Goal: Task Accomplishment & Management: Manage account settings

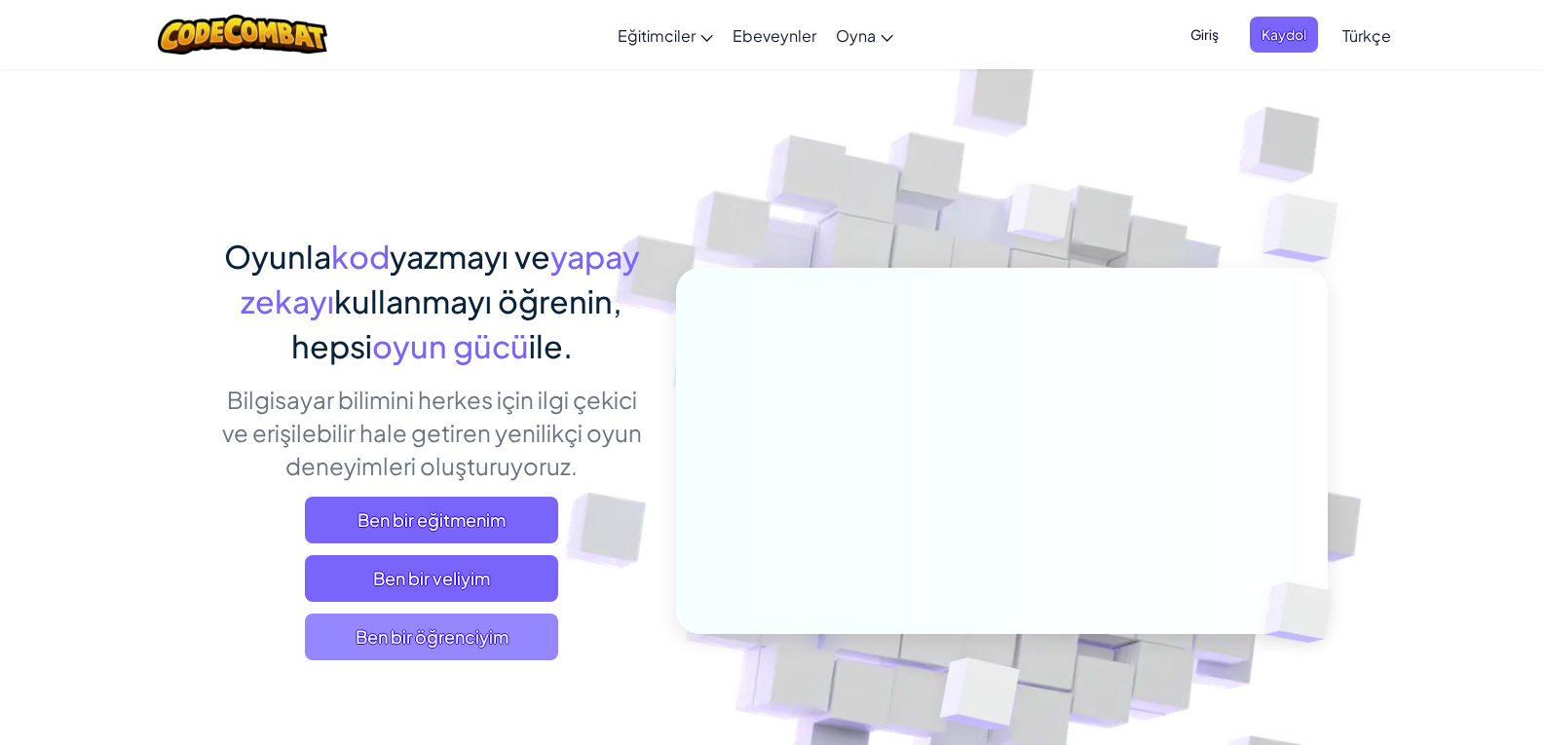
click at [515, 623] on span "Ben bir öğrenciyim" at bounding box center [431, 637] width 253 height 47
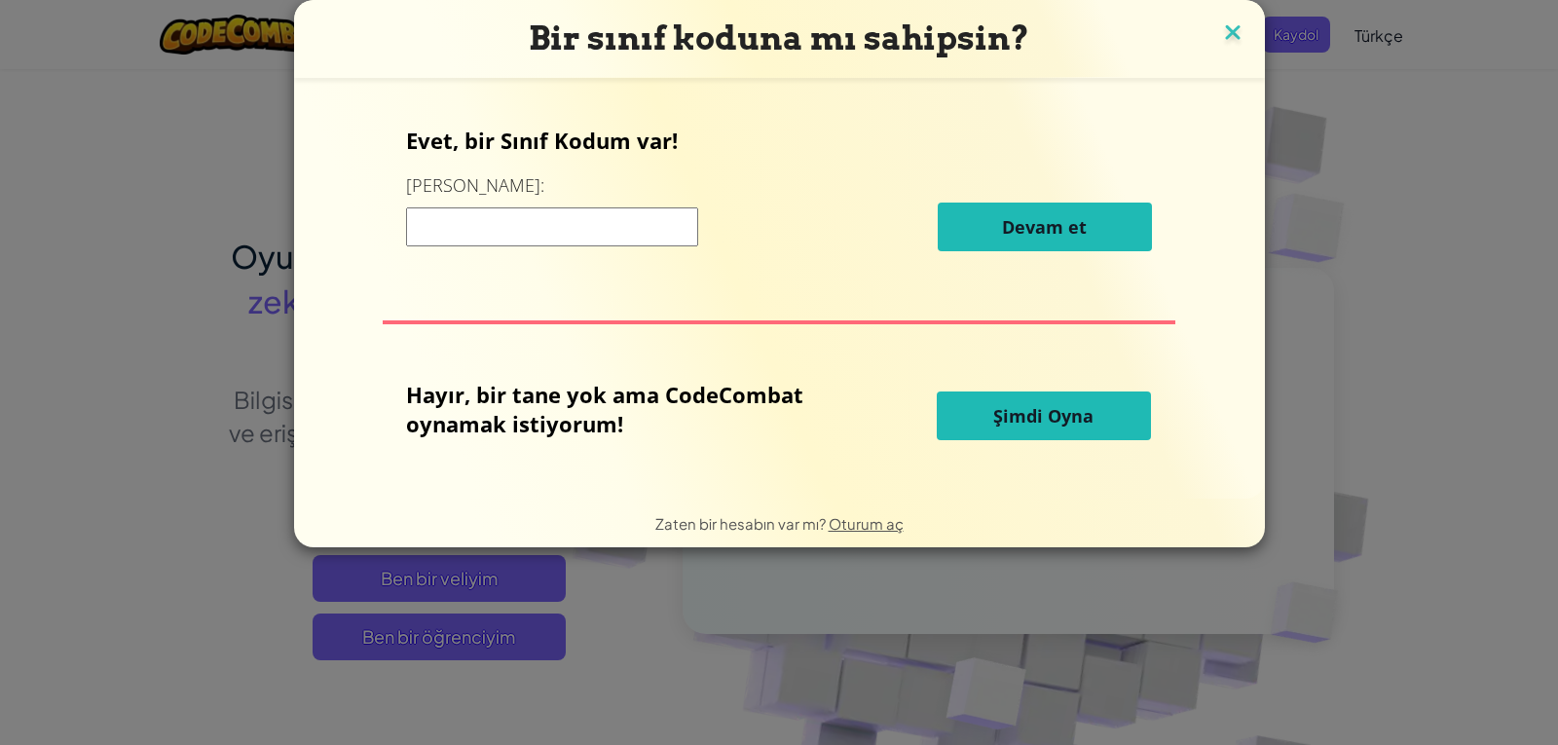
click at [991, 24] on img at bounding box center [1232, 33] width 25 height 29
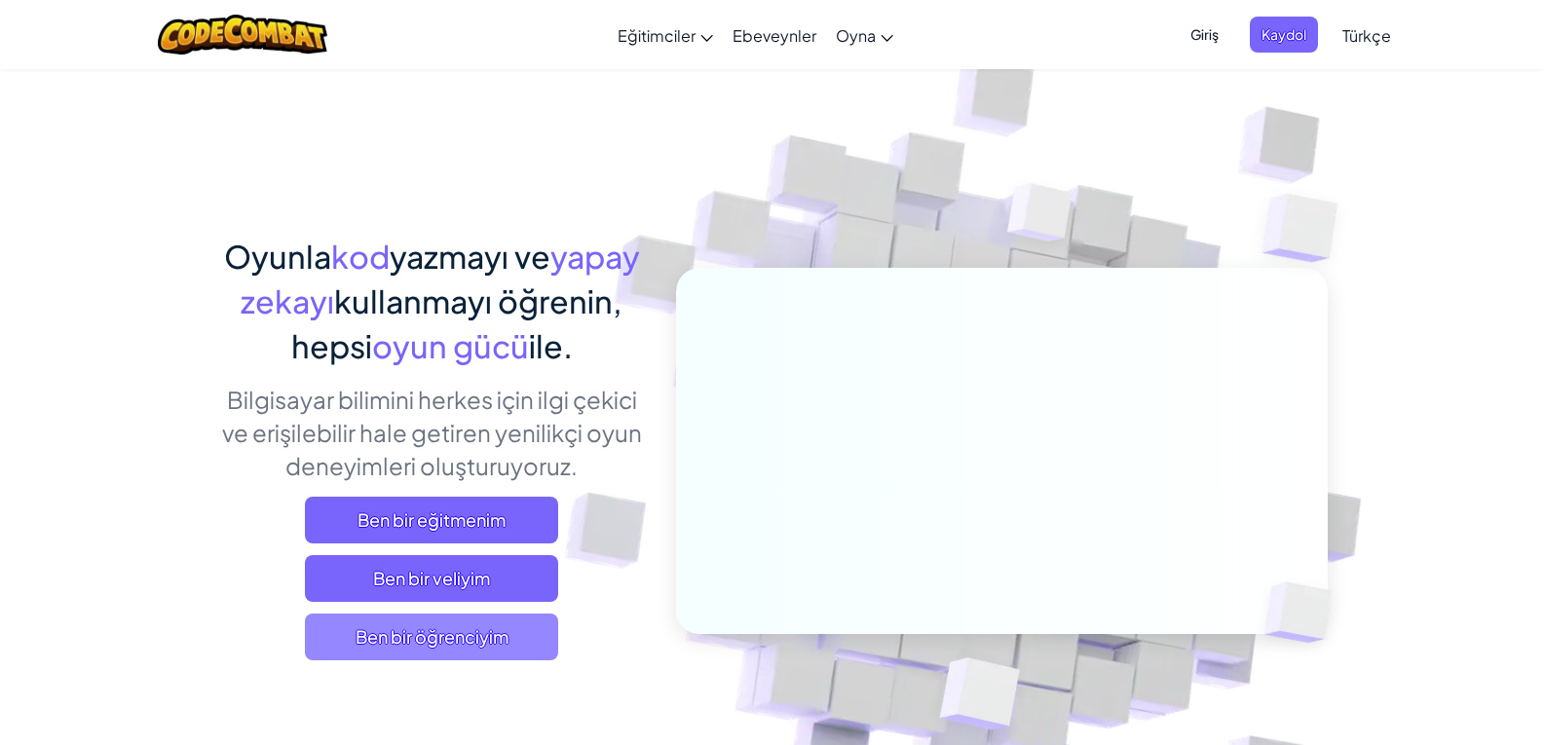
click at [449, 629] on span "Ben bir öğrenciyim" at bounding box center [431, 637] width 253 height 47
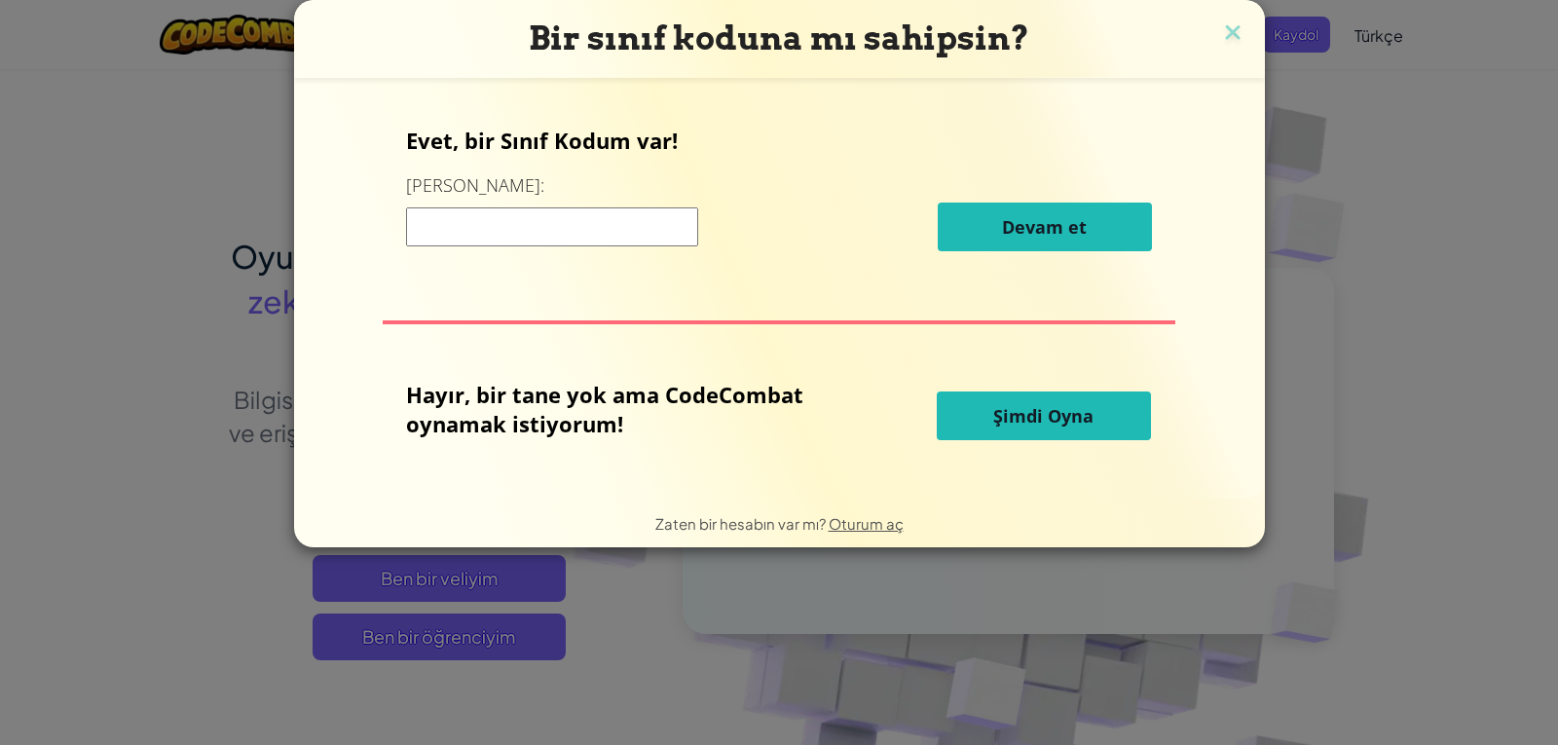
click at [985, 415] on button "Şimdi Oyna" at bounding box center [1044, 416] width 214 height 49
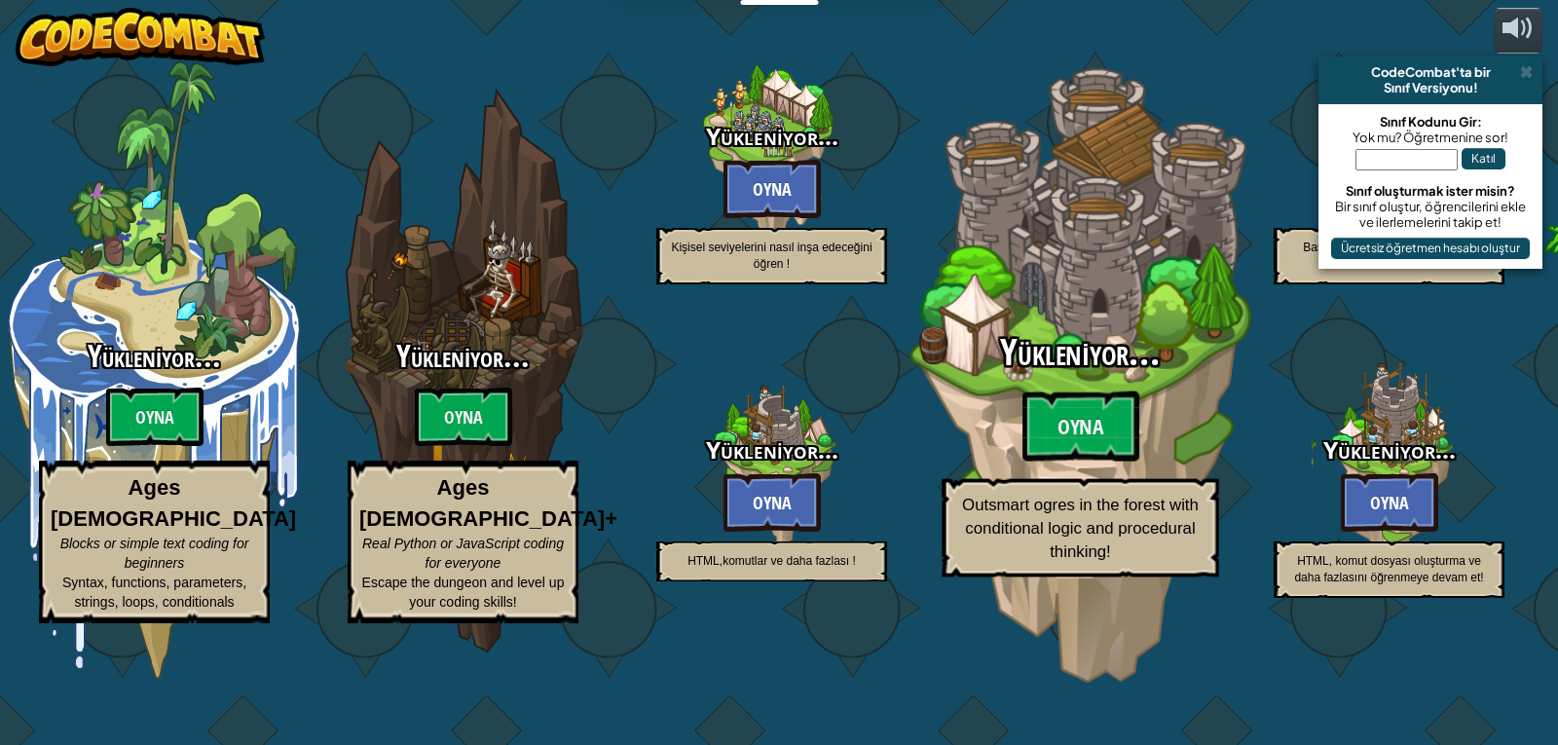
select select "tr"
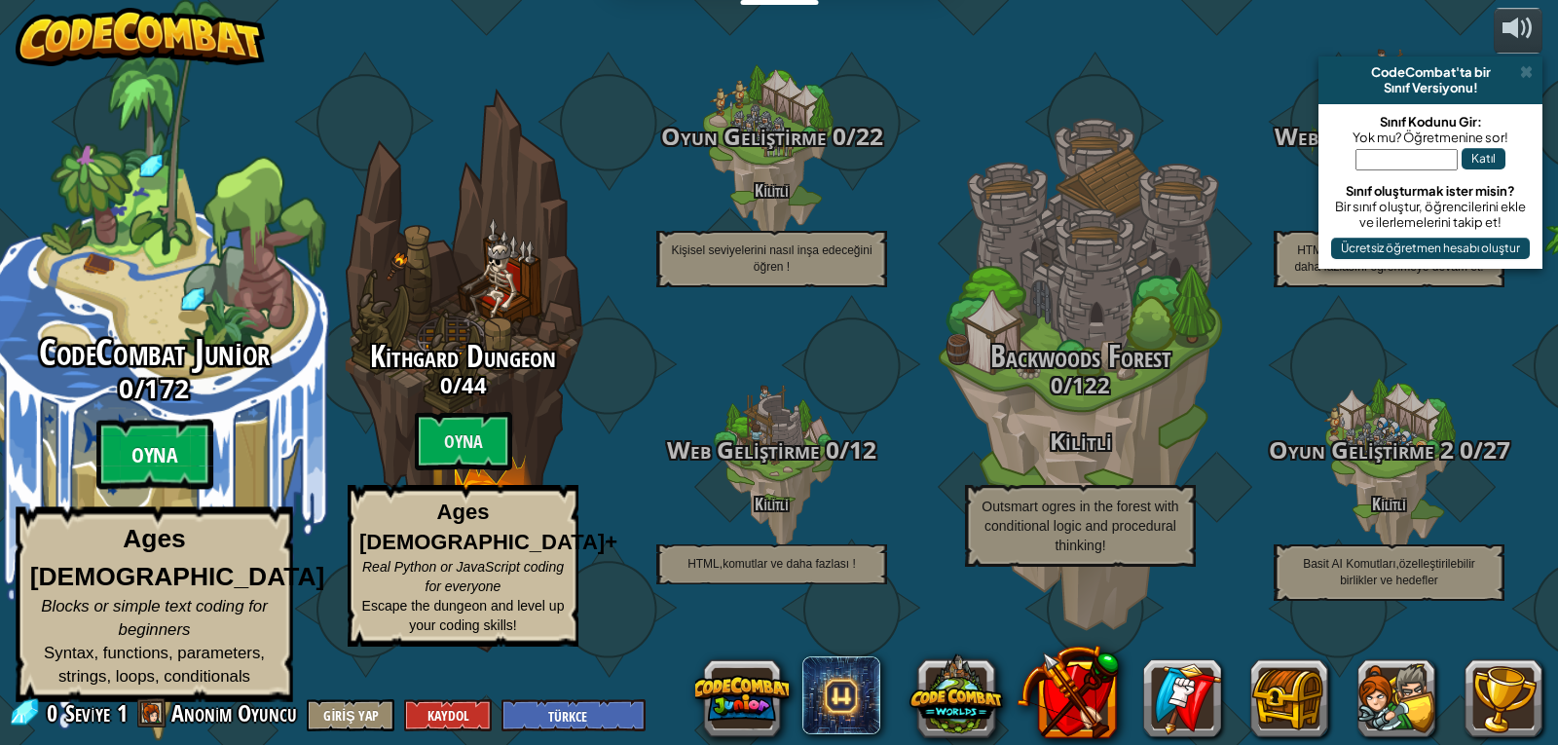
click at [119, 478] on btn "Oyna" at bounding box center [154, 455] width 117 height 70
select select "tr"
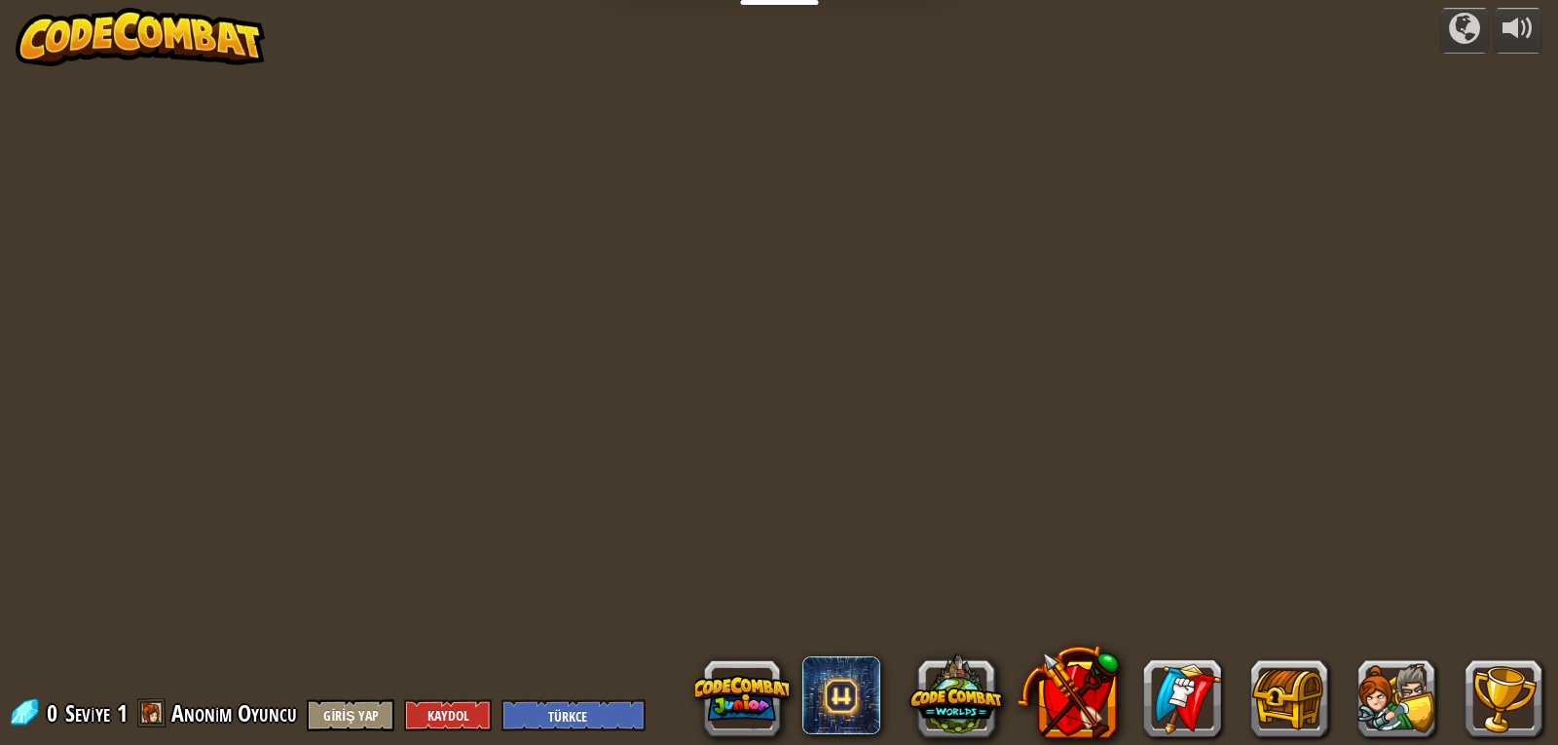
select select "tr"
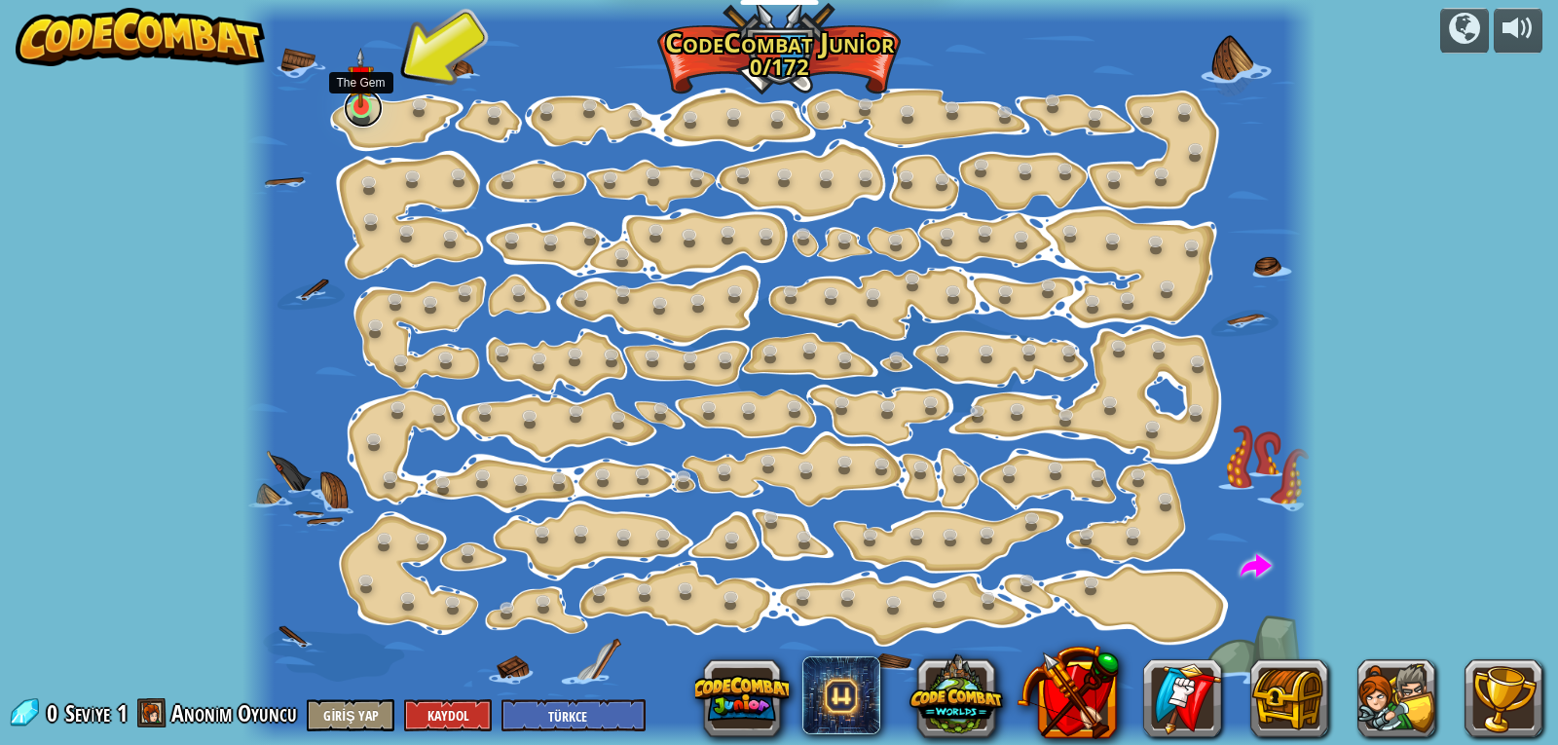
click at [373, 115] on link at bounding box center [363, 108] width 39 height 39
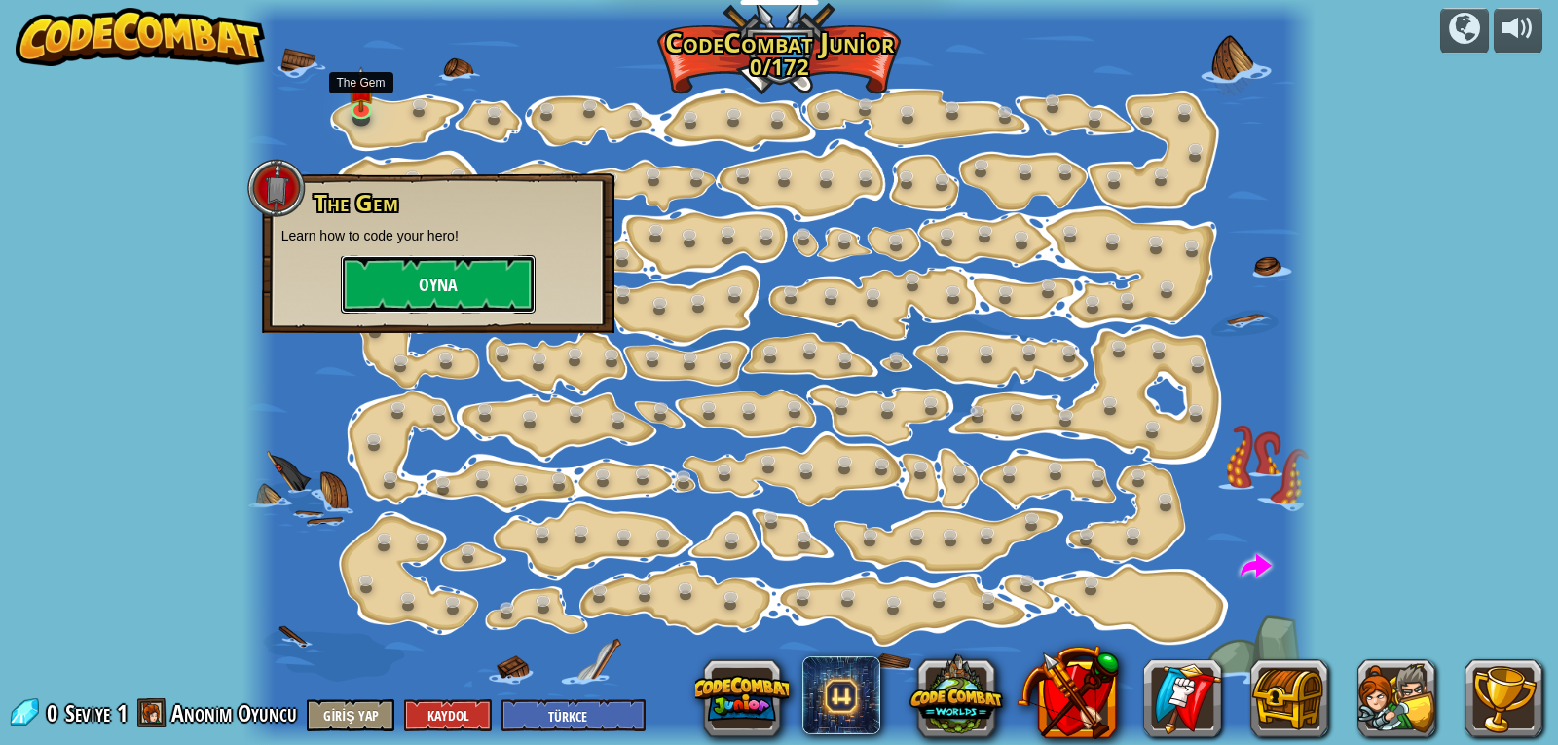
click at [404, 277] on button "Oyna" at bounding box center [438, 284] width 195 height 58
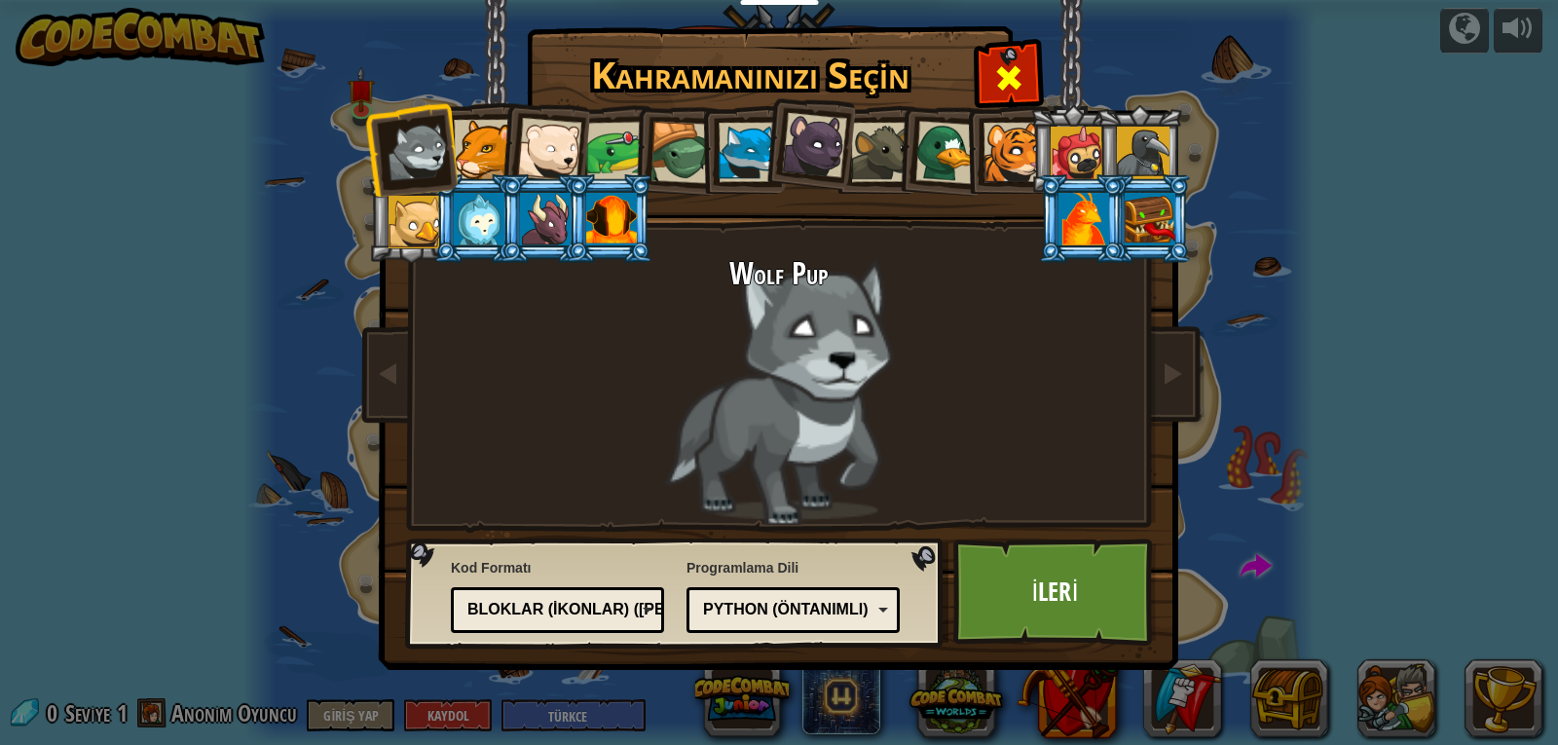
click at [991, 90] on span at bounding box center [1008, 77] width 31 height 31
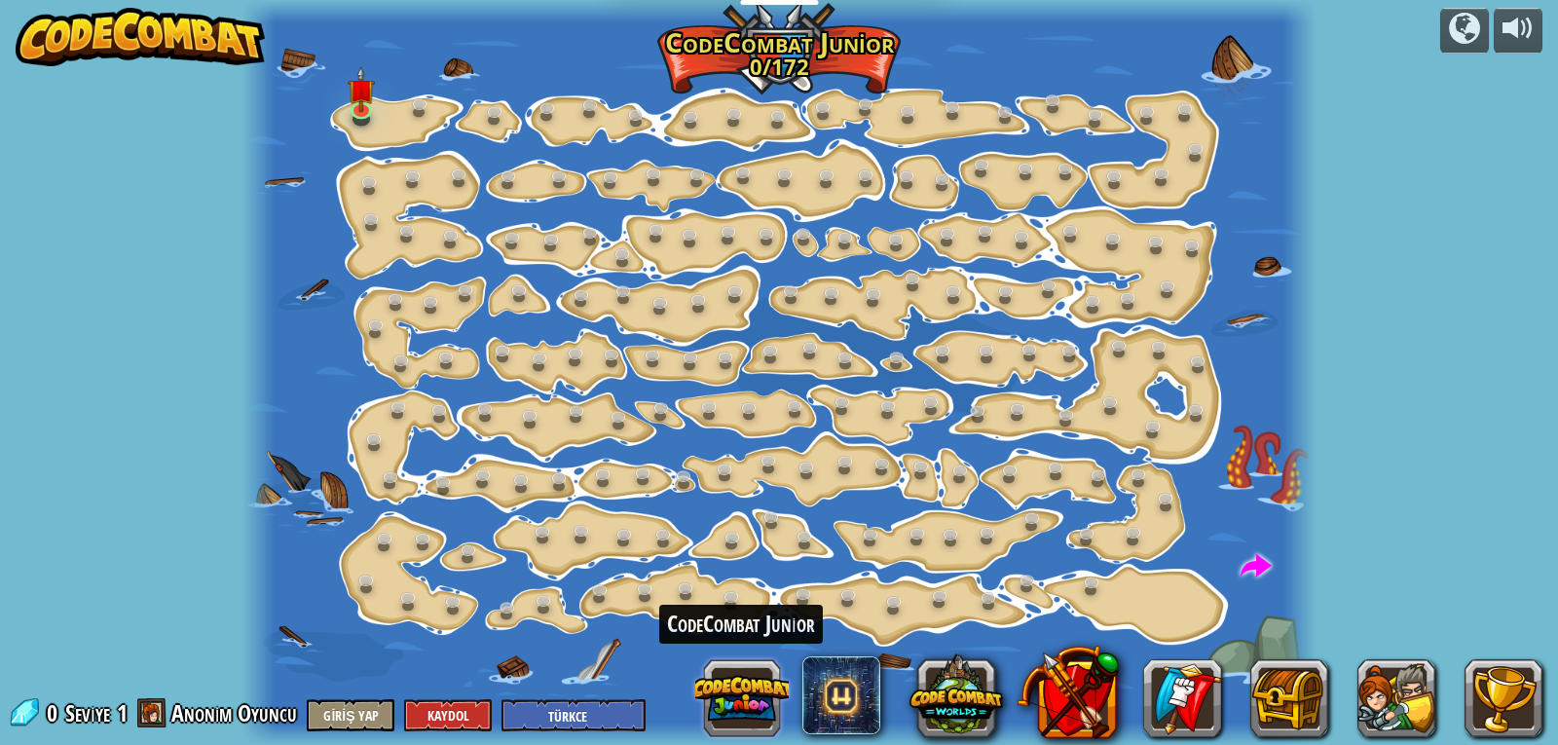
click at [741, 709] on button at bounding box center [741, 698] width 93 height 93
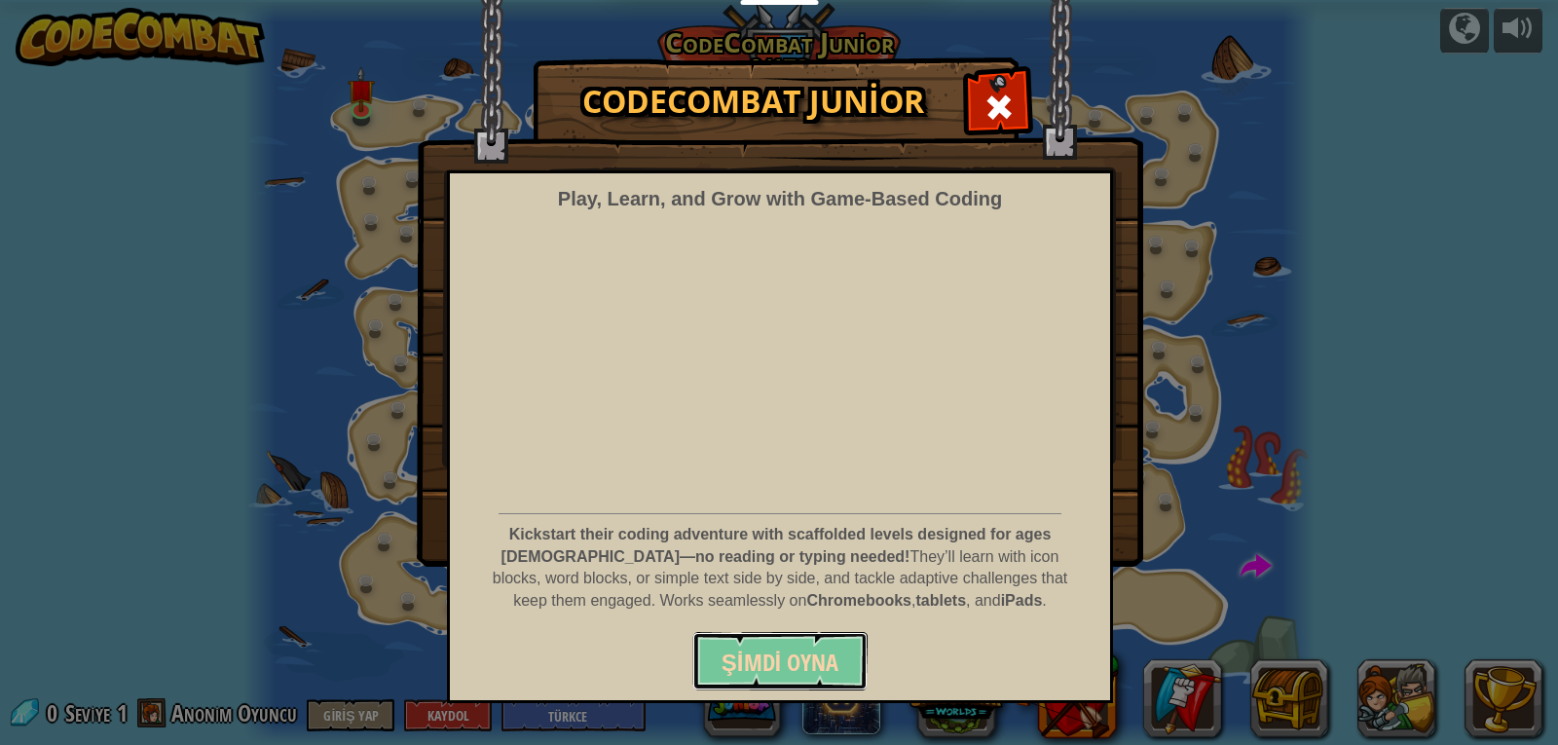
click at [753, 661] on span "Şimdi Oyna" at bounding box center [780, 662] width 117 height 31
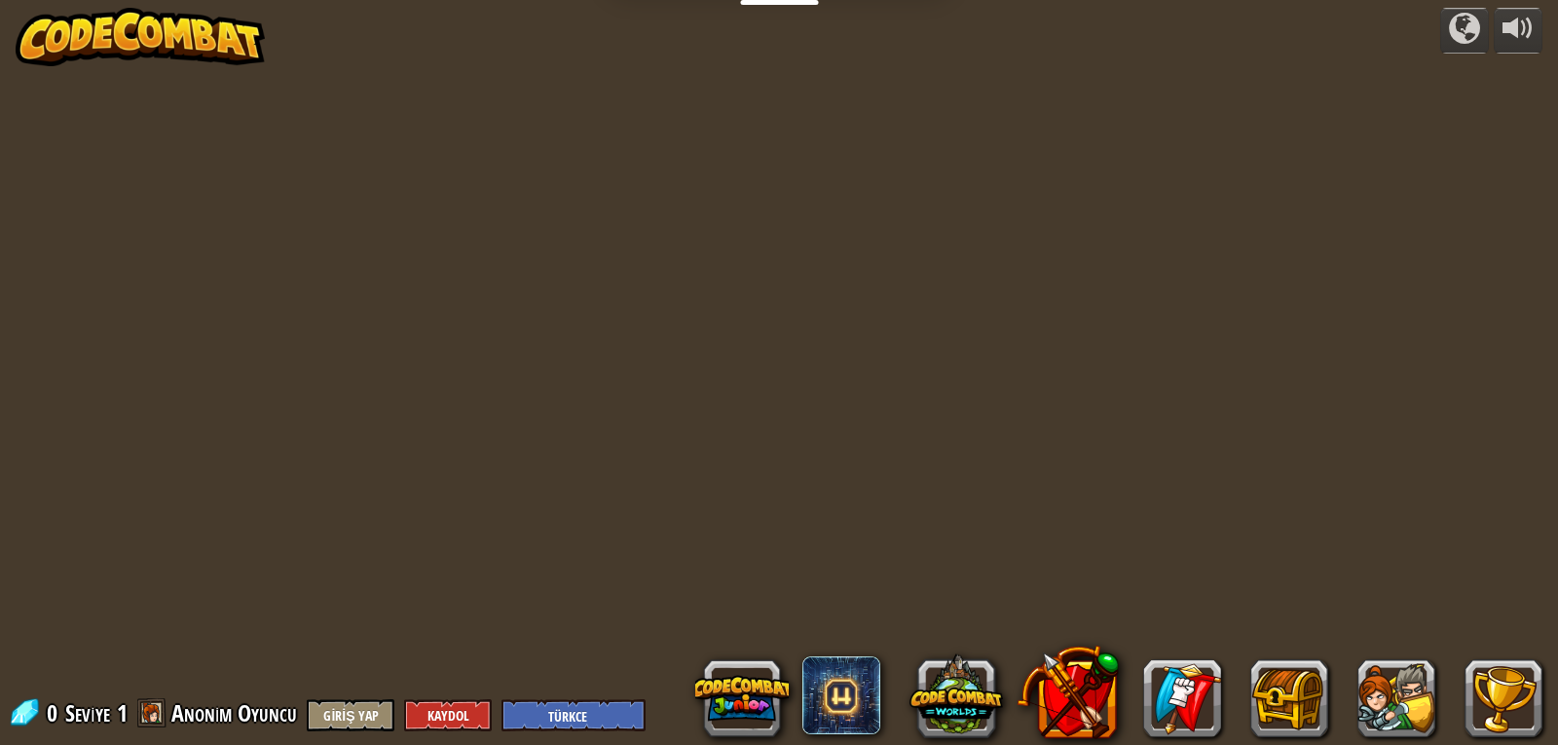
select select "tr"
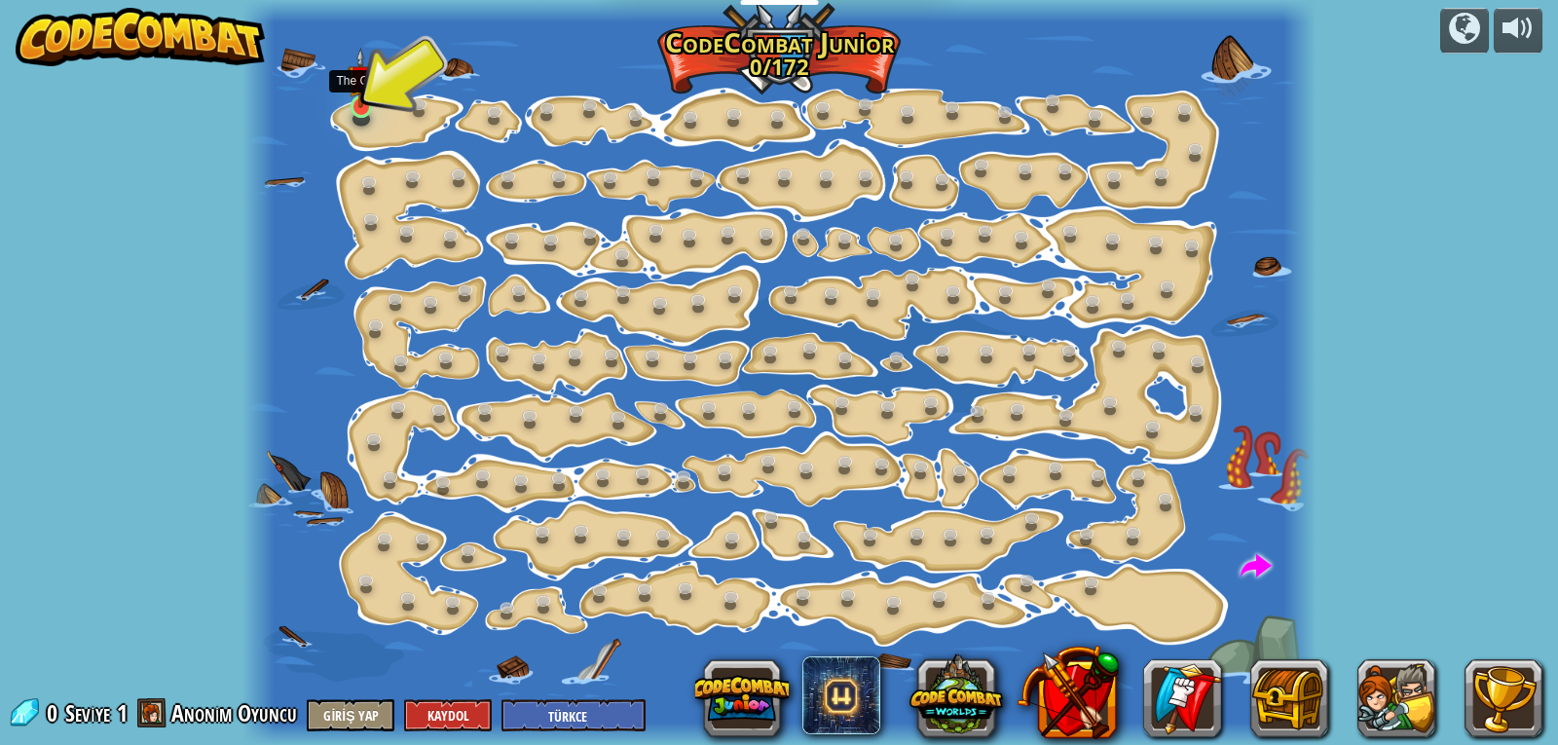
click at [353, 93] on img at bounding box center [361, 78] width 26 height 61
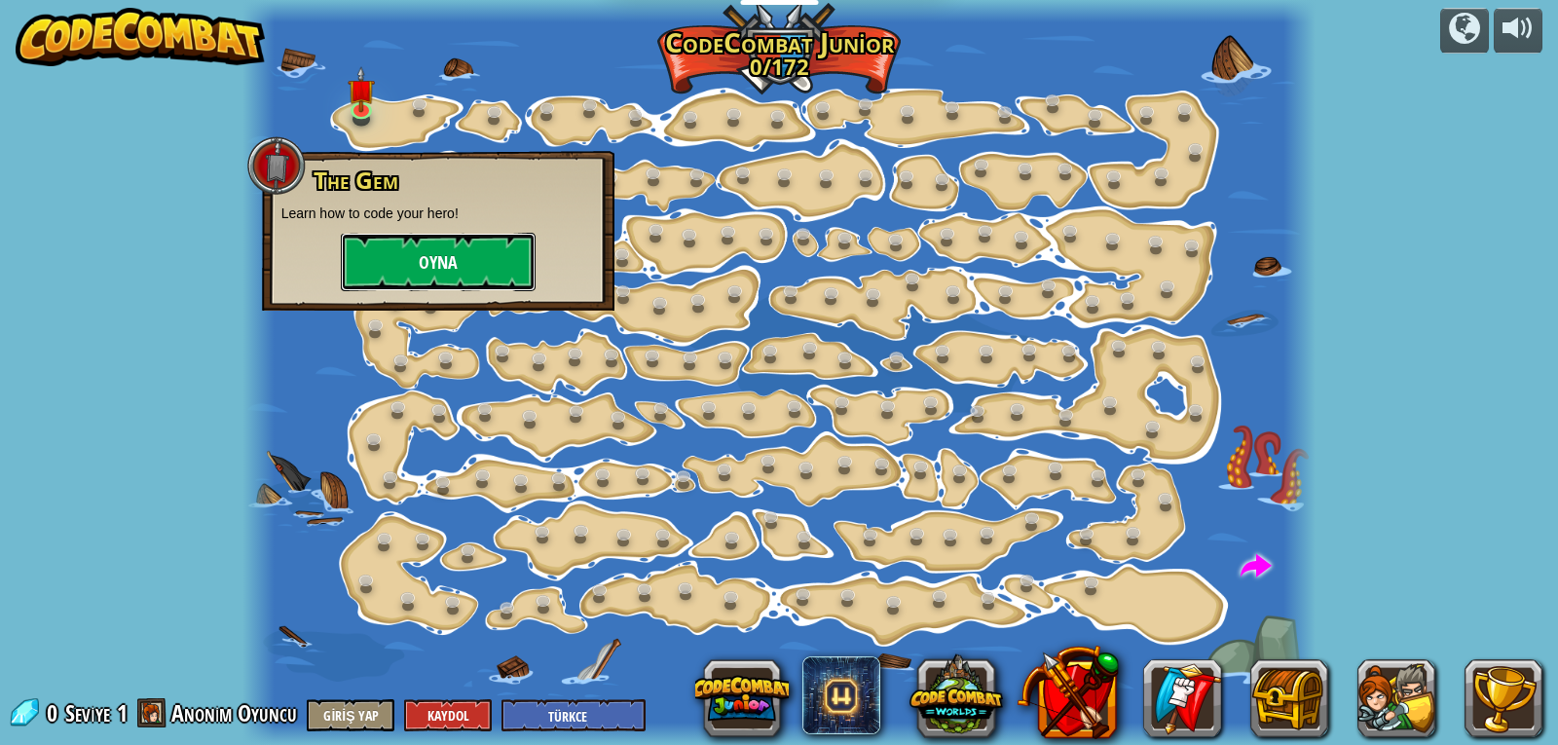
click at [427, 249] on button "Oyna" at bounding box center [438, 262] width 195 height 58
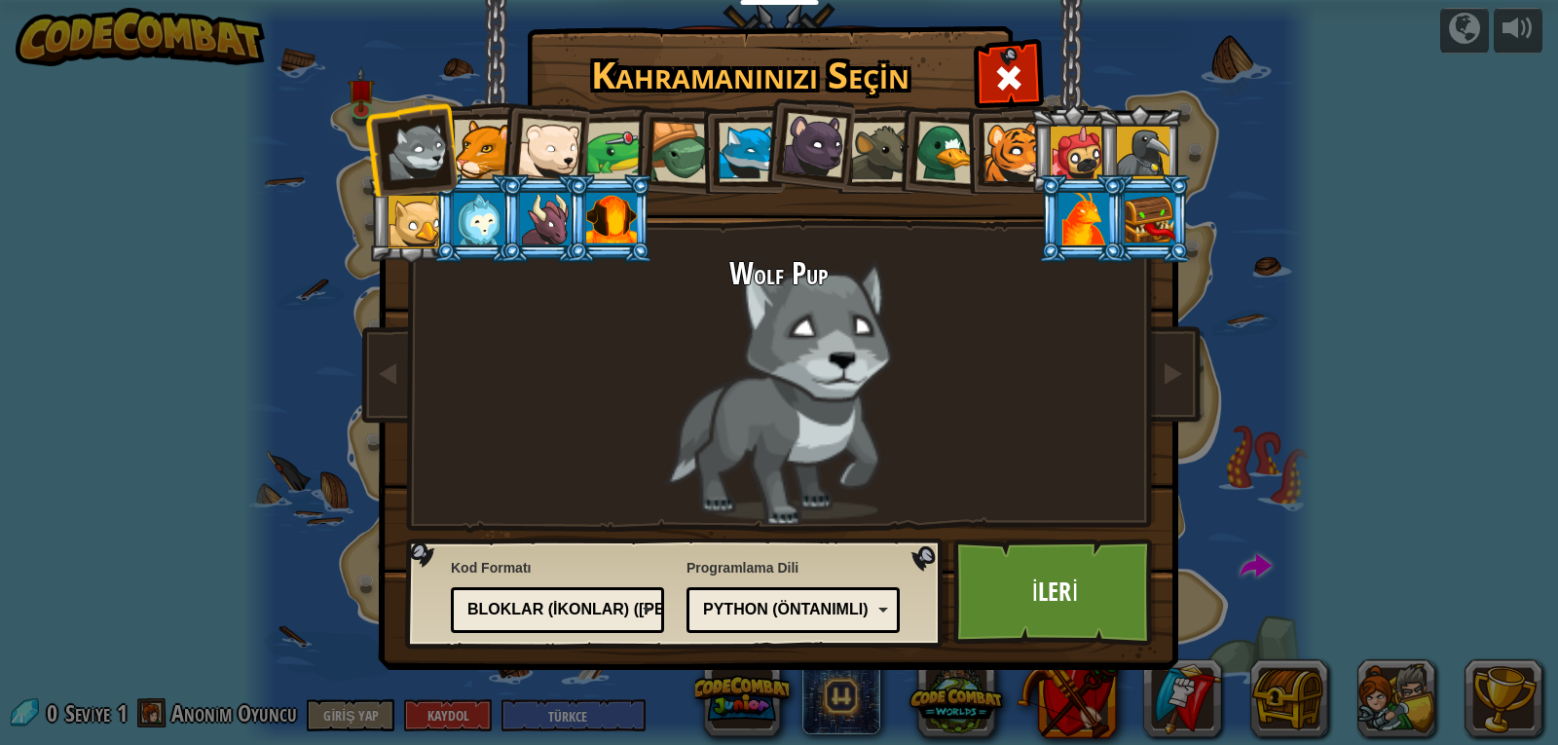
click at [606, 214] on div at bounding box center [611, 219] width 51 height 53
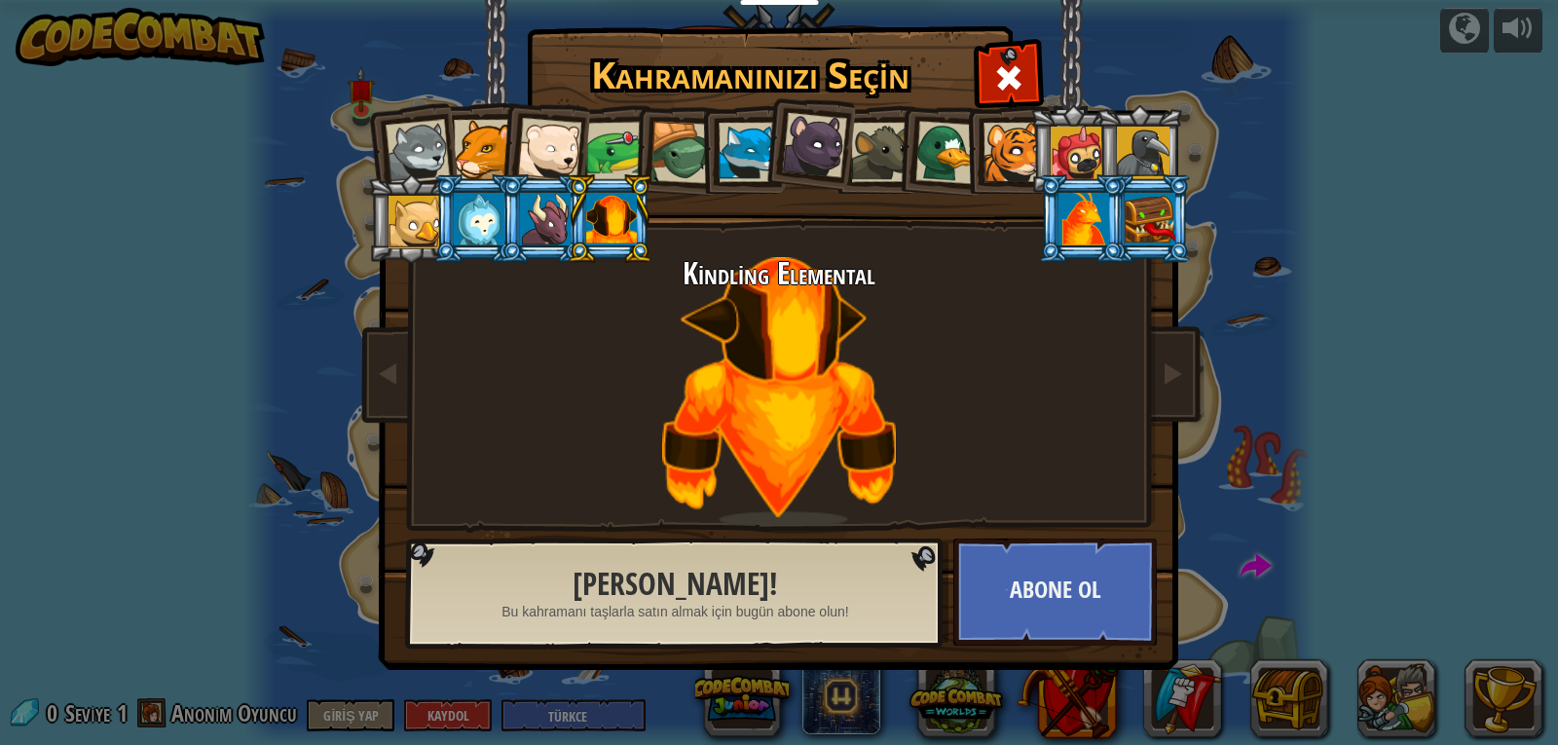
click at [760, 166] on div at bounding box center [748, 152] width 59 height 59
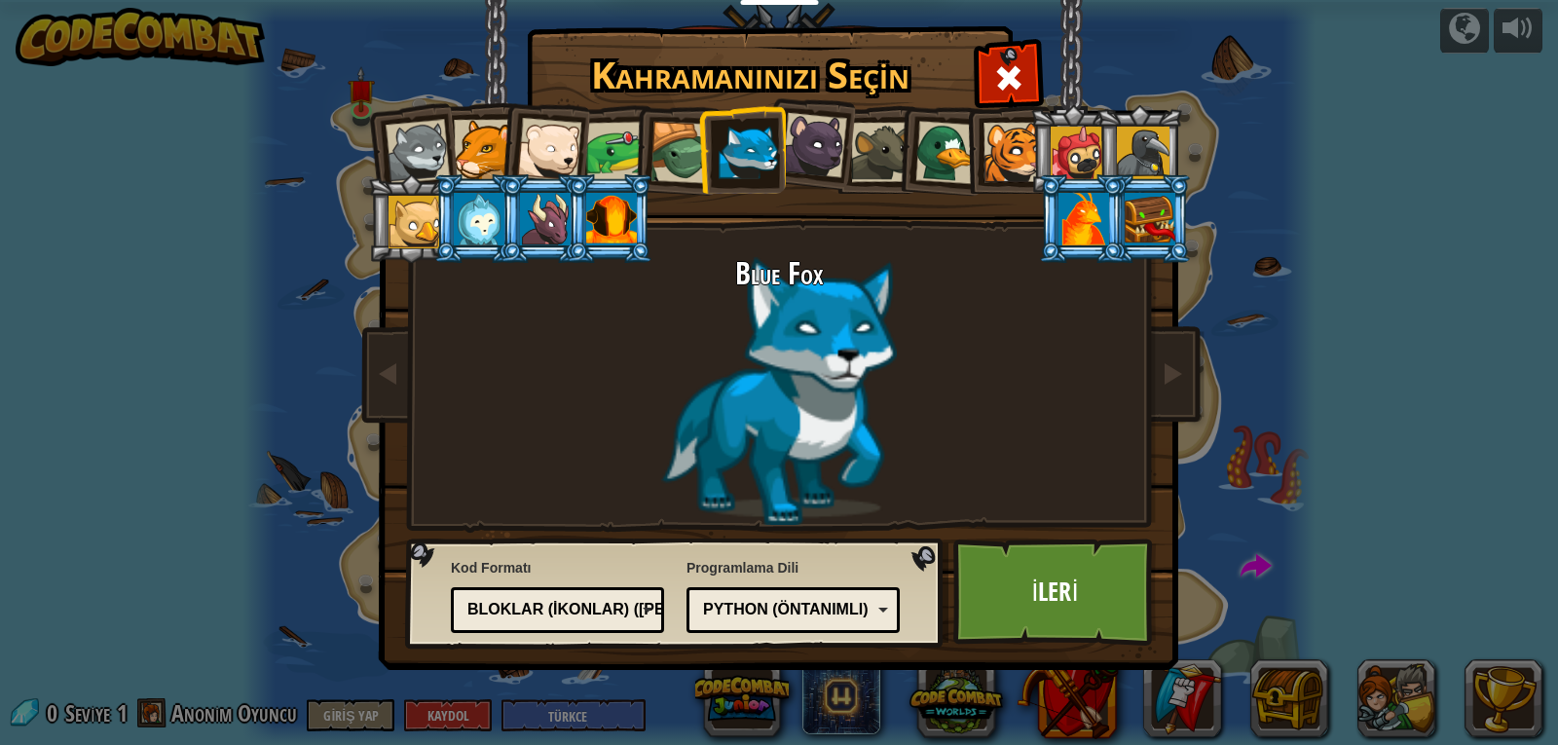
click at [303, 390] on div "Kahramanınızı Seçin 0 Wolf Pup Cougar Polar Bear Cub Frog Turtle Blue Fox Panth…" at bounding box center [779, 372] width 1558 height 745
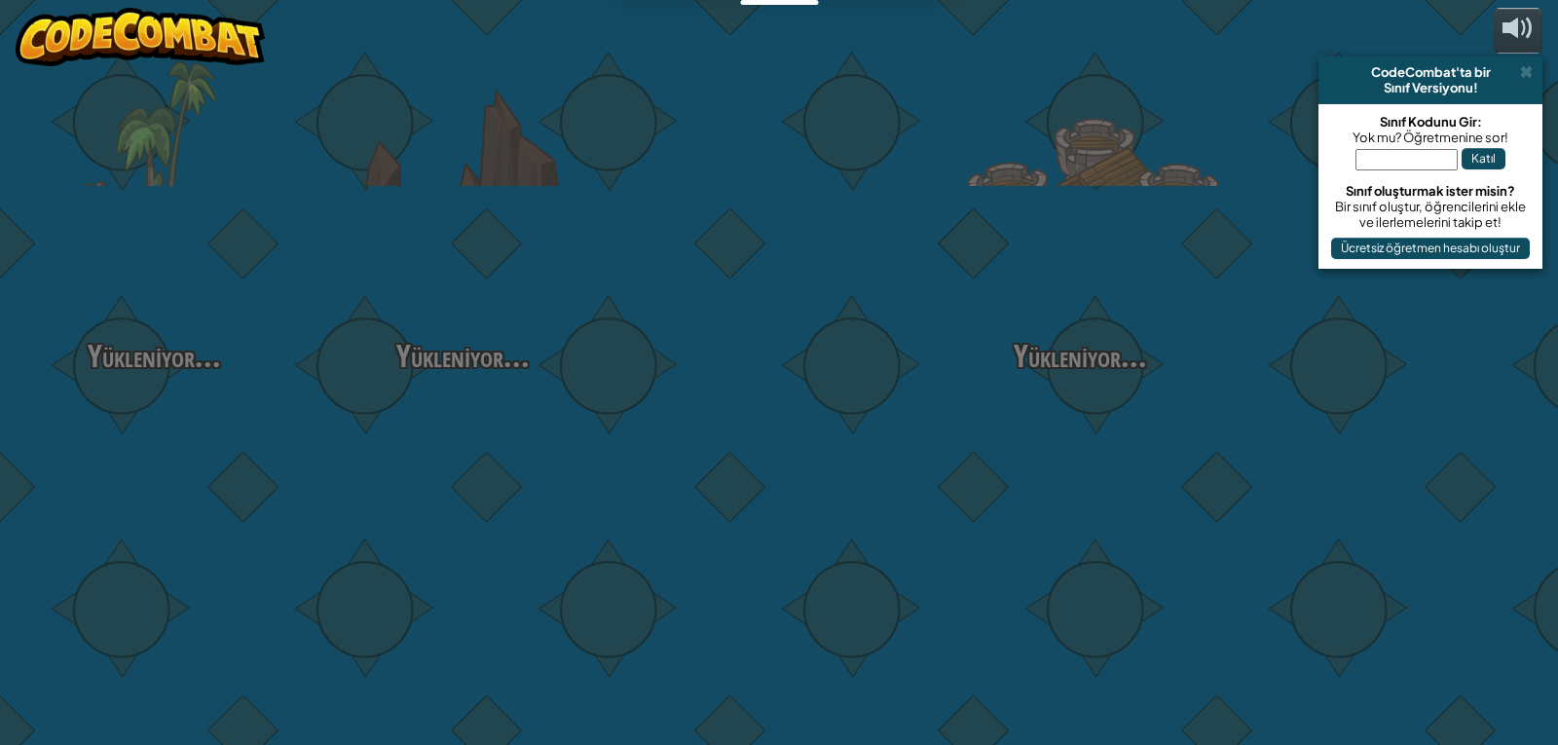
select select "tr"
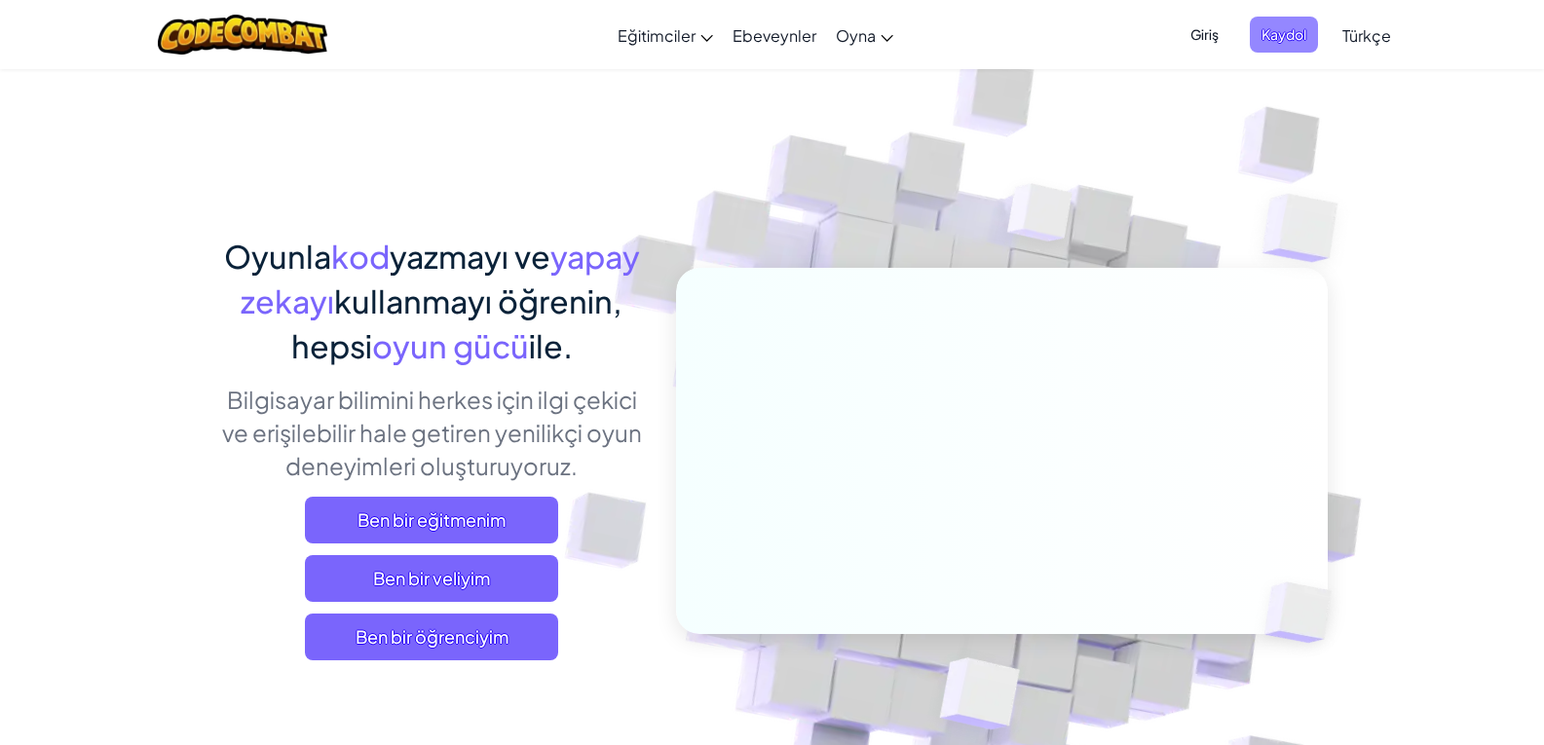
click at [1260, 29] on span "Kaydol" at bounding box center [1284, 35] width 68 height 36
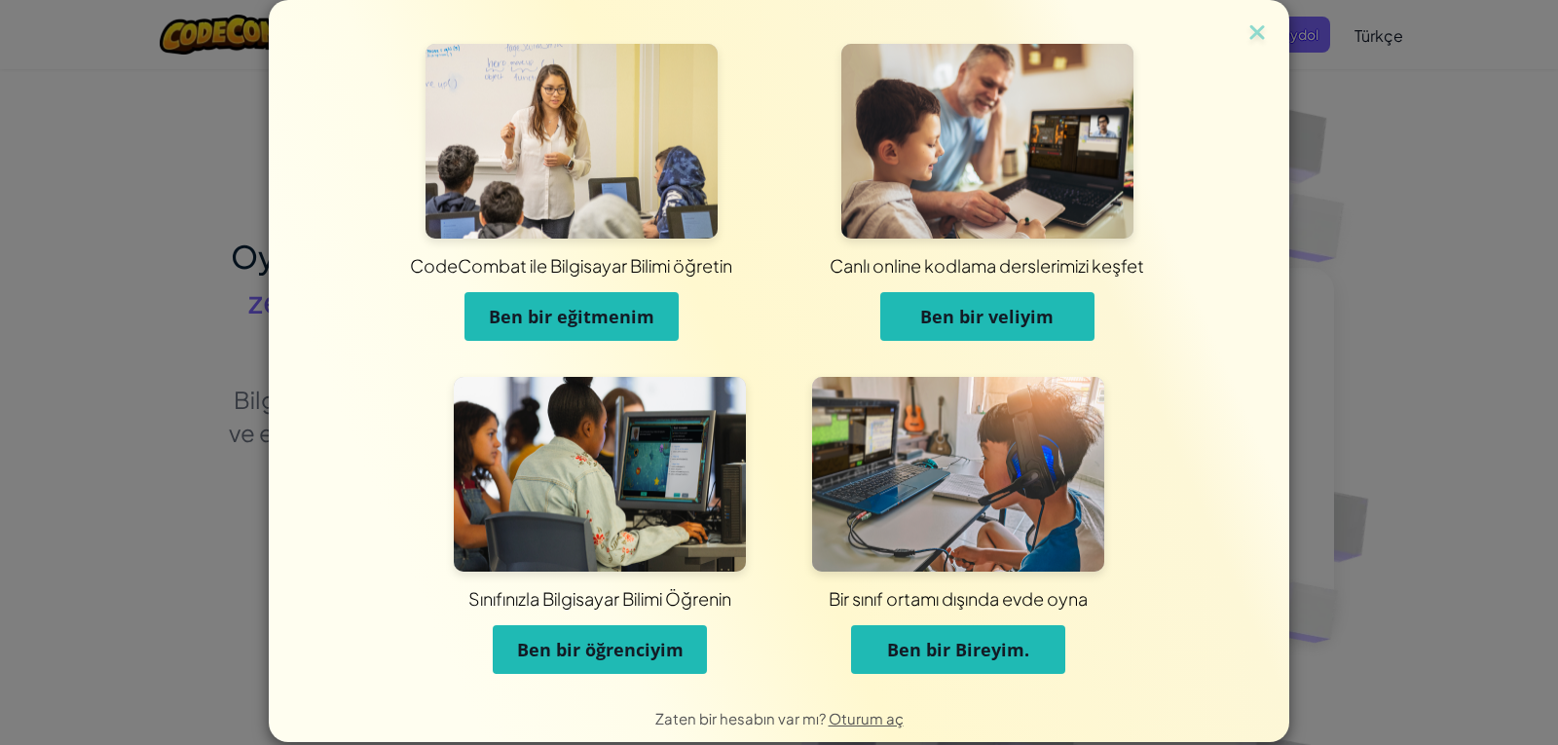
click at [954, 650] on span "Ben bir Bireyim." at bounding box center [958, 649] width 142 height 23
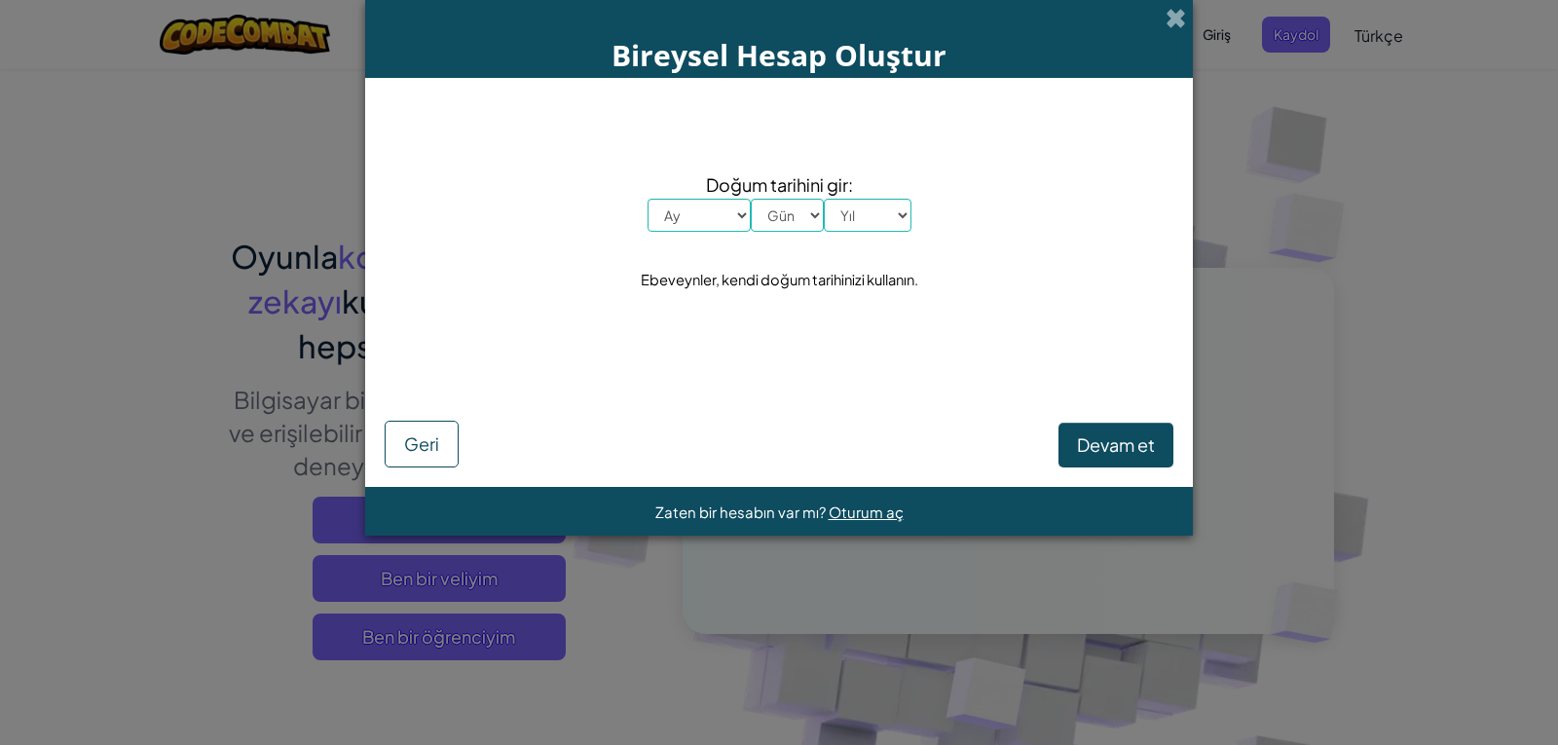
click at [736, 216] on select "Ay Ocak Şubat Mart Nisan Mayıs Haziran Temmuz Ağustos Eylül Ekim Kasım Aralık" at bounding box center [699, 215] width 103 height 33
click at [777, 231] on select "Gün 1 2 3 4 5 6 7 8 9 10 11 12 13 14 15 16 17 18 19 20 21 22 23 24 25 26 27 28 …" at bounding box center [787, 215] width 73 height 33
click at [900, 203] on select "Yıl 2025 2024 2023 2022 2021 2020 2019 2018 2017 2016 2015 2014 2013 2012 2011 …" at bounding box center [868, 215] width 88 height 33
click at [626, 415] on div "Devam et Geri" at bounding box center [779, 417] width 789 height 100
click at [436, 450] on span "Geri" at bounding box center [421, 443] width 35 height 22
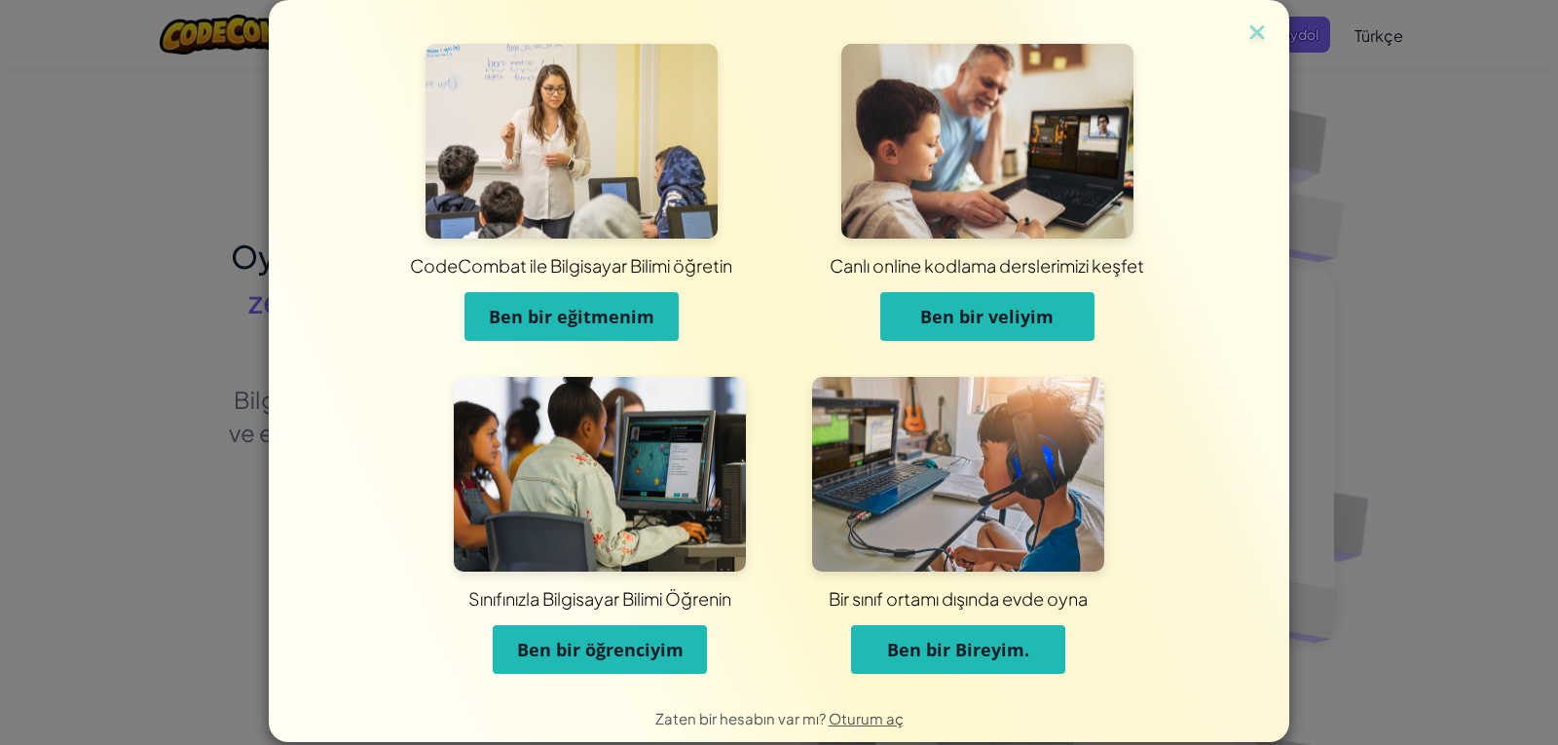
click at [553, 339] on button "Ben bir eğitmenim" at bounding box center [572, 316] width 214 height 49
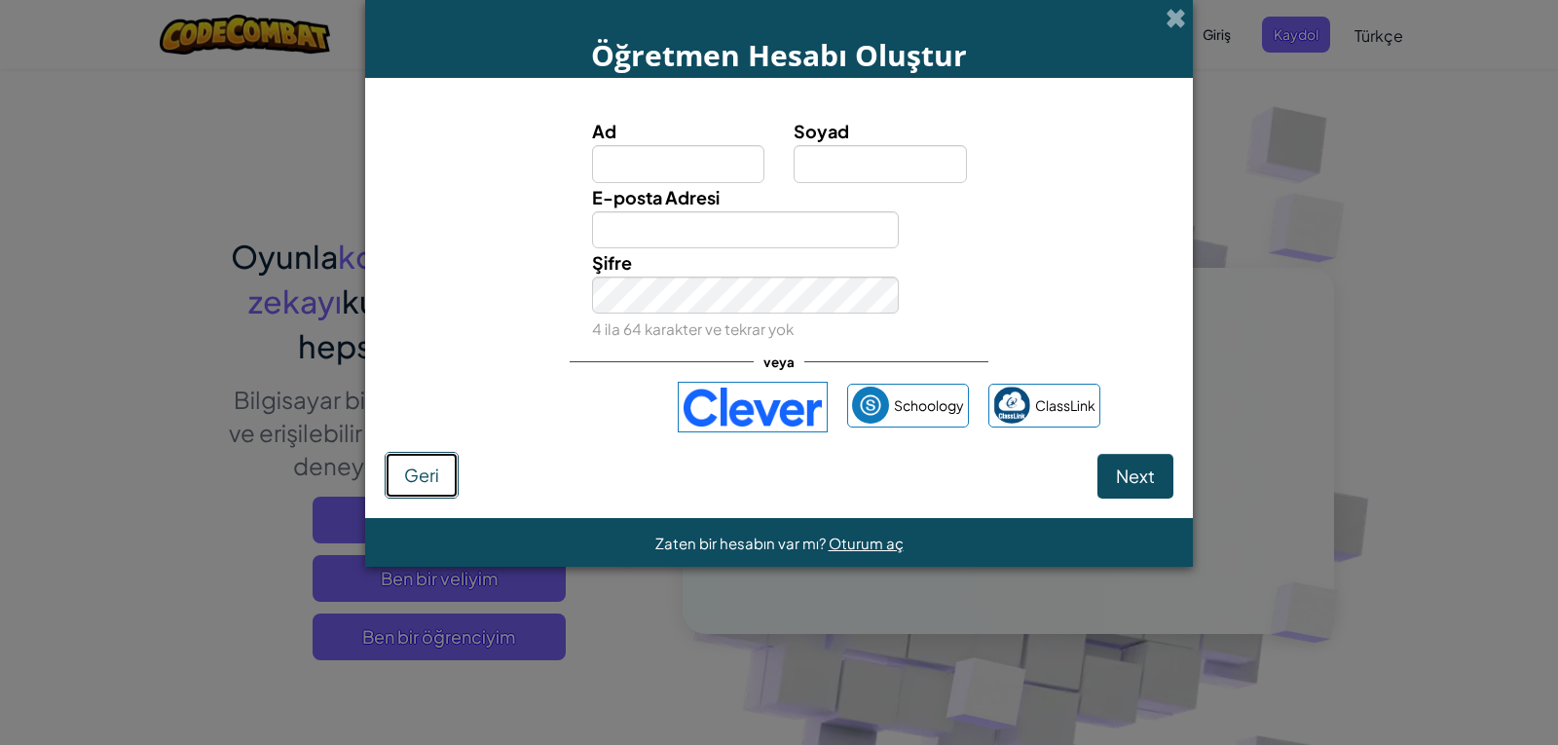
click at [427, 477] on span "Geri" at bounding box center [421, 475] width 35 height 22
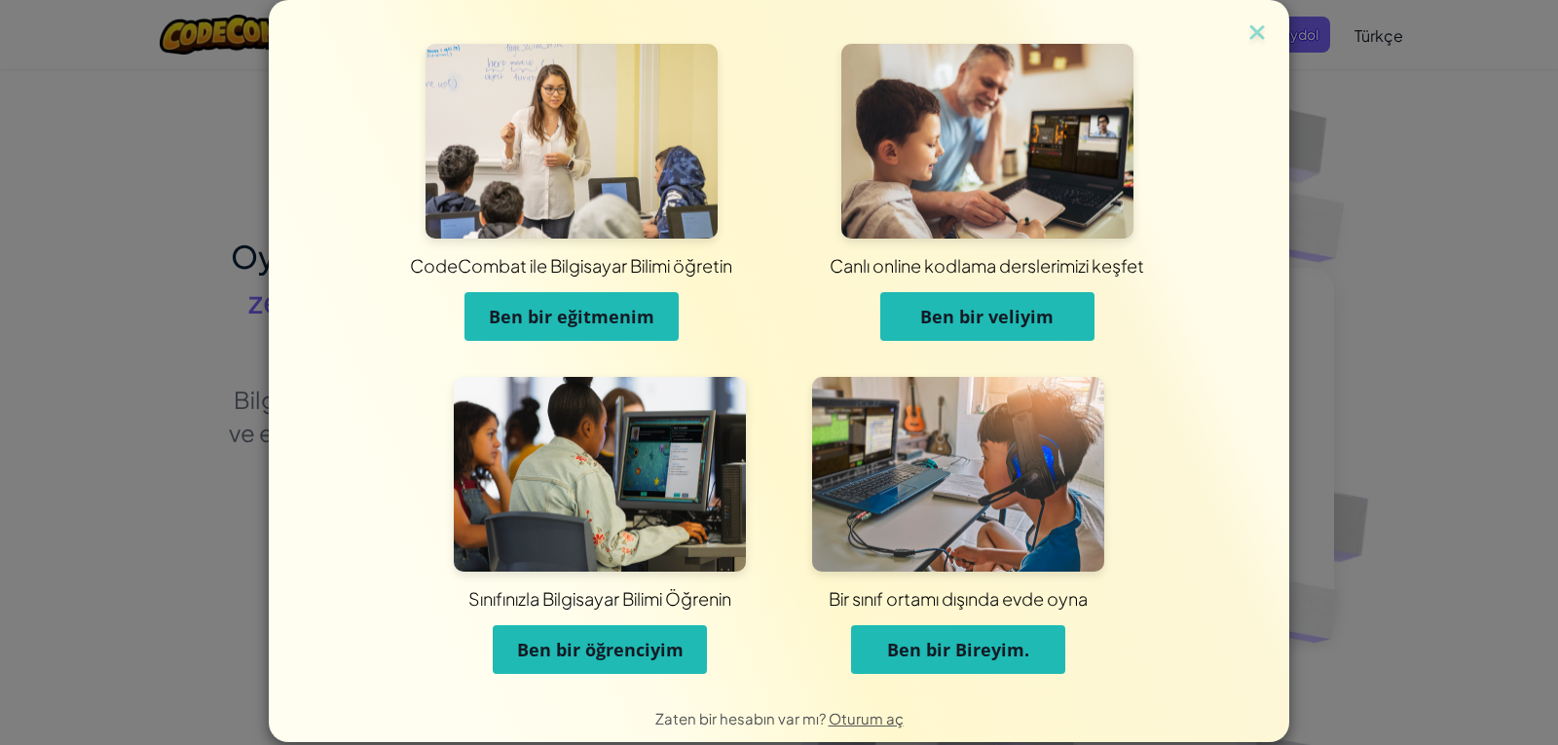
click at [88, 393] on div "CodeCombat ile Bilgisayar Bilimi öğretin Ben bir eğitmenim Canlı online kodlama…" at bounding box center [779, 372] width 1558 height 745
click at [1258, 31] on img at bounding box center [1257, 33] width 25 height 29
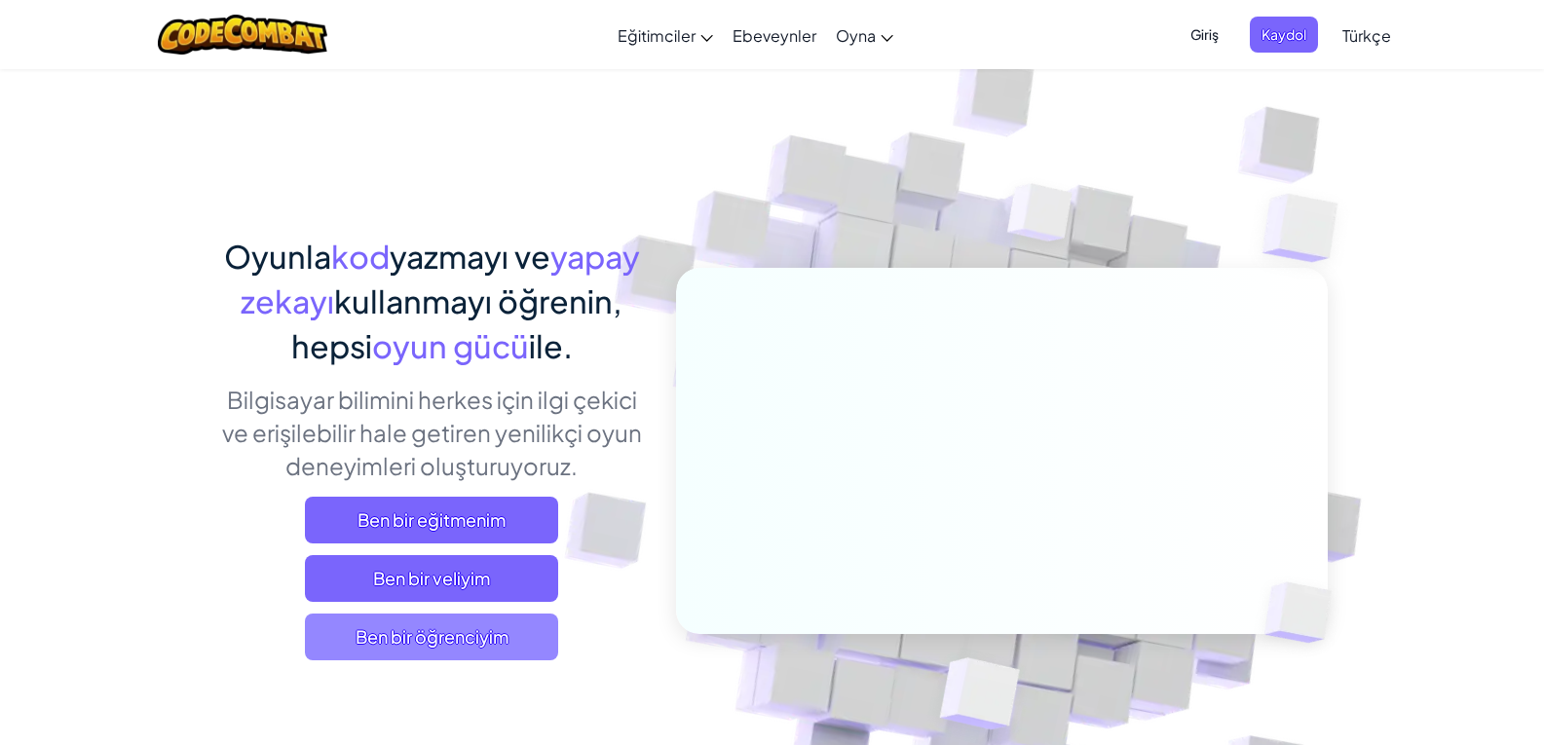
click at [520, 628] on span "Ben bir öğrenciyim" at bounding box center [431, 637] width 253 height 47
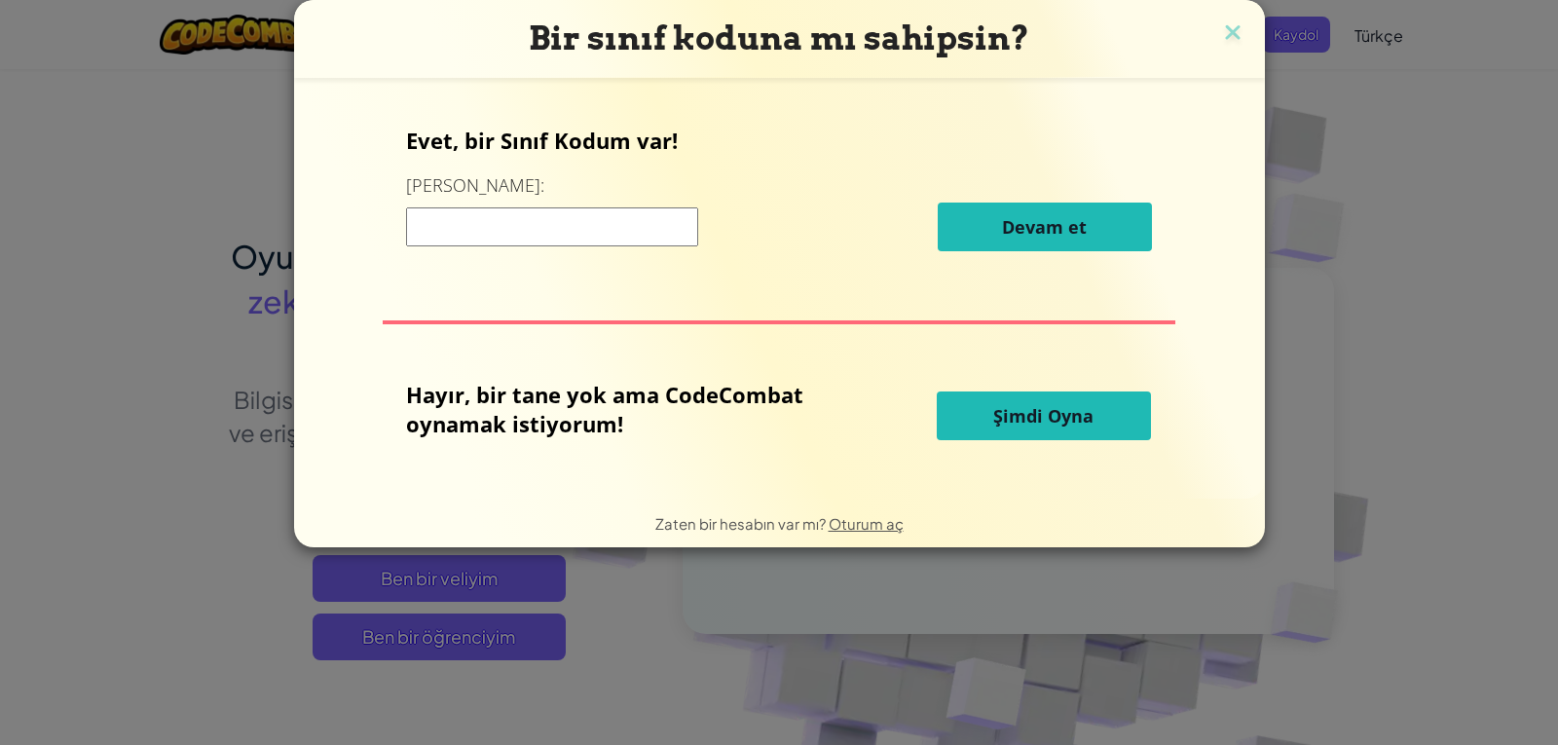
click at [959, 409] on button "Şimdi Oyna" at bounding box center [1044, 416] width 214 height 49
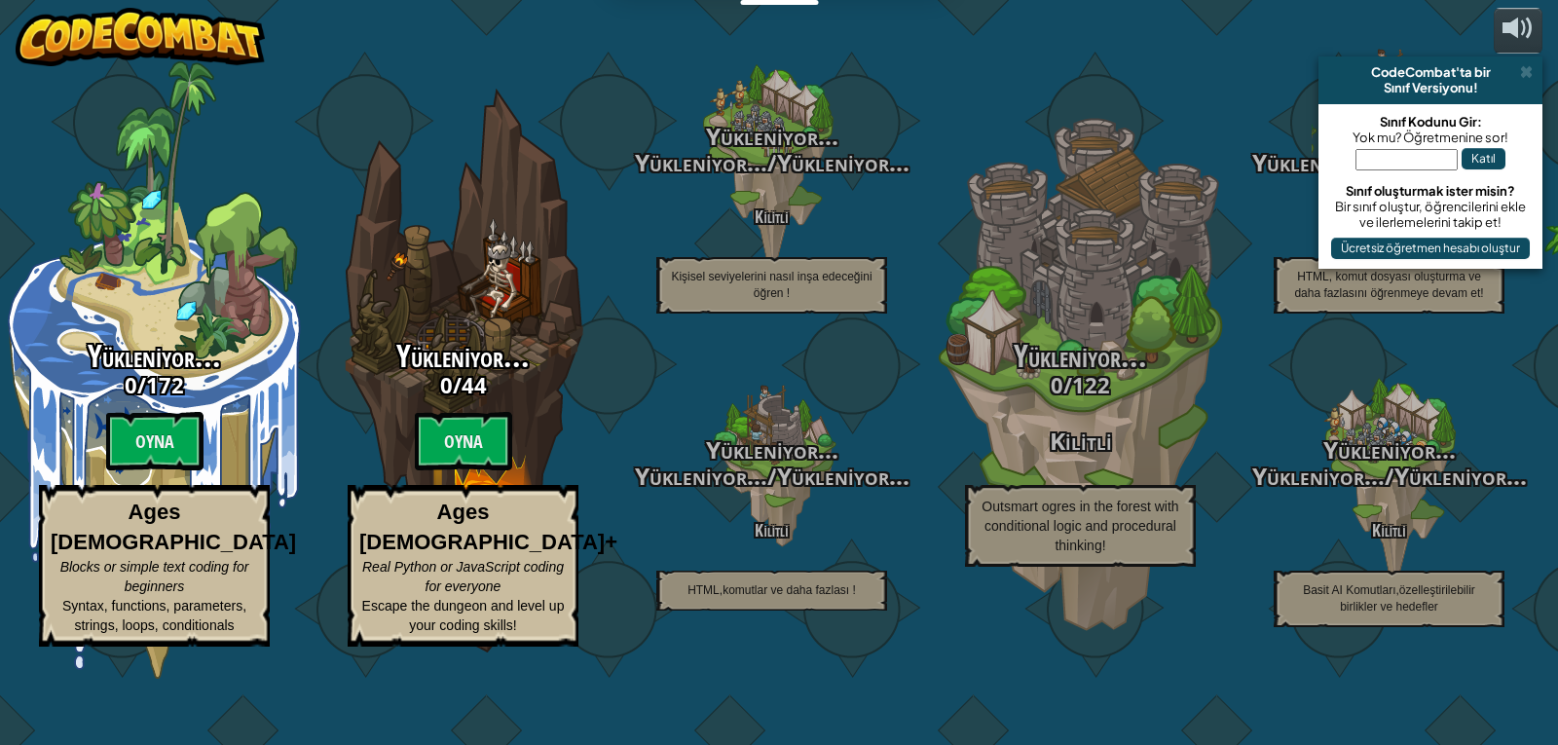
select select "tr"
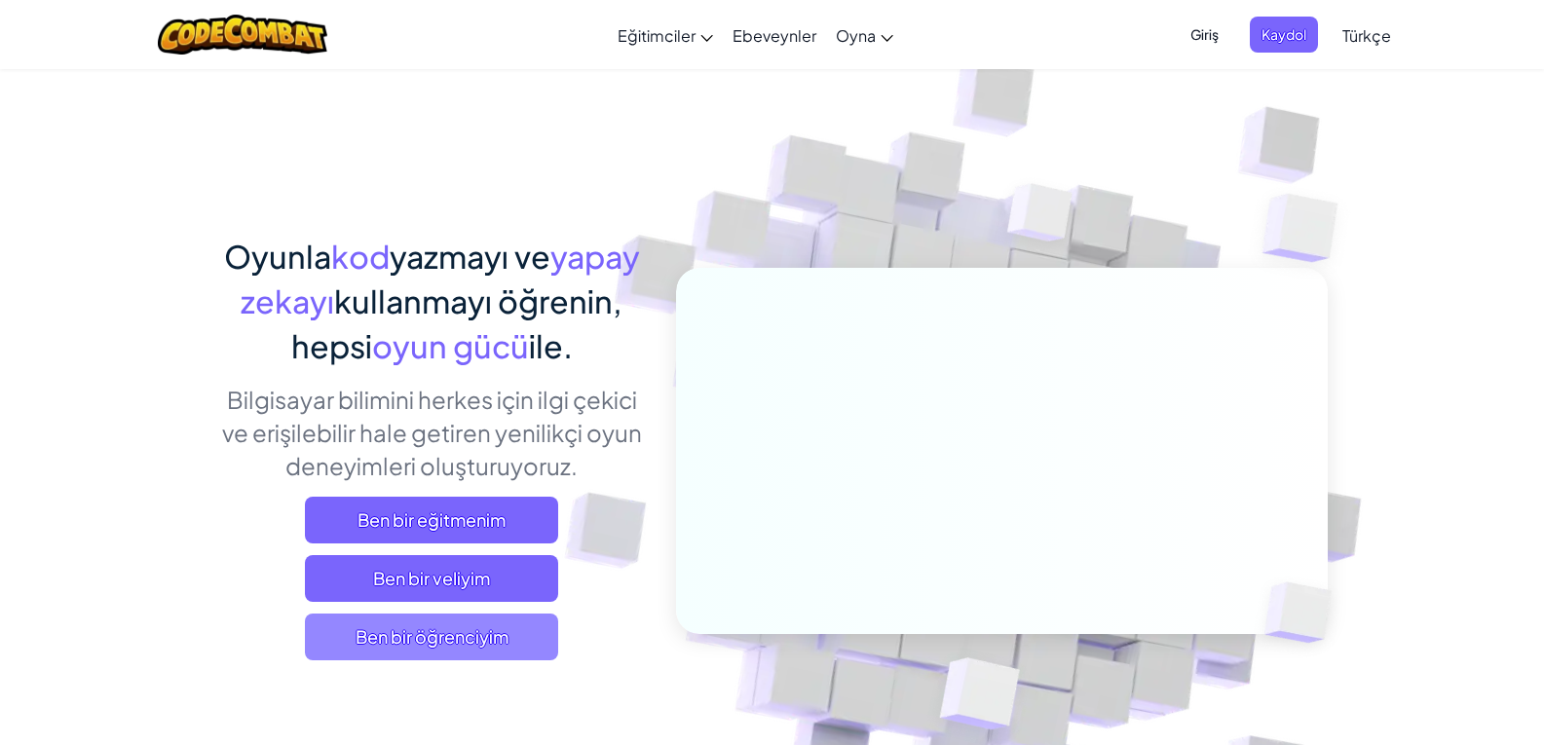
click at [358, 628] on span "Ben bir öğrenciyim" at bounding box center [431, 637] width 253 height 47
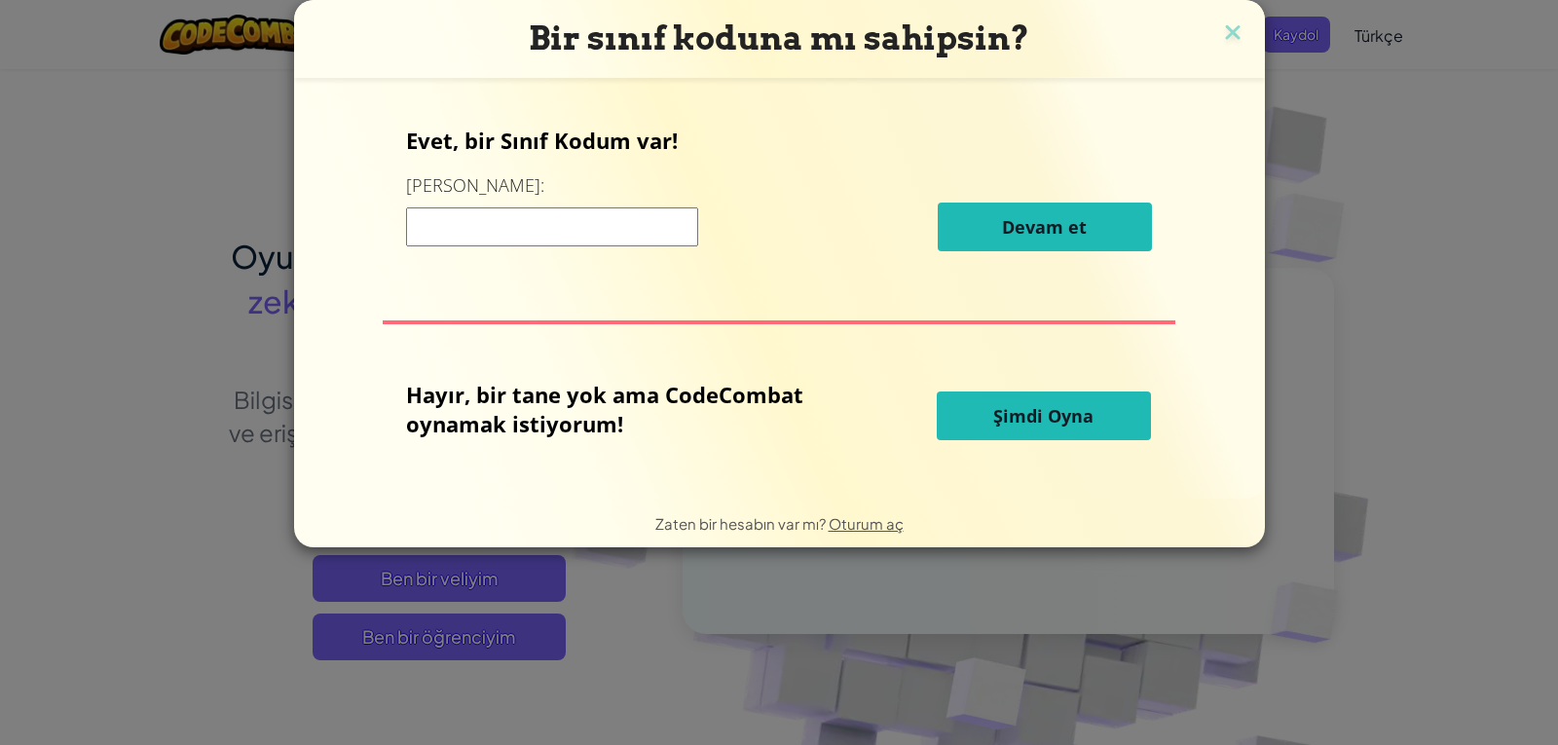
click at [1007, 428] on button "Şimdi Oyna" at bounding box center [1044, 416] width 214 height 49
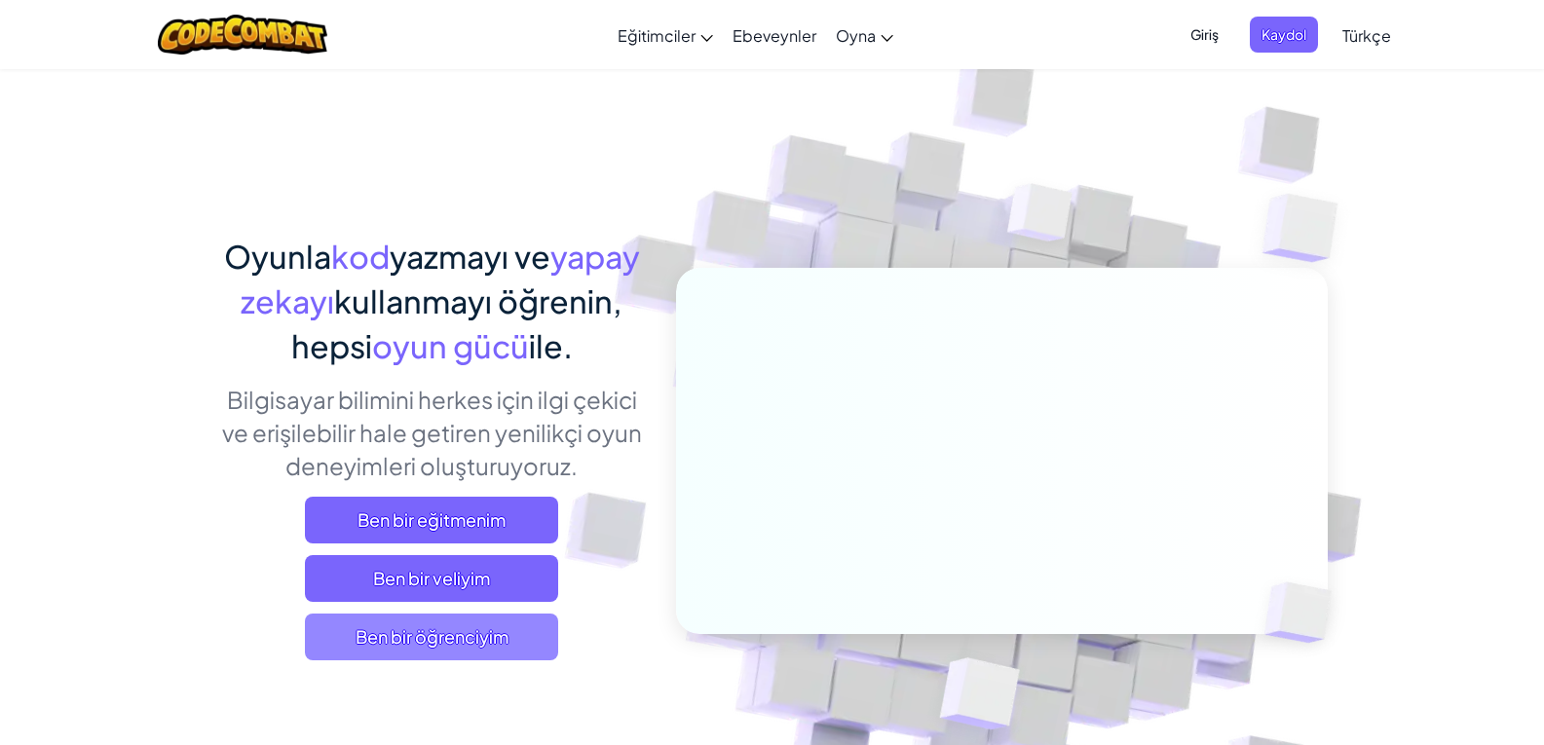
click at [422, 641] on span "Ben bir öğrenciyim" at bounding box center [431, 637] width 253 height 47
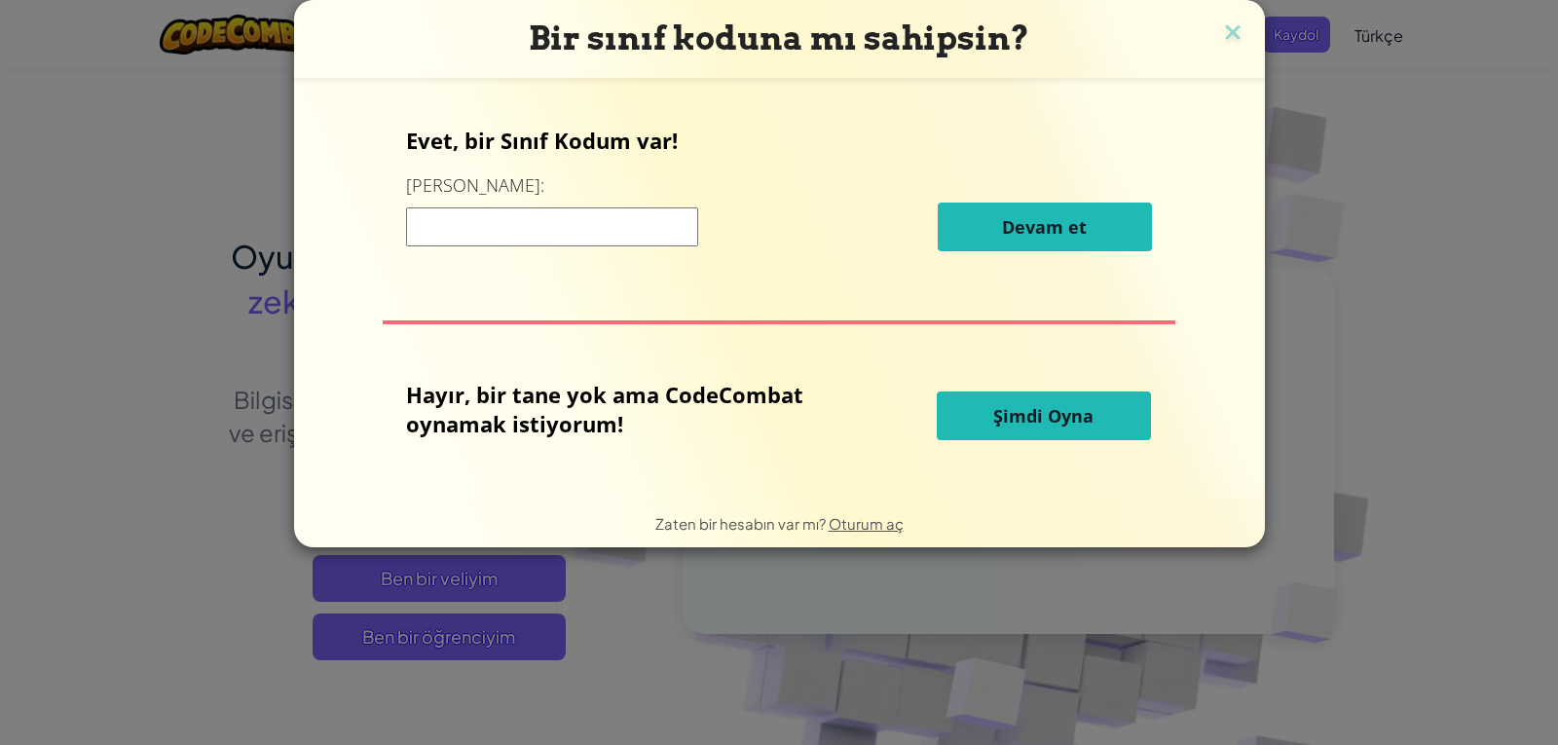
click at [621, 231] on input at bounding box center [552, 226] width 292 height 39
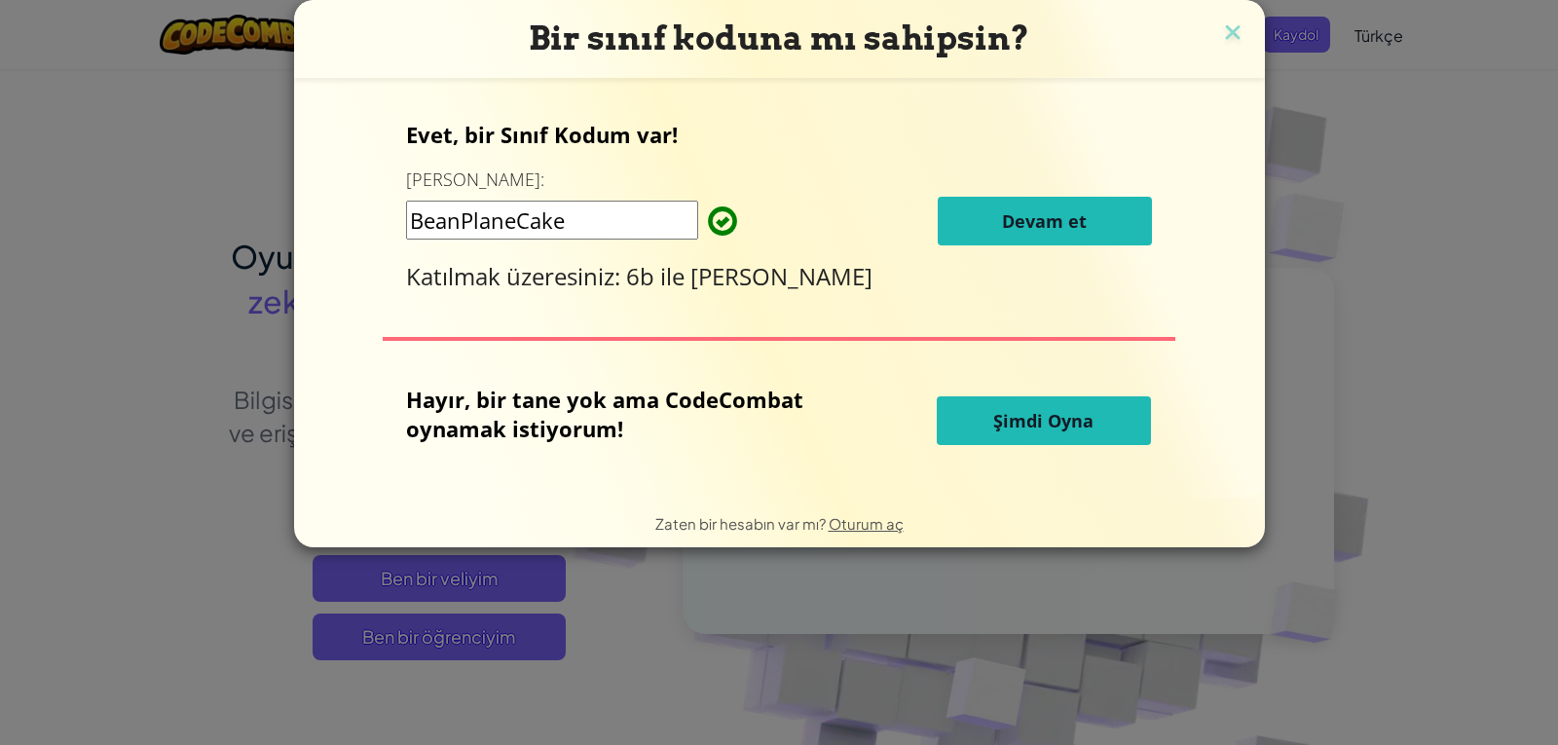
type input "BeanPlaneCake"
click at [956, 199] on button "Devam et" at bounding box center [1045, 221] width 214 height 49
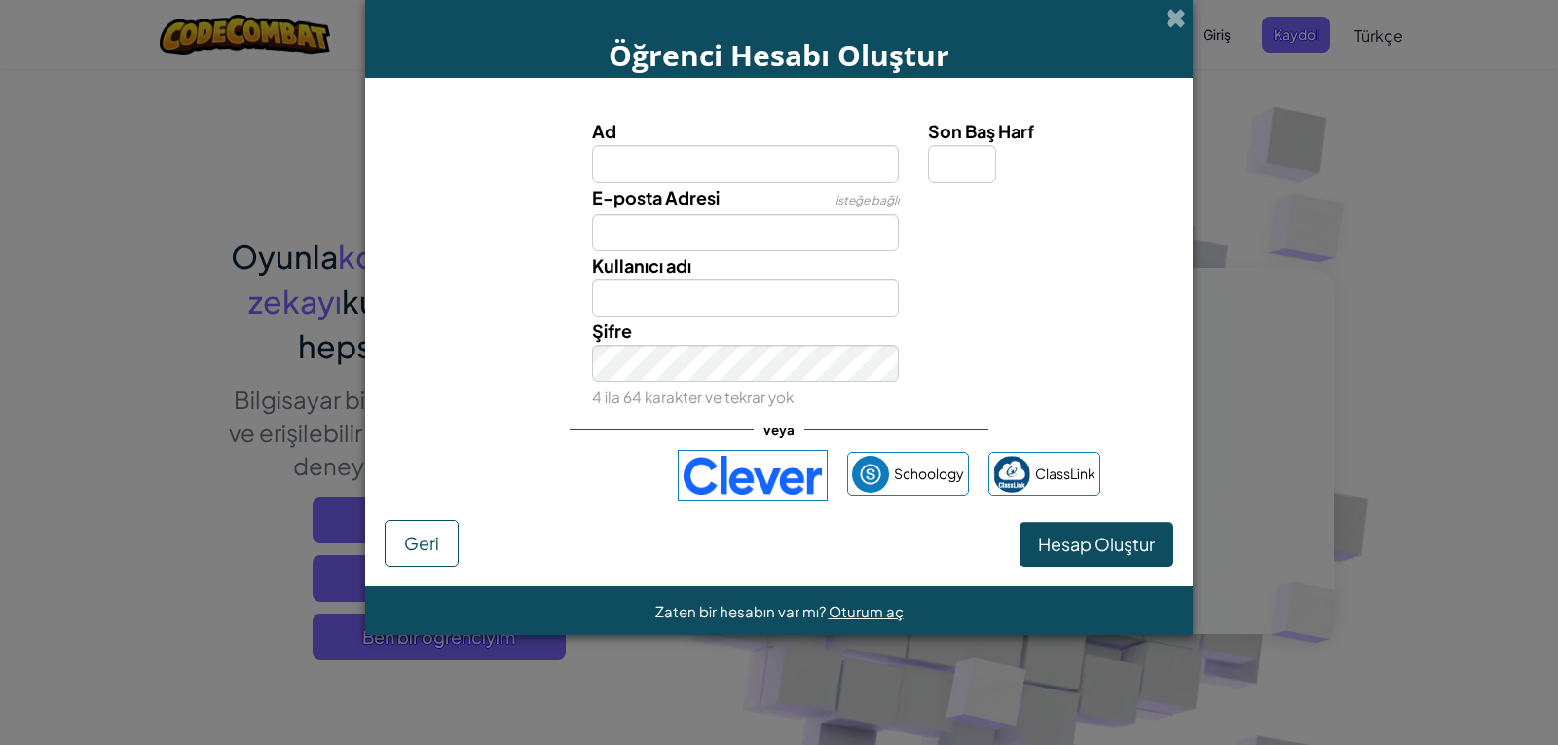
click at [1186, 12] on div "Öğrenci Hesabı Oluştur" at bounding box center [779, 39] width 828 height 78
click at [1182, 14] on span at bounding box center [1176, 18] width 20 height 20
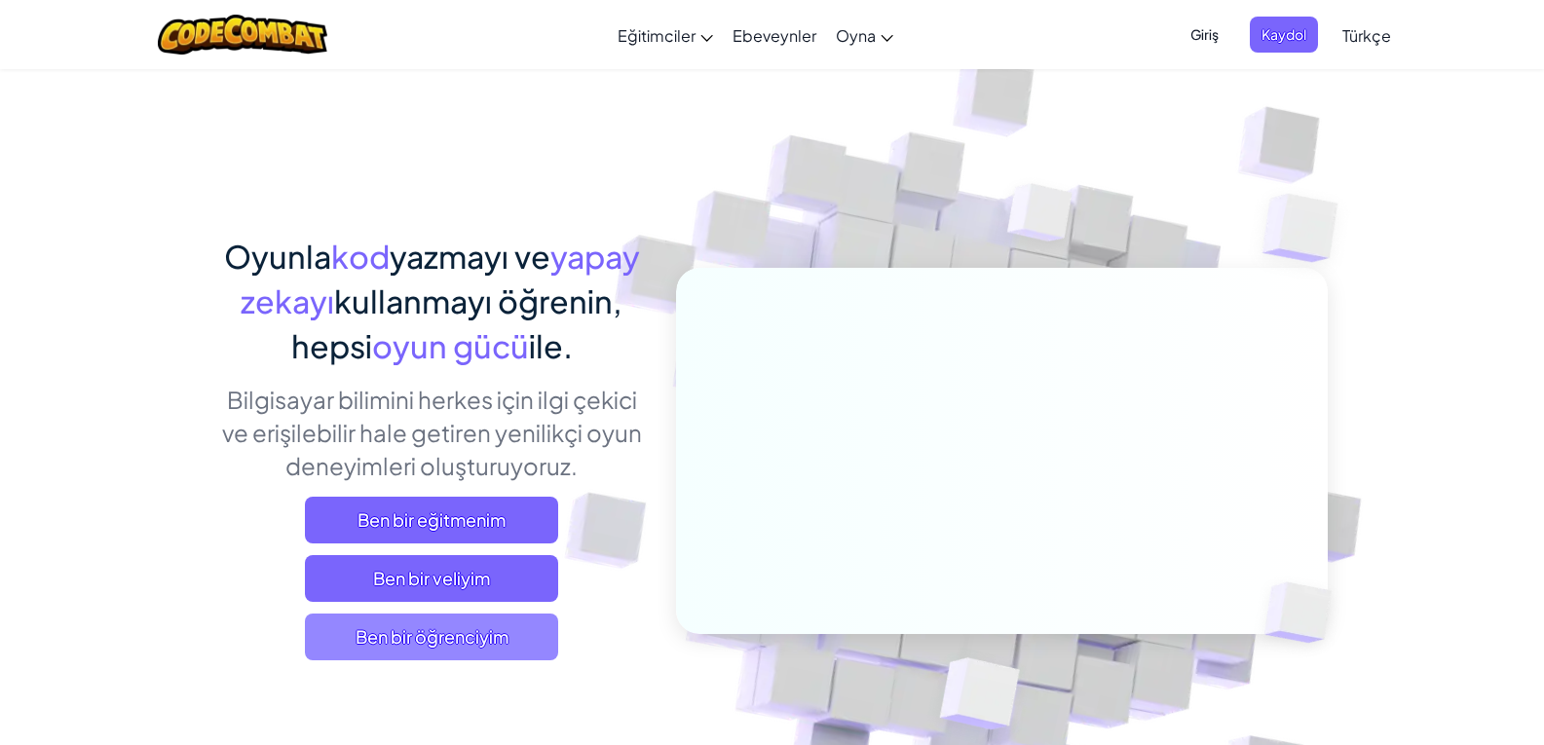
click at [355, 645] on span "Ben bir öğrenciyim" at bounding box center [431, 637] width 253 height 47
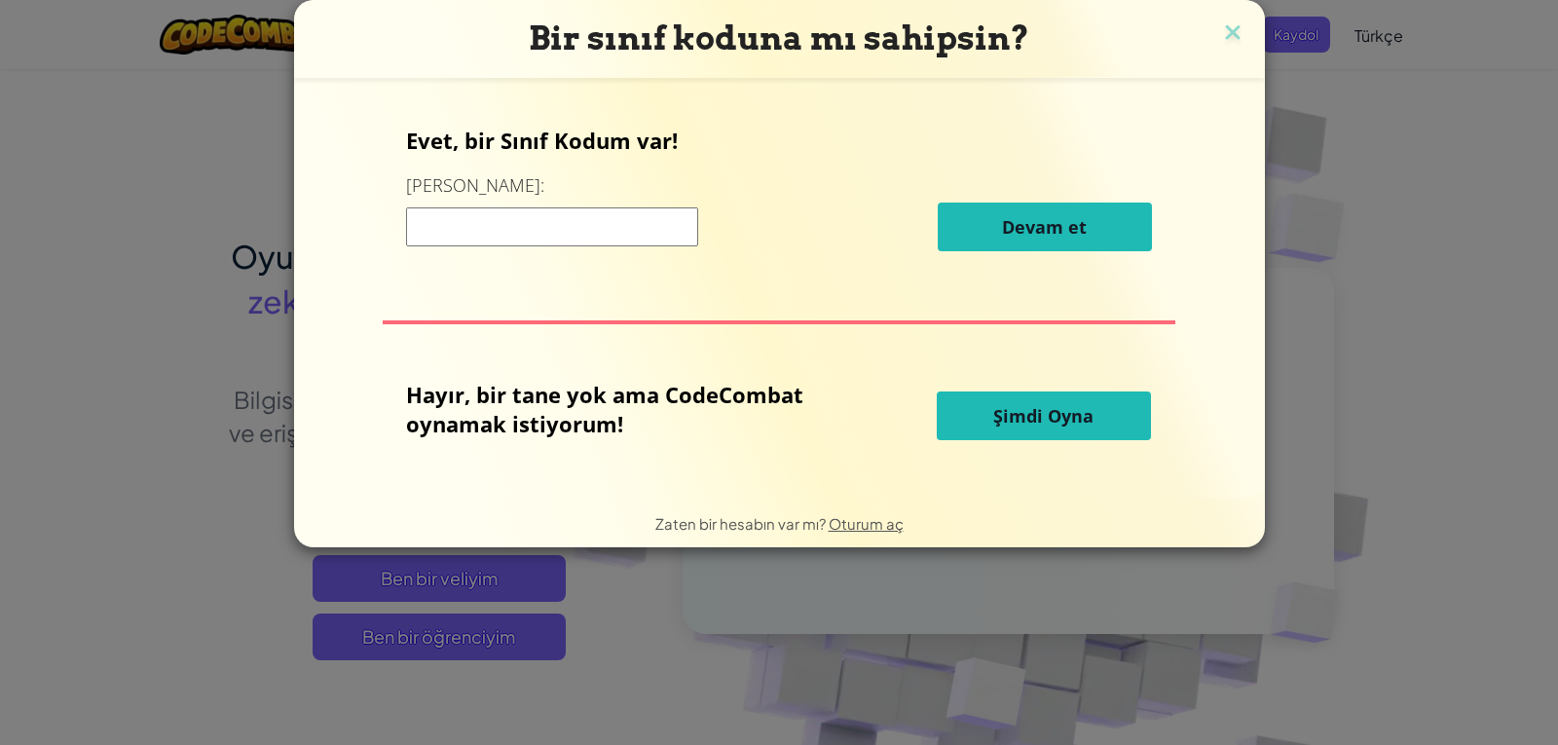
click at [962, 407] on button "Şimdi Oyna" at bounding box center [1044, 416] width 214 height 49
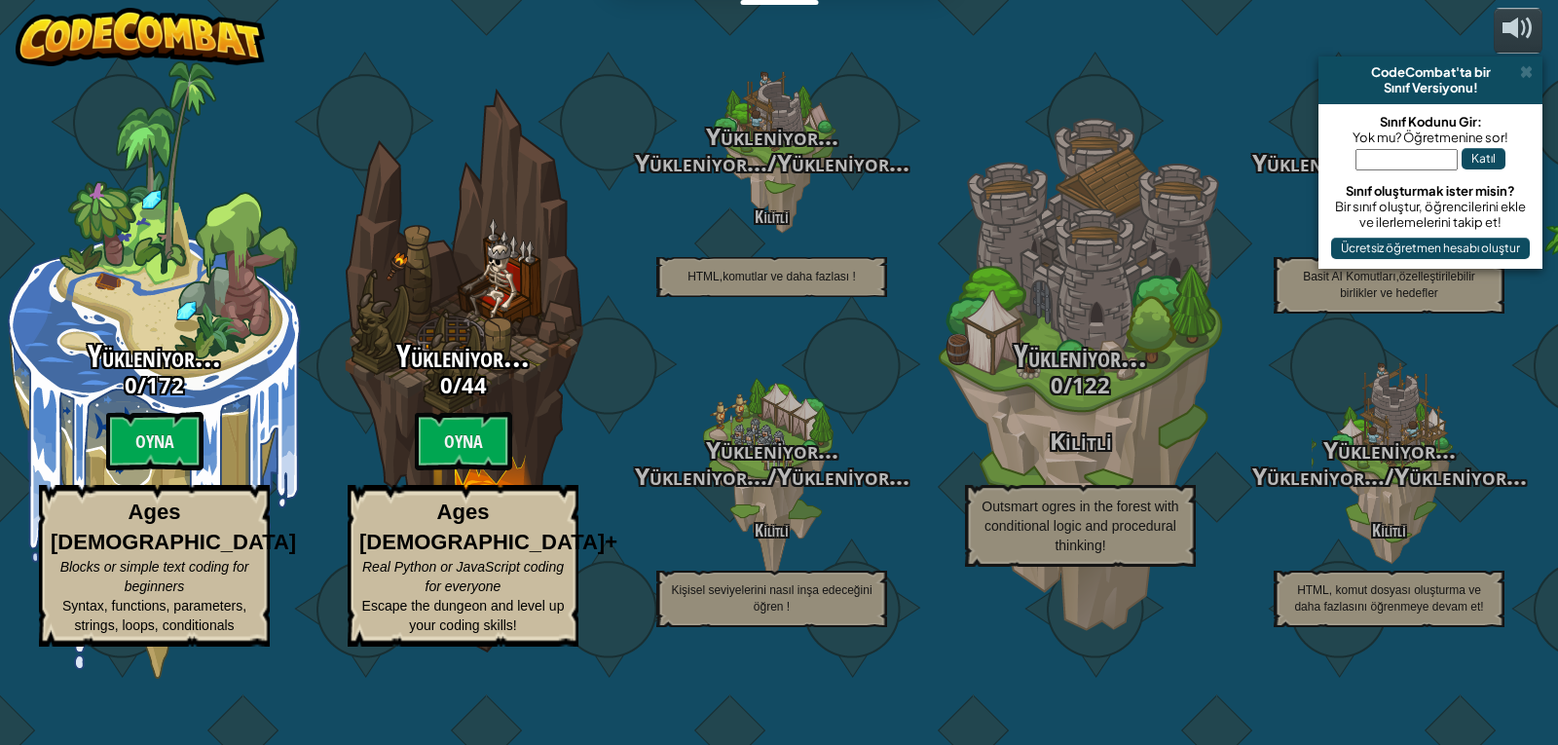
select select "tr"
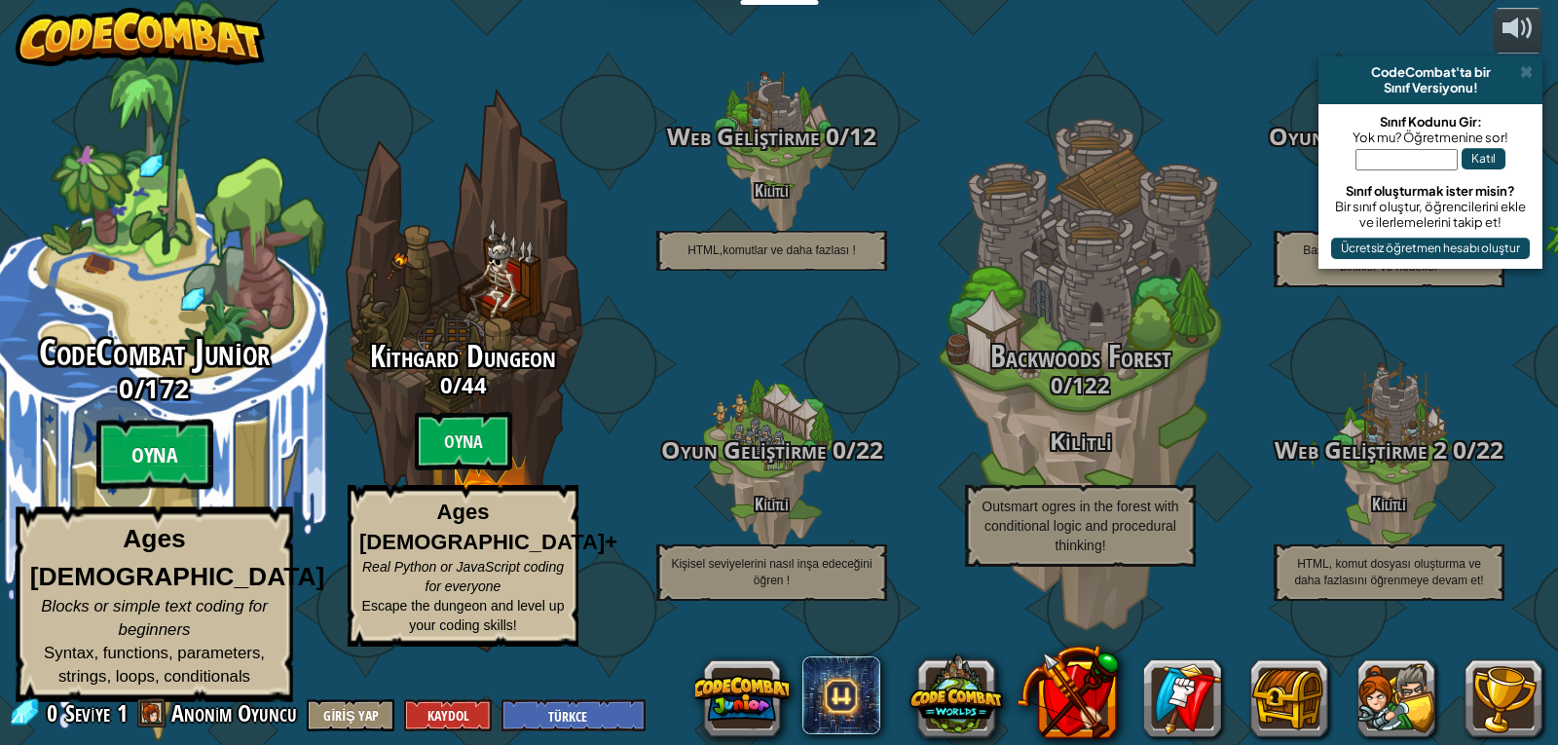
click at [142, 490] on btn "Oyna" at bounding box center [154, 455] width 117 height 70
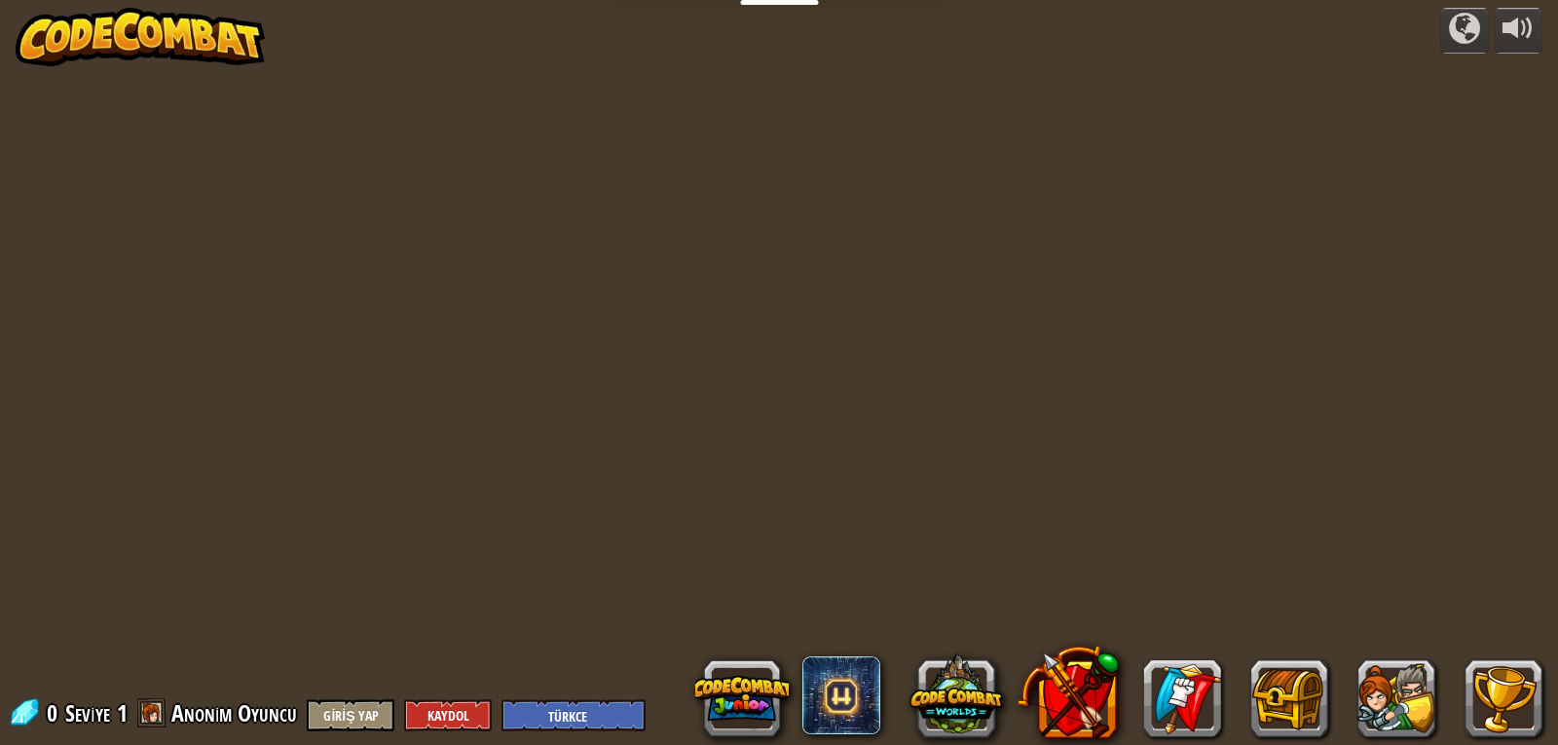
select select "tr"
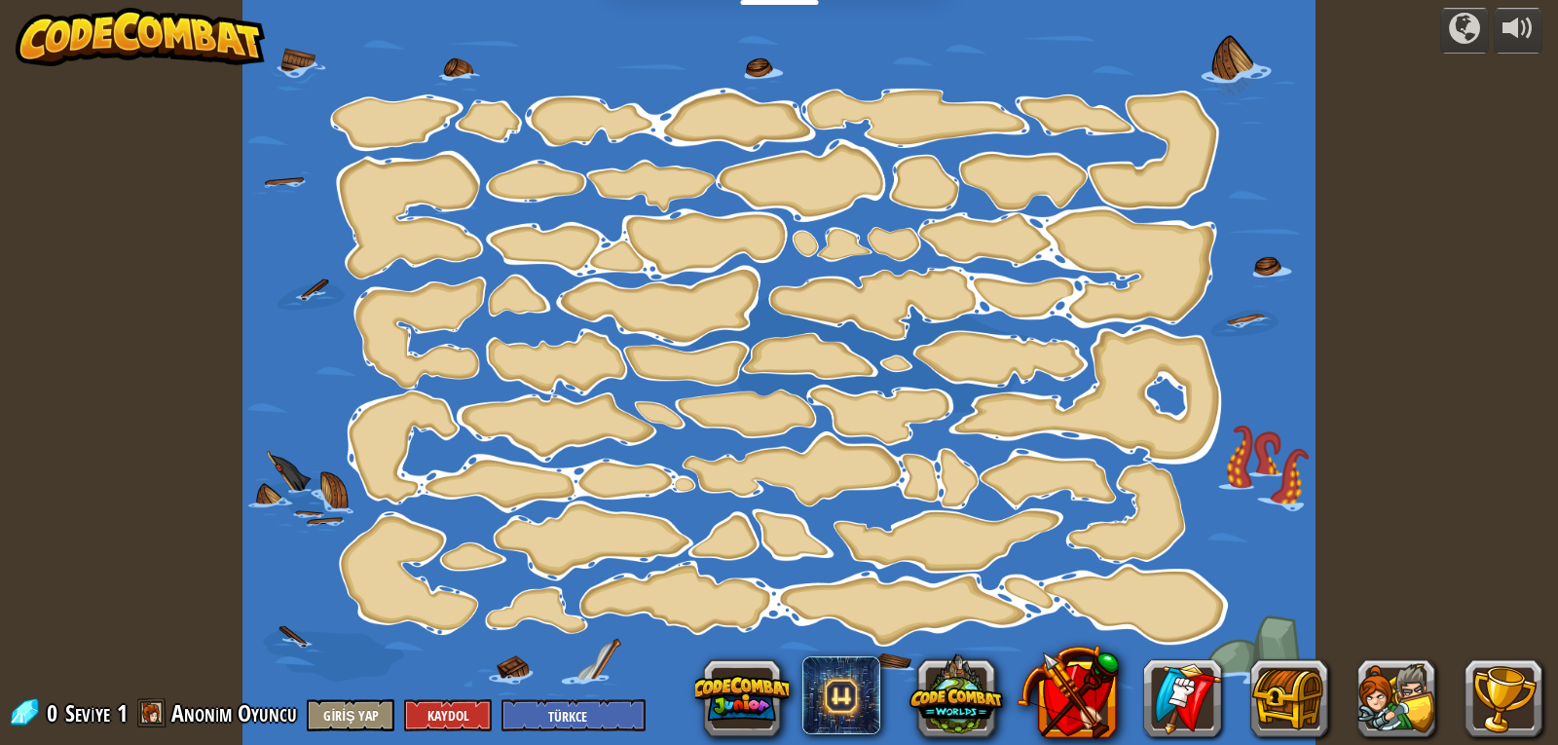
select select "tr"
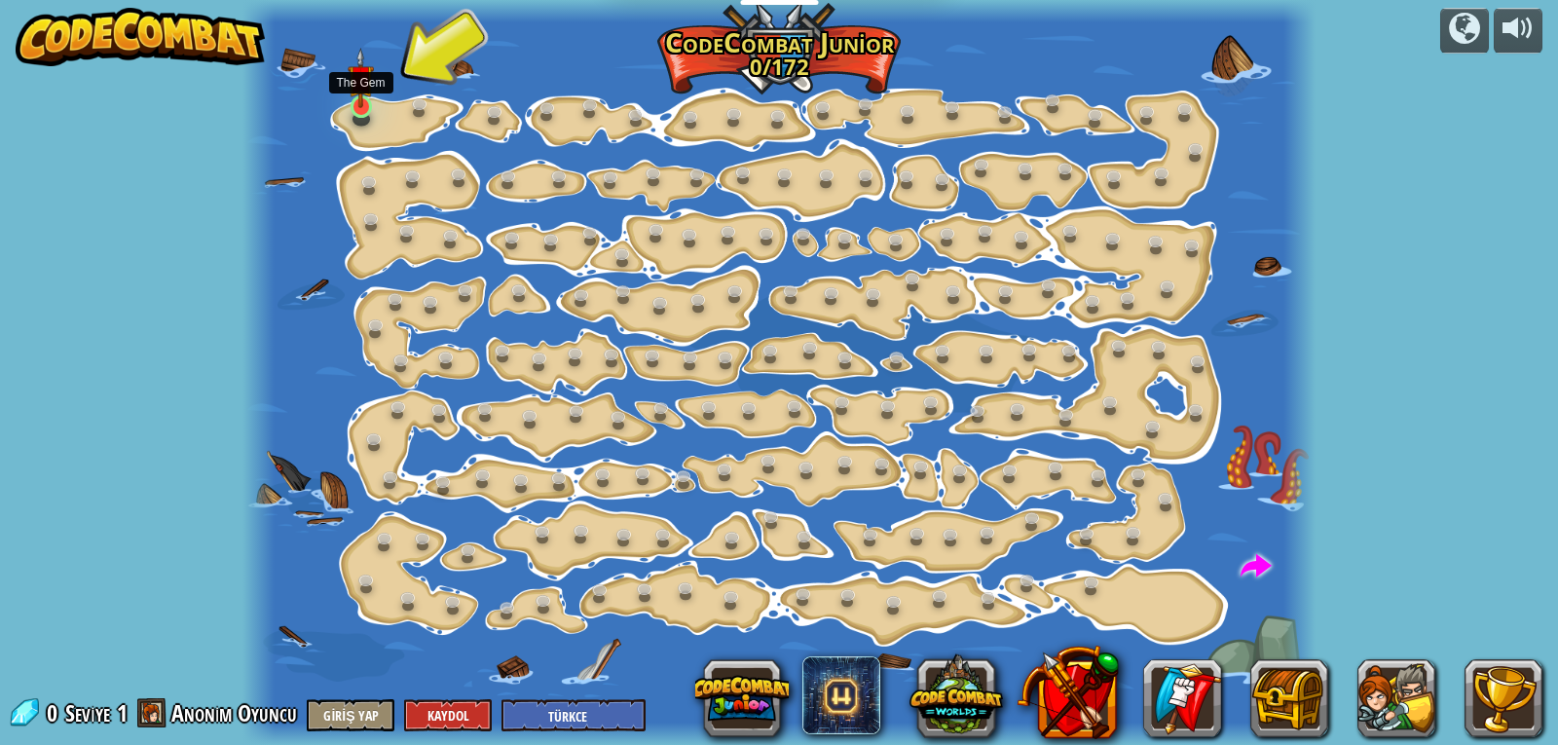
click at [363, 98] on img at bounding box center [361, 78] width 26 height 61
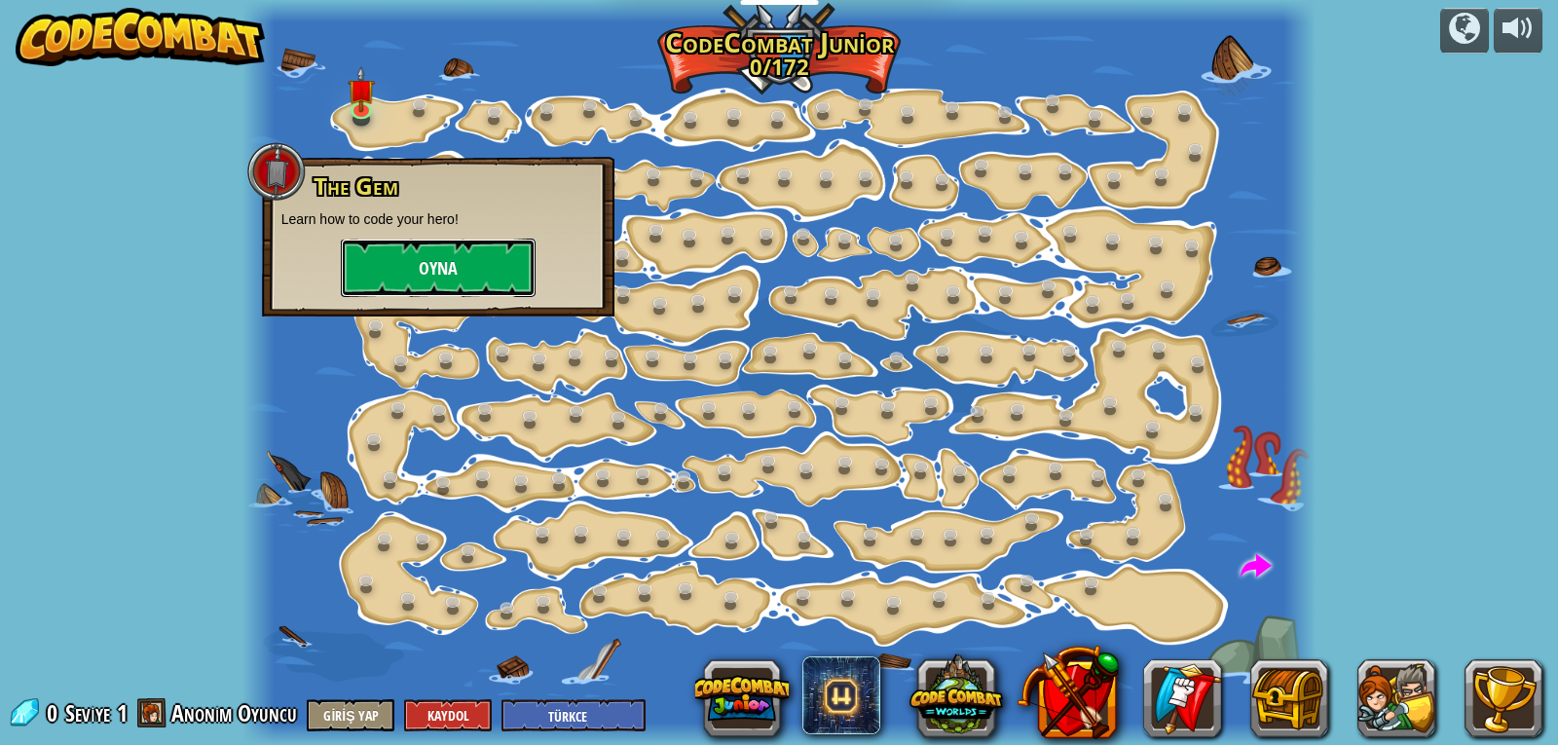
click at [478, 254] on button "Oyna" at bounding box center [438, 268] width 195 height 58
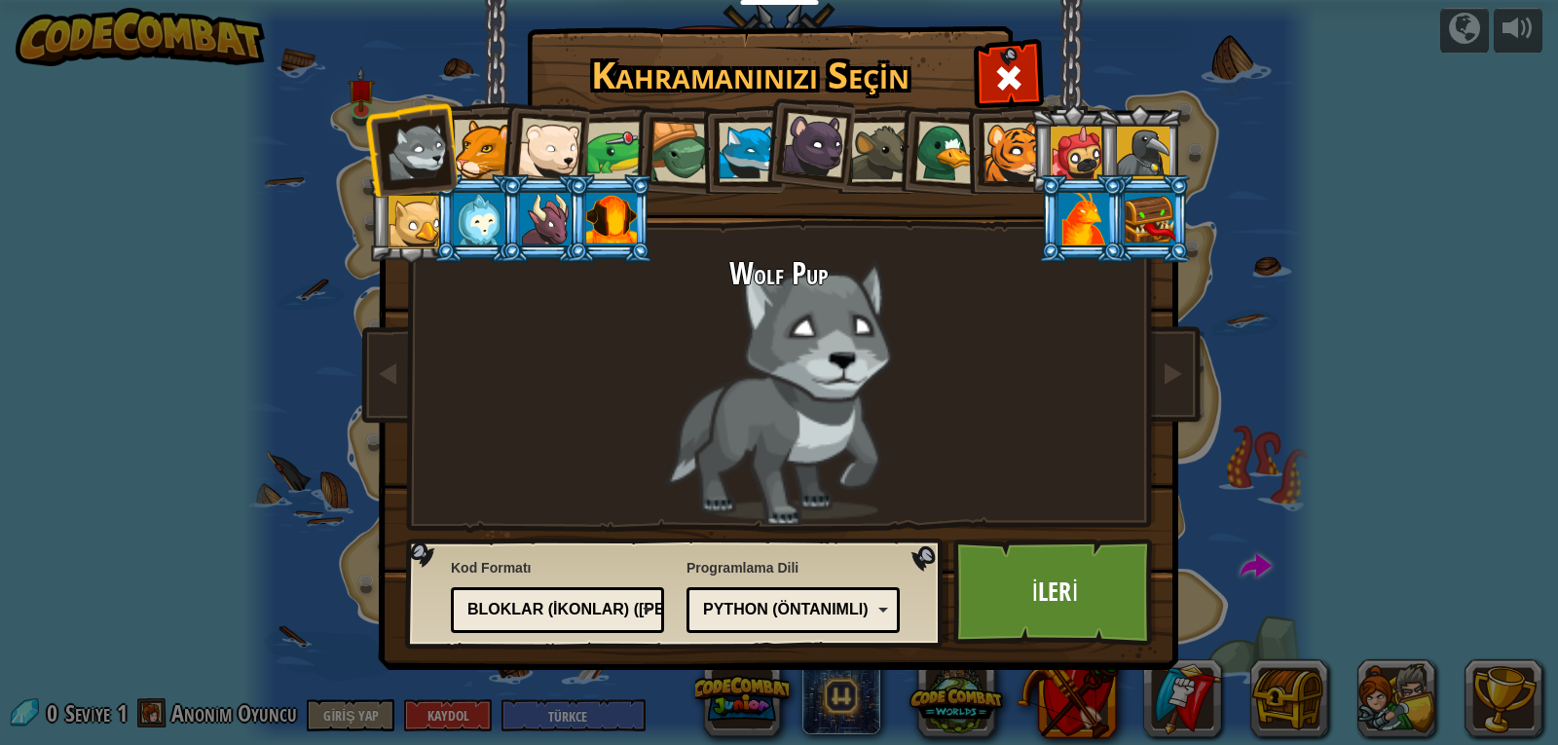
click at [728, 152] on div at bounding box center [748, 152] width 59 height 59
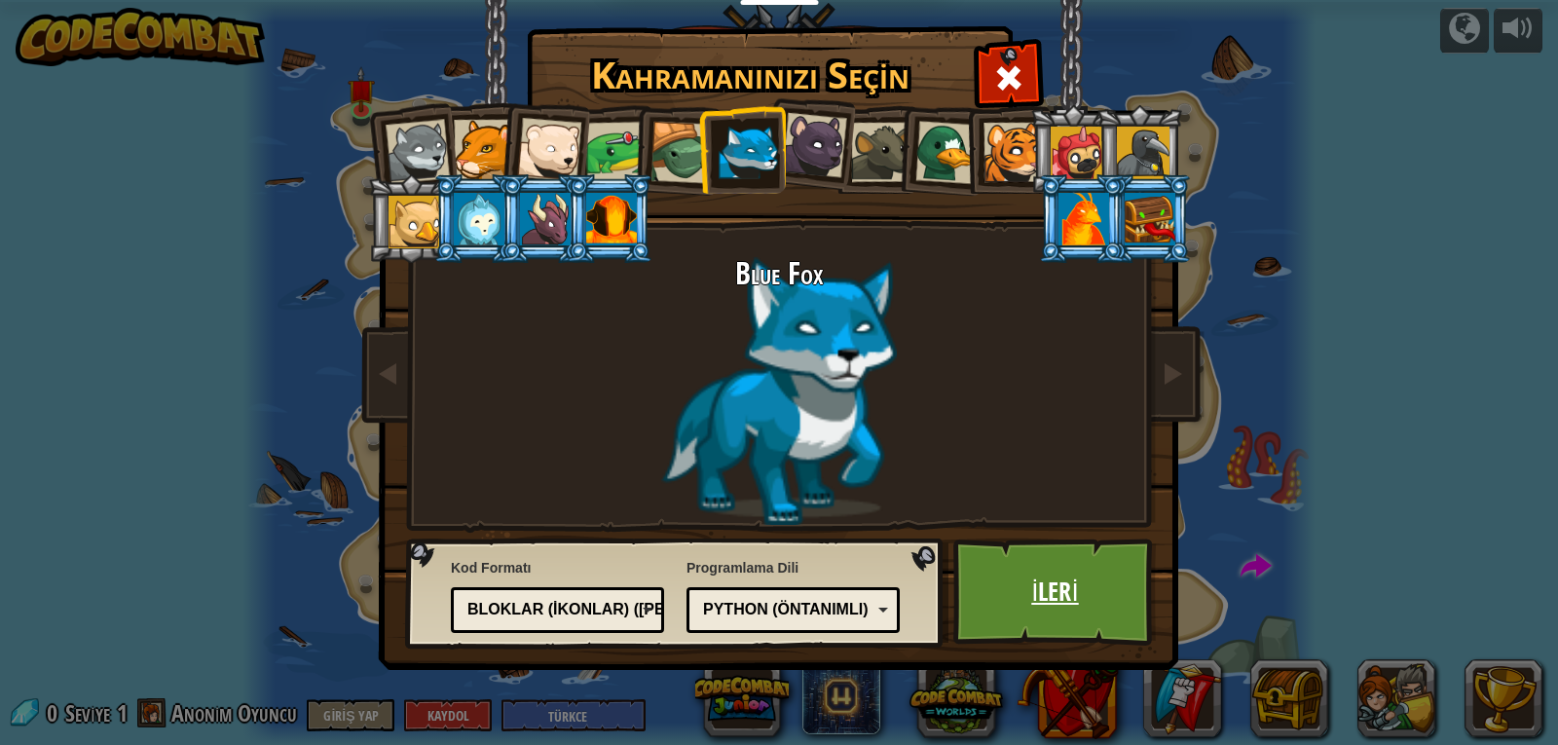
click at [1121, 604] on link "İleri" at bounding box center [1055, 592] width 204 height 107
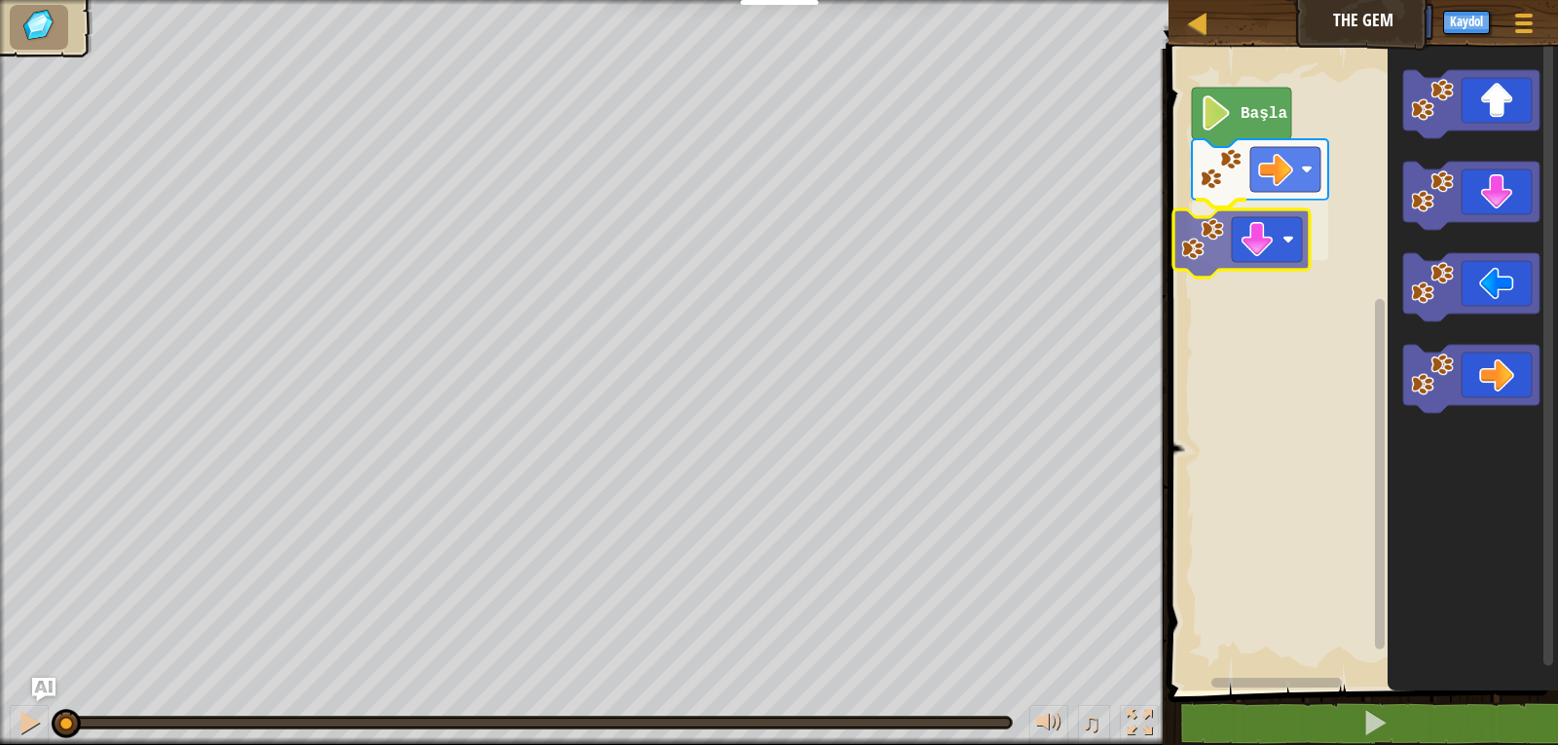
click at [1250, 236] on div "Başla" at bounding box center [1360, 365] width 395 height 652
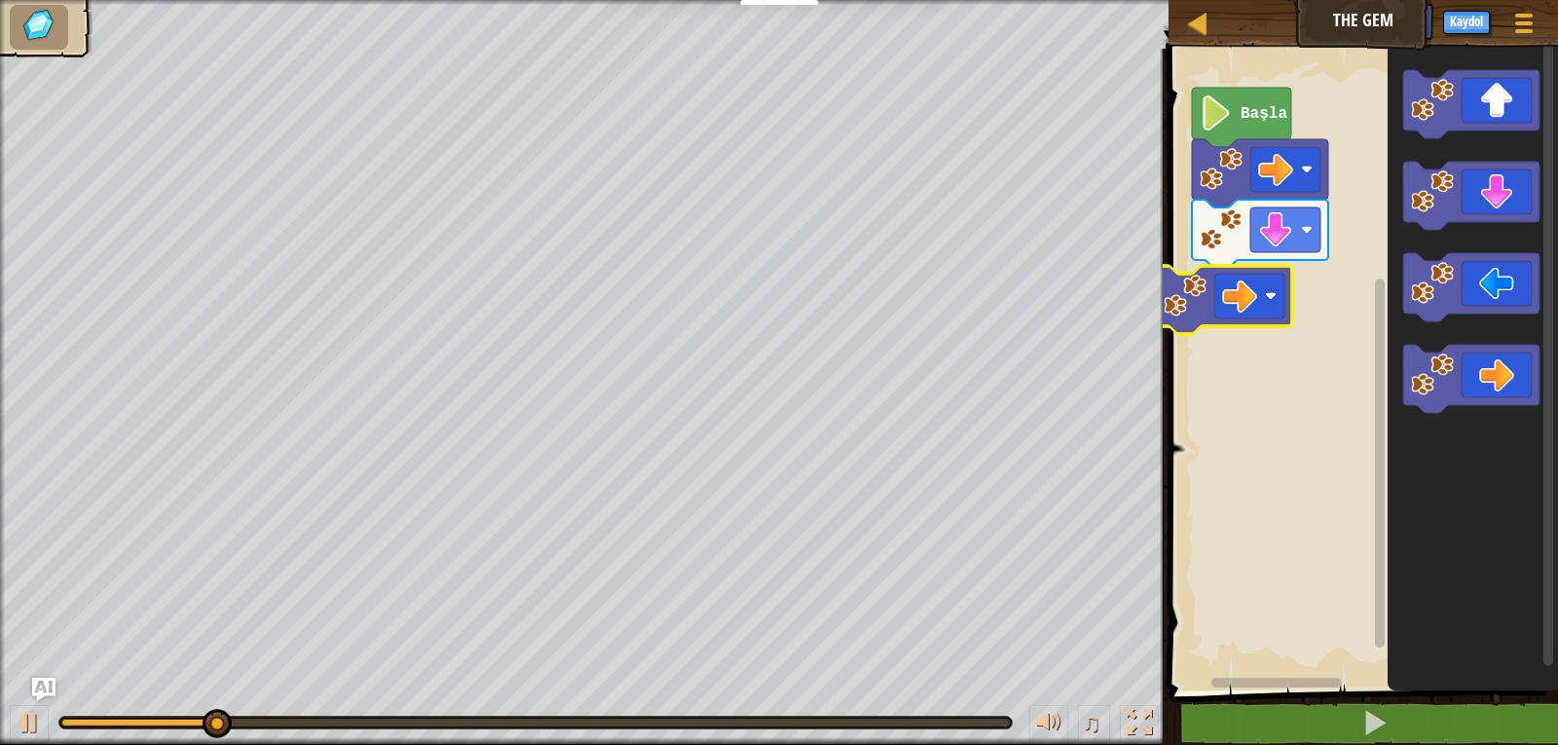
click at [1236, 287] on div "Başla" at bounding box center [1360, 365] width 395 height 652
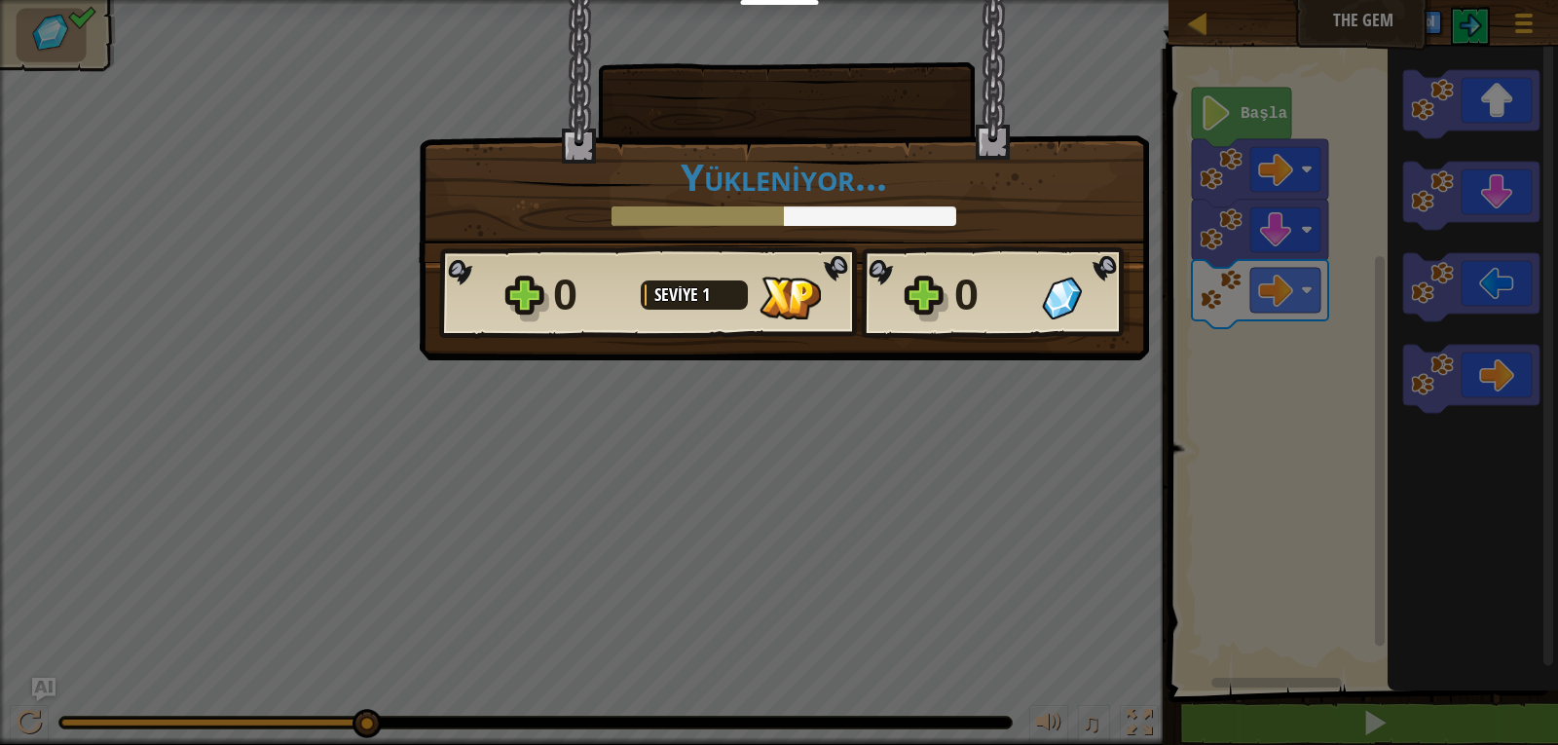
click at [837, 372] on div "× Seviyeyi oyla: Yükleniyor... Reticulating Splines... Yükleniyor... 0 Seviye 1…" at bounding box center [779, 372] width 1558 height 745
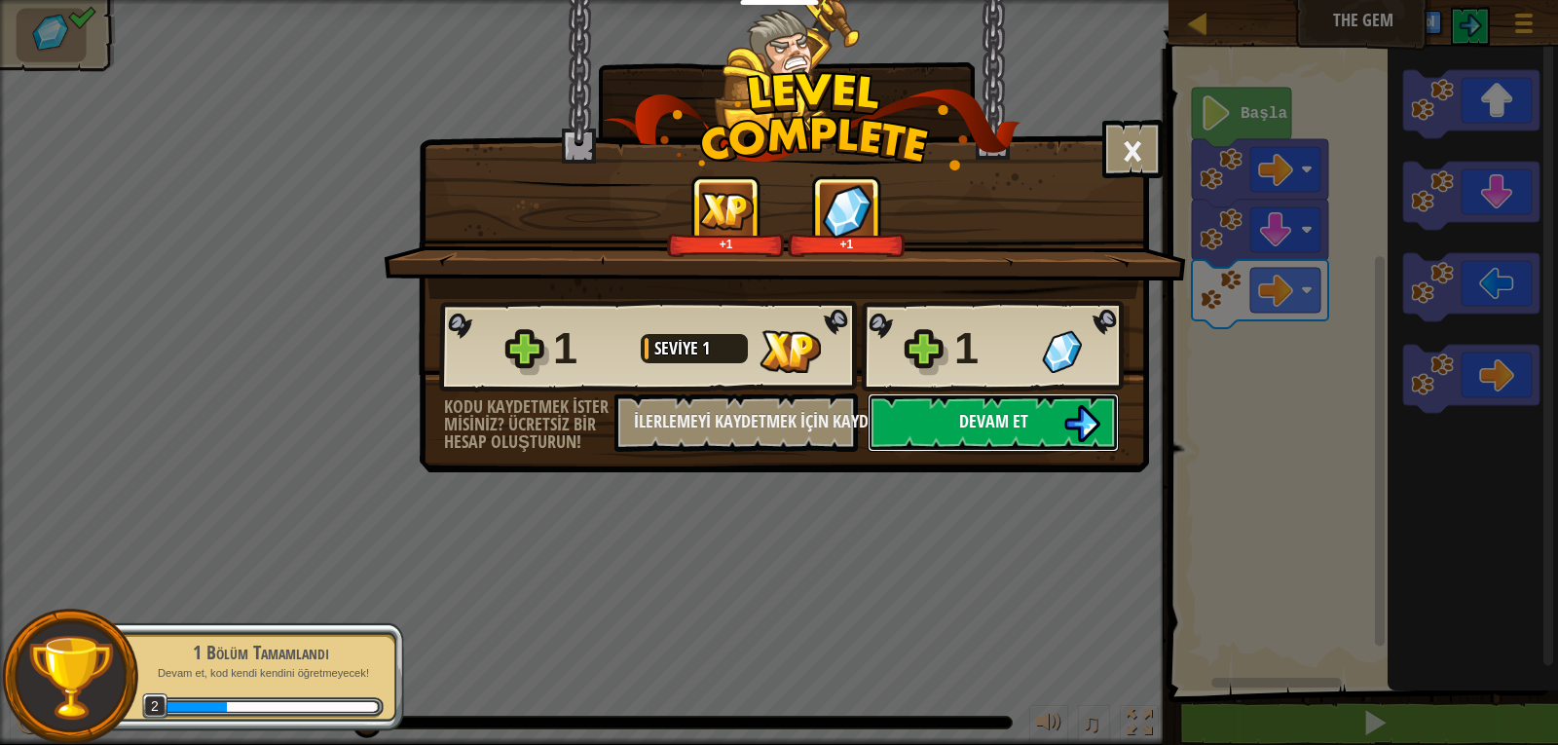
click at [946, 418] on button "Devam et" at bounding box center [993, 422] width 251 height 58
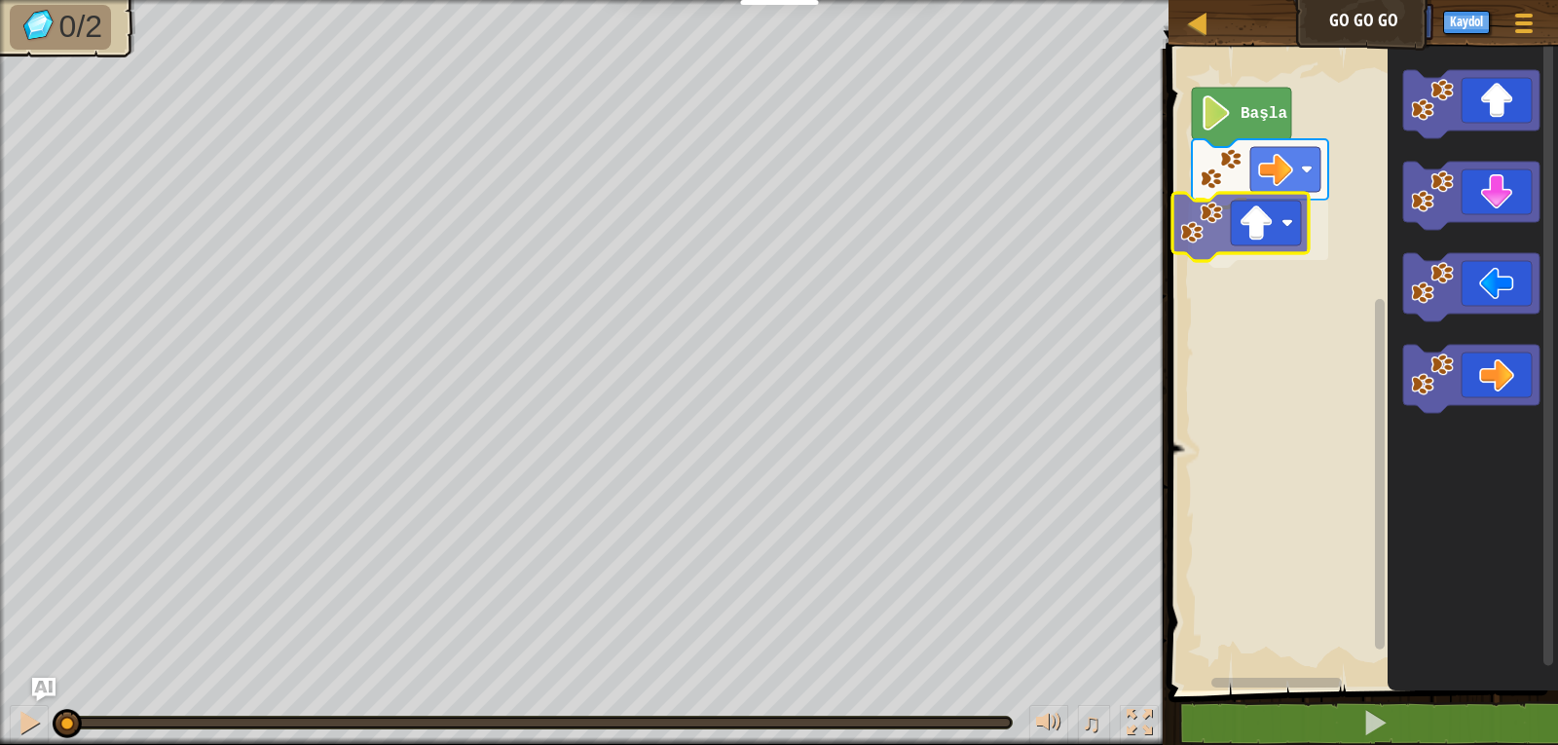
click at [1266, 240] on div "Başla" at bounding box center [1360, 365] width 395 height 652
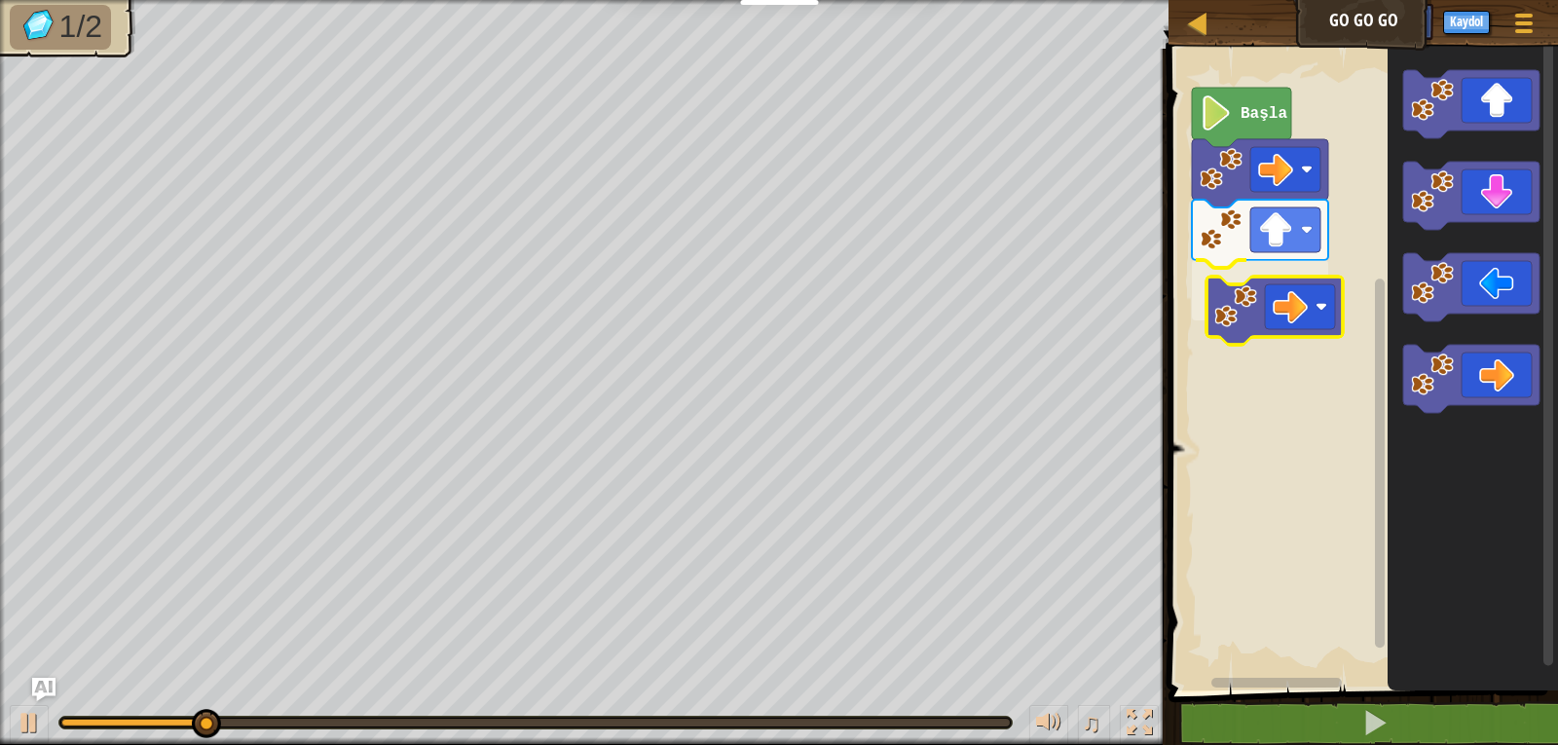
click at [1260, 305] on div "Başla" at bounding box center [1360, 365] width 395 height 652
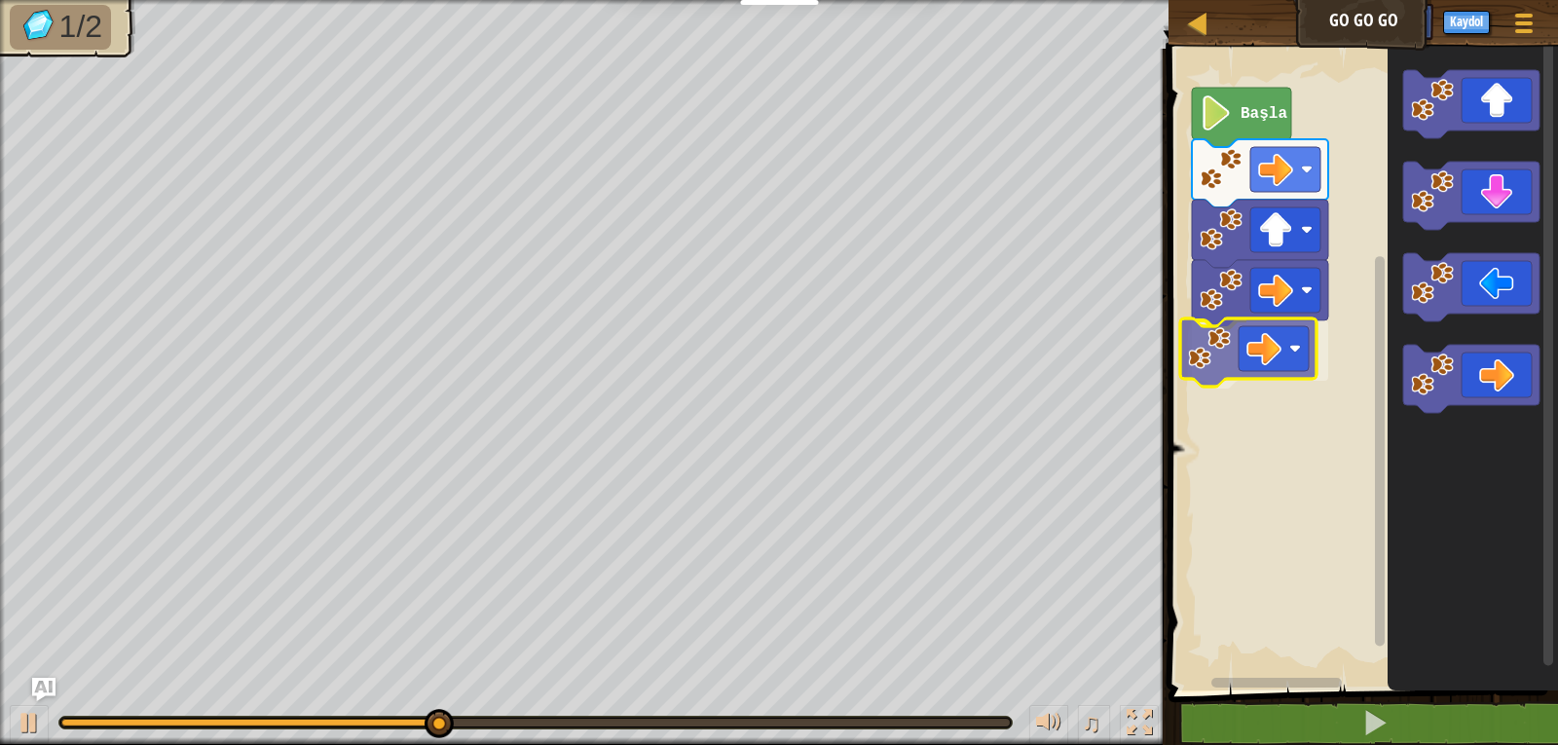
click at [1266, 342] on div "Başla" at bounding box center [1360, 365] width 395 height 652
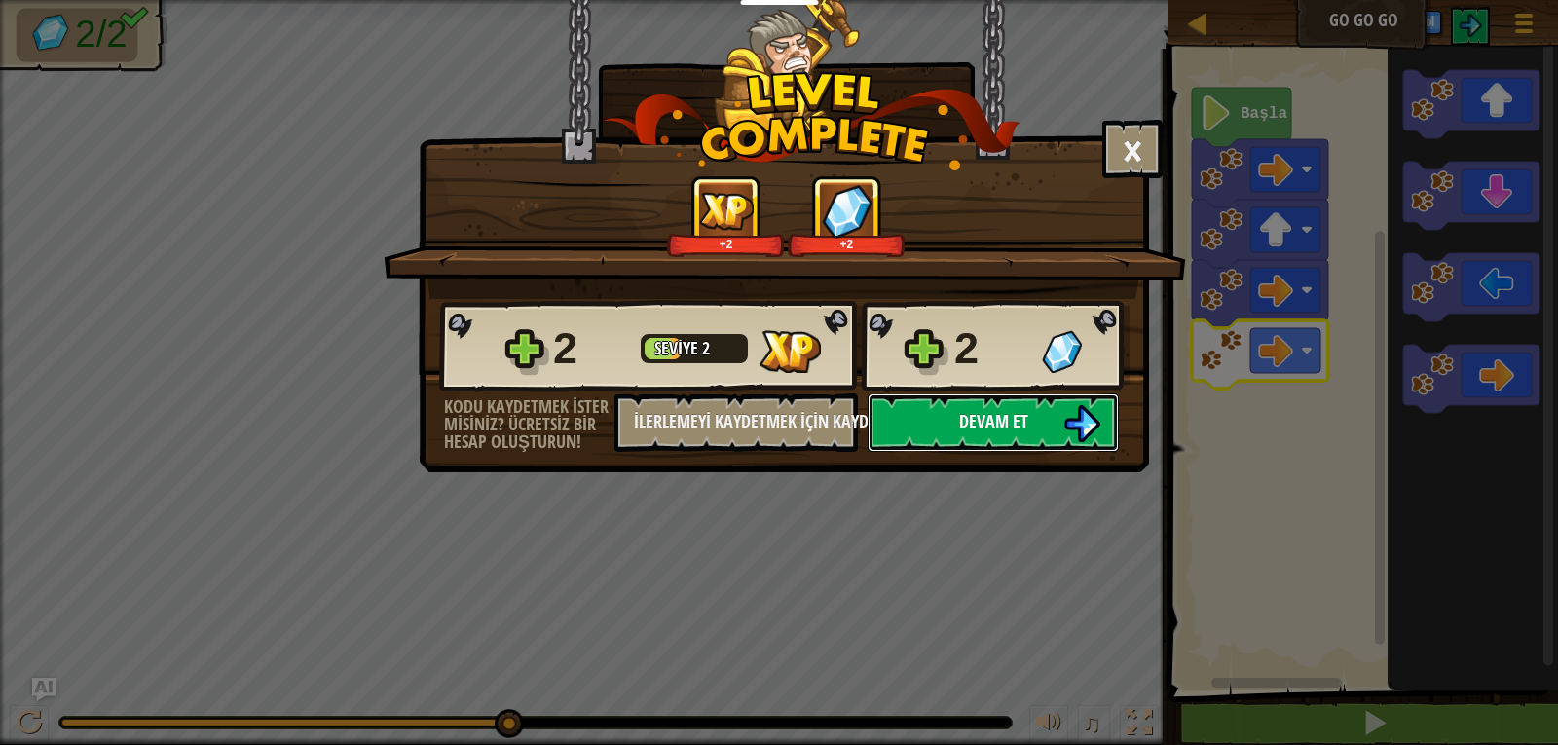
click at [1014, 398] on button "Devam et" at bounding box center [993, 422] width 251 height 58
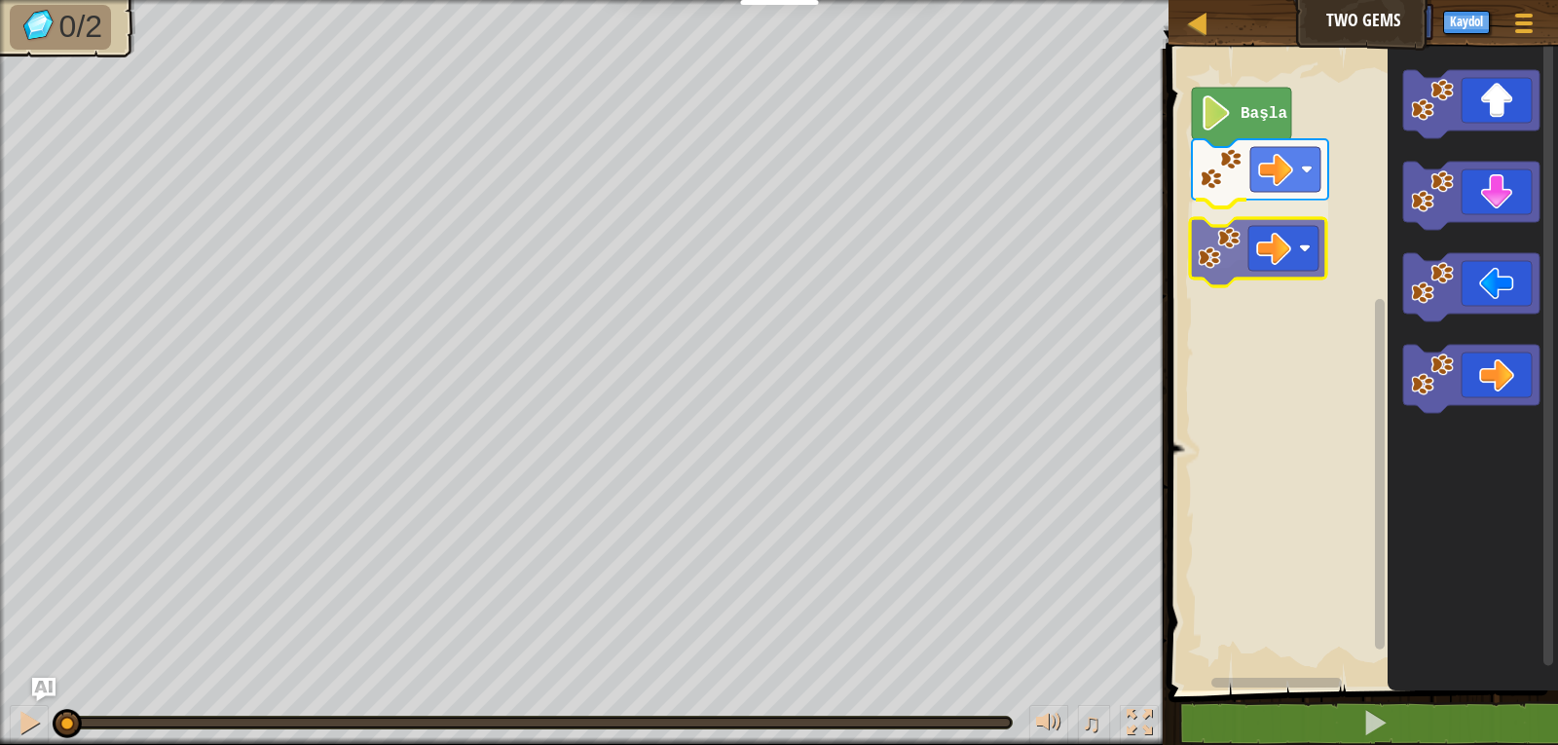
click at [1261, 231] on div "Başla" at bounding box center [1360, 365] width 395 height 652
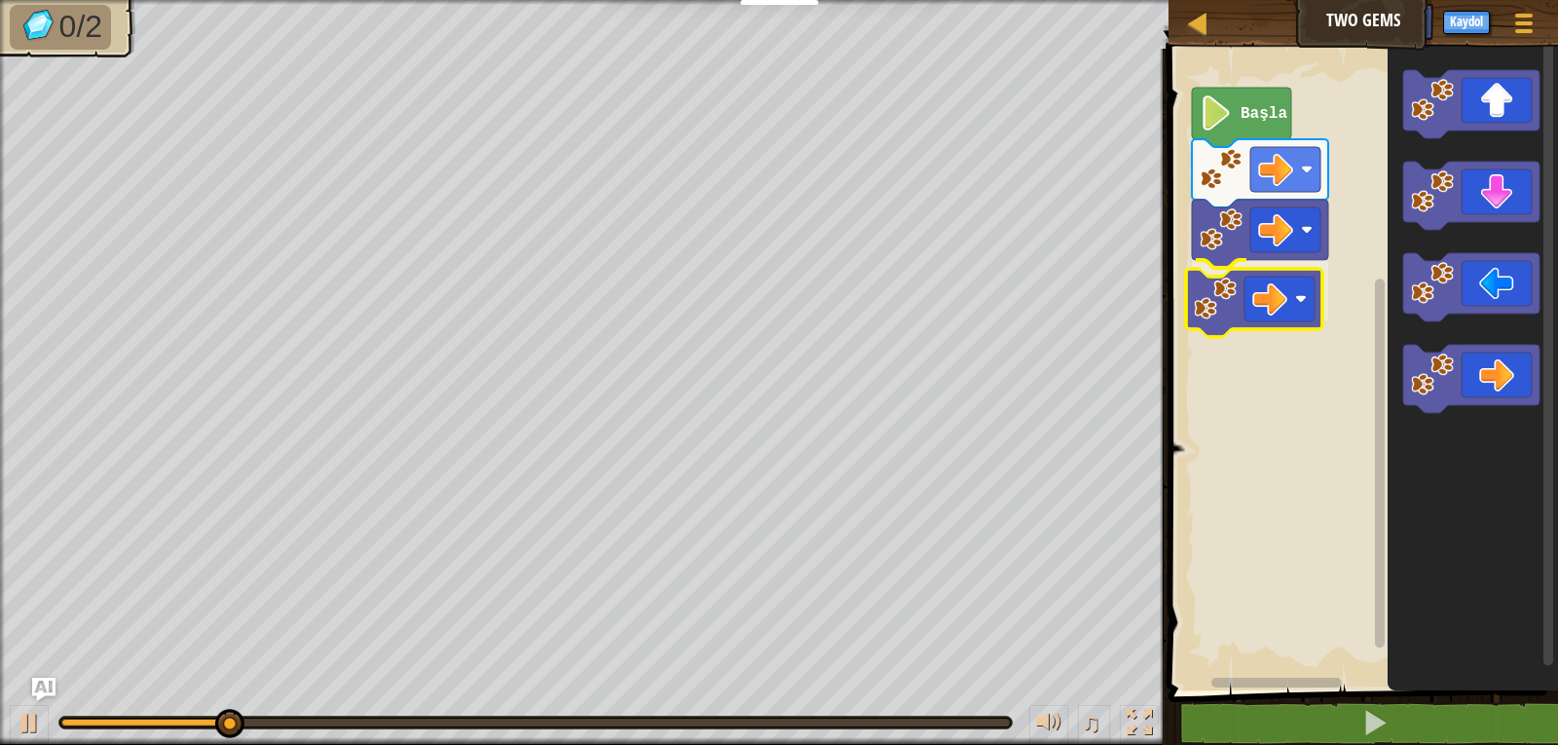
click at [1243, 294] on div "Başla" at bounding box center [1360, 365] width 395 height 652
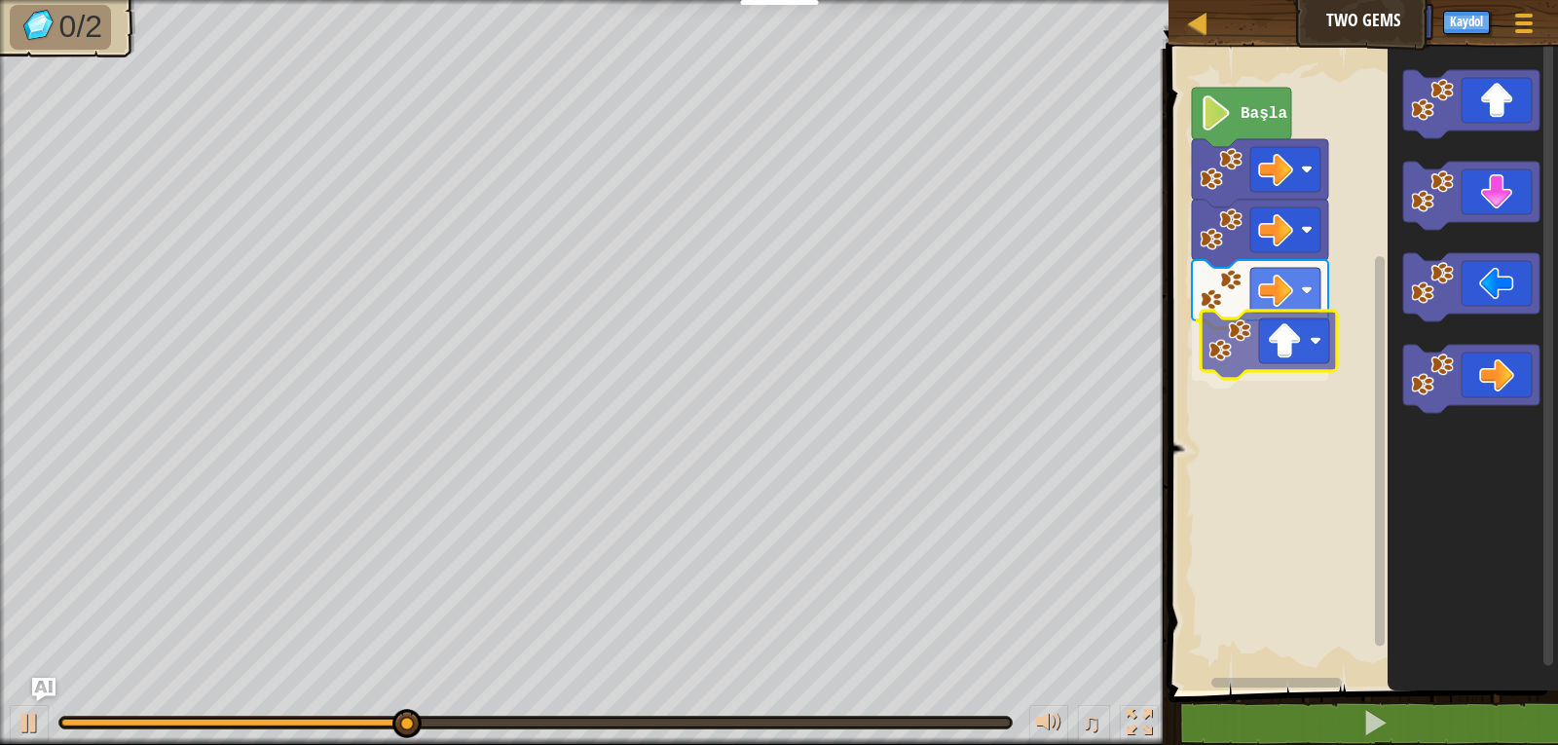
click at [1288, 365] on div "Başla" at bounding box center [1360, 365] width 395 height 652
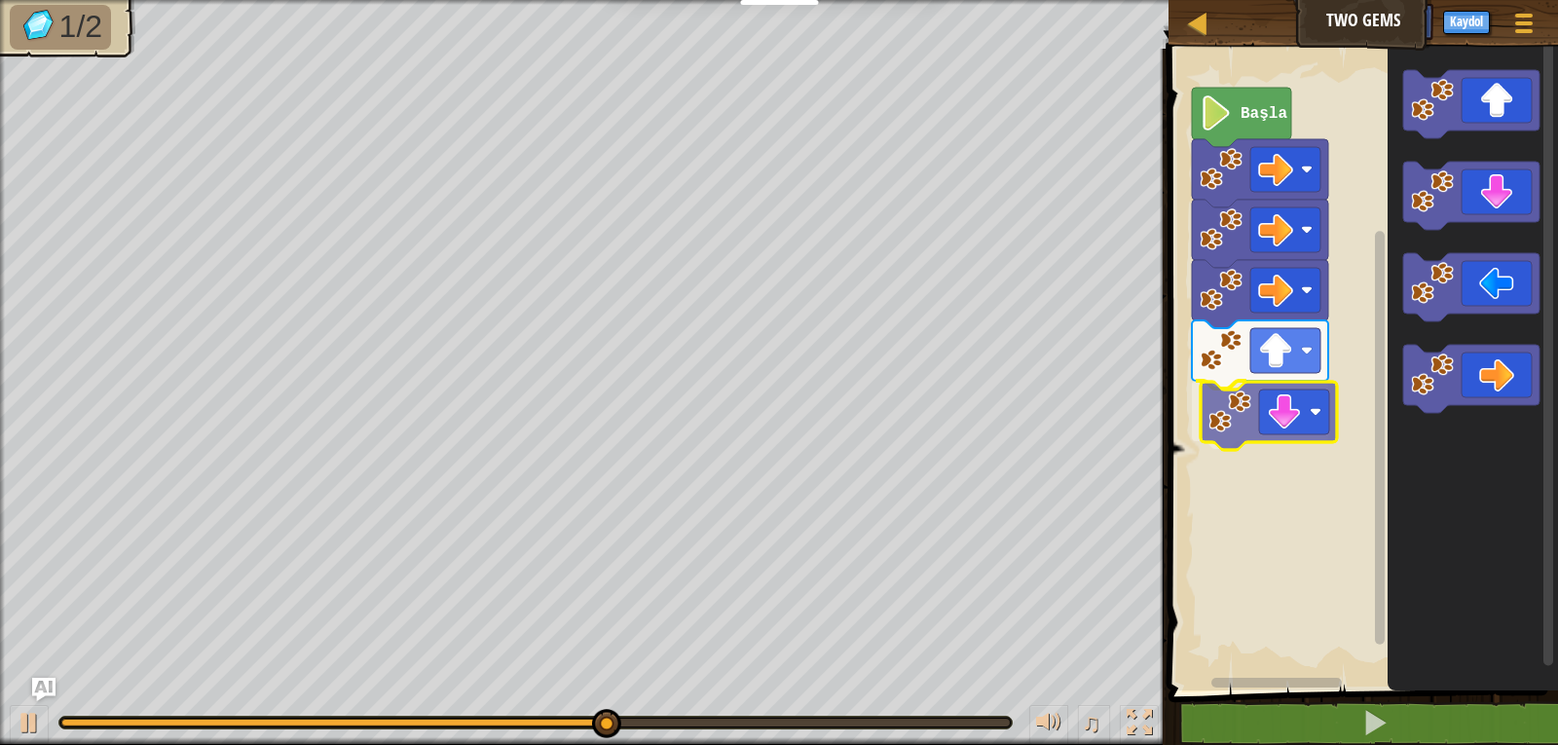
click at [1250, 409] on div "Başla" at bounding box center [1360, 365] width 395 height 652
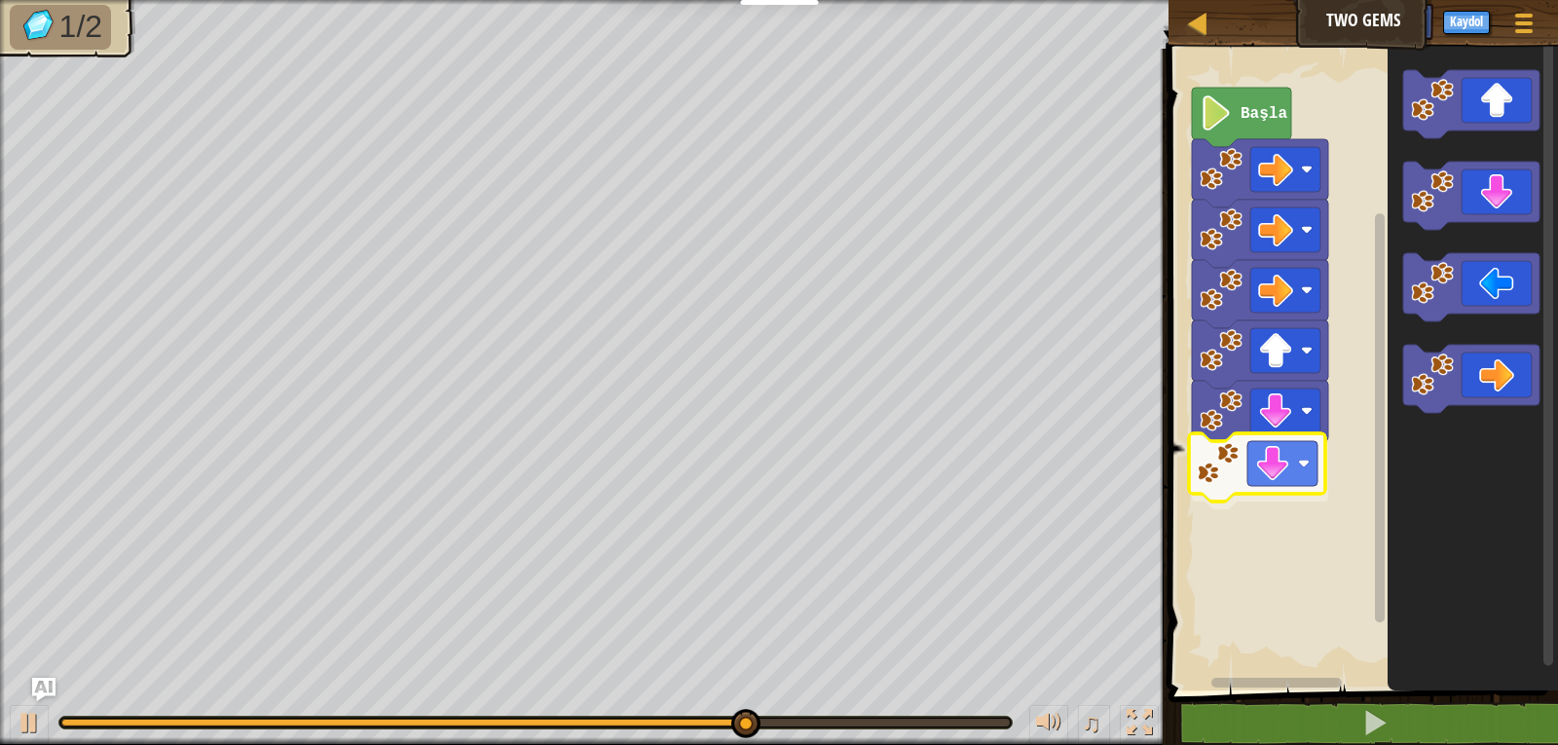
click at [1251, 481] on div "Başla" at bounding box center [1360, 365] width 395 height 652
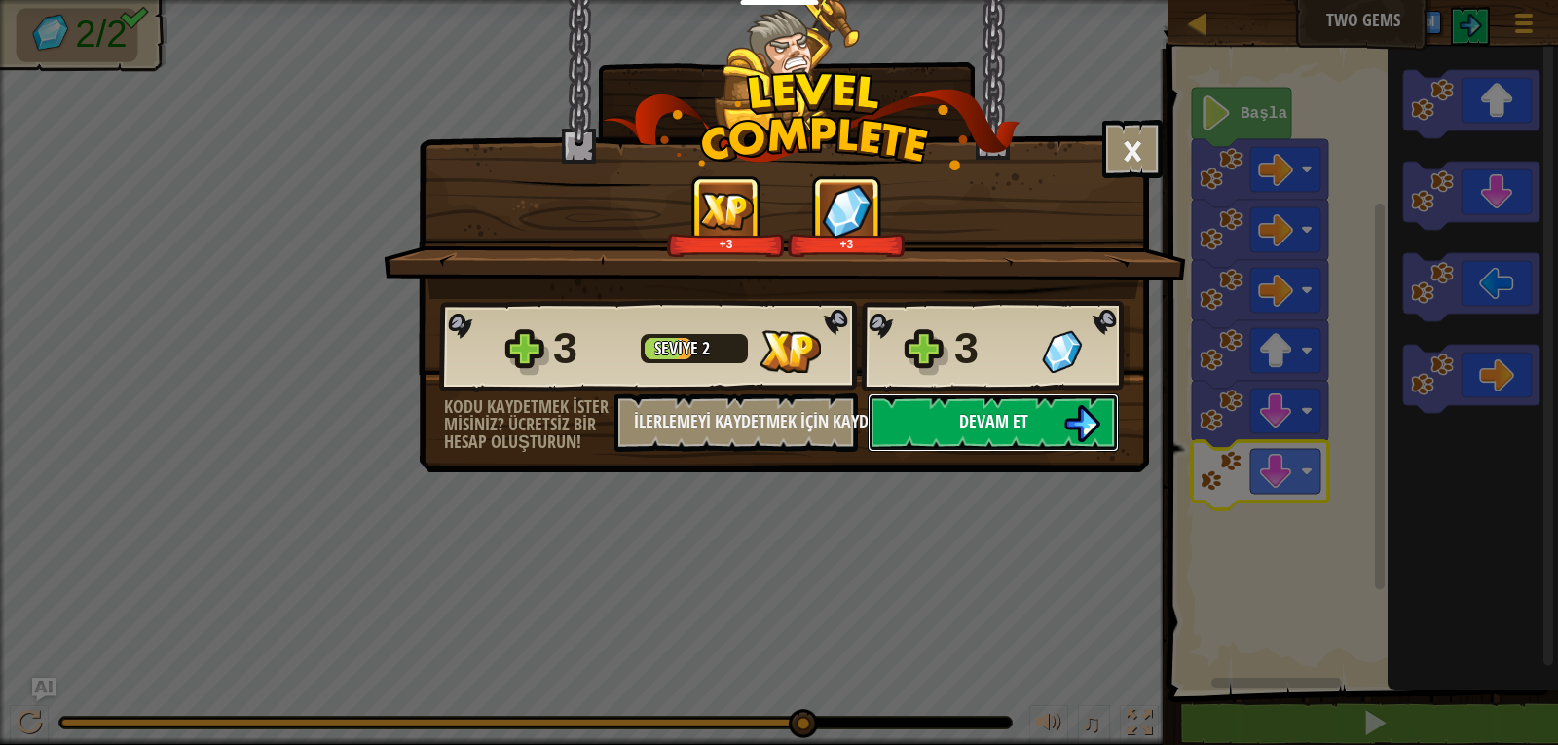
click at [952, 410] on button "Devam et" at bounding box center [993, 422] width 251 height 58
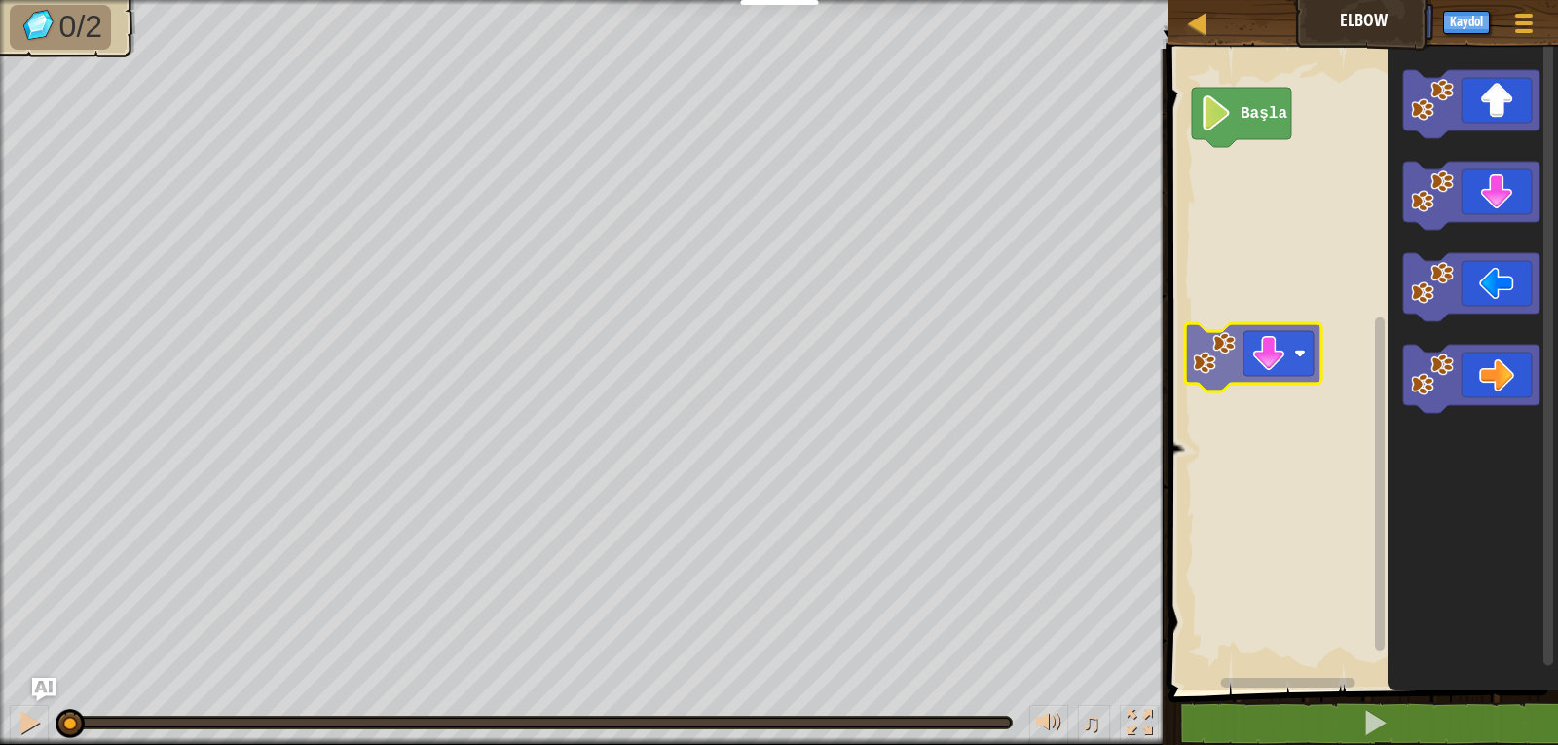
click at [1296, 355] on div "Başla" at bounding box center [1360, 365] width 395 height 652
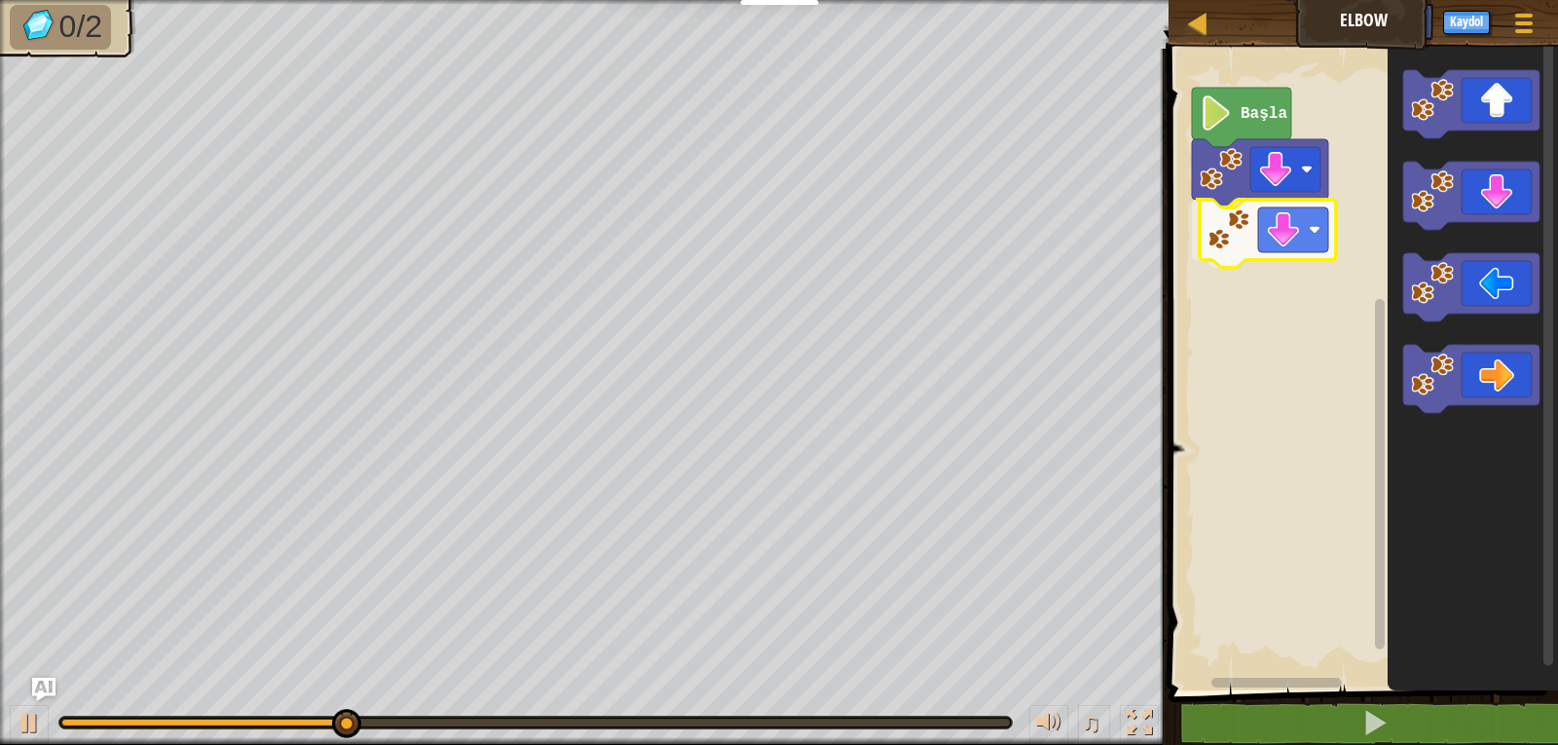
click at [1290, 236] on div "Başla" at bounding box center [1360, 365] width 395 height 652
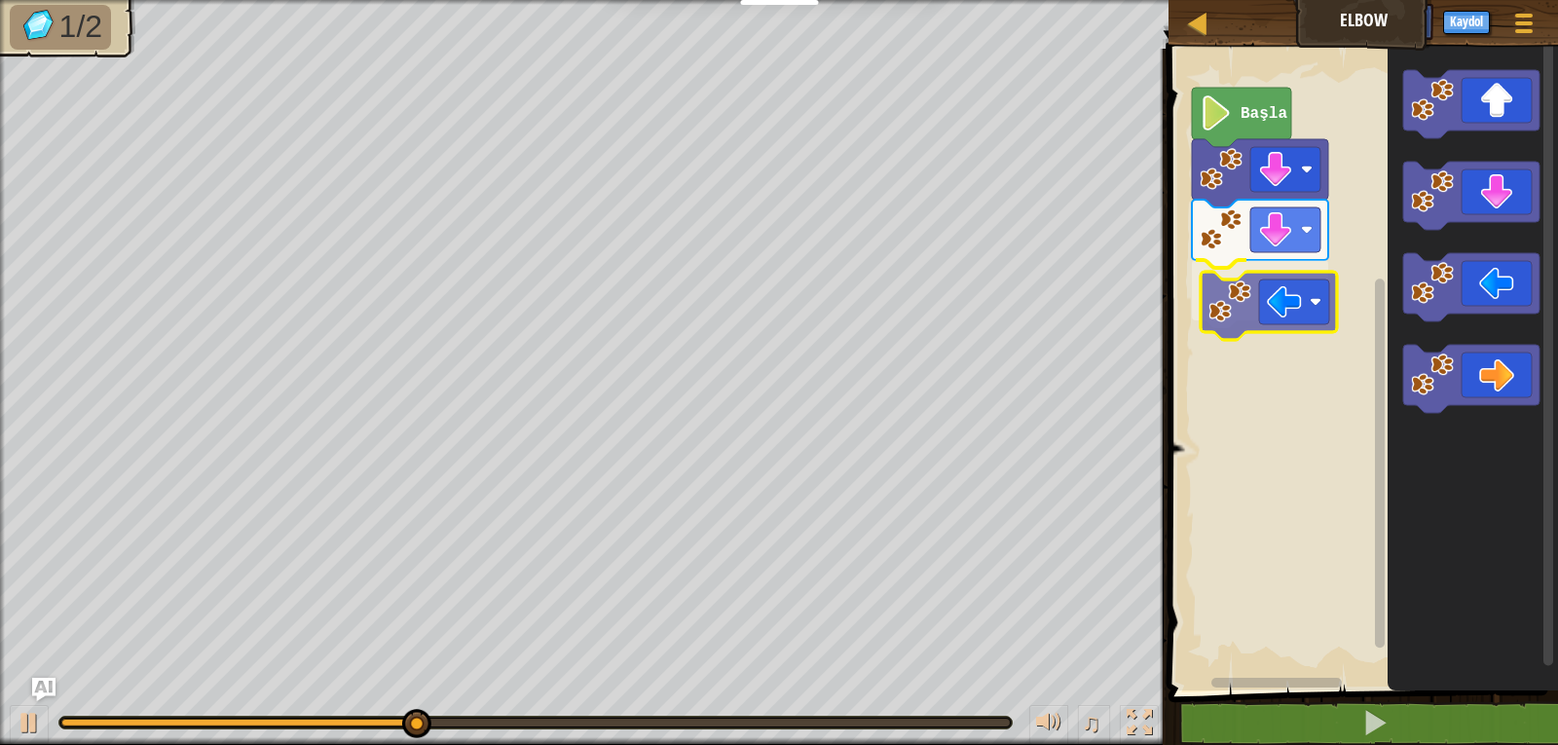
click at [1254, 306] on div "Başla" at bounding box center [1360, 365] width 395 height 652
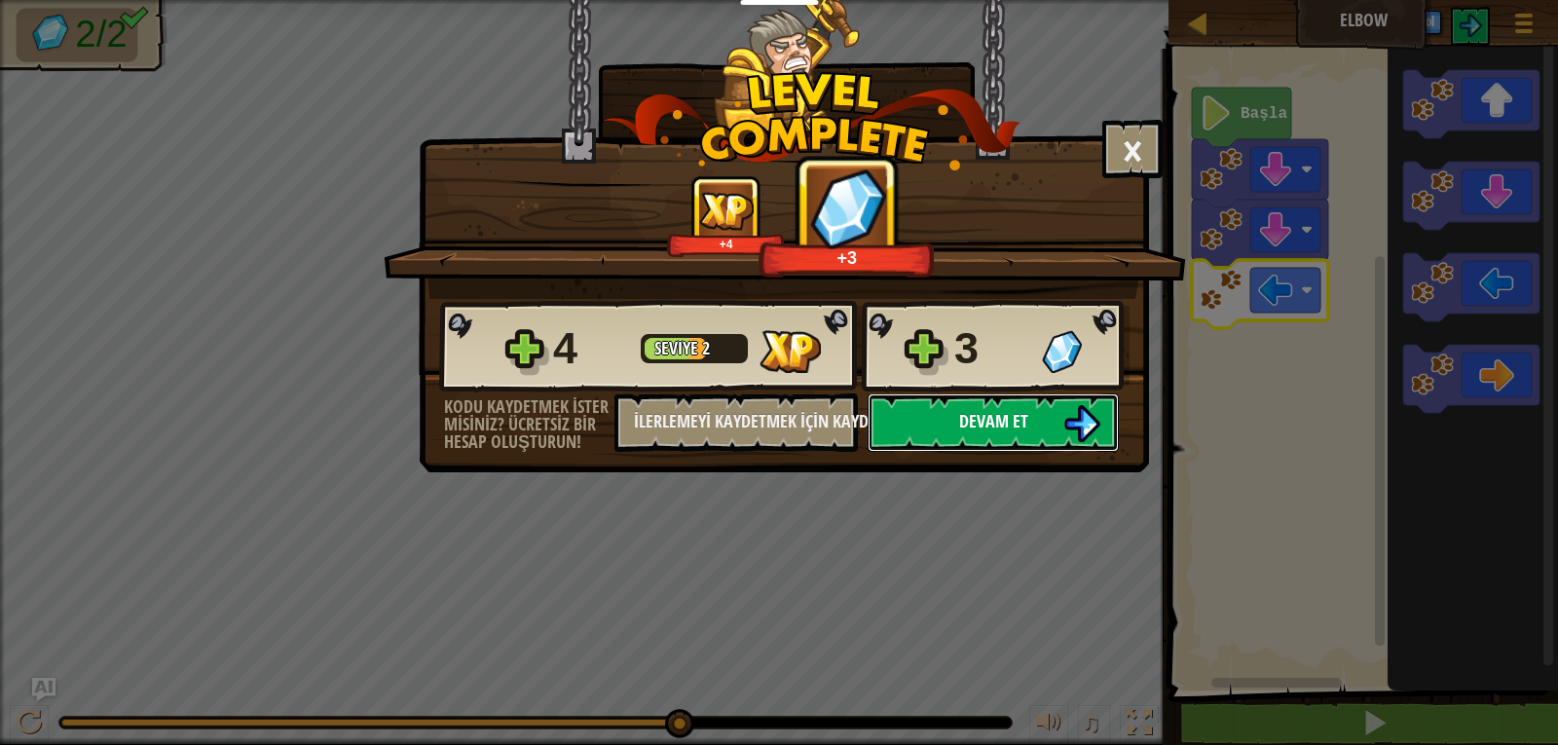
click at [1034, 428] on button "Devam et" at bounding box center [993, 422] width 251 height 58
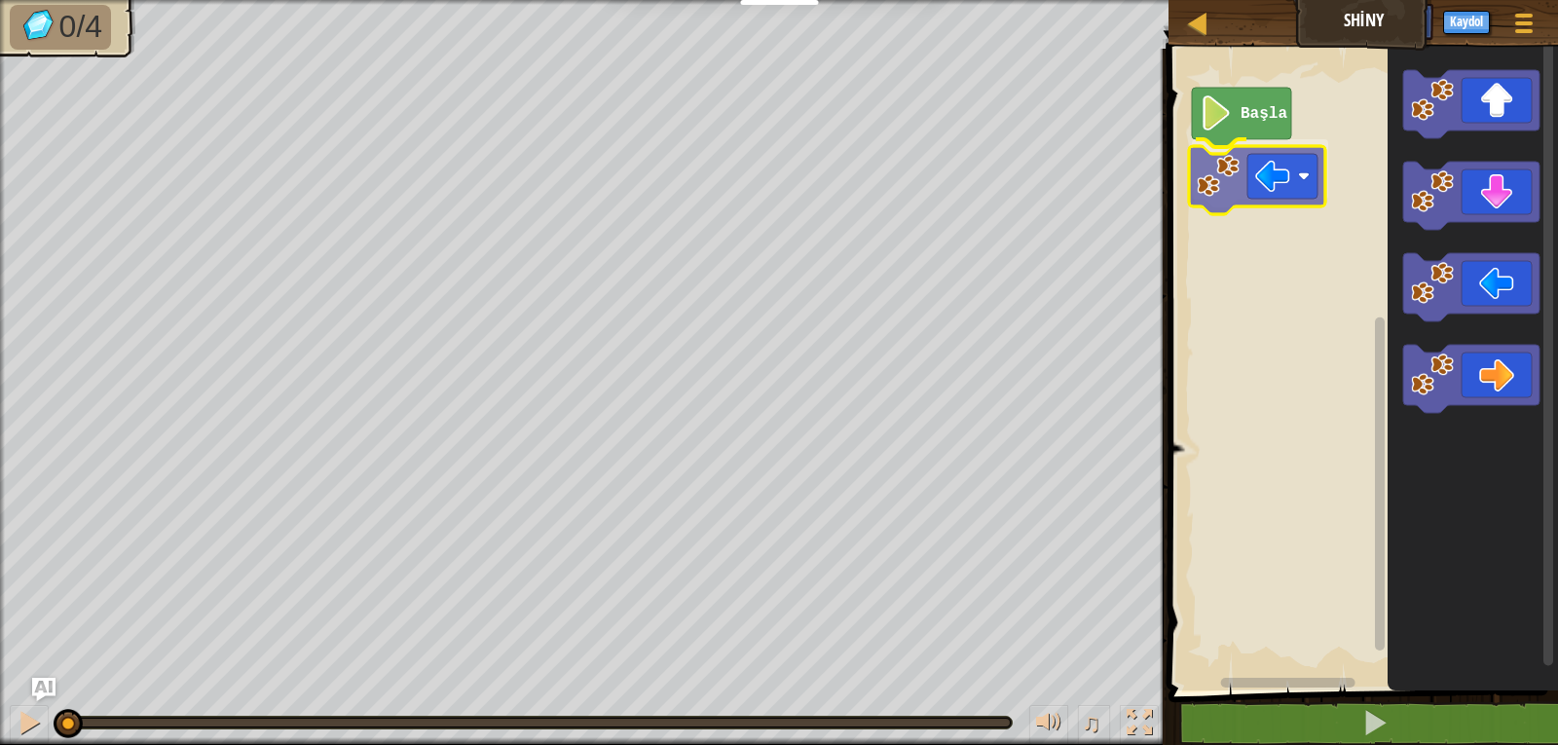
click at [1290, 183] on div "Başla" at bounding box center [1360, 365] width 395 height 652
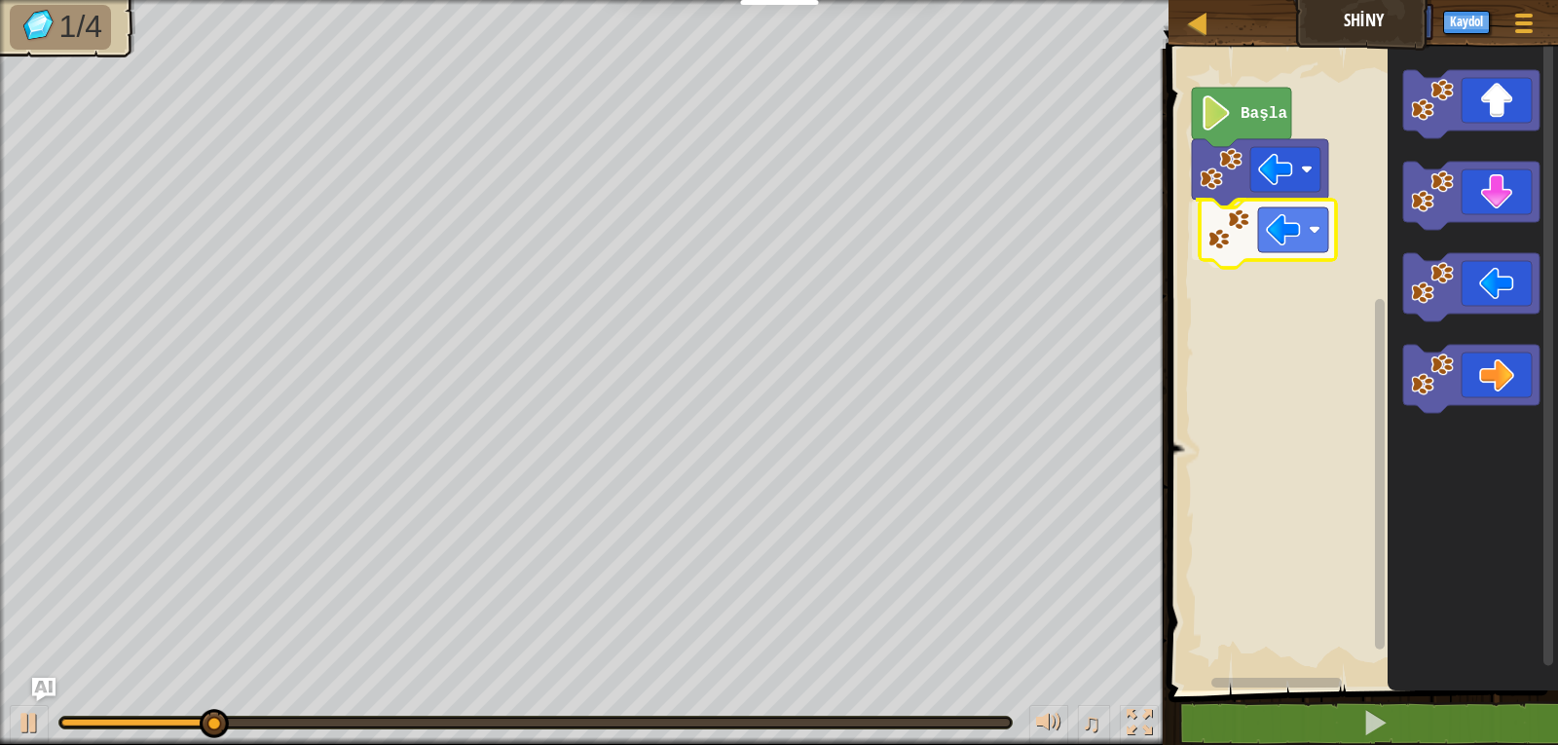
click at [1253, 211] on div "Başla" at bounding box center [1360, 365] width 395 height 652
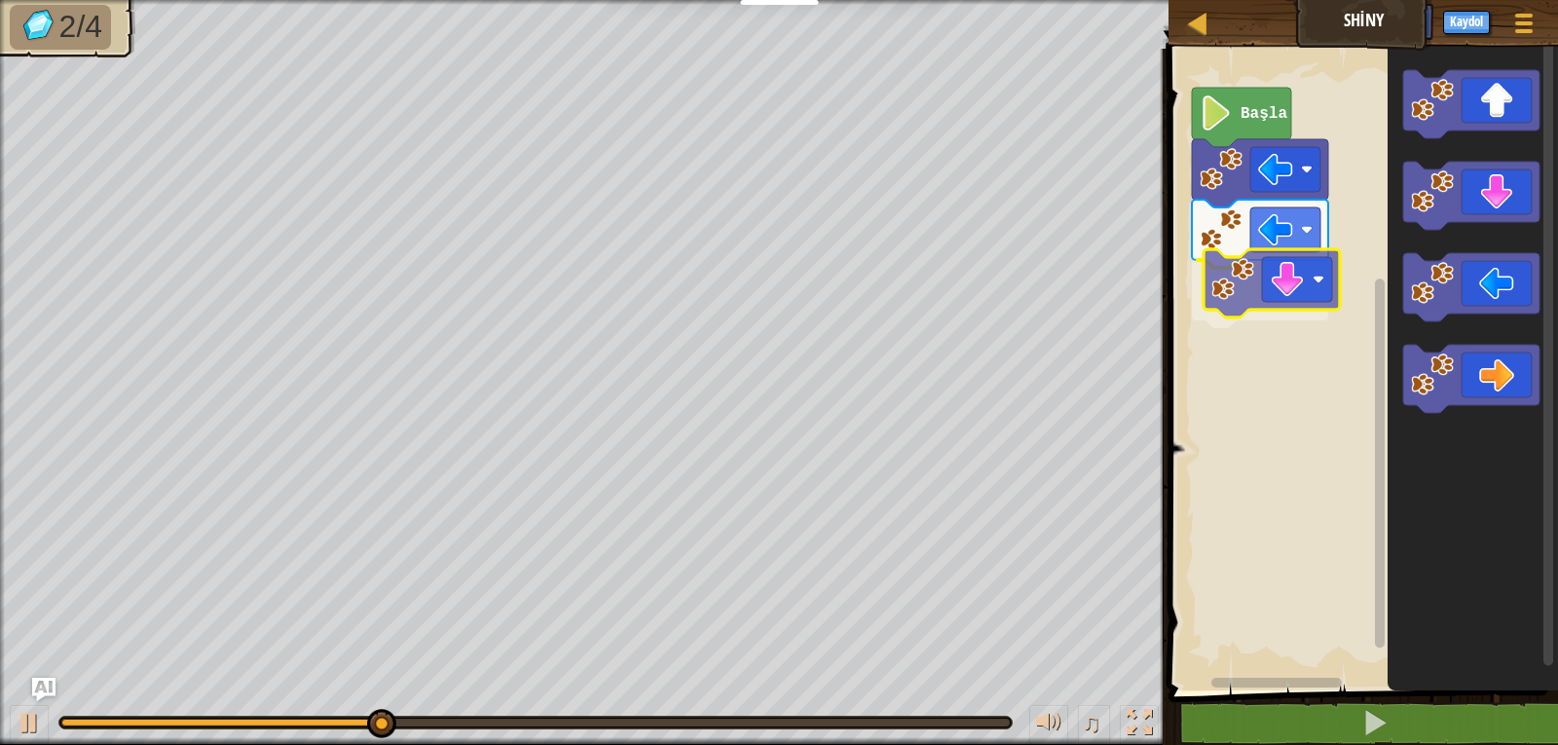
click at [1275, 287] on div "Başla" at bounding box center [1360, 365] width 395 height 652
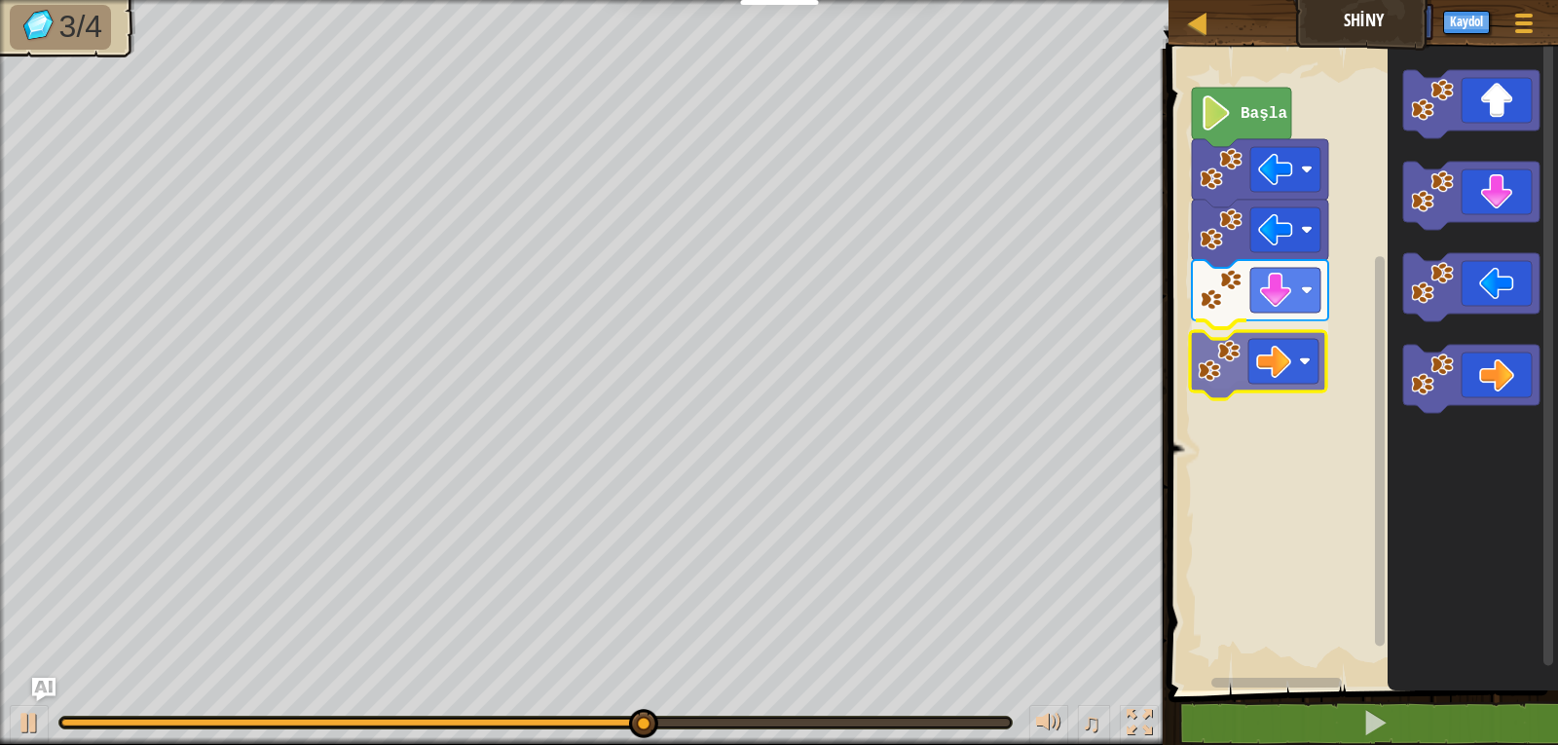
click at [1214, 354] on div "Başla" at bounding box center [1360, 365] width 395 height 652
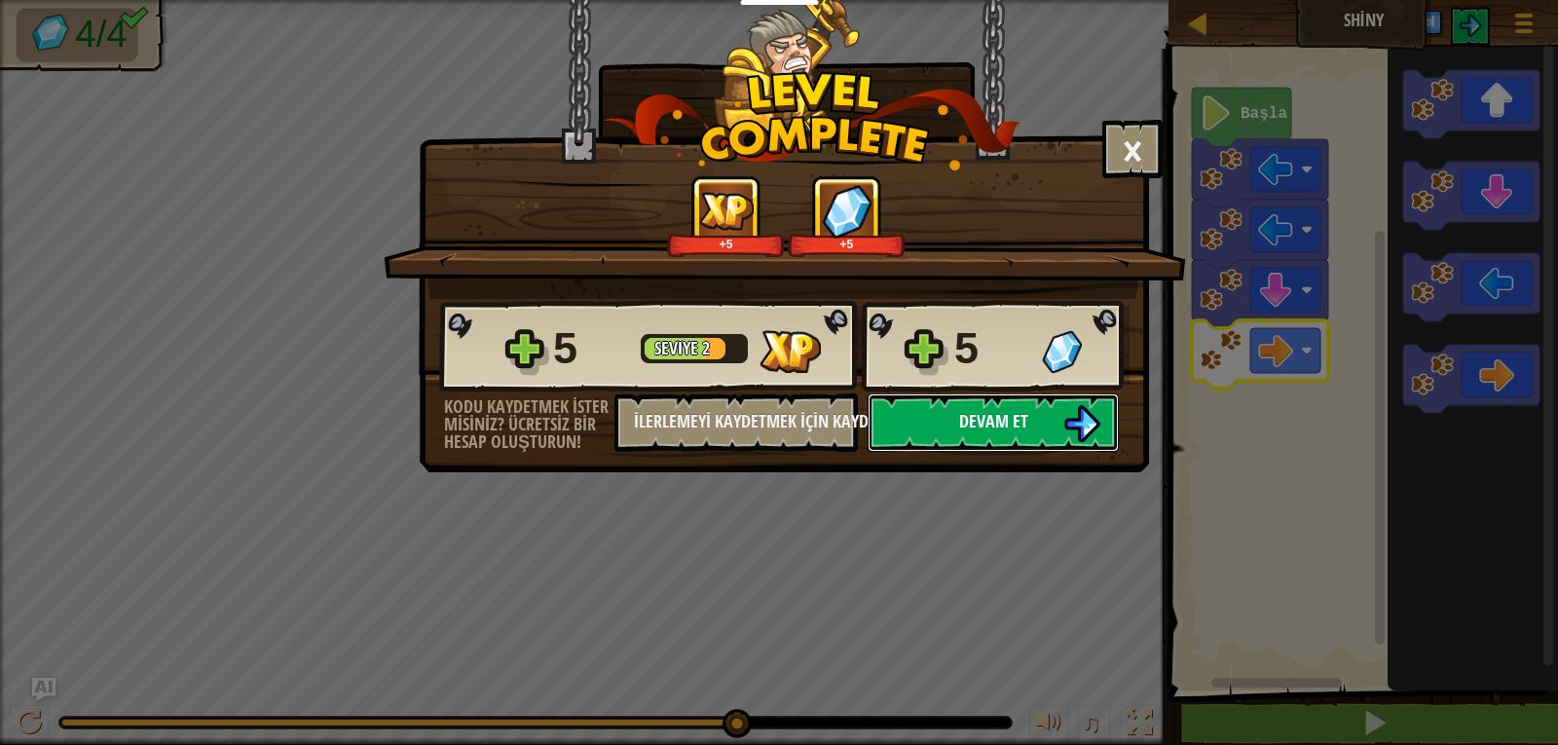
click at [951, 419] on button "Devam et" at bounding box center [993, 422] width 251 height 58
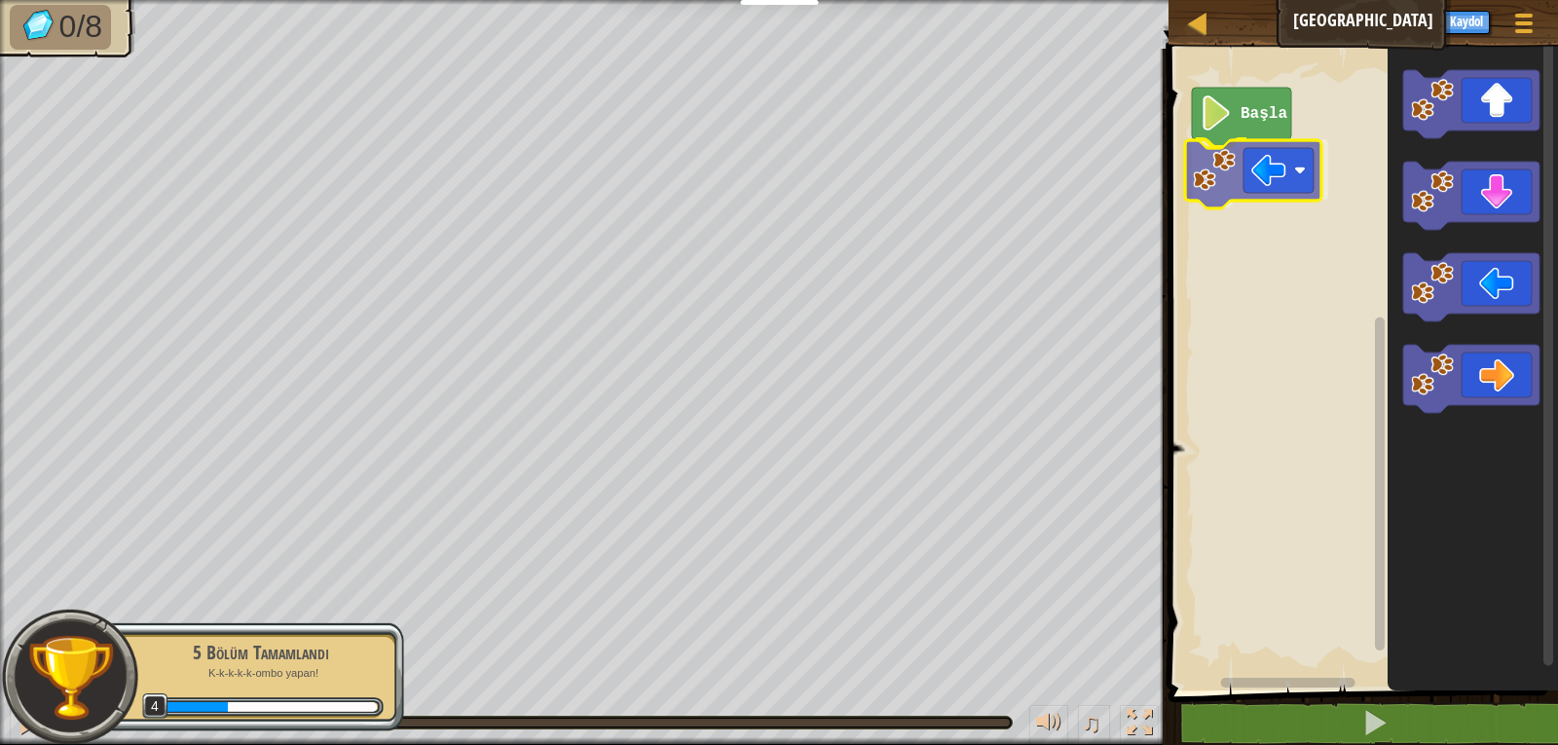
click at [1284, 168] on div "Başla" at bounding box center [1360, 365] width 395 height 652
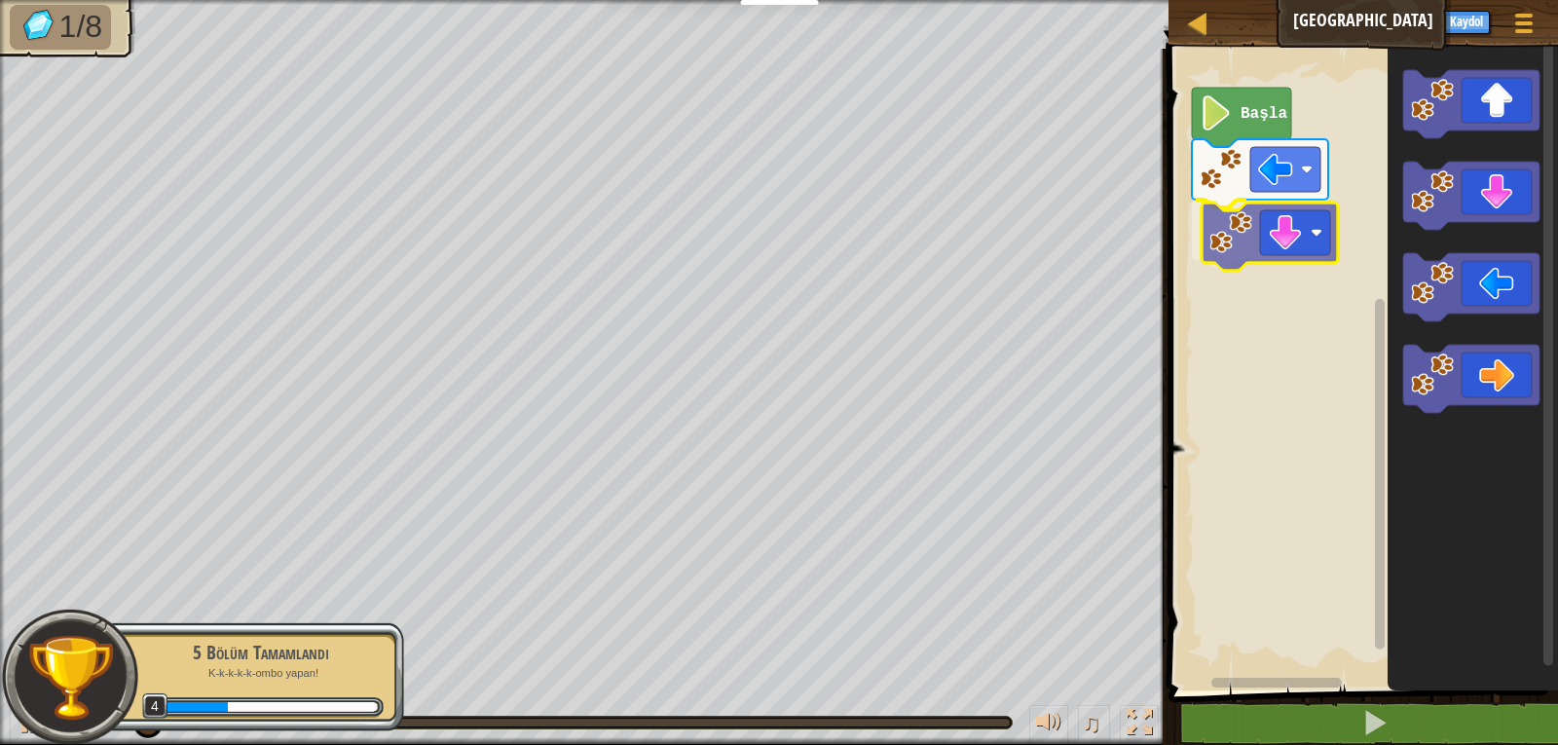
click at [1241, 233] on div "Başla" at bounding box center [1360, 365] width 395 height 652
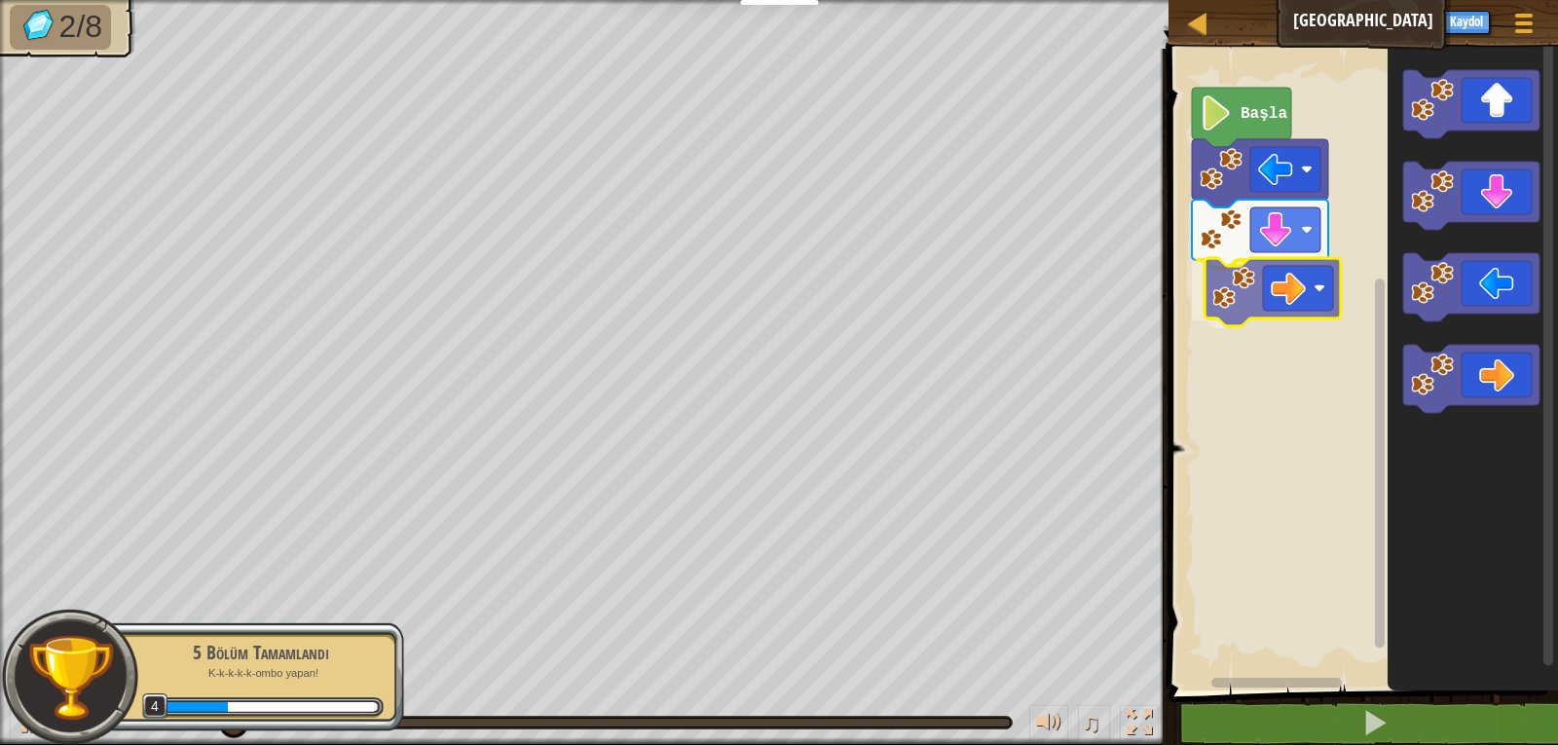
click at [1259, 291] on div "Başla" at bounding box center [1360, 365] width 395 height 652
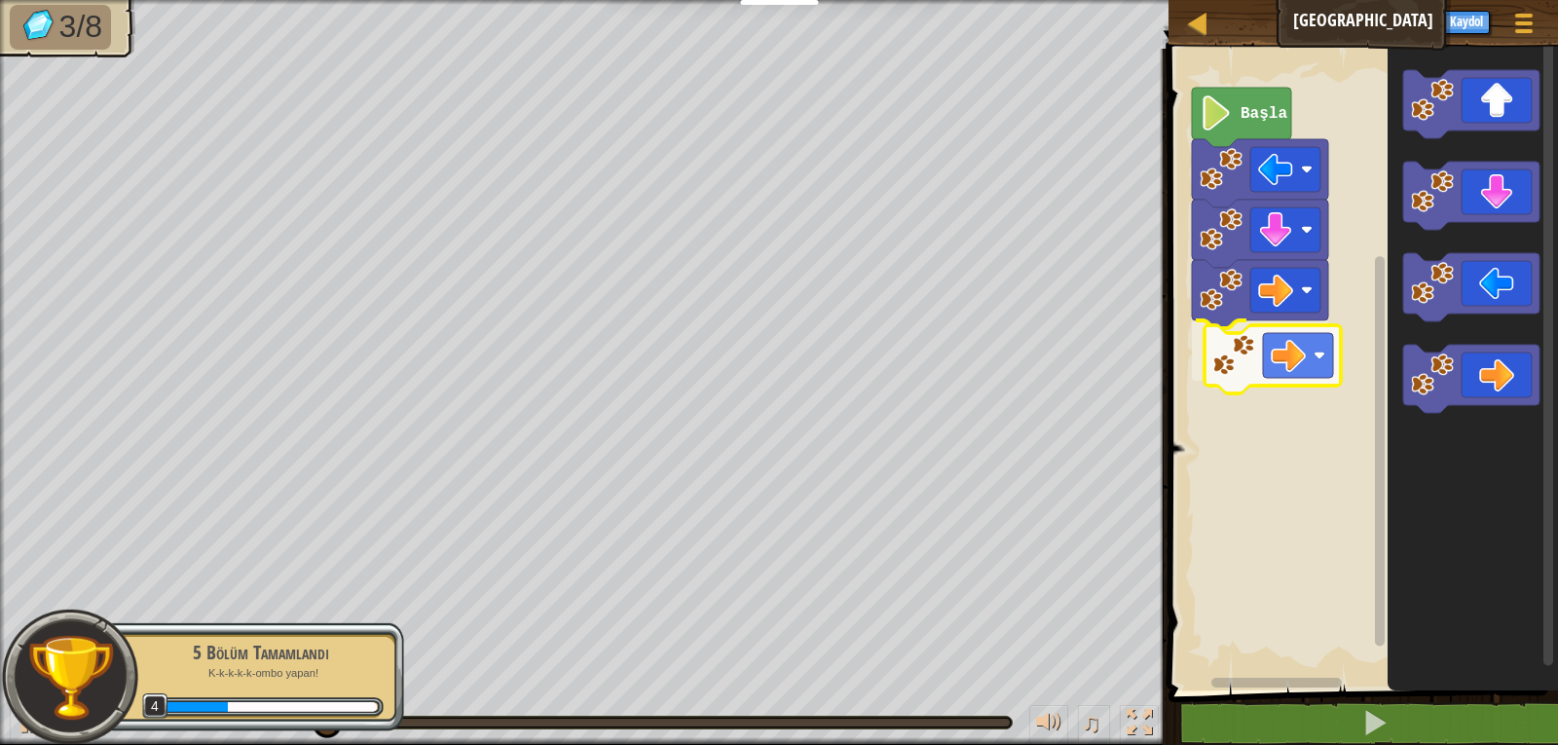
click at [1249, 358] on div "Başla" at bounding box center [1360, 365] width 395 height 652
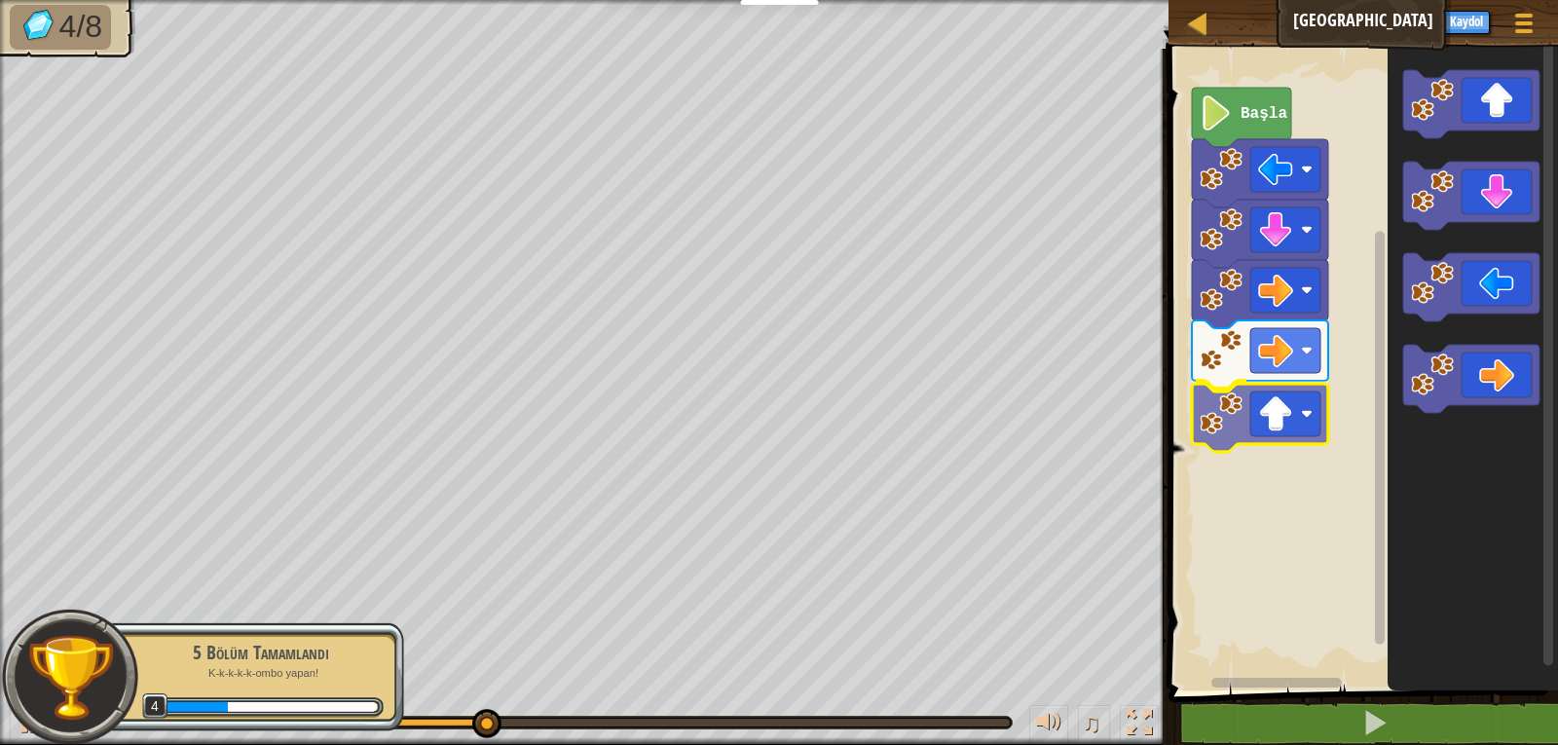
click at [1289, 429] on div "Başla" at bounding box center [1360, 365] width 395 height 652
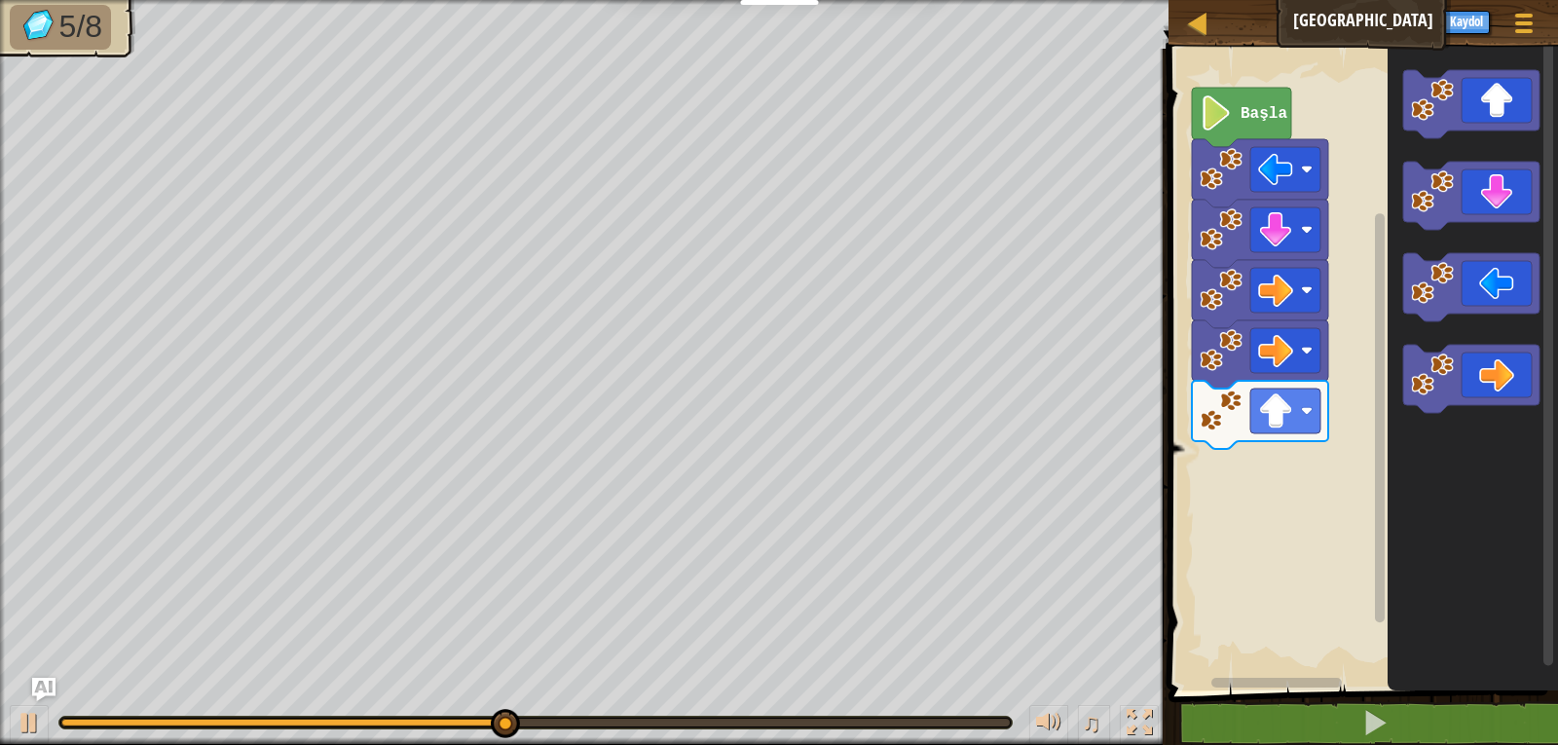
click at [1252, 446] on div "Başla" at bounding box center [1360, 365] width 395 height 652
click at [1280, 419] on div "Başla" at bounding box center [1360, 365] width 395 height 652
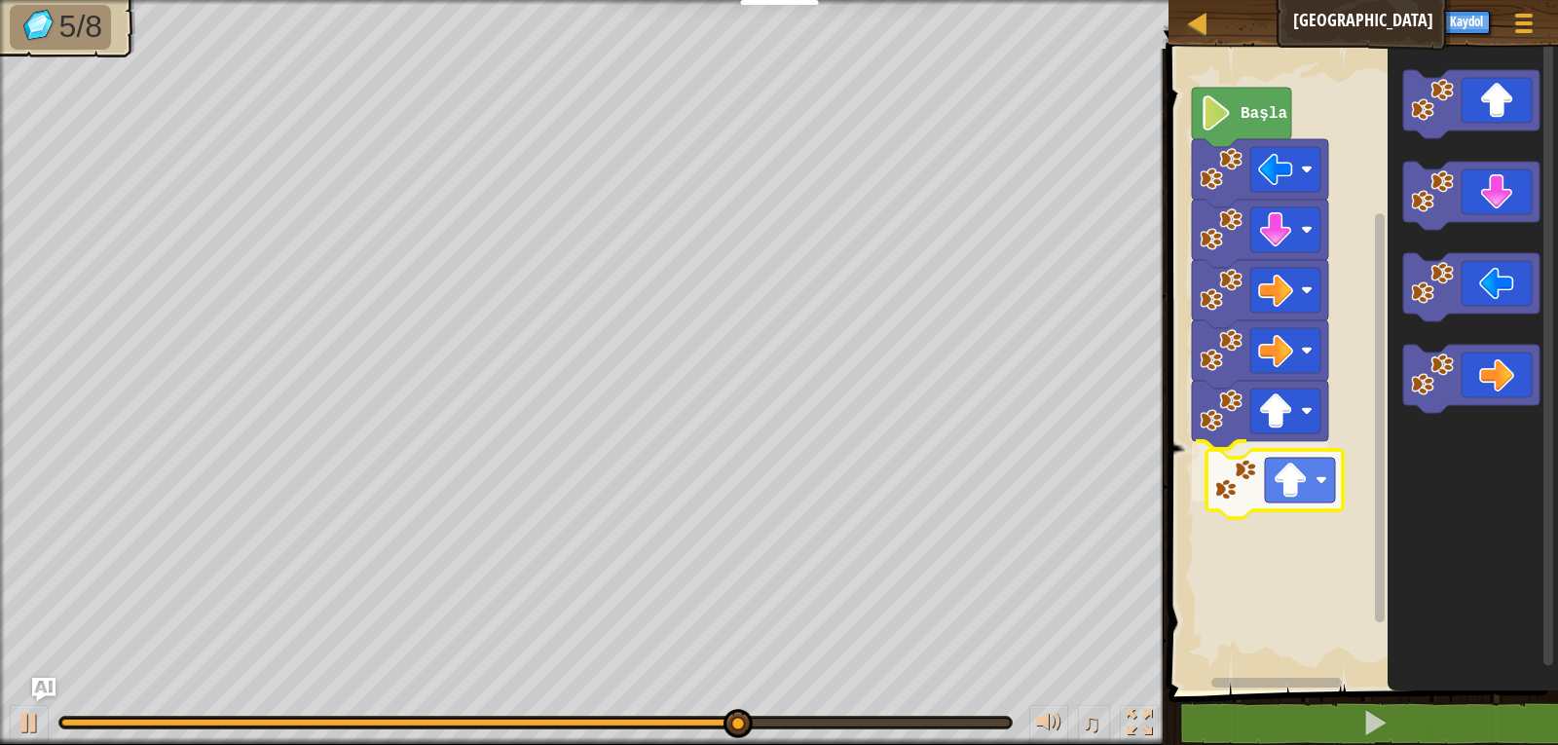
click at [1254, 502] on div "Başla" at bounding box center [1360, 365] width 395 height 652
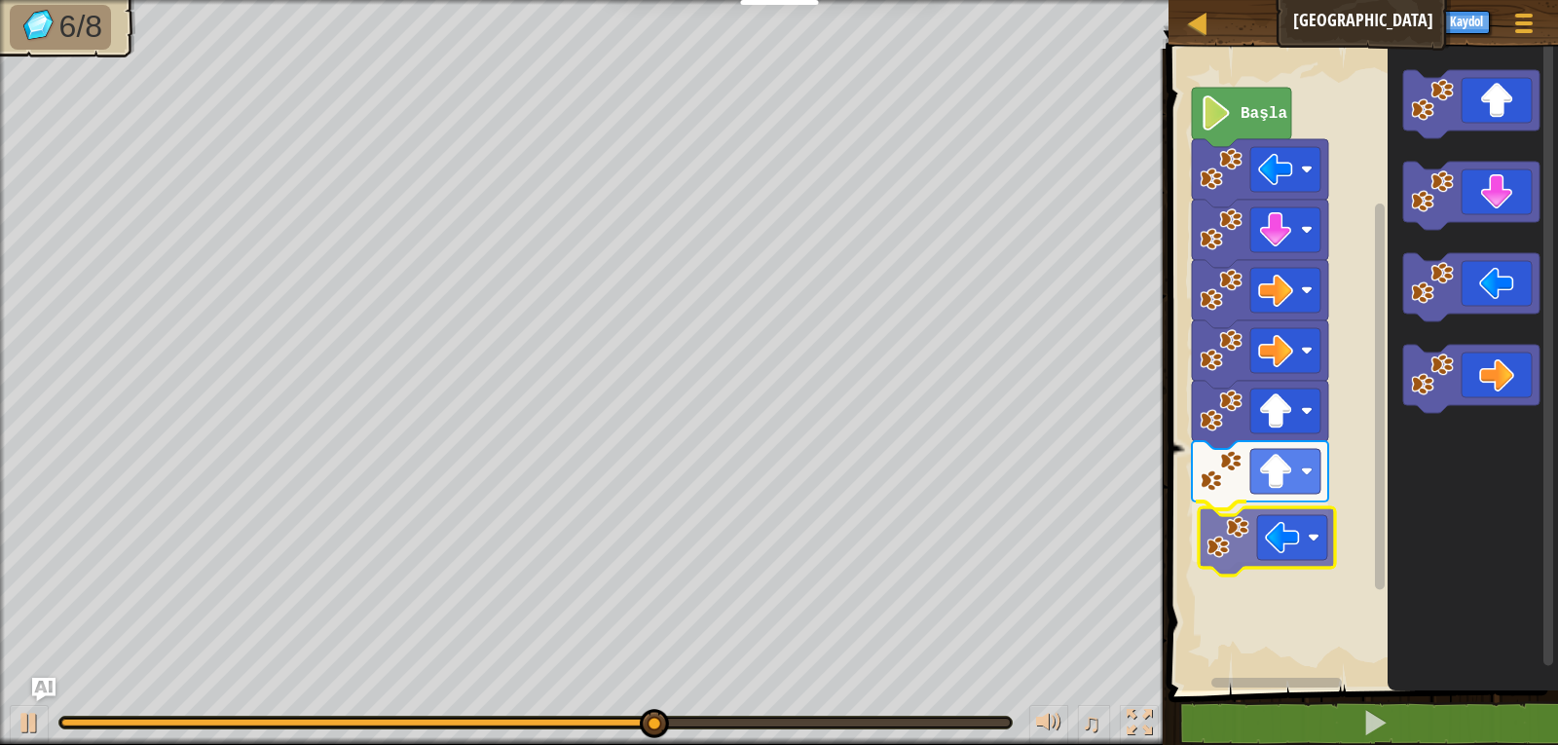
click at [1259, 539] on div "Başla" at bounding box center [1360, 365] width 395 height 652
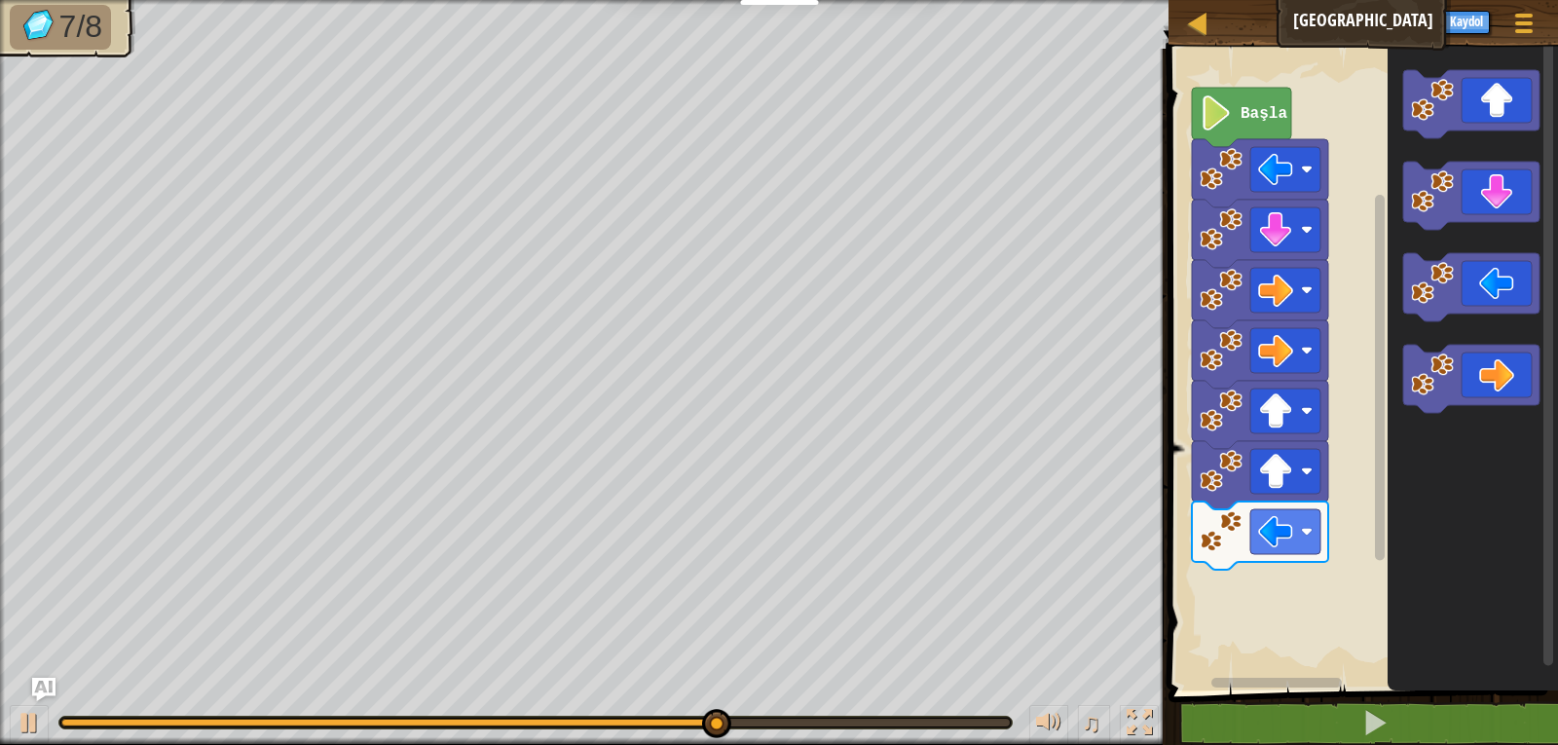
click at [1275, 572] on div "Başla" at bounding box center [1360, 365] width 395 height 652
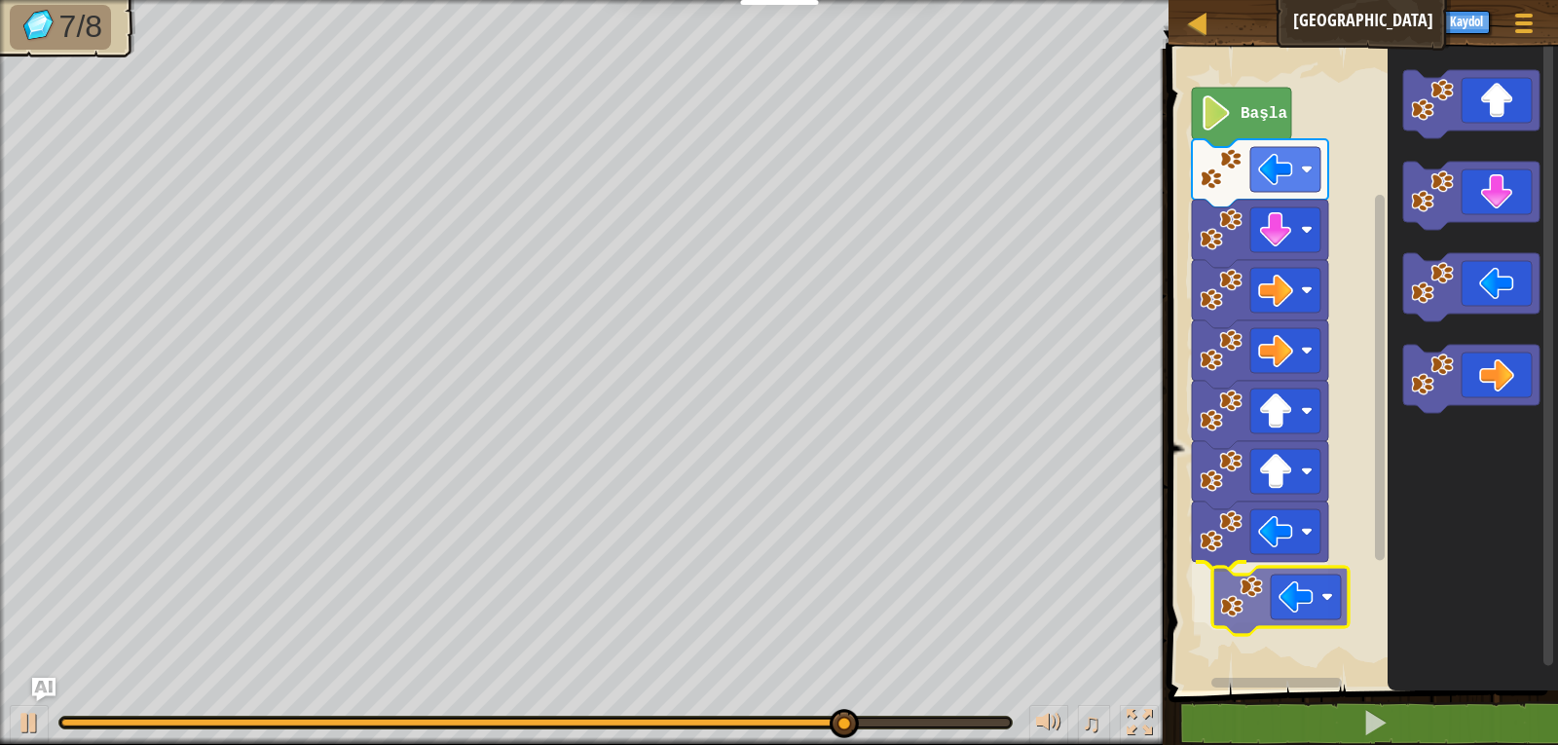
click at [1265, 610] on div "Başla" at bounding box center [1360, 365] width 395 height 652
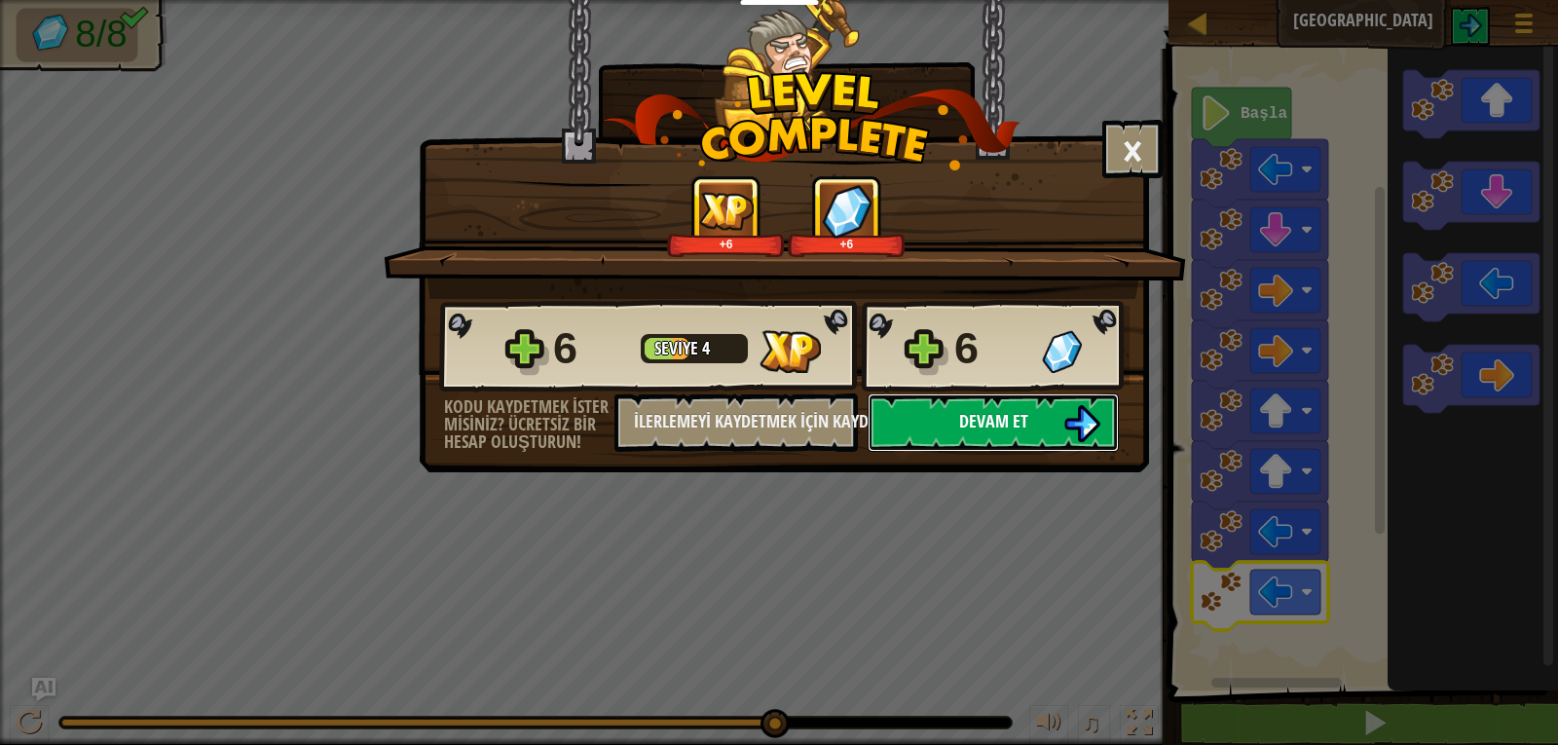
click at [1022, 433] on button "Devam et" at bounding box center [993, 422] width 251 height 58
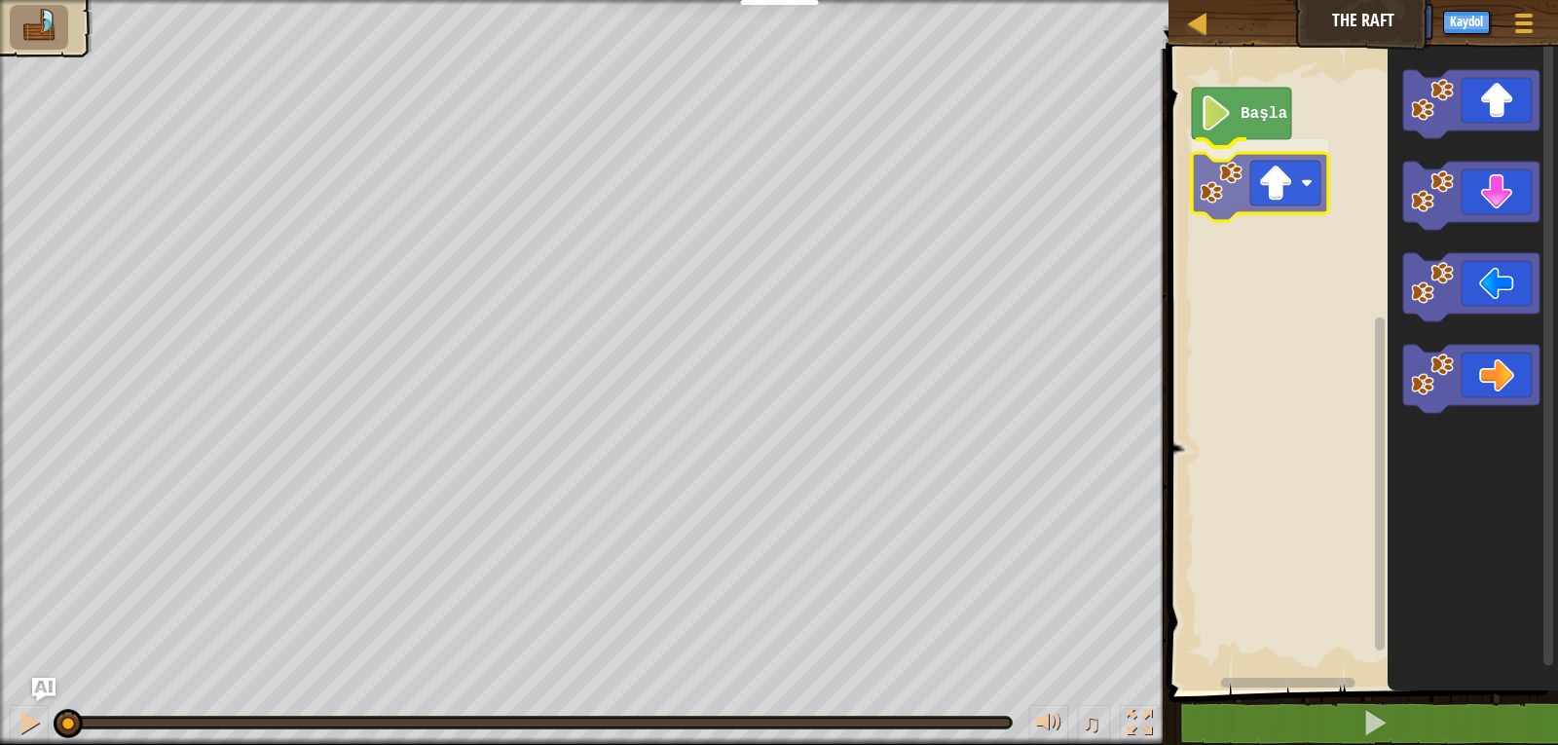
click at [1239, 167] on div "Başla" at bounding box center [1360, 365] width 395 height 652
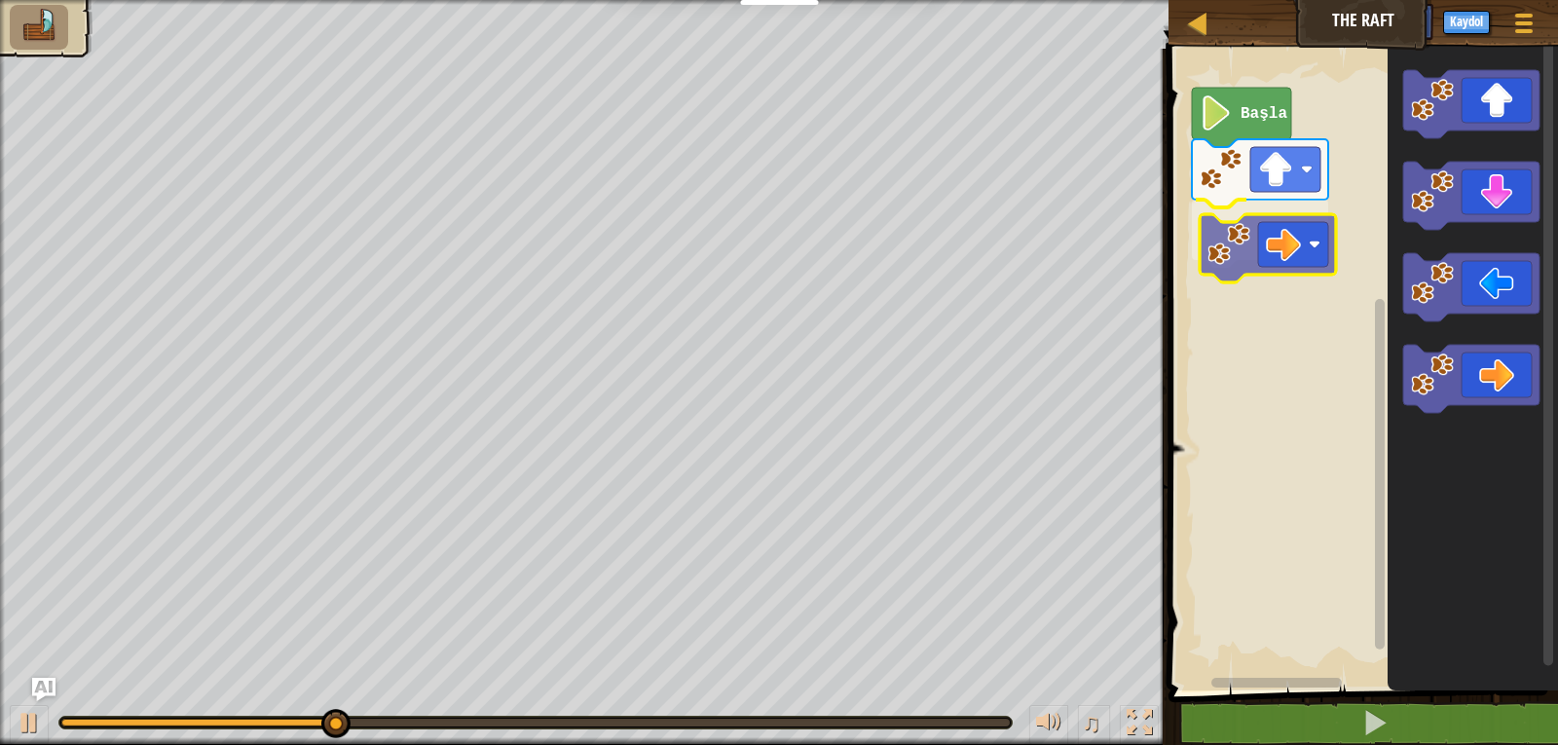
click at [1264, 252] on div "Başla" at bounding box center [1360, 365] width 395 height 652
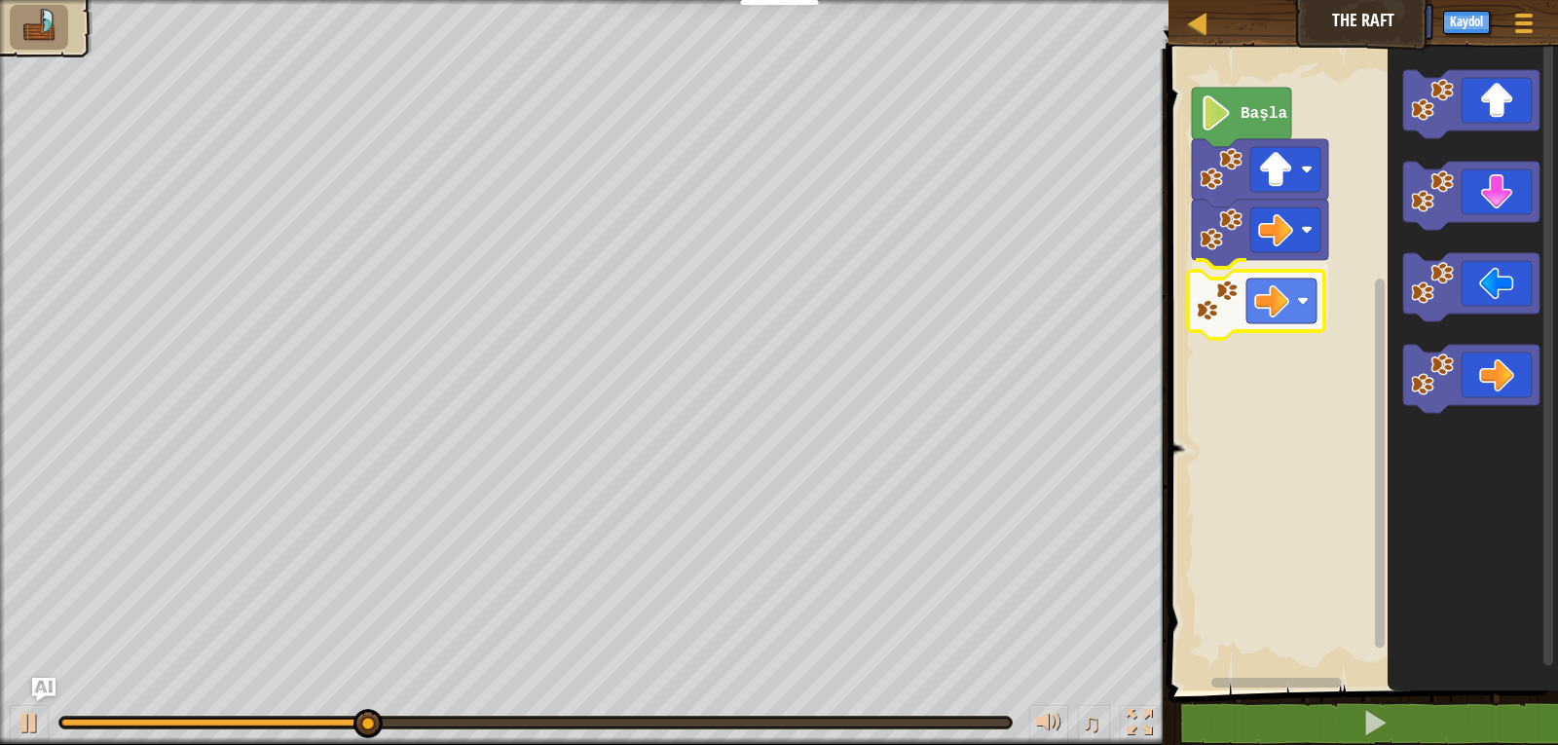
click at [1271, 306] on div "Başla" at bounding box center [1360, 365] width 395 height 652
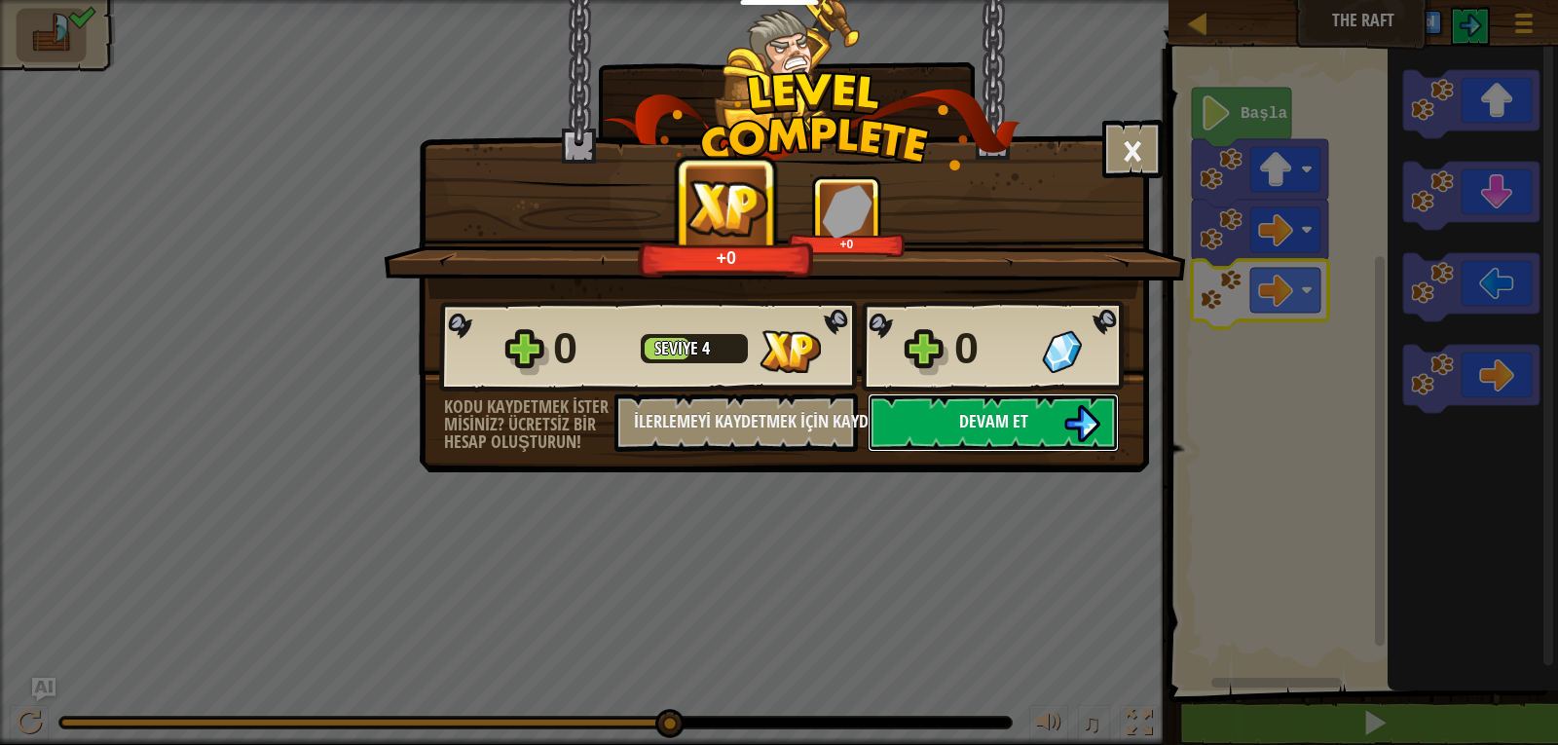
click at [952, 403] on button "Devam et" at bounding box center [993, 422] width 251 height 58
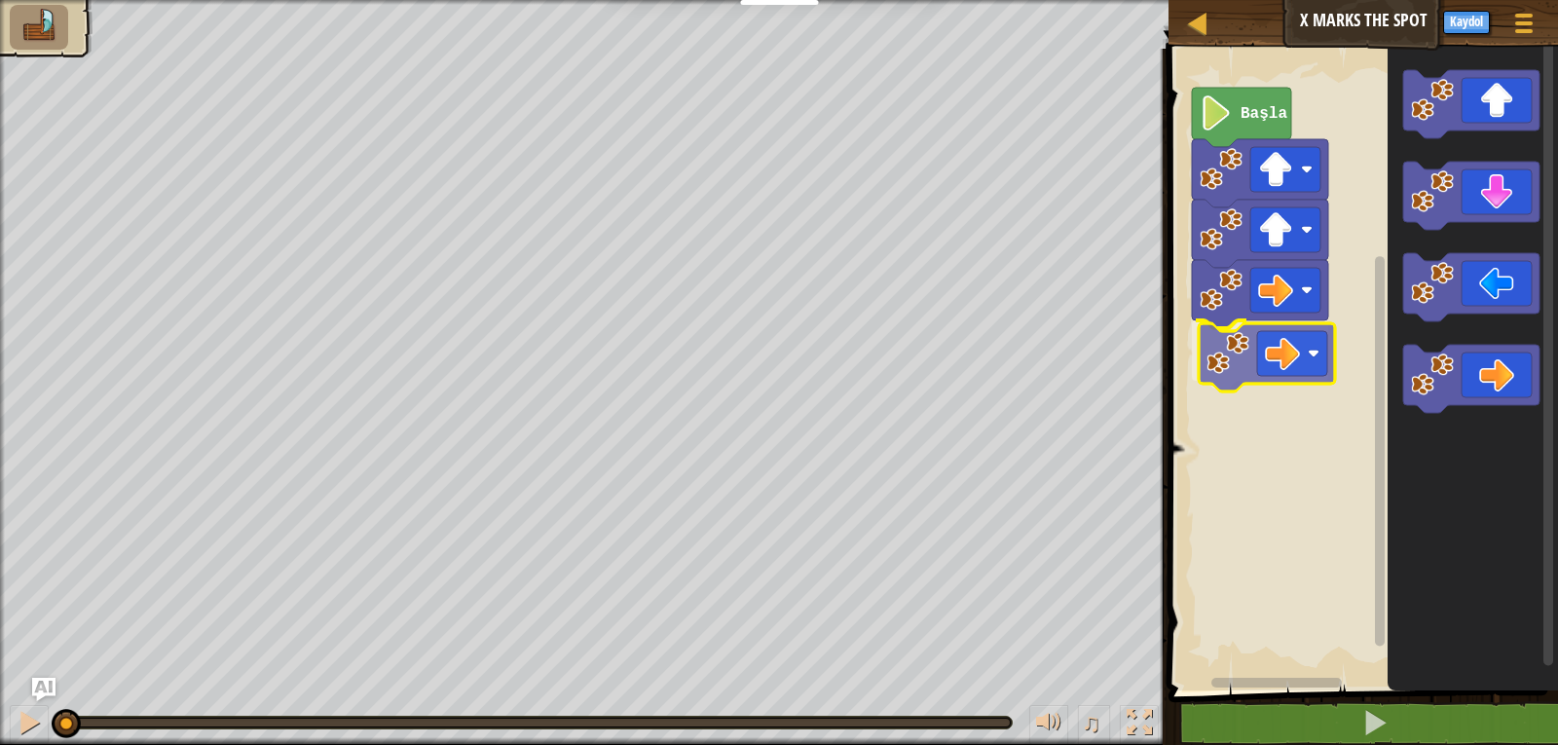
click at [1227, 369] on div "Başla" at bounding box center [1360, 365] width 395 height 652
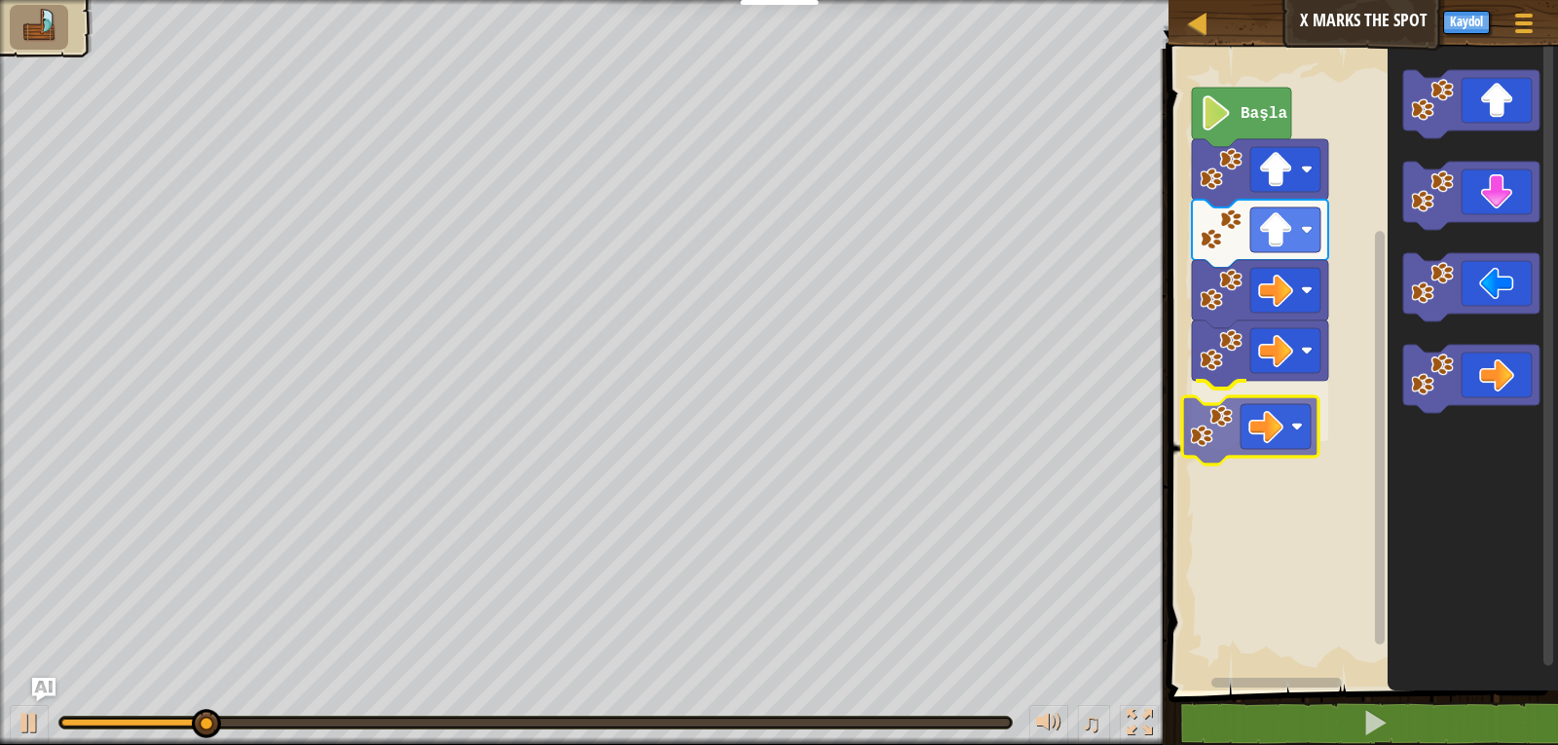
click at [1227, 428] on div "Başla" at bounding box center [1360, 365] width 395 height 652
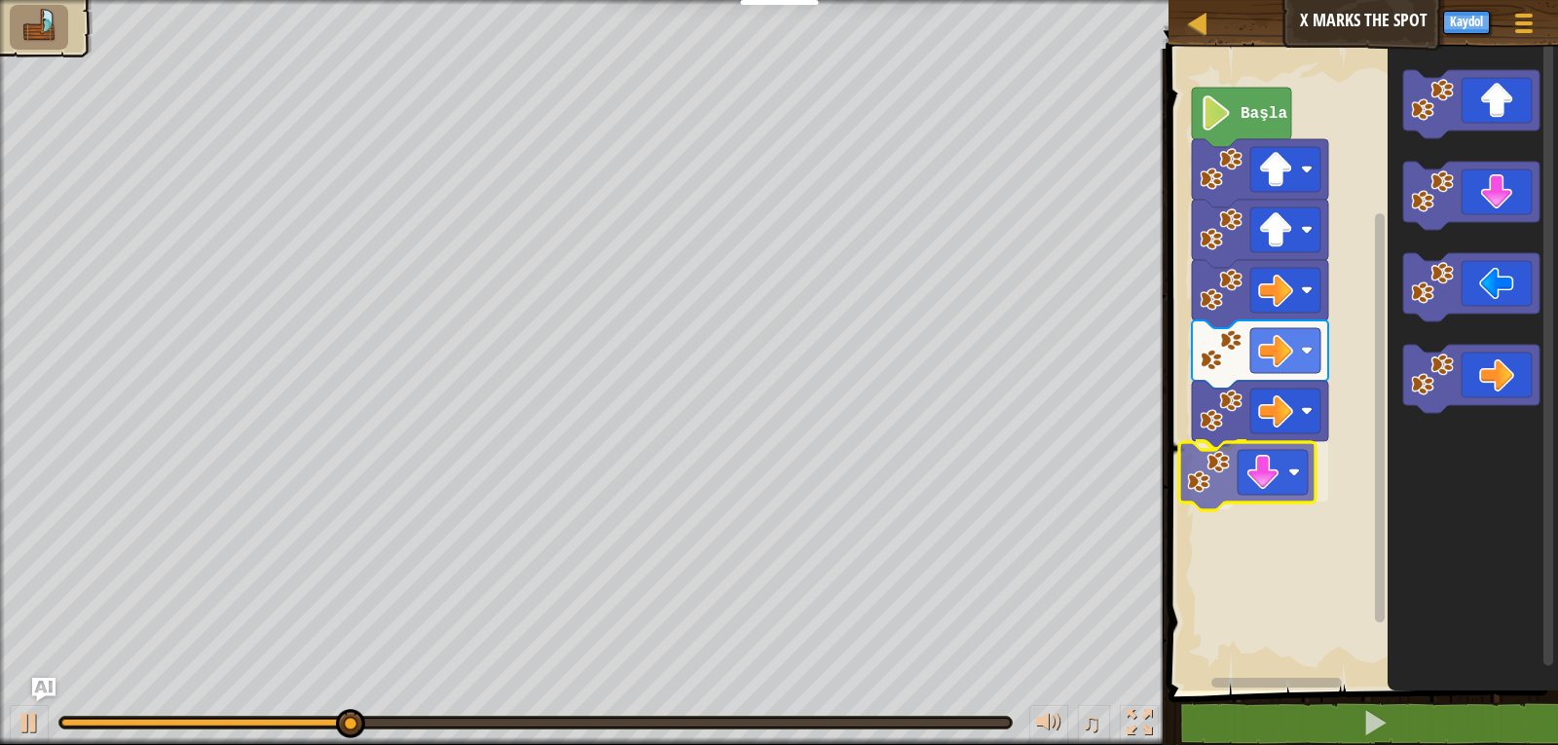
click at [1268, 488] on div "Başla" at bounding box center [1360, 365] width 395 height 652
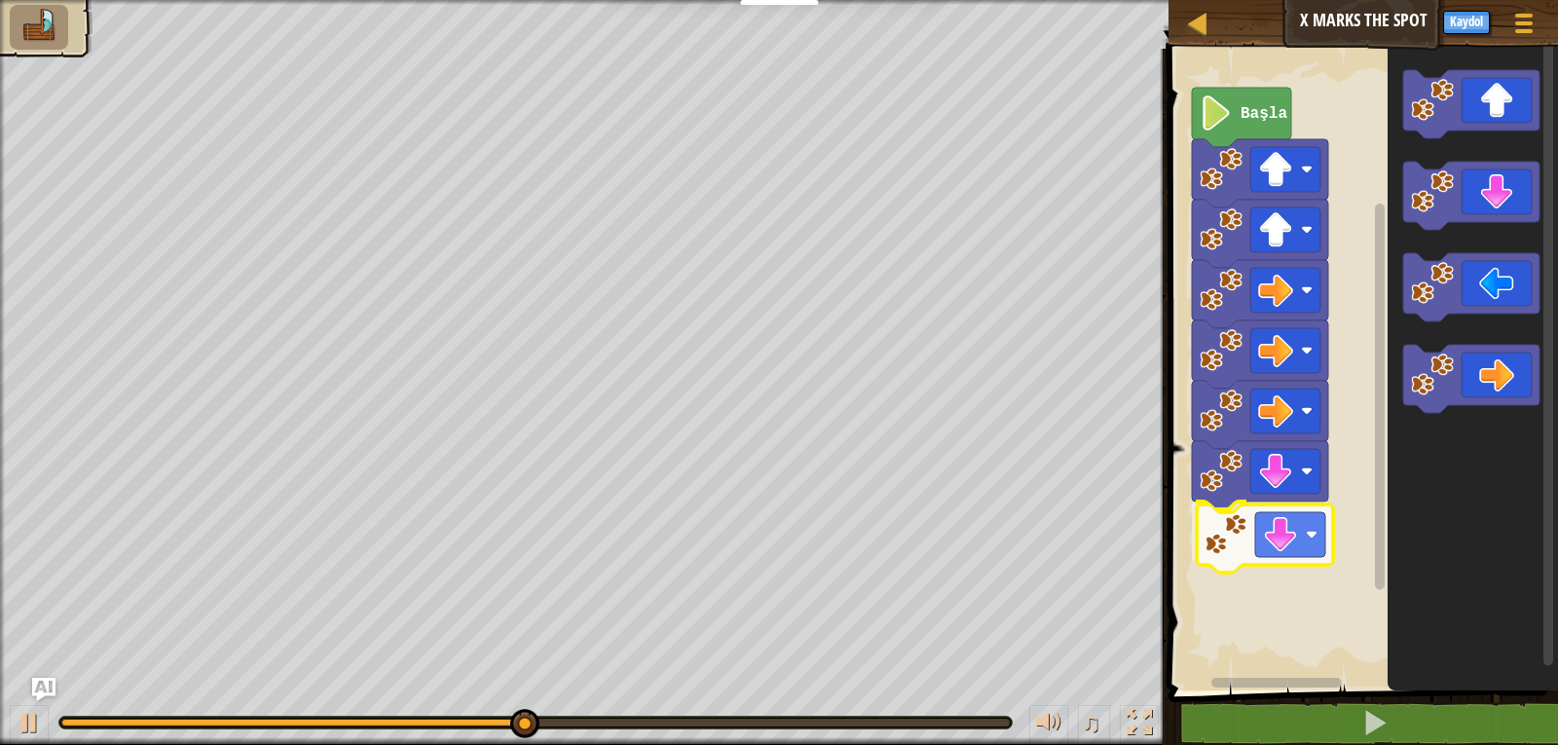
click at [1281, 541] on div "Başla" at bounding box center [1360, 365] width 395 height 652
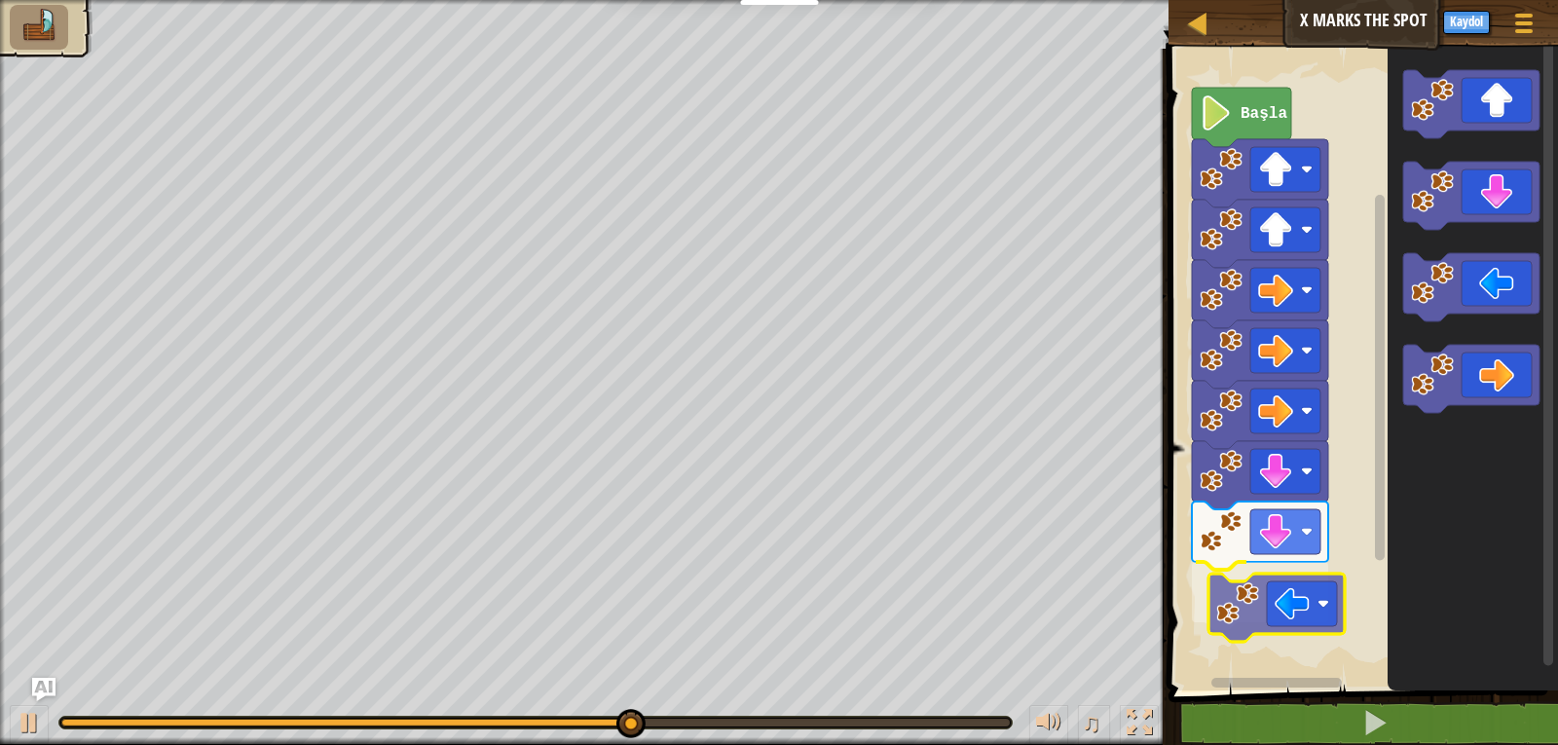
click at [1270, 607] on div "Başla" at bounding box center [1360, 365] width 395 height 652
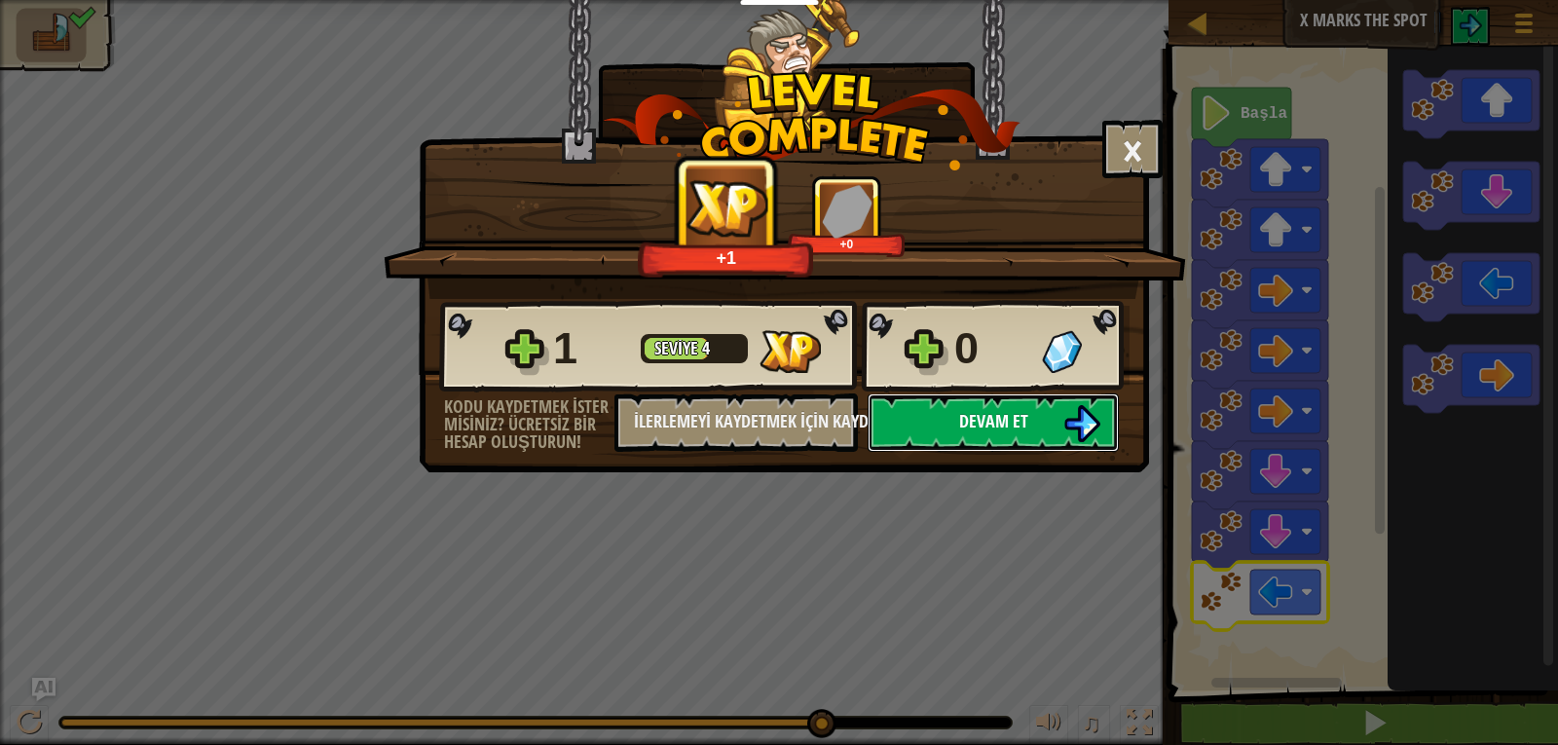
click at [1041, 446] on button "Devam et" at bounding box center [993, 422] width 251 height 58
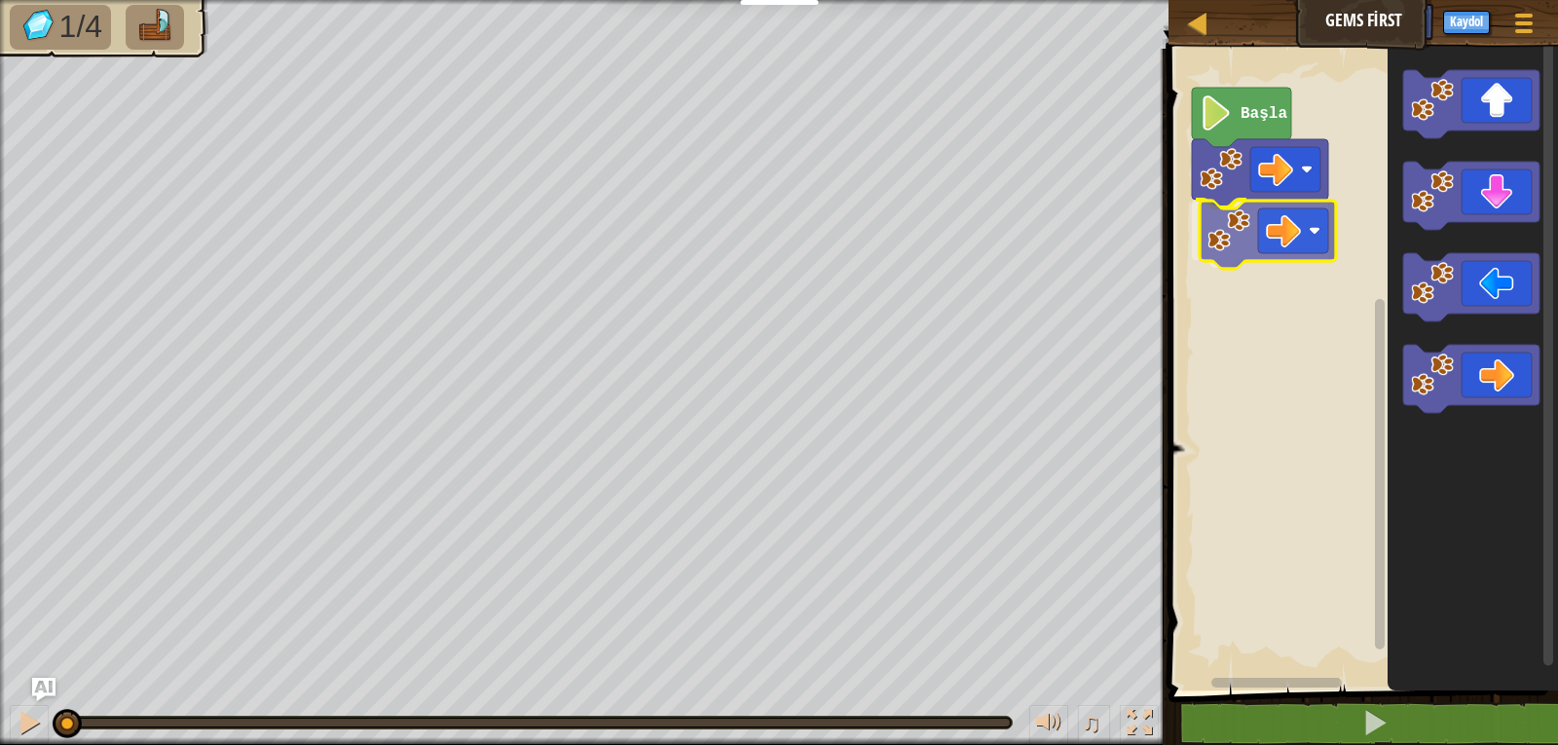
click at [1251, 227] on div "Başla" at bounding box center [1360, 365] width 395 height 652
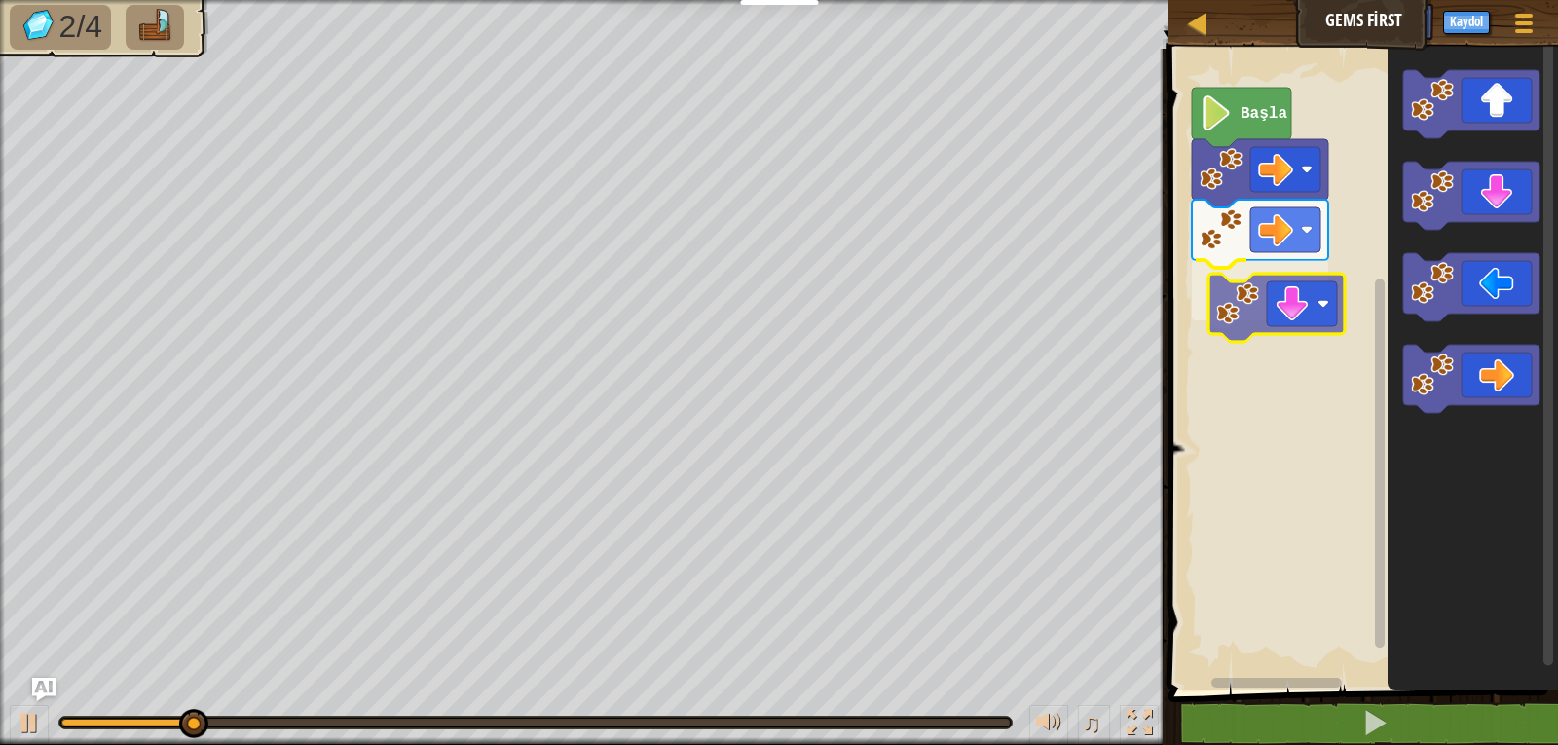
click at [1284, 293] on div "Başla" at bounding box center [1360, 365] width 395 height 652
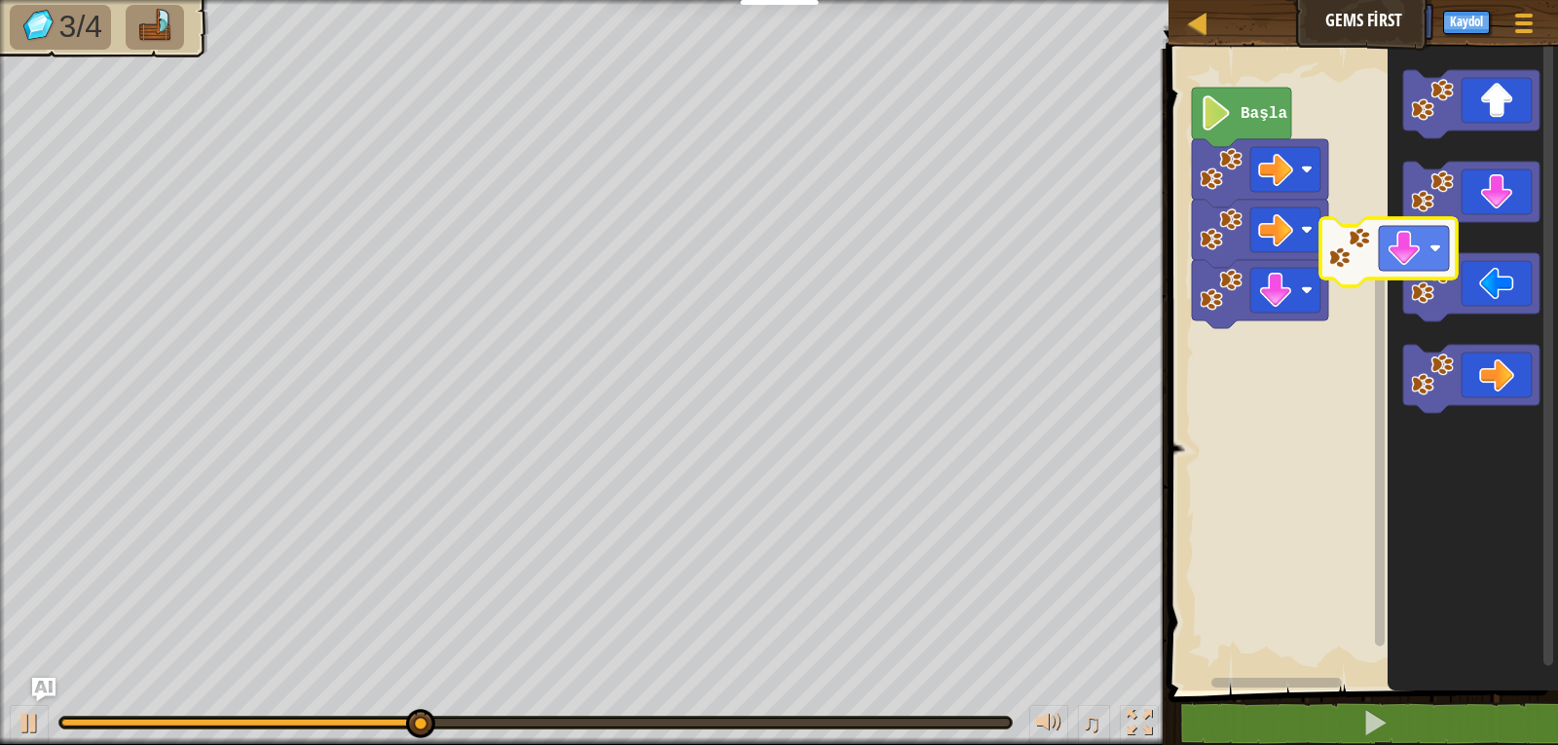
click at [1442, 218] on icon "Blockly Çalışma Alanı" at bounding box center [1471, 196] width 136 height 68
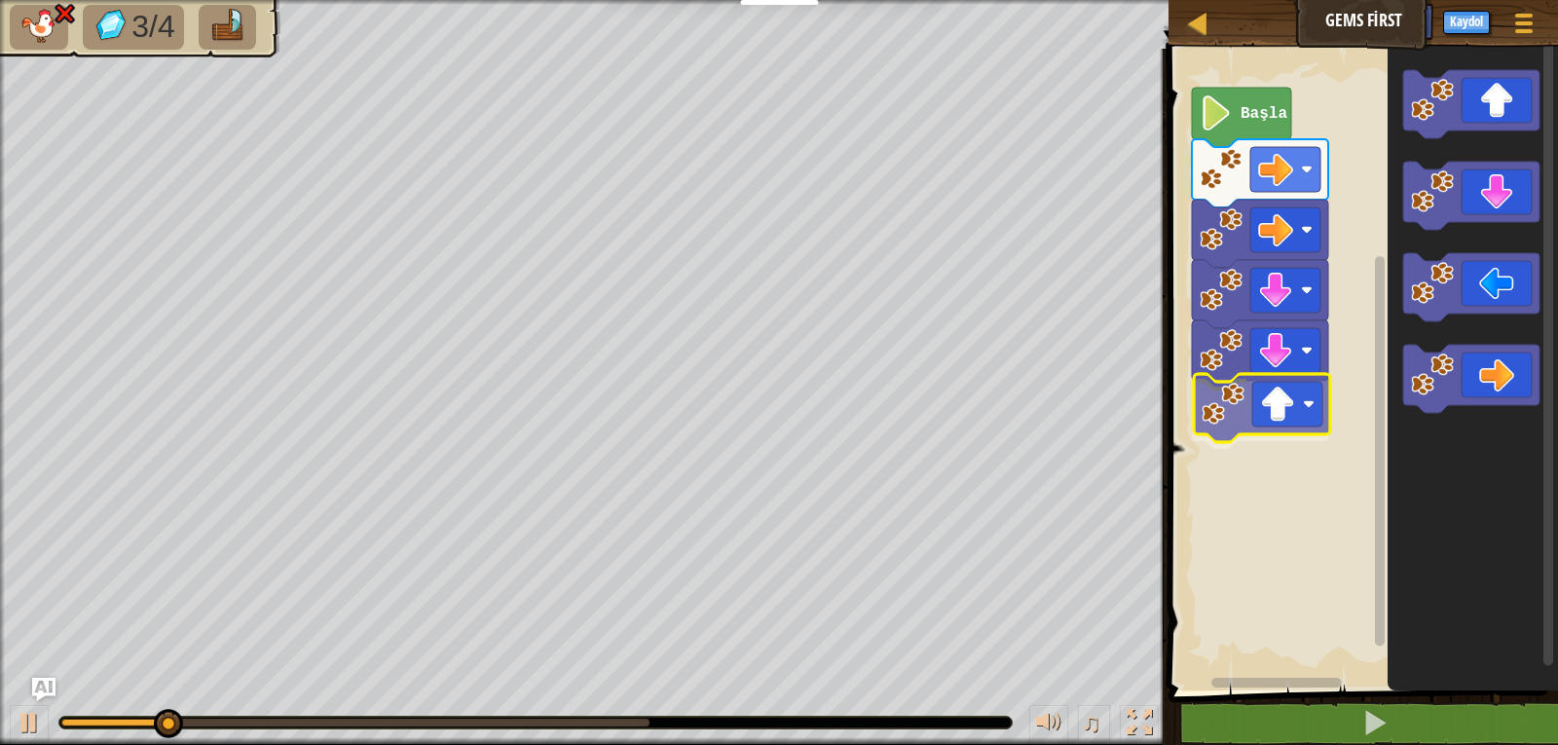
click at [1291, 422] on div "Başla" at bounding box center [1360, 365] width 395 height 652
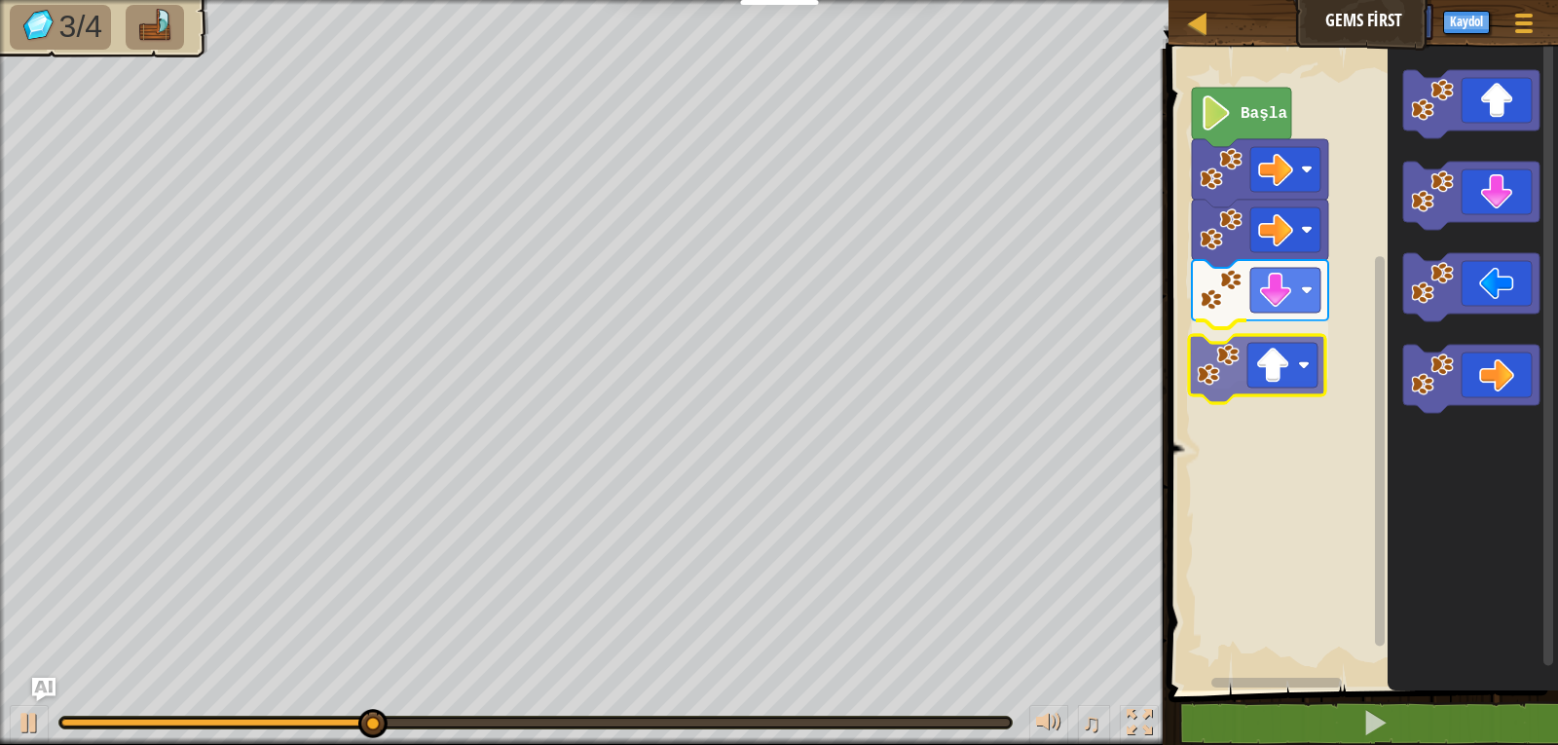
click at [1288, 397] on div "Başla" at bounding box center [1360, 365] width 395 height 652
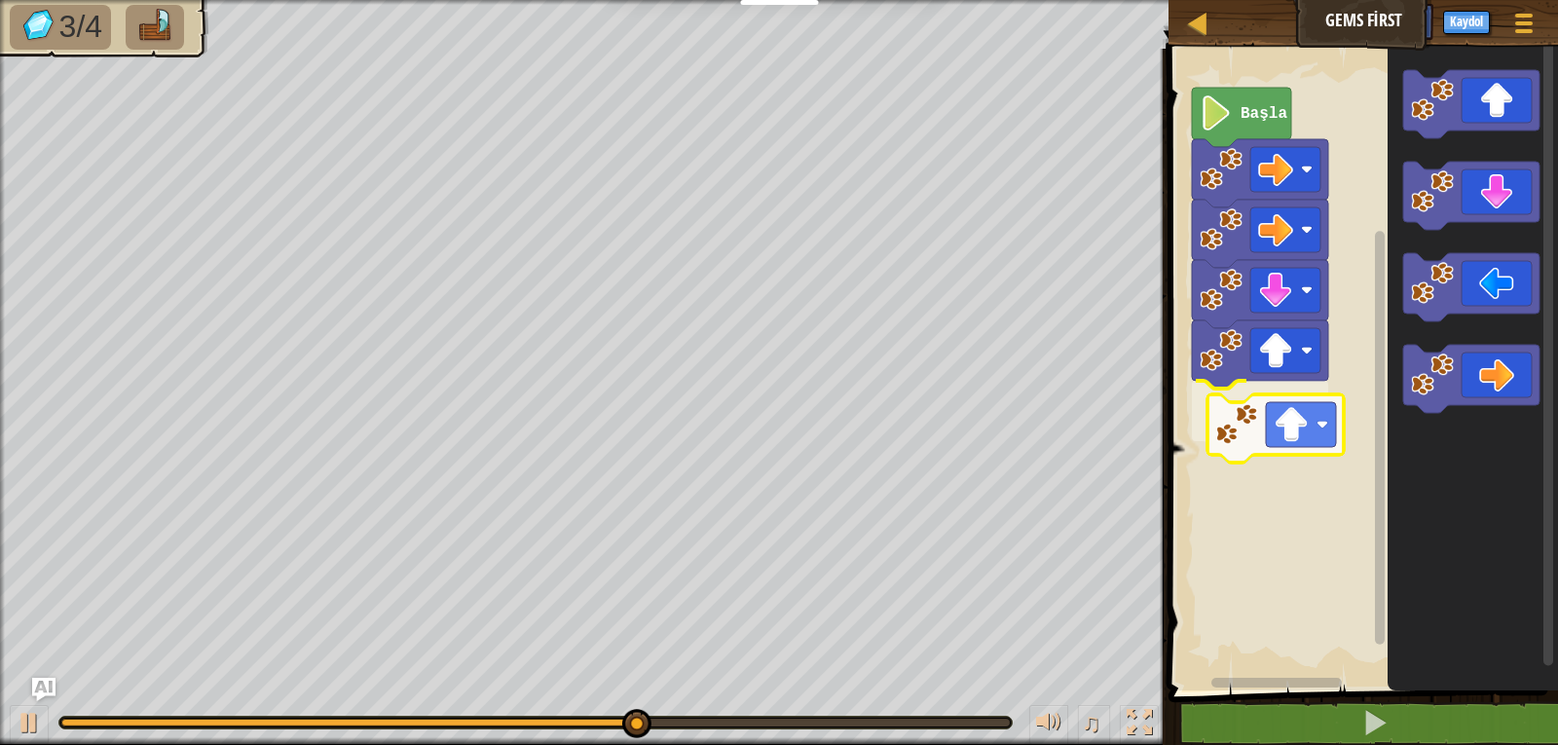
click at [1269, 446] on div "Başla" at bounding box center [1360, 365] width 395 height 652
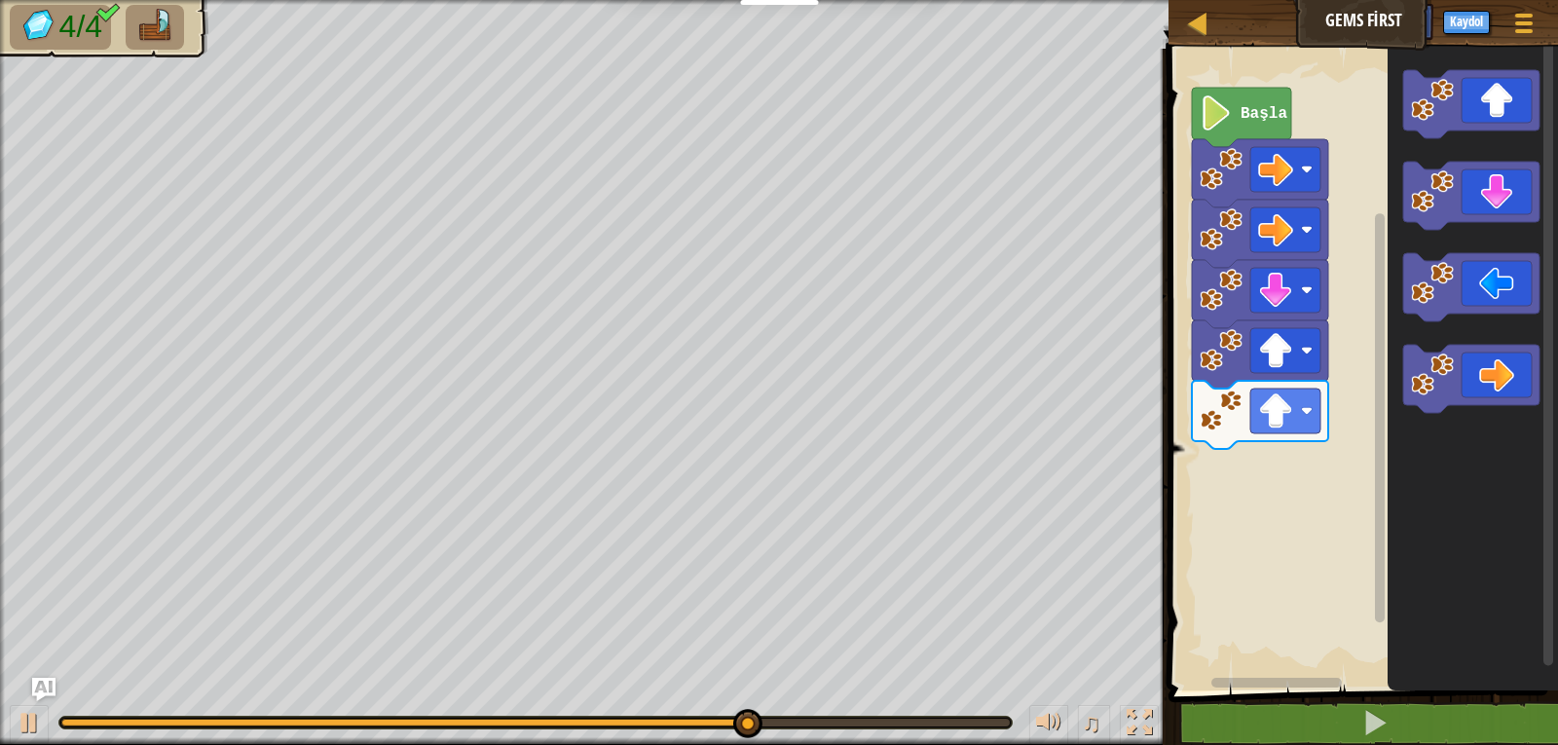
click at [1320, 405] on div "Başla" at bounding box center [1360, 365] width 395 height 652
click at [1328, 406] on div "Başla" at bounding box center [1360, 365] width 395 height 652
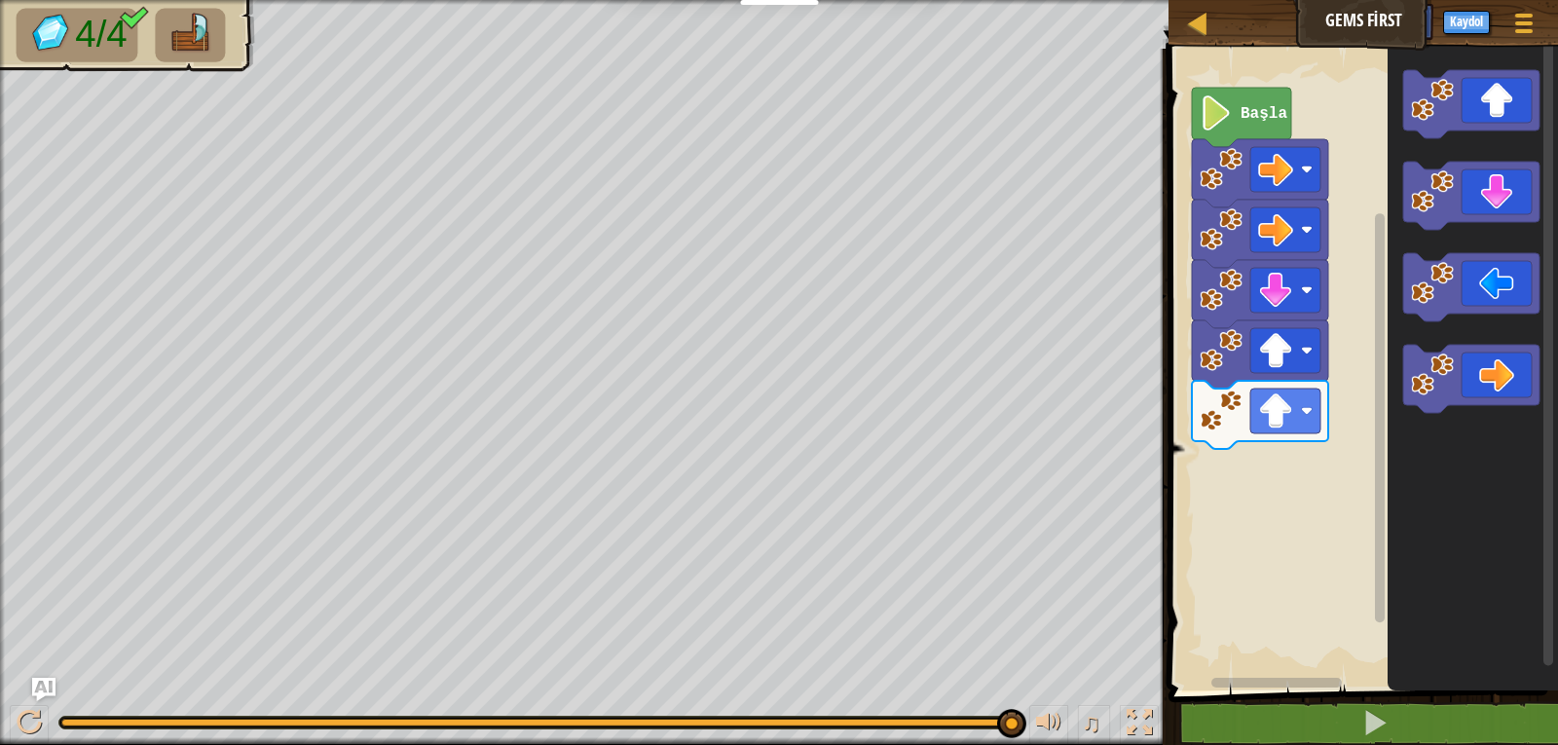
click at [1425, 330] on icon "Blockly Çalışma Alanı" at bounding box center [1473, 365] width 170 height 652
click at [1271, 473] on div "Başla" at bounding box center [1360, 365] width 395 height 652
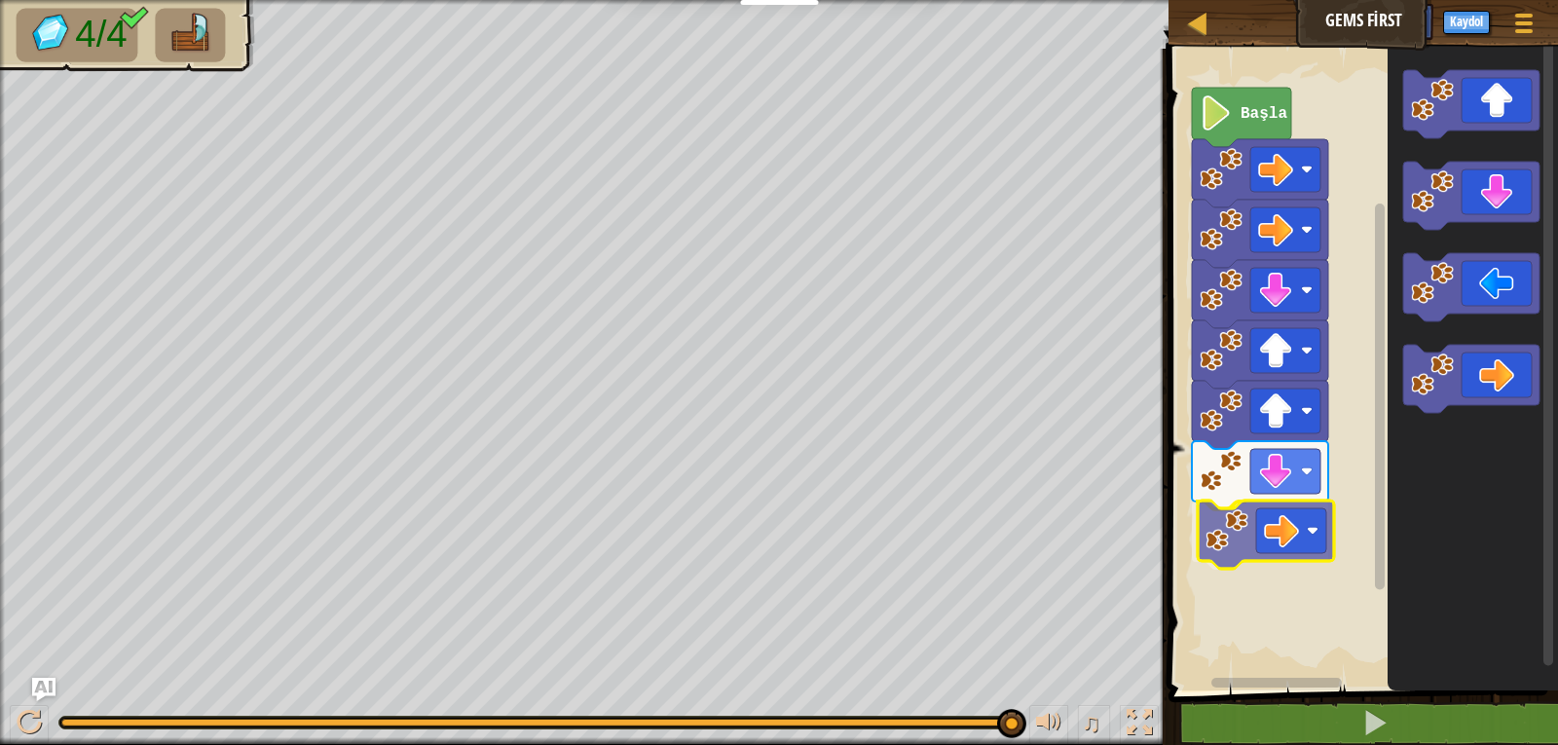
click at [1268, 525] on div "Başla" at bounding box center [1360, 365] width 395 height 652
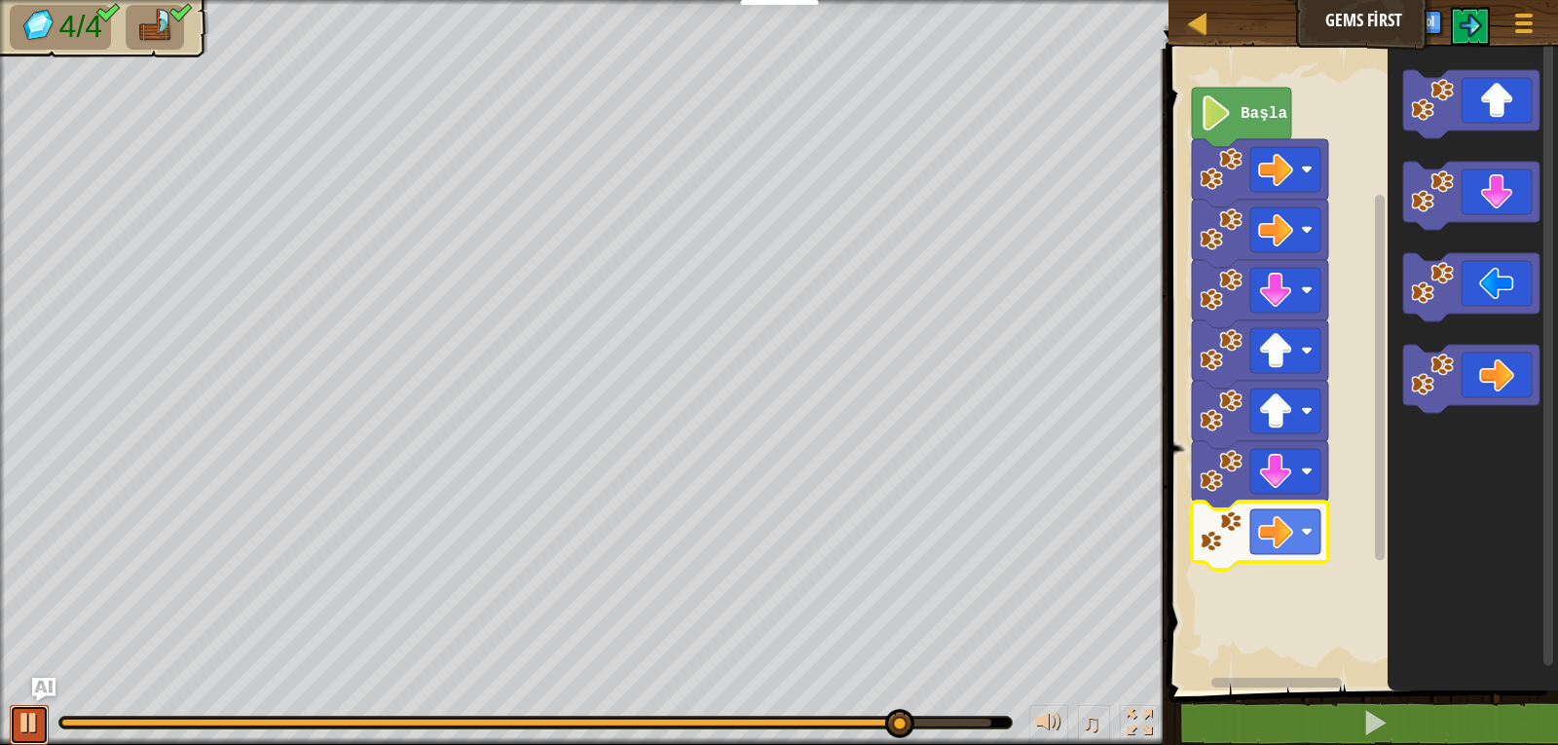
click at [30, 718] on div at bounding box center [29, 722] width 25 height 25
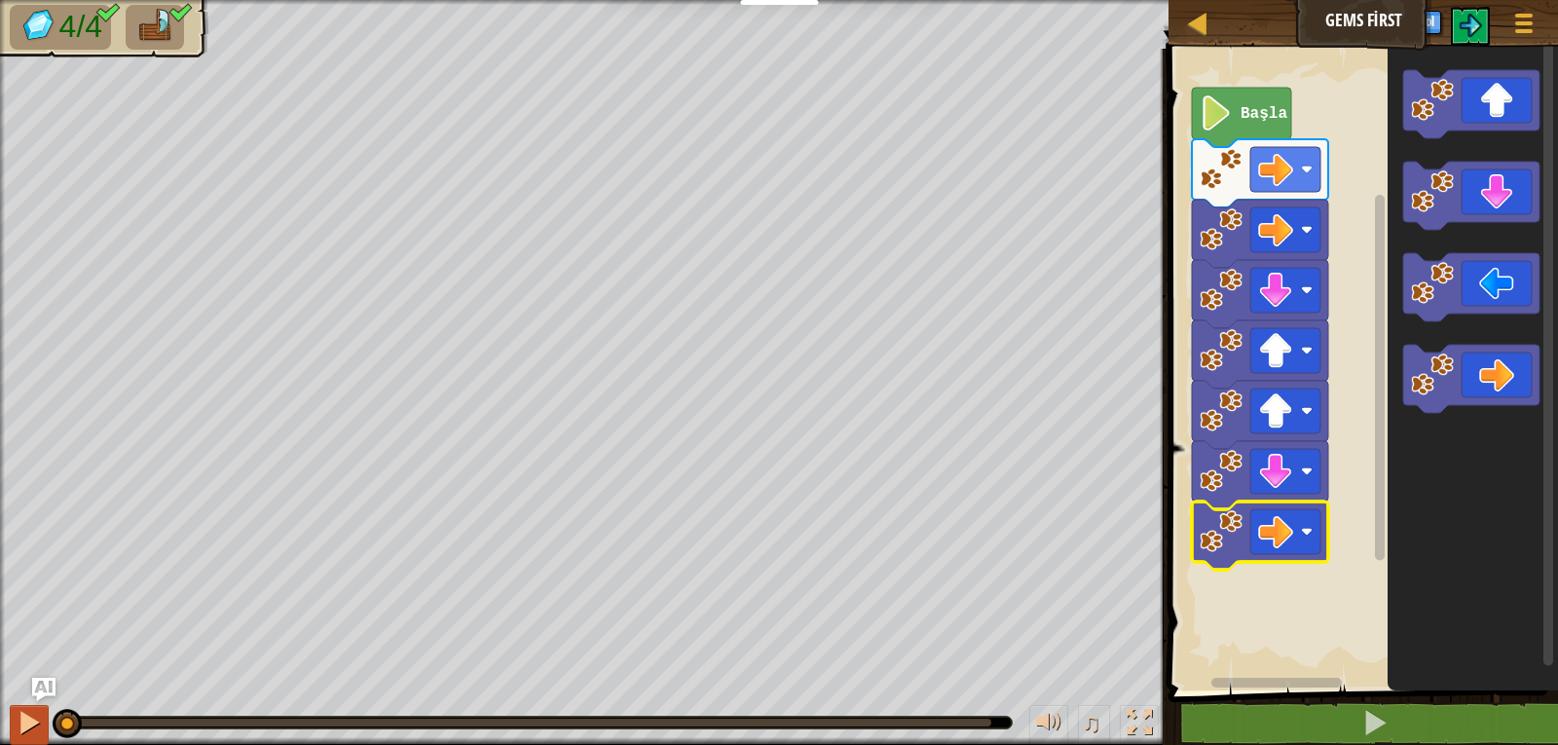
drag, startPoint x: 910, startPoint y: 726, endPoint x: 46, endPoint y: 712, distance: 864.0
click at [46, 712] on div "♫" at bounding box center [584, 718] width 1169 height 58
click at [31, 719] on div at bounding box center [29, 722] width 25 height 25
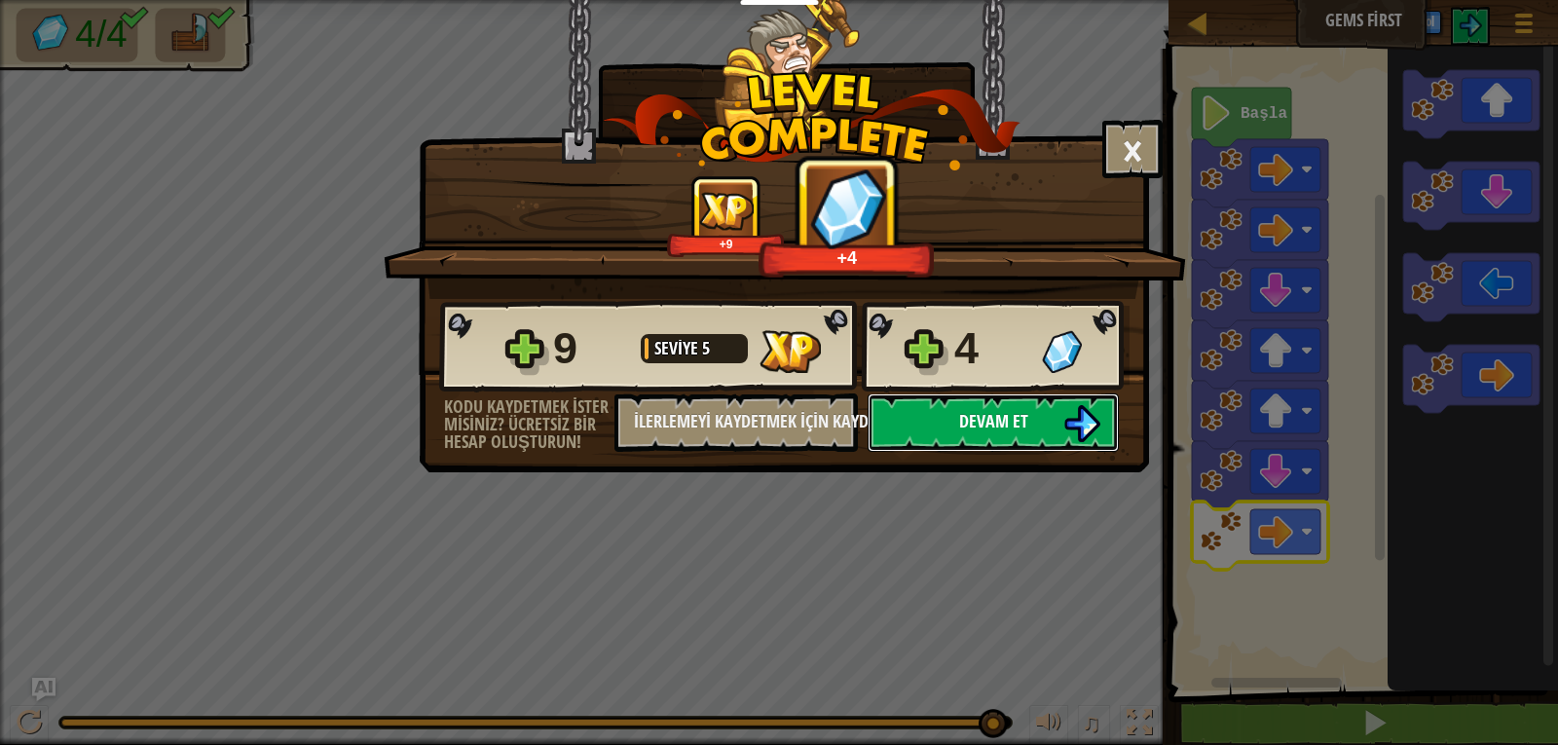
click at [1060, 426] on button "Devam et" at bounding box center [993, 422] width 251 height 58
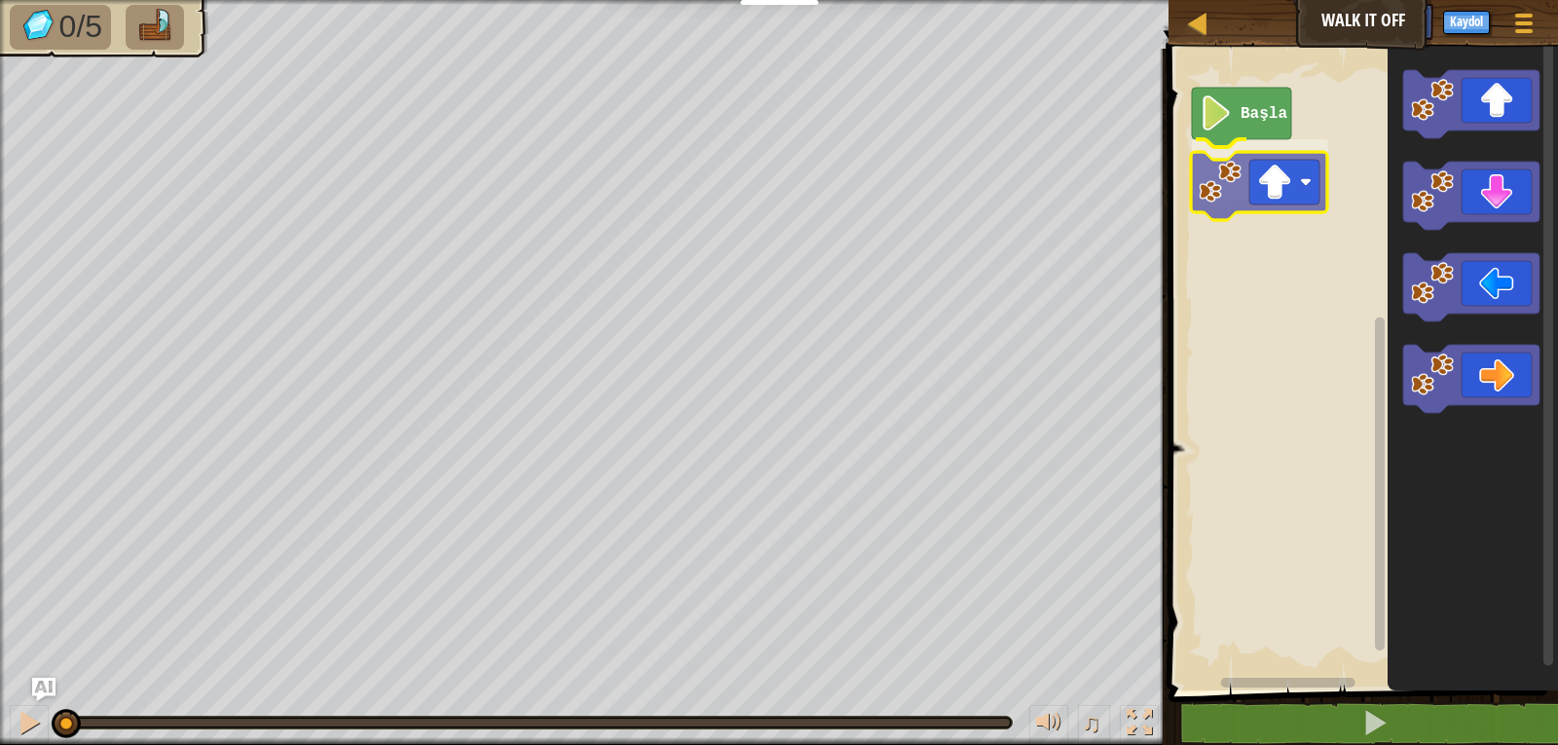
click at [1291, 195] on div "Başla" at bounding box center [1360, 365] width 395 height 652
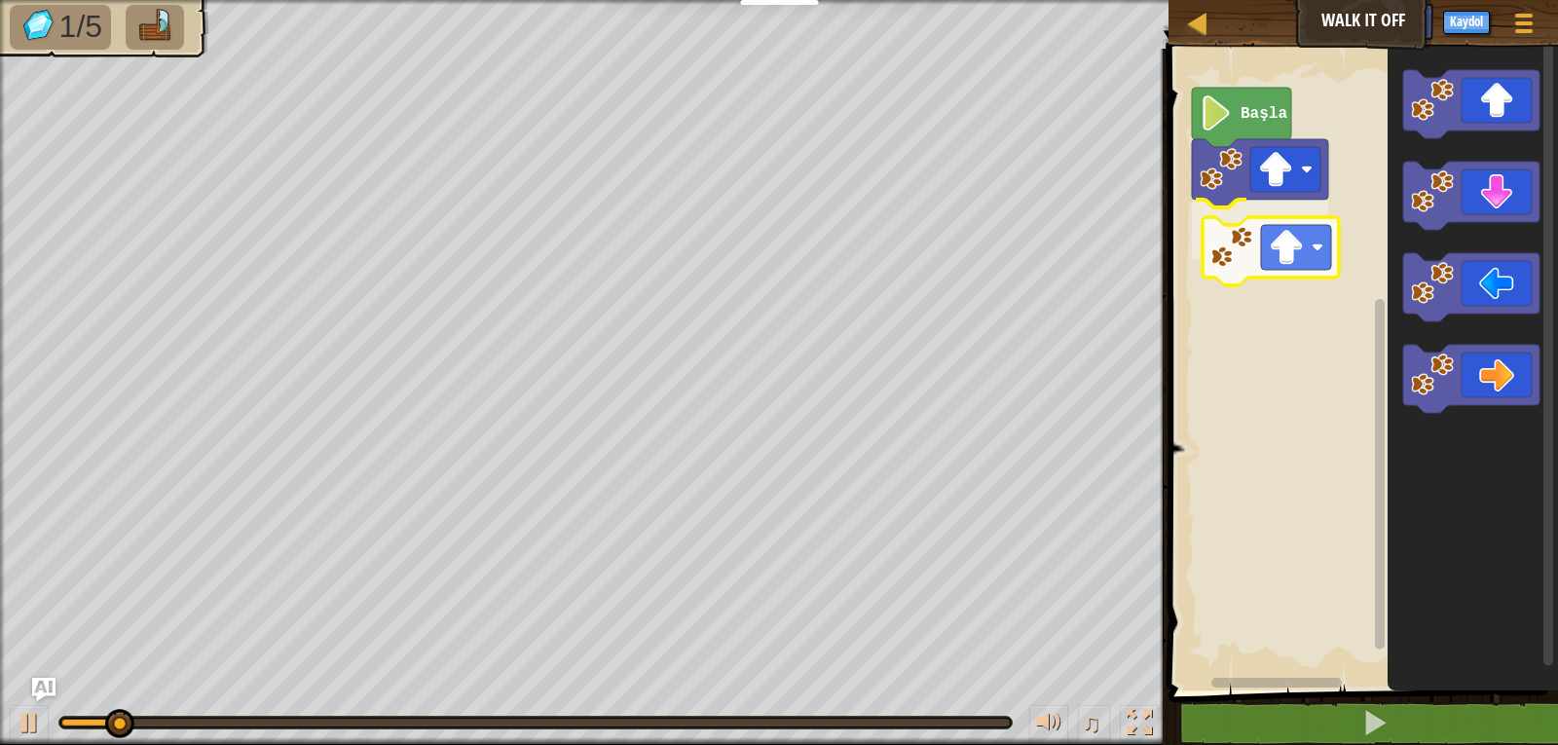
click at [1282, 240] on div "Başla" at bounding box center [1360, 365] width 395 height 652
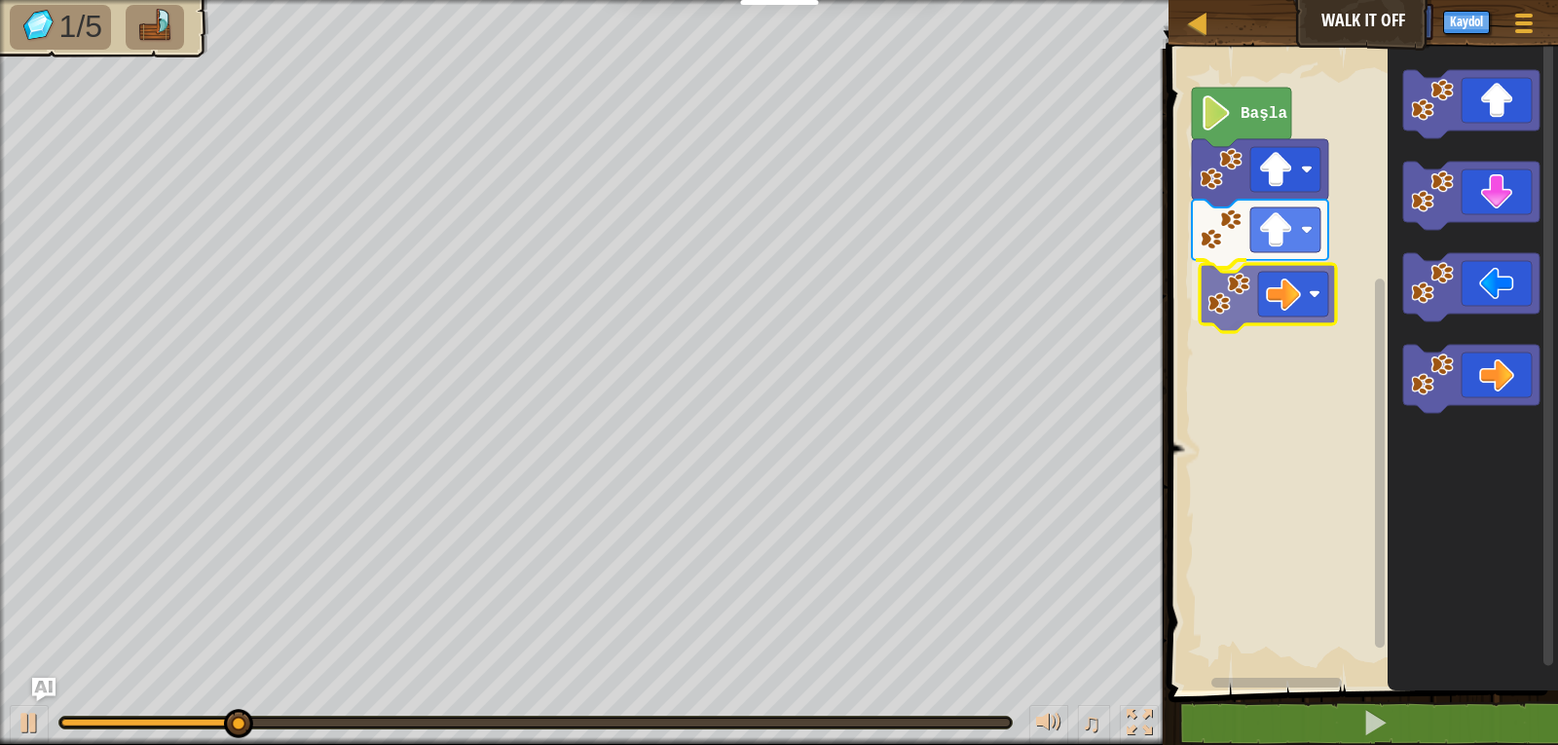
click at [1308, 290] on div "Başla" at bounding box center [1360, 365] width 395 height 652
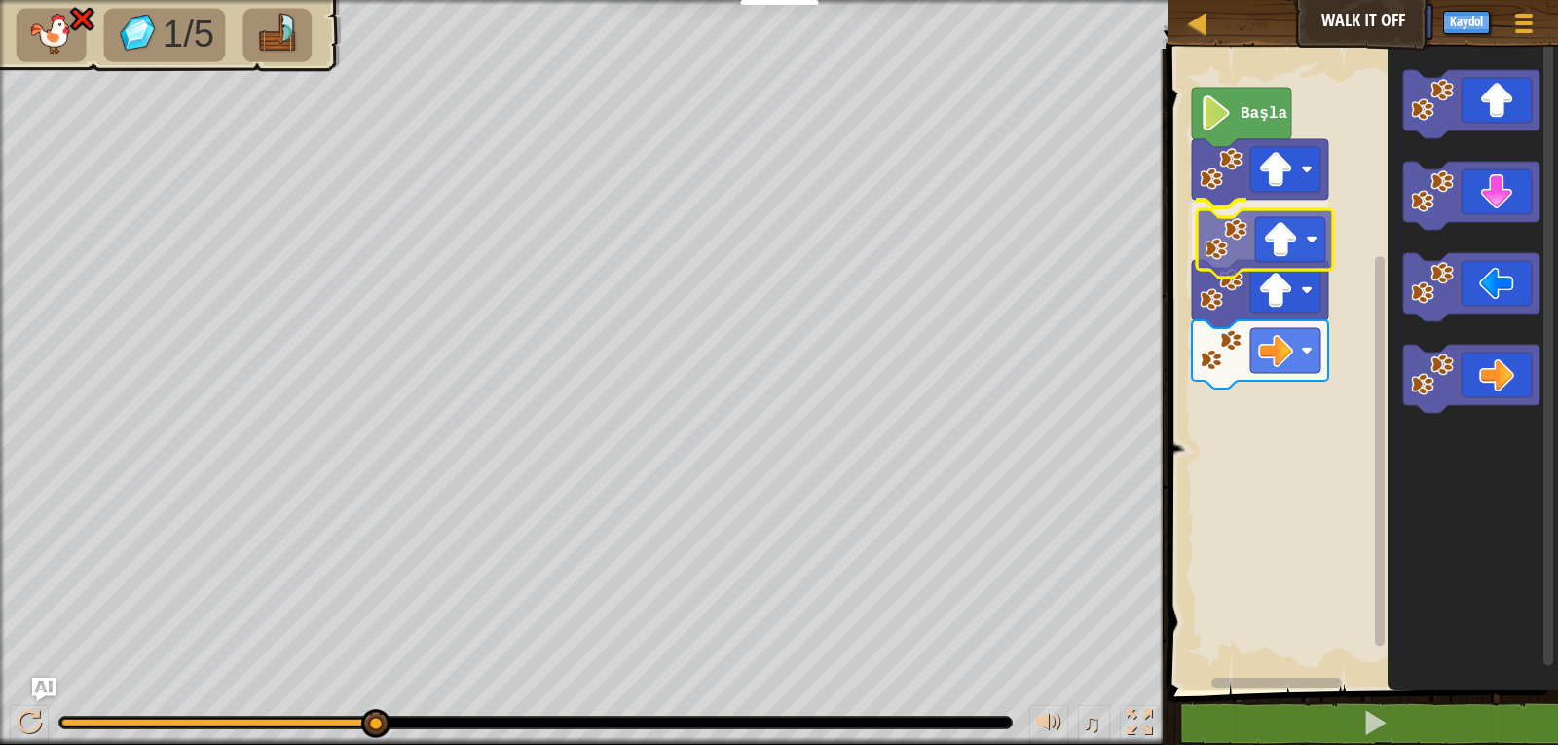
click at [1301, 251] on div "Başla" at bounding box center [1360, 365] width 395 height 652
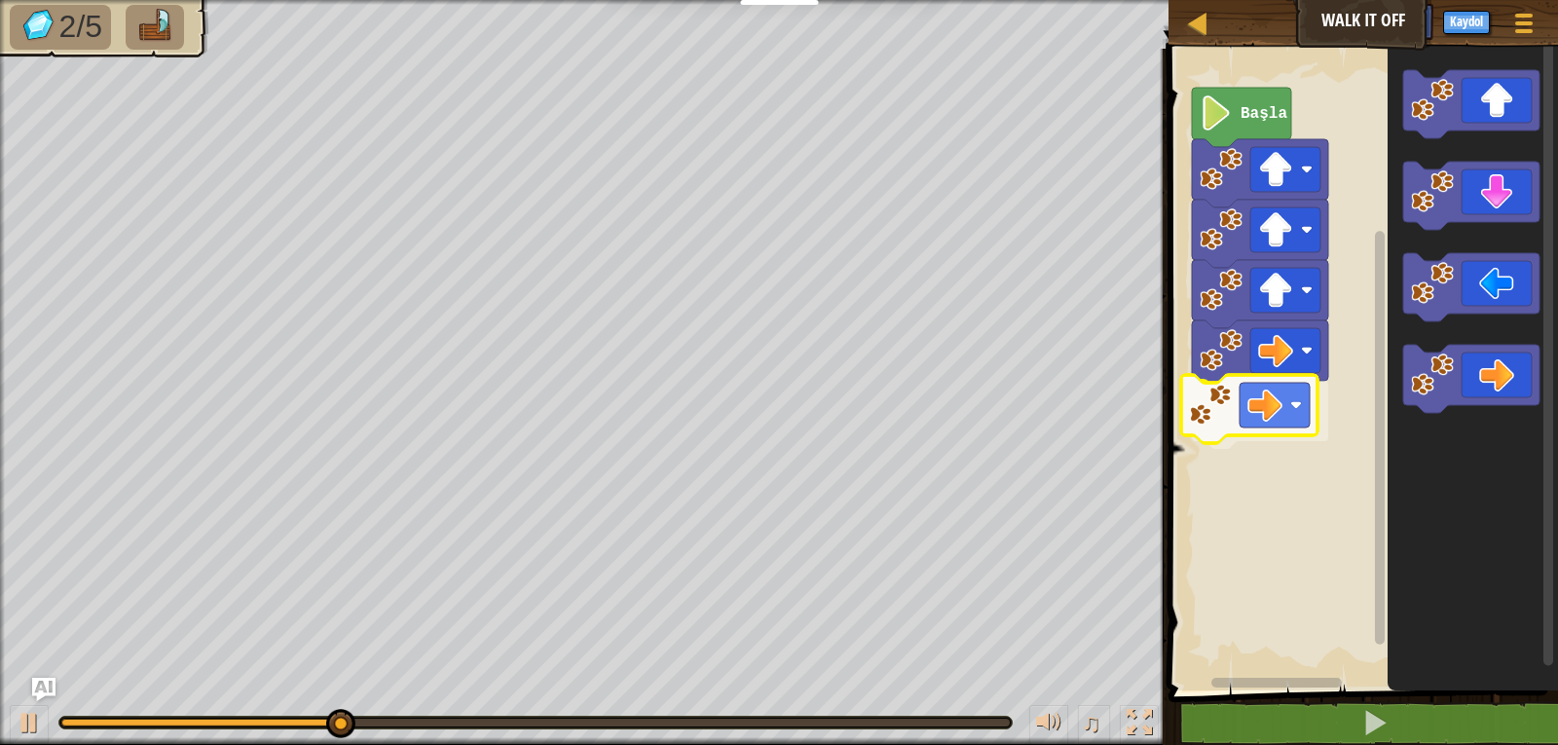
click at [1237, 410] on div "Başla" at bounding box center [1360, 365] width 395 height 652
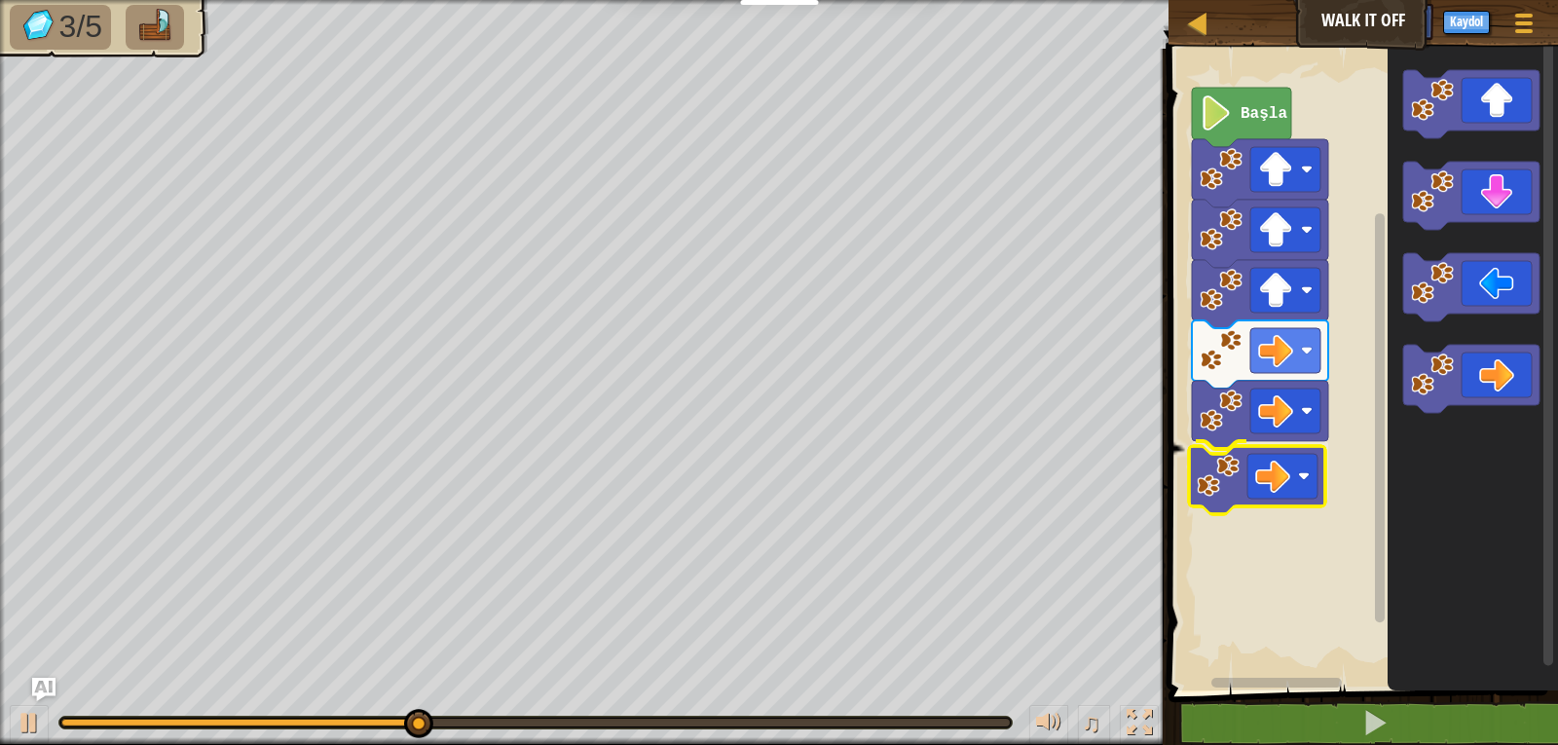
click at [1213, 478] on div "Başla" at bounding box center [1360, 365] width 395 height 652
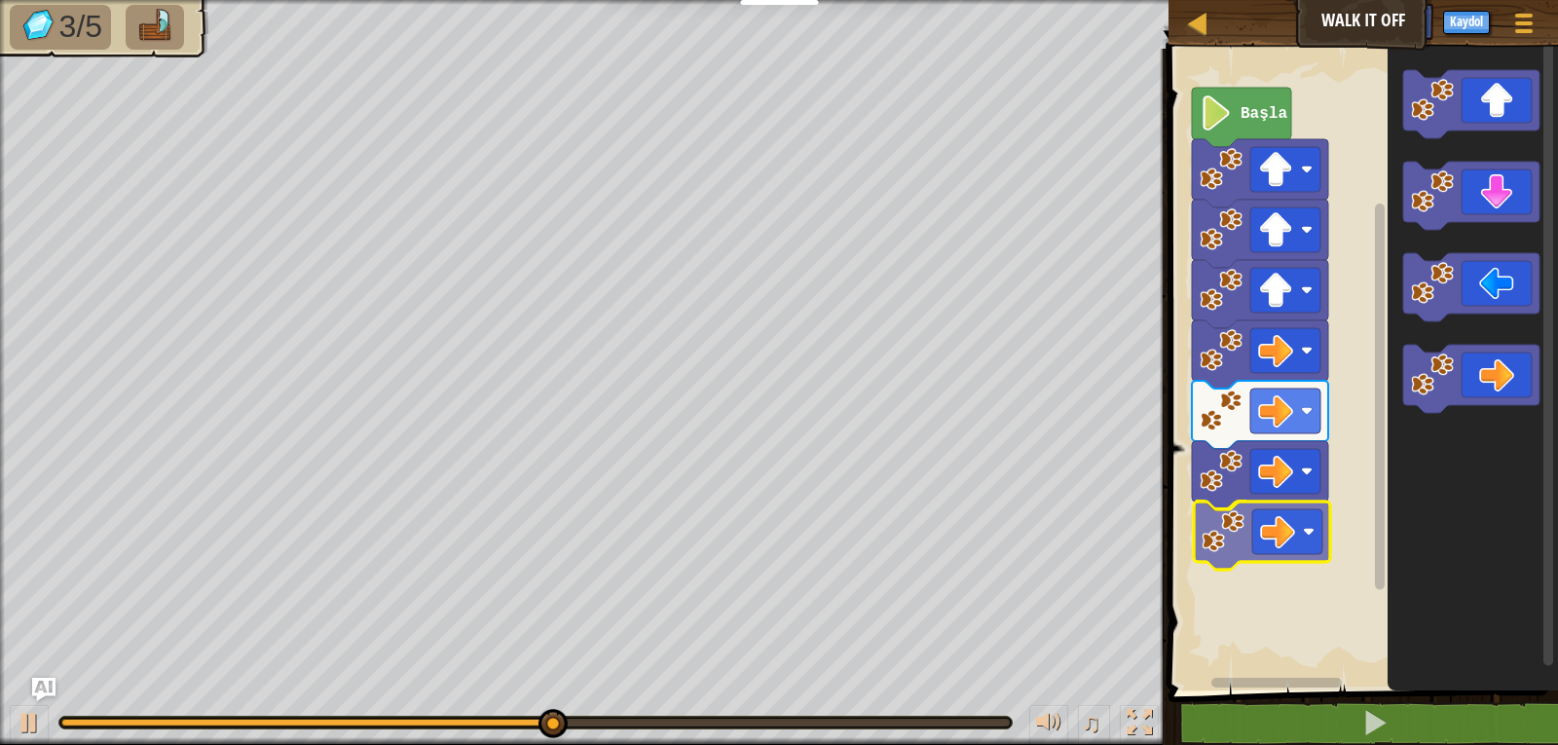
click at [1243, 540] on div "Başla" at bounding box center [1360, 365] width 395 height 652
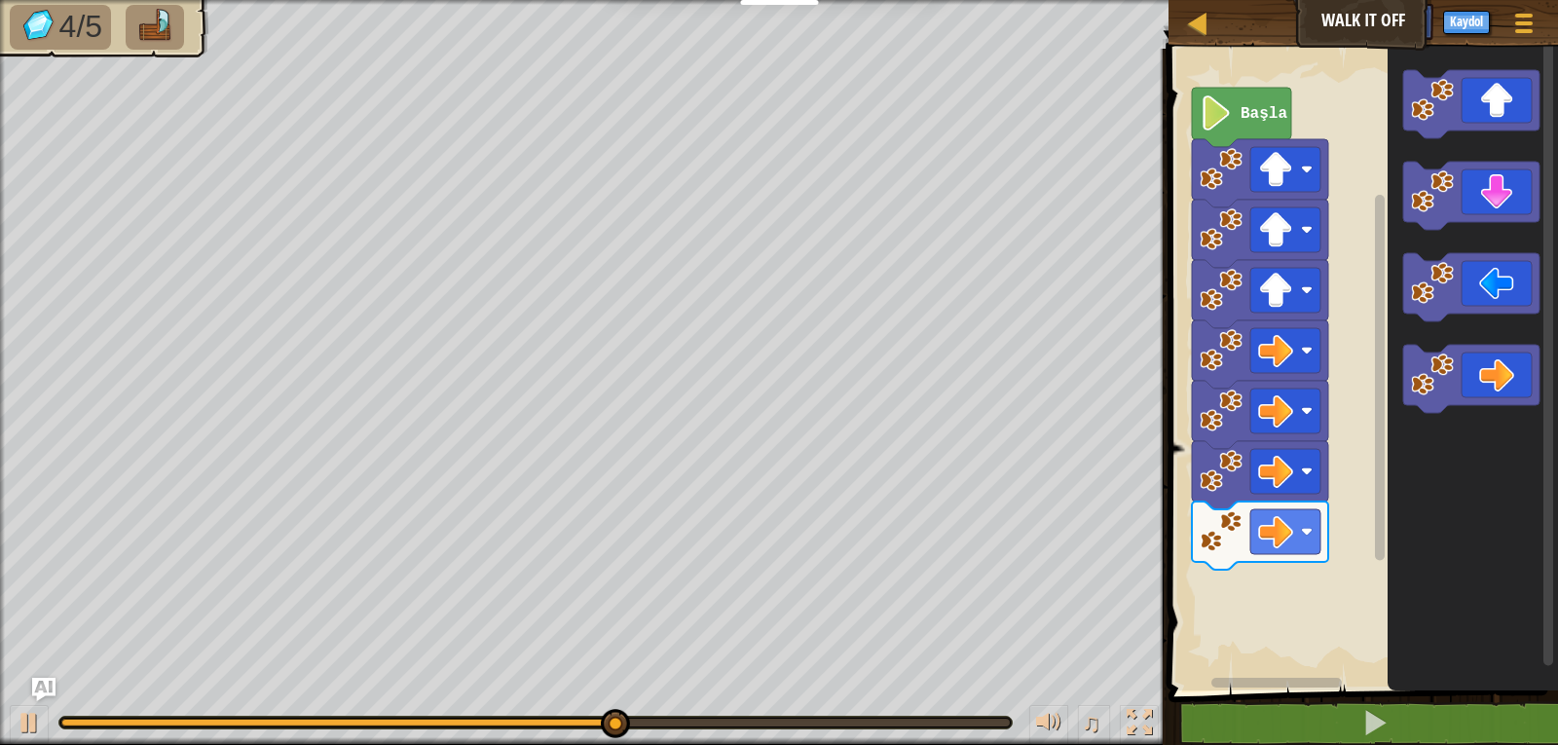
click at [1302, 514] on div "Başla" at bounding box center [1360, 365] width 395 height 652
click at [1332, 490] on div "Başla" at bounding box center [1360, 365] width 395 height 652
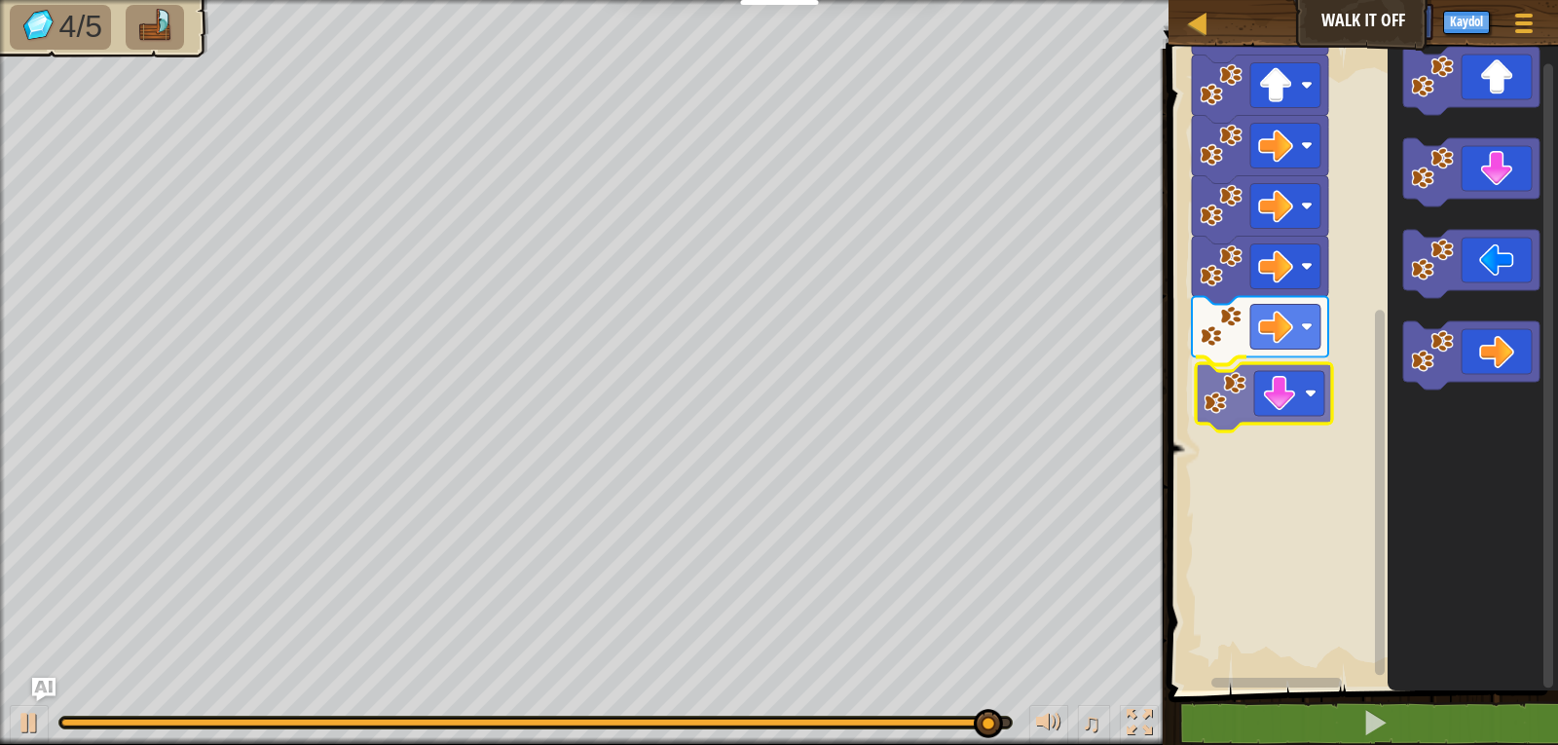
click at [1266, 394] on div "Başla" at bounding box center [1360, 365] width 395 height 652
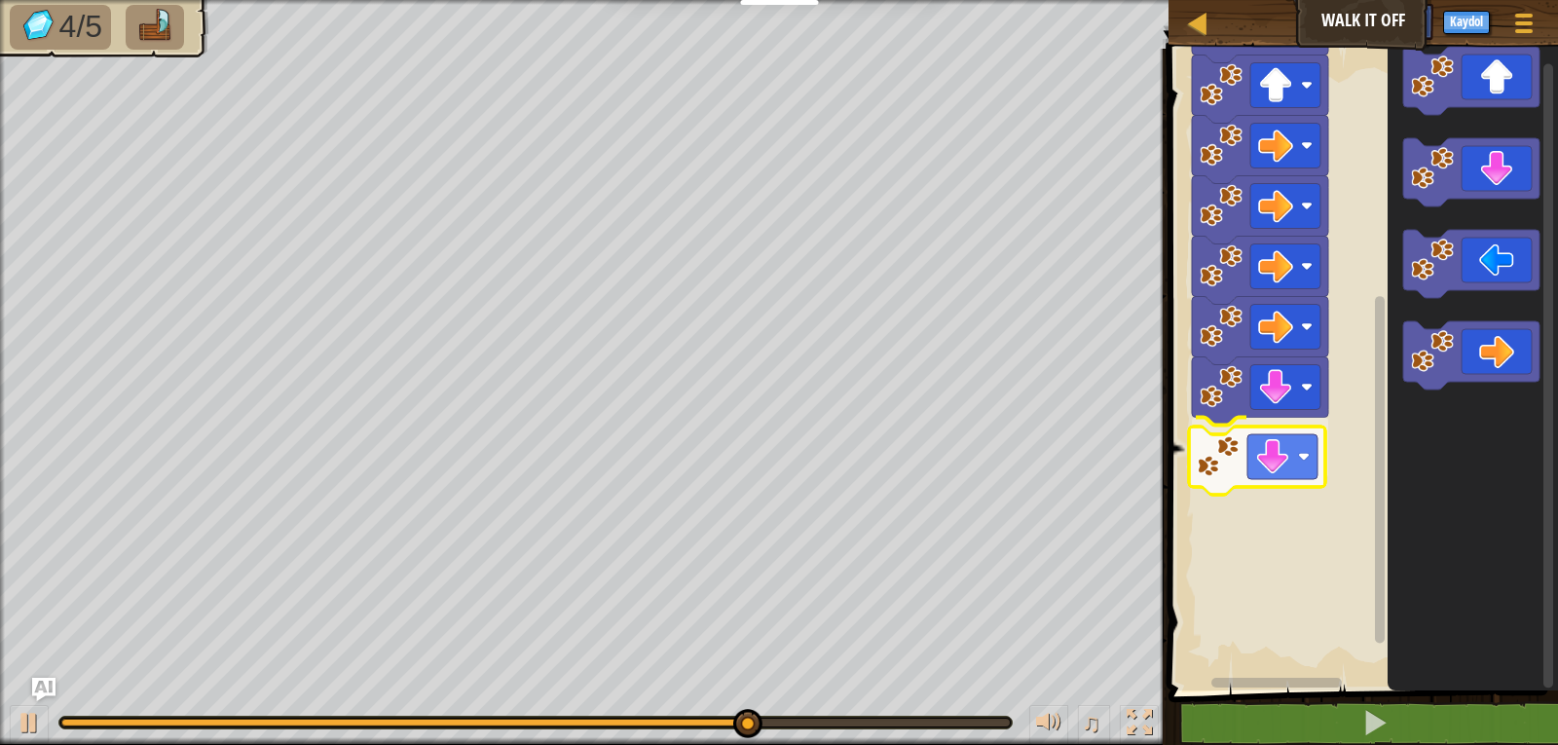
click at [1265, 467] on div "Başla" at bounding box center [1360, 365] width 395 height 652
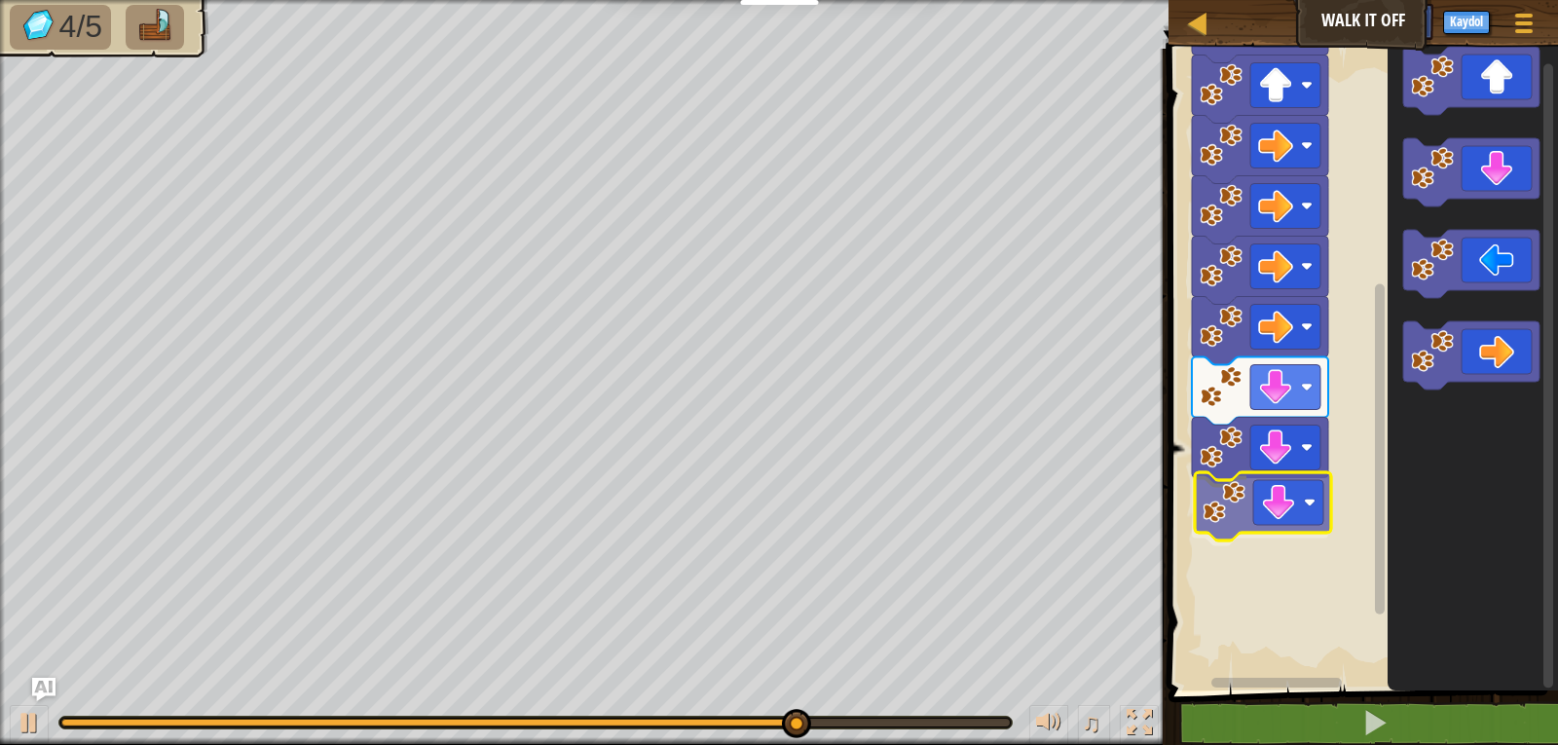
click at [1272, 521] on div "Başla" at bounding box center [1360, 365] width 395 height 652
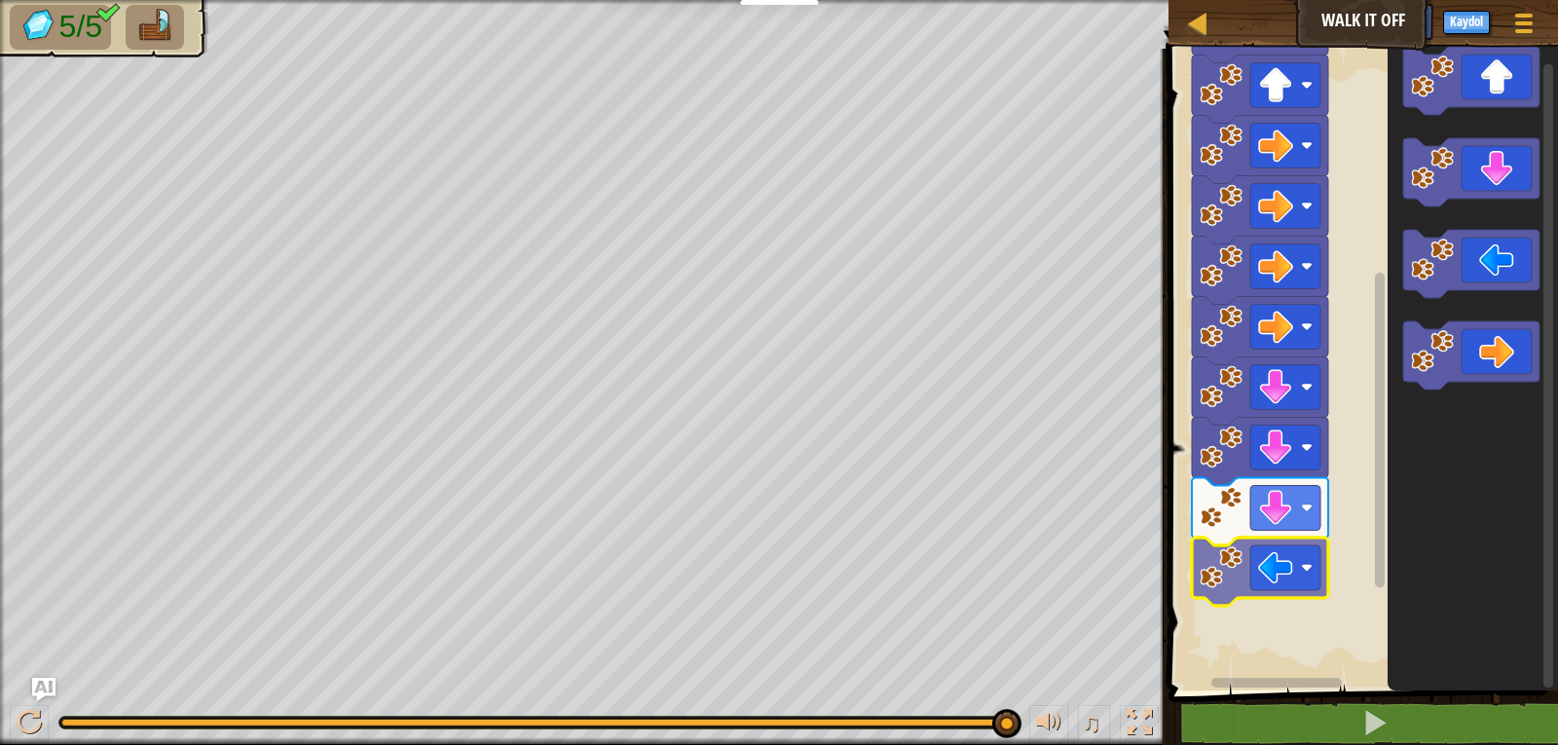
click at [1254, 584] on div "Başla" at bounding box center [1360, 365] width 395 height 652
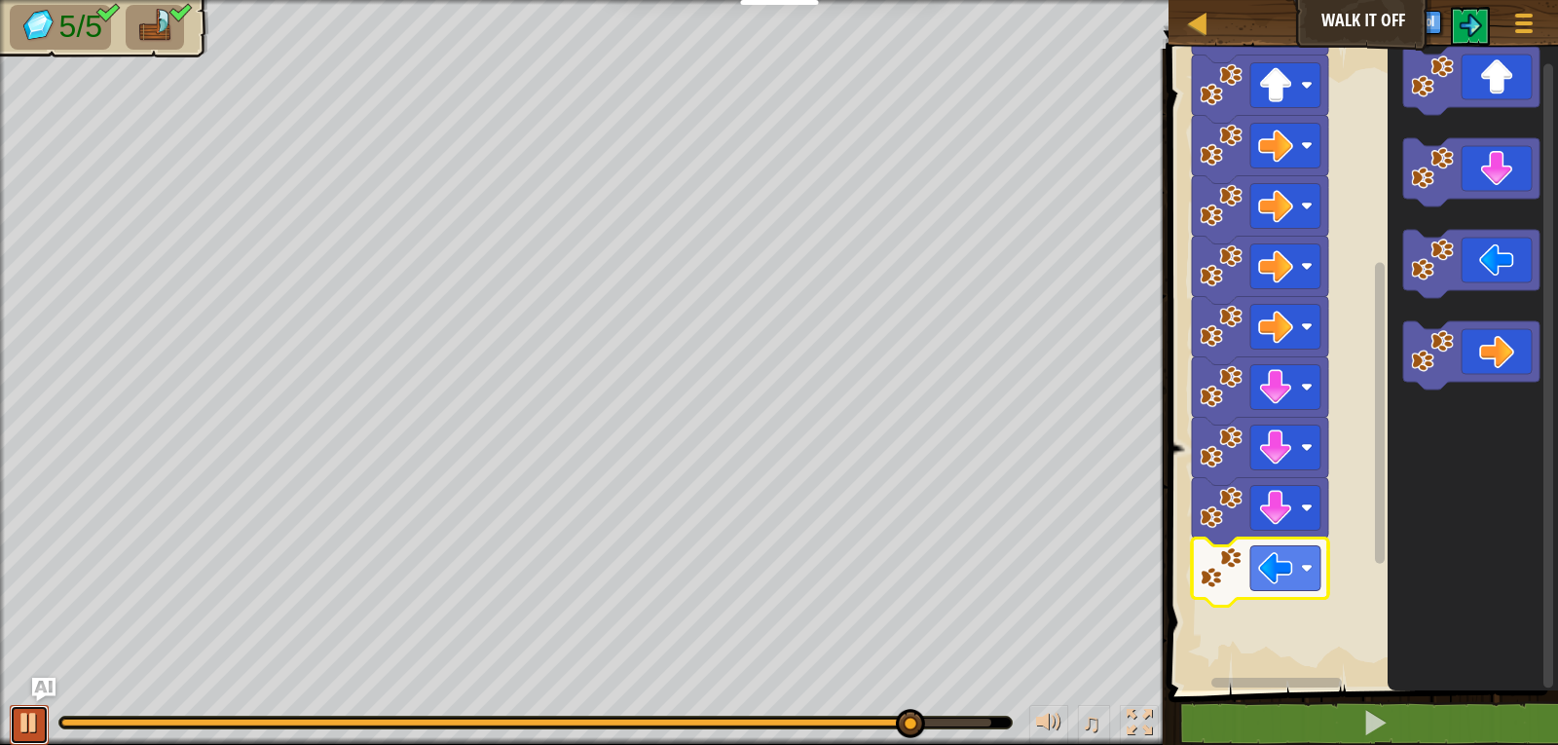
click at [17, 710] on div at bounding box center [29, 722] width 25 height 25
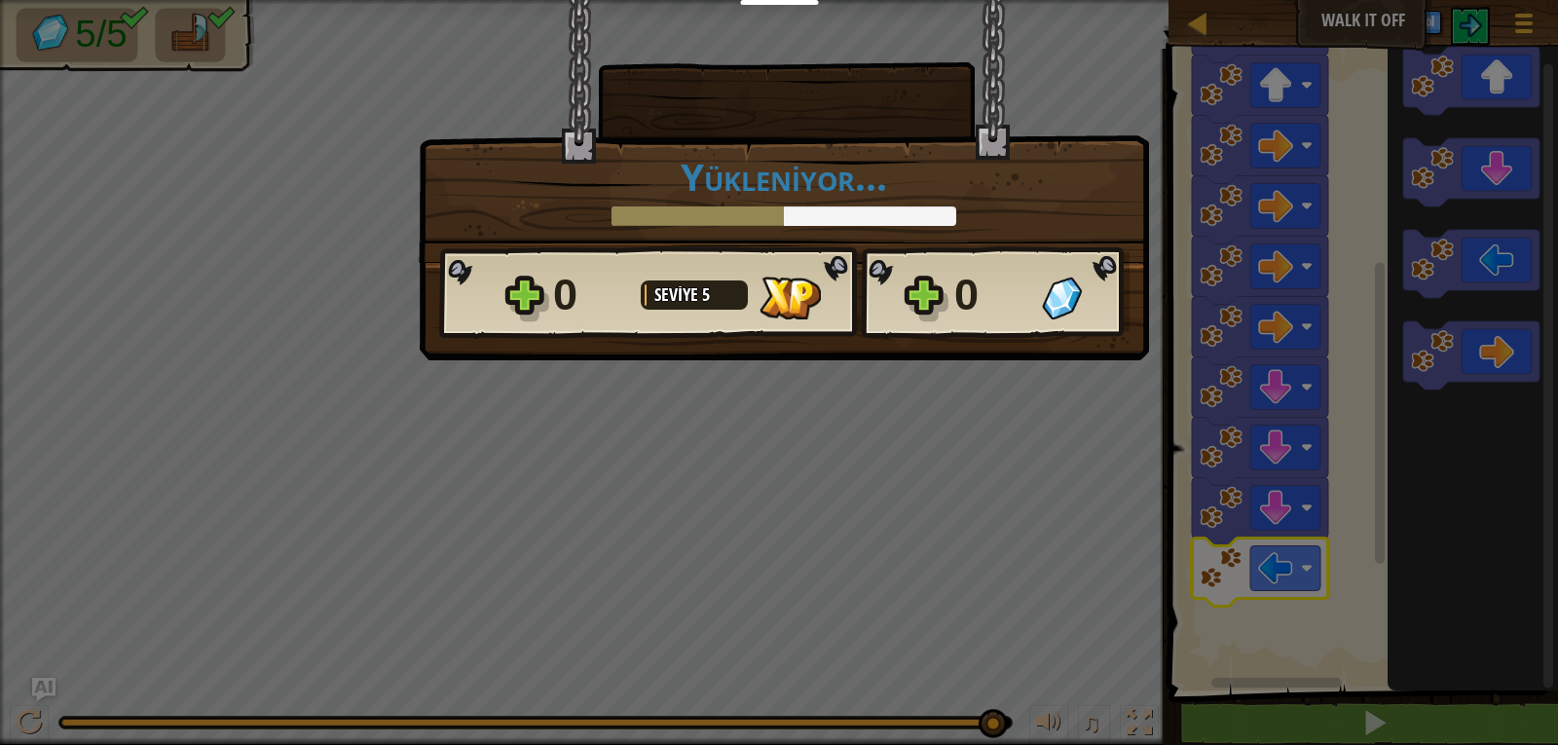
drag, startPoint x: 916, startPoint y: 724, endPoint x: 995, endPoint y: 729, distance: 79.1
click at [995, 2] on body "Eğitimciler Ücretsiz Hesap Oluştur Okul ve İlçe Çözümleri Öğretmen Araç Seti Ön…" at bounding box center [779, 1] width 1558 height 2
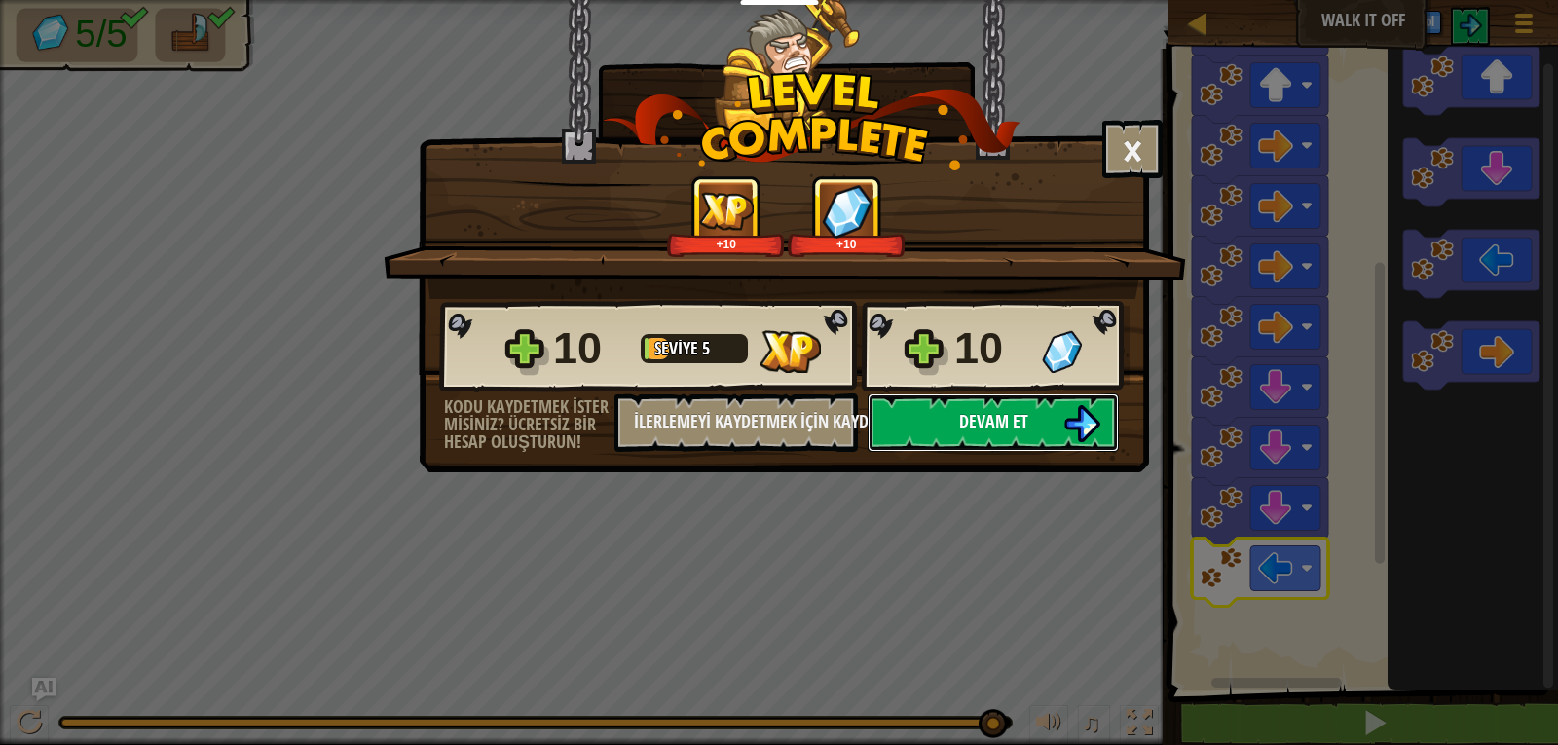
click at [894, 414] on button "Devam et" at bounding box center [993, 422] width 251 height 58
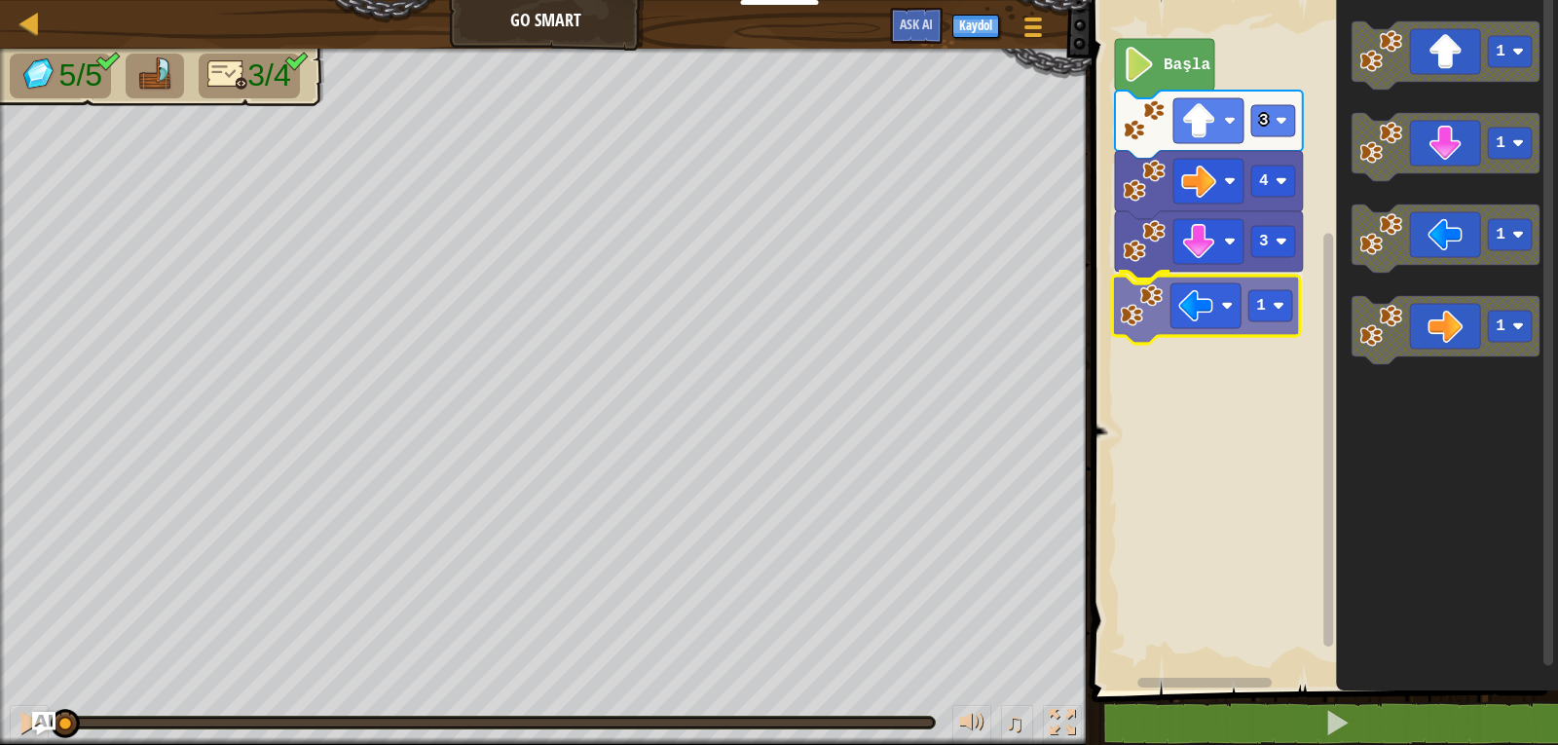
click at [1198, 333] on div "3 1 4 3 Başla 1 1 1 1 1" at bounding box center [1322, 340] width 472 height 700
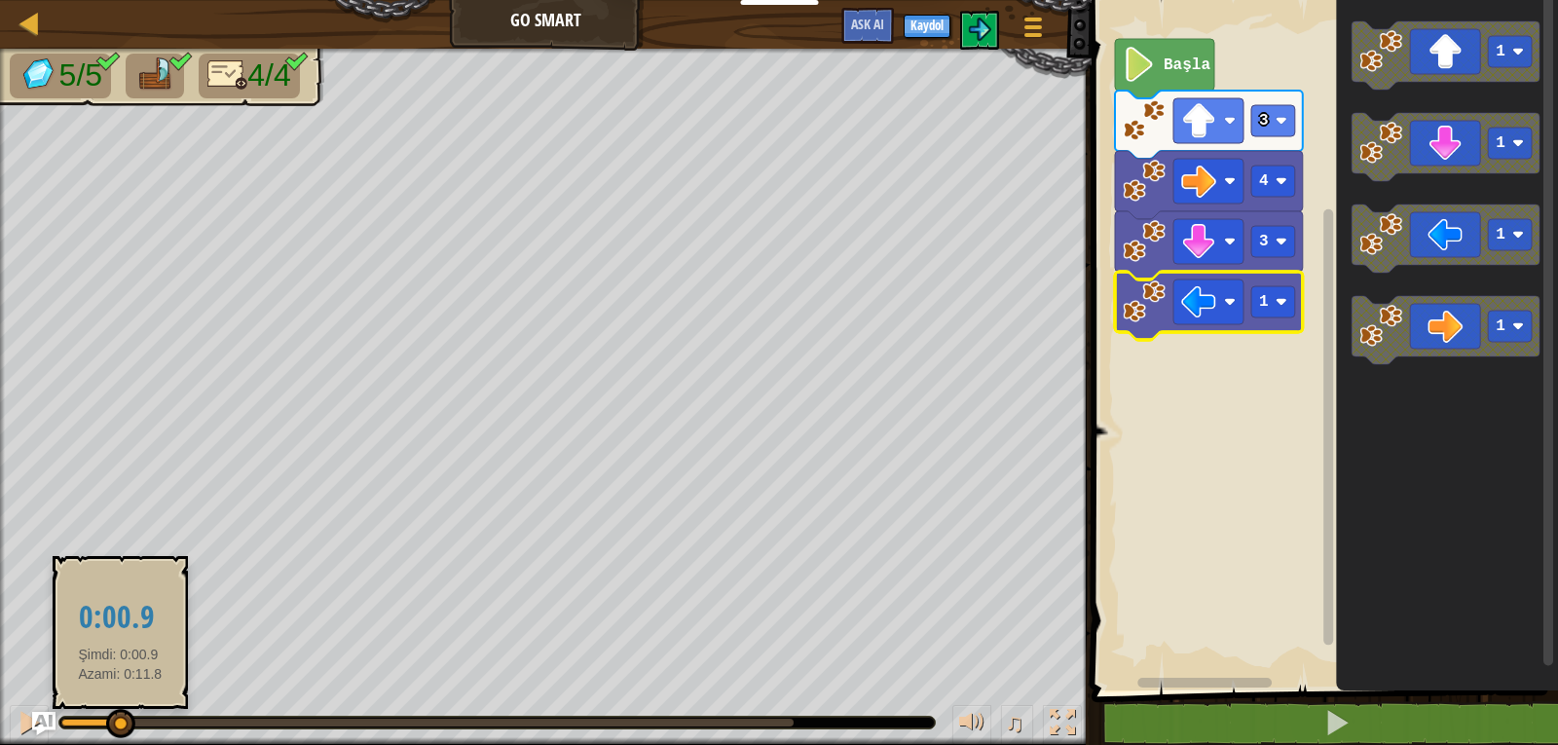
drag, startPoint x: 197, startPoint y: 713, endPoint x: 141, endPoint y: 720, distance: 55.9
click at [133, 720] on div at bounding box center [120, 723] width 29 height 29
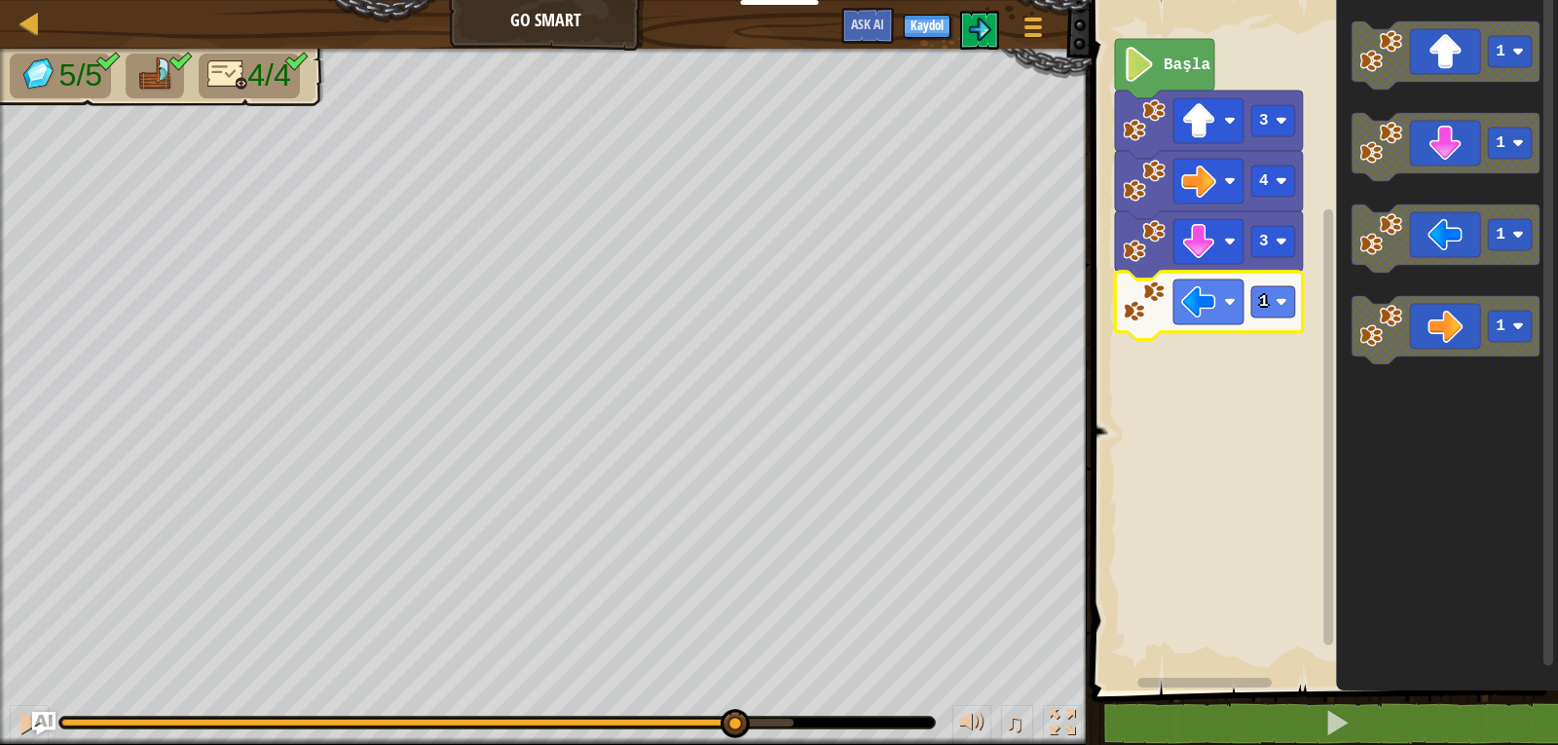
click at [735, 669] on div "5/5 4/4 ♫ Blue Fox" at bounding box center [779, 397] width 1558 height 696
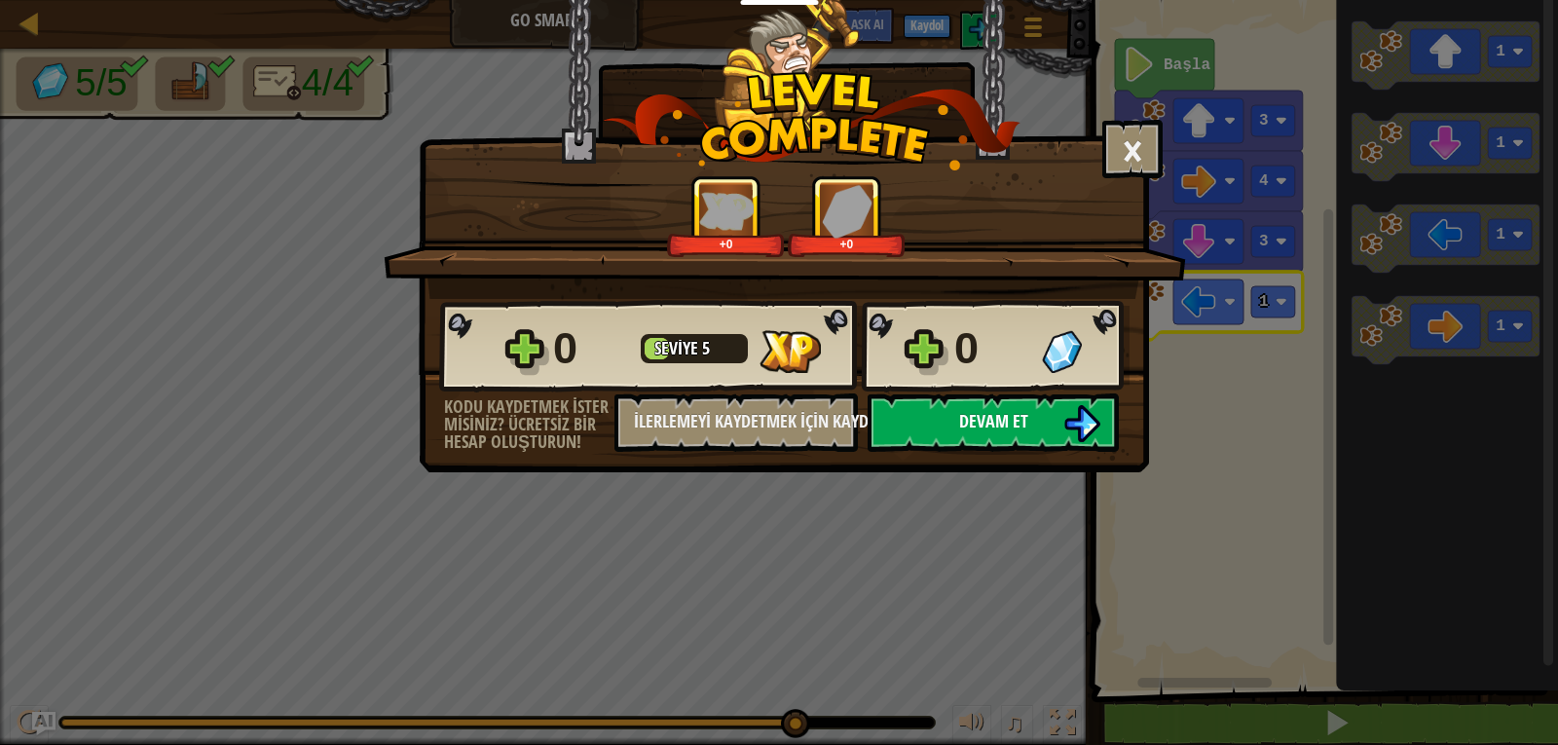
click at [1018, 410] on span "Devam et" at bounding box center [993, 421] width 69 height 24
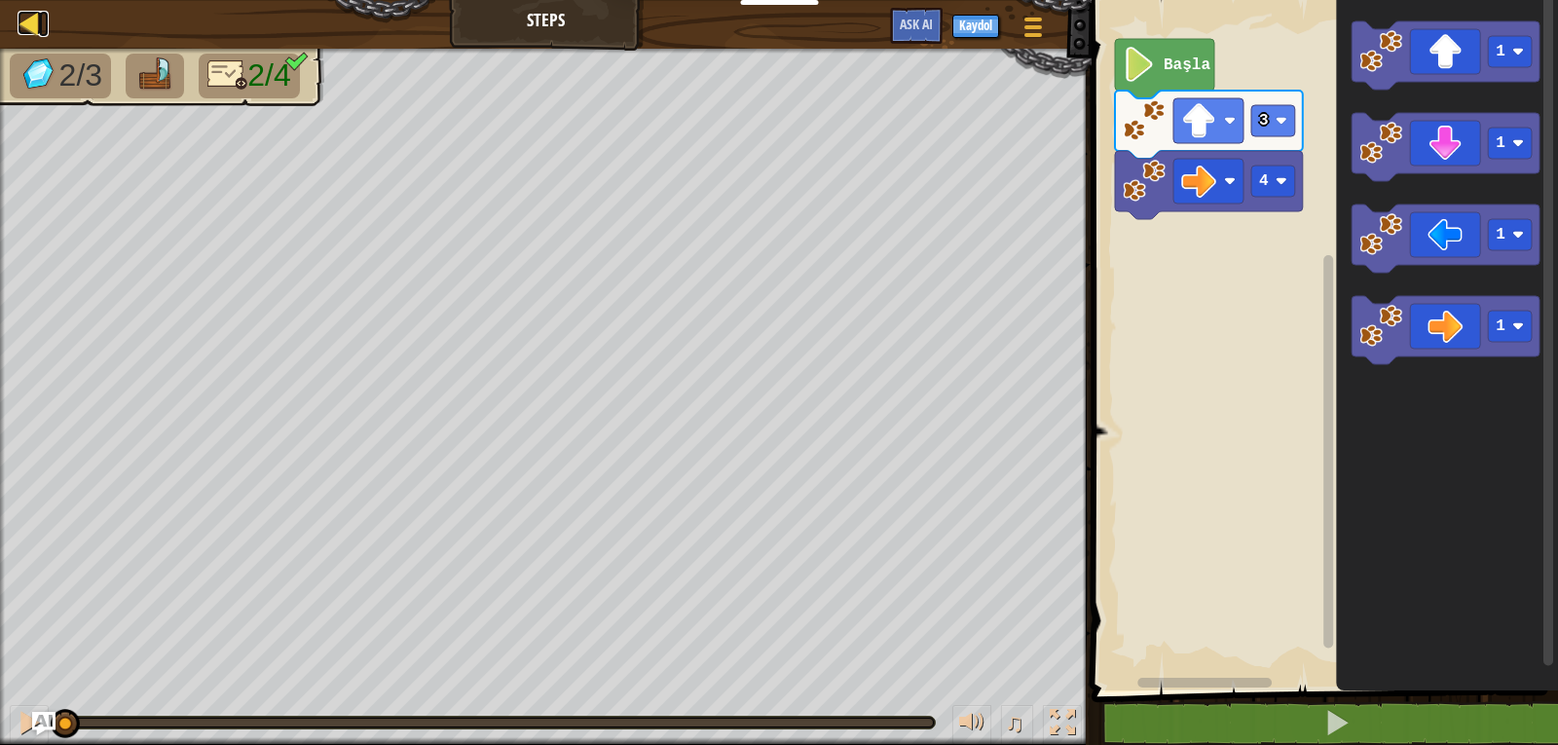
click at [29, 26] on div at bounding box center [30, 23] width 24 height 24
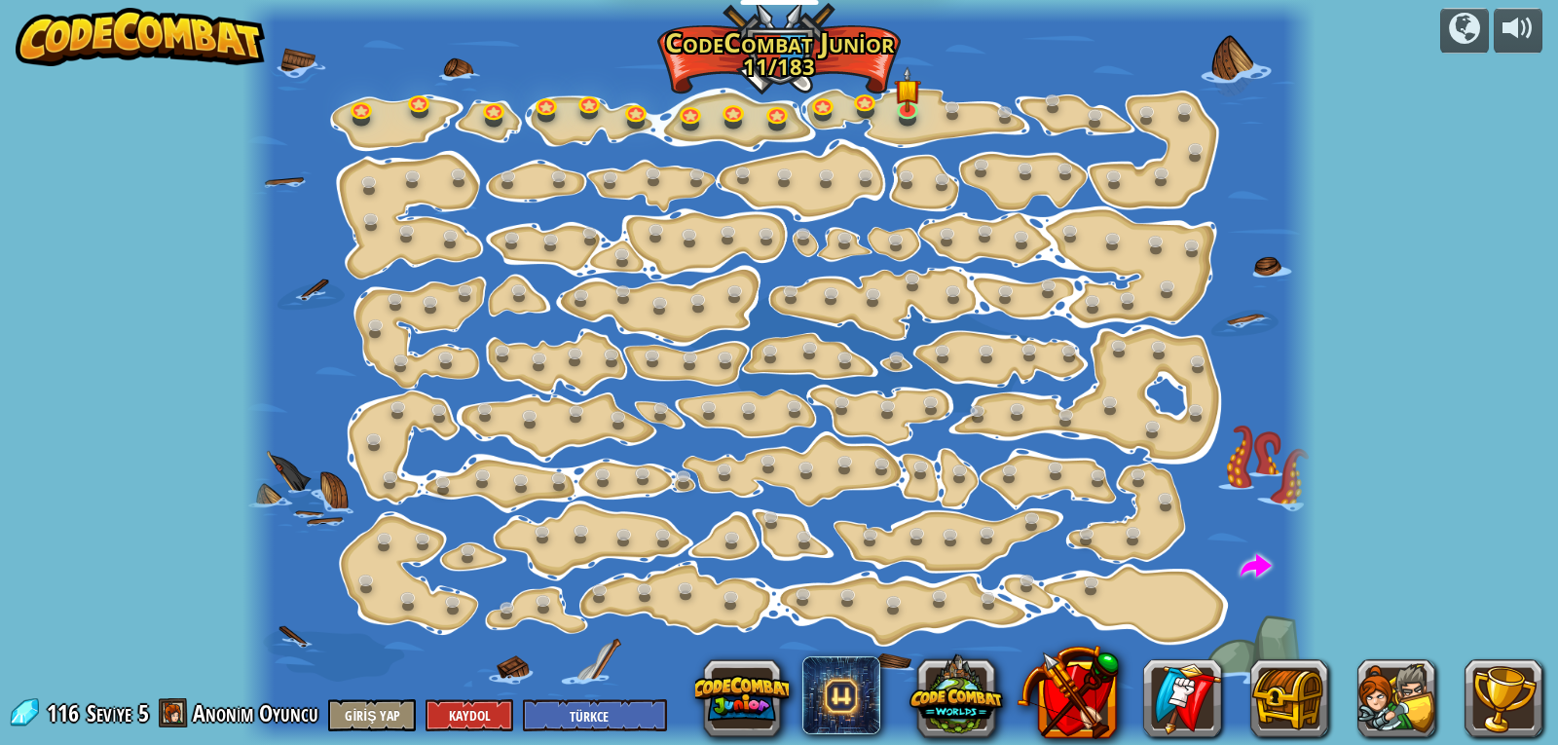
select select "tr"
click at [117, 38] on img at bounding box center [140, 37] width 249 height 58
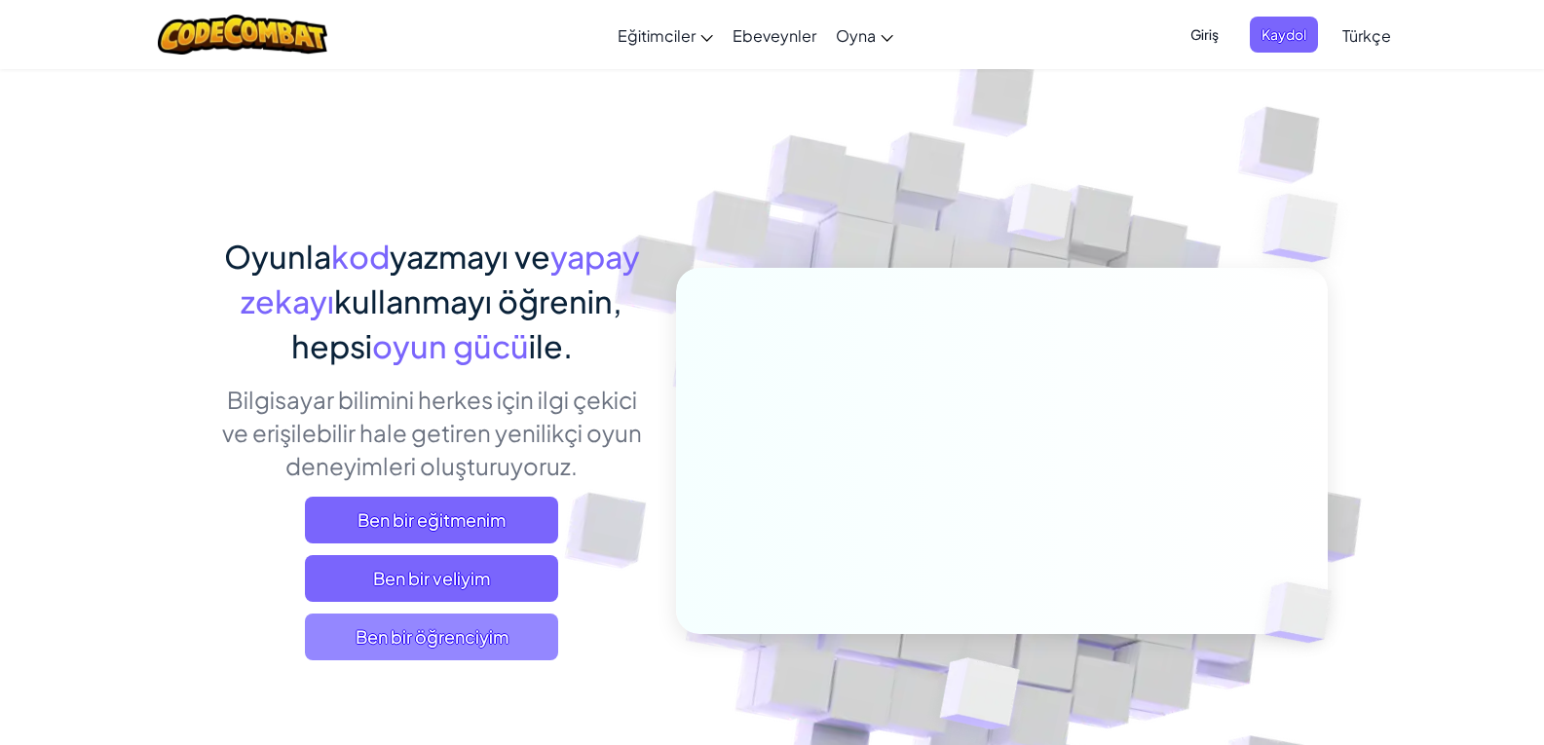
click at [455, 638] on span "Ben bir öğrenciyim" at bounding box center [431, 637] width 253 height 47
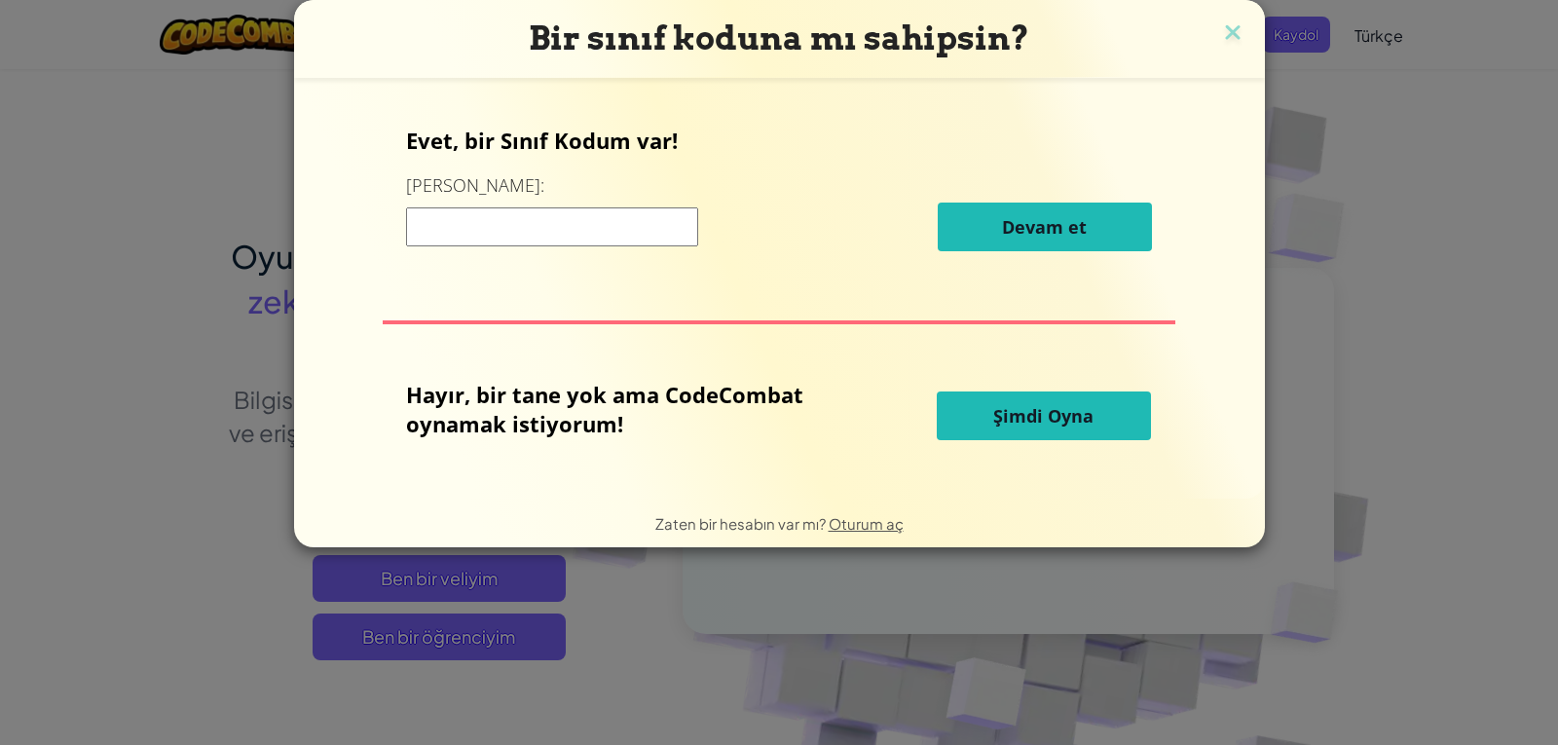
click at [1027, 413] on span "Şimdi Oyna" at bounding box center [1043, 415] width 100 height 23
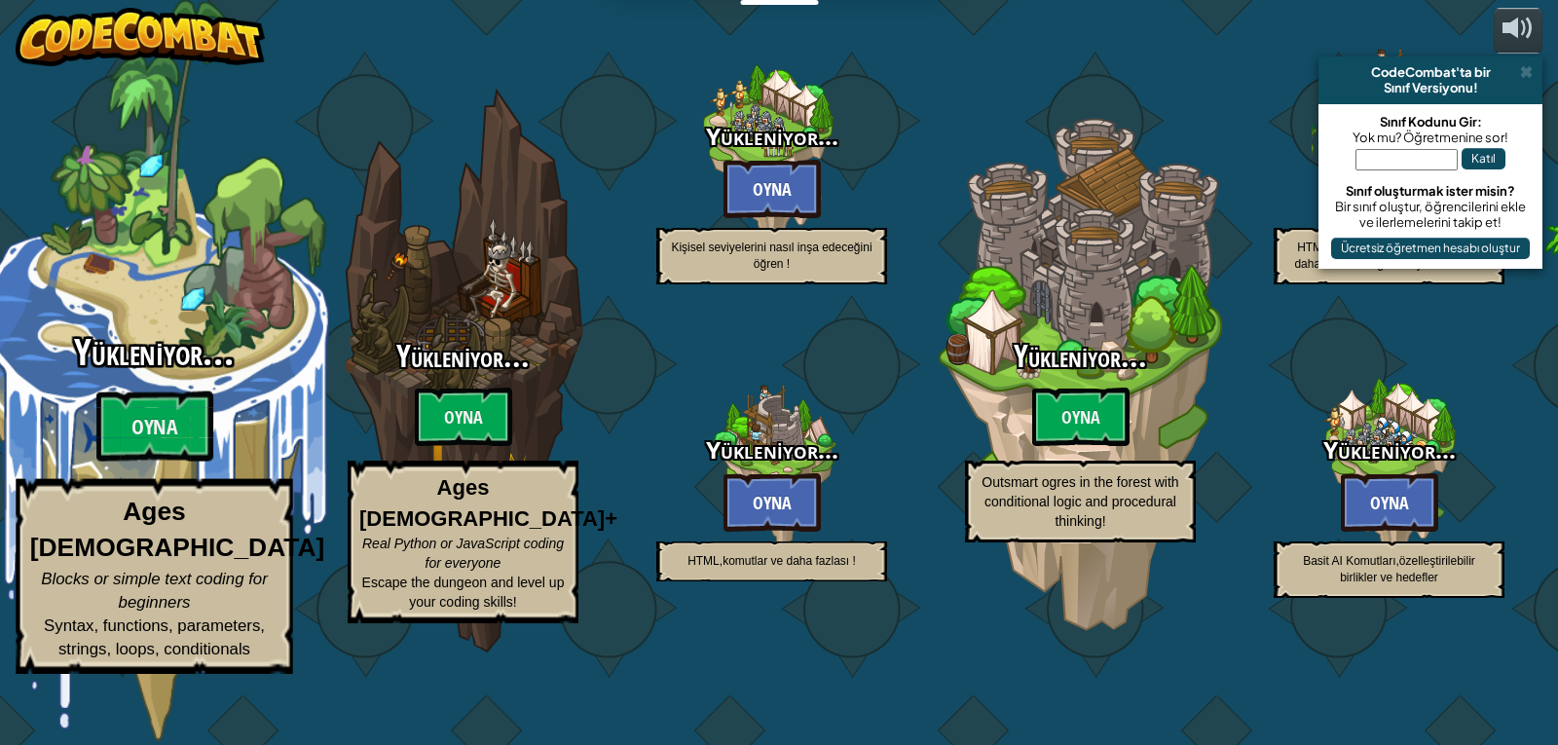
select select "tr"
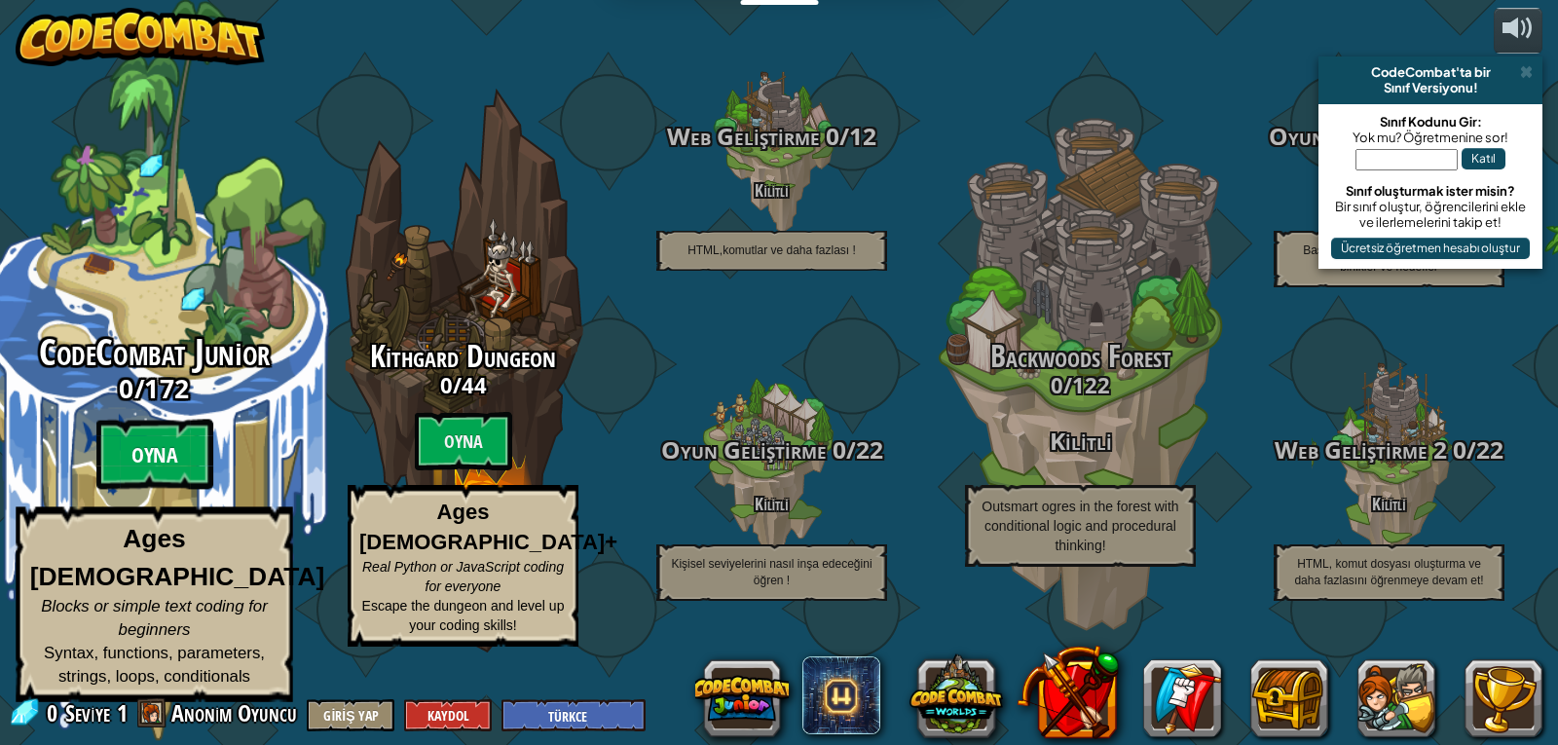
click at [150, 487] on btn "Oyna" at bounding box center [154, 455] width 117 height 70
select select "tr"
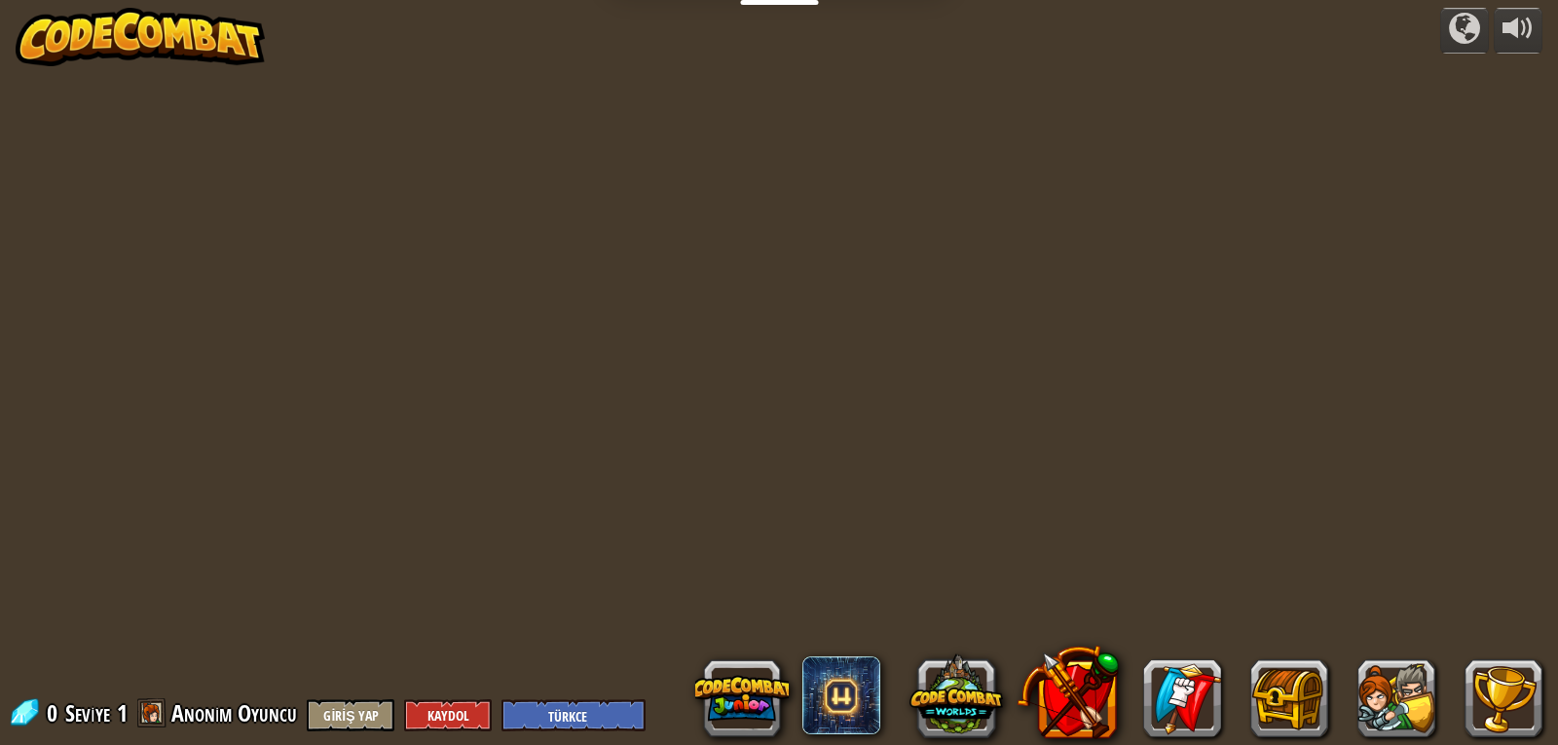
select select "tr"
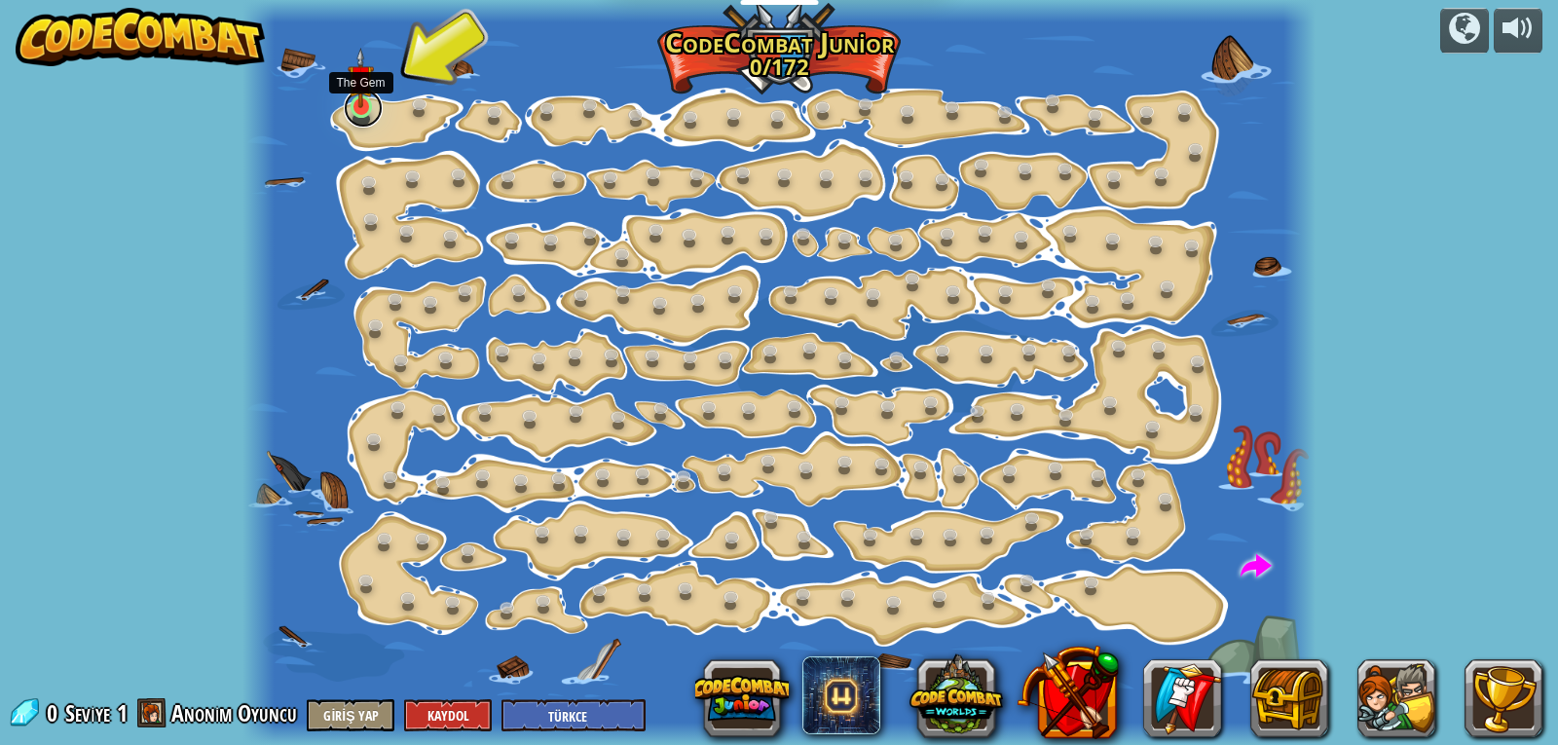
click at [377, 116] on link at bounding box center [363, 108] width 39 height 39
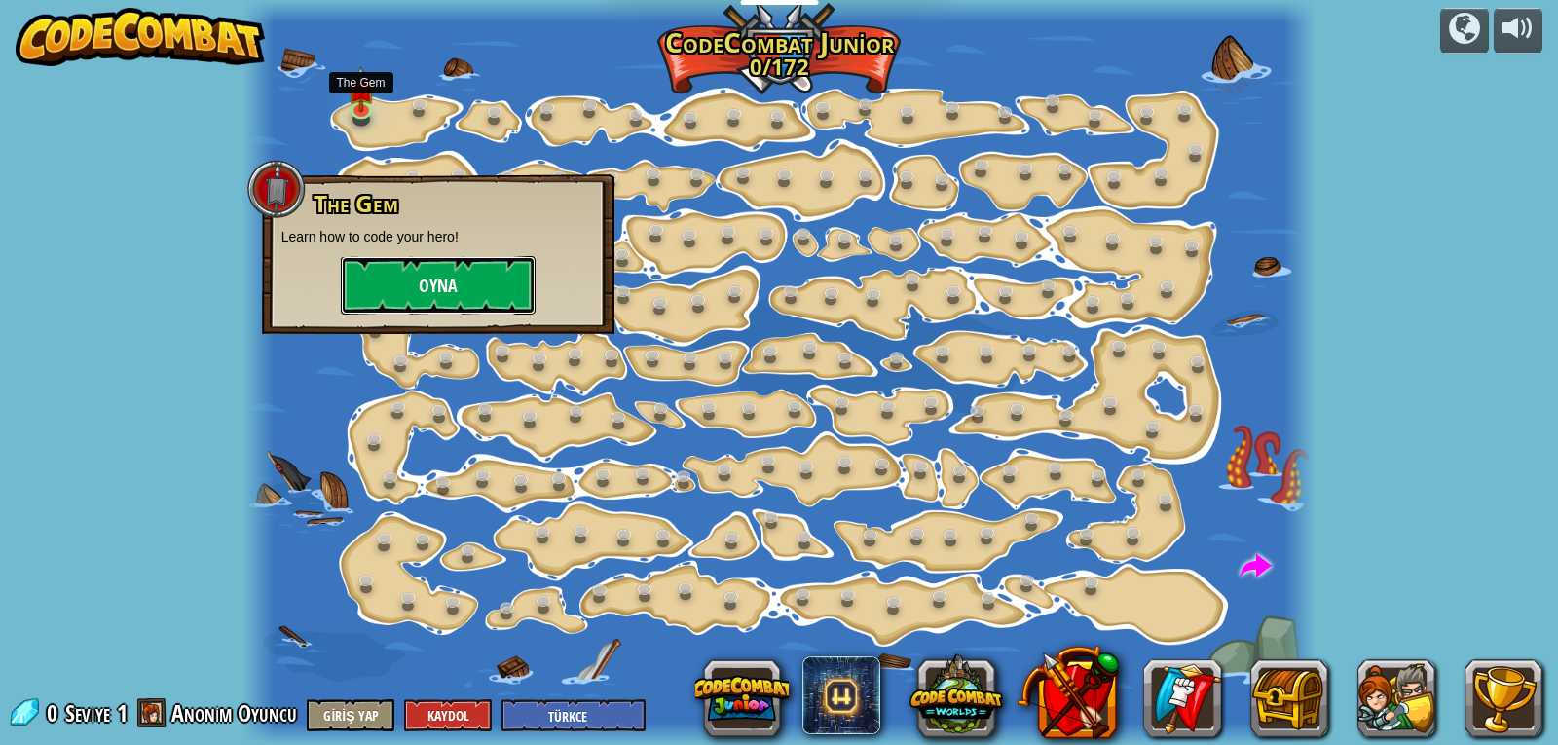
click at [399, 271] on button "Oyna" at bounding box center [438, 285] width 195 height 58
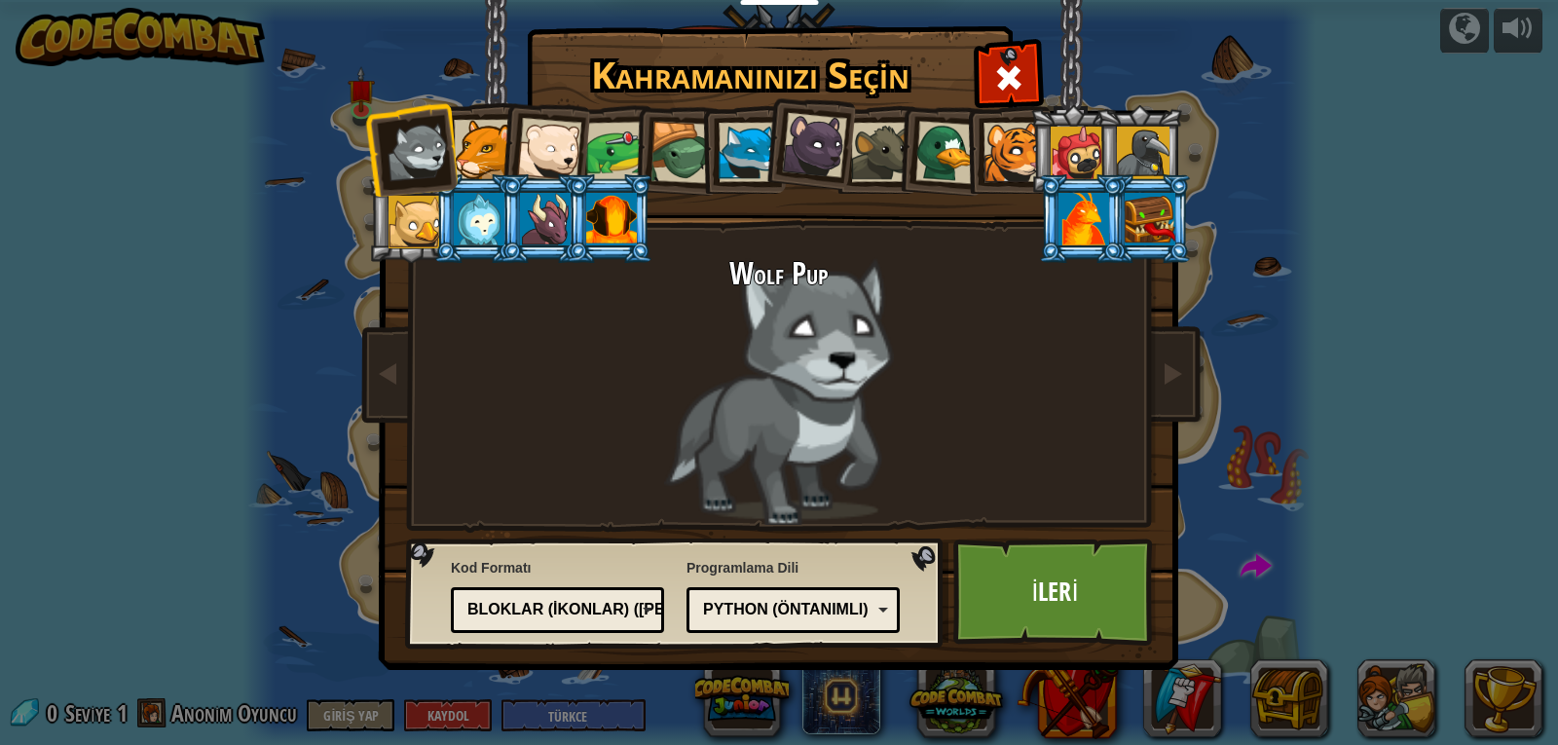
click at [764, 165] on li at bounding box center [808, 141] width 96 height 97
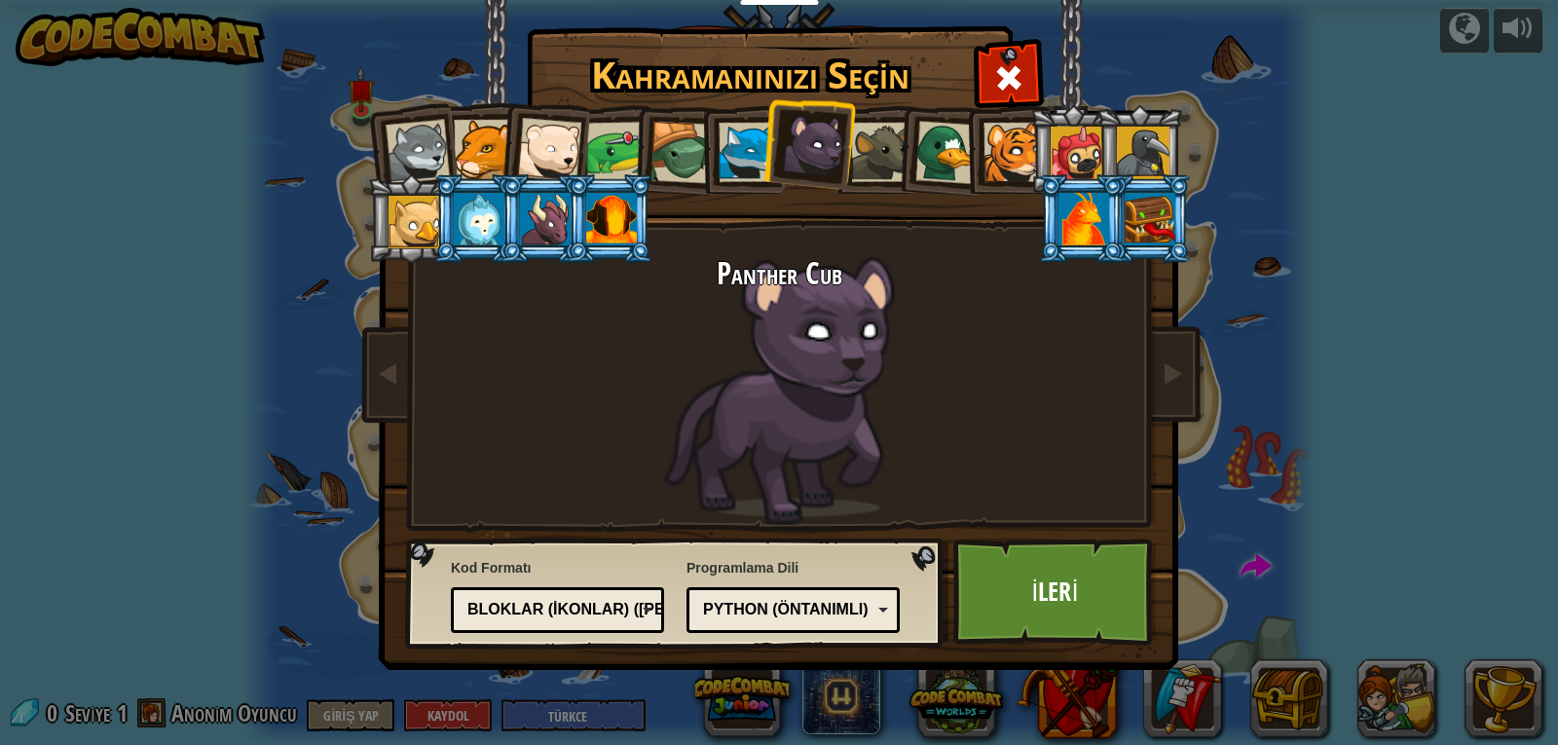
click at [725, 176] on div at bounding box center [748, 152] width 59 height 59
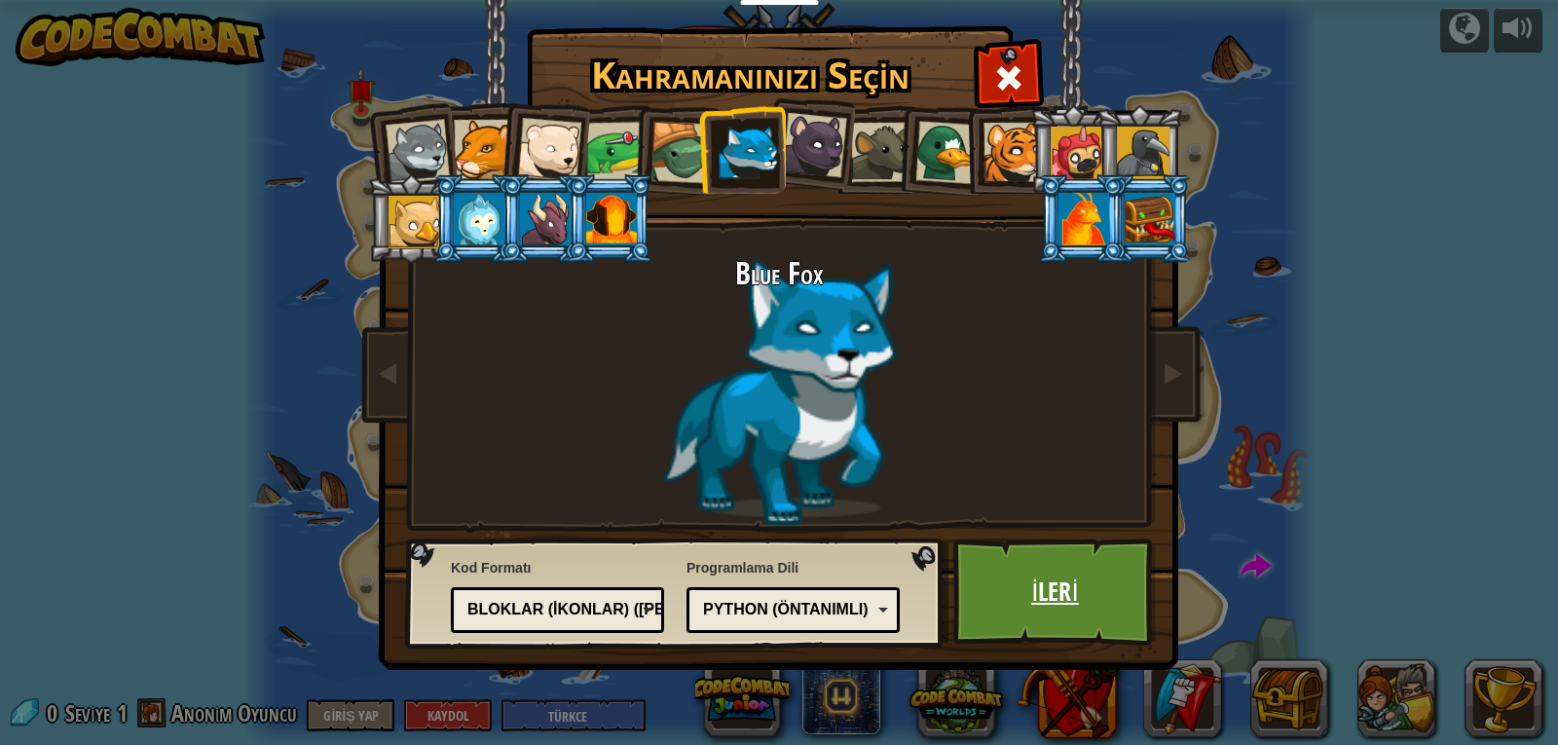
click at [1013, 589] on link "İleri" at bounding box center [1055, 592] width 204 height 107
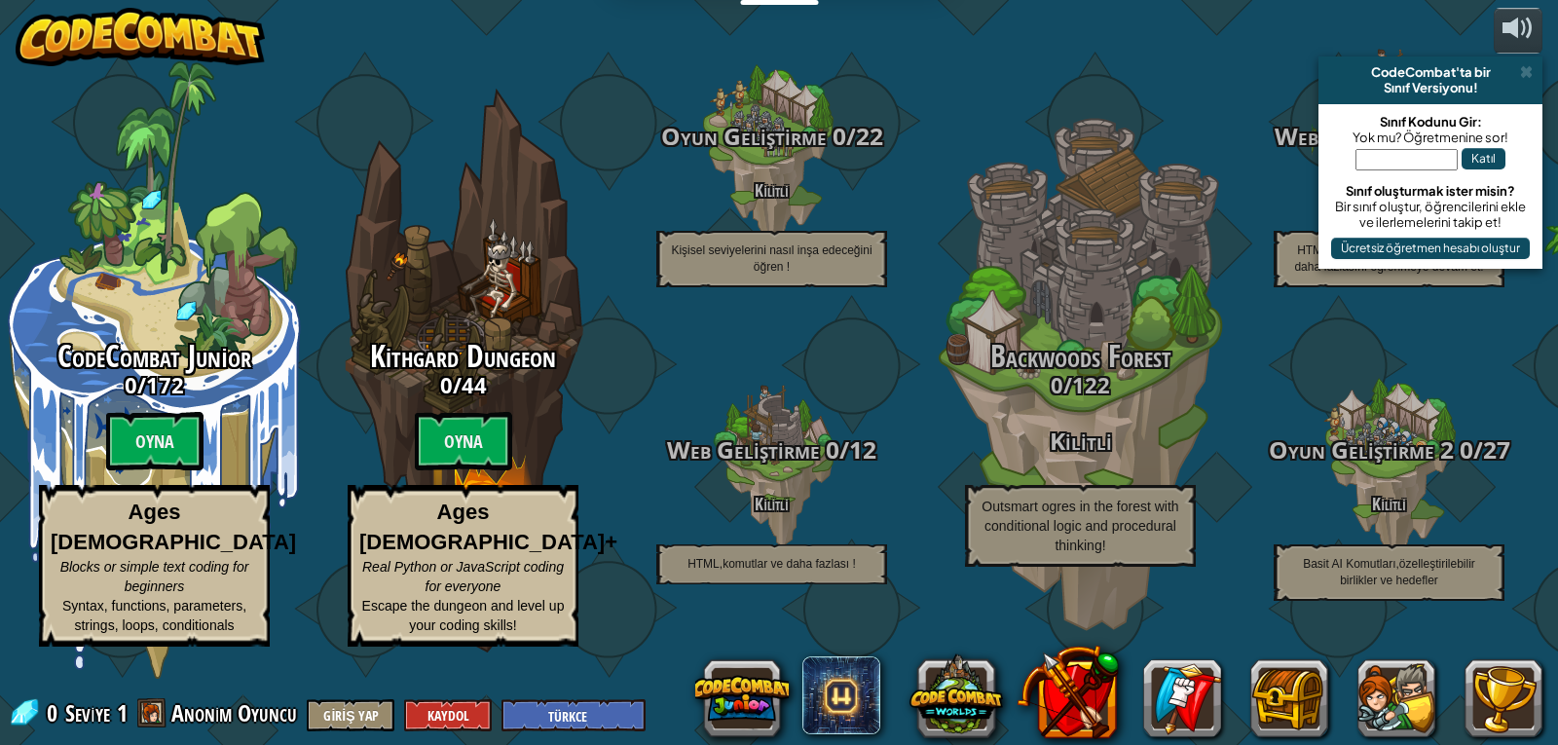
select select "tr"
click at [130, 458] on btn "Oyna" at bounding box center [154, 441] width 97 height 58
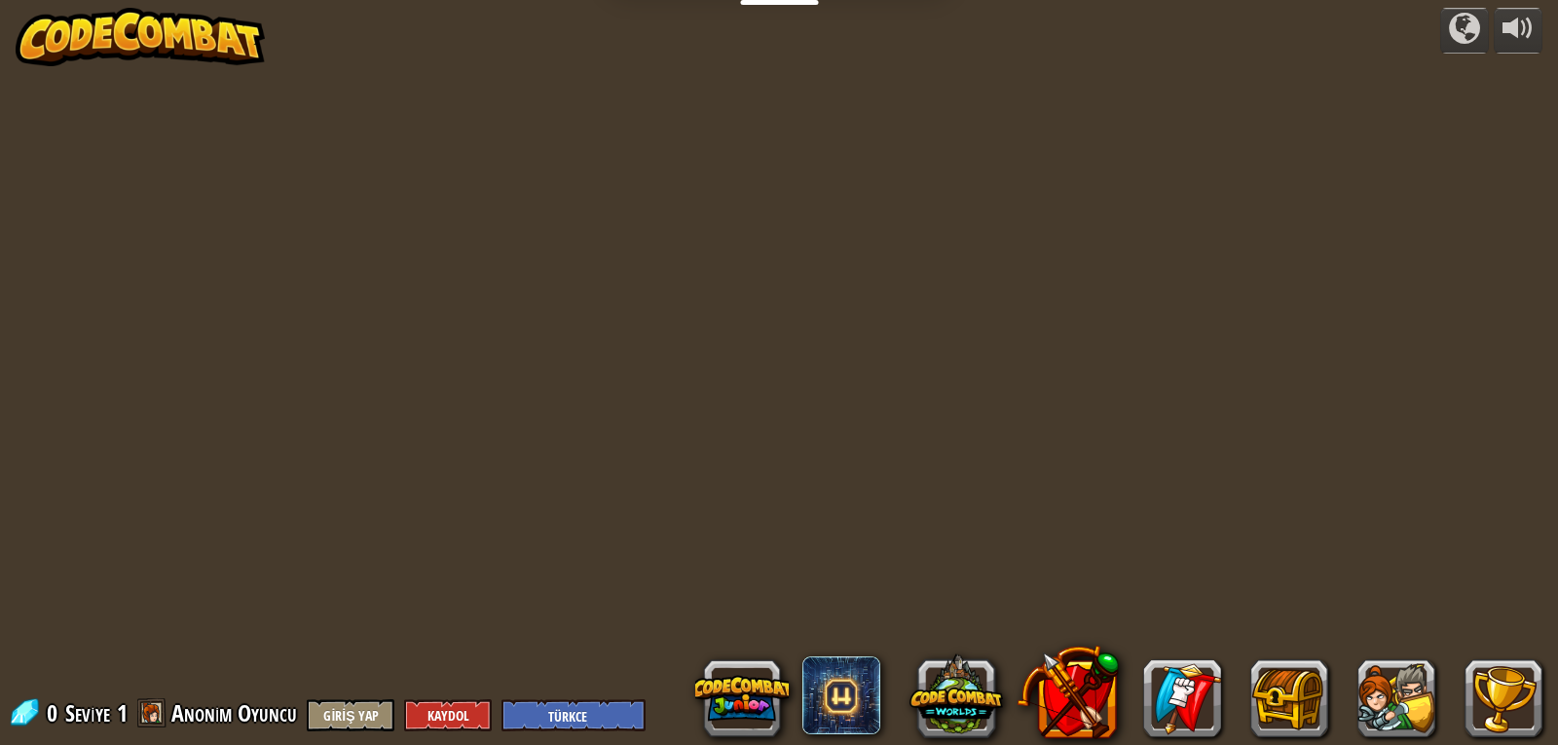
select select "tr"
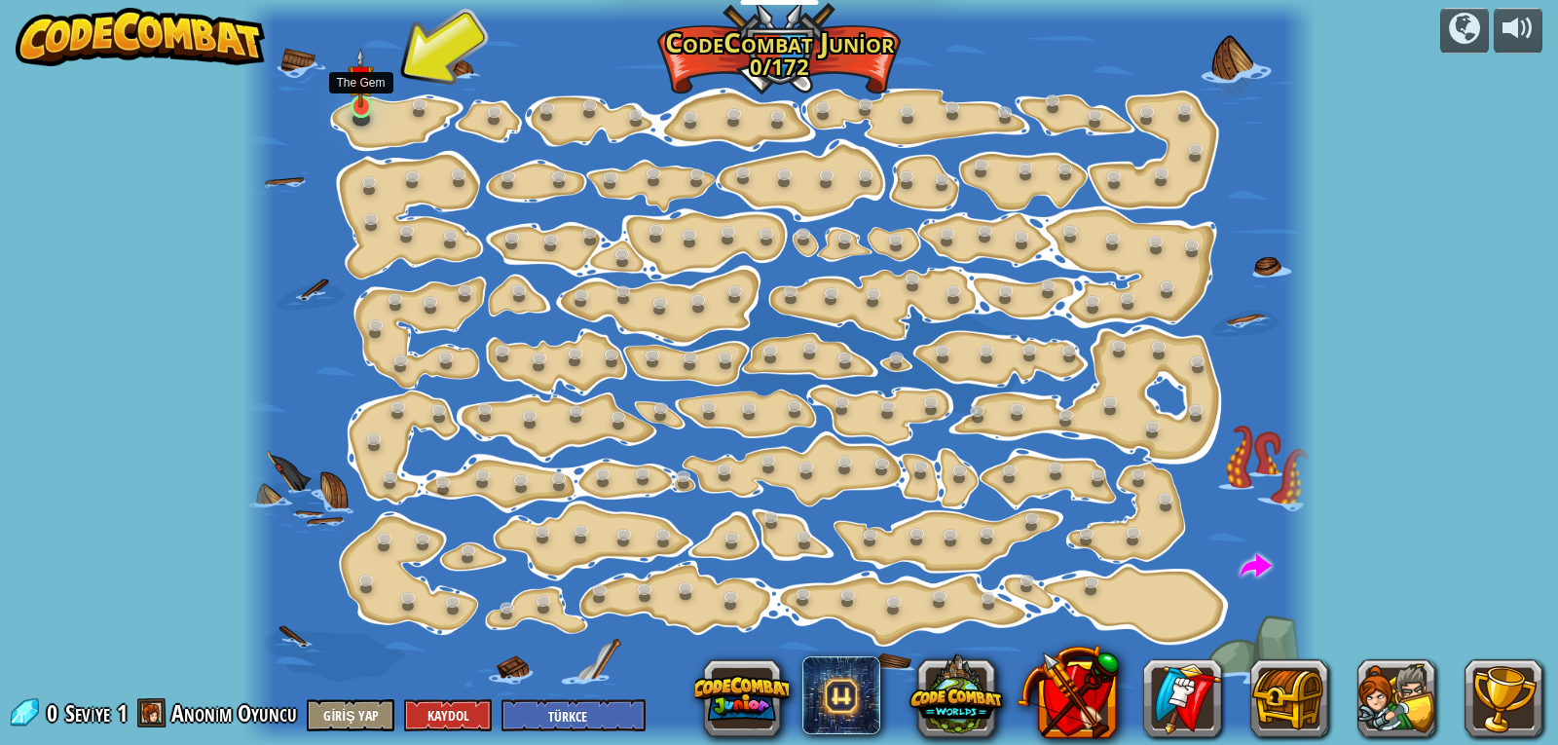
click at [372, 102] on img at bounding box center [361, 78] width 26 height 61
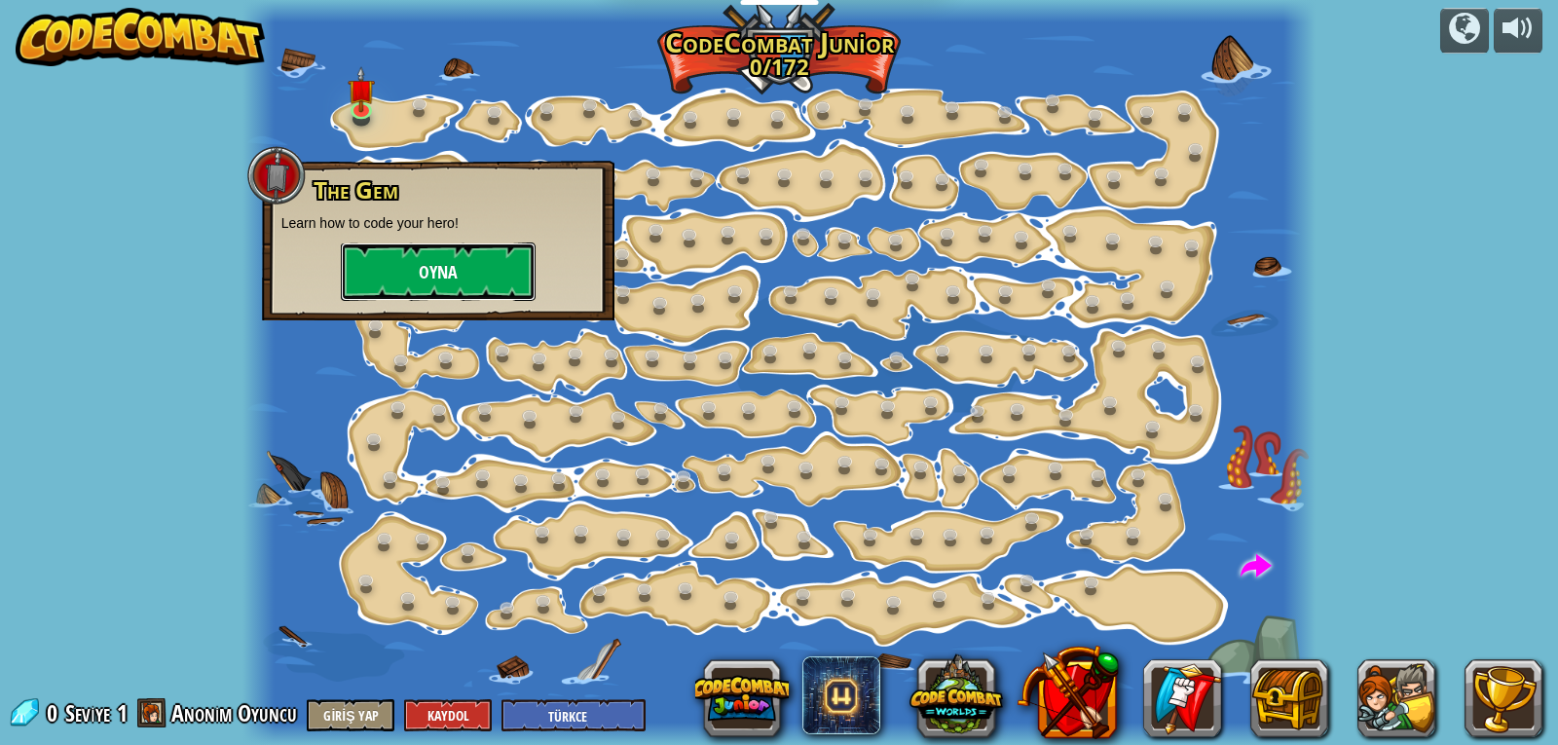
click at [484, 268] on button "Oyna" at bounding box center [438, 272] width 195 height 58
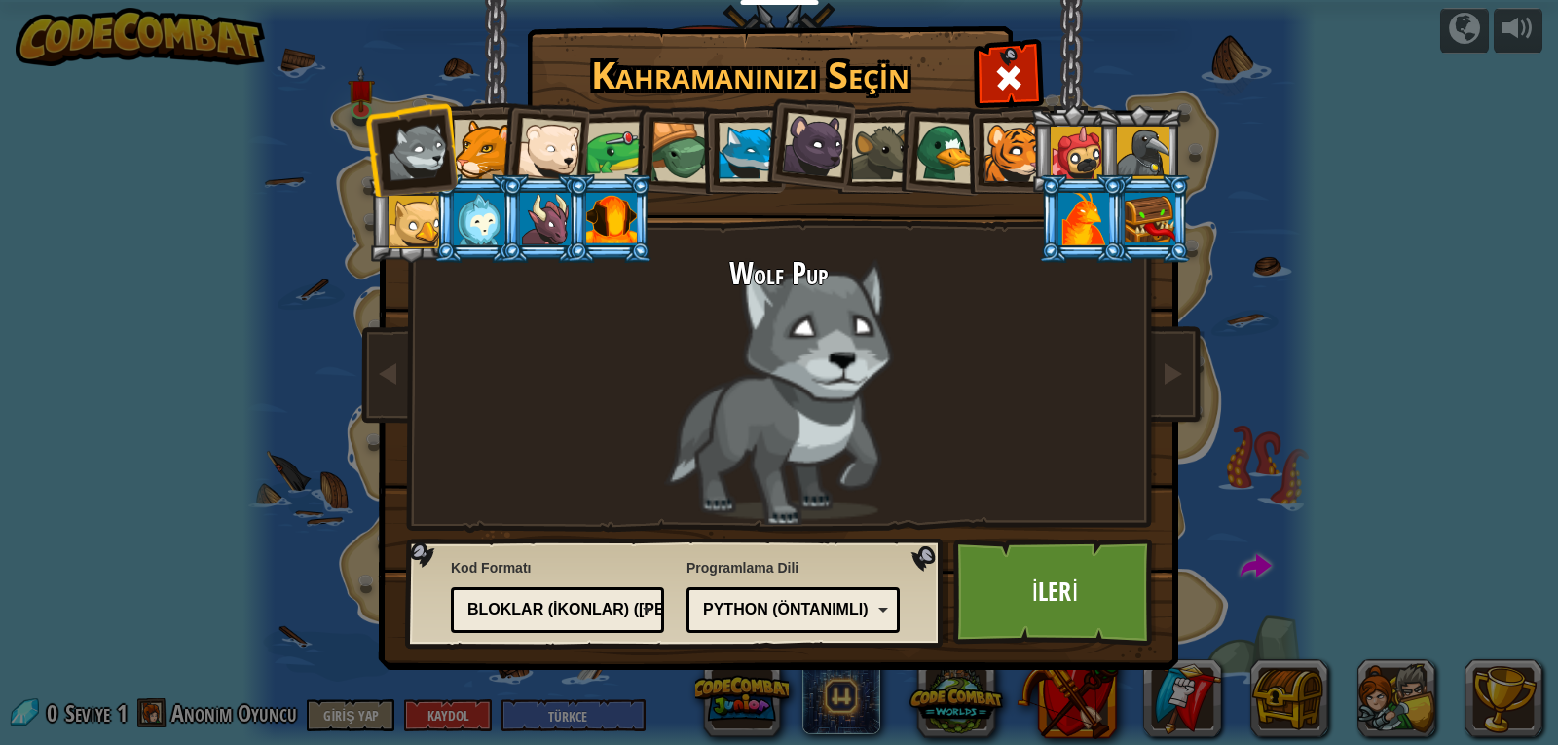
click at [746, 180] on div at bounding box center [748, 152] width 59 height 59
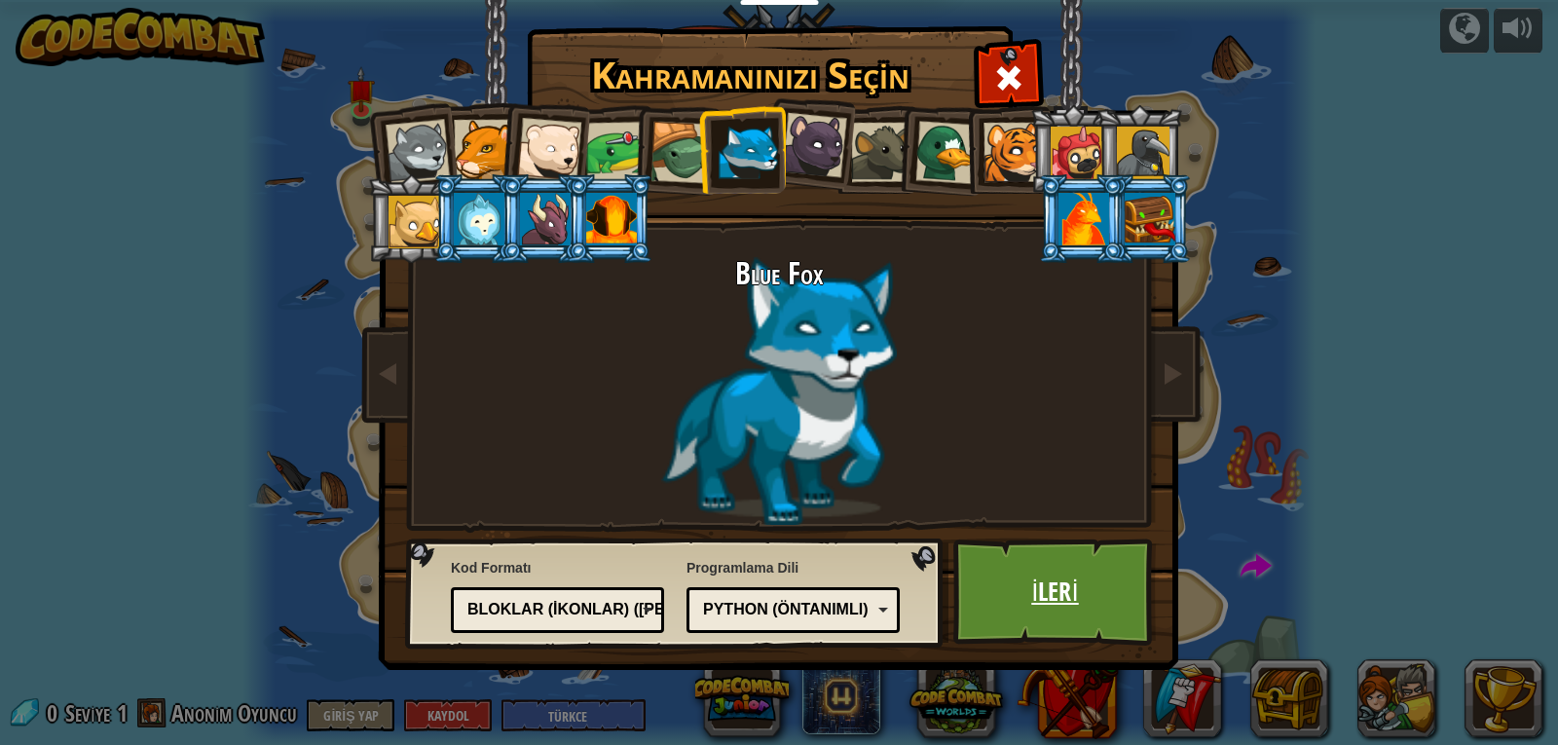
click at [1011, 566] on link "İleri" at bounding box center [1055, 592] width 204 height 107
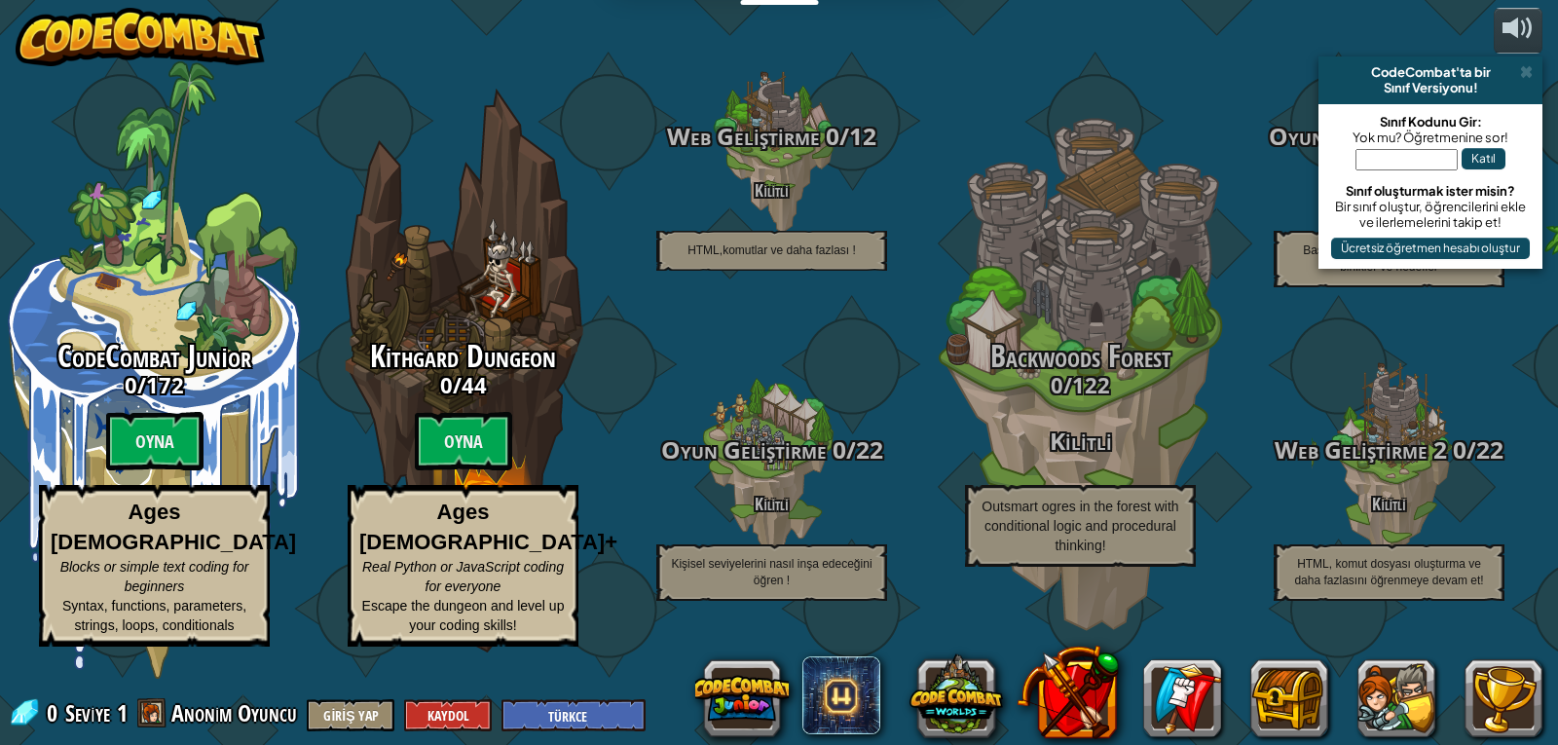
select select "tr"
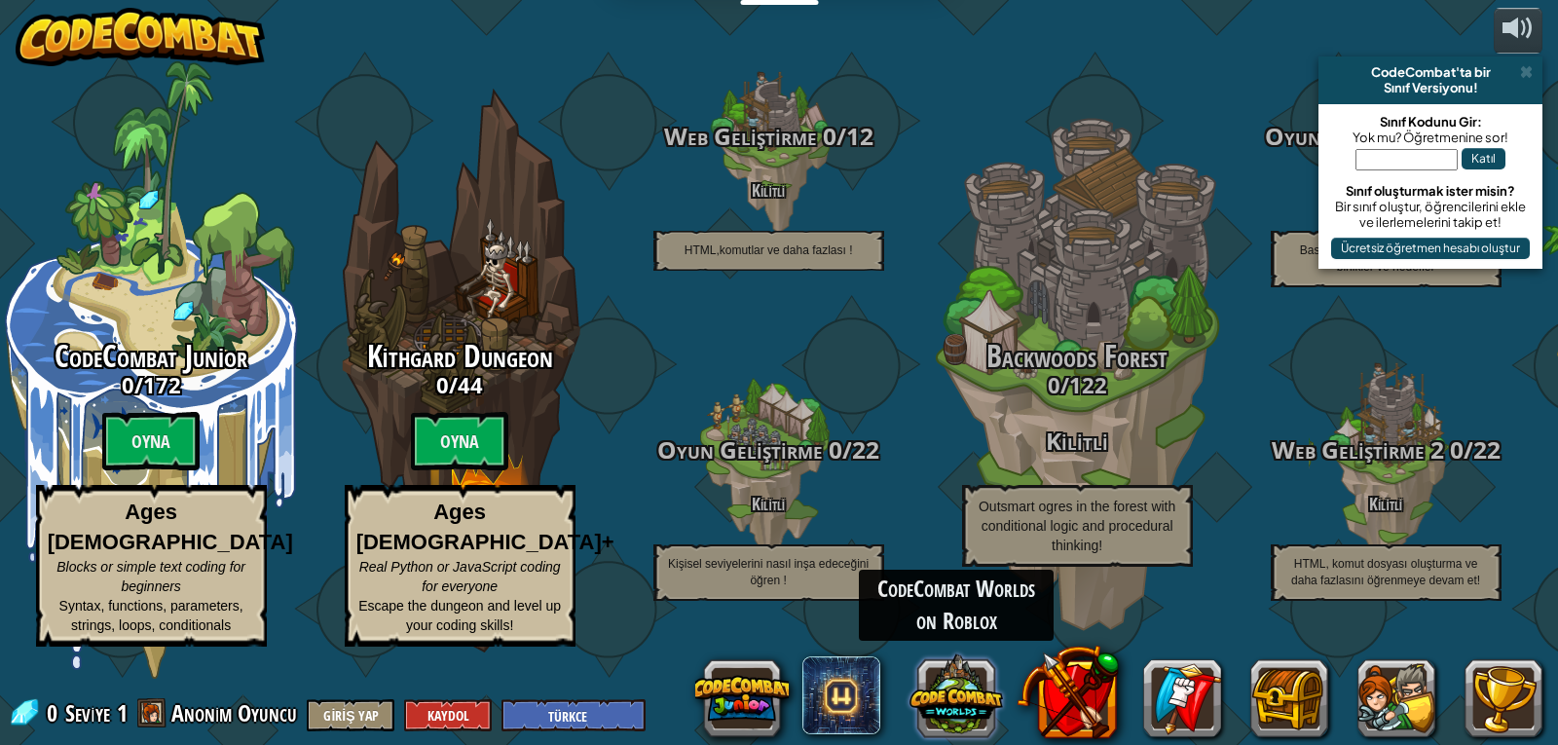
click at [947, 688] on button at bounding box center [956, 695] width 93 height 93
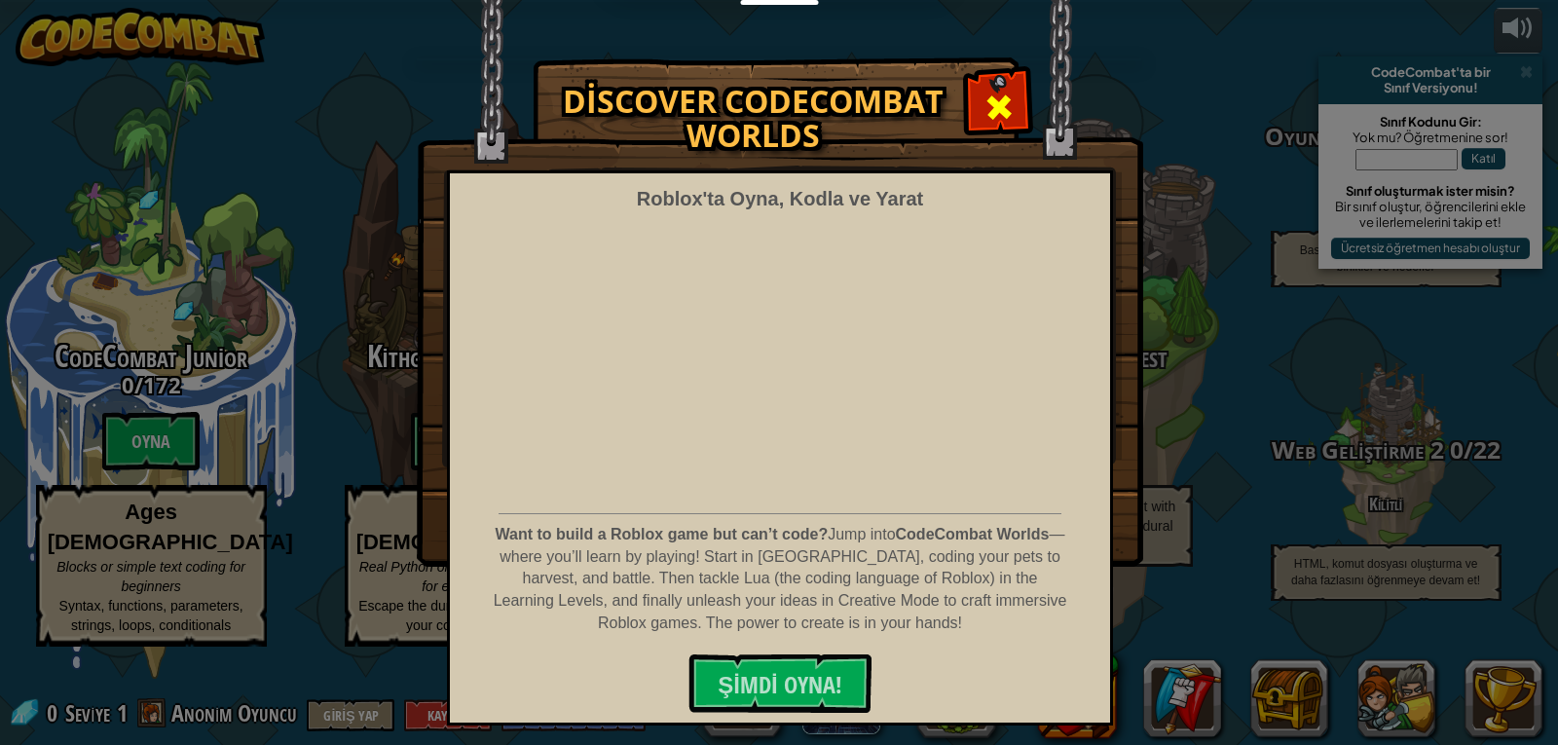
click at [1008, 107] on span at bounding box center [999, 107] width 31 height 31
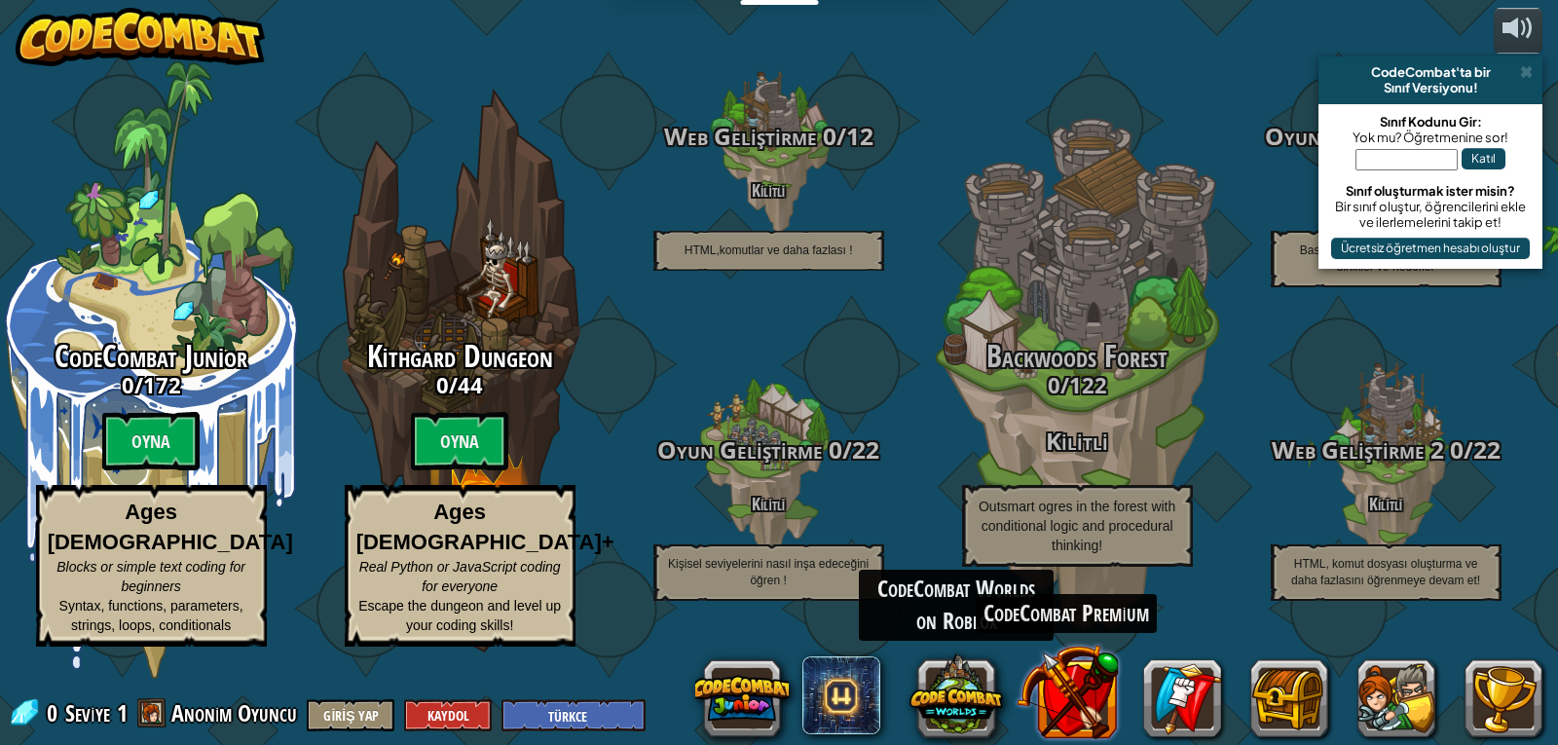
click at [1103, 699] on button at bounding box center [1068, 692] width 102 height 102
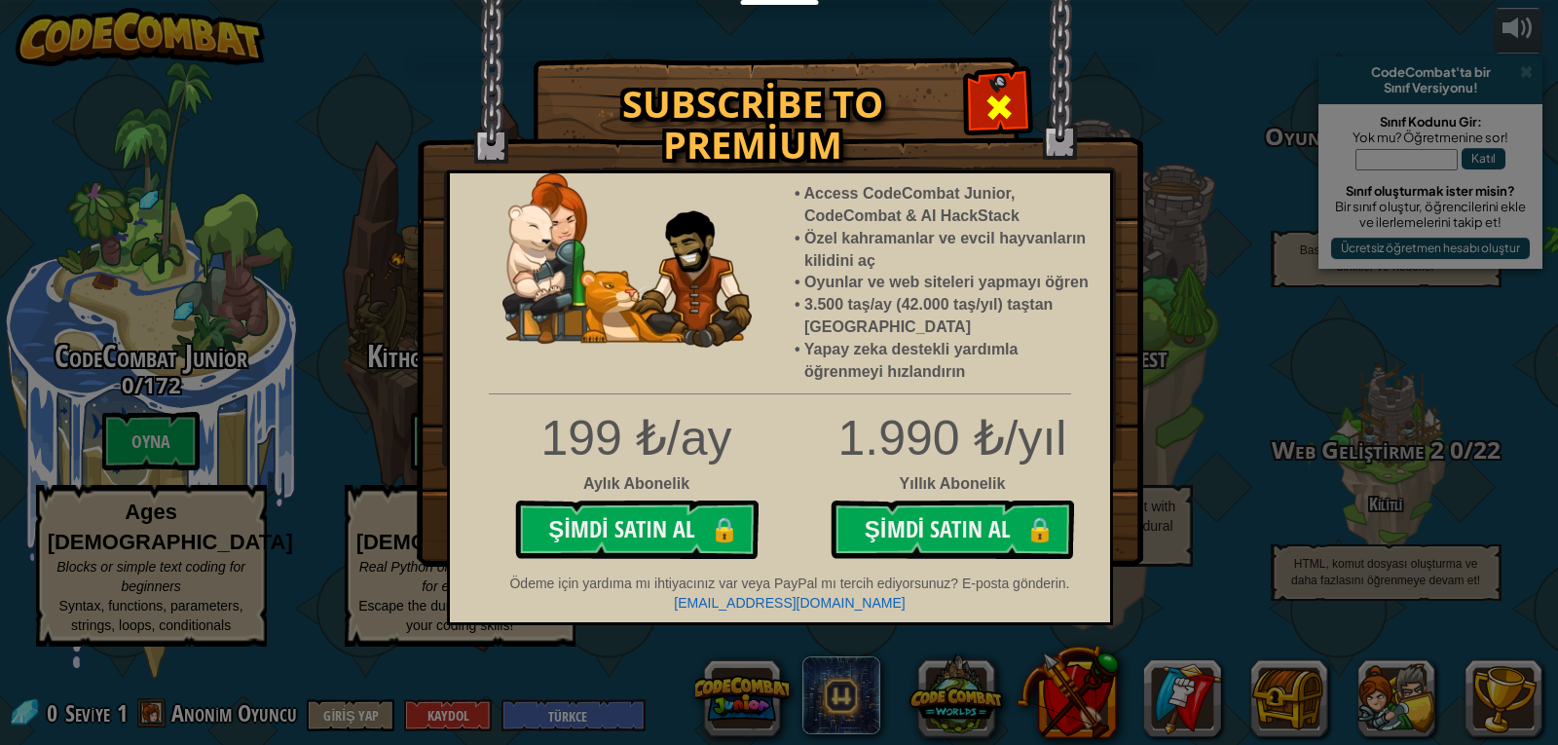
click at [1002, 93] on span at bounding box center [999, 107] width 31 height 31
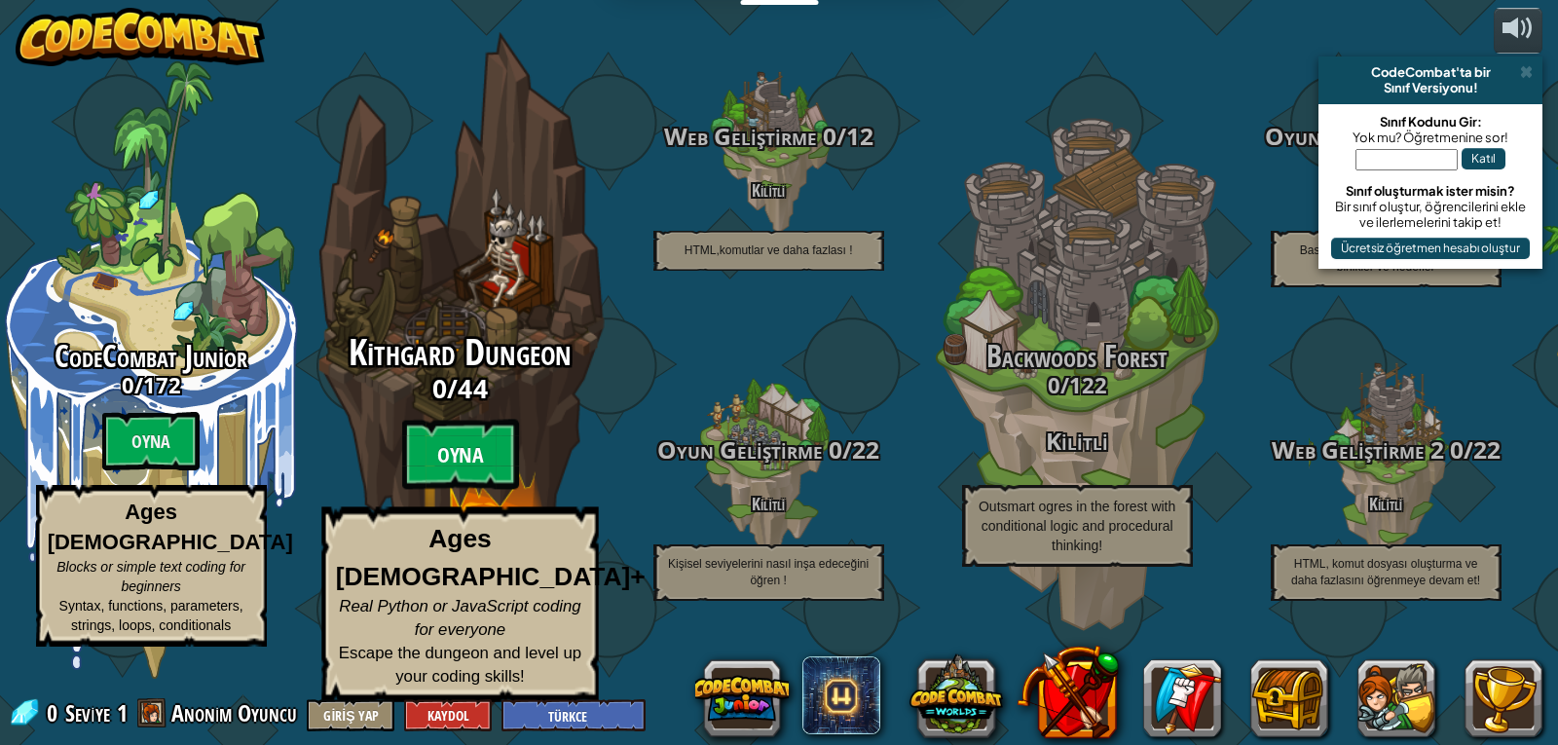
click at [502, 454] on btn "Oyna" at bounding box center [459, 455] width 117 height 70
select select "tr"
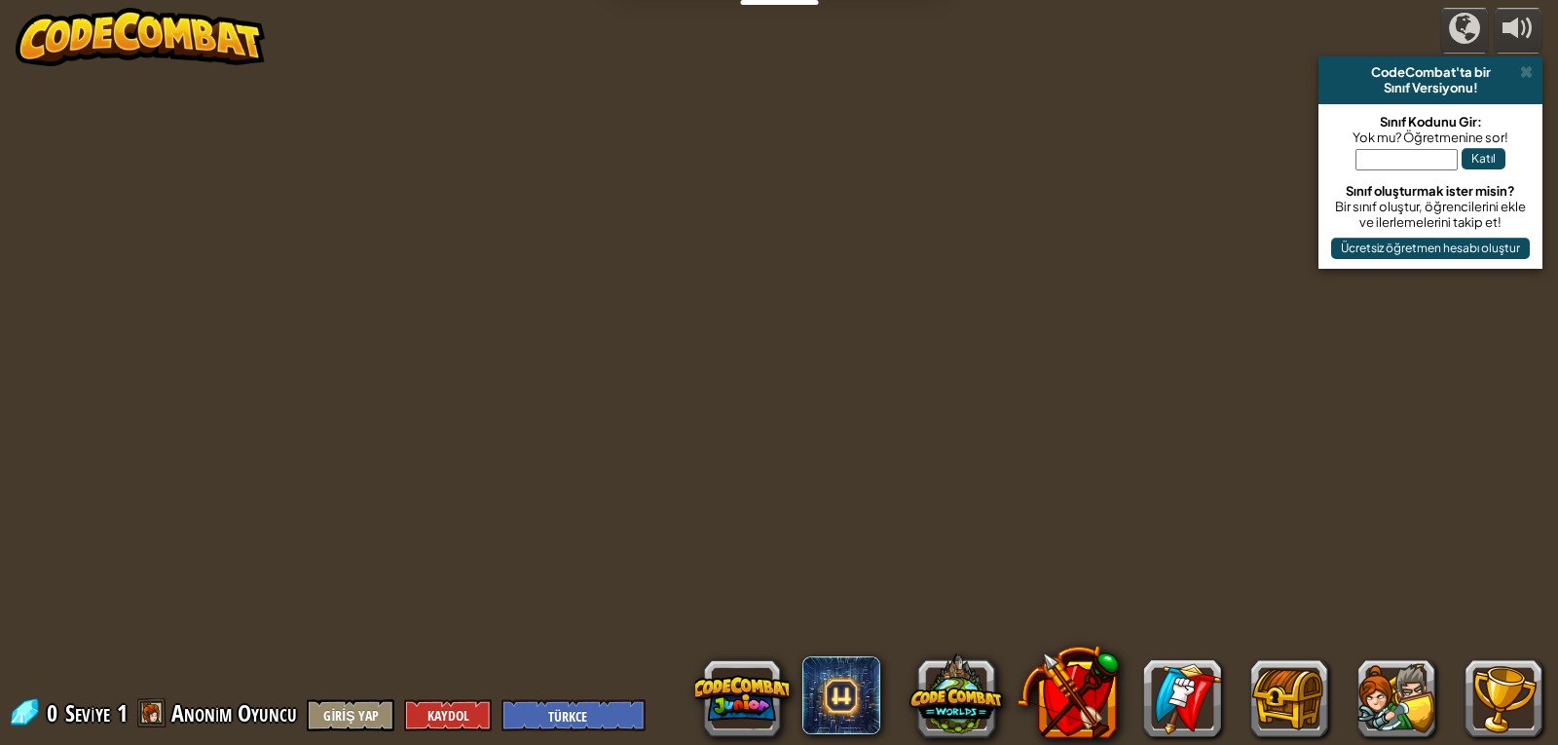
select select "tr"
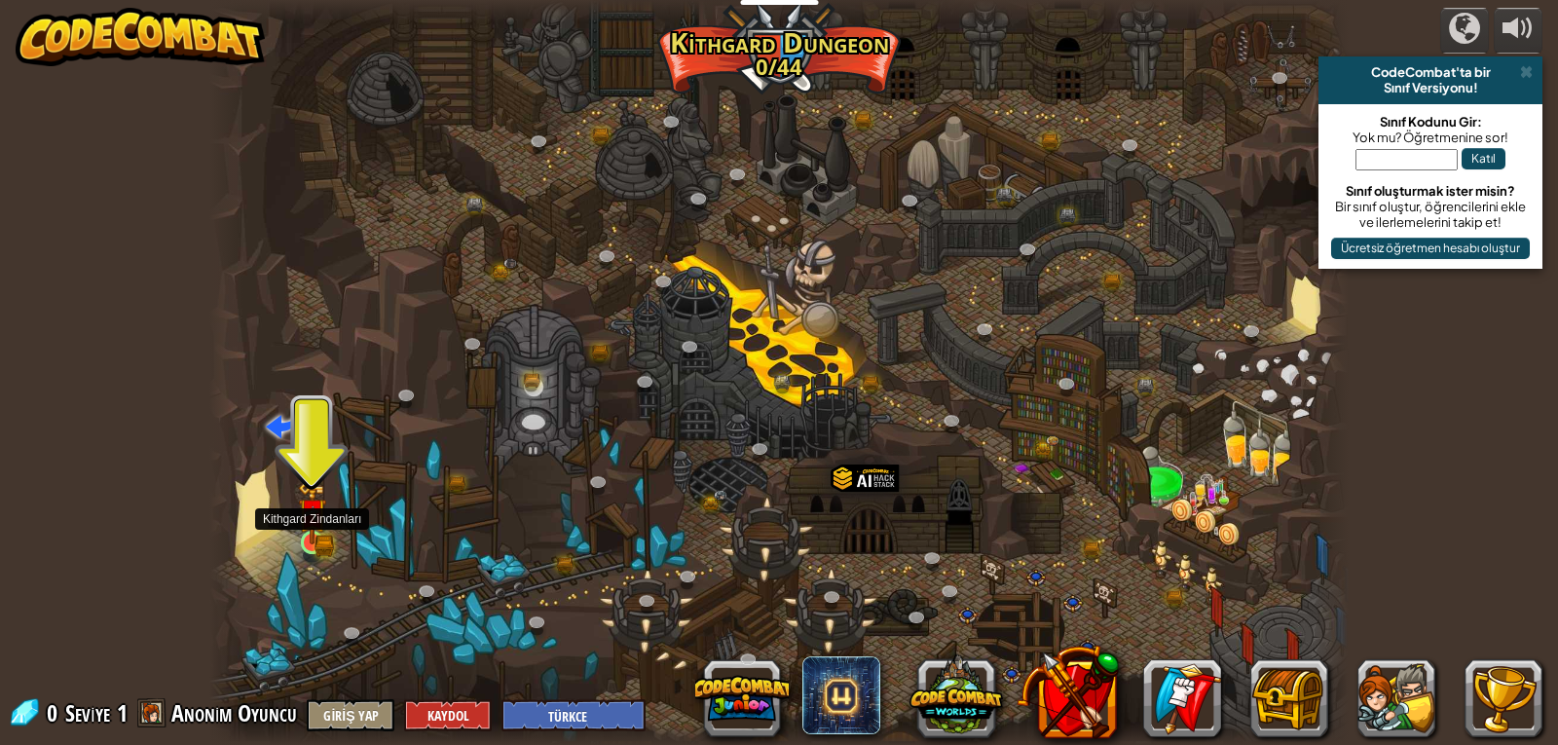
click at [317, 531] on img at bounding box center [312, 512] width 29 height 63
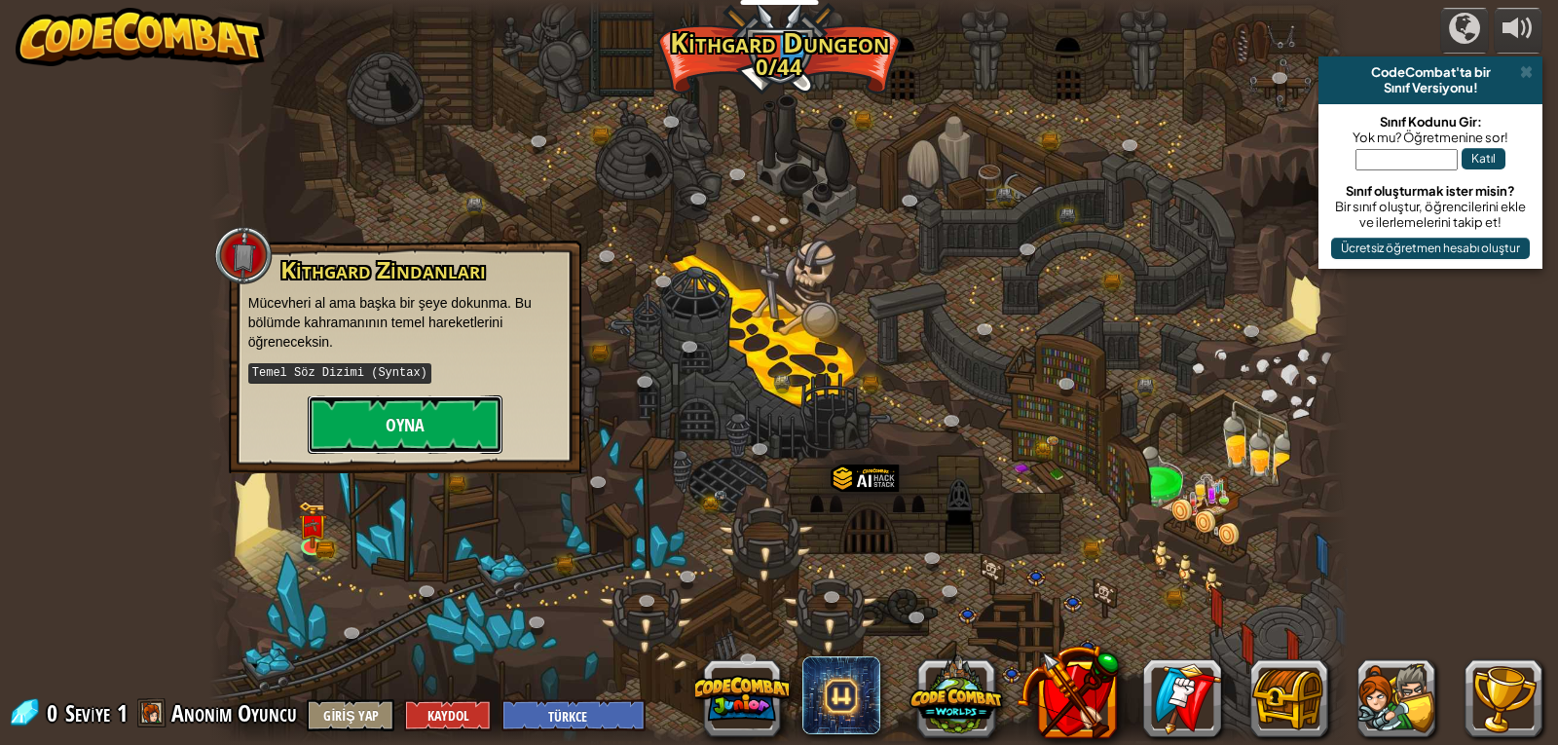
click at [378, 426] on button "Oyna" at bounding box center [405, 424] width 195 height 58
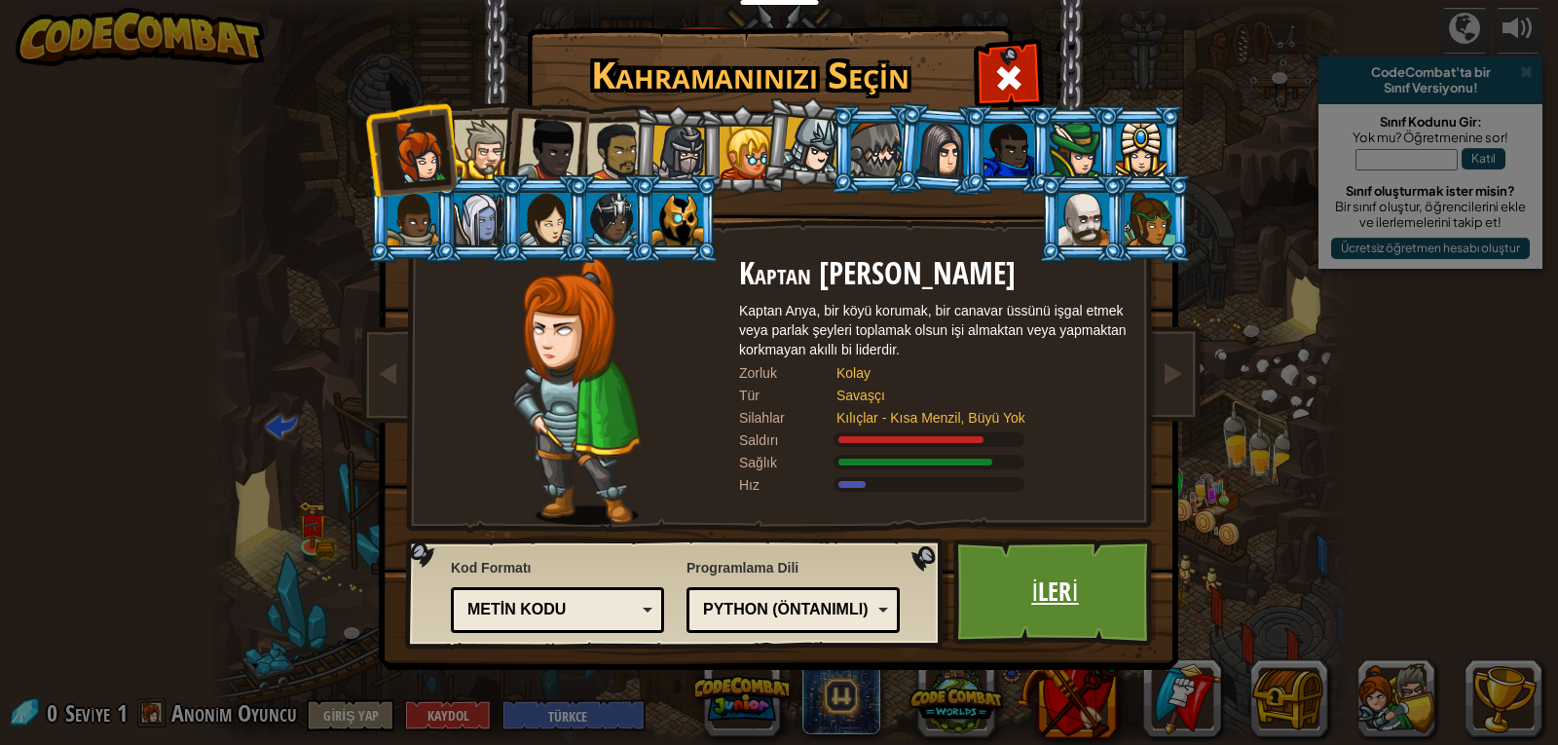
click at [1080, 618] on link "İleri" at bounding box center [1055, 592] width 204 height 107
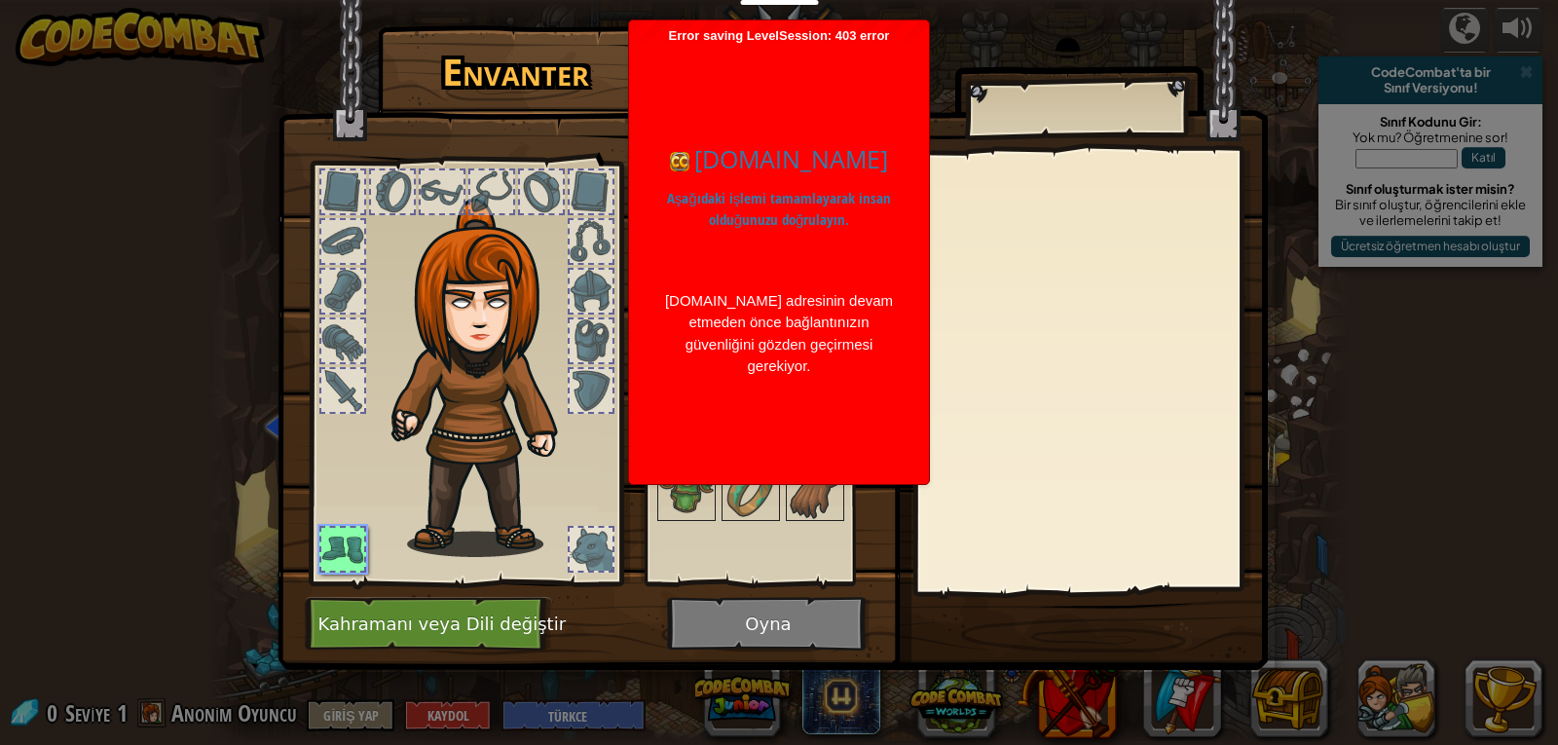
click at [695, 354] on body "Eğitimciler Ücretsiz Hesap Oluştur Okul ve İlçe Çözümleri Öğretmen Araç Seti Ön…" at bounding box center [779, 372] width 1558 height 745
click at [520, 504] on img at bounding box center [487, 378] width 209 height 358
click at [797, 475] on div "codecombat.com İnsan olduğunuz doğrulanıyor. Bu işlem birkaç saniye sürebilir. …" at bounding box center [779, 259] width 280 height 431
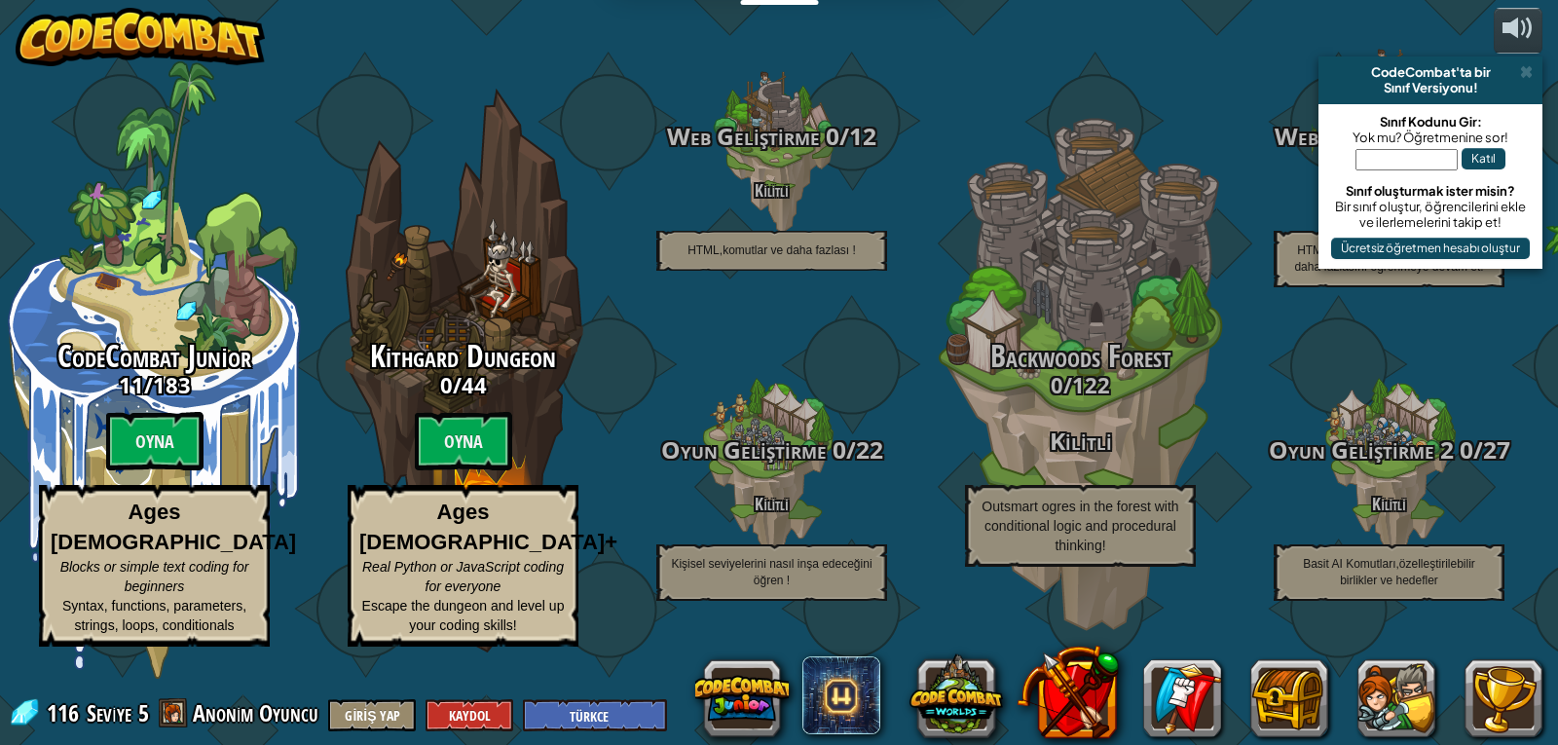
select select "tr"
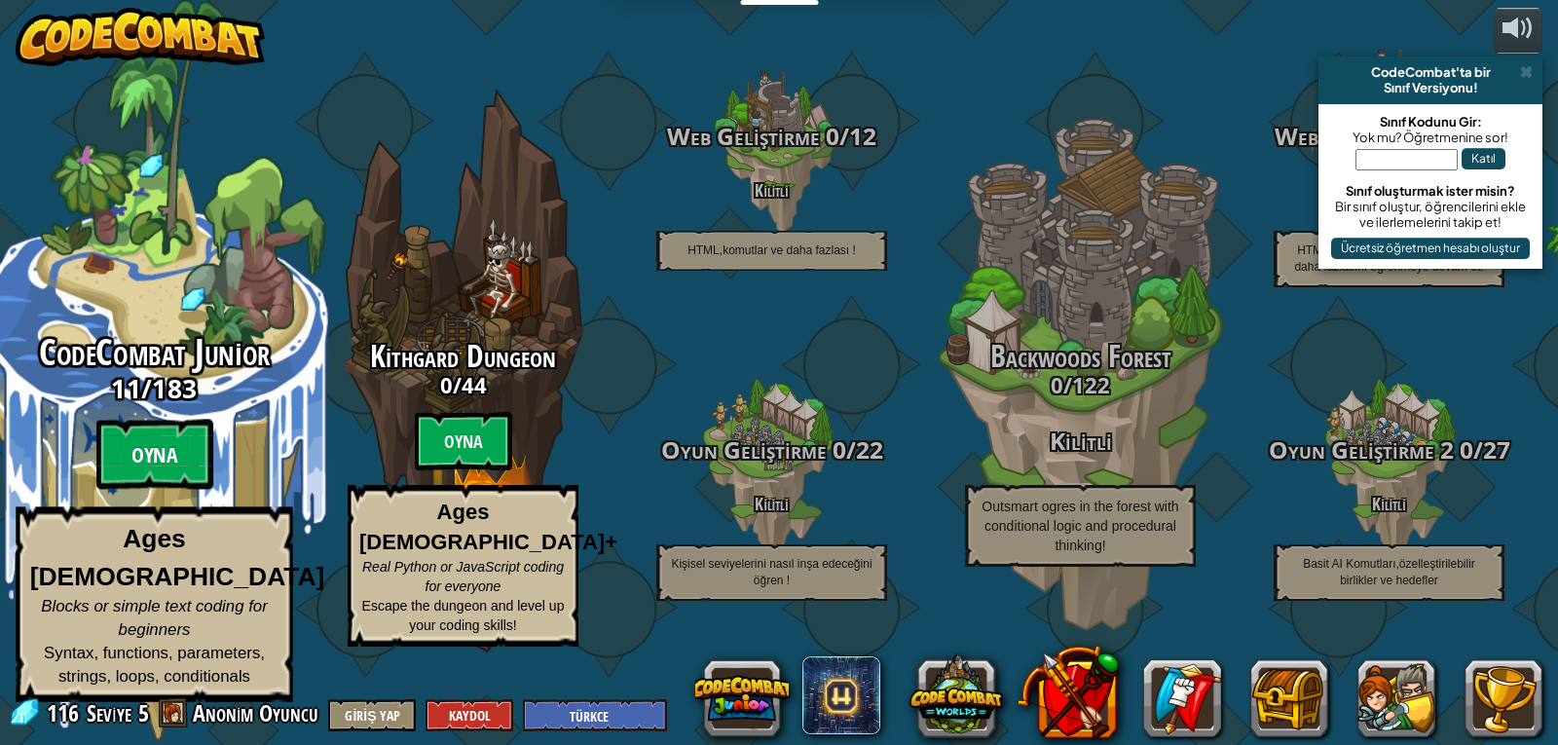
click at [190, 478] on btn "Oyna" at bounding box center [154, 455] width 117 height 70
select select "tr"
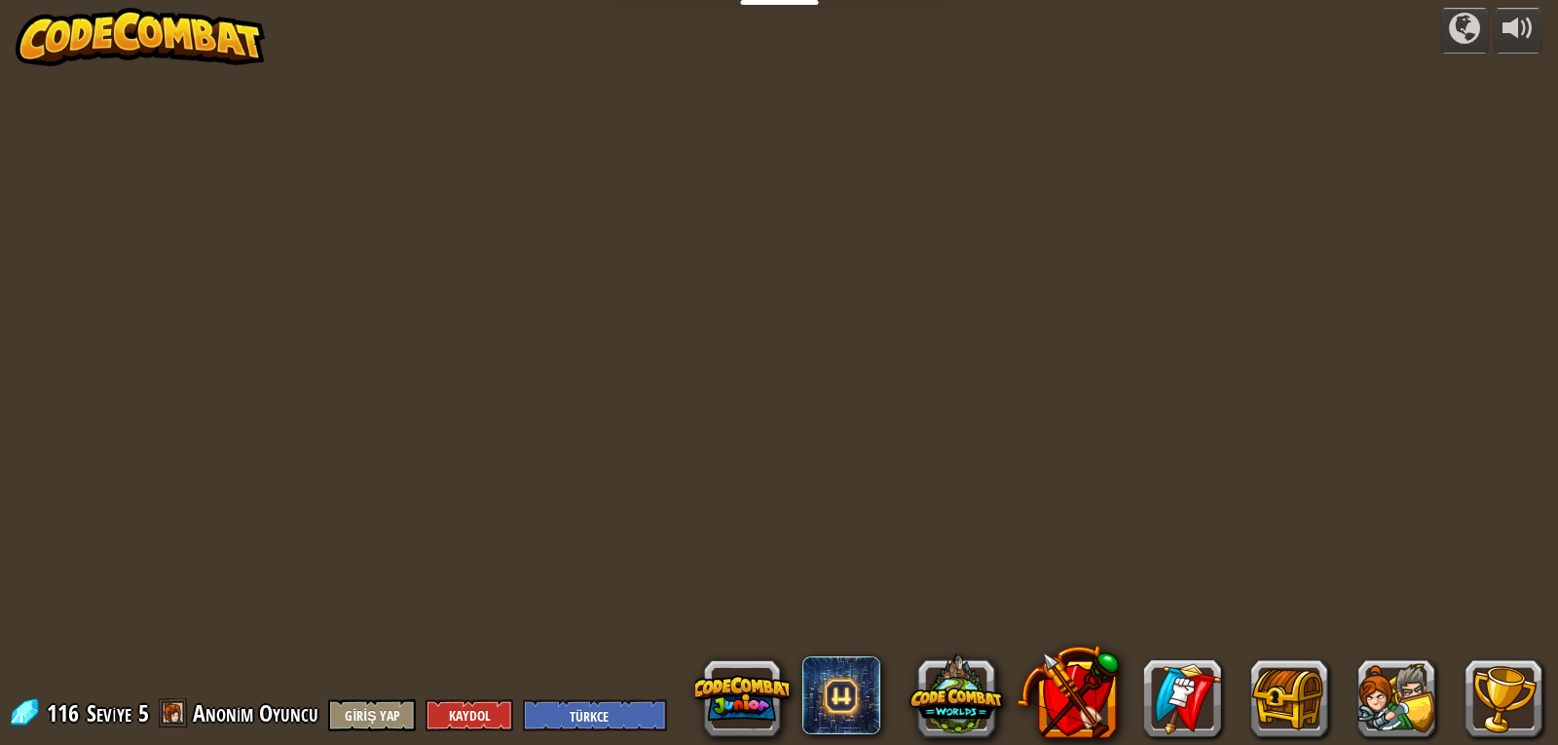
select select "tr"
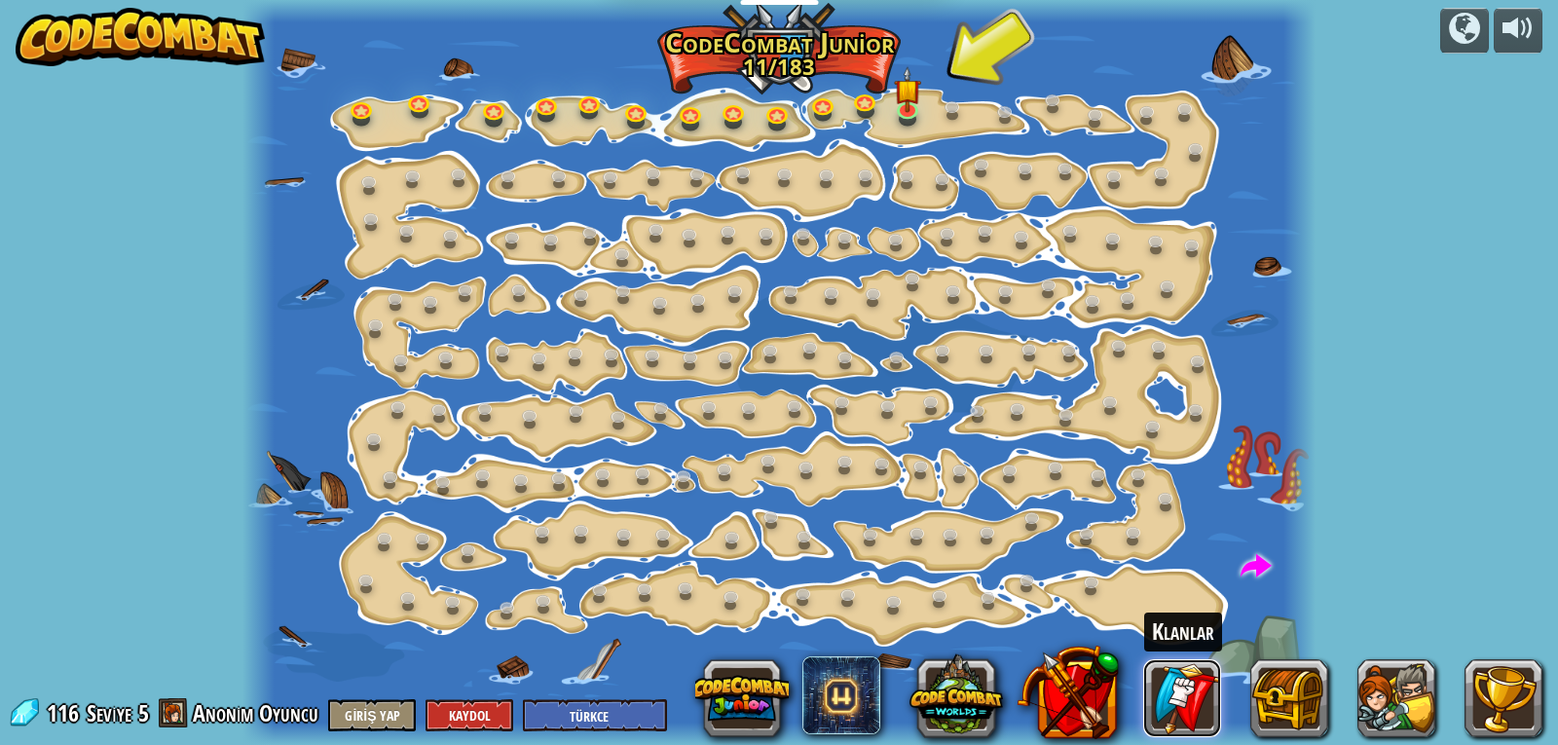
click at [1188, 685] on link at bounding box center [1182, 698] width 78 height 78
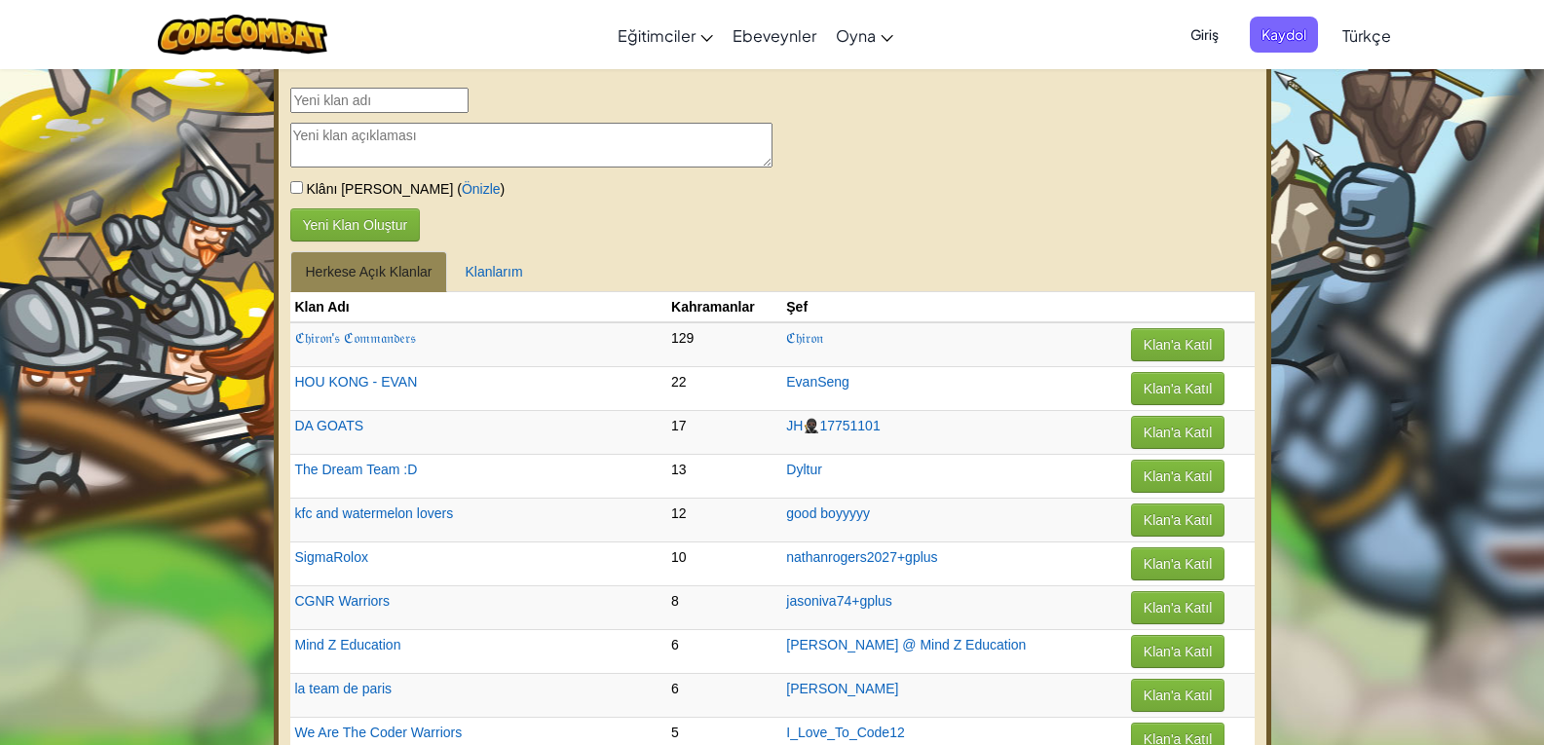
select select "tr"
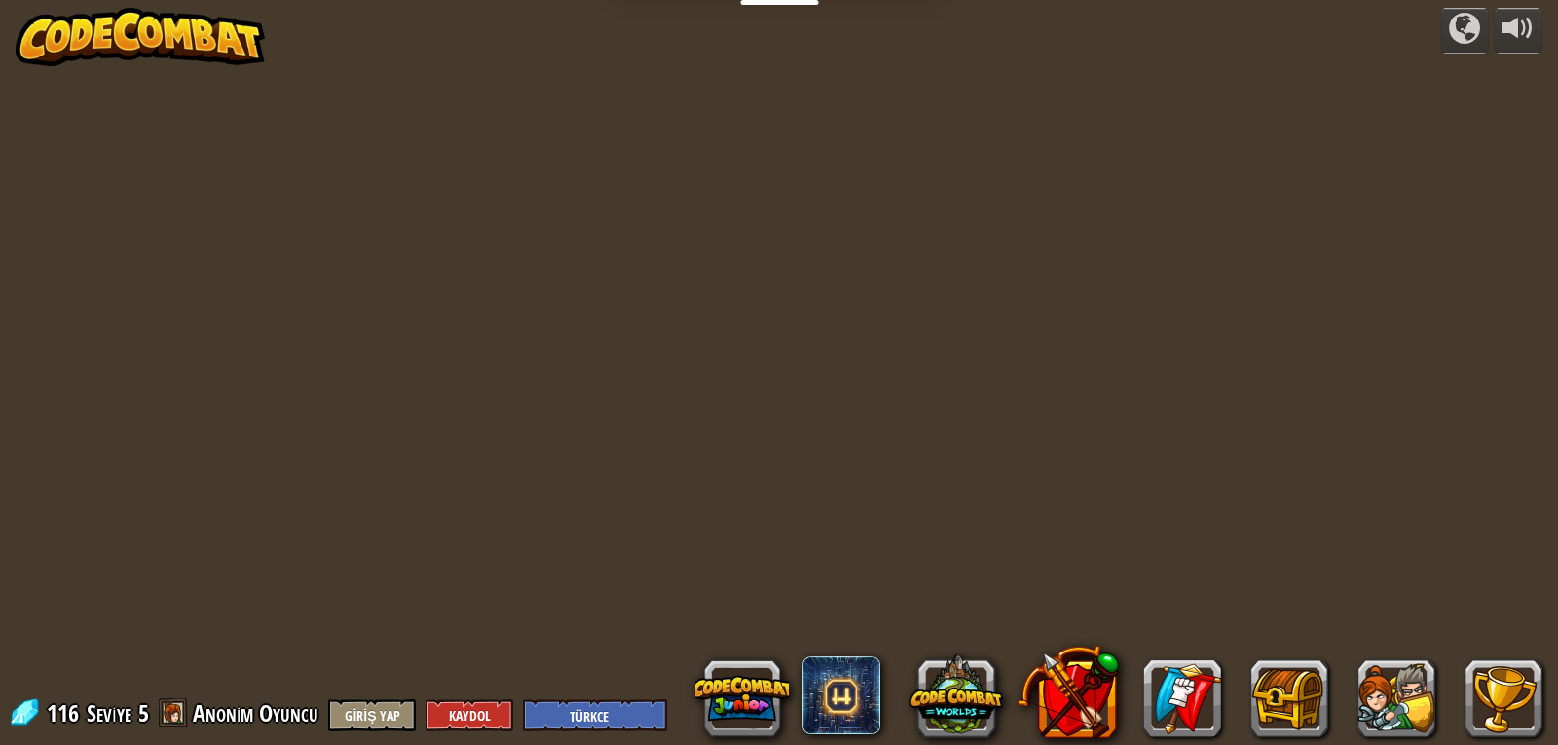
select select "tr"
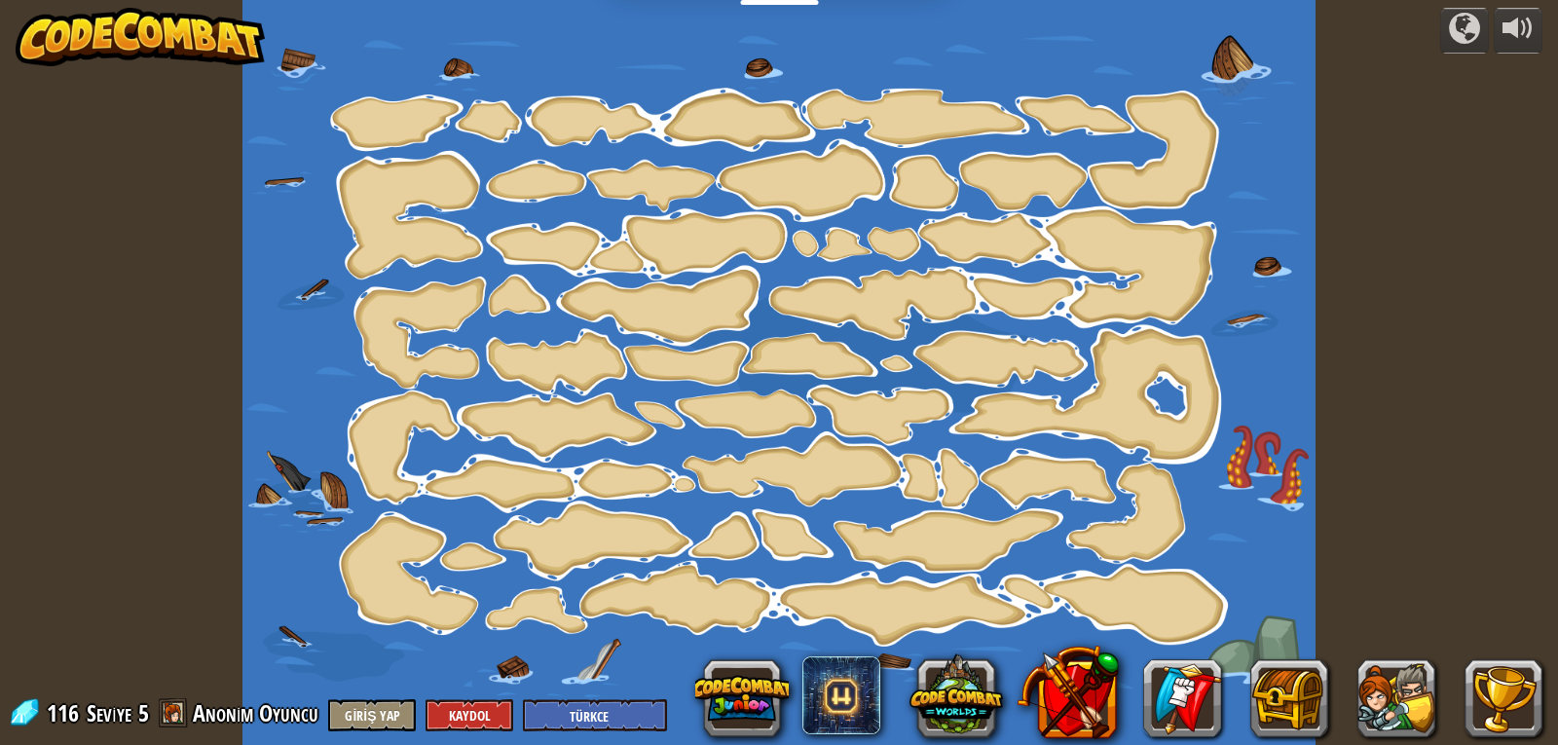
select select "tr"
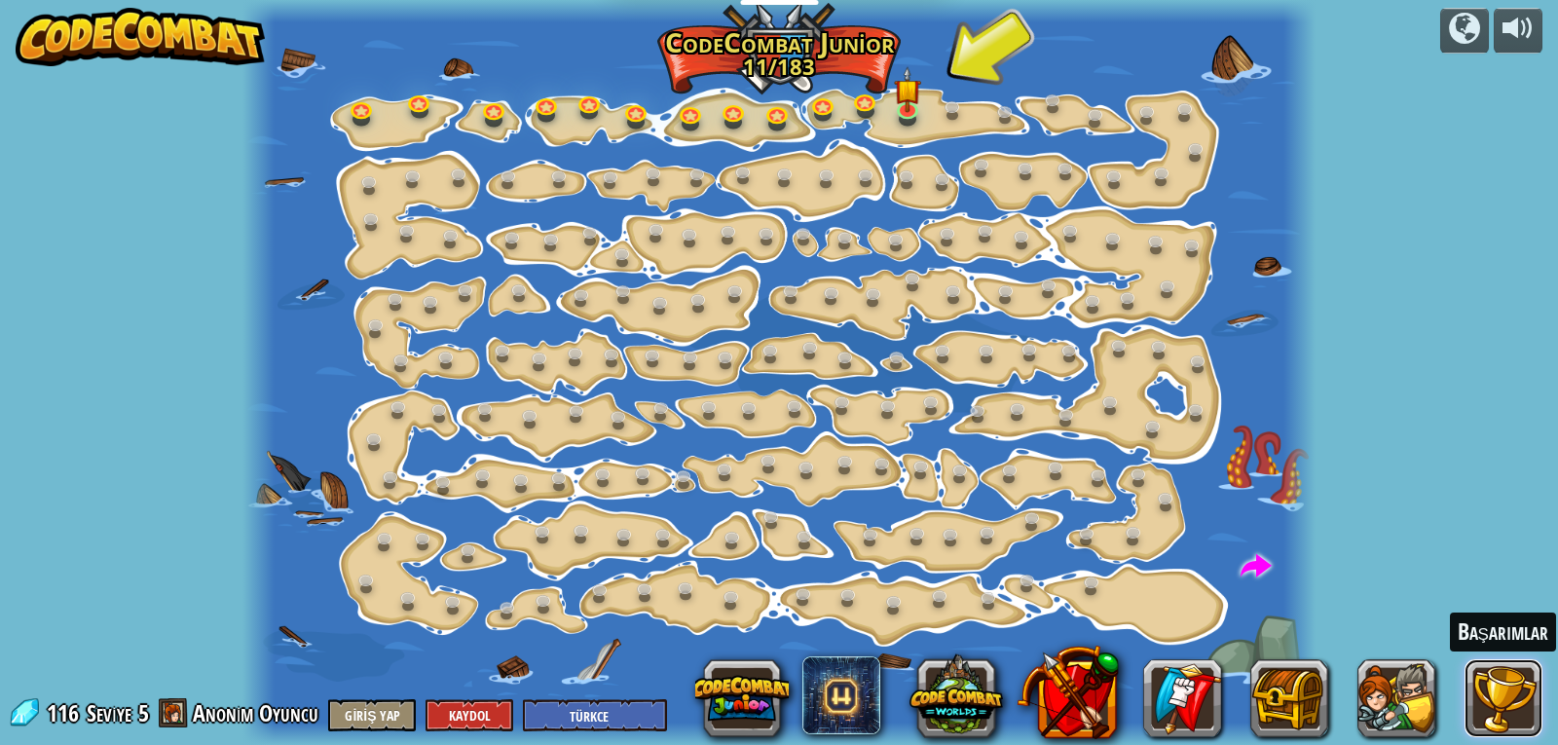
click at [1534, 705] on button at bounding box center [1504, 698] width 78 height 78
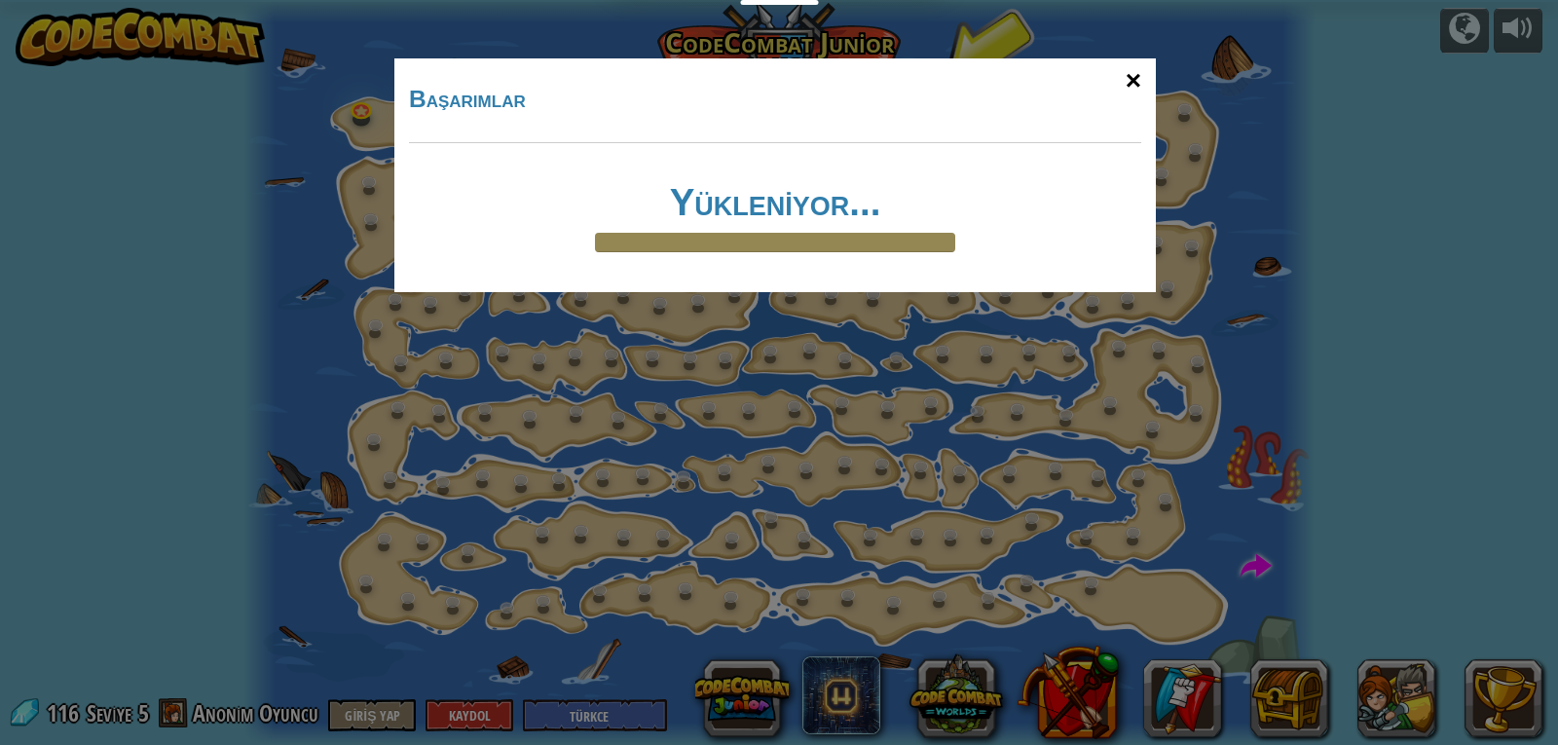
click at [1129, 76] on div "×" at bounding box center [1133, 81] width 45 height 56
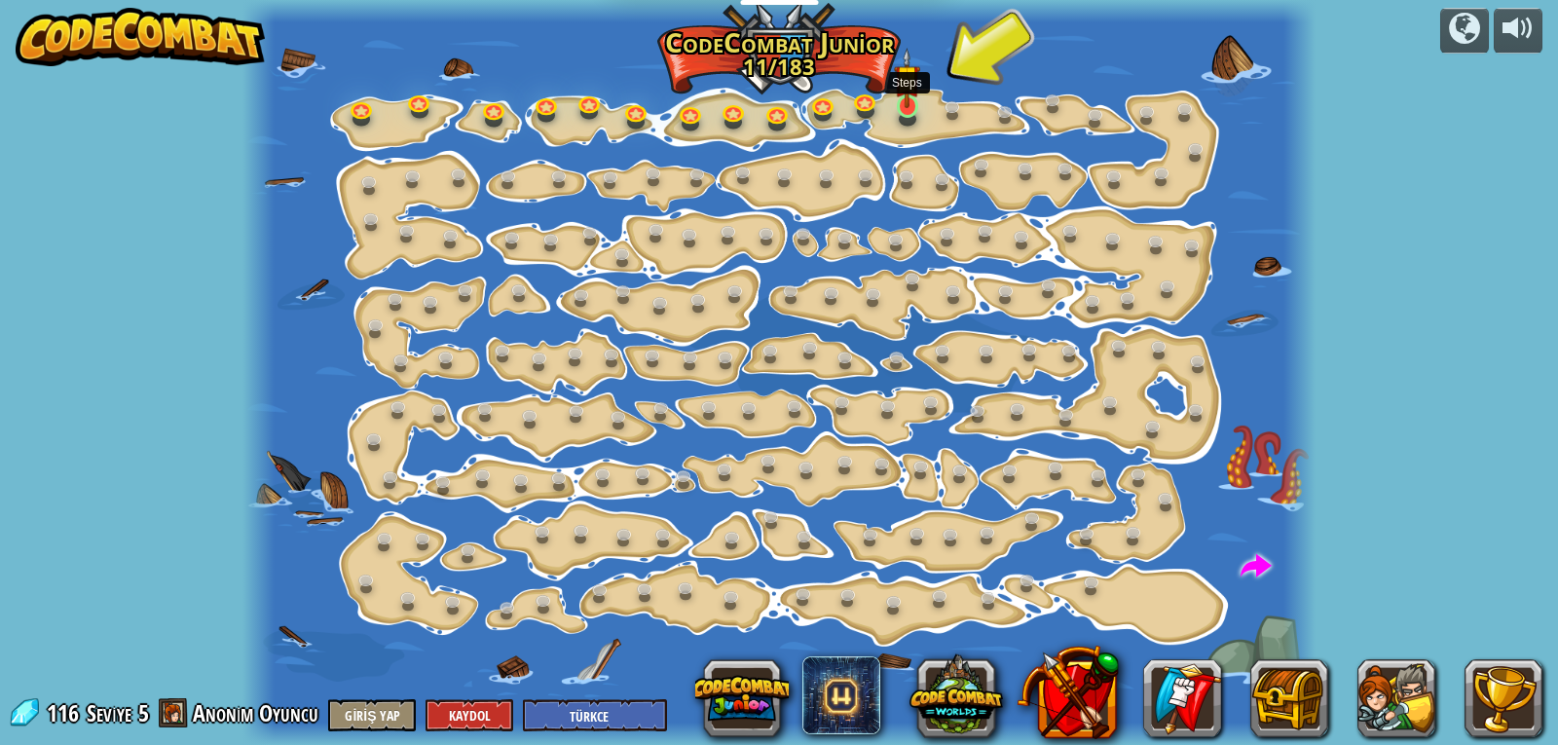
click at [899, 108] on div at bounding box center [907, 105] width 21 height 22
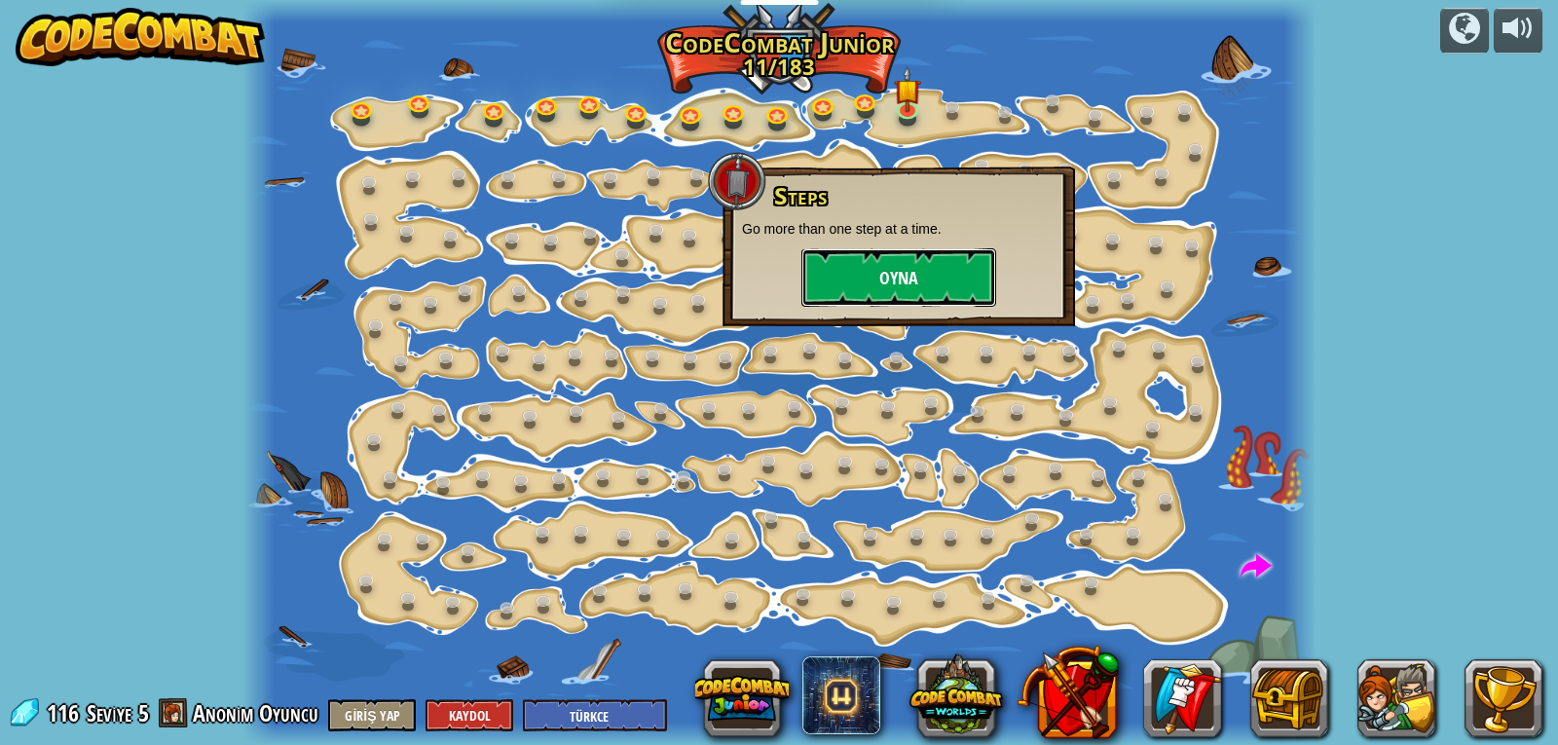
click at [889, 295] on button "Oyna" at bounding box center [899, 277] width 195 height 58
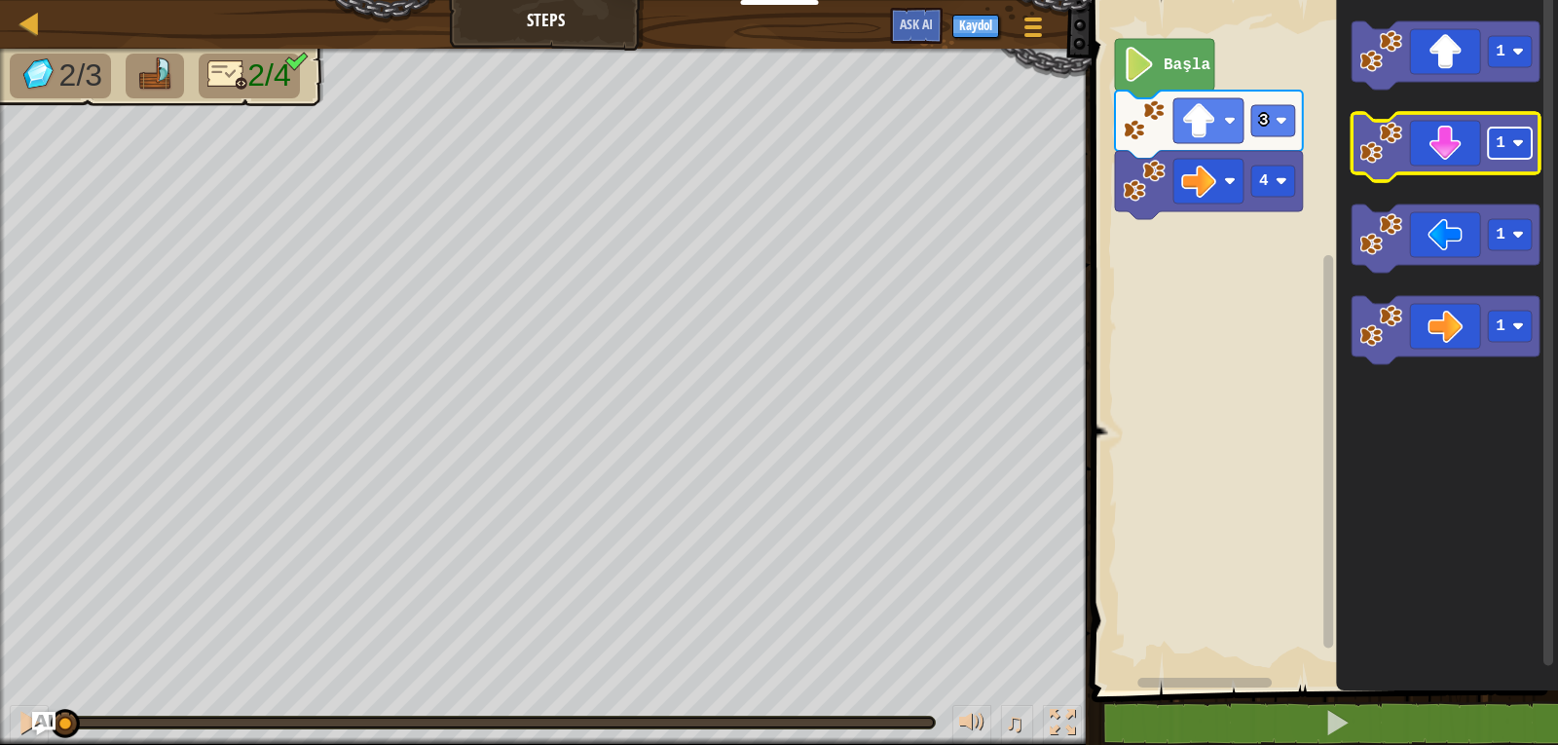
click at [1513, 148] on image "Blockly Çalışma Alanı" at bounding box center [1518, 143] width 12 height 12
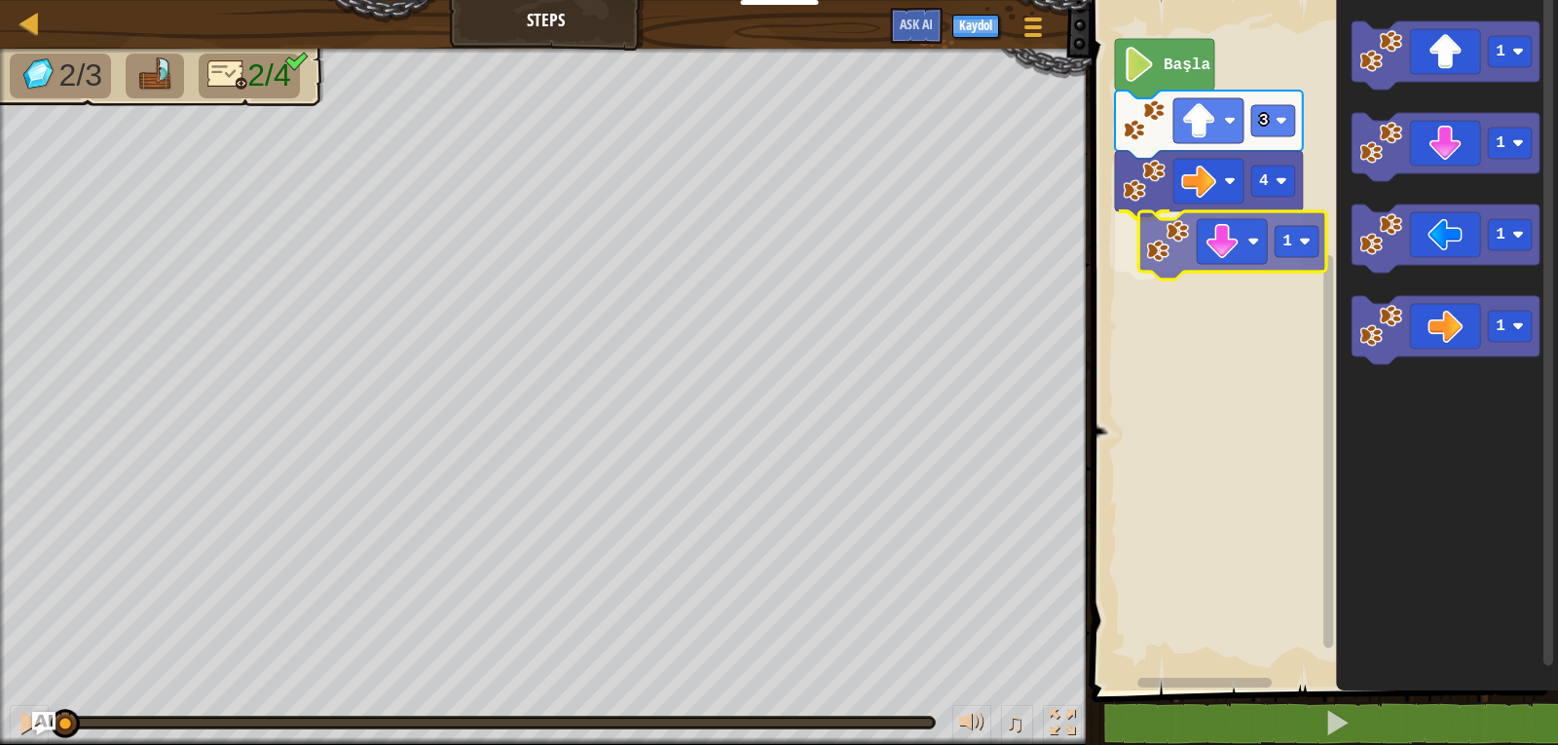
click at [1272, 243] on div "4 1 3 Başla 1 1 1 1 1" at bounding box center [1322, 340] width 472 height 700
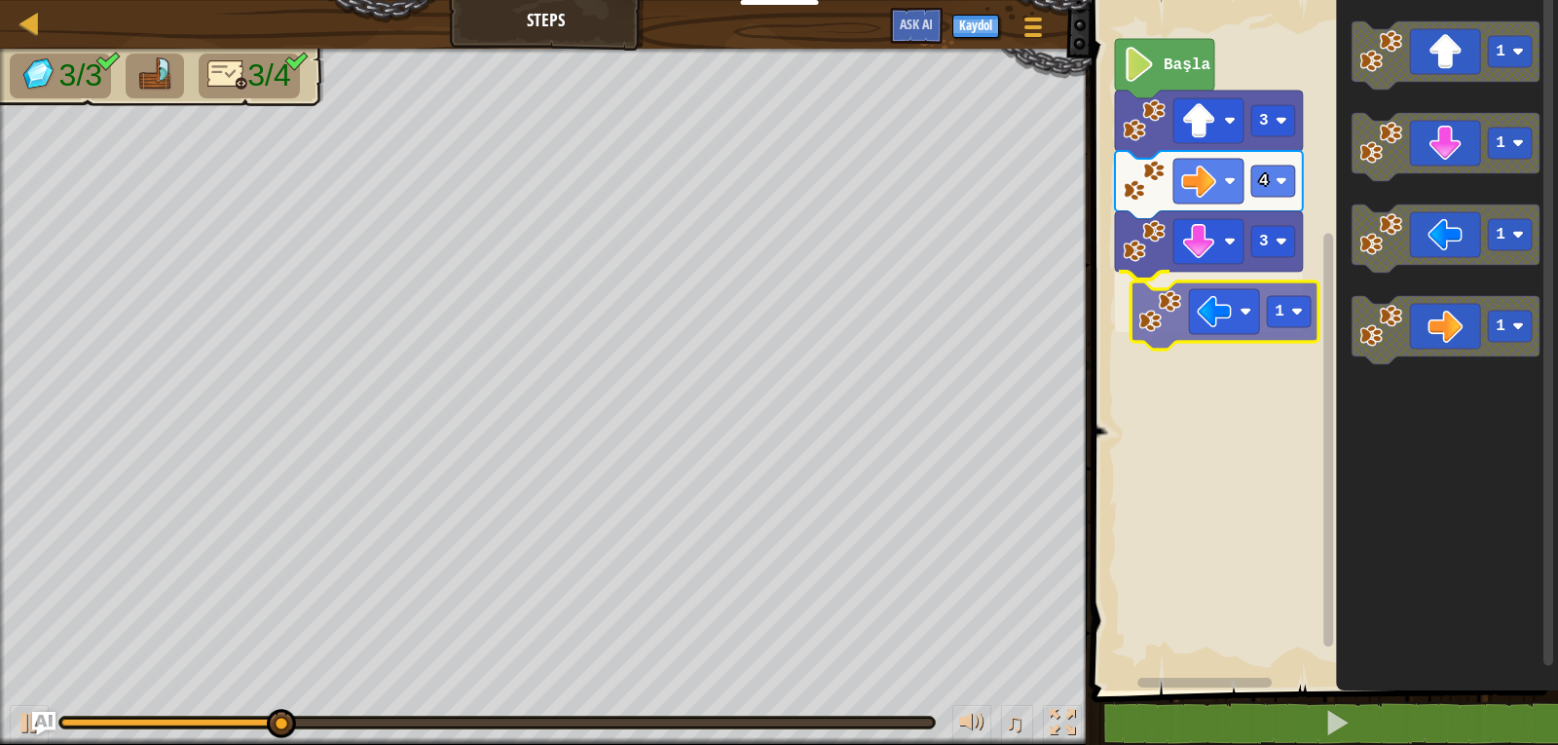
click at [1259, 324] on div "Başla 3 4 3 1 1 1 1 1 1" at bounding box center [1322, 340] width 472 height 700
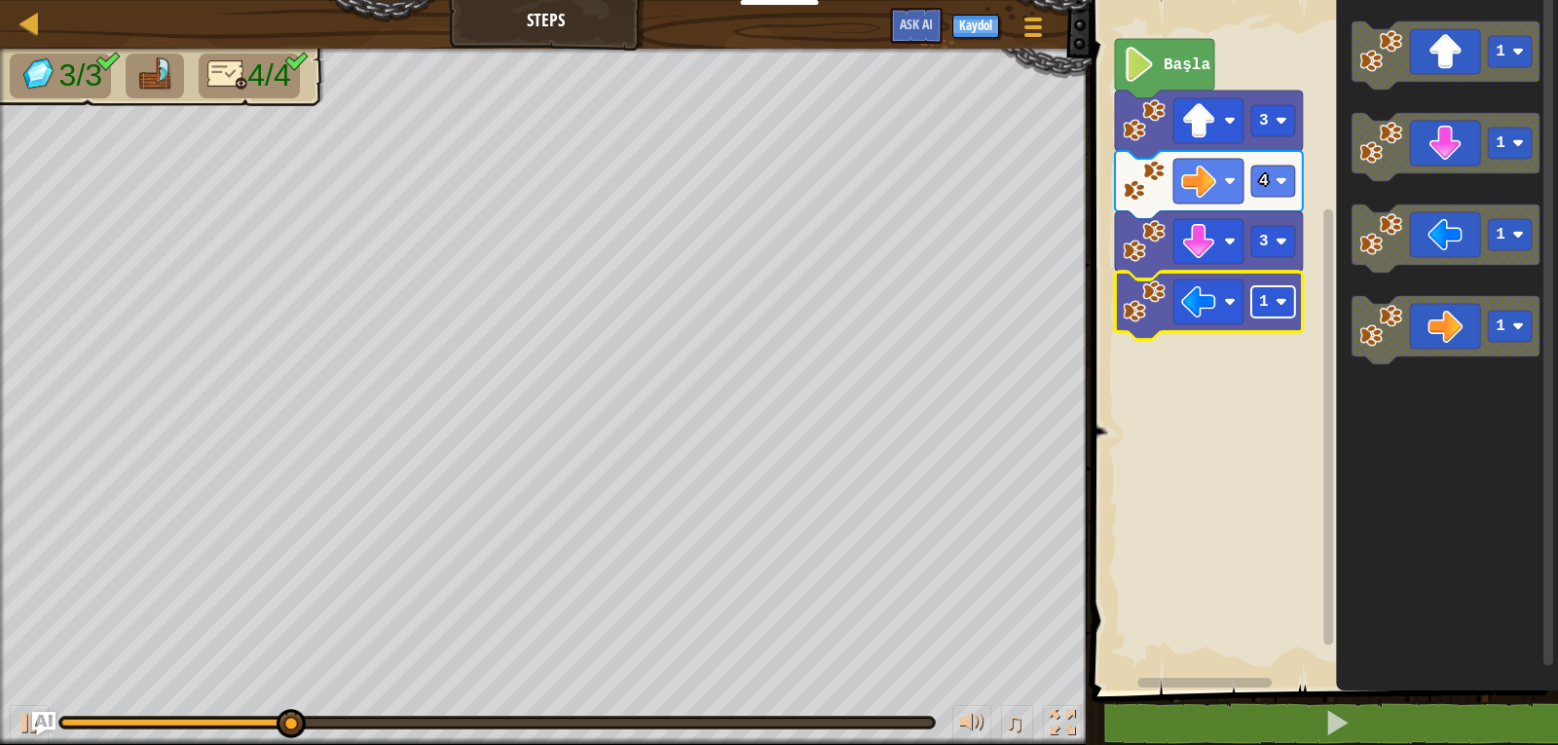
click at [1279, 303] on image "Blockly Çalışma Alanı" at bounding box center [1282, 302] width 12 height 12
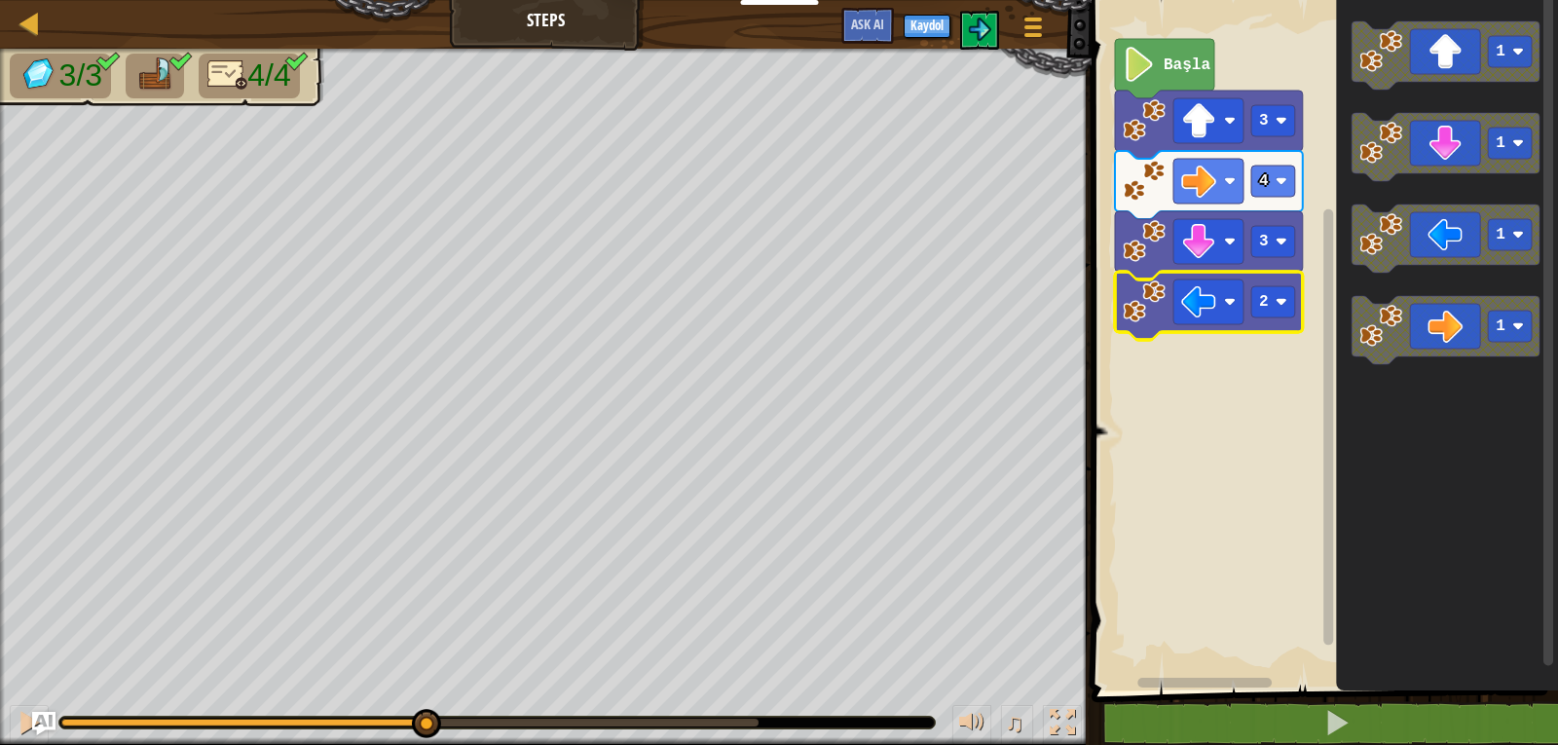
click at [515, 602] on div "3/3 4/4 ♫ Blue Fox" at bounding box center [779, 397] width 1558 height 696
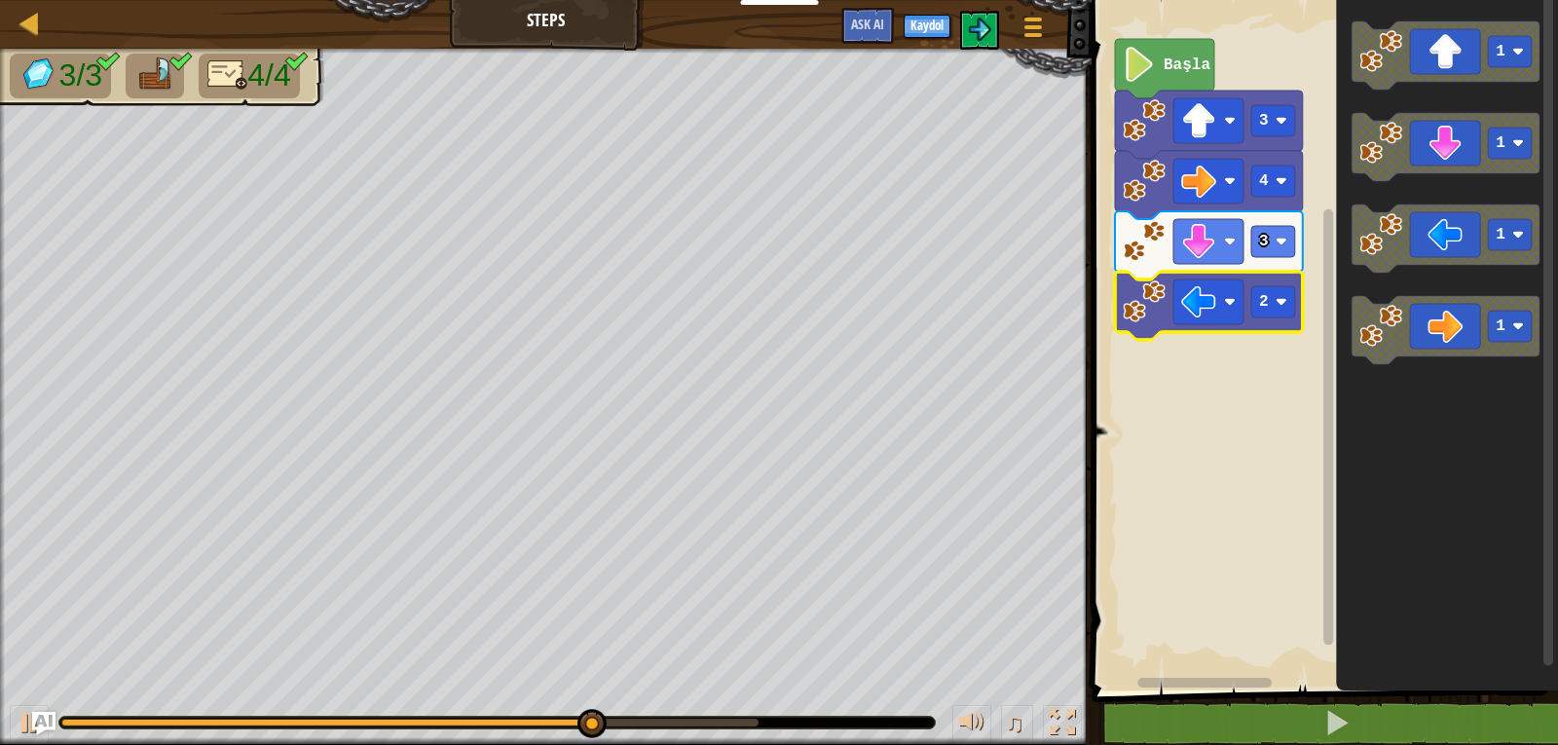
click at [560, 717] on div at bounding box center [497, 723] width 876 height 12
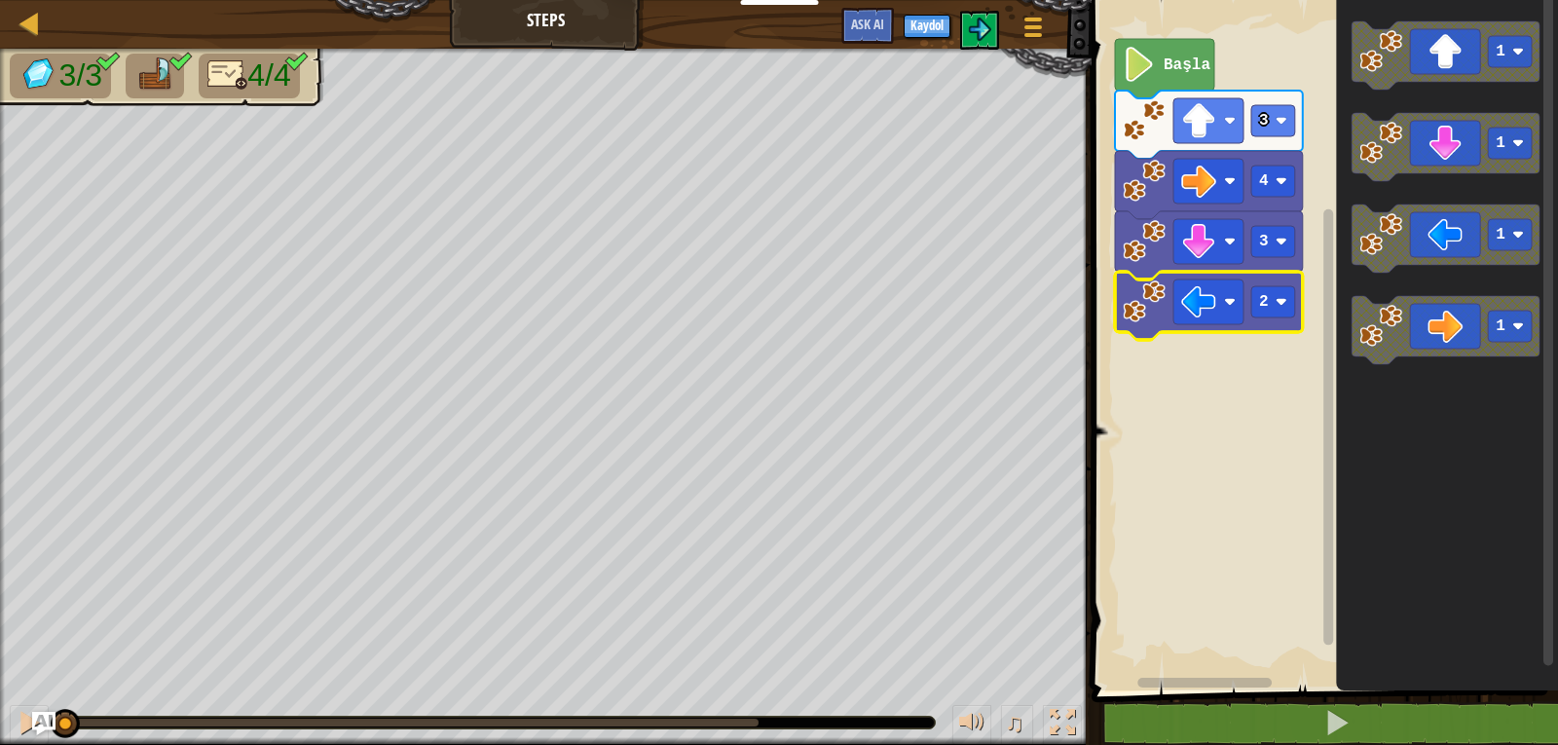
click at [26, 661] on div "3/3 4/4 ♫ Blue Fox" at bounding box center [779, 397] width 1558 height 696
click at [19, 720] on div at bounding box center [29, 722] width 25 height 25
click at [228, 66] on img at bounding box center [227, 74] width 41 height 34
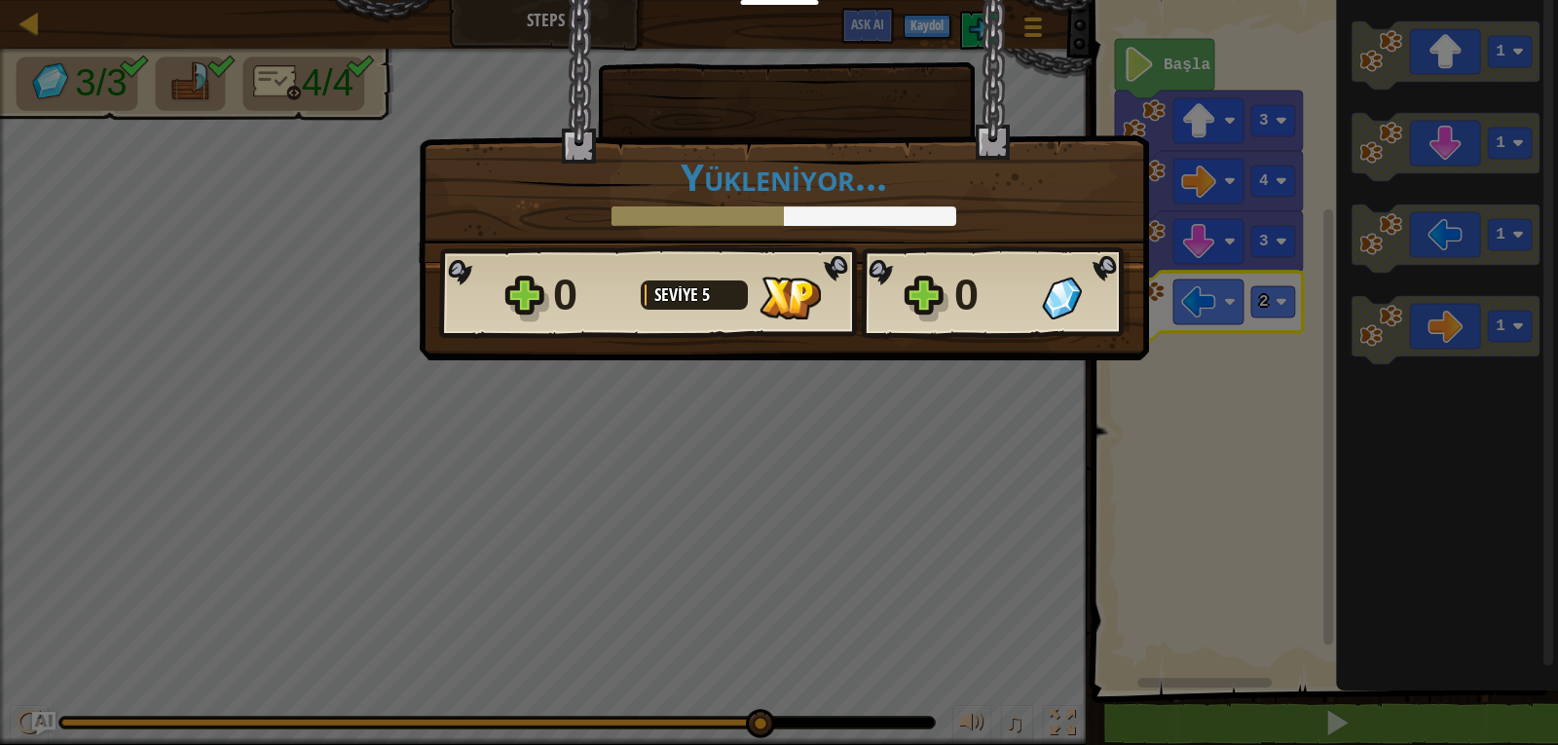
drag, startPoint x: 153, startPoint y: 722, endPoint x: 929, endPoint y: 596, distance: 786.3
click at [929, 2] on body "Eğitimciler Ücretsiz Hesap Oluştur Okul ve İlçe Çözümleri Öğretmen Araç Seti Ön…" at bounding box center [779, 1] width 1558 height 2
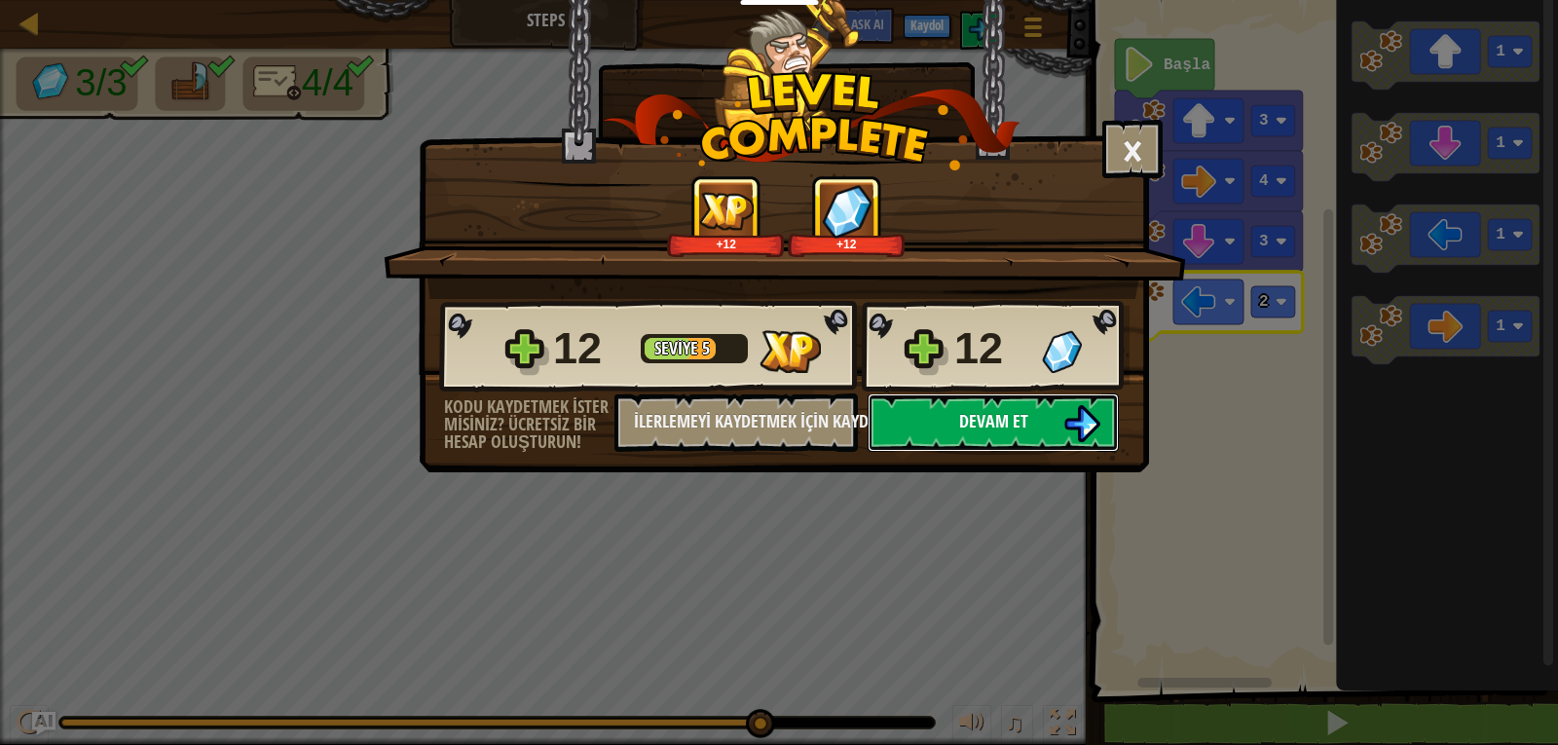
click at [967, 427] on span "Devam et" at bounding box center [993, 421] width 69 height 24
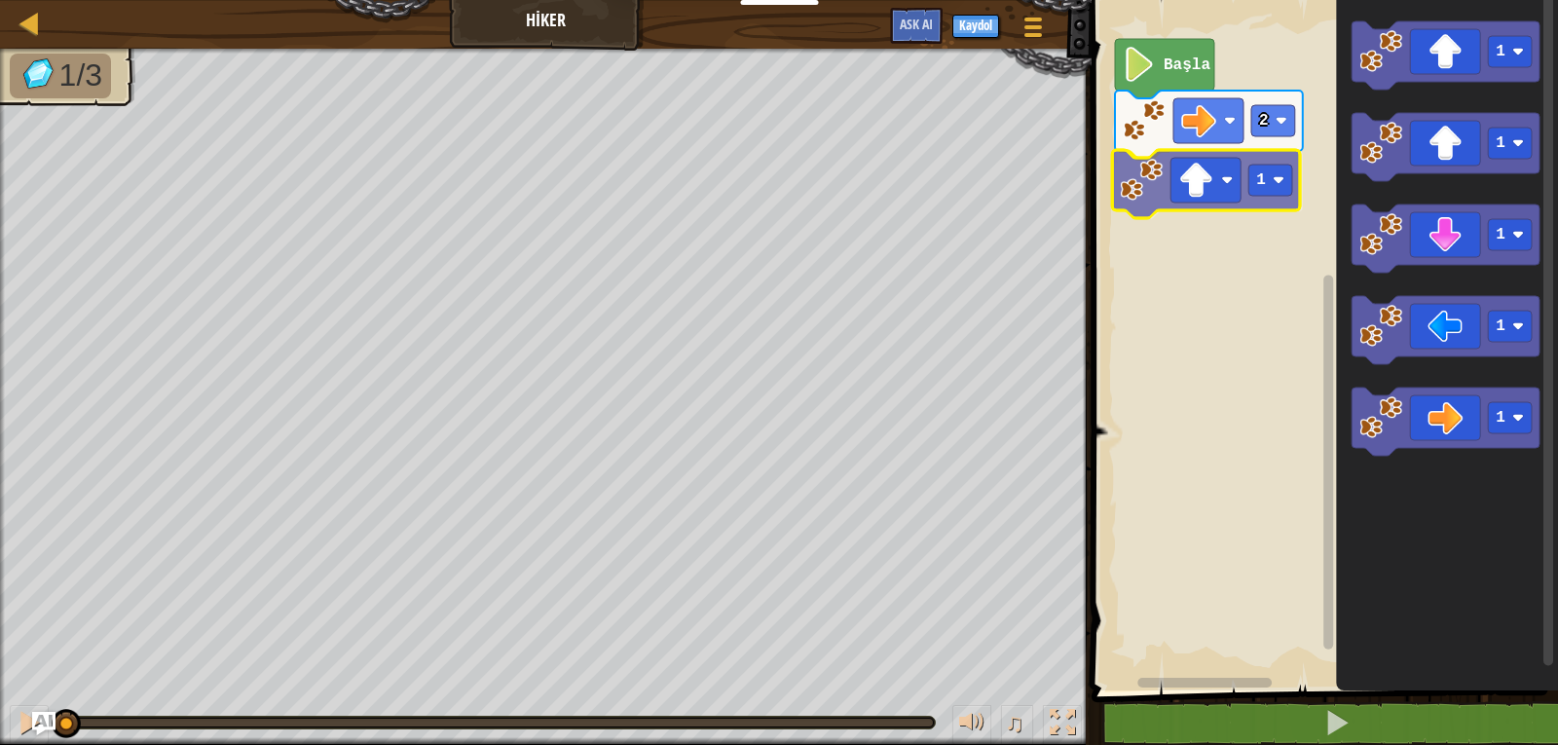
click at [1250, 199] on div "2 1 Başla 1 1 1 1 1 1" at bounding box center [1322, 340] width 472 height 700
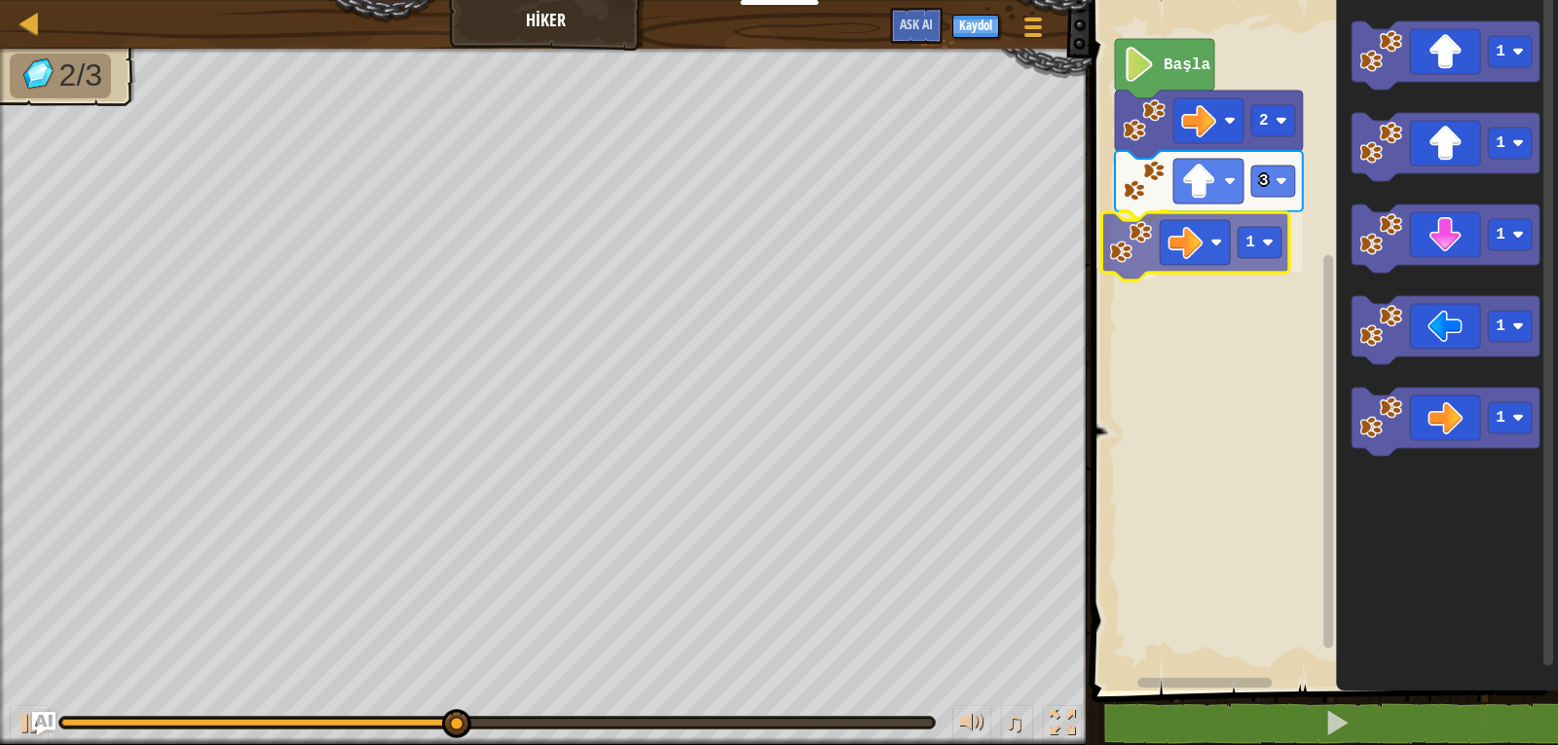
click at [1218, 237] on div "Başla 2 3 1 1 1 1 1 1 1" at bounding box center [1322, 340] width 472 height 700
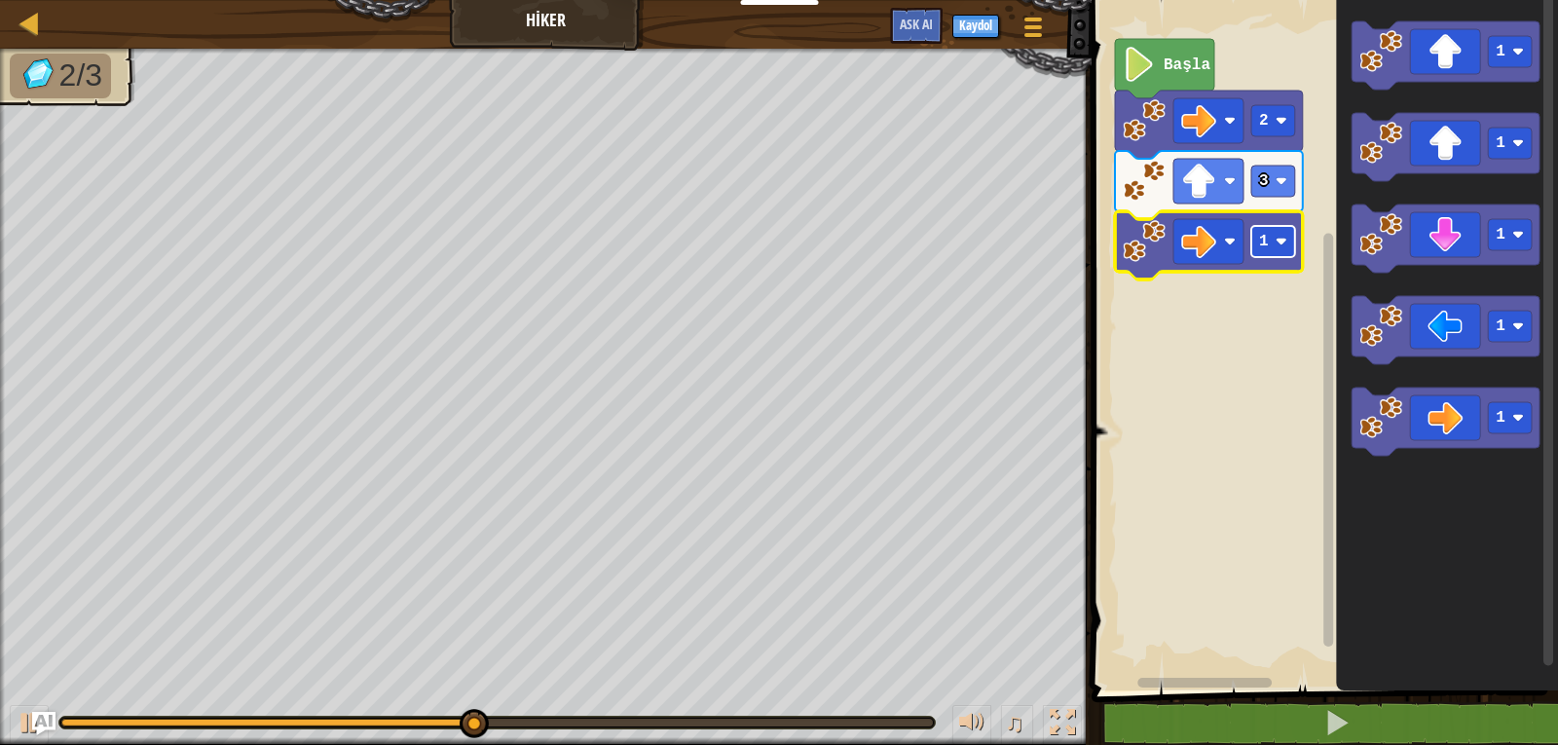
click at [1279, 247] on image "Blockly Çalışma Alanı" at bounding box center [1282, 242] width 12 height 12
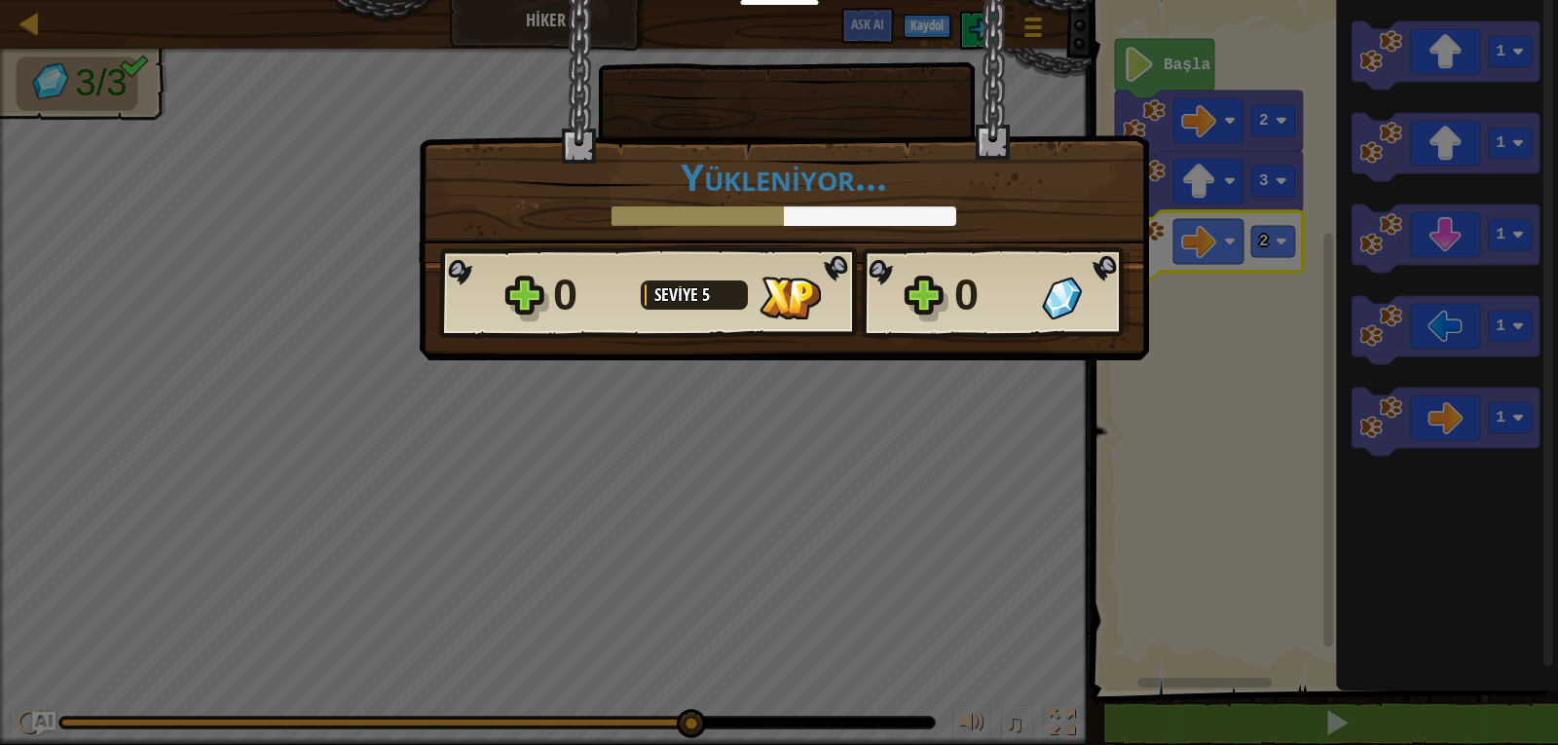
drag, startPoint x: 629, startPoint y: 723, endPoint x: 689, endPoint y: 687, distance: 69.5
click at [689, 2] on body "Eğitimciler Ücretsiz Hesap Oluştur Okul ve İlçe Çözümleri Öğretmen Araç Seti Ön…" at bounding box center [779, 1] width 1558 height 2
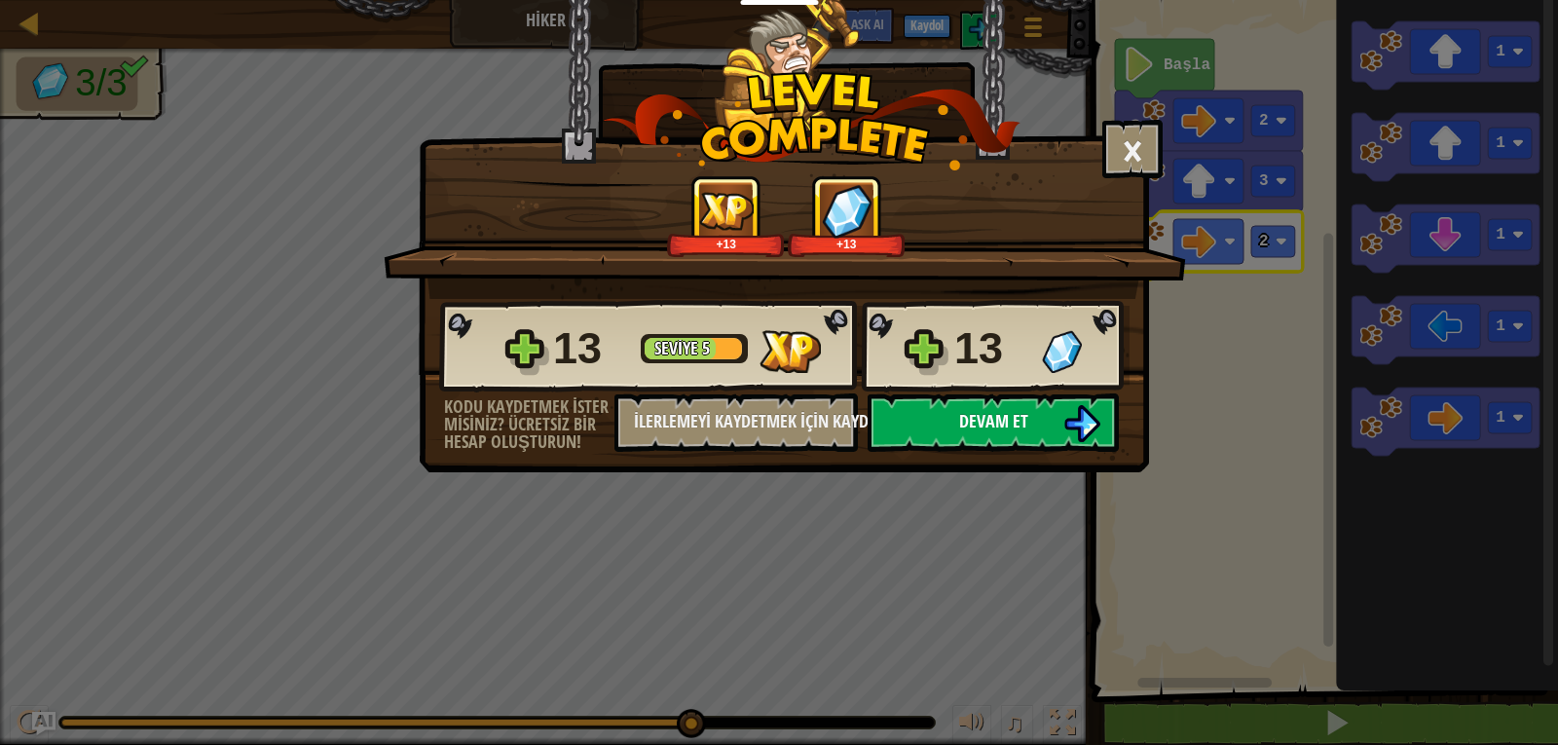
click at [1044, 428] on button "Devam et" at bounding box center [993, 422] width 251 height 58
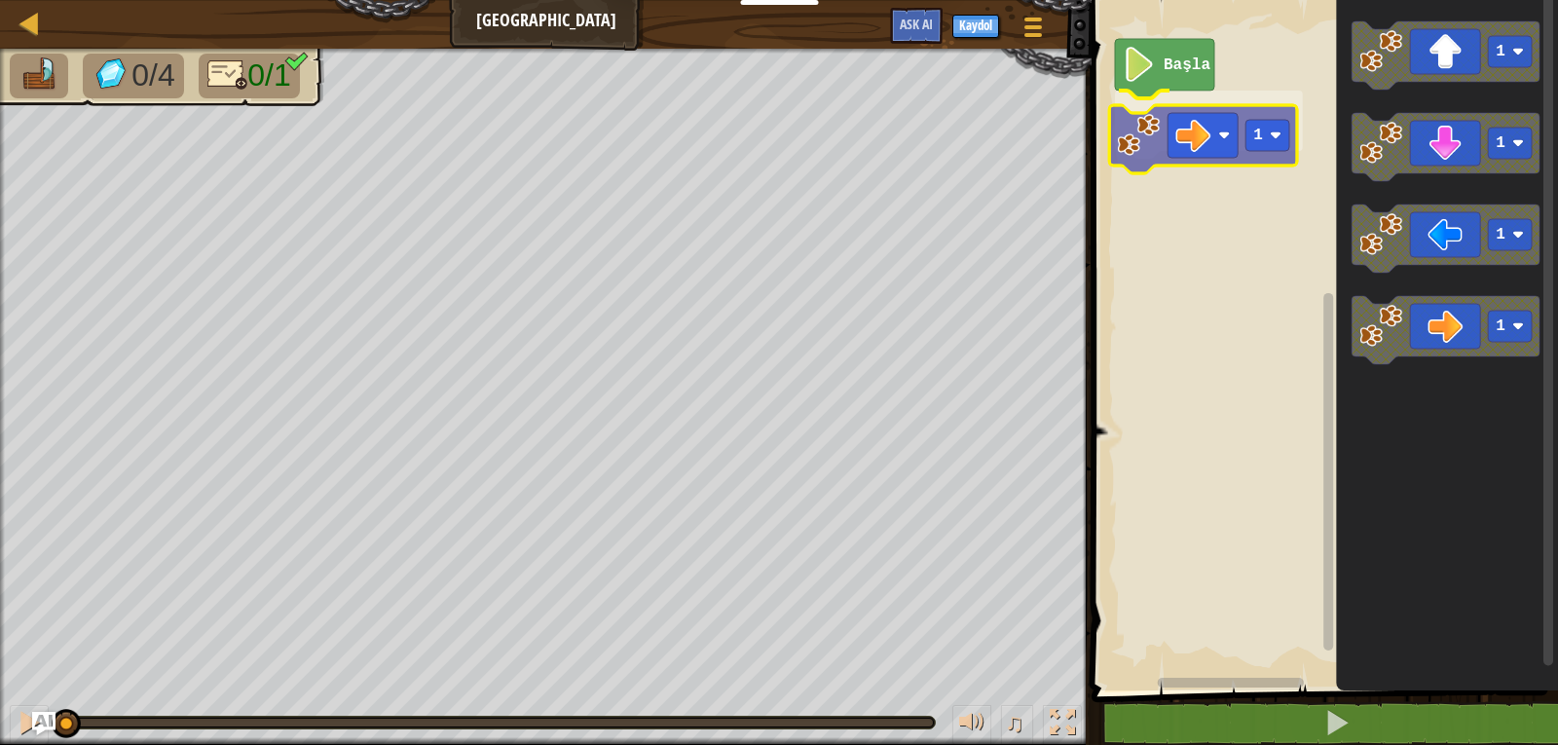
click at [1243, 110] on div "Başla 1 1 1 1 1 1" at bounding box center [1322, 340] width 472 height 700
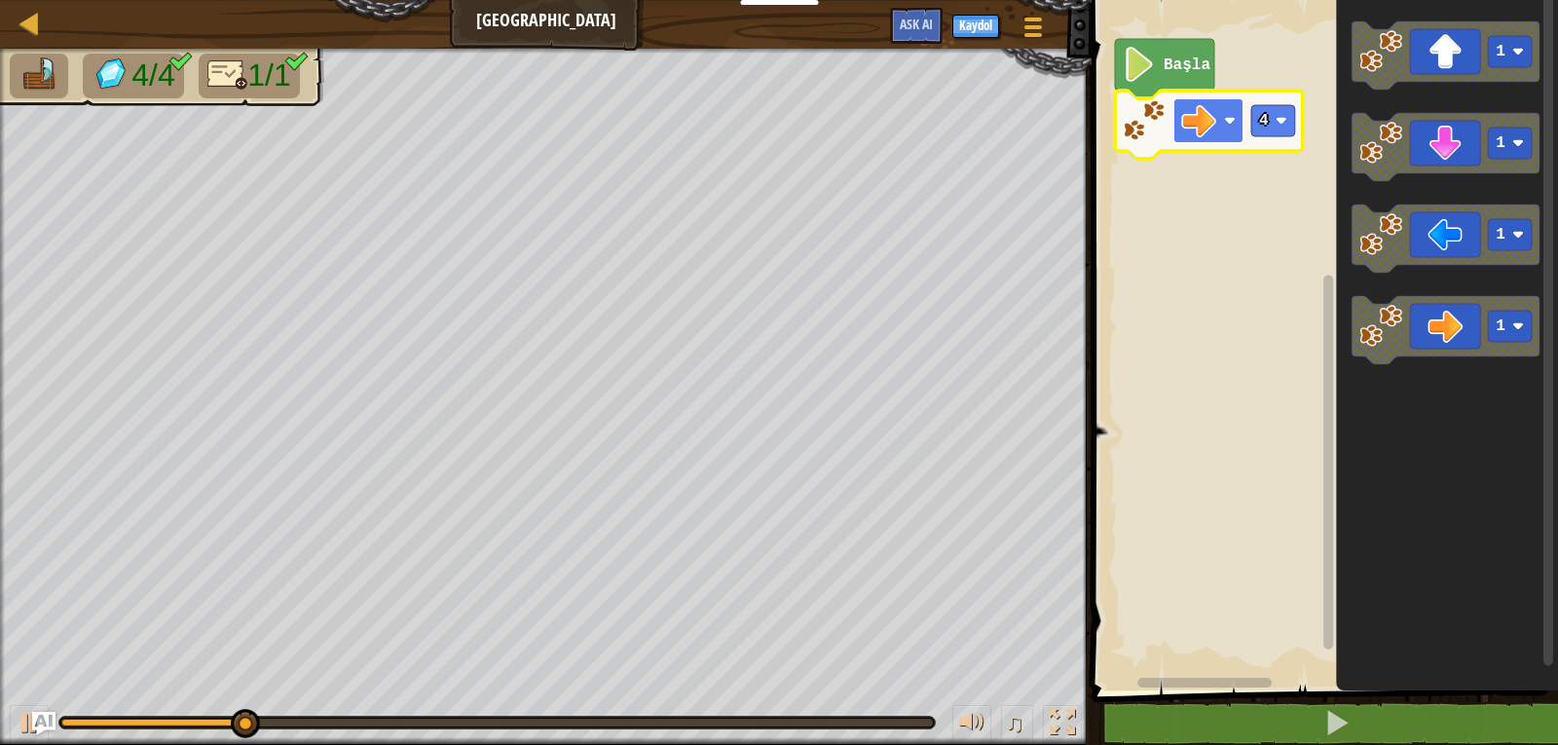
click at [1219, 127] on rect "Blockly Çalışma Alanı" at bounding box center [1209, 120] width 70 height 45
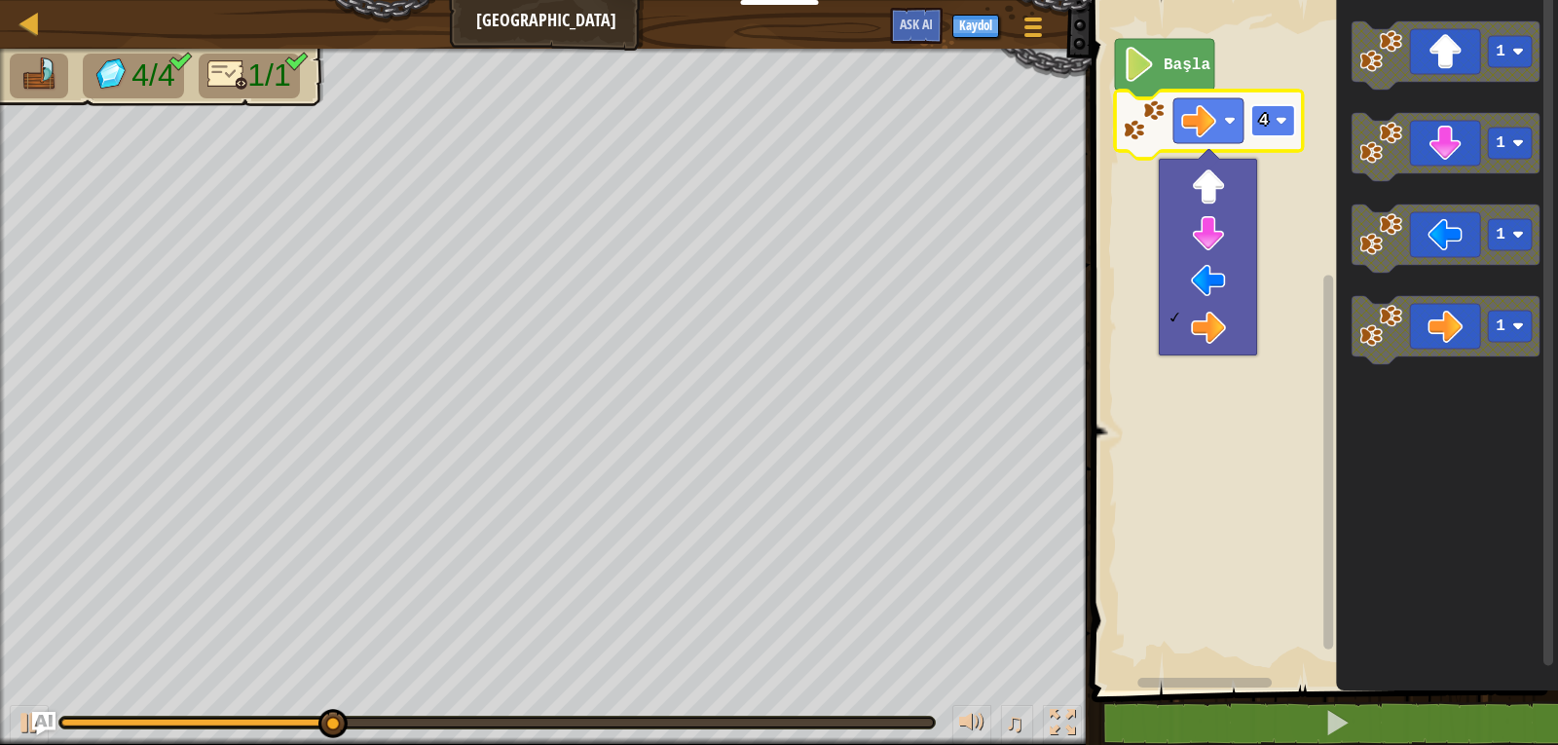
click at [1282, 135] on rect "Blockly Çalışma Alanı" at bounding box center [1273, 120] width 44 height 31
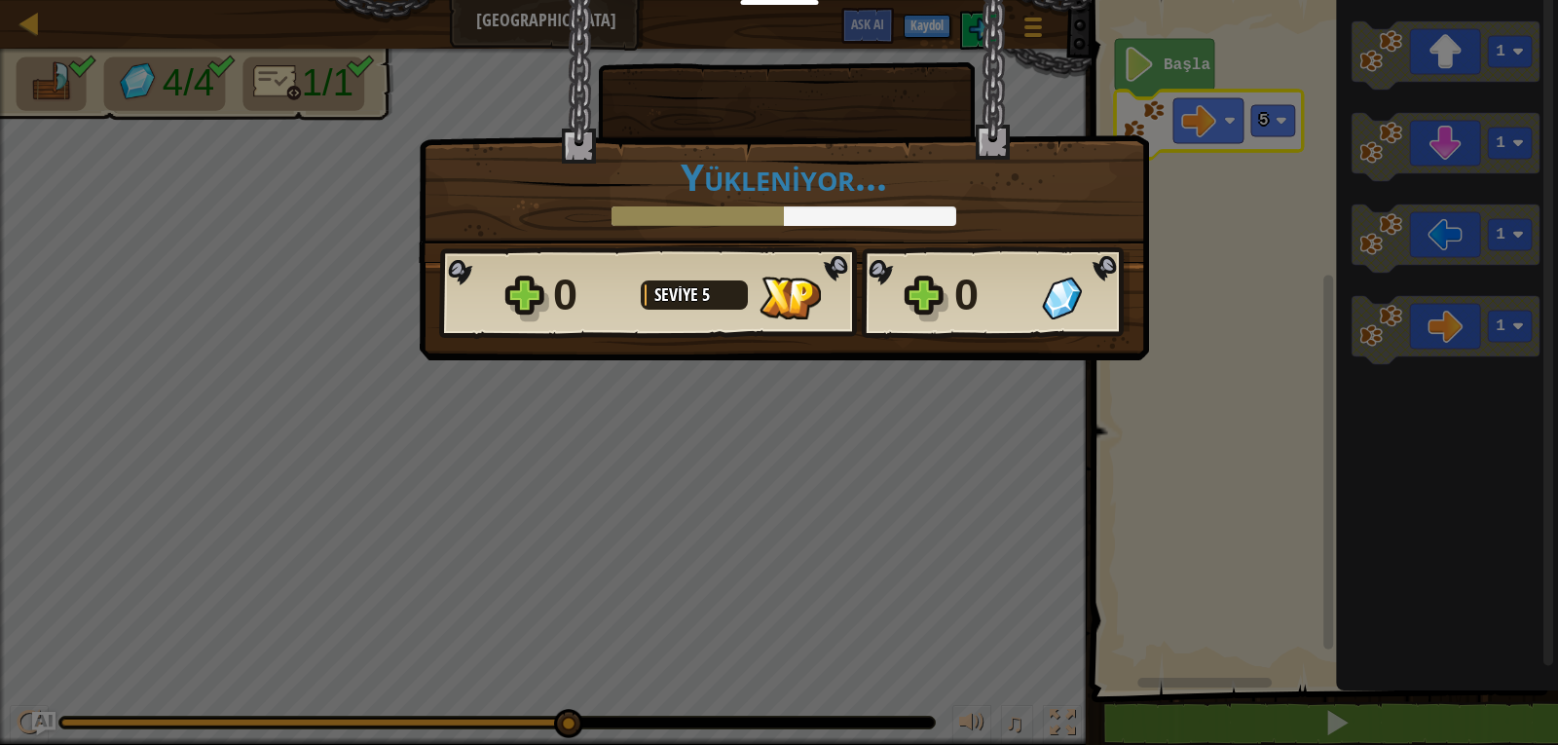
drag, startPoint x: 366, startPoint y: 726, endPoint x: 789, endPoint y: 535, distance: 463.8
click at [789, 2] on body "Eğitimciler Ücretsiz Hesap Oluştur Okul ve İlçe Çözümleri Öğretmen Araç Seti Ön…" at bounding box center [779, 1] width 1558 height 2
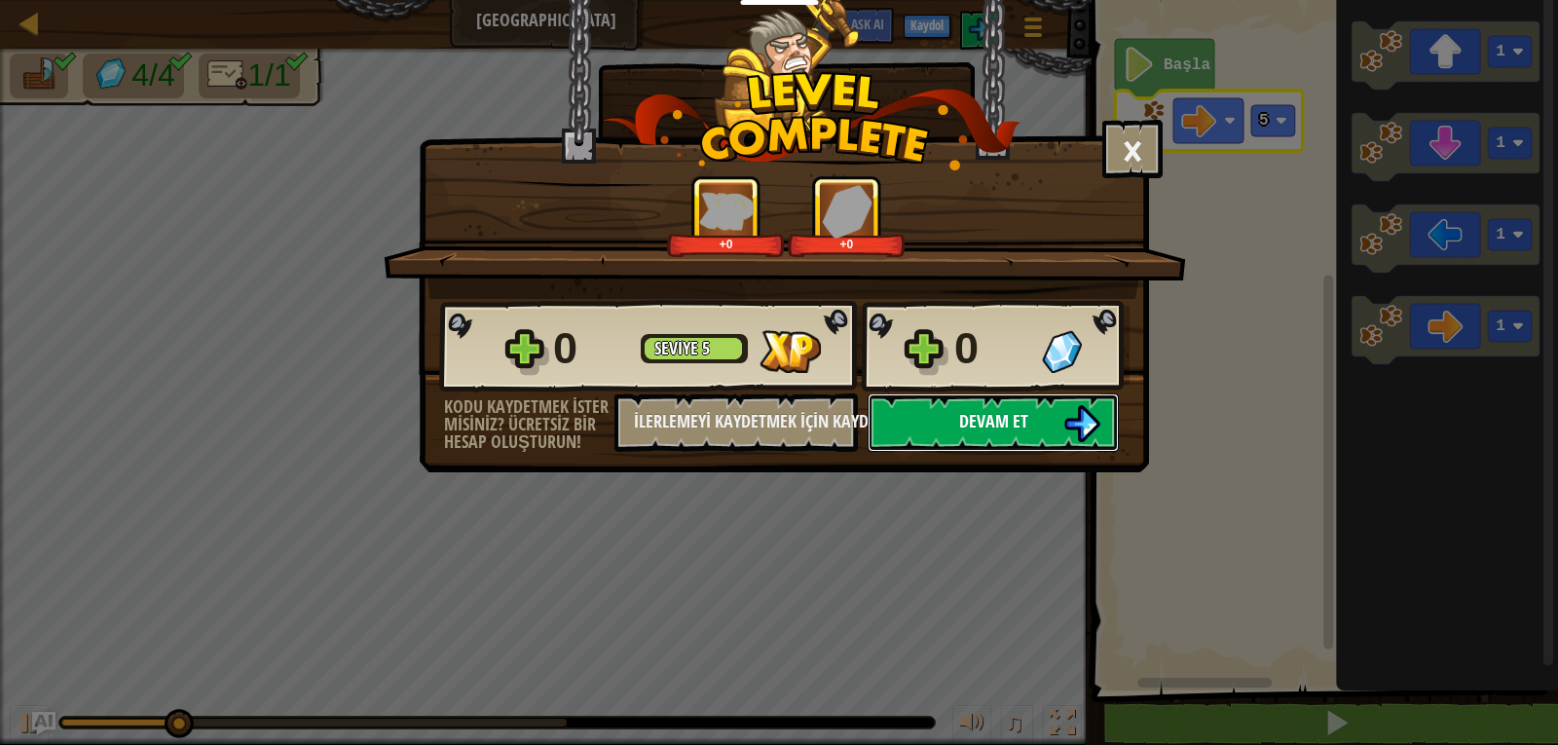
click at [979, 436] on button "Devam et" at bounding box center [993, 422] width 251 height 58
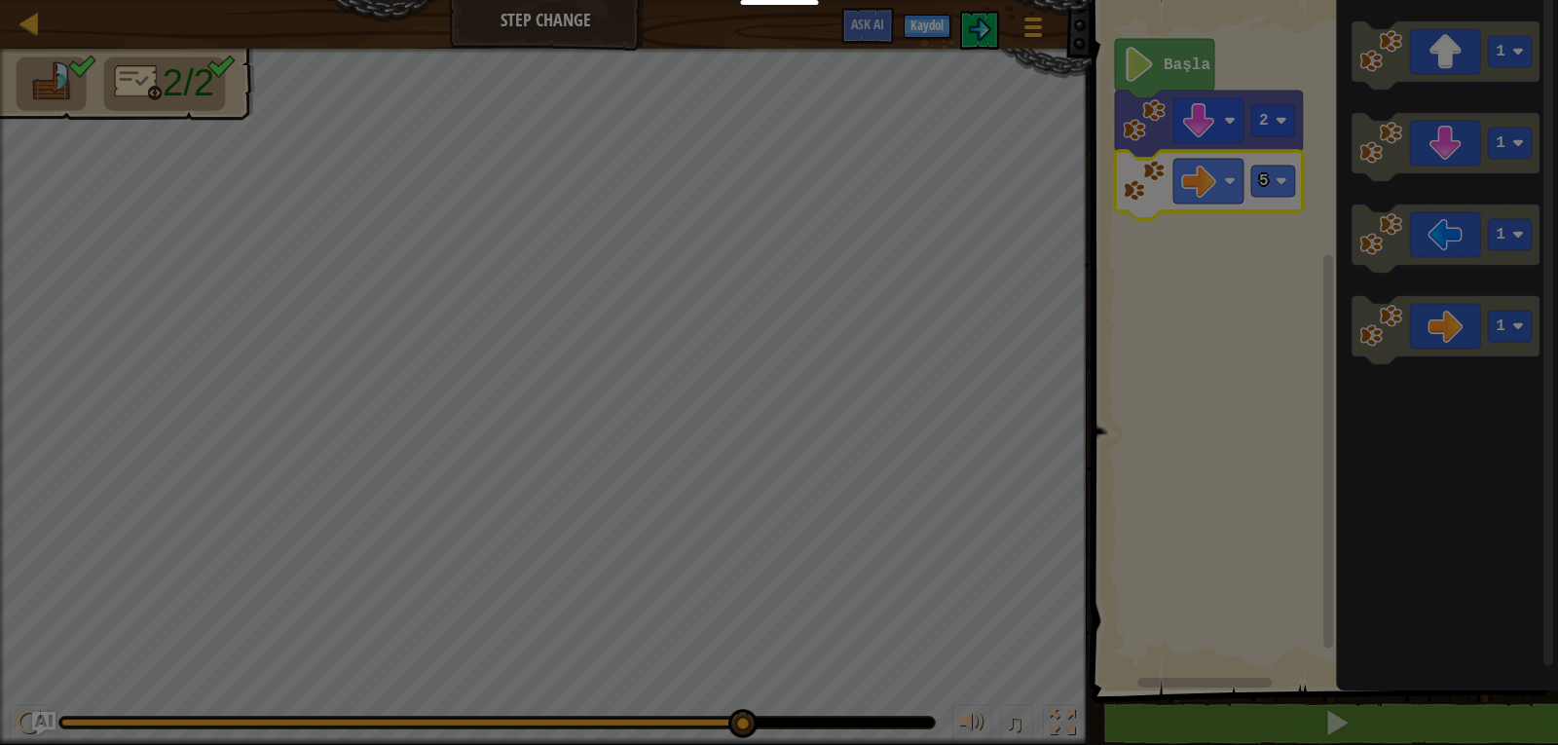
drag, startPoint x: 228, startPoint y: 723, endPoint x: 984, endPoint y: 671, distance: 757.5
click at [983, 2] on body "Eğitimciler Ücretsiz Hesap Oluştur Okul ve İlçe Çözümleri Öğretmen Araç Seti Ön…" at bounding box center [779, 1] width 1558 height 2
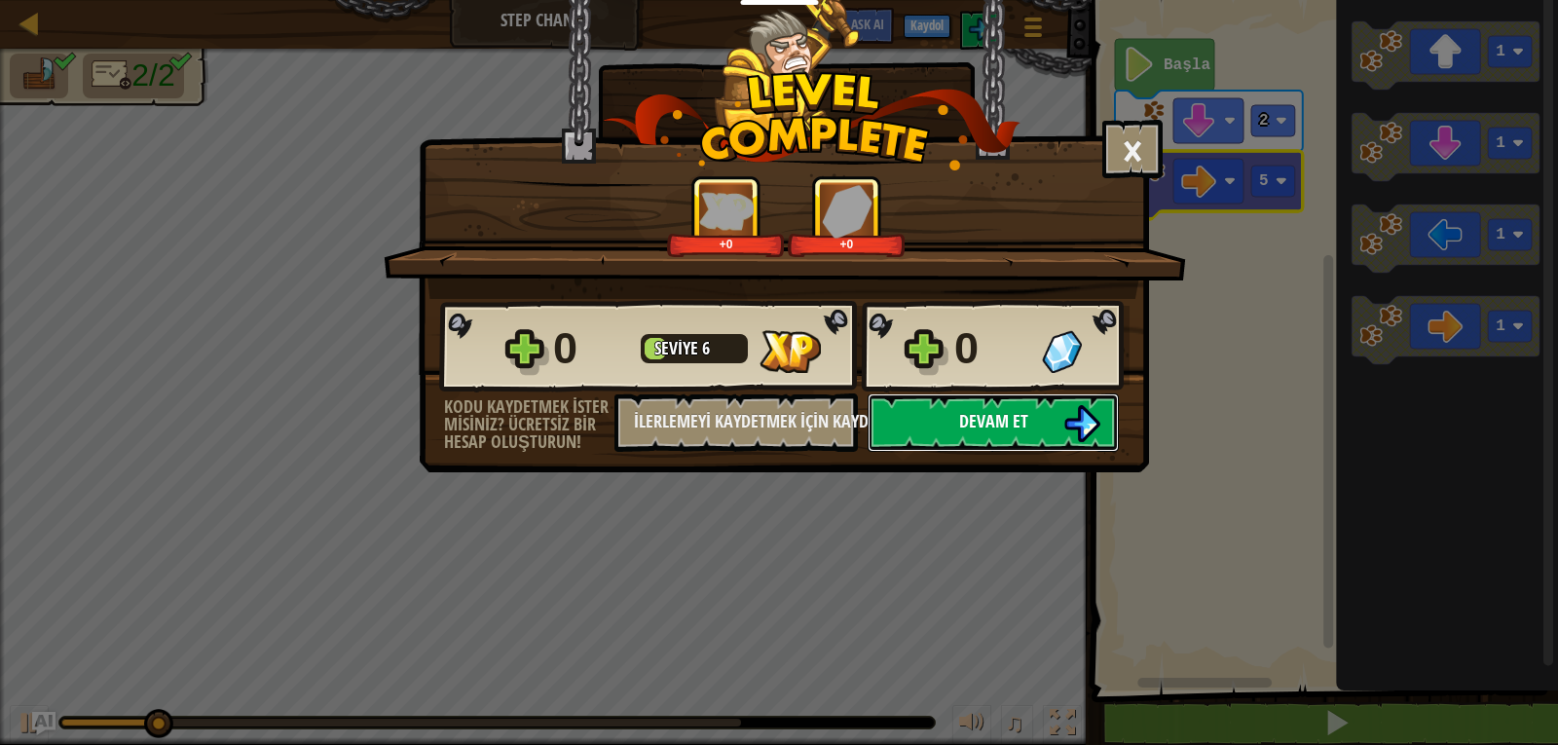
click at [1029, 451] on button "Devam et" at bounding box center [993, 422] width 251 height 58
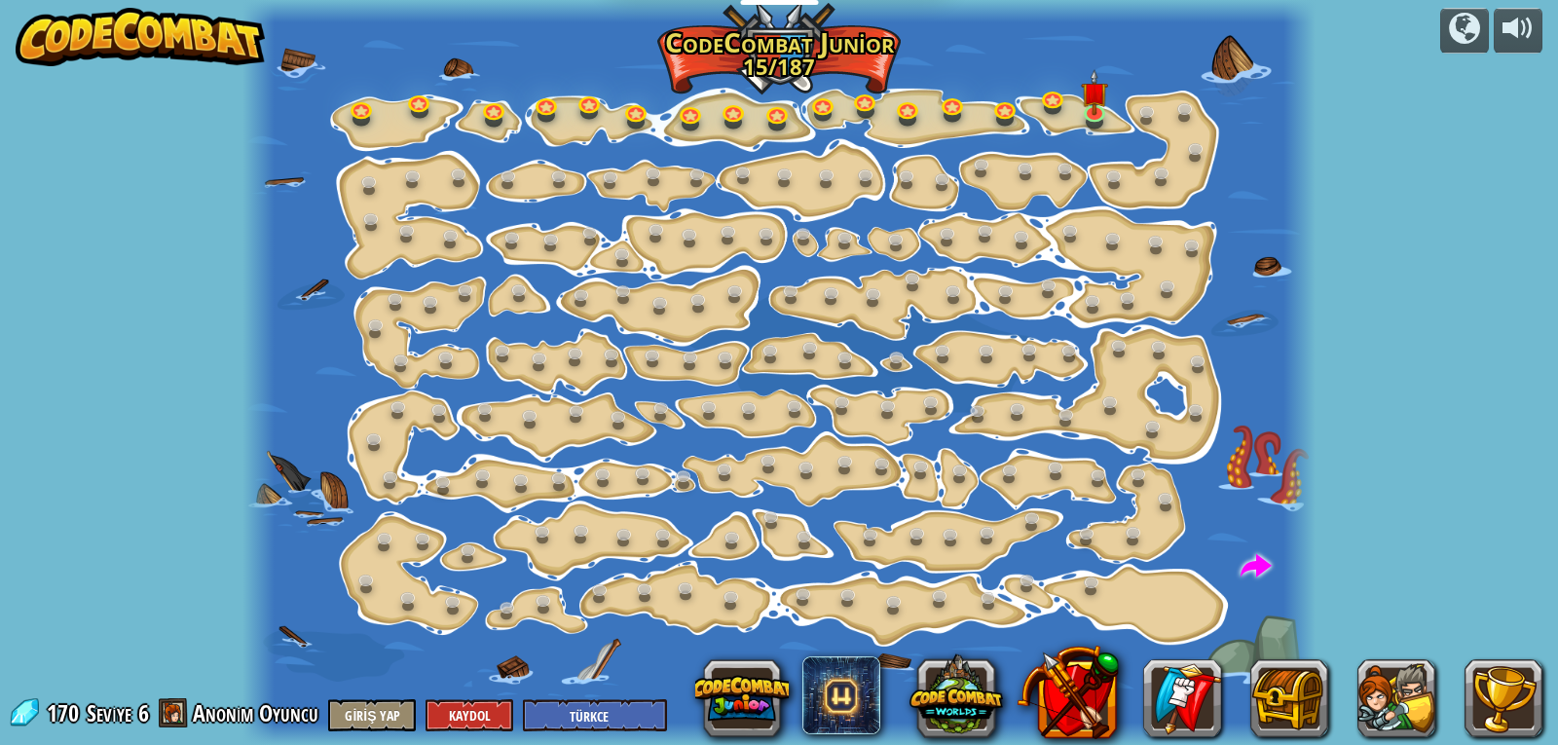
select select "tr"
click at [1101, 111] on img at bounding box center [1094, 82] width 26 height 61
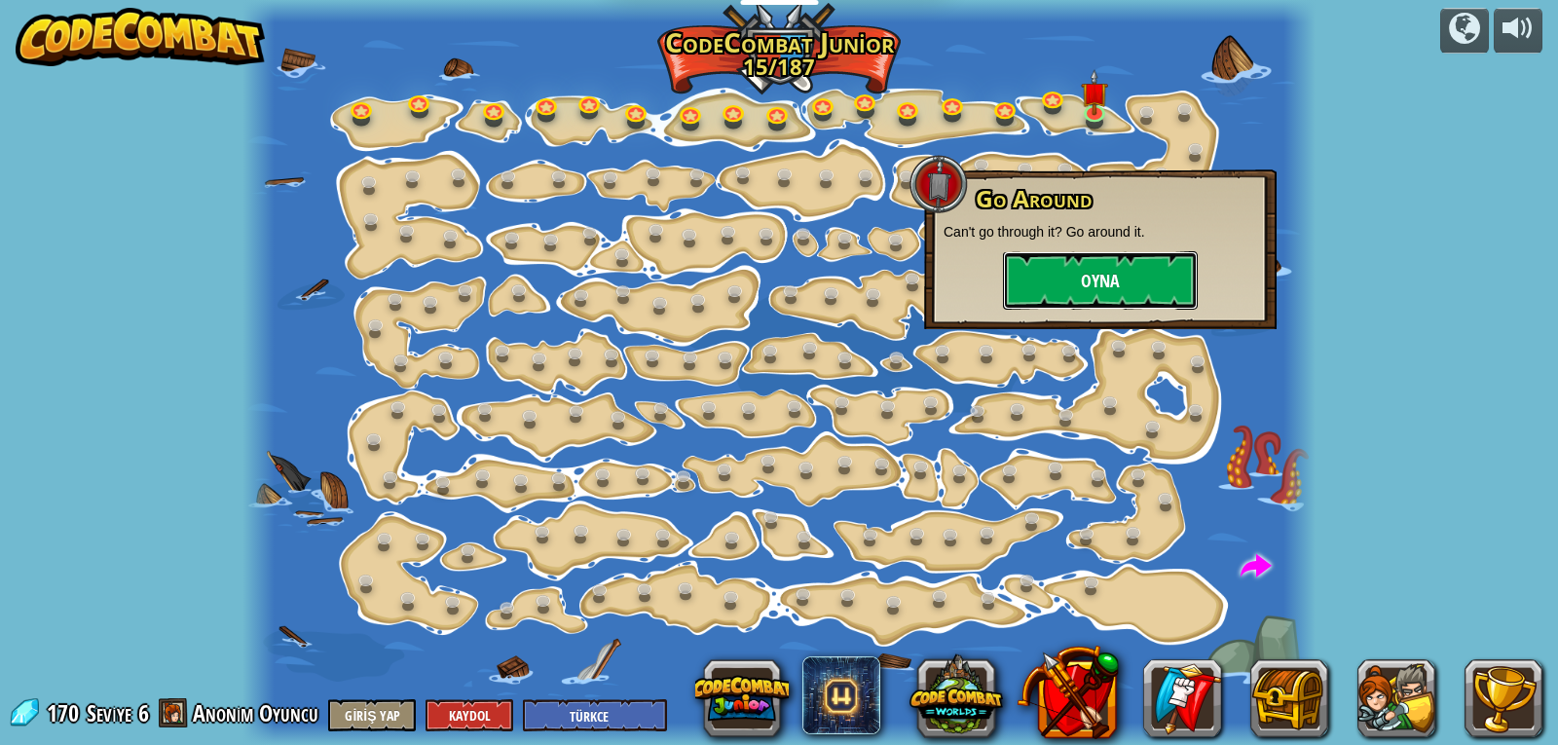
click at [1040, 287] on button "Oyna" at bounding box center [1100, 280] width 195 height 58
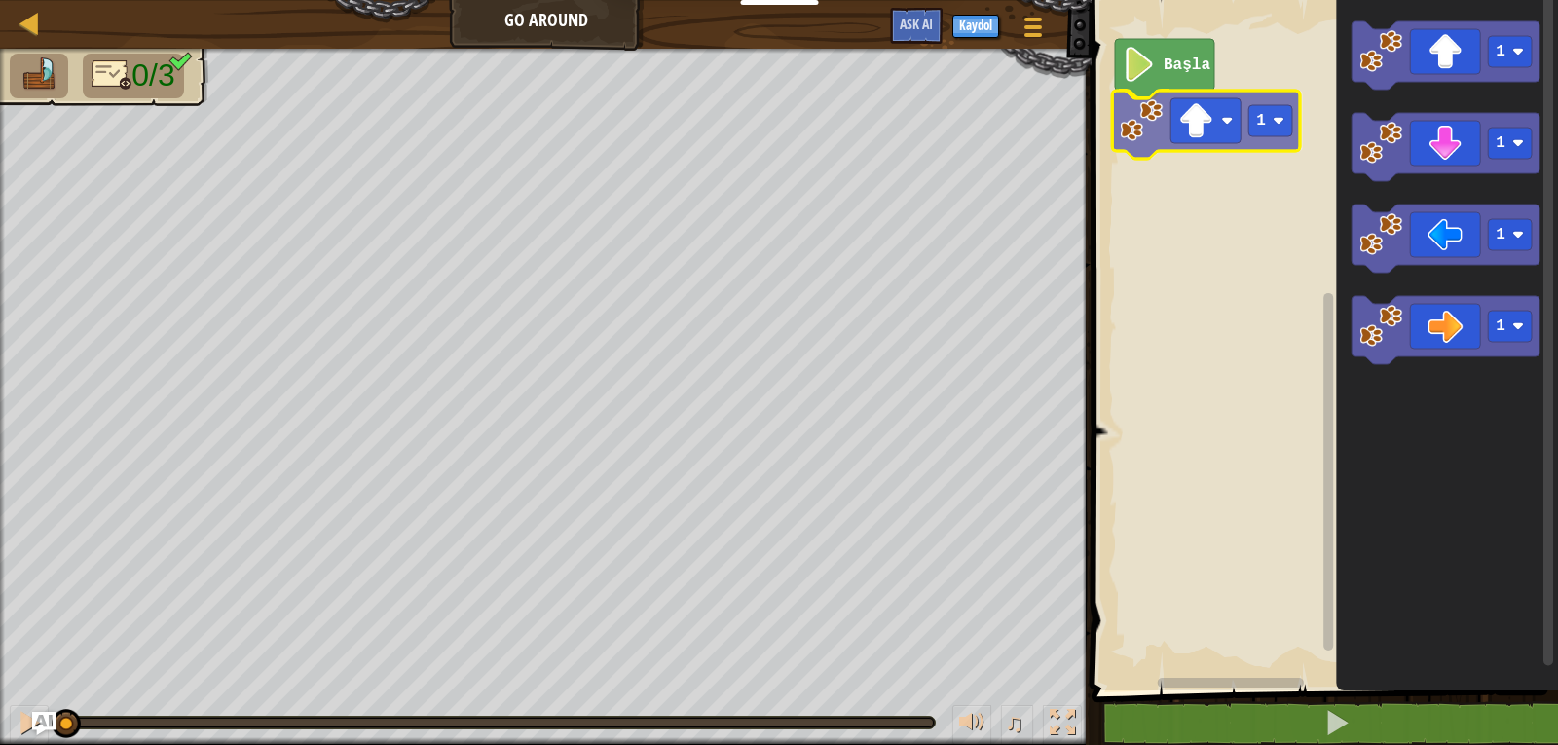
click at [1237, 143] on div "Başla 1 1 1 1 1 1" at bounding box center [1322, 340] width 472 height 700
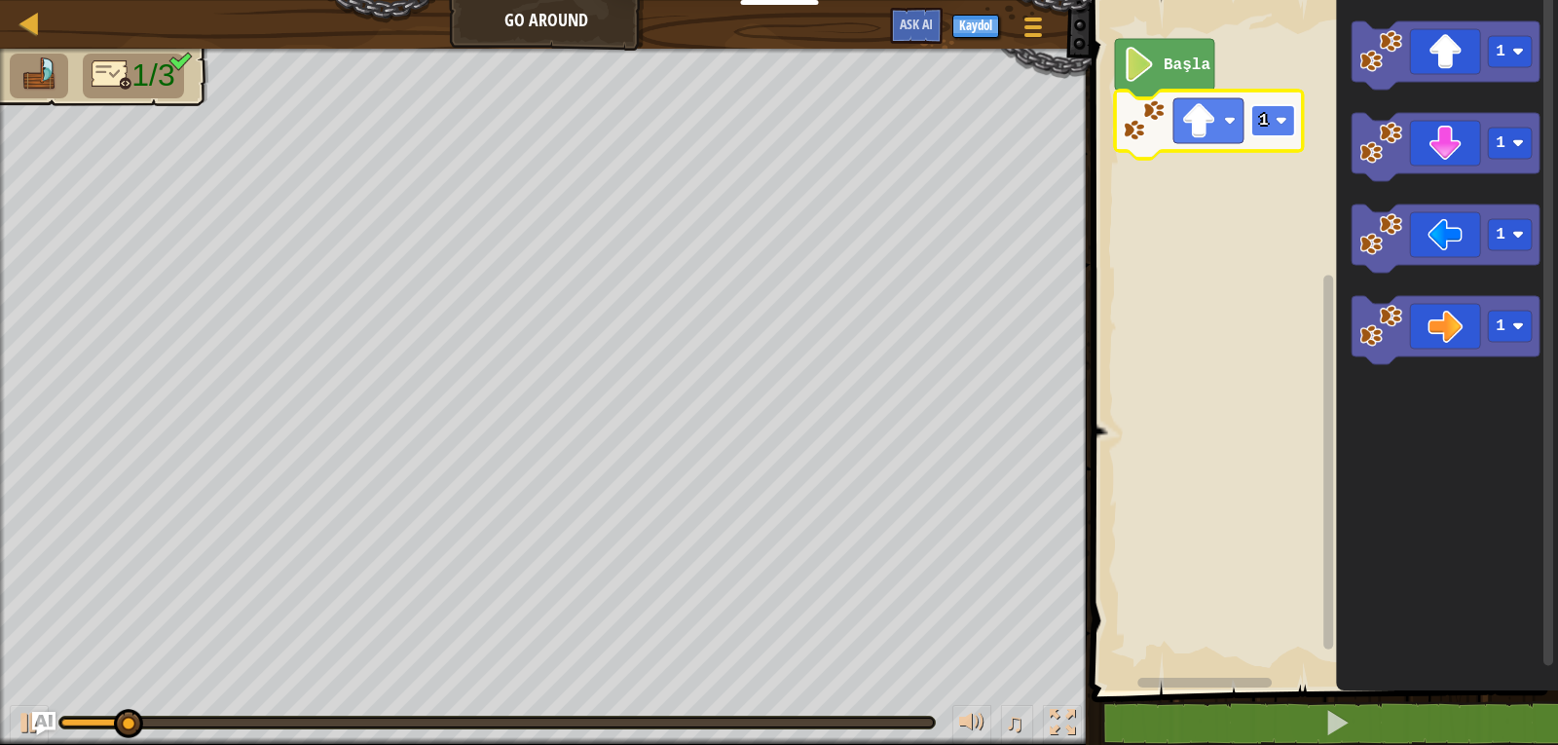
click at [1270, 121] on rect "Blockly Çalışma Alanı" at bounding box center [1273, 120] width 44 height 31
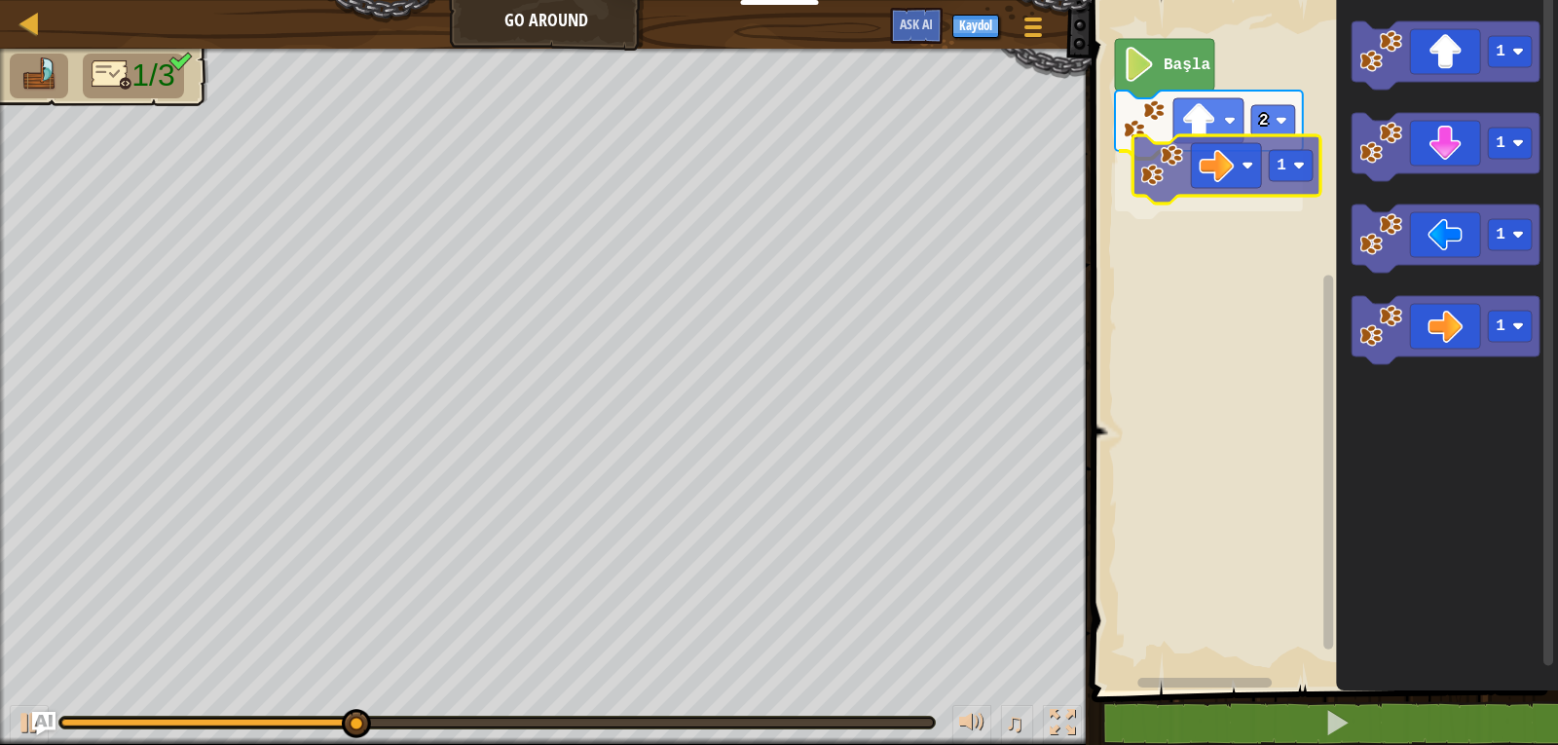
click at [1265, 164] on div "Başla 2 1 1 1 1 1 1" at bounding box center [1322, 340] width 472 height 700
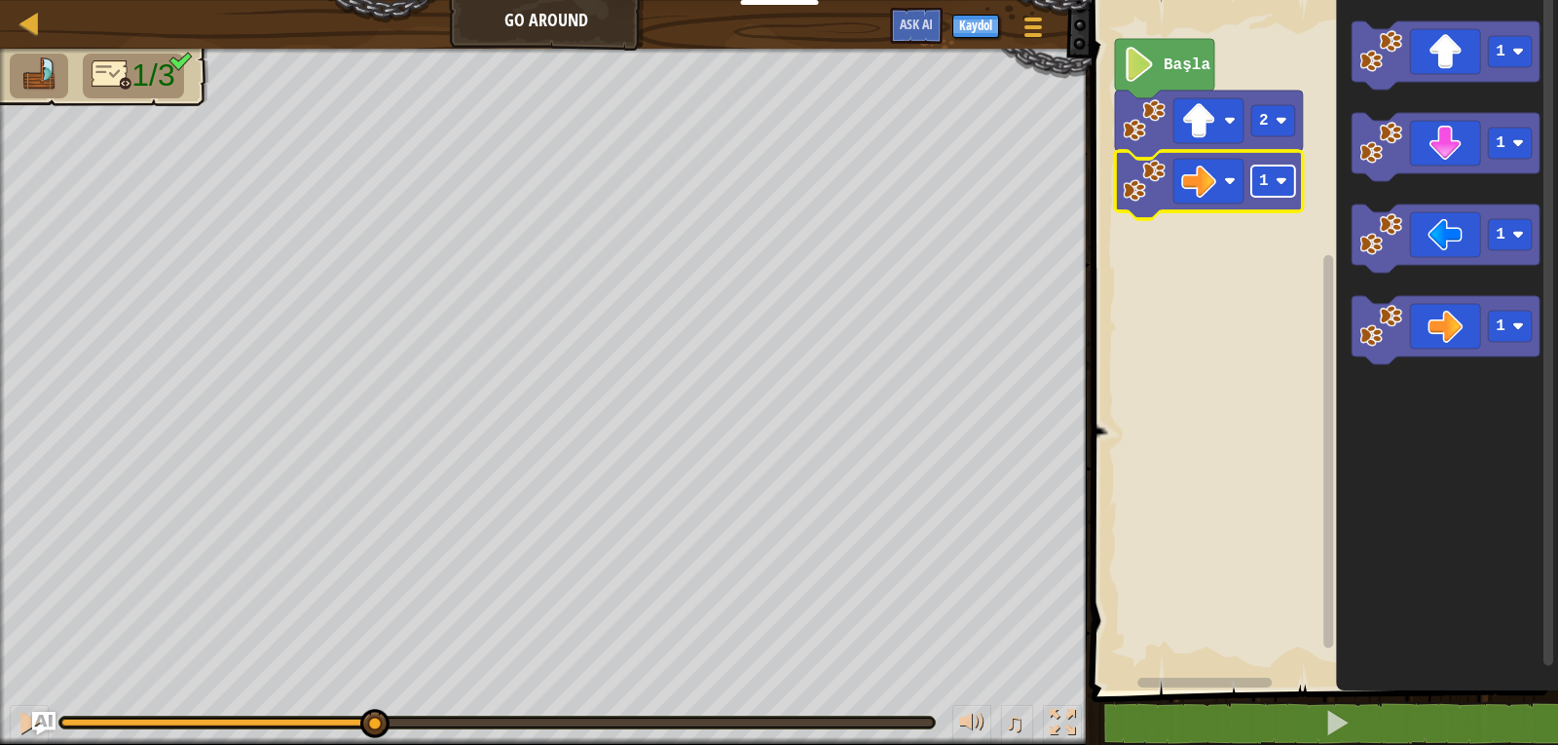
click at [1291, 183] on rect "Blockly Çalışma Alanı" at bounding box center [1273, 181] width 44 height 31
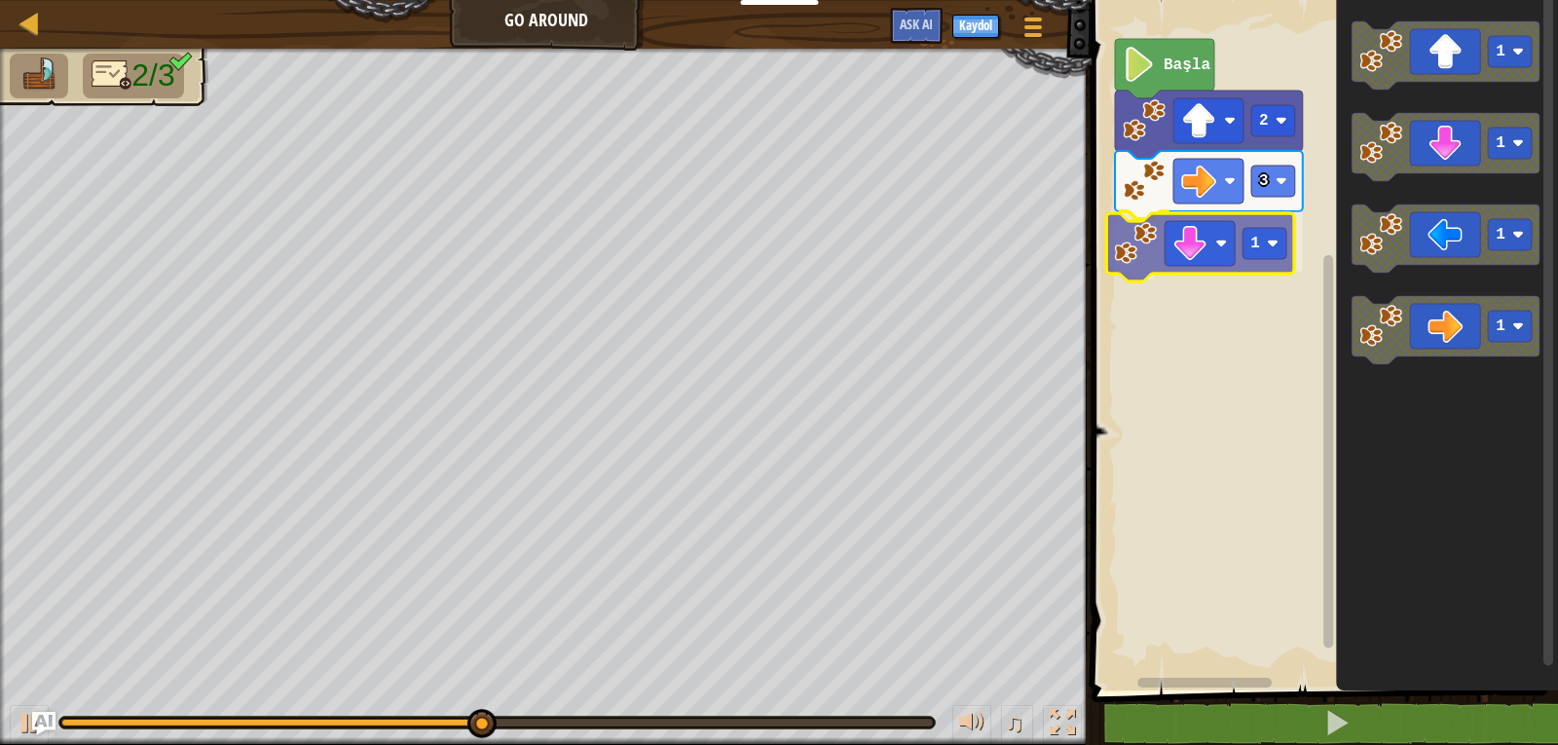
click at [1239, 272] on div "Başla 2 3 1 1 1 1 1 1" at bounding box center [1322, 340] width 472 height 700
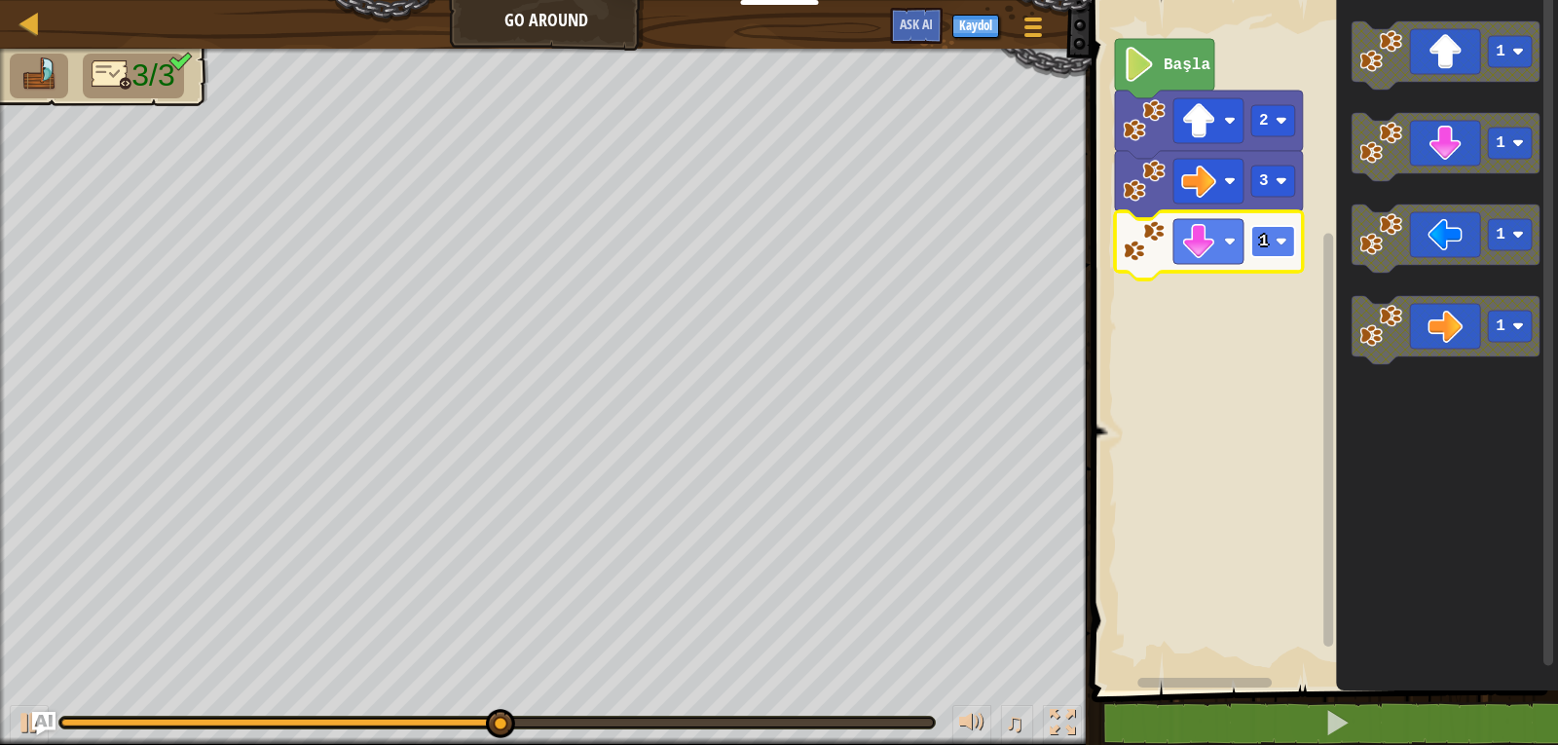
click at [1284, 248] on rect "Blockly Çalışma Alanı" at bounding box center [1273, 241] width 44 height 31
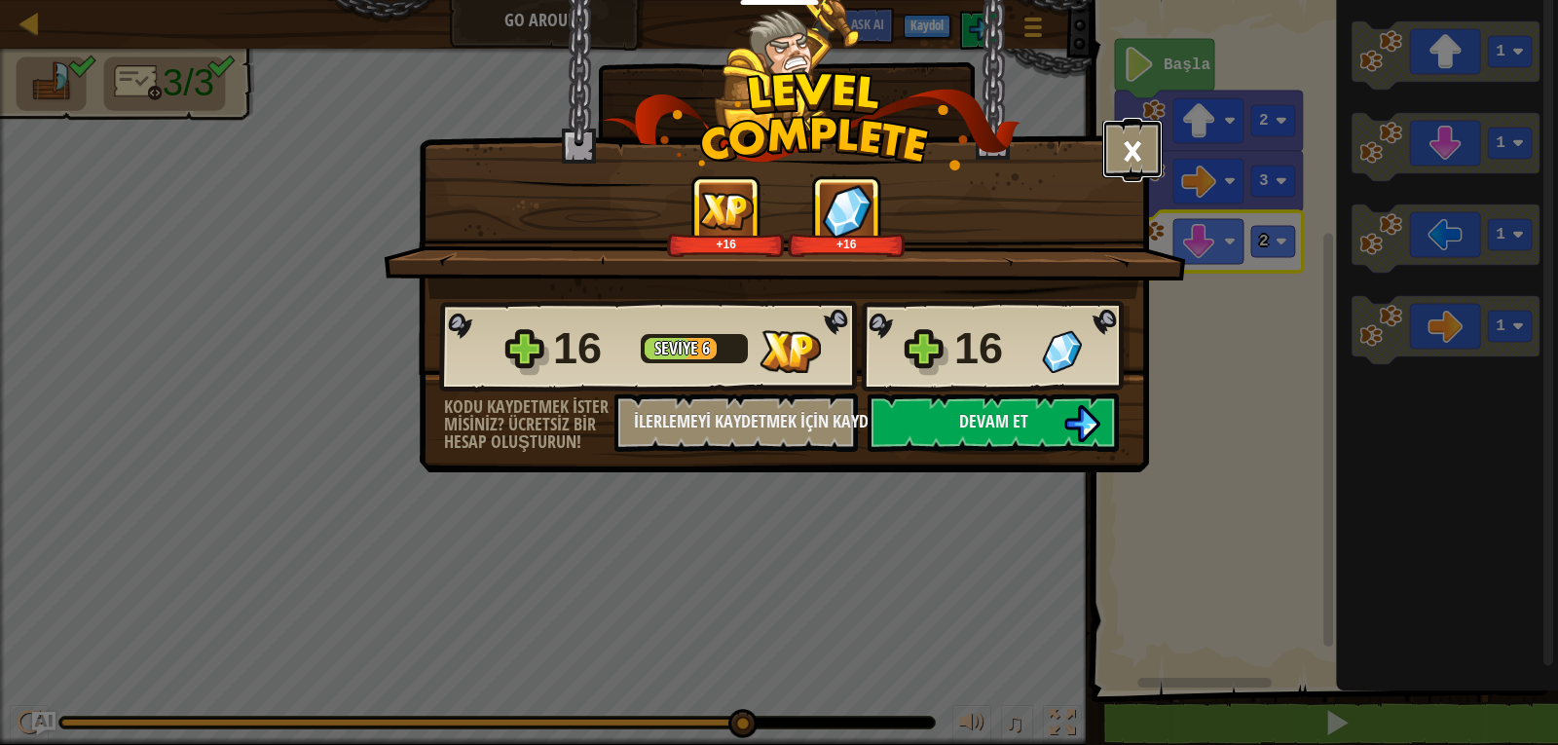
click at [1132, 158] on button "×" at bounding box center [1132, 149] width 60 height 58
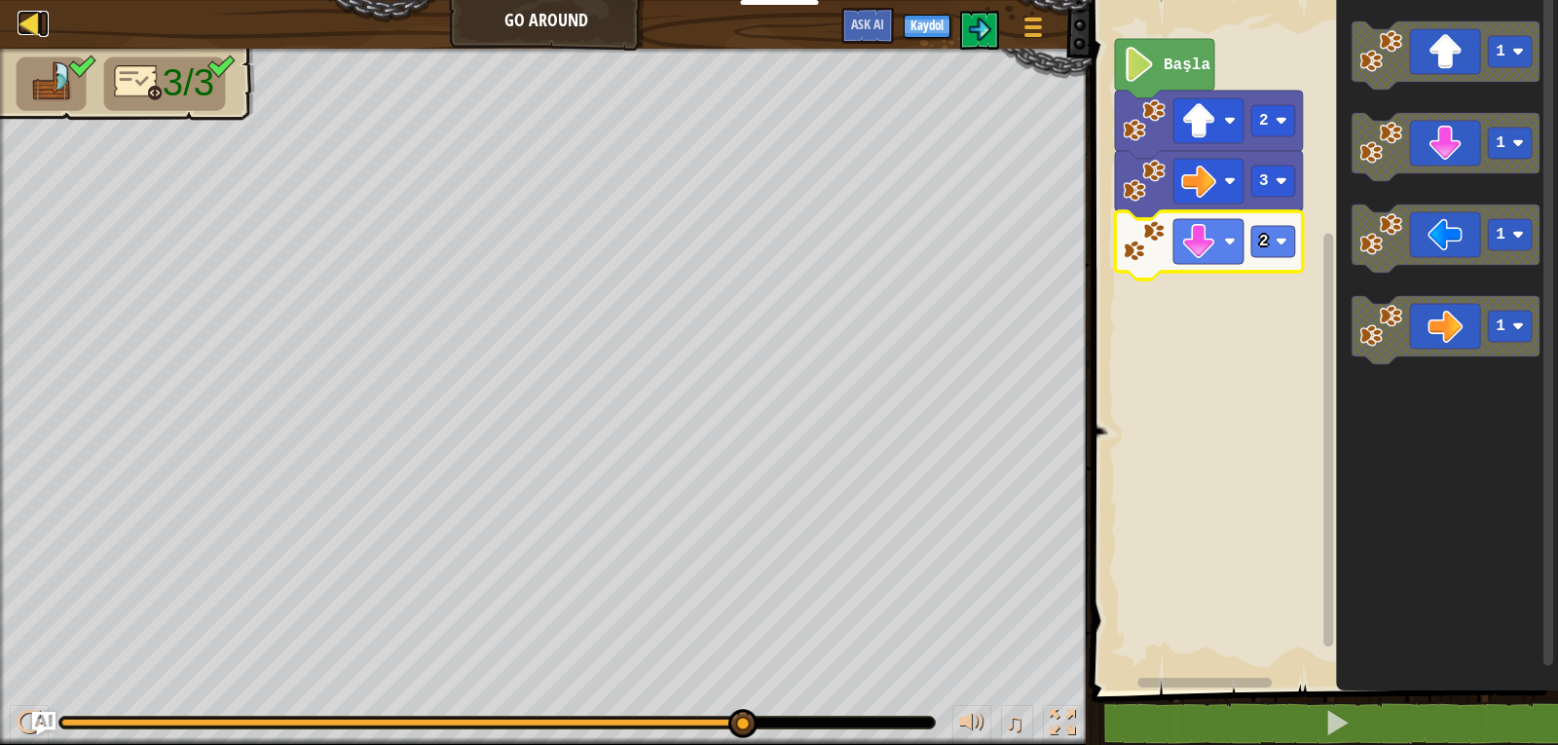
click at [34, 20] on div at bounding box center [30, 23] width 24 height 24
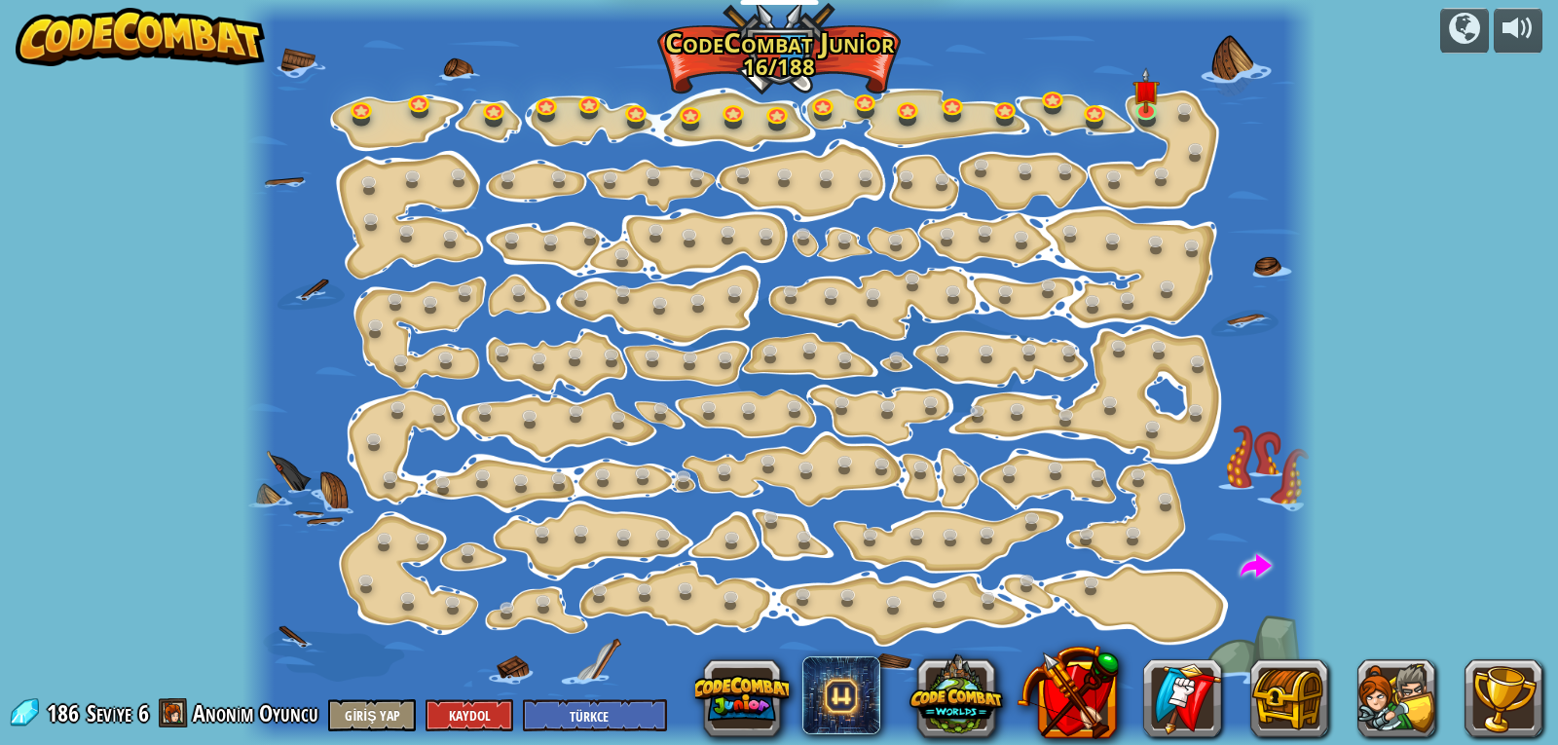
select select "tr"
click at [1151, 109] on img at bounding box center [1147, 79] width 26 height 61
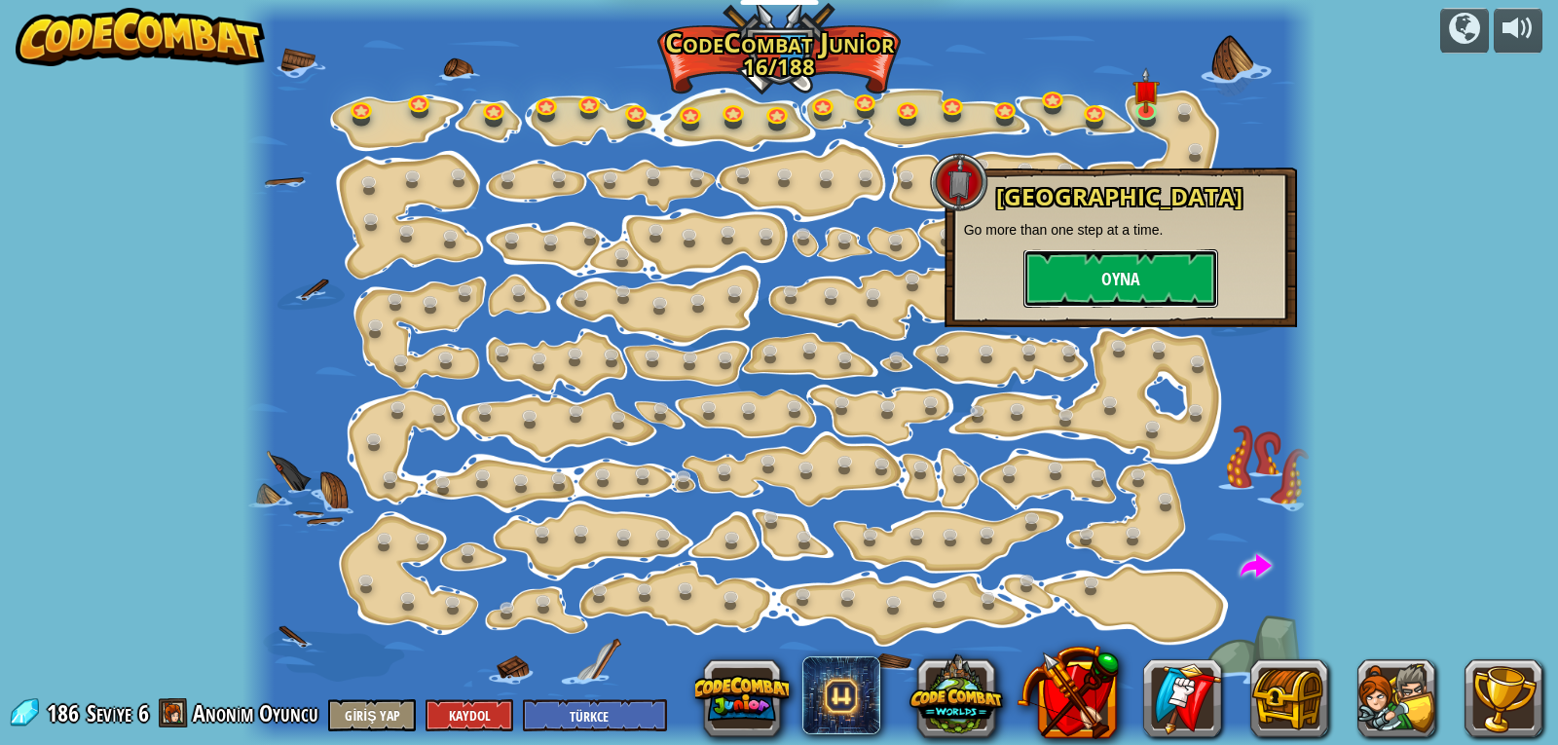
click at [1095, 272] on button "Oyna" at bounding box center [1121, 278] width 195 height 58
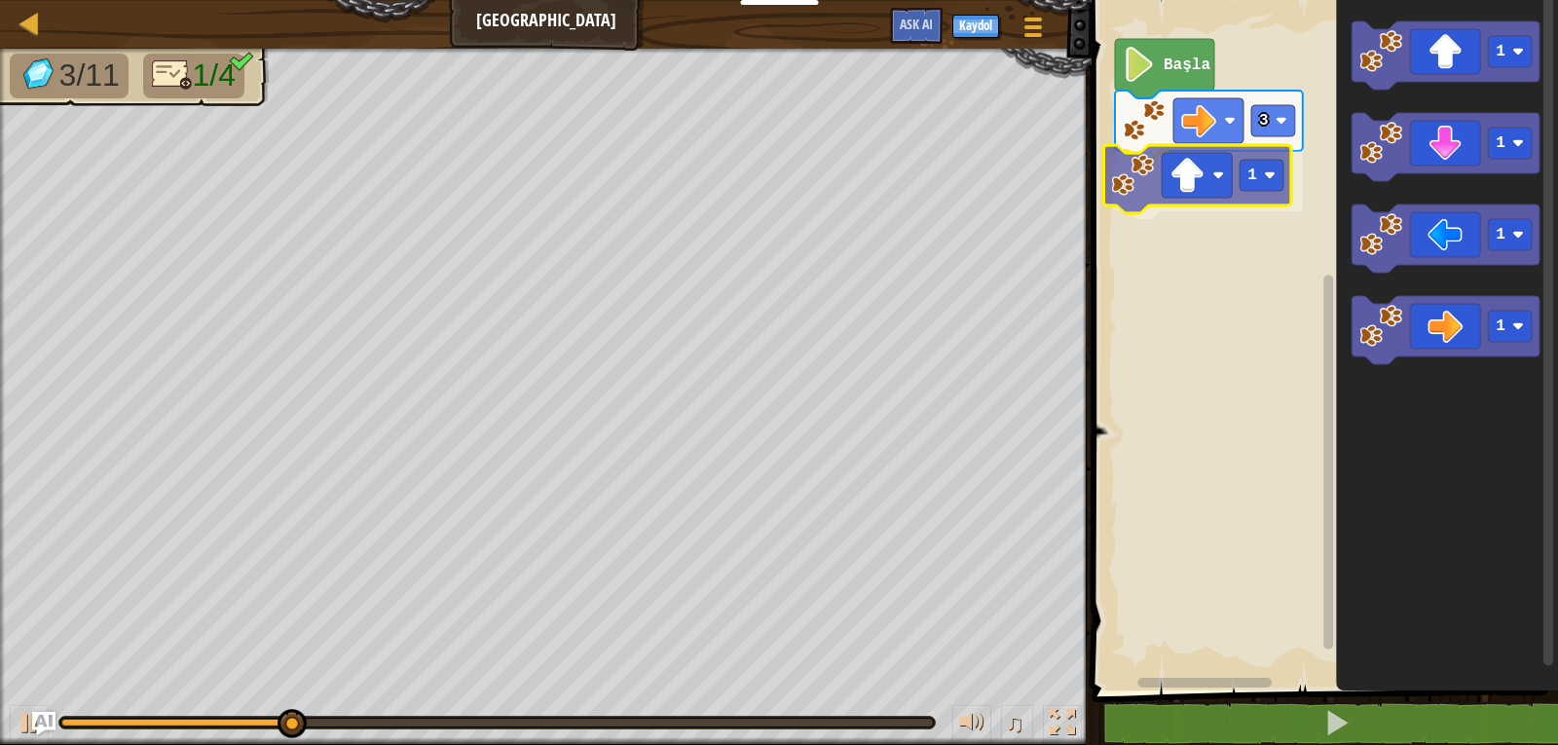
click at [1235, 197] on div "Başla 3 1 1 1 1 1 1" at bounding box center [1322, 340] width 472 height 700
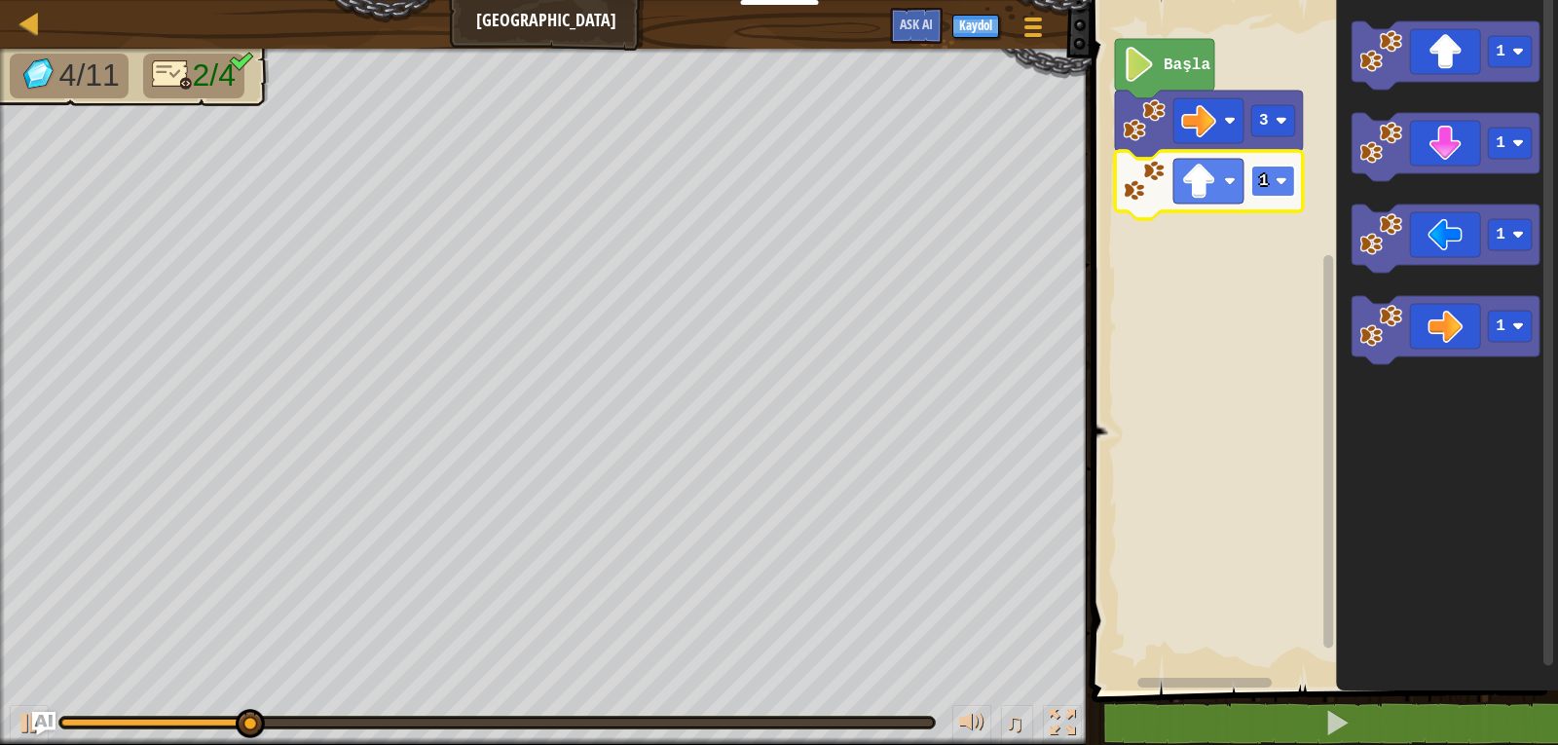
click at [1273, 192] on rect "Blockly Çalışma Alanı" at bounding box center [1273, 181] width 44 height 31
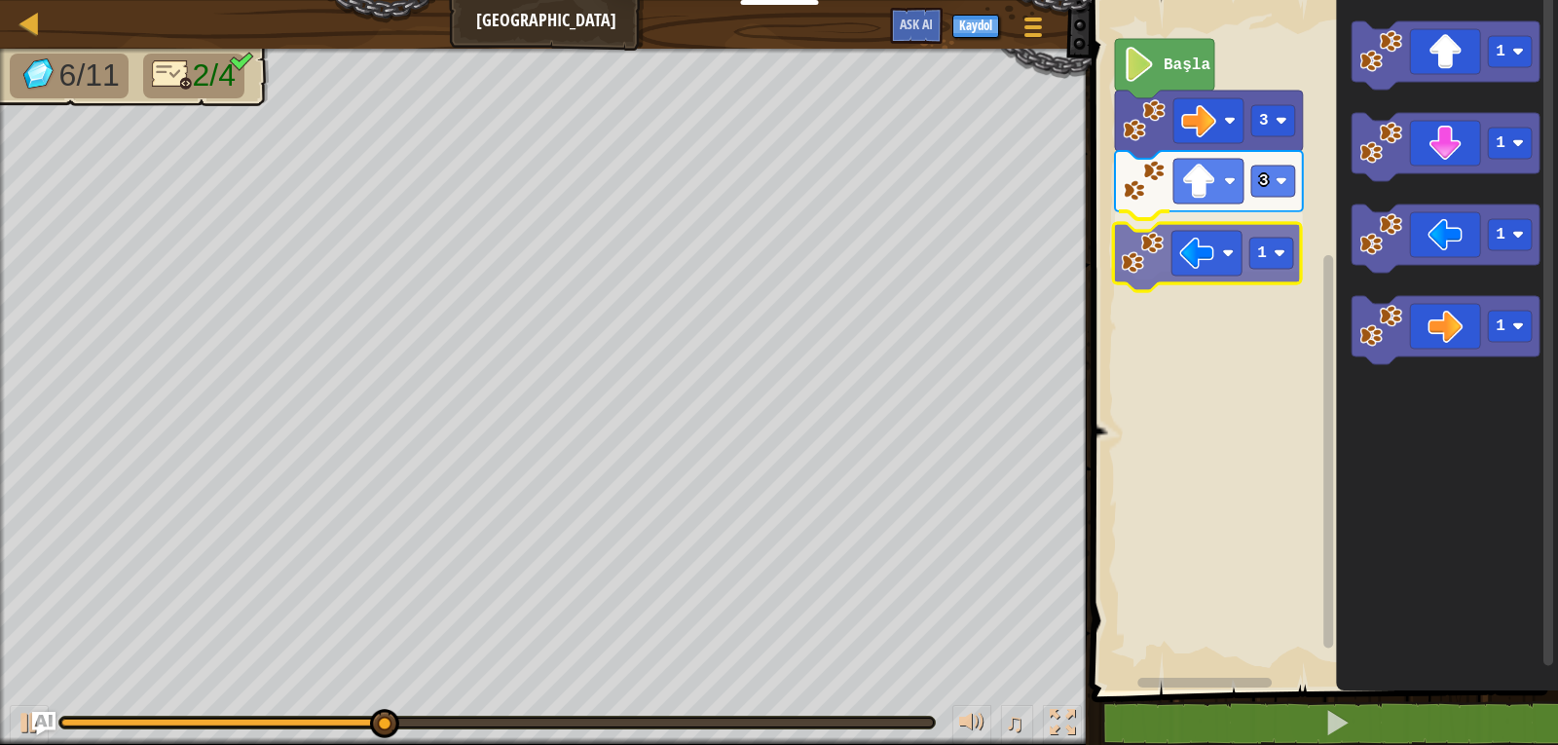
click at [1250, 271] on div "Başla 3 3 1 1 1 1 1 1" at bounding box center [1322, 340] width 472 height 700
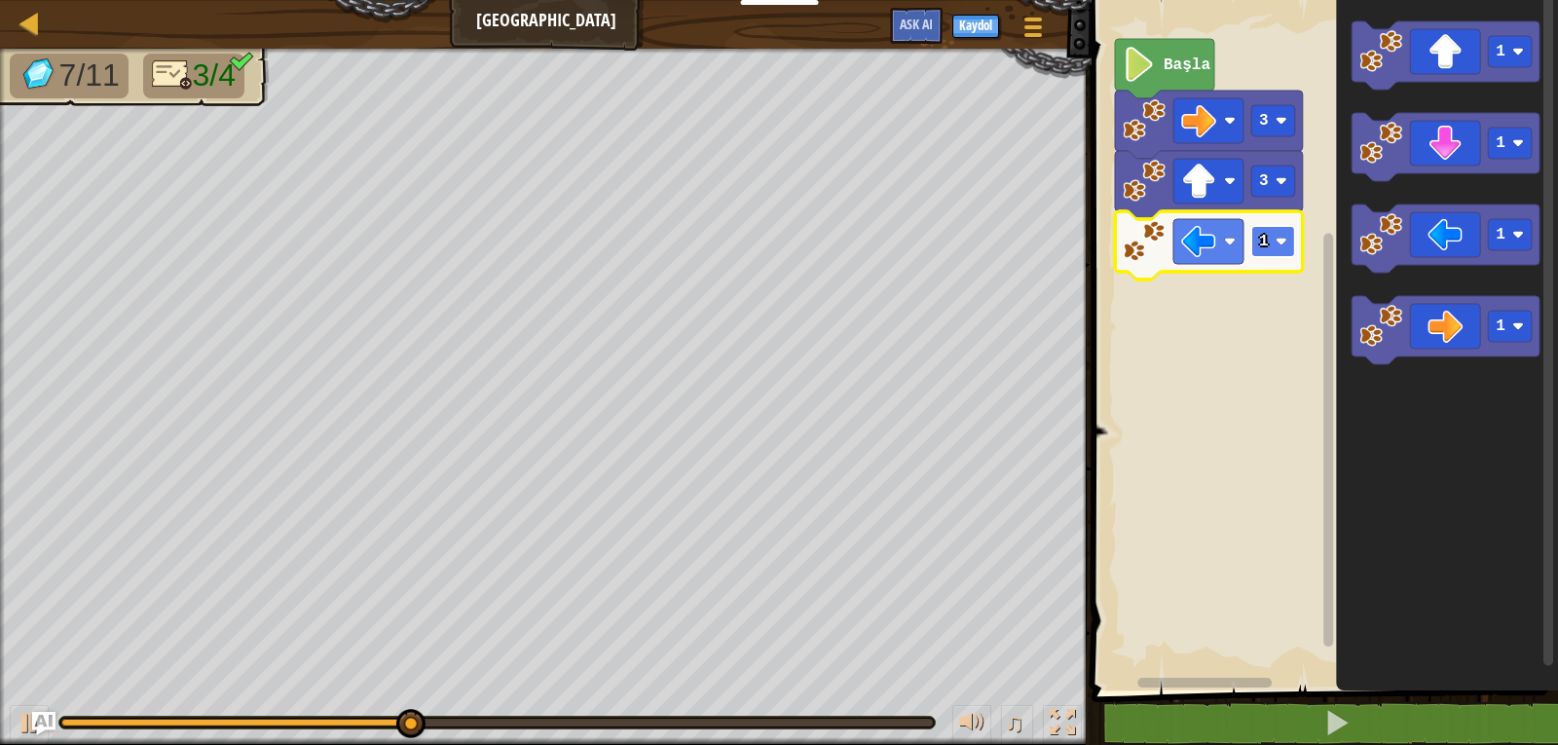
click at [1263, 254] on rect "Blockly Çalışma Alanı" at bounding box center [1273, 241] width 44 height 31
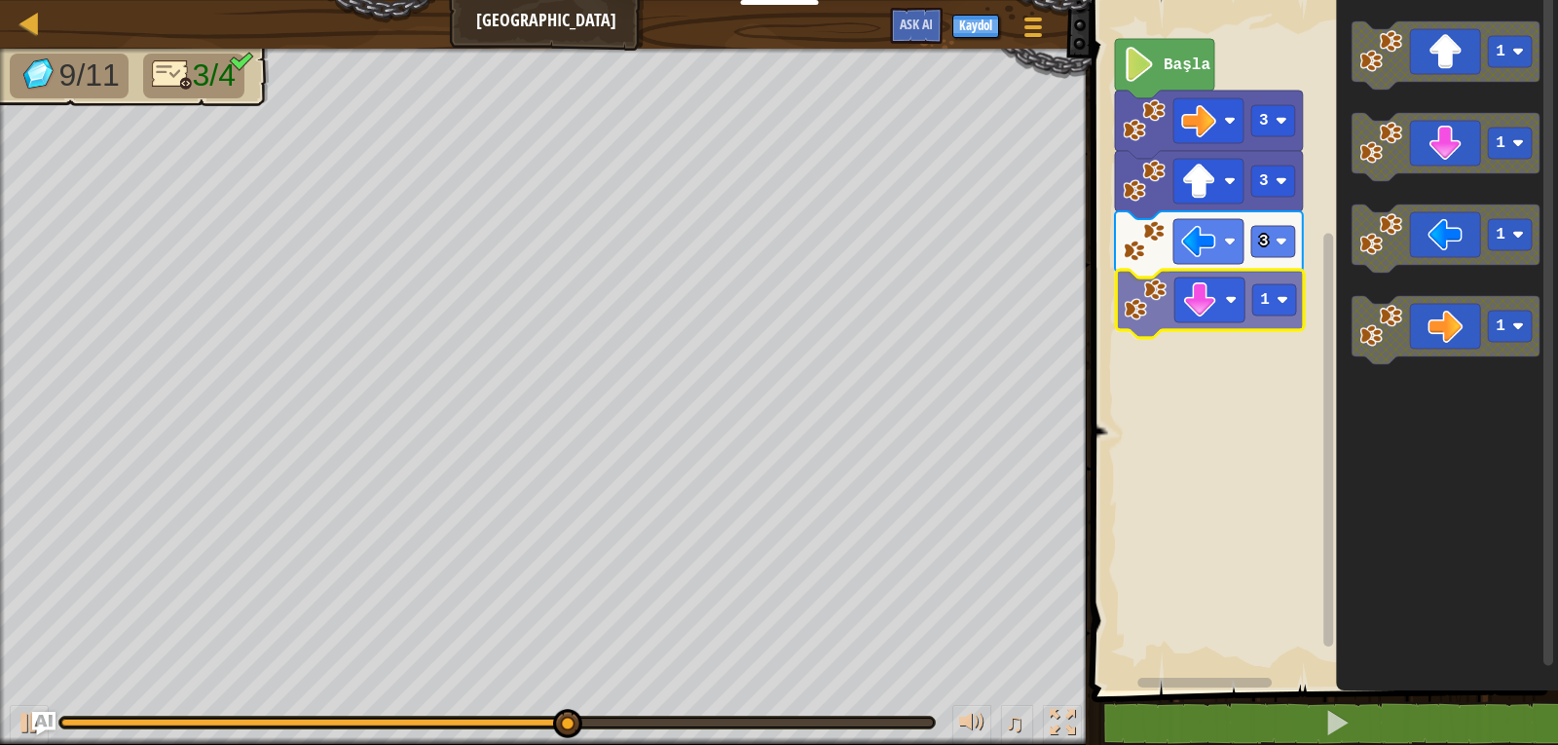
click at [1245, 332] on div "Başla 3 3 3 1 1 1 1 1 1" at bounding box center [1322, 340] width 472 height 700
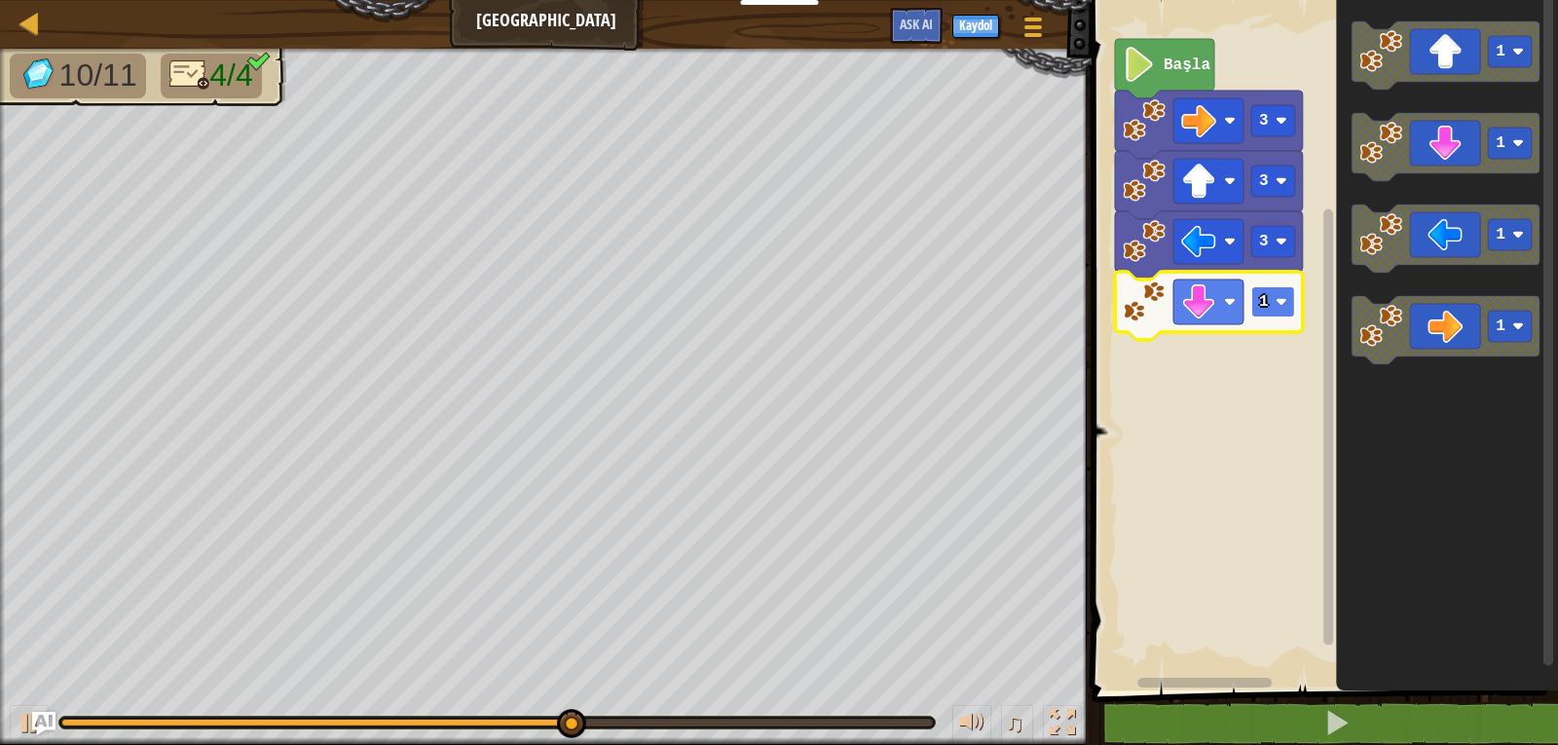
click at [1274, 300] on rect "Blockly Çalışma Alanı" at bounding box center [1273, 301] width 44 height 31
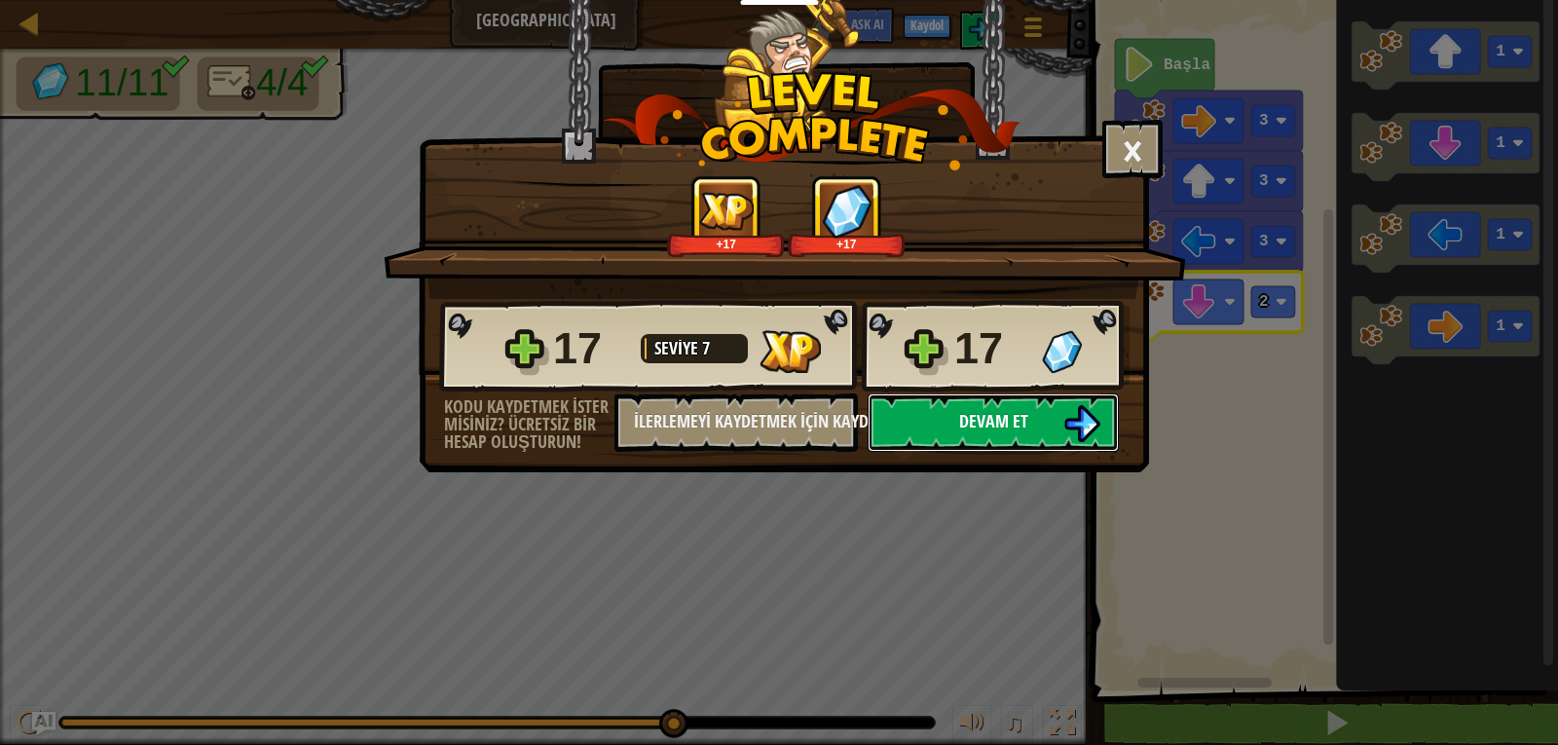
click at [974, 423] on span "Devam et" at bounding box center [993, 421] width 69 height 24
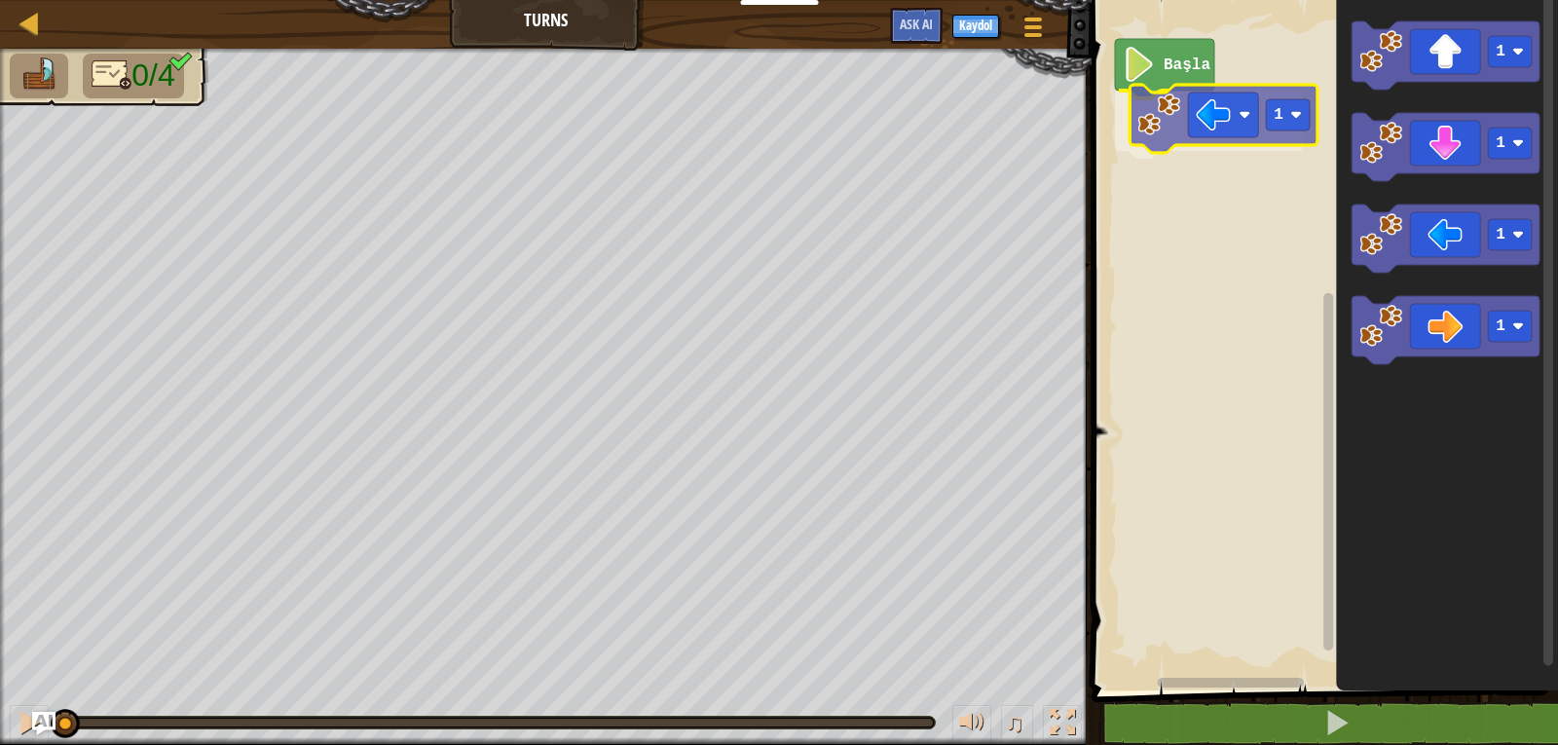
click at [1278, 134] on div "Başla 1 1 1 1 1 1" at bounding box center [1322, 340] width 472 height 700
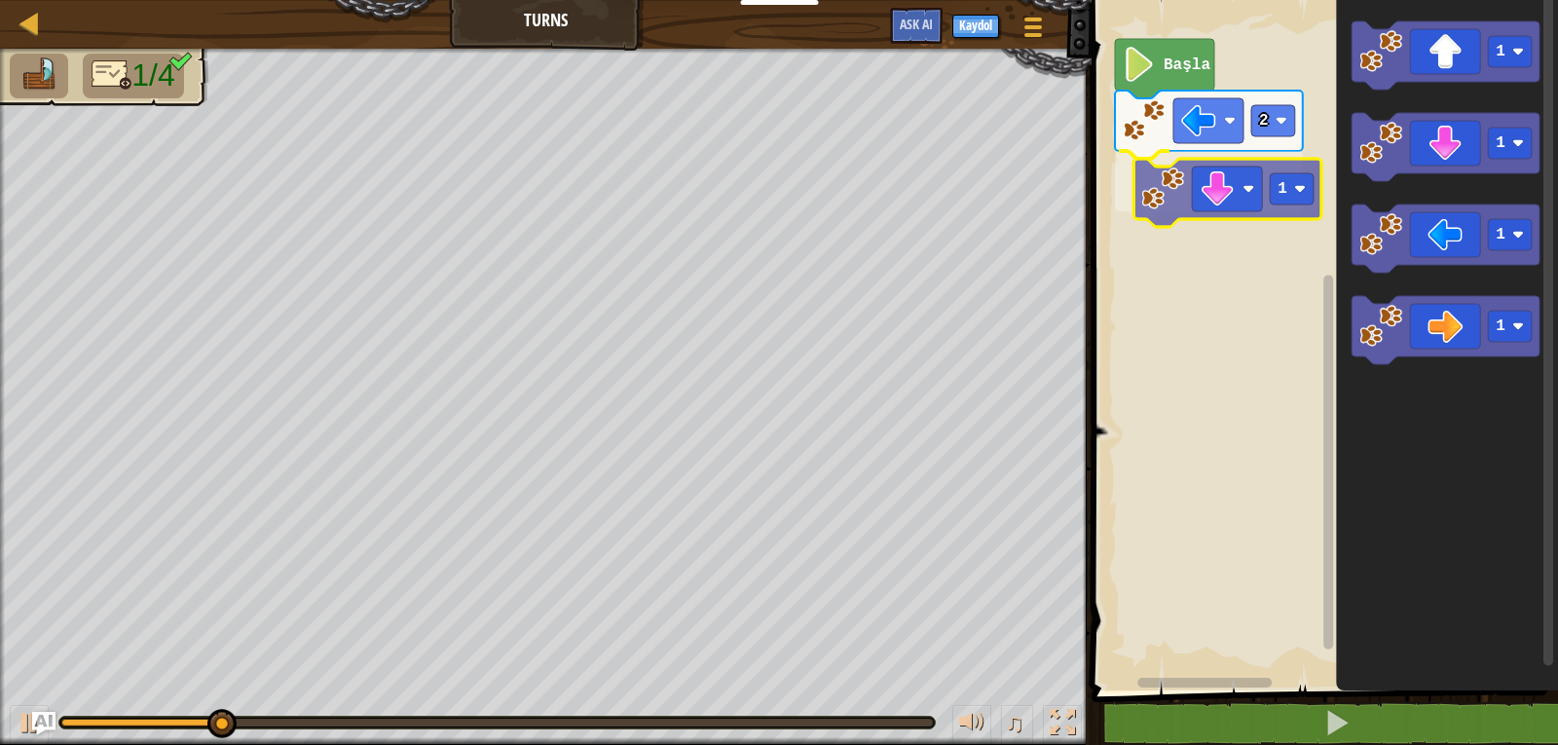
click at [1276, 215] on div "Başla 2 1 1 1 1 1 1" at bounding box center [1322, 340] width 472 height 700
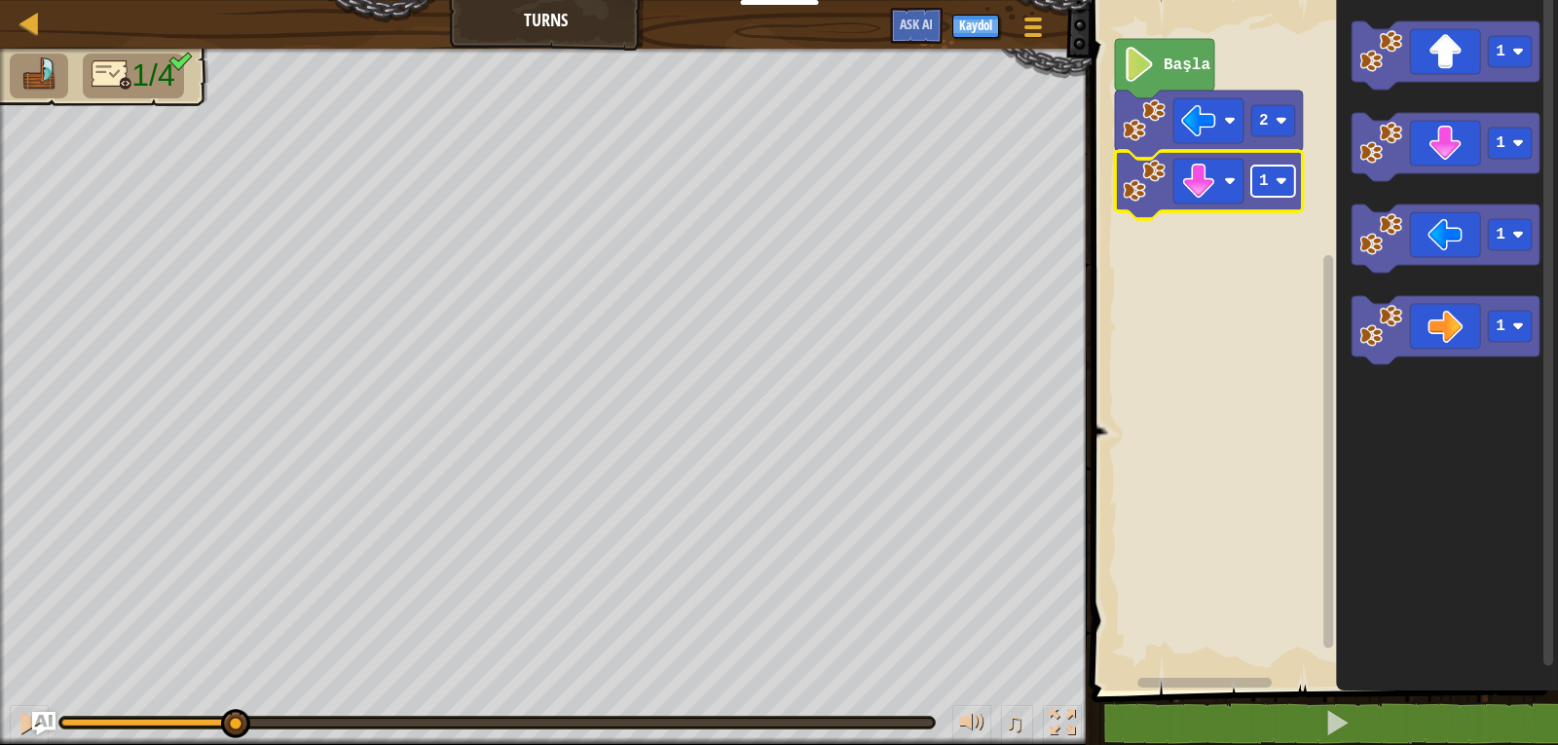
click at [1282, 196] on rect "Blockly Çalışma Alanı" at bounding box center [1273, 181] width 44 height 31
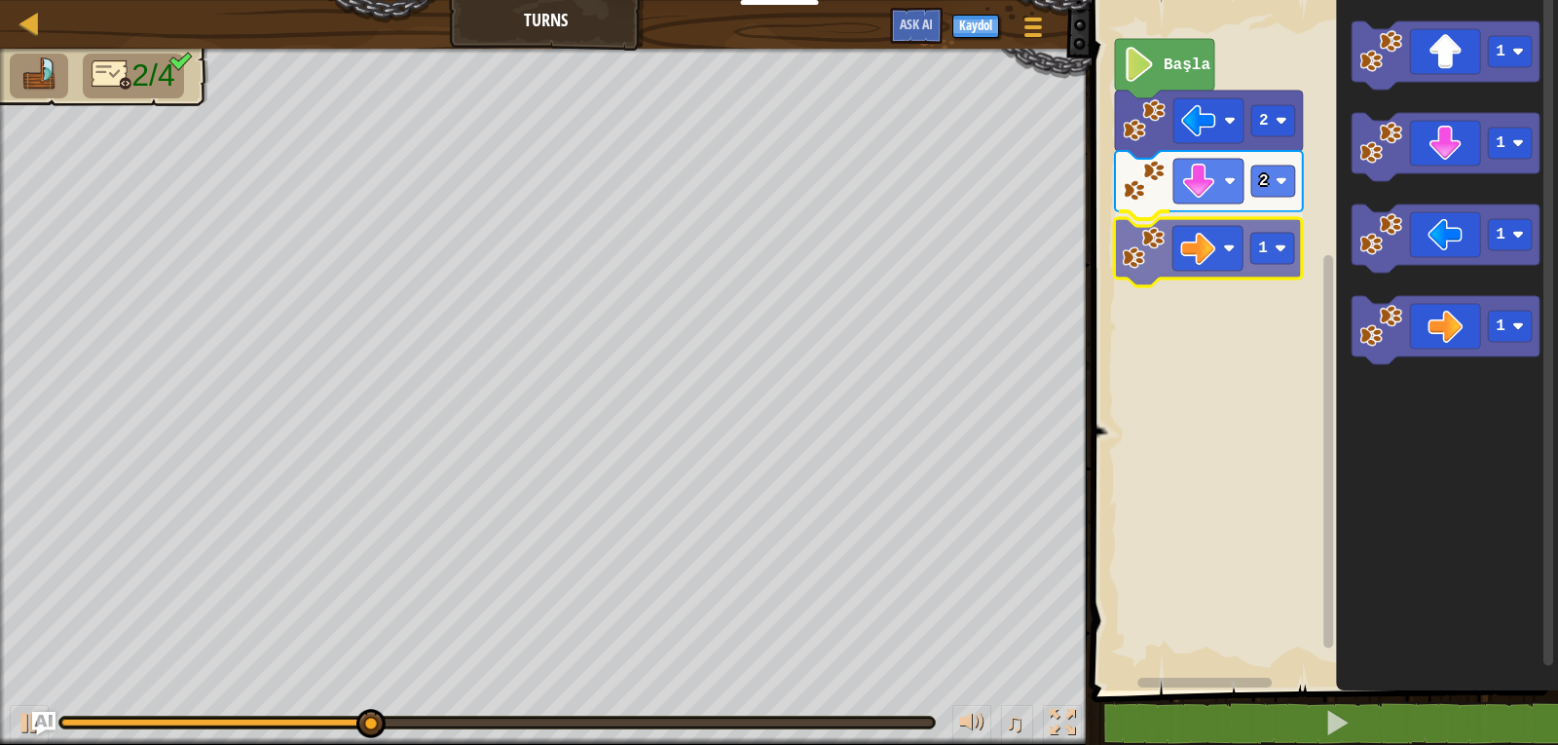
click at [1246, 269] on div "Başla 2 2 1 1 1 1 1 1" at bounding box center [1322, 340] width 472 height 700
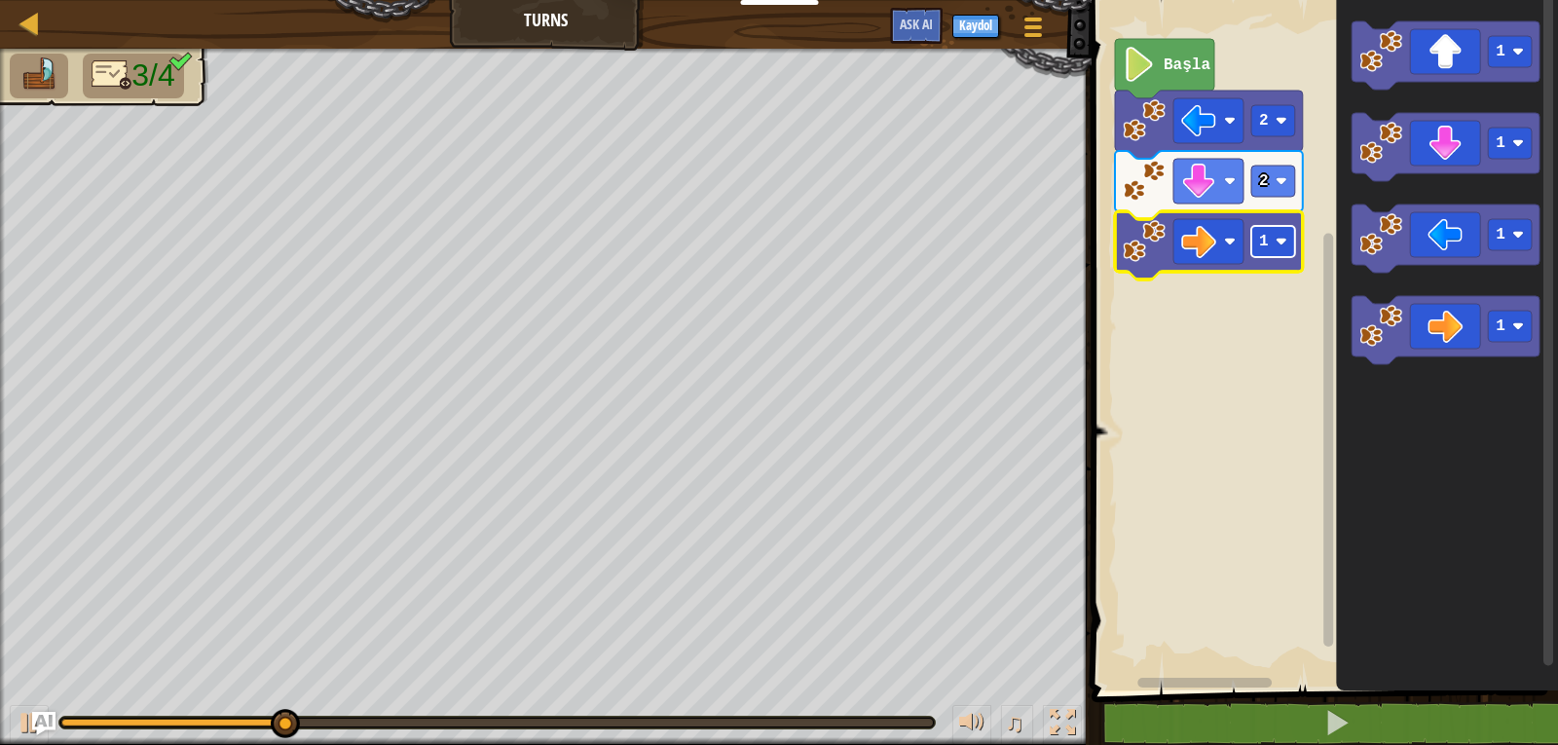
click at [1285, 248] on rect "Blockly Çalışma Alanı" at bounding box center [1273, 241] width 44 height 31
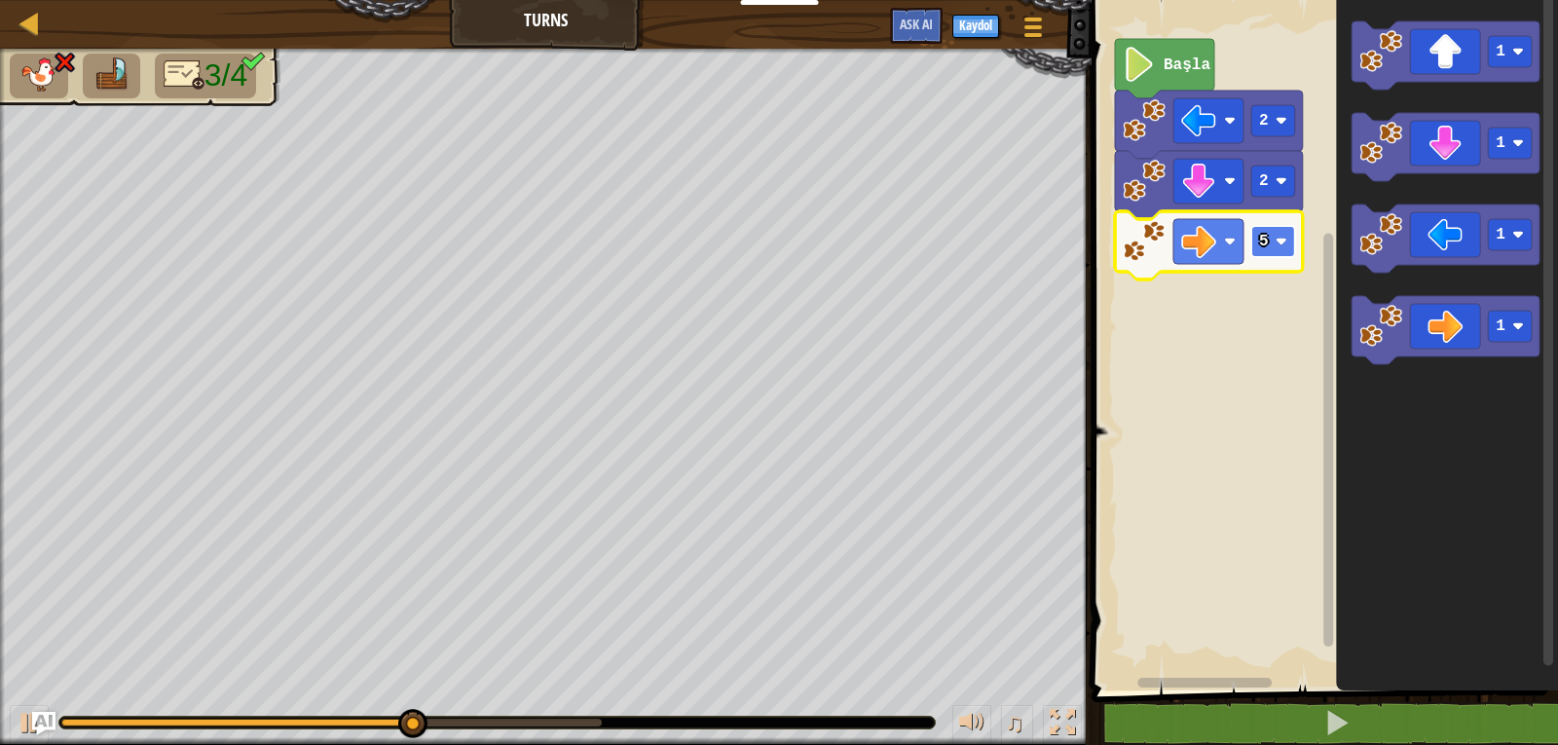
click at [1270, 245] on rect "Blockly Çalışma Alanı" at bounding box center [1273, 241] width 44 height 31
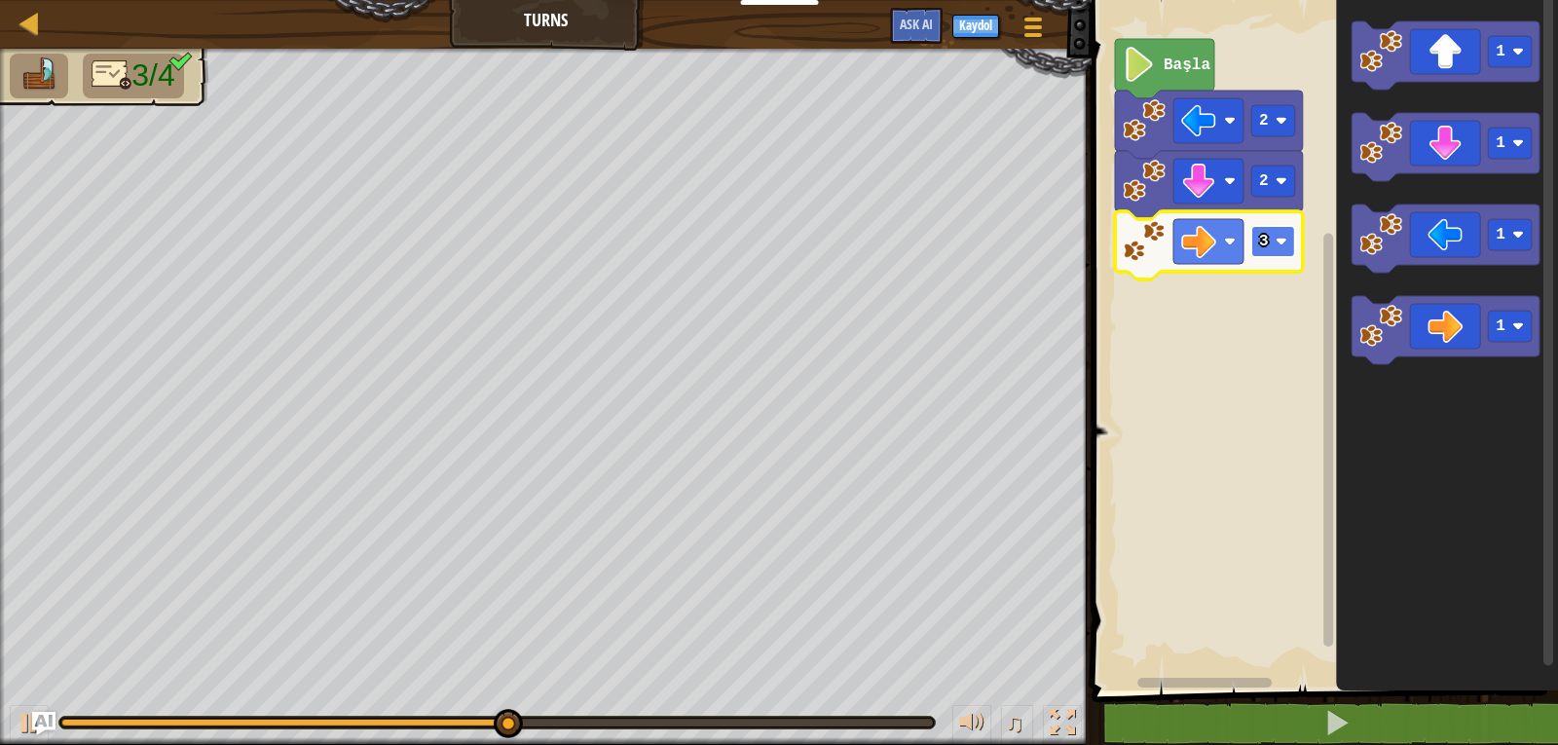
click at [1270, 227] on rect "Blockly Çalışma Alanı" at bounding box center [1273, 241] width 44 height 31
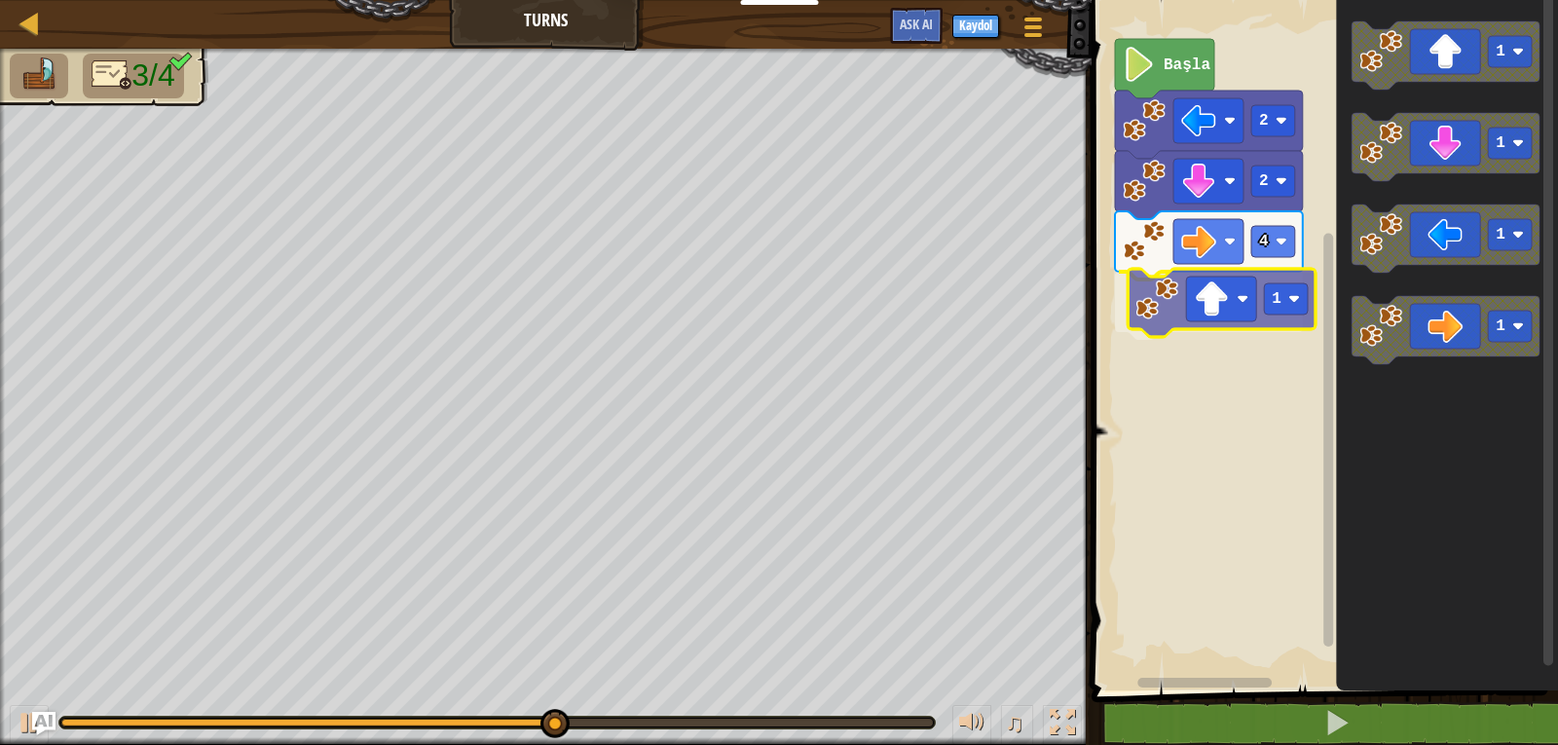
click at [1281, 325] on div "Başla 2 2 4 1 1 1 1 1 1" at bounding box center [1322, 340] width 472 height 700
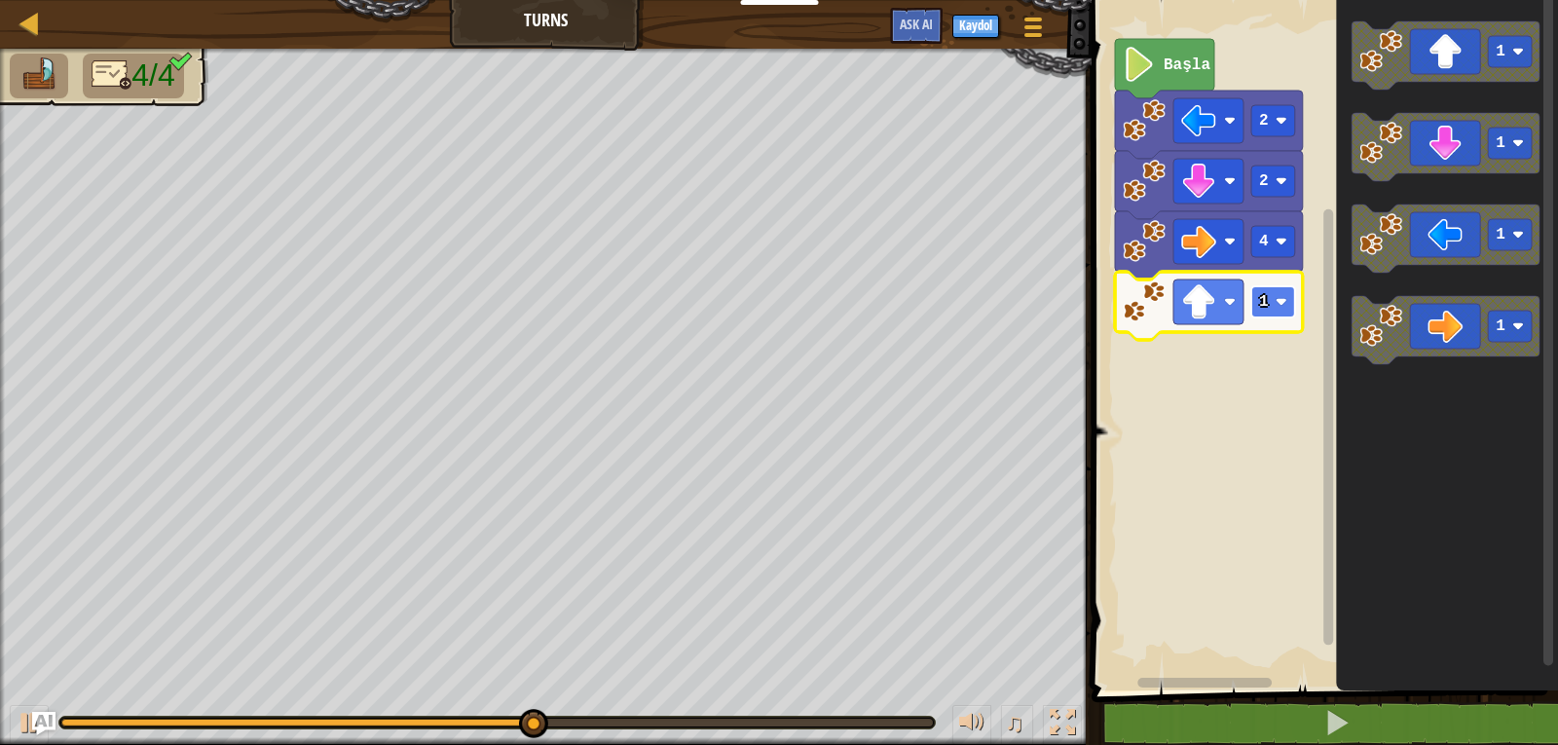
click at [1278, 310] on rect "Blockly Çalışma Alanı" at bounding box center [1273, 301] width 44 height 31
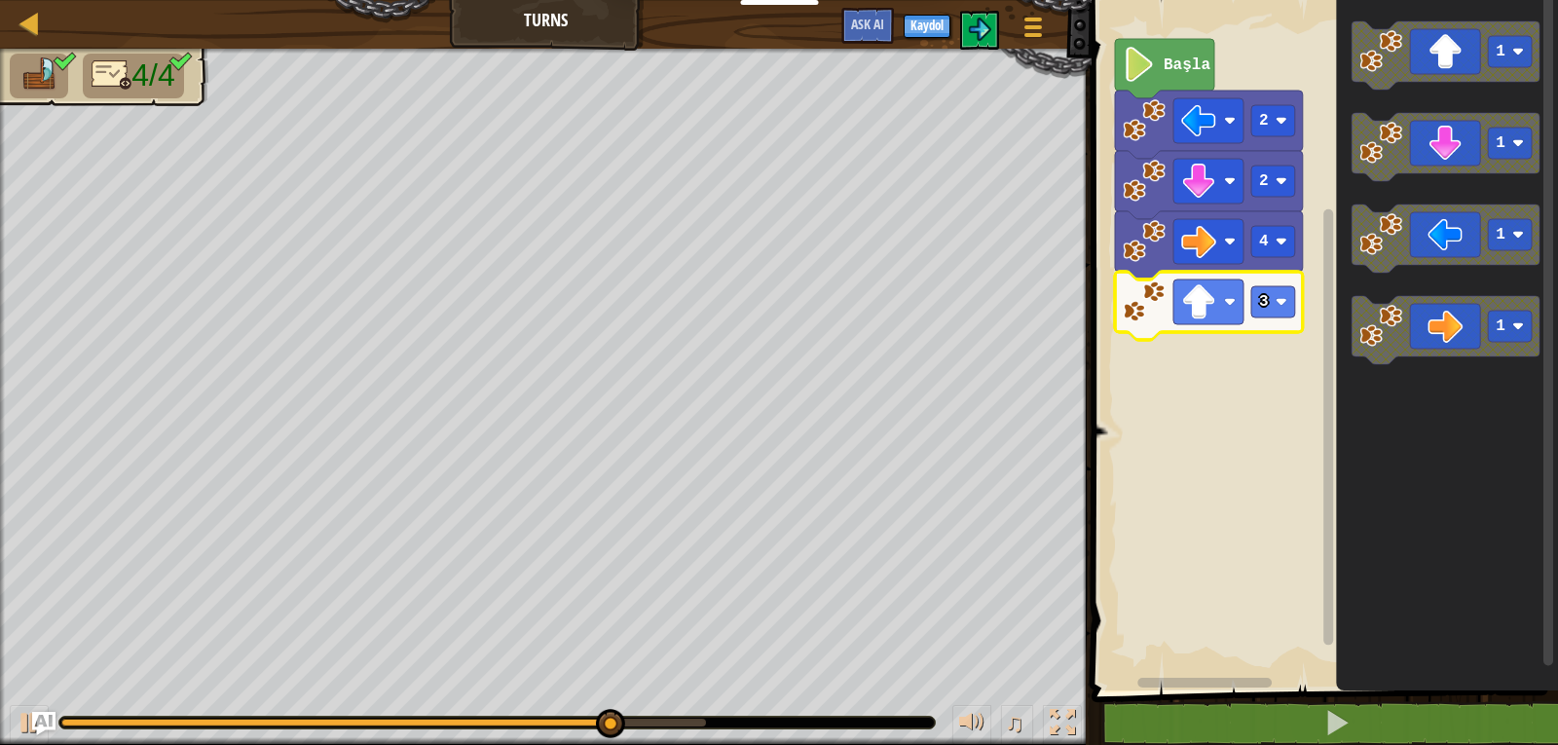
drag, startPoint x: 609, startPoint y: 728, endPoint x: 490, endPoint y: 728, distance: 118.8
click at [490, 728] on div at bounding box center [496, 723] width 877 height 14
drag, startPoint x: 495, startPoint y: 718, endPoint x: 478, endPoint y: 722, distance: 17.0
click at [444, 735] on div "♫" at bounding box center [546, 718] width 1092 height 58
click at [478, 722] on div at bounding box center [270, 723] width 418 height 8
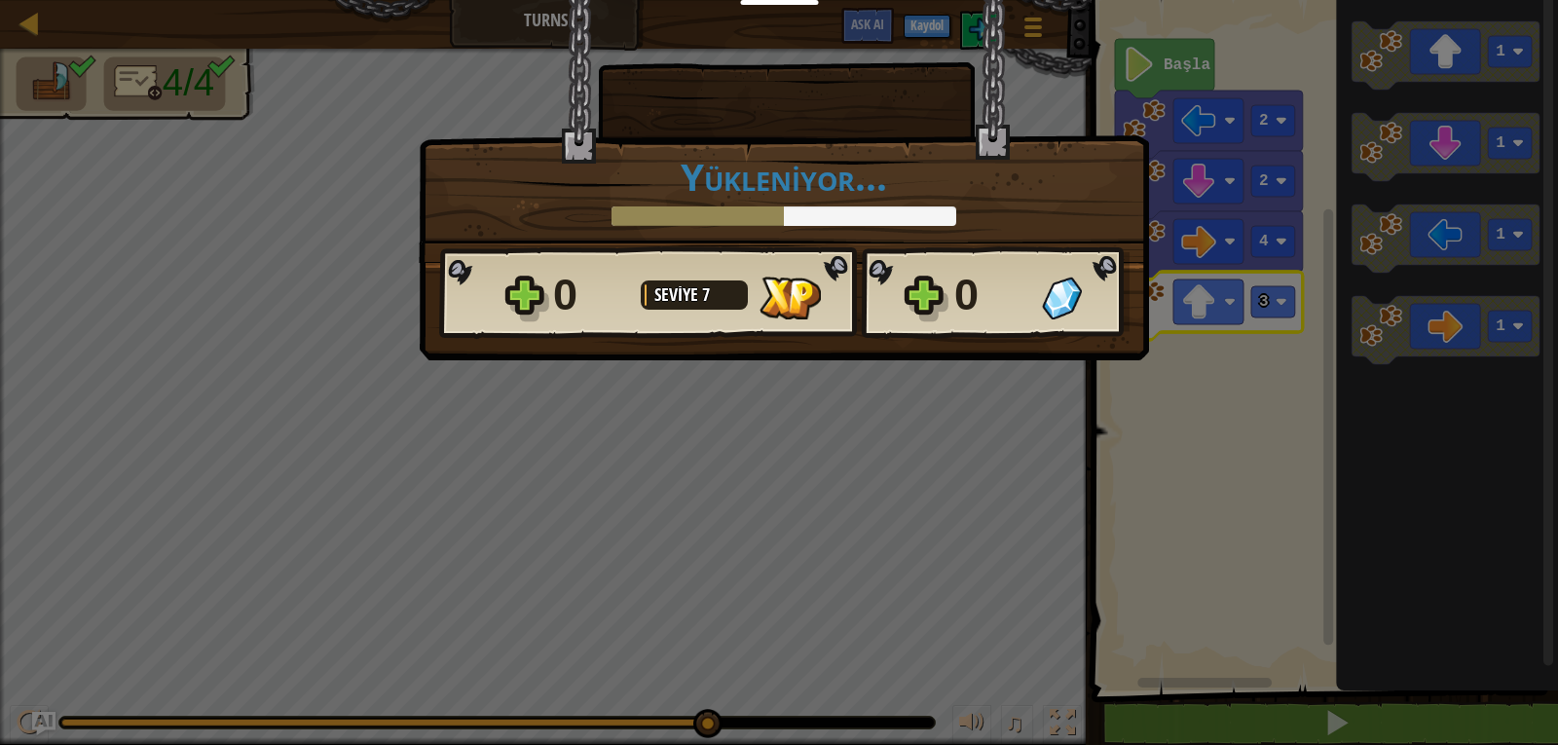
drag, startPoint x: 478, startPoint y: 722, endPoint x: 766, endPoint y: 530, distance: 346.3
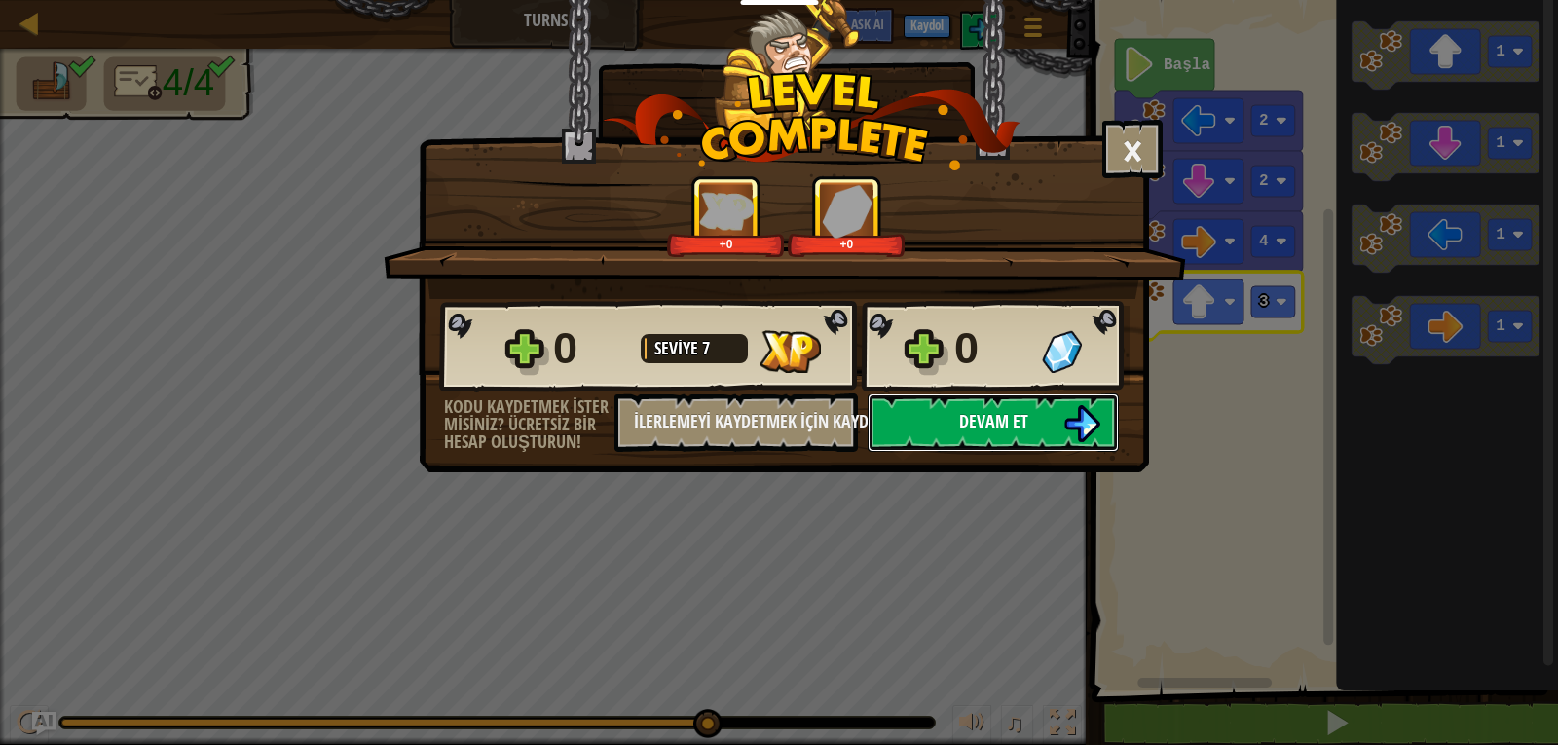
click at [957, 406] on button "Devam et" at bounding box center [993, 422] width 251 height 58
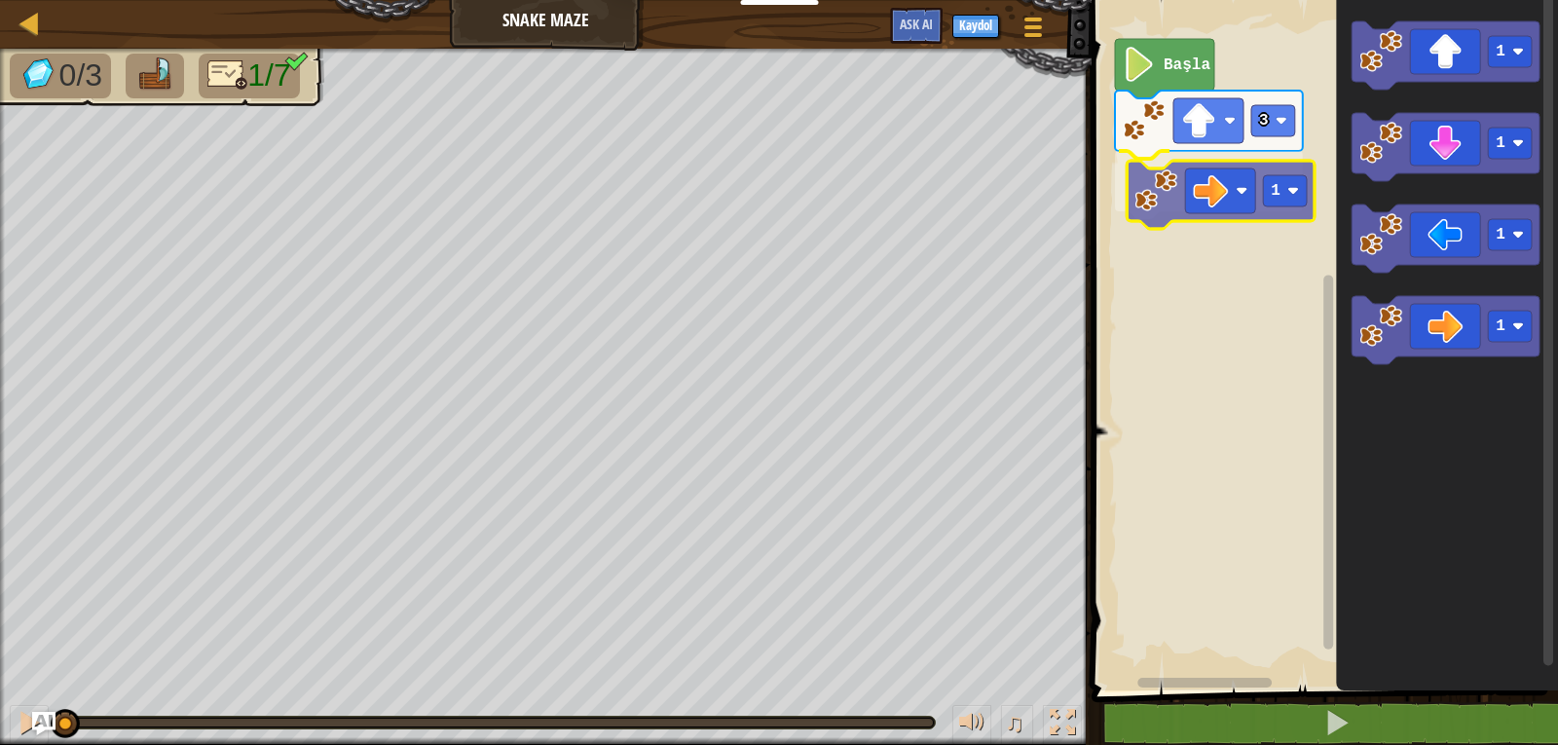
click at [1255, 193] on div "3 1 Başla 1 1 1 1 1" at bounding box center [1322, 340] width 472 height 700
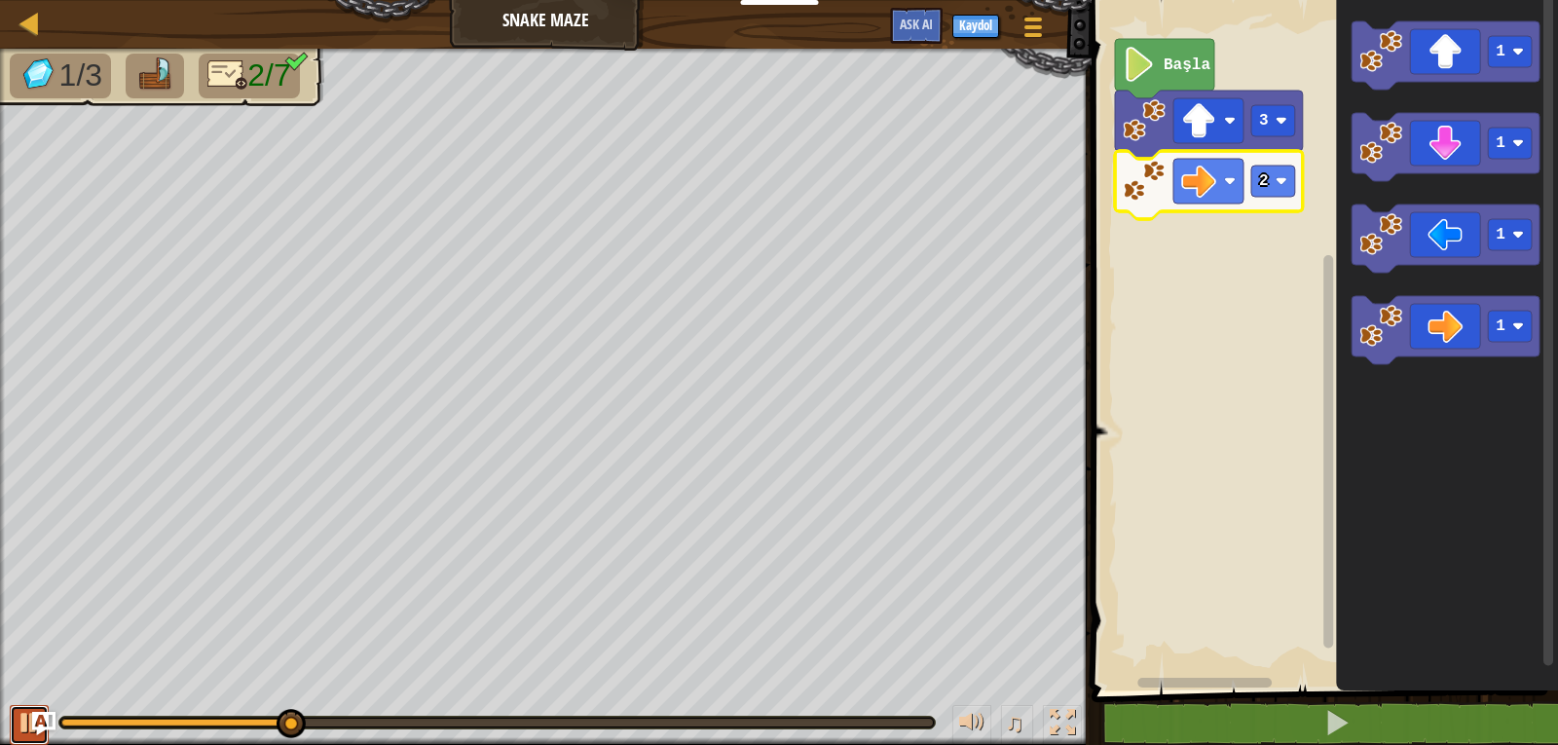
click at [26, 724] on div at bounding box center [29, 722] width 25 height 25
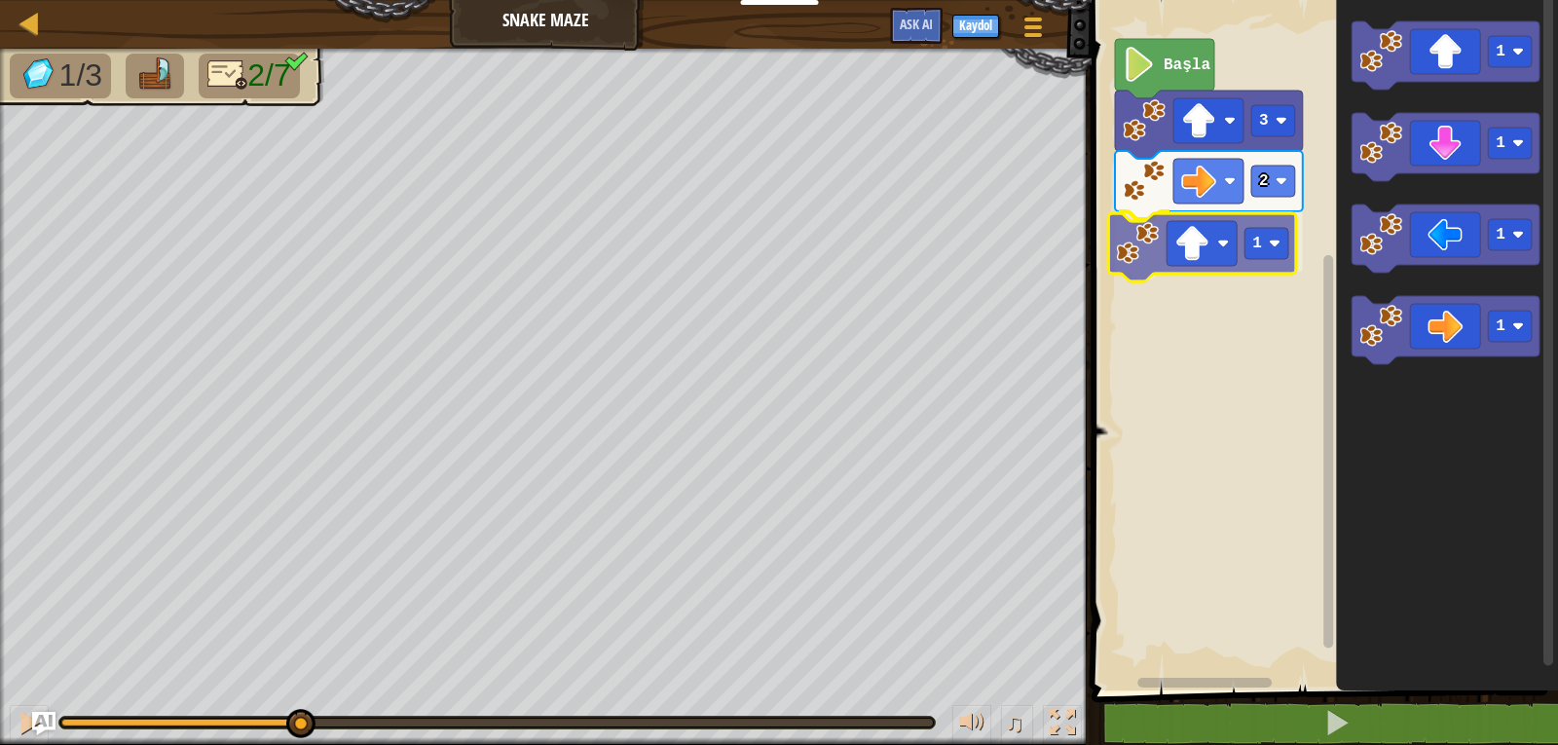
click at [1248, 269] on div "Başla 3 2 1 1 1 1 1 1" at bounding box center [1322, 340] width 472 height 700
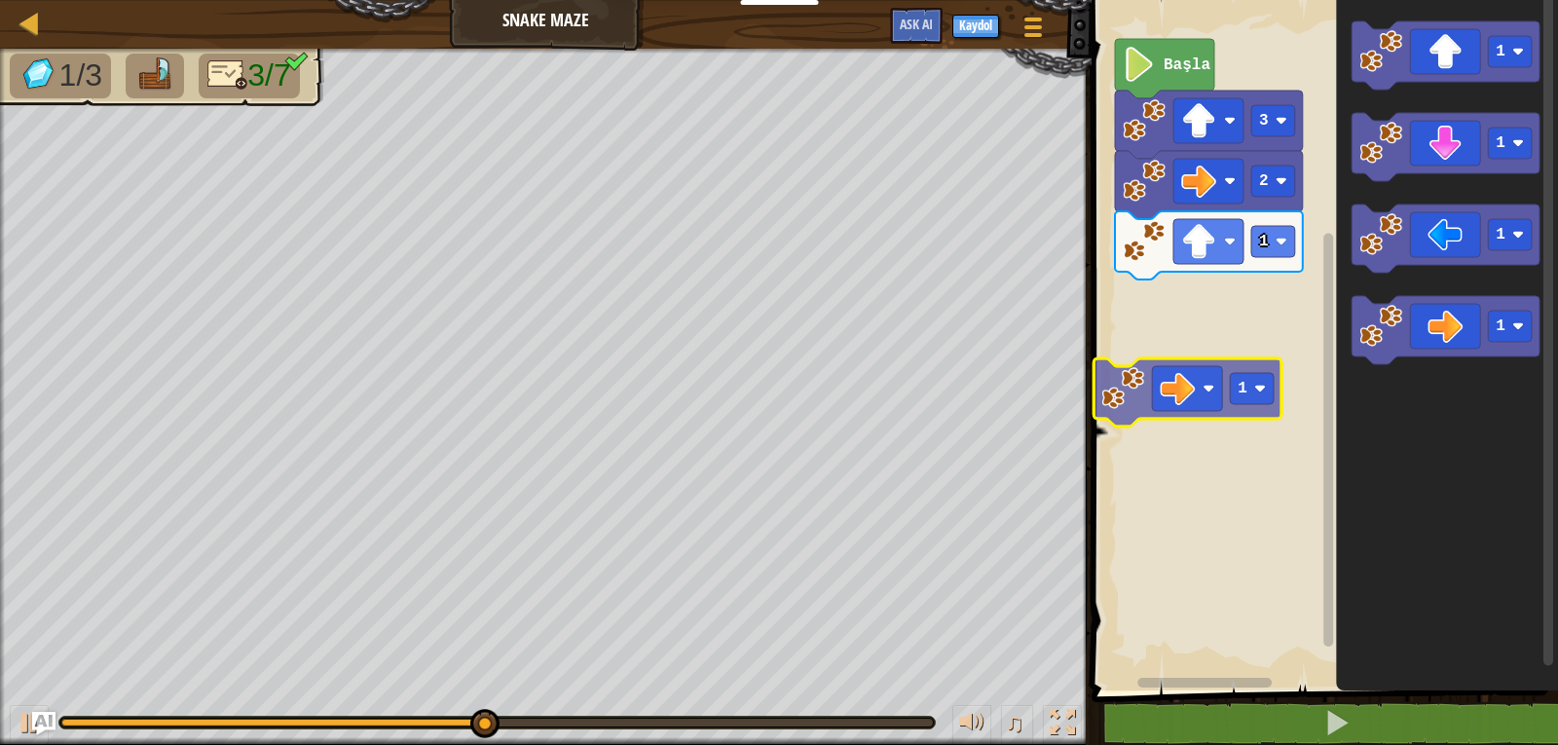
click at [1239, 410] on div "Başla 3 2 1 1 1 1 1 1" at bounding box center [1322, 340] width 472 height 700
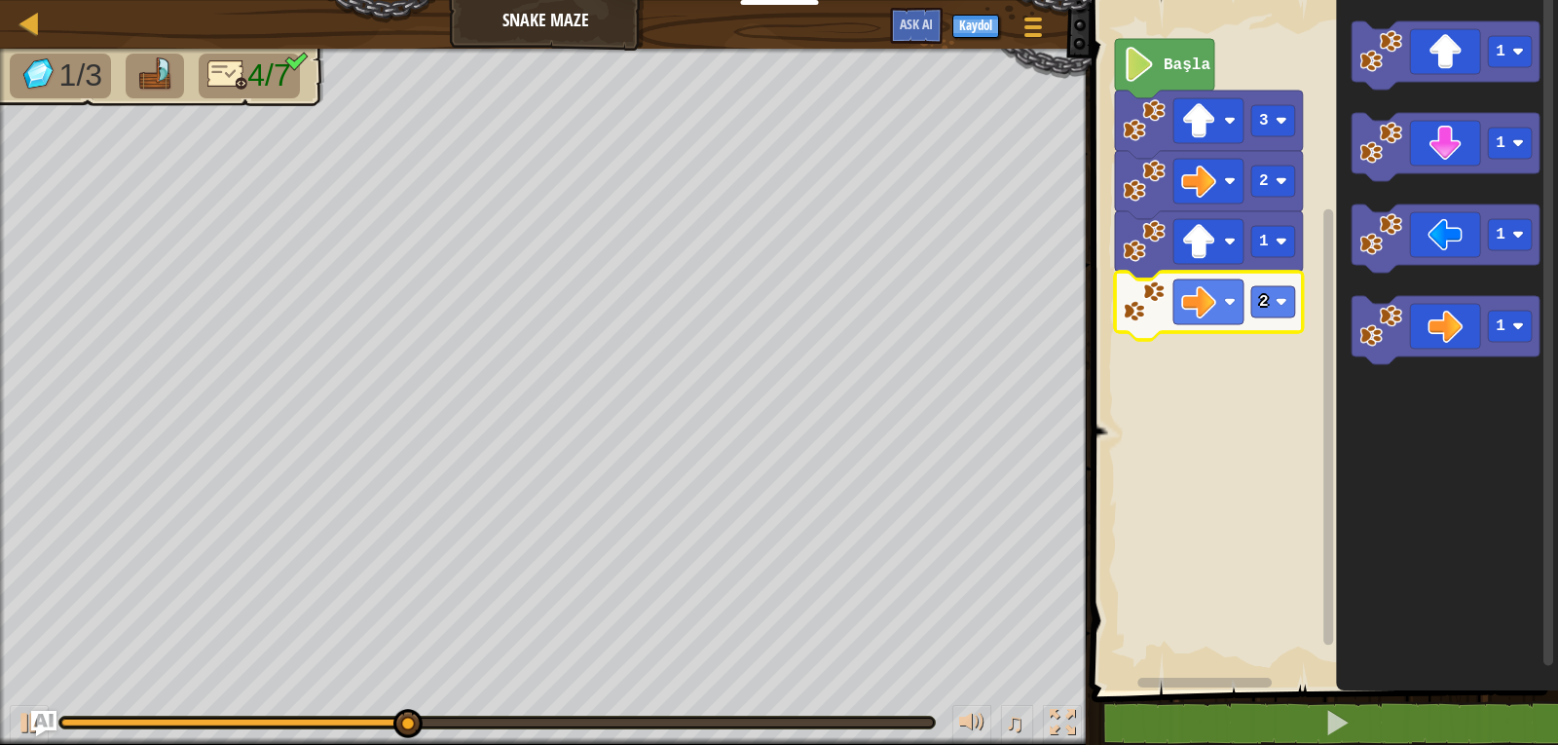
click at [35, 732] on img "Ask AI" at bounding box center [43, 723] width 25 height 25
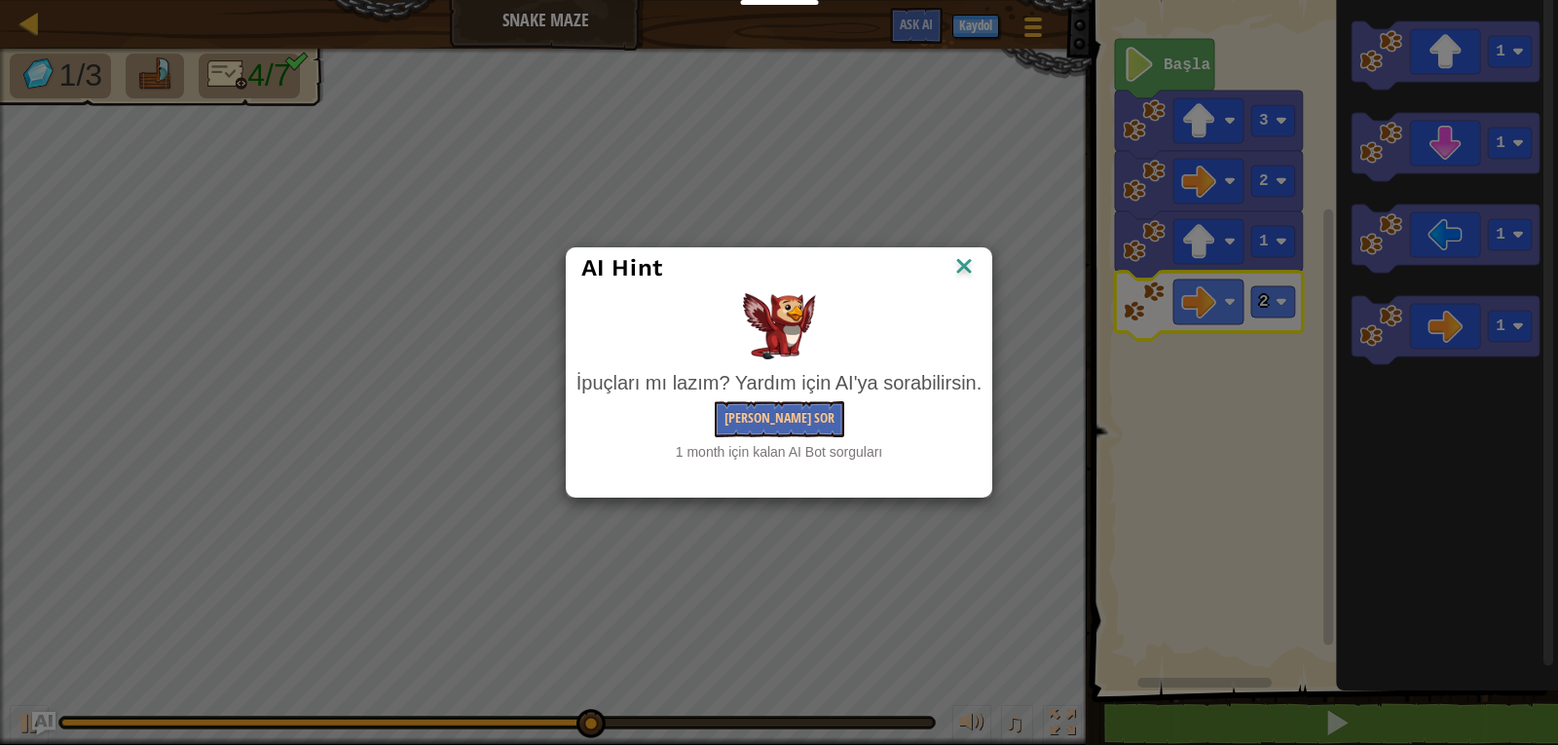
click at [975, 257] on img at bounding box center [964, 267] width 25 height 29
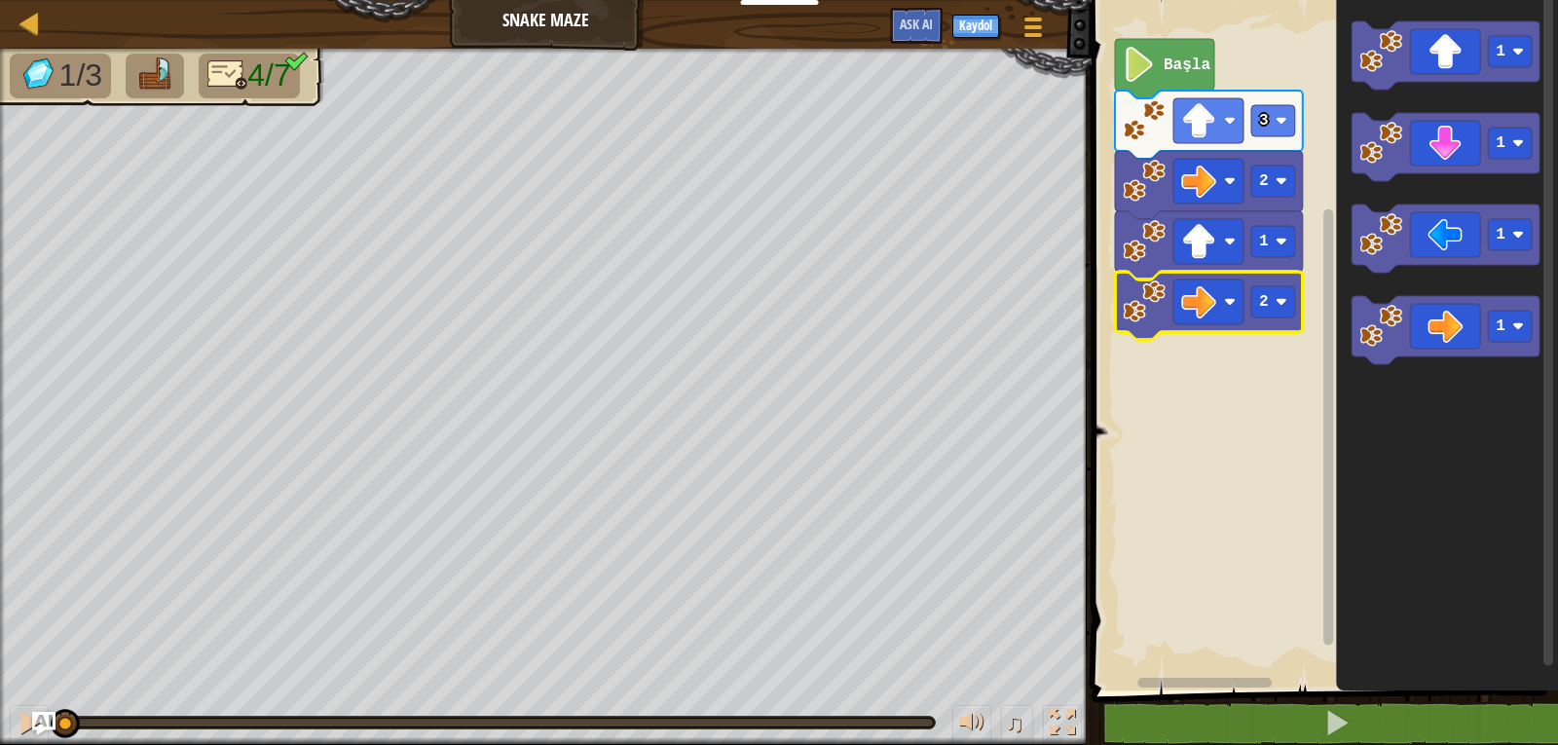
drag, startPoint x: 678, startPoint y: 722, endPoint x: 0, endPoint y: 764, distance: 679.1
click at [0, 0] on html "Eğitimciler Ücretsiz Hesap Oluştur Okul ve İlçe Çözümleri Öğretmen Araç Seti Ön…" at bounding box center [779, 0] width 1558 height 0
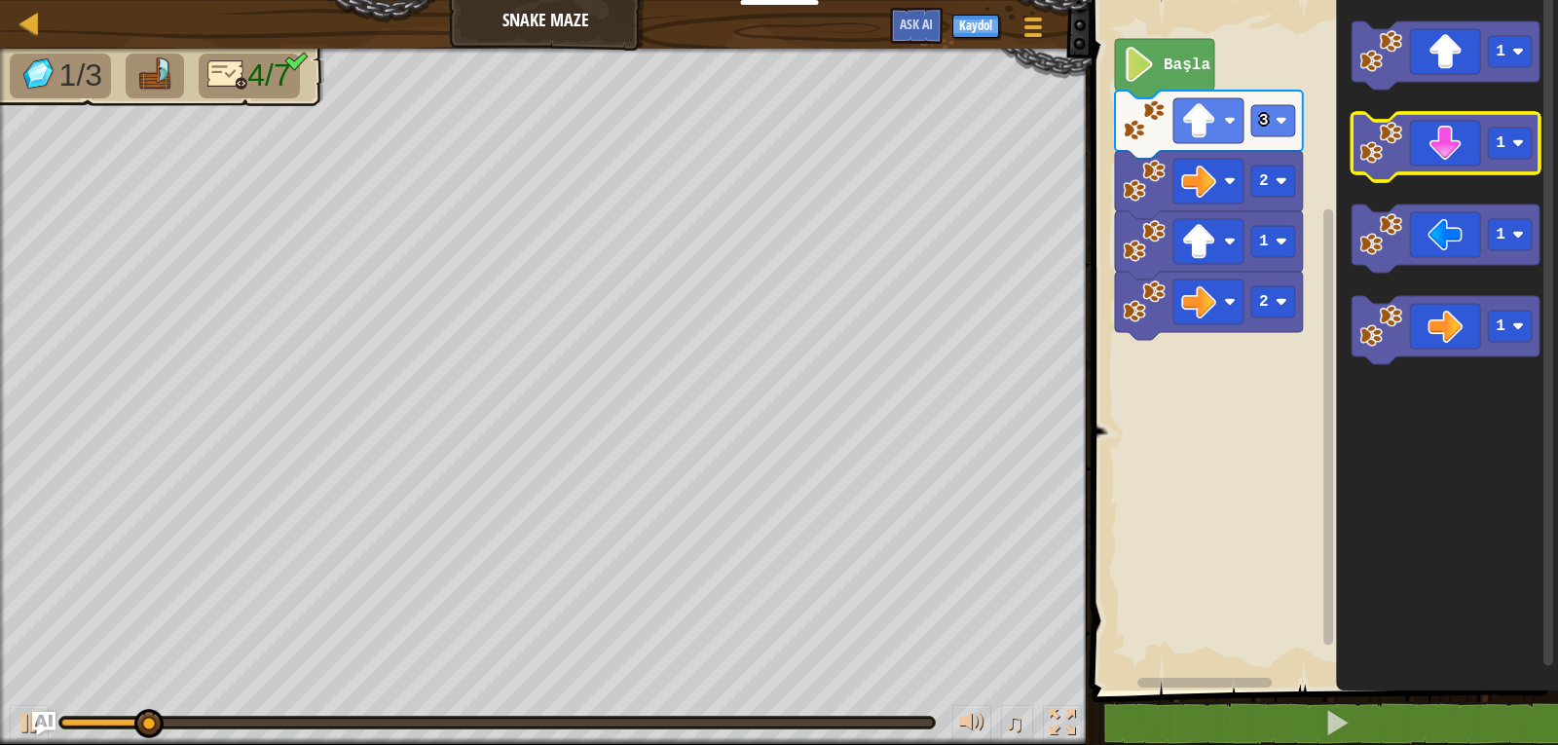
click at [1501, 174] on rect "Blockly Çalışma Alanı" at bounding box center [1446, 147] width 188 height 68
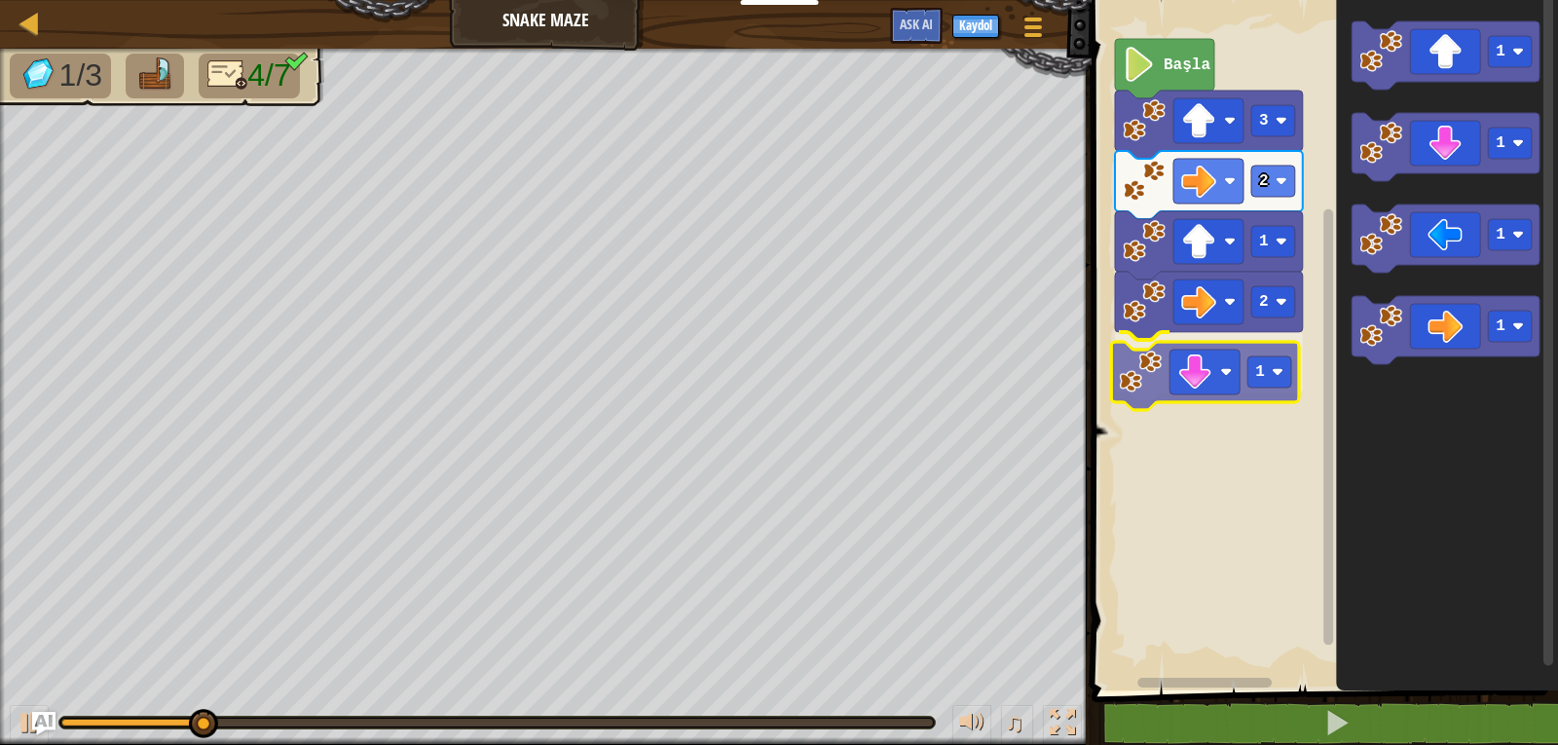
click at [1262, 401] on div "Başla 3 2 1 2 1 1 1 1 1 1" at bounding box center [1322, 340] width 472 height 700
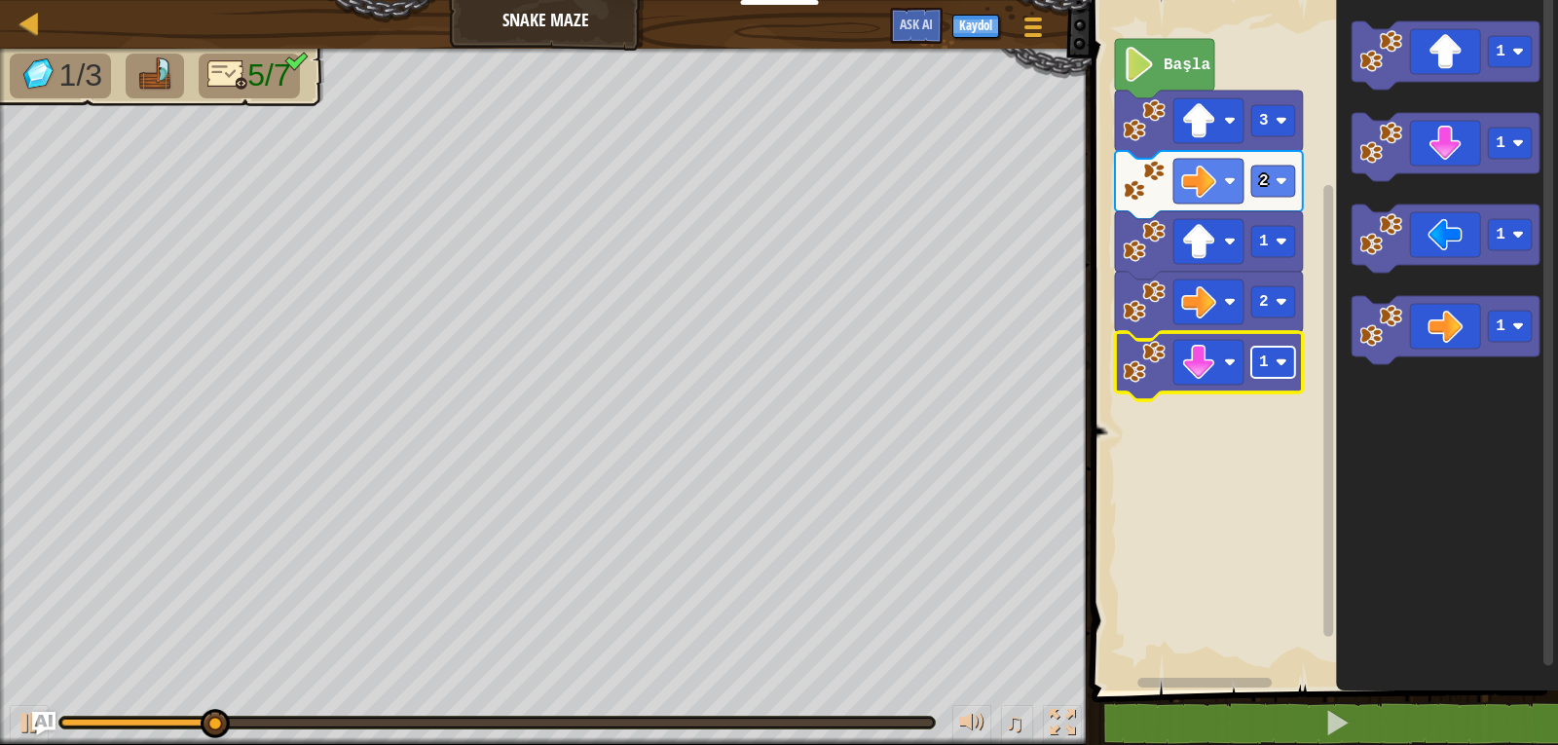
click at [1270, 367] on rect "Blockly Çalışma Alanı" at bounding box center [1273, 362] width 44 height 31
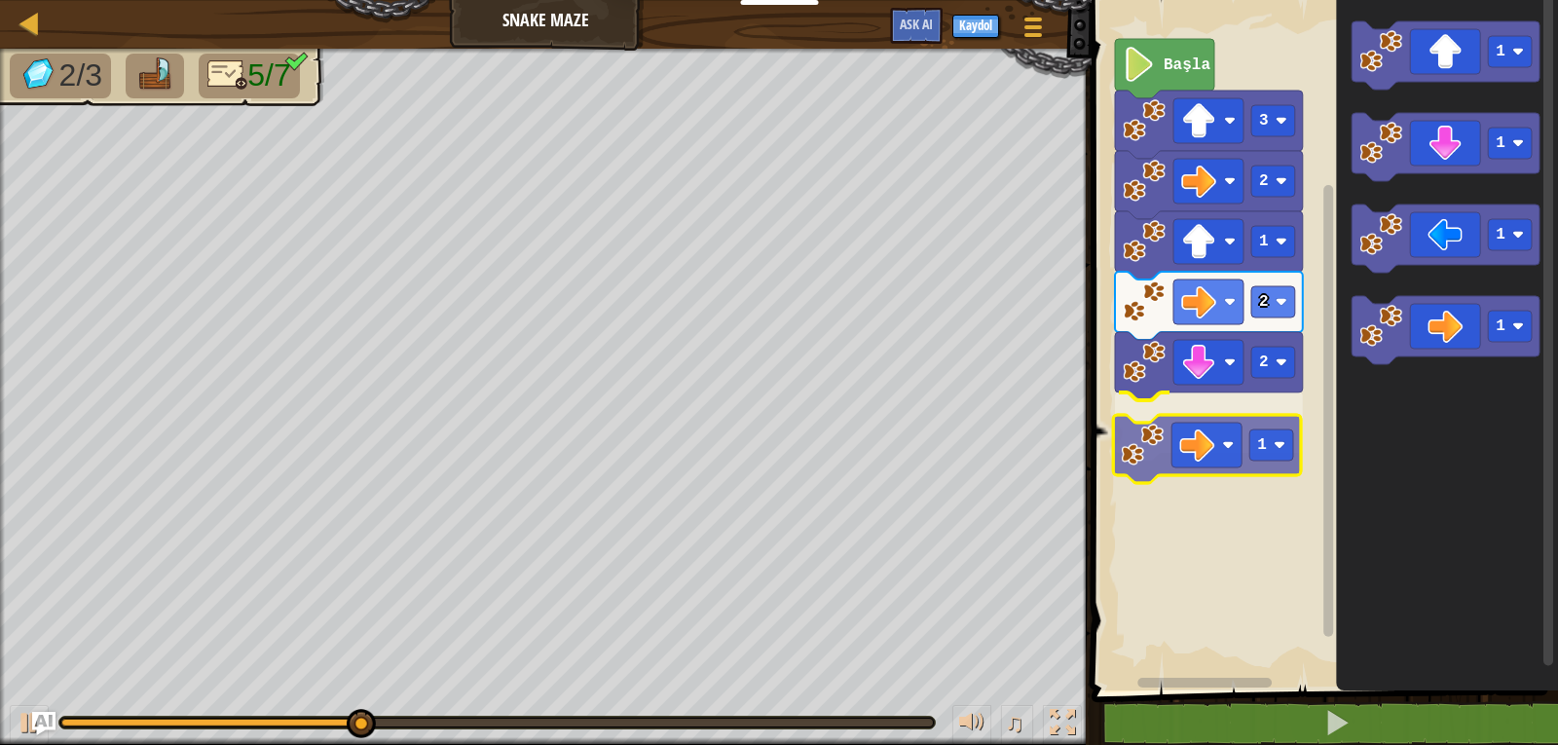
click at [1246, 453] on div "Başla 3 2 1 2 2 1 1 1 1 1 1" at bounding box center [1322, 340] width 472 height 700
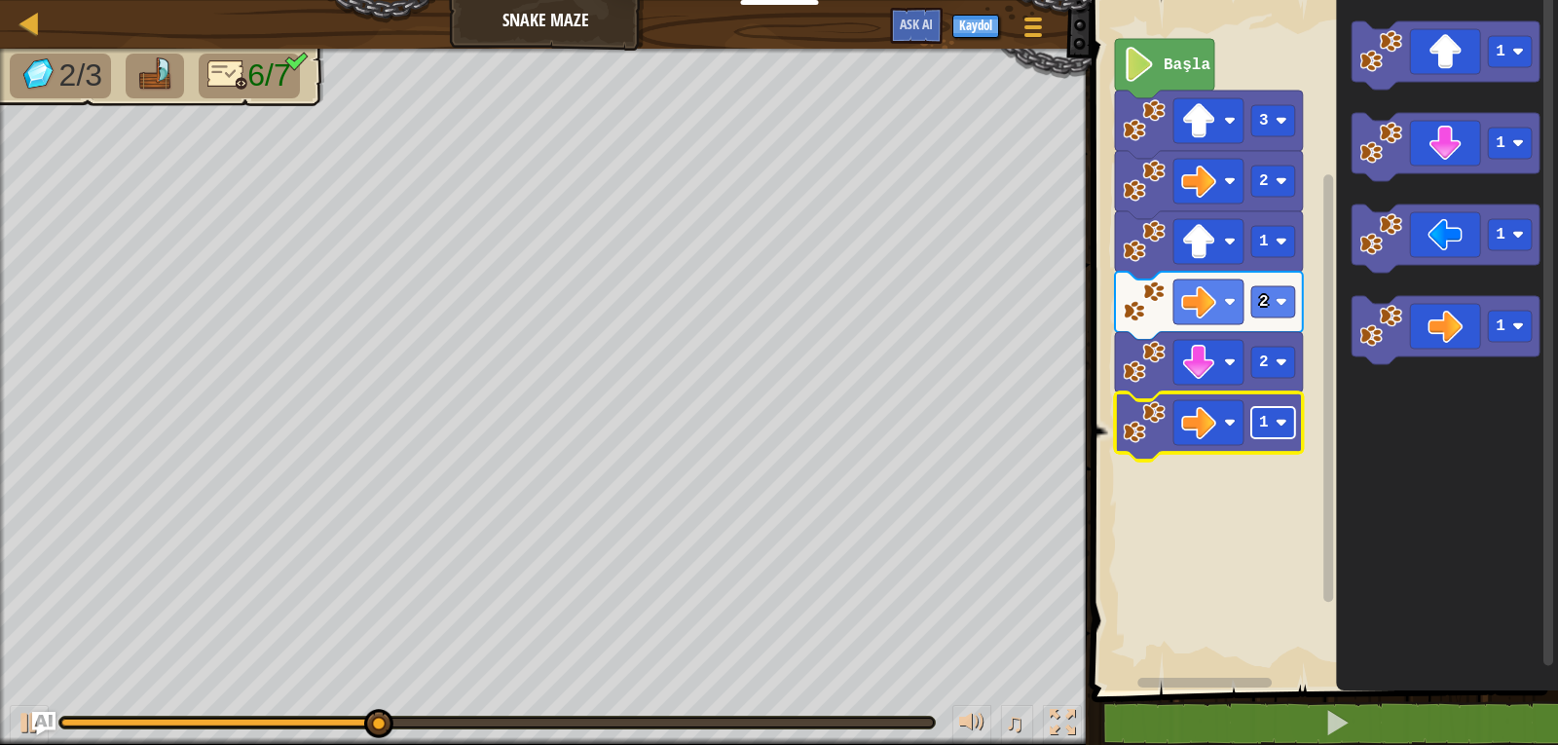
click at [1289, 426] on rect "Blockly Çalışma Alanı" at bounding box center [1273, 422] width 44 height 31
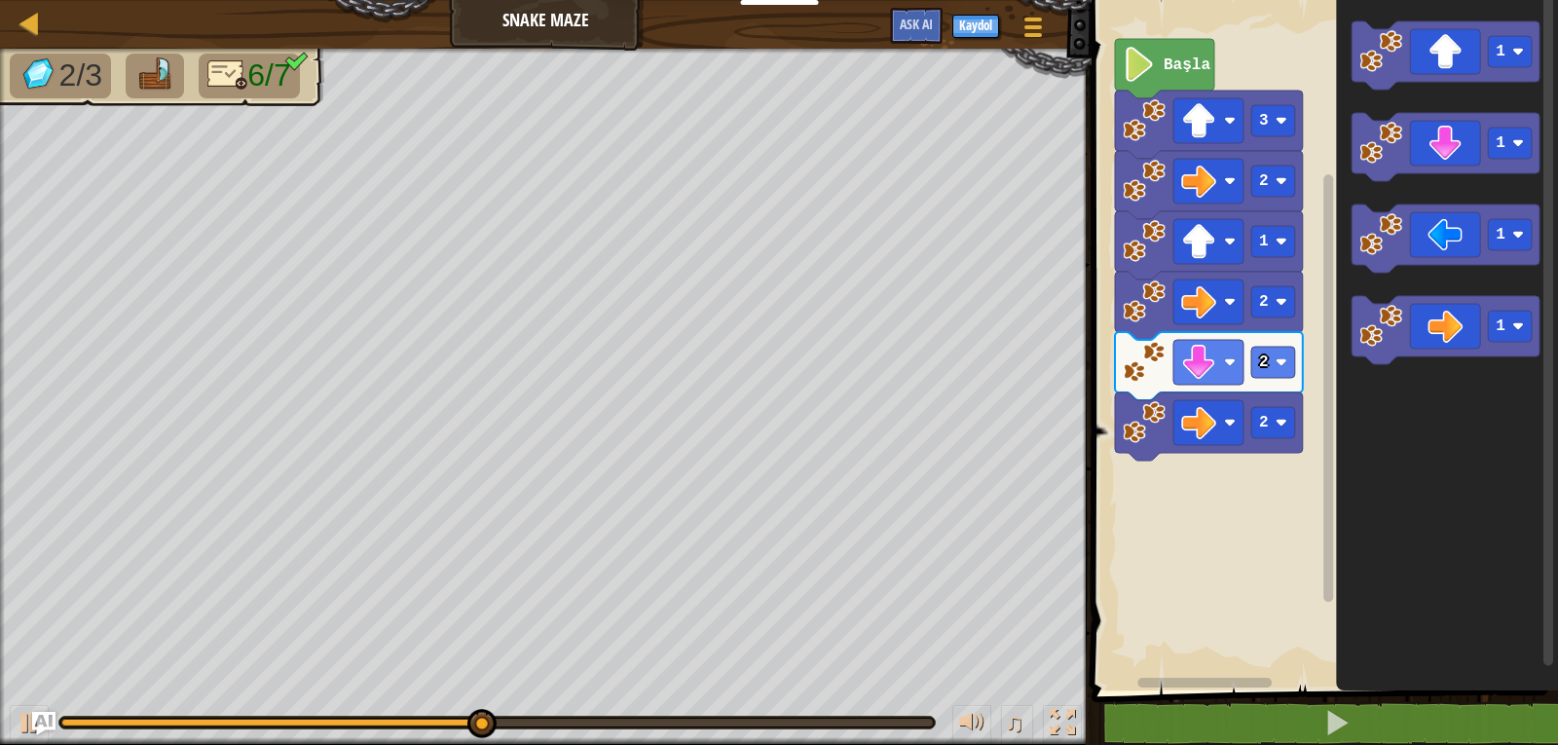
click at [1337, 377] on icon "1 1 1 1" at bounding box center [1447, 340] width 222 height 700
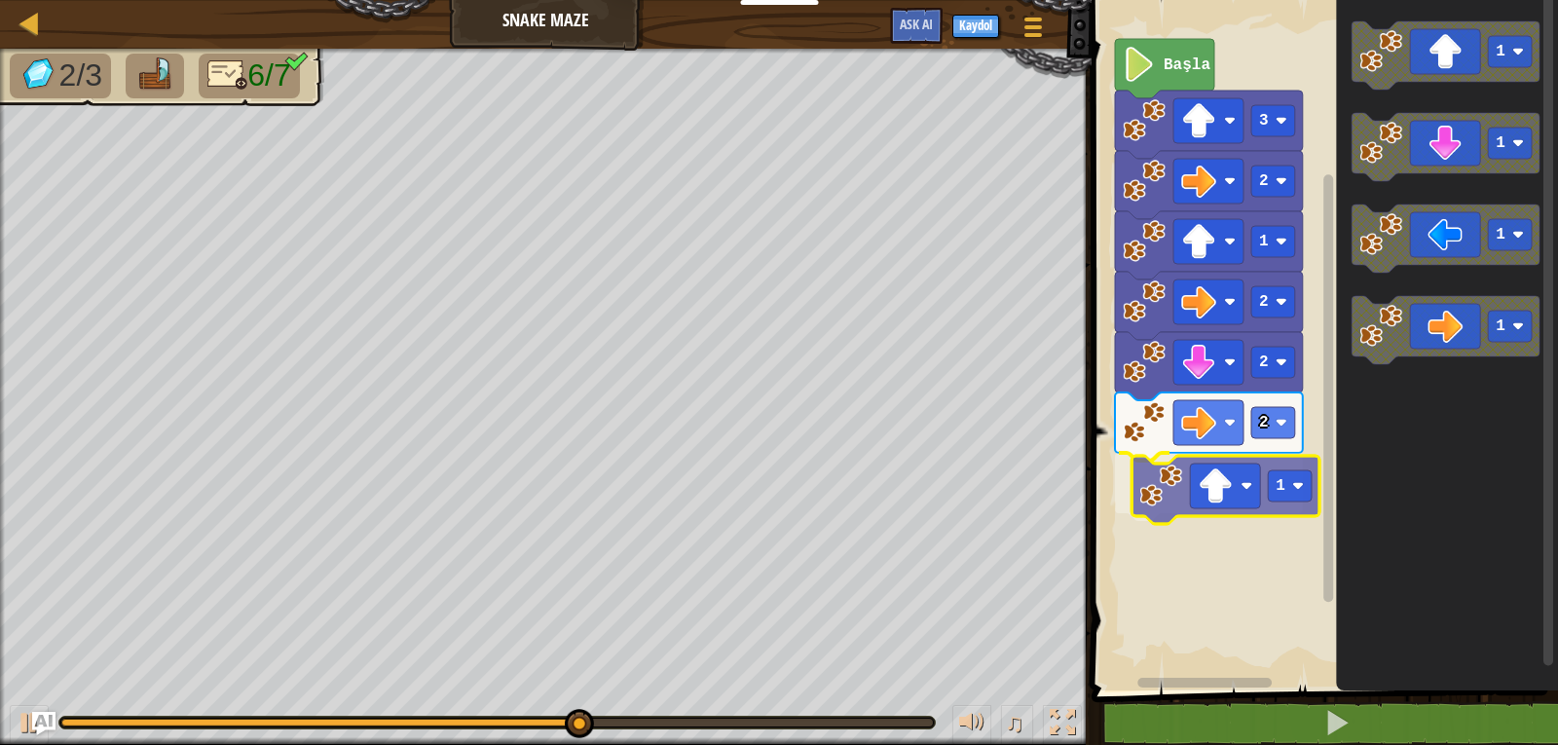
click at [1250, 508] on div "Başla 3 2 1 2 2 2 1 1 1 1 1 1" at bounding box center [1322, 340] width 472 height 700
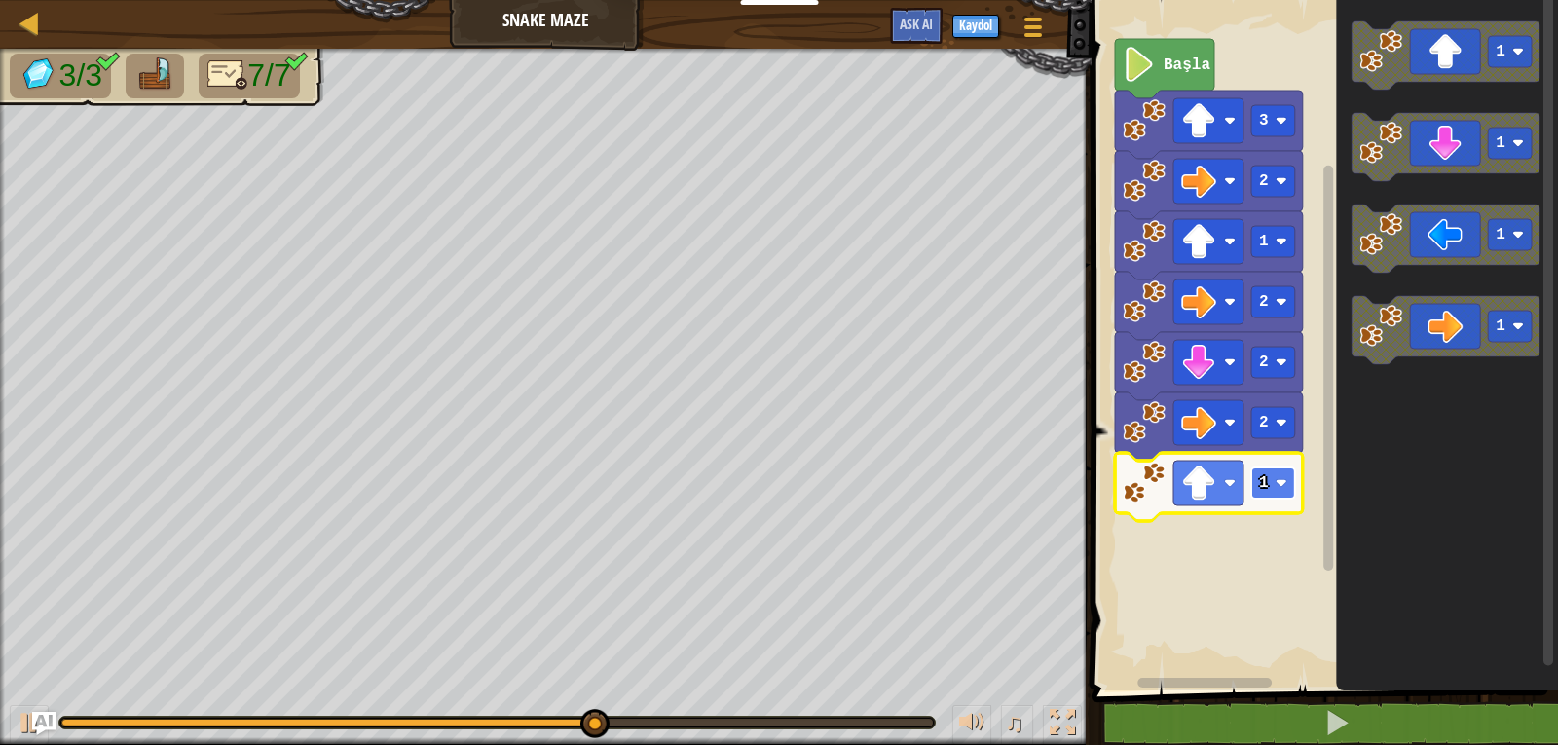
click at [1282, 492] on rect "Blockly Çalışma Alanı" at bounding box center [1273, 482] width 44 height 31
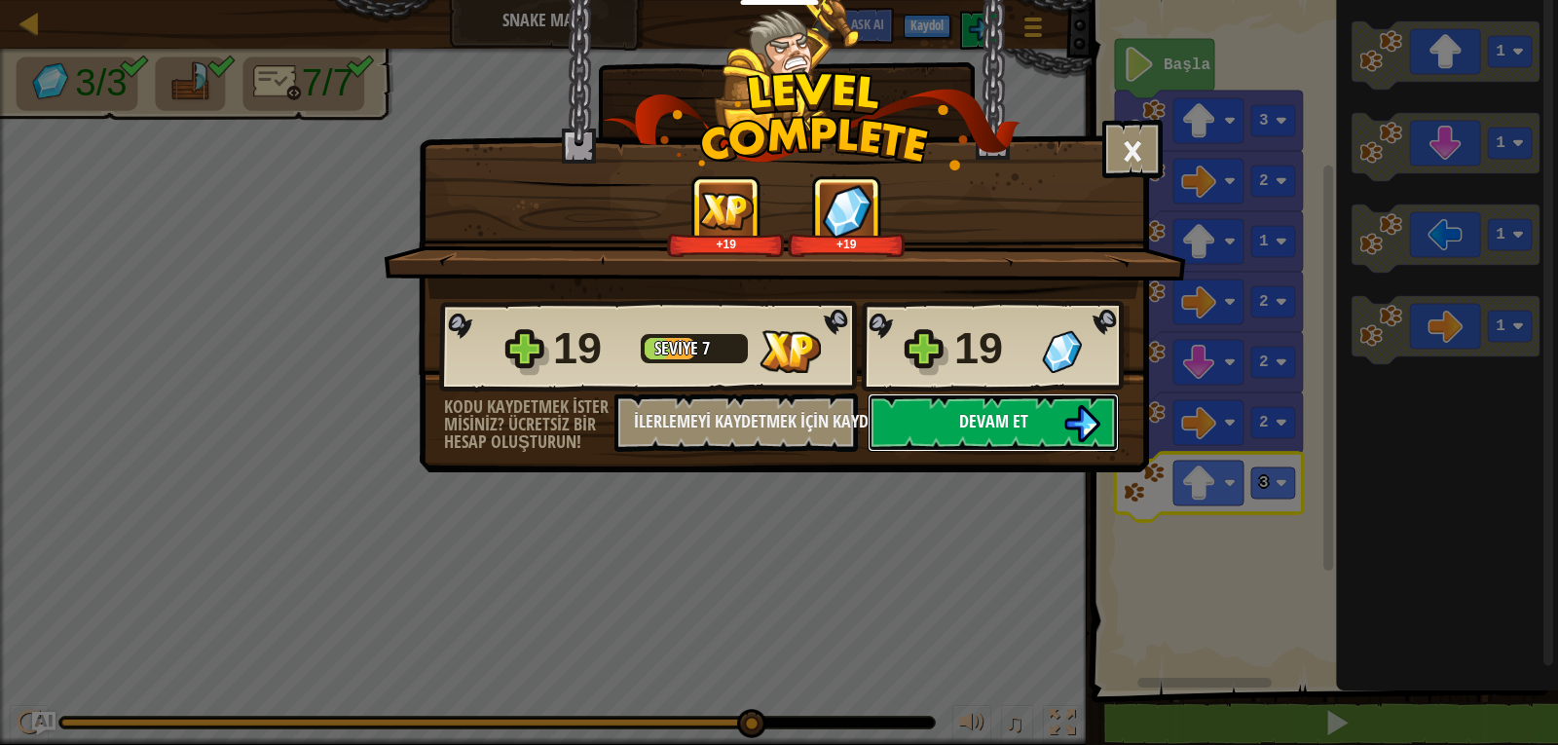
click at [994, 408] on button "Devam et" at bounding box center [993, 422] width 251 height 58
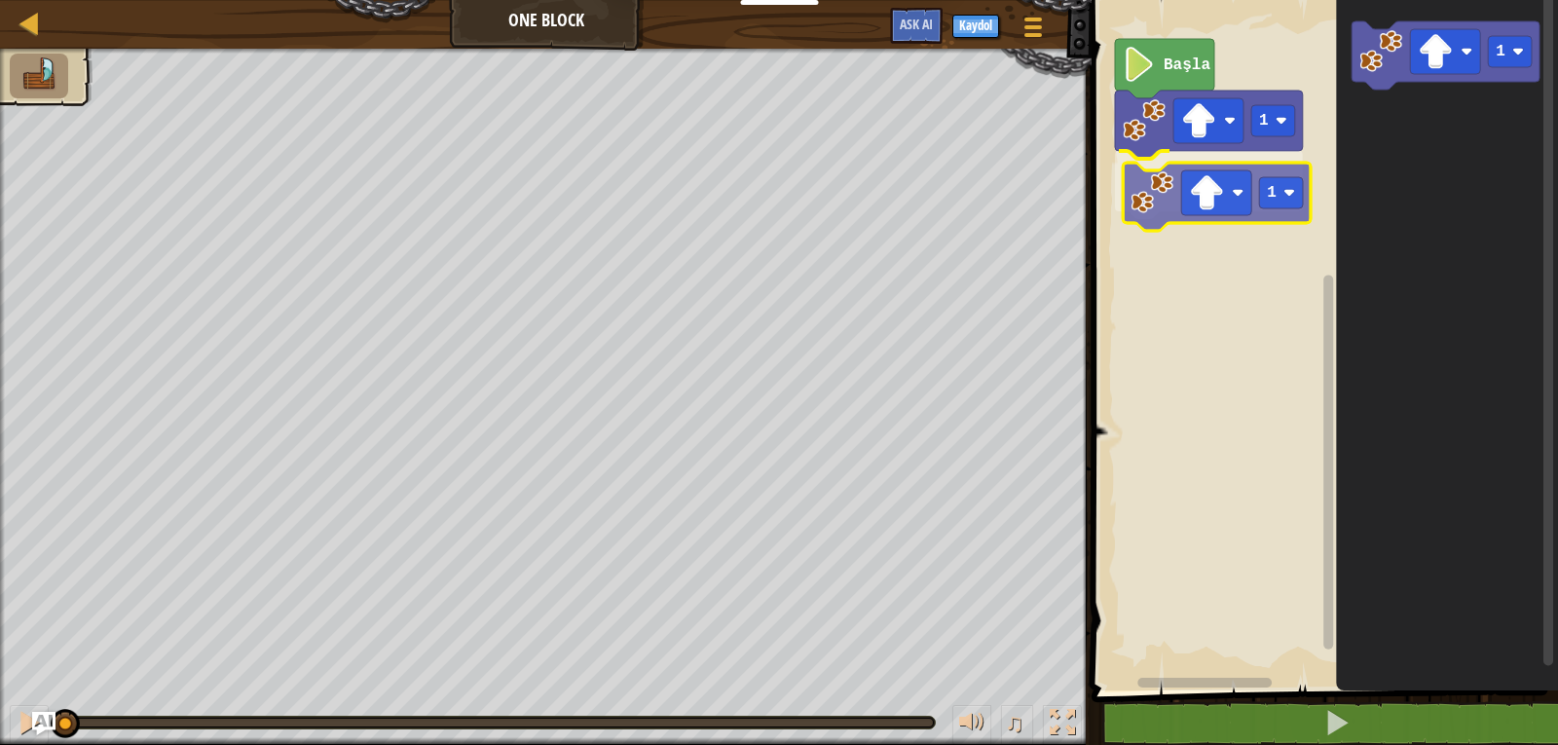
click at [1242, 215] on div "1 1 Başla 1 1" at bounding box center [1322, 340] width 472 height 700
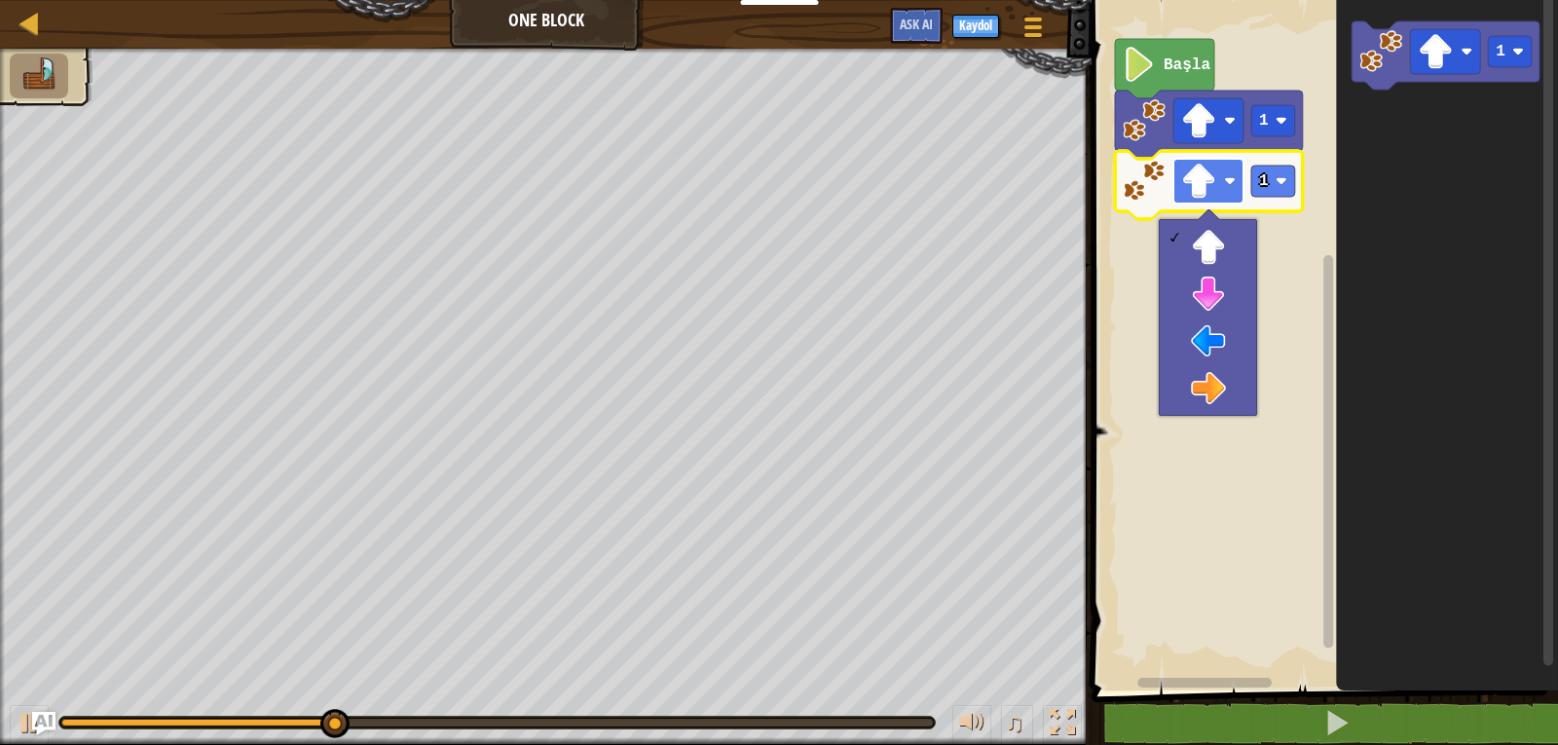
click at [1213, 179] on image "Blockly Çalışma Alanı" at bounding box center [1198, 181] width 35 height 35
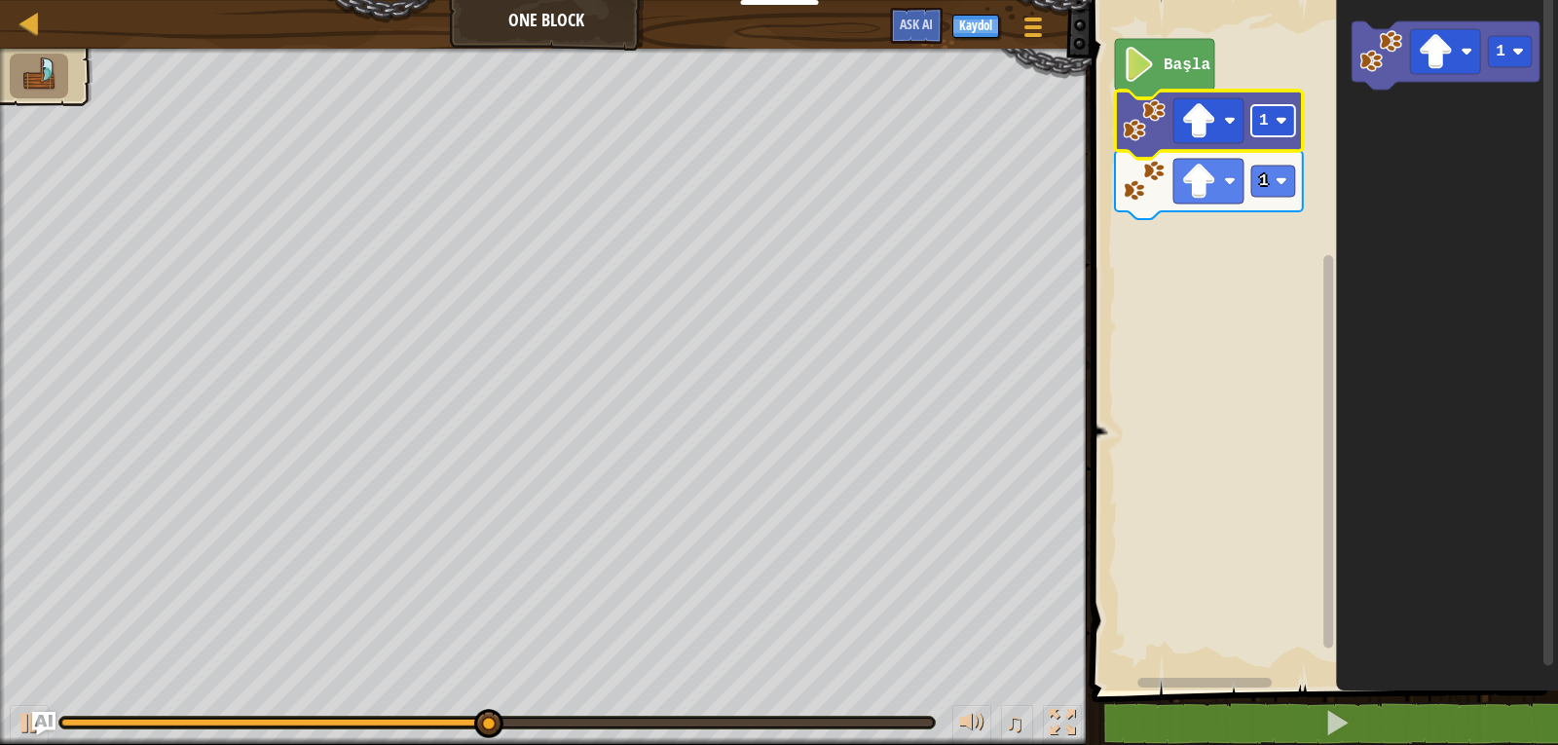
click at [1284, 128] on rect "Blockly Çalışma Alanı" at bounding box center [1273, 120] width 44 height 31
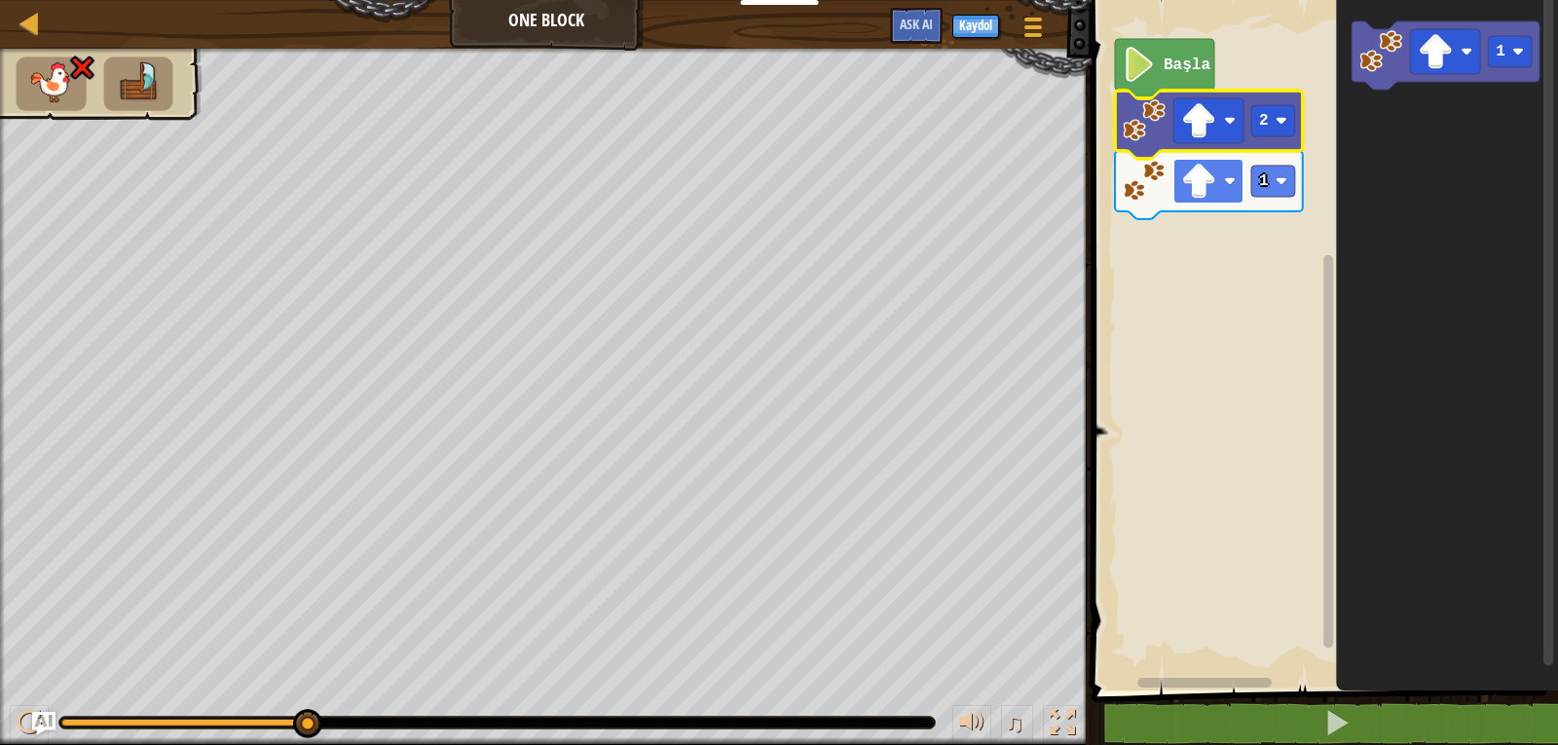
click at [1220, 179] on rect "Blockly Çalışma Alanı" at bounding box center [1209, 181] width 70 height 45
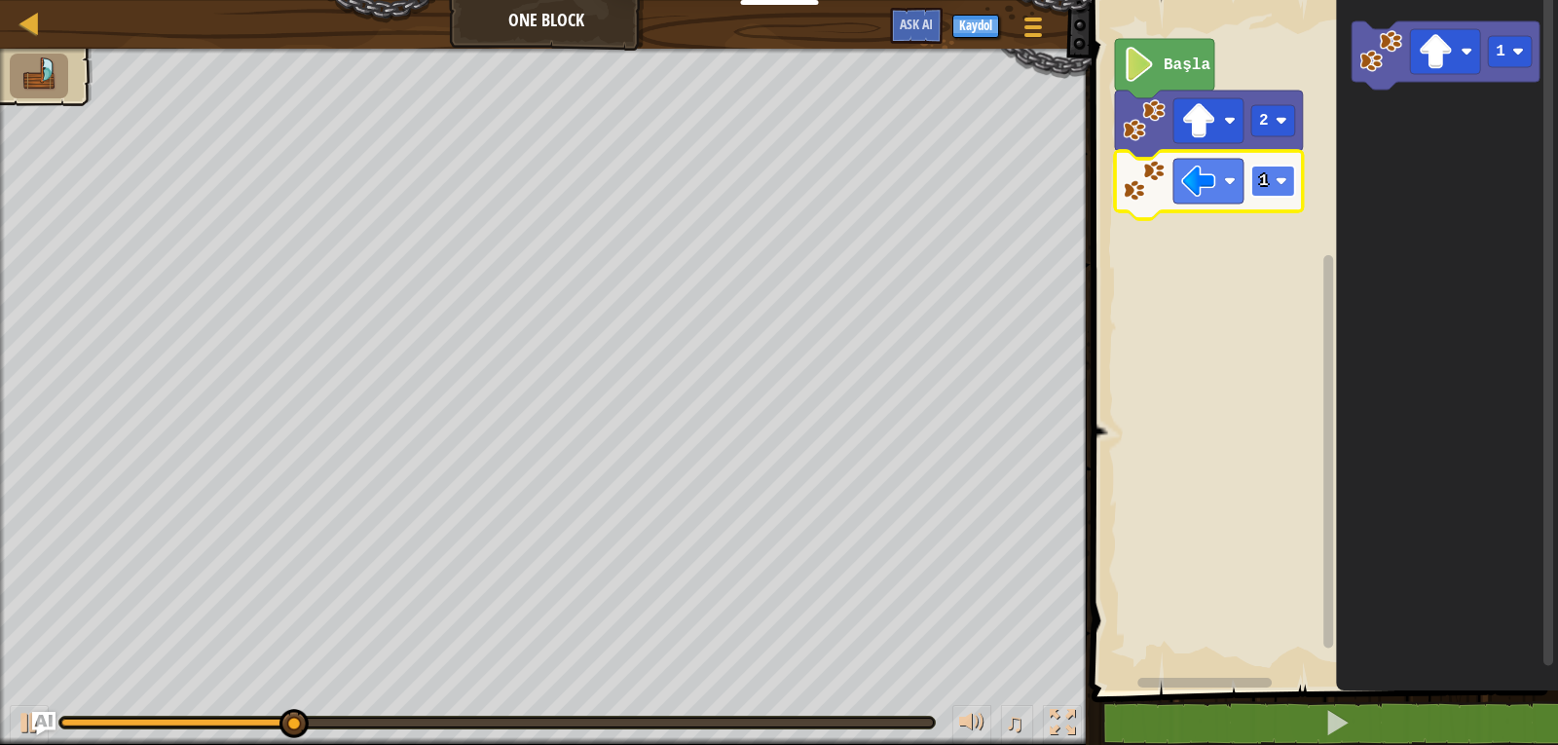
click at [1262, 178] on text "1" at bounding box center [1264, 181] width 10 height 18
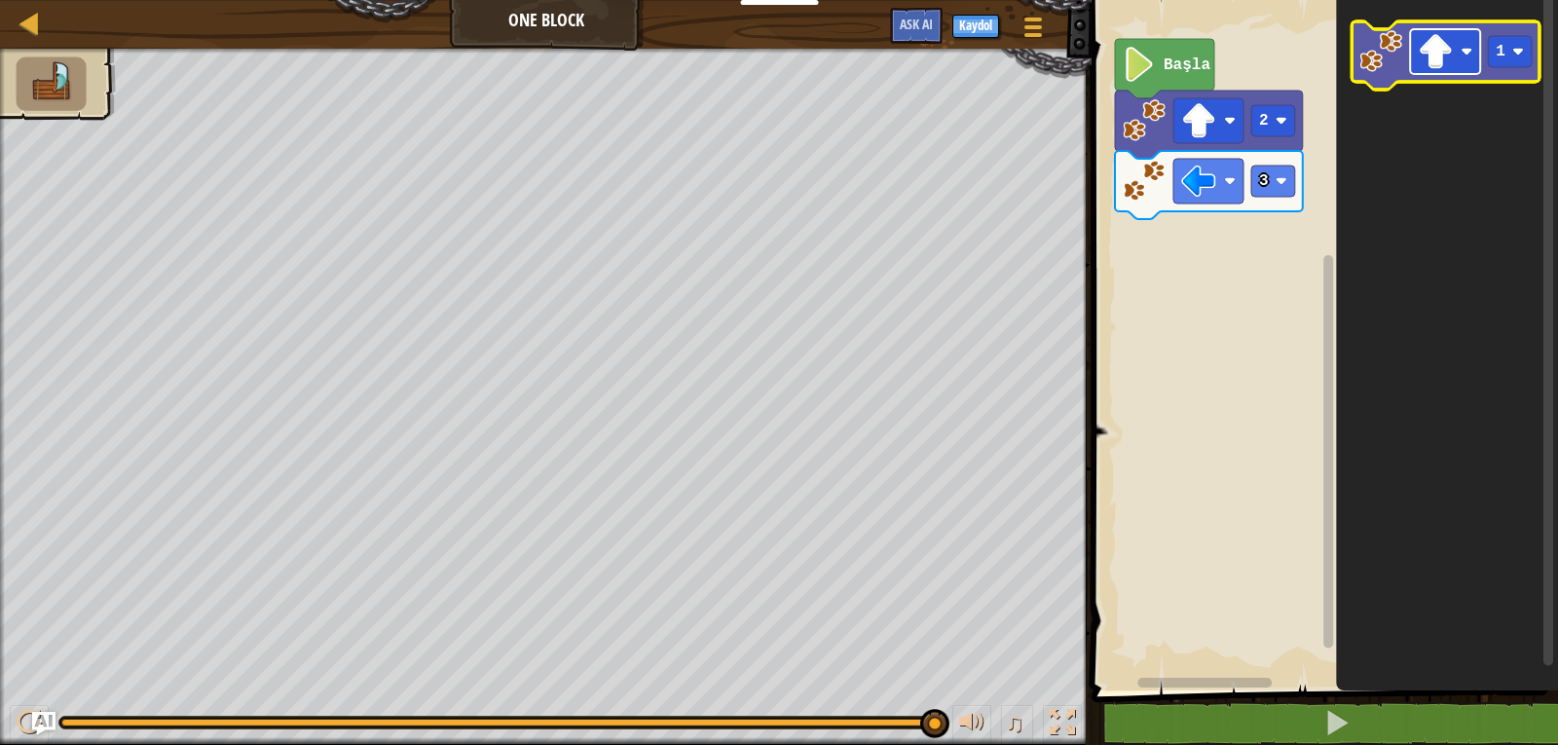
click at [1436, 64] on image "Blockly Çalışma Alanı" at bounding box center [1435, 51] width 35 height 35
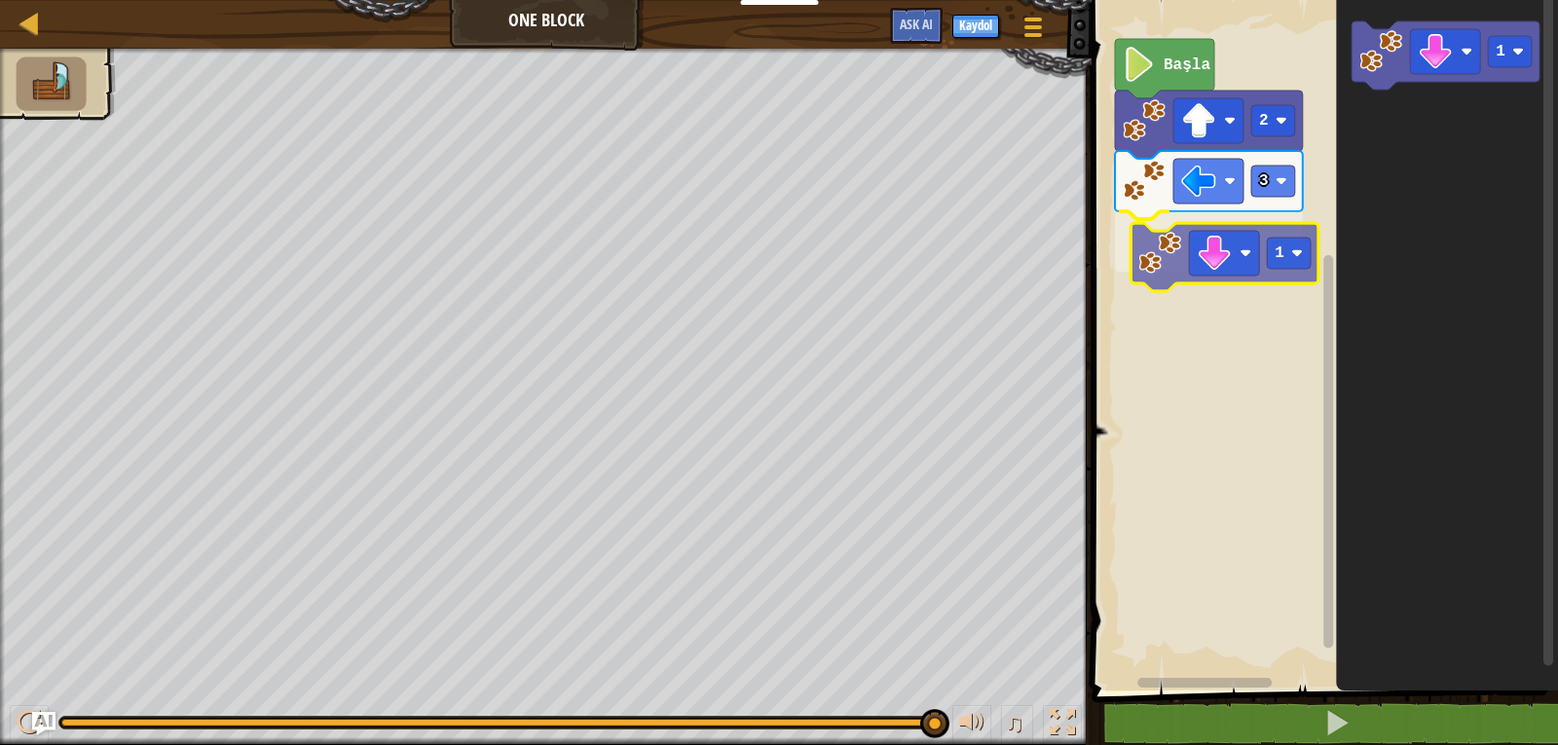
click at [1285, 280] on div "Başla 2 3 1 1 1" at bounding box center [1322, 340] width 472 height 700
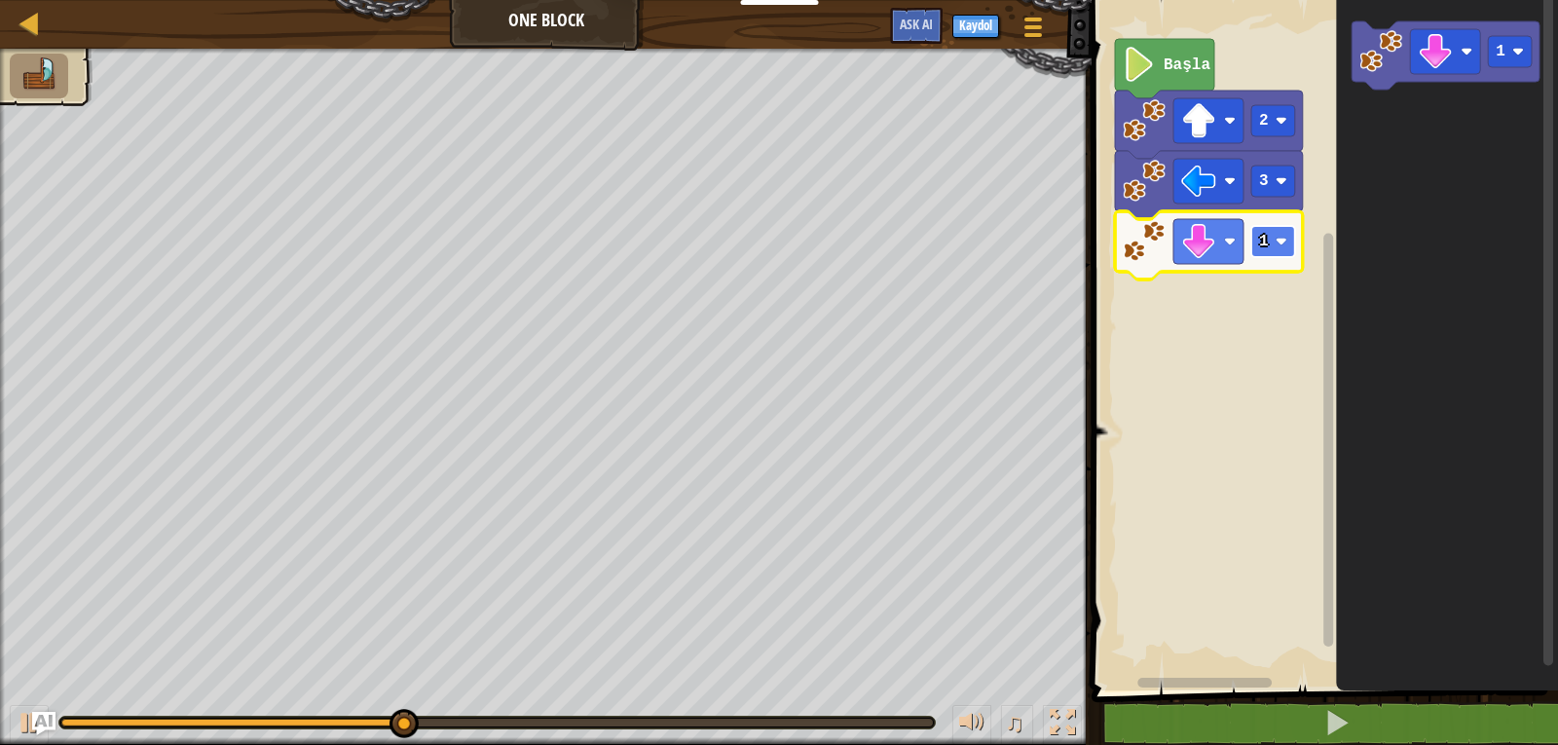
click at [1288, 254] on rect "Blockly Çalışma Alanı" at bounding box center [1273, 241] width 44 height 31
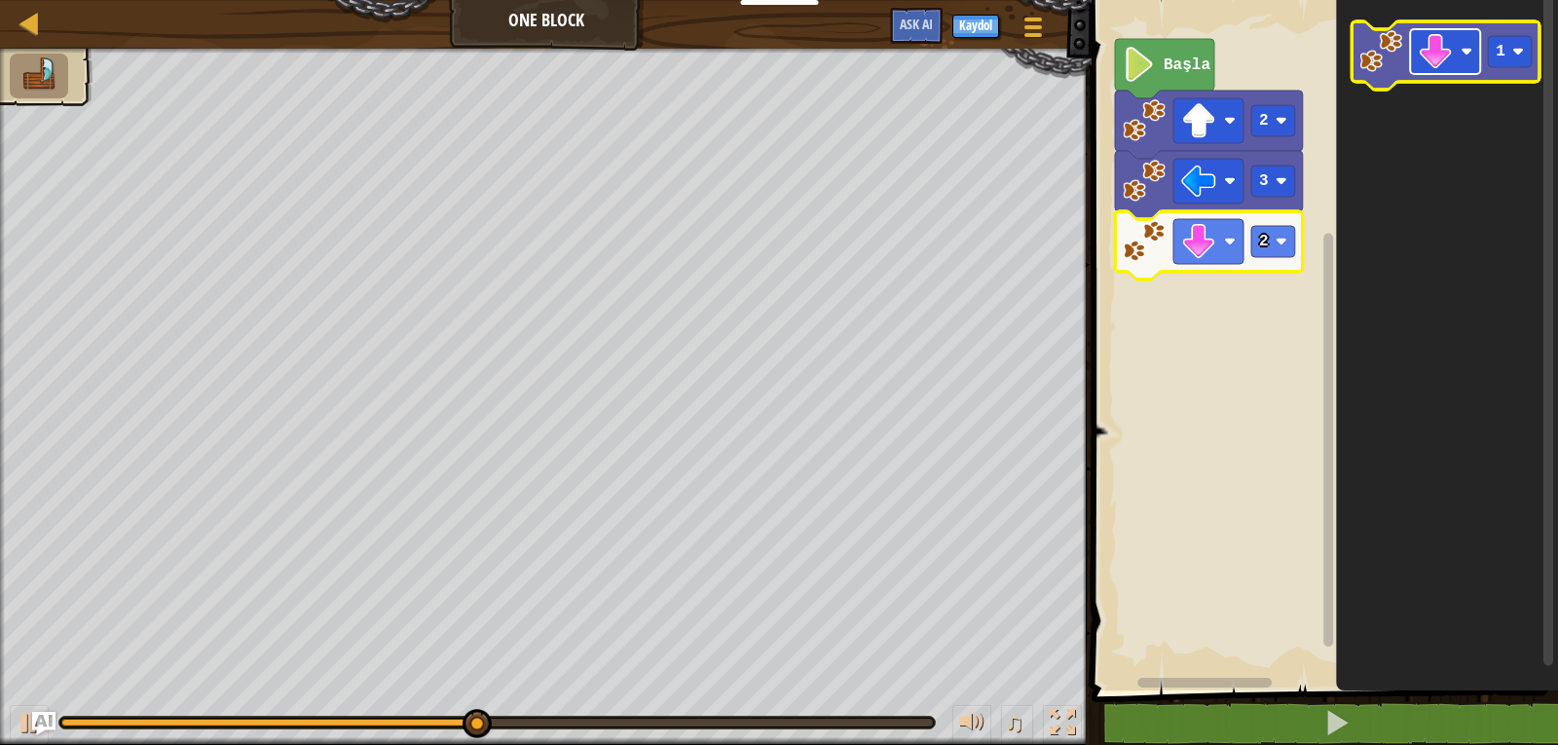
click at [1458, 56] on rect "Blockly Çalışma Alanı" at bounding box center [1445, 51] width 70 height 45
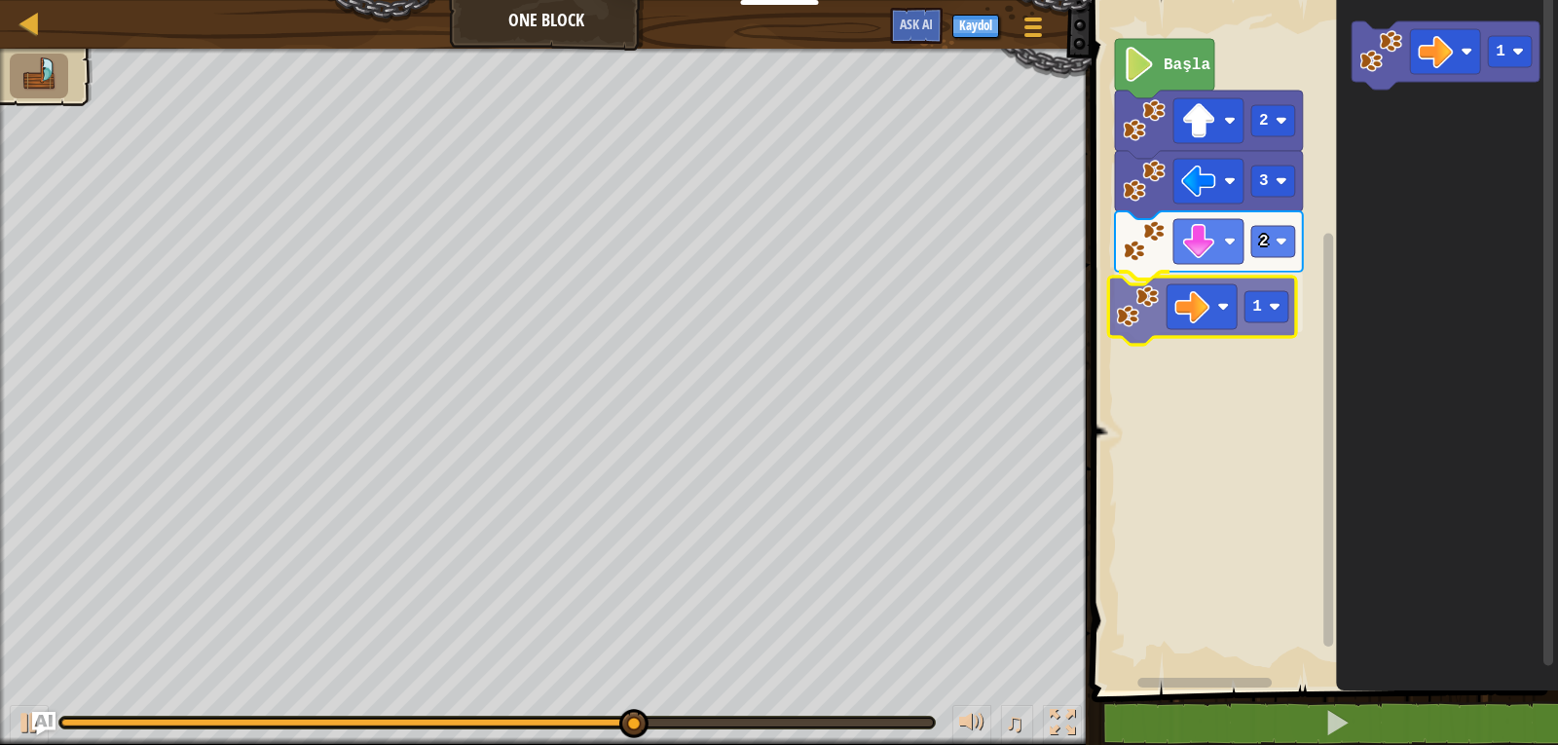
click at [1267, 329] on div "Başla 2 3 2 1 1 1" at bounding box center [1322, 340] width 472 height 700
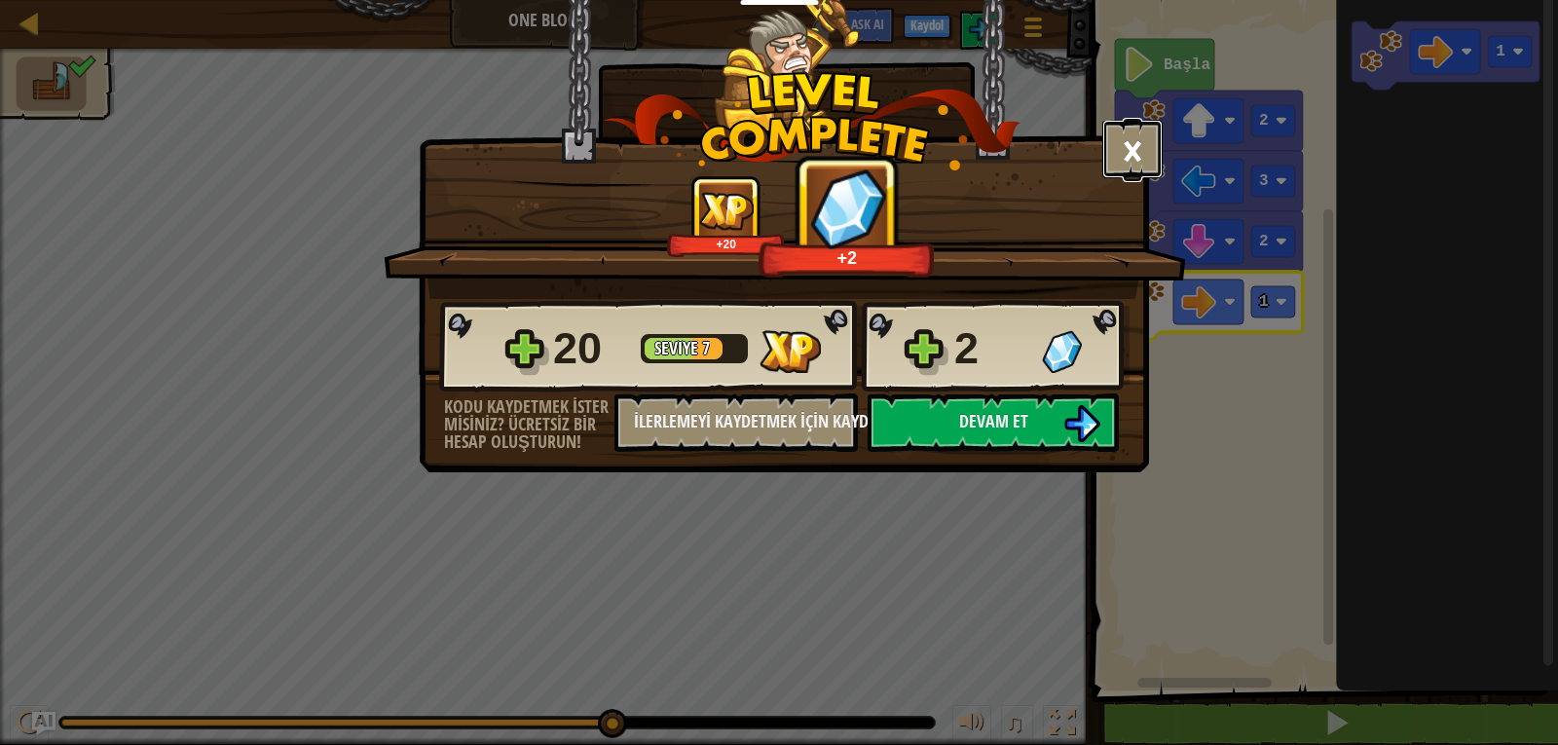
click at [1160, 171] on button "×" at bounding box center [1132, 149] width 60 height 58
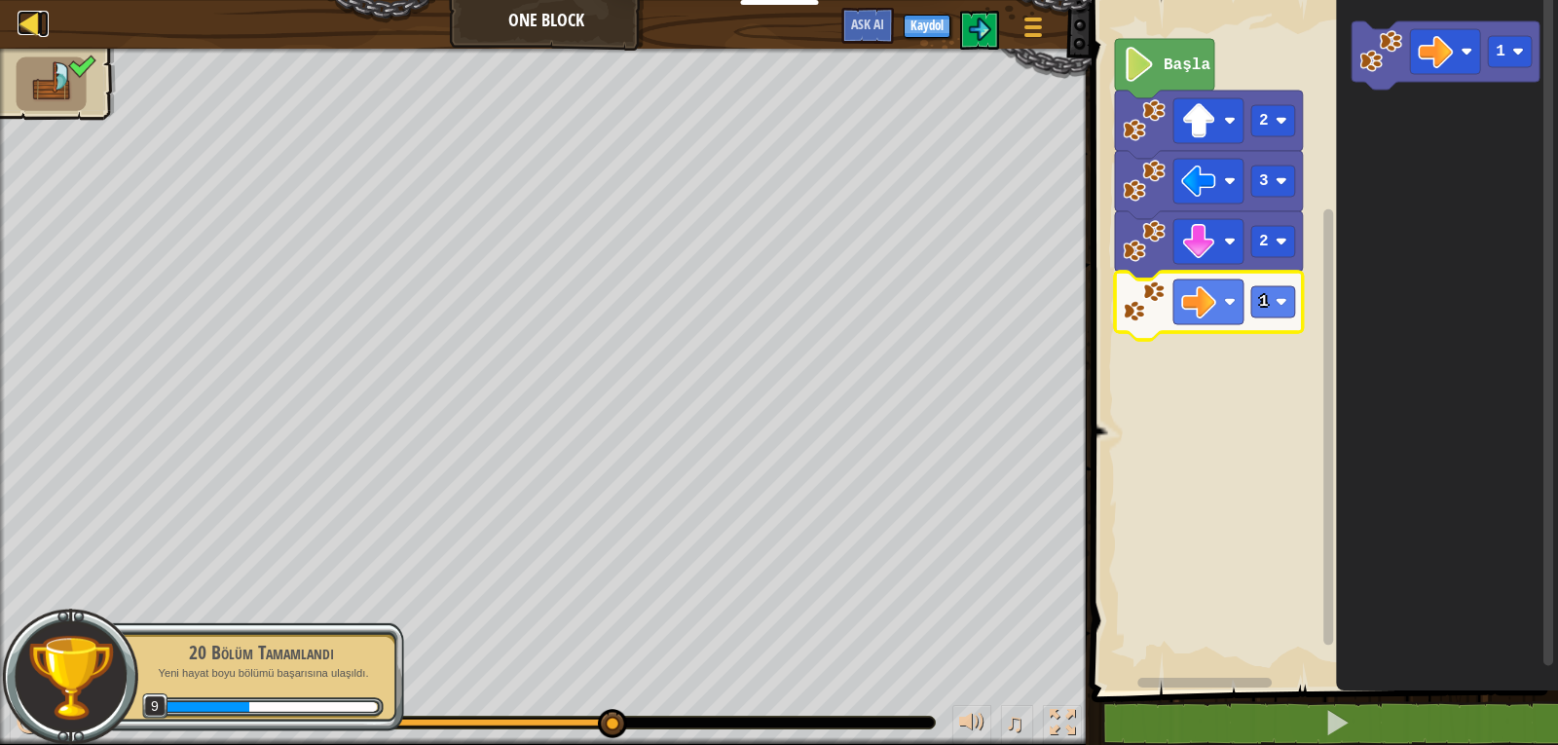
click at [41, 22] on div at bounding box center [30, 23] width 24 height 24
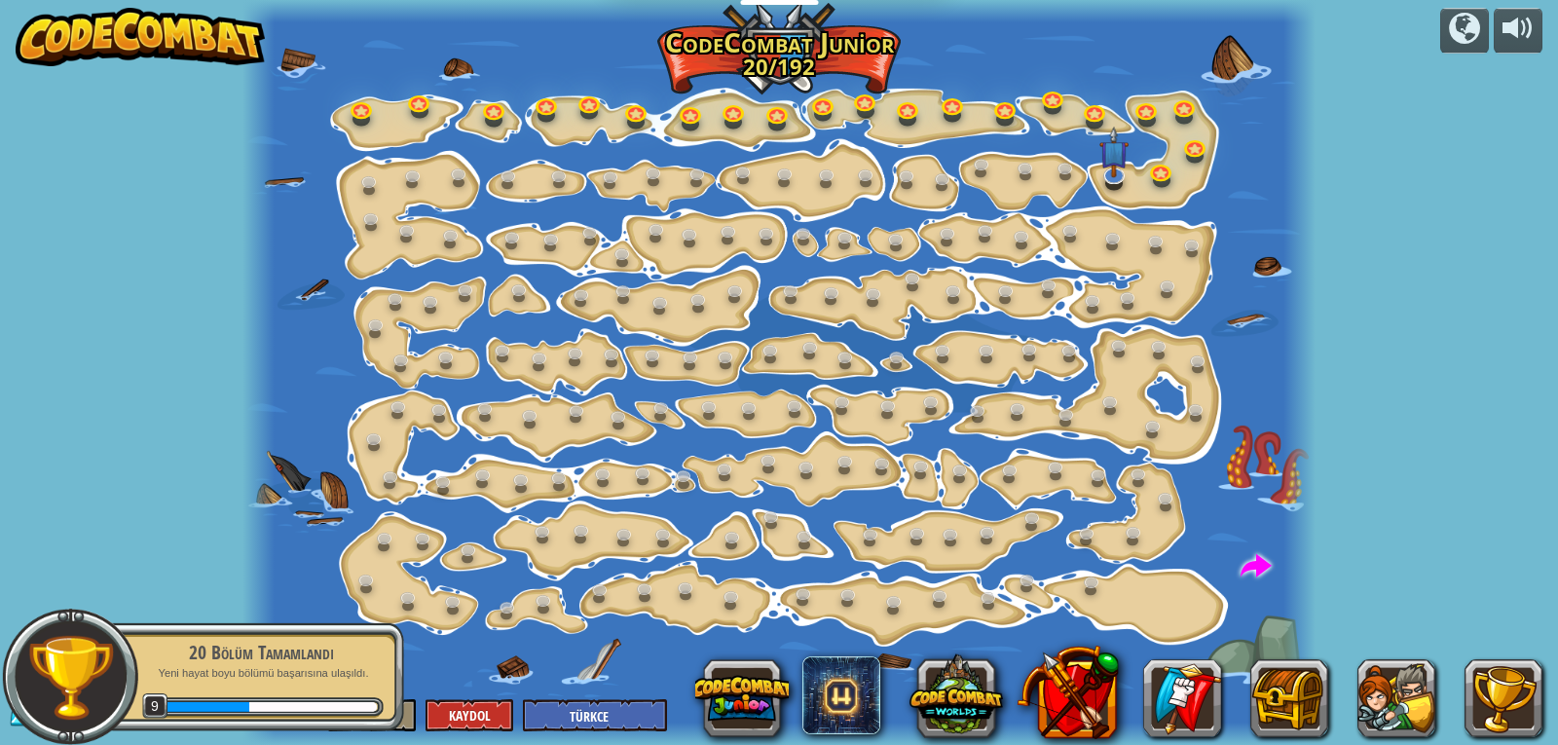
select select "tr"
click at [1298, 682] on button at bounding box center [1290, 698] width 78 height 78
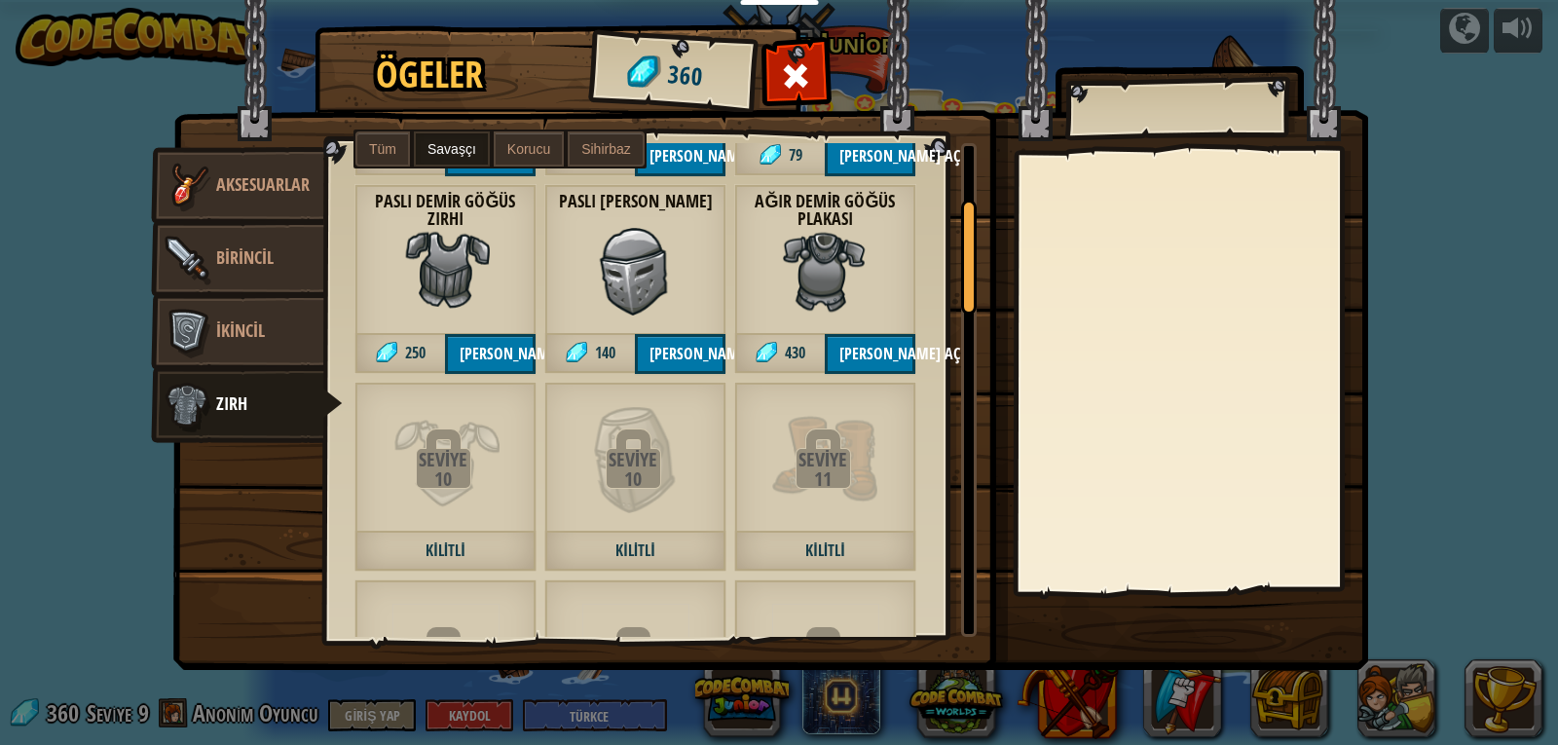
scroll to position [390, 0]
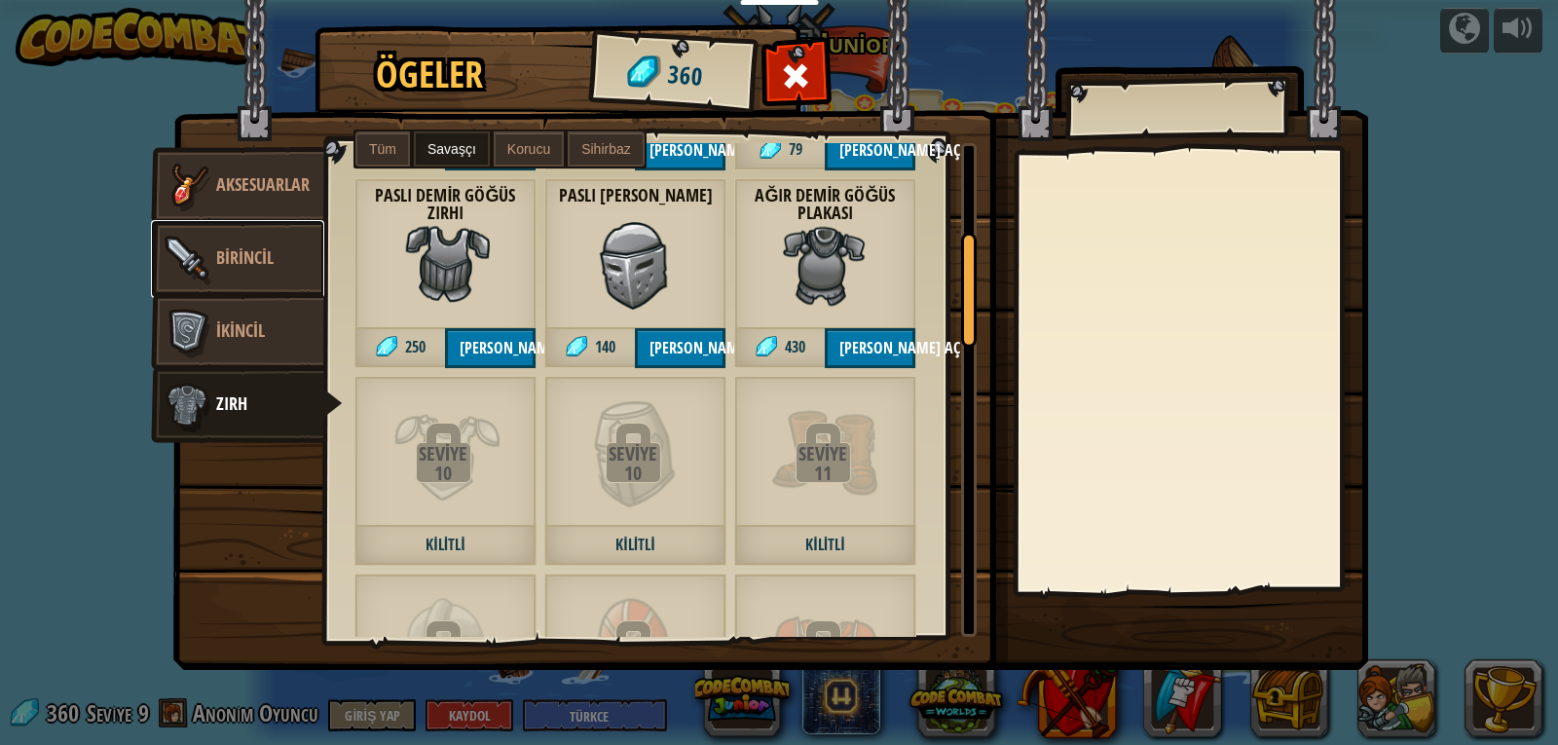
click at [234, 254] on span "Birincil" at bounding box center [244, 257] width 57 height 24
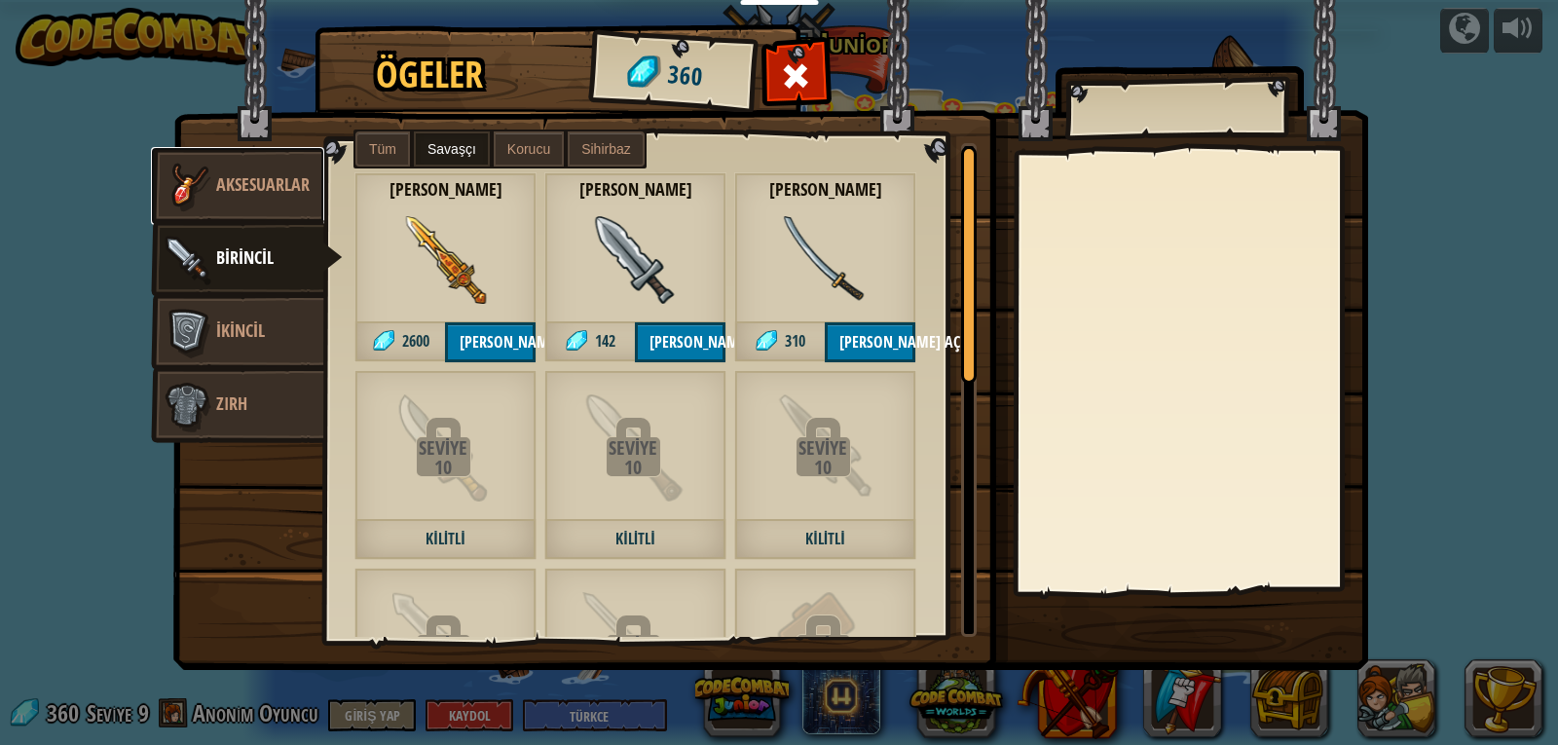
click at [261, 199] on link "Aksesuarlar" at bounding box center [237, 186] width 173 height 78
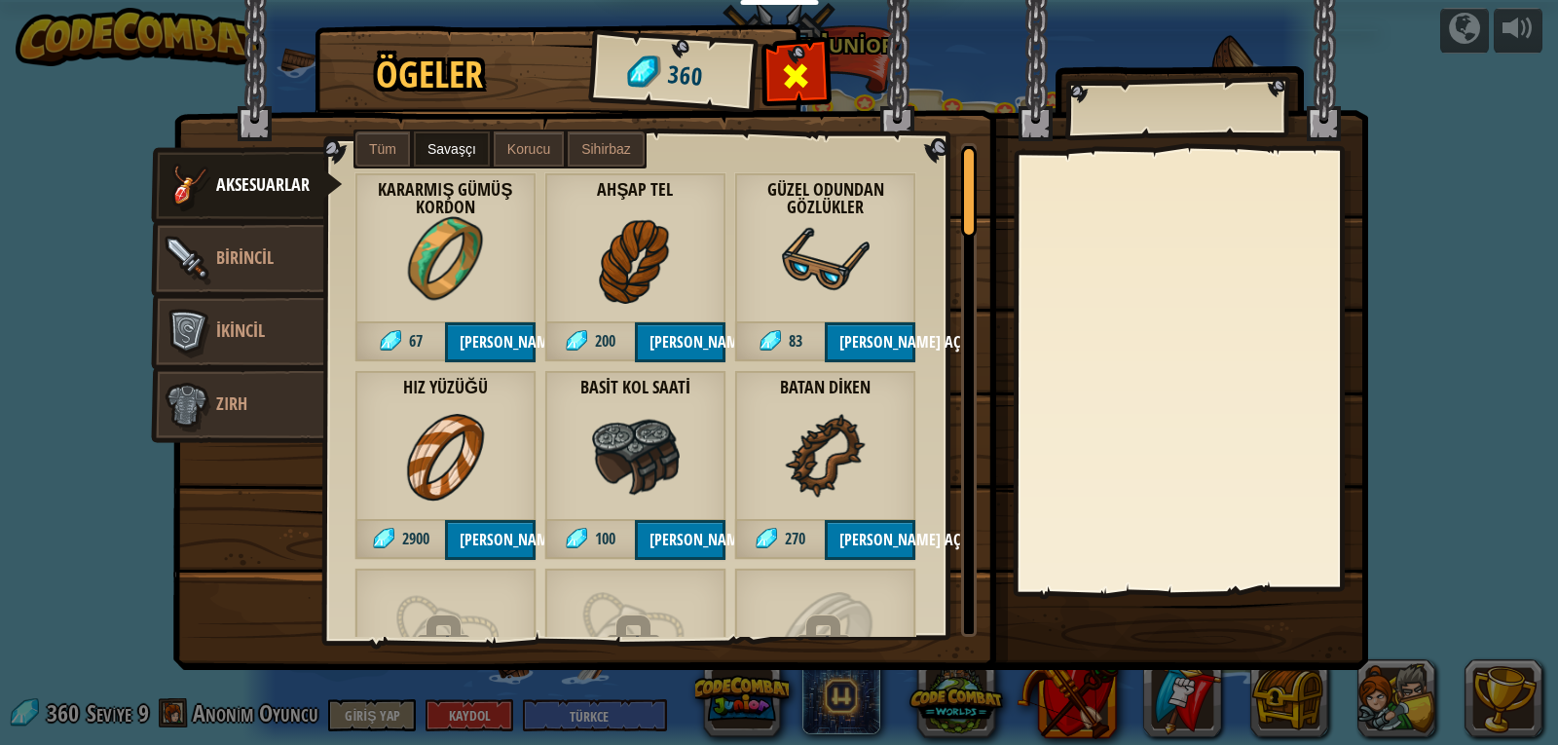
click at [807, 83] on span at bounding box center [796, 75] width 31 height 31
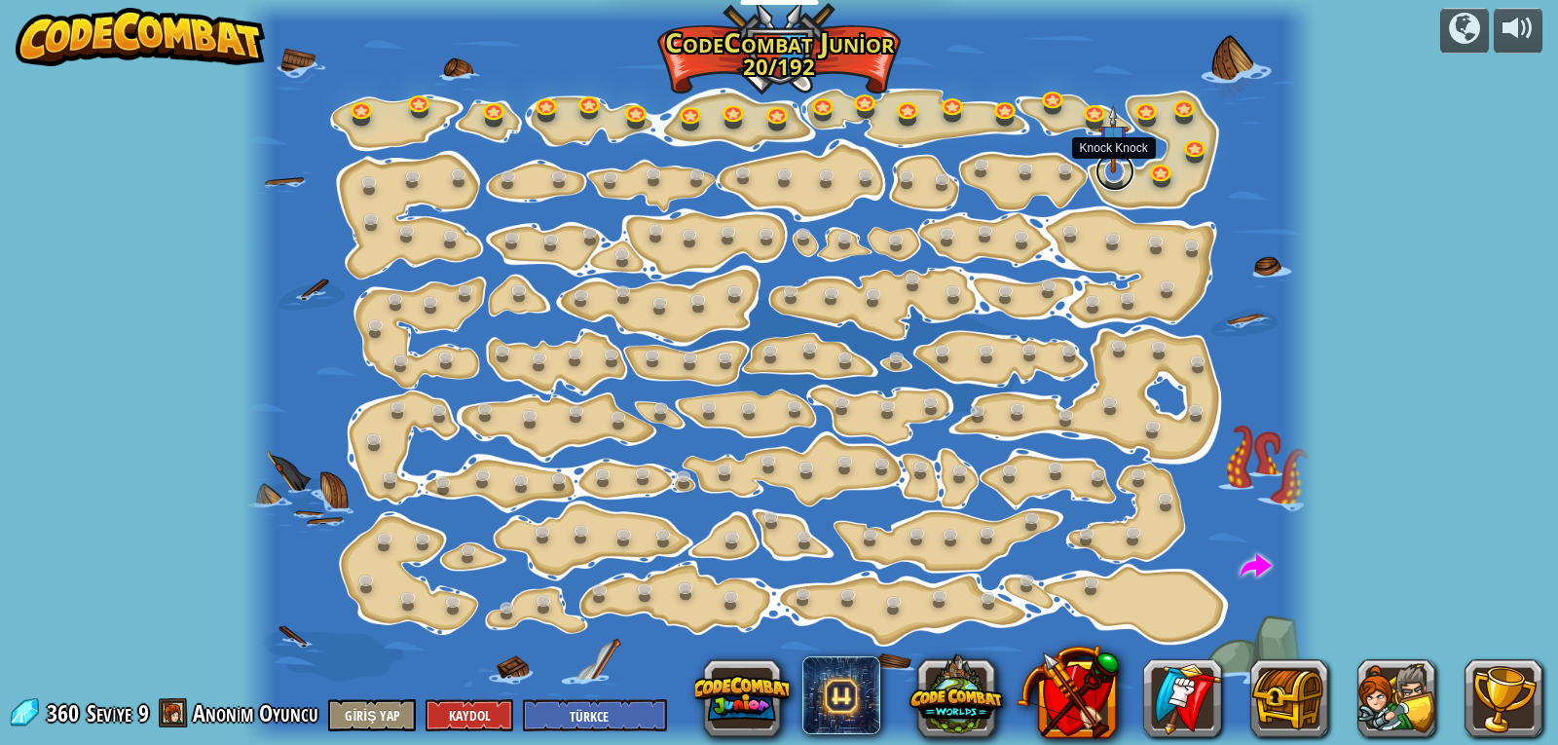
click at [1107, 178] on link at bounding box center [1115, 171] width 39 height 39
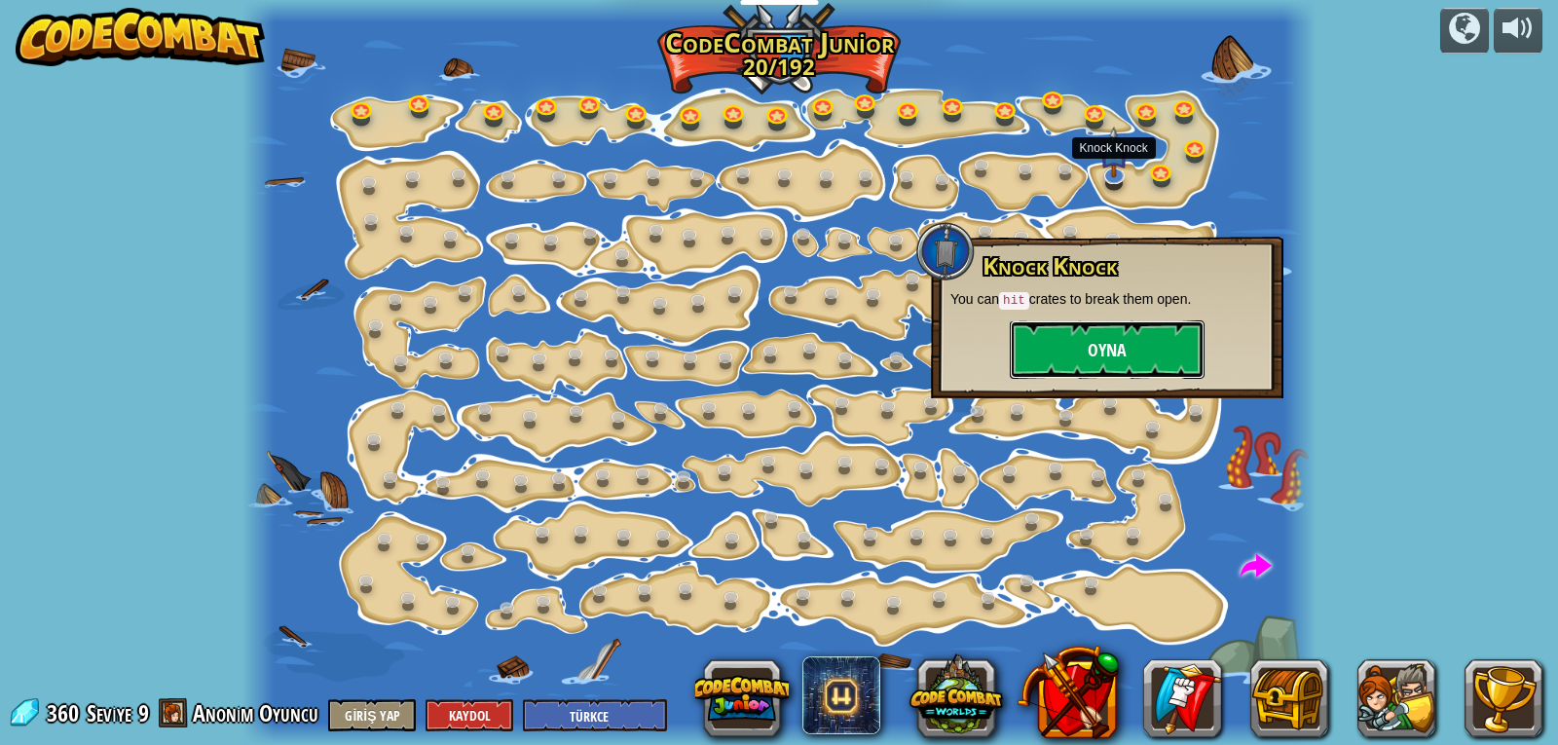
click at [1055, 338] on button "Oyna" at bounding box center [1107, 349] width 195 height 58
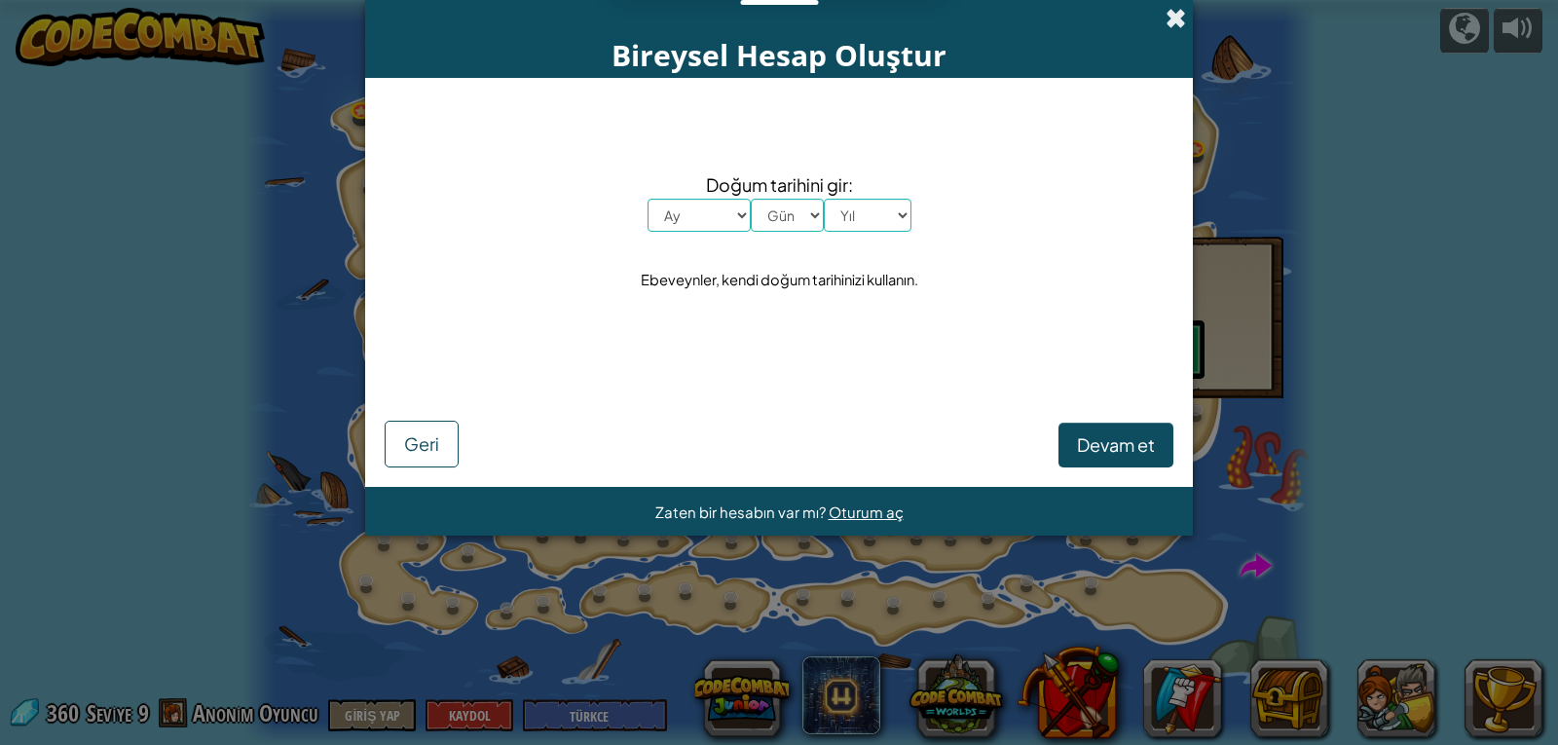
click at [1177, 14] on span at bounding box center [1176, 18] width 20 height 20
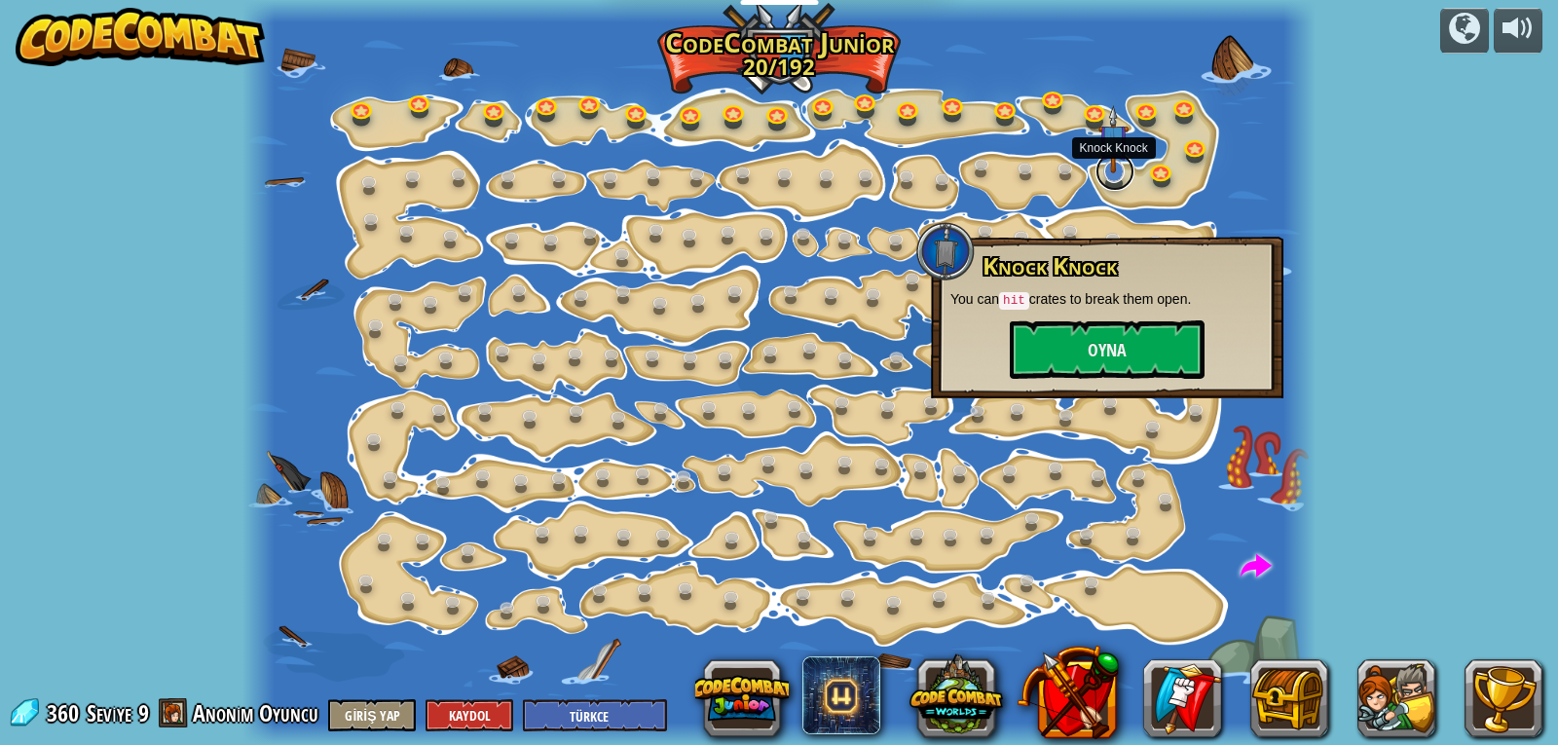
click at [1116, 176] on link at bounding box center [1115, 171] width 39 height 39
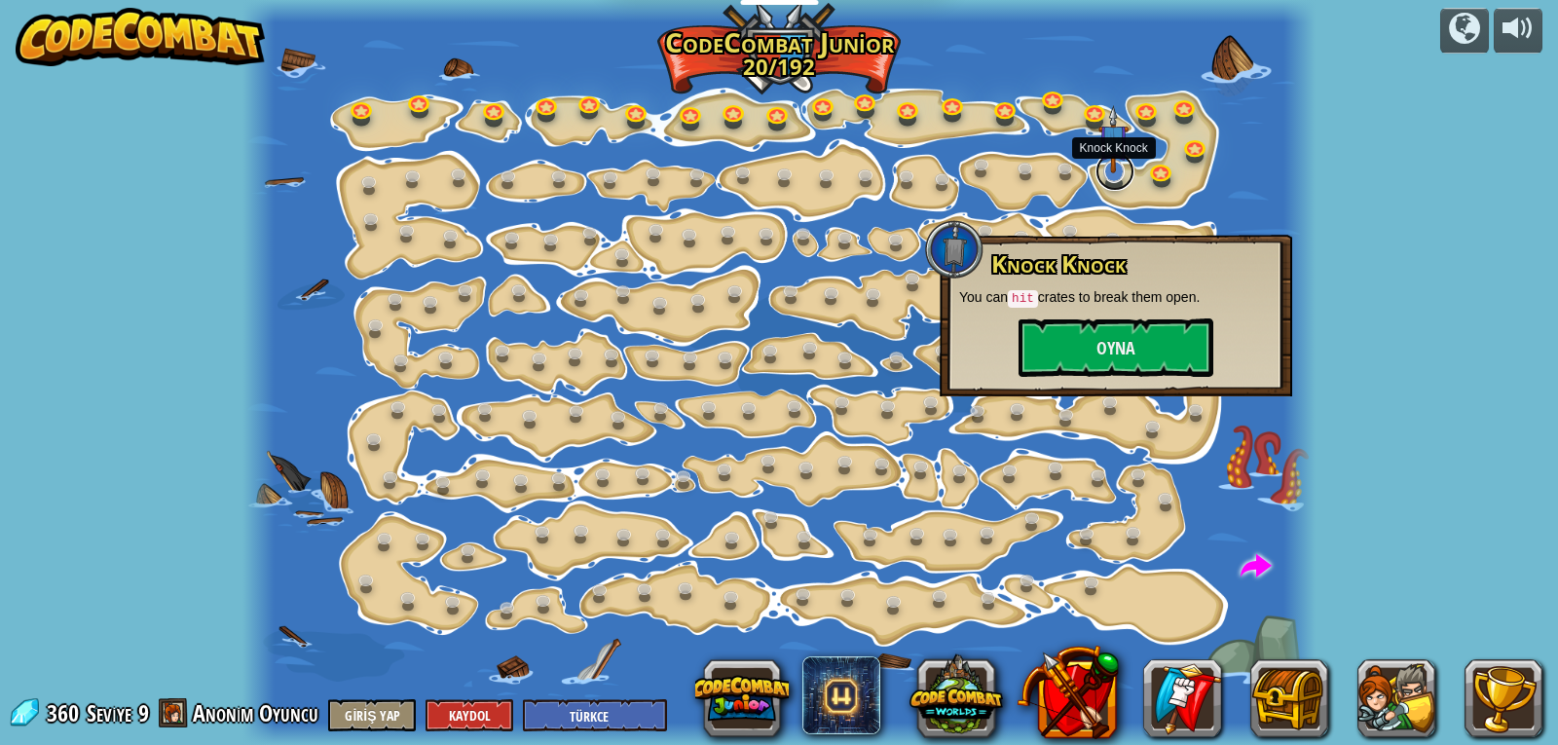
click at [1116, 176] on link at bounding box center [1115, 171] width 39 height 39
click at [1064, 356] on button "Oyna" at bounding box center [1116, 347] width 195 height 58
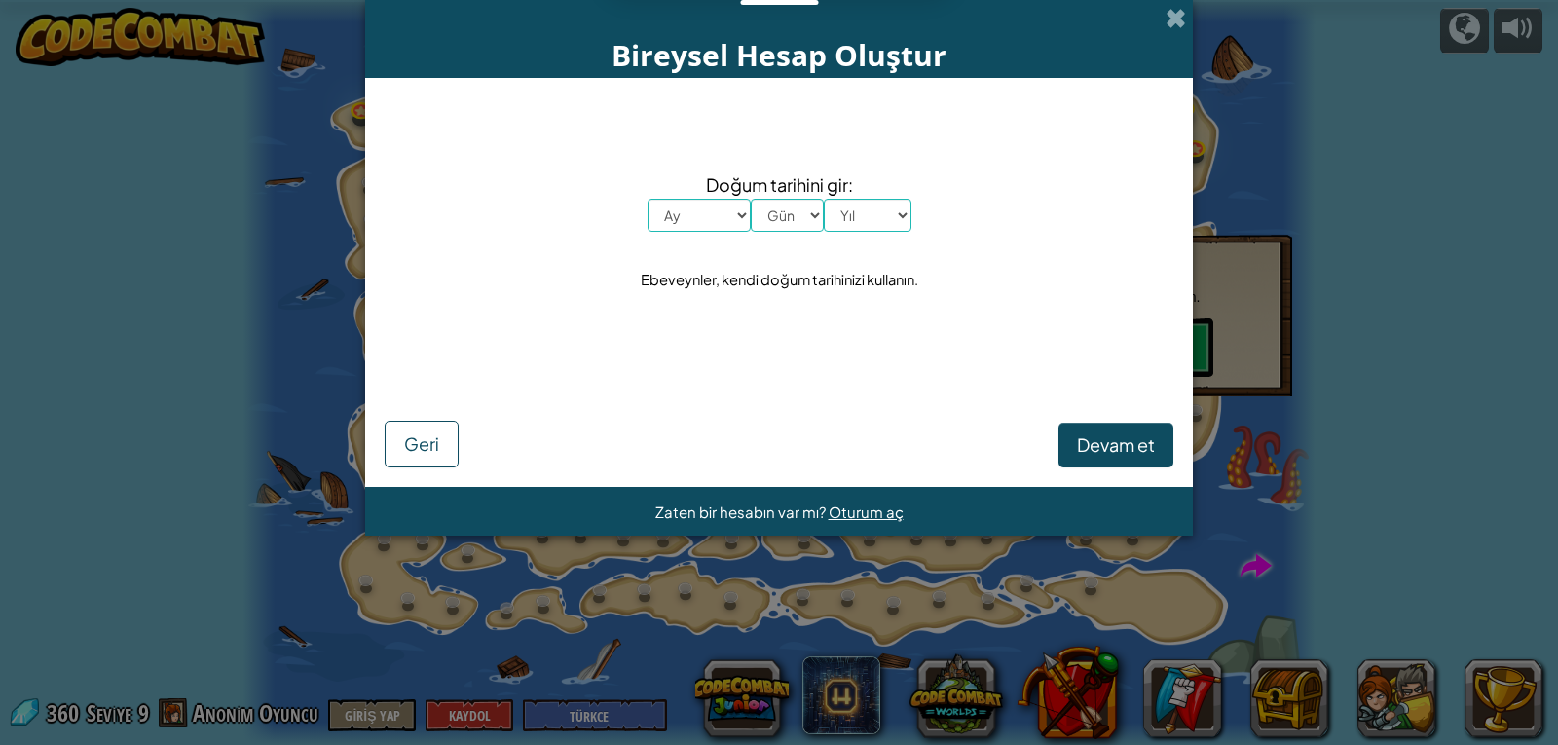
click at [423, 415] on div "Devam et Geri" at bounding box center [779, 417] width 789 height 100
click at [448, 431] on button "Geri" at bounding box center [422, 444] width 74 height 47
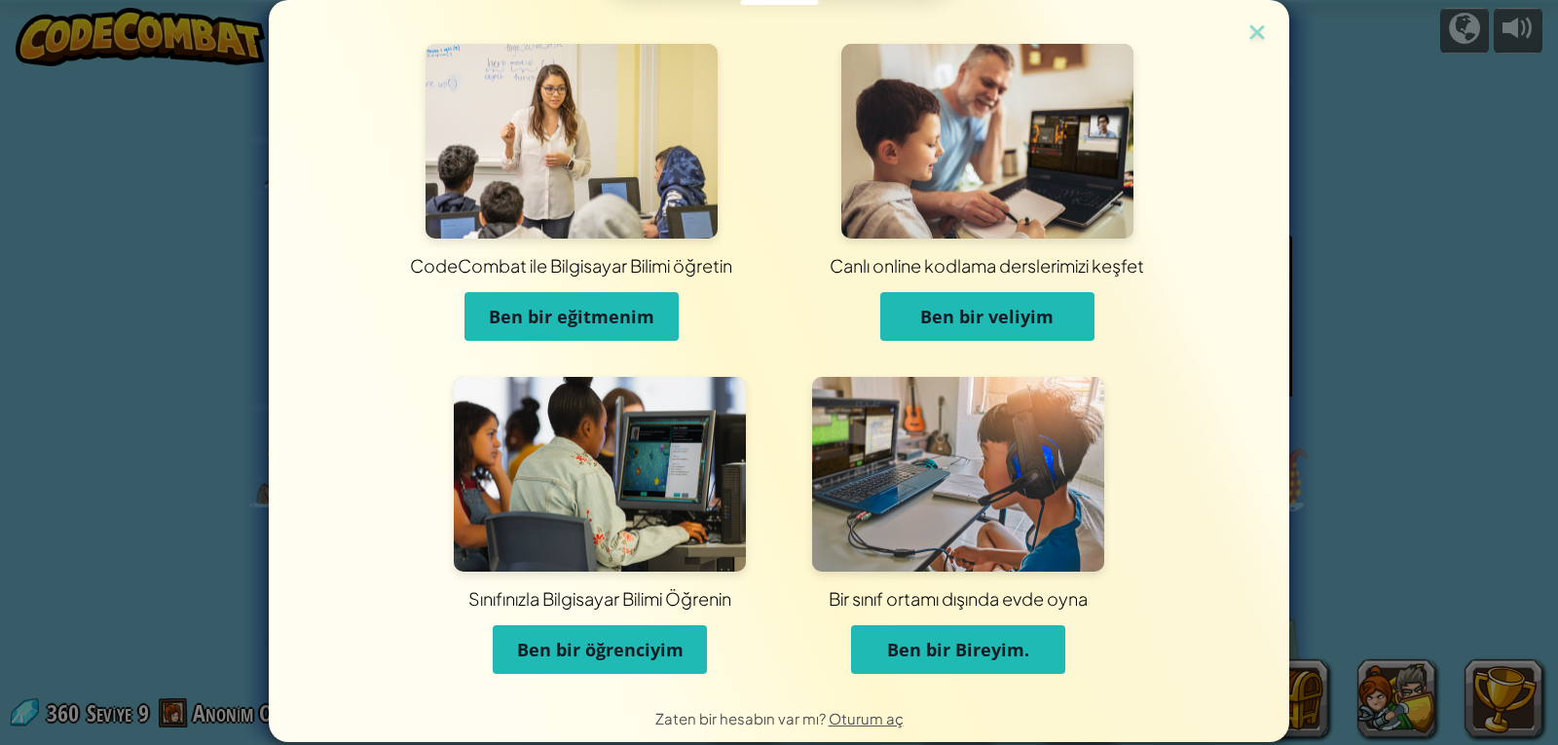
click at [1271, 25] on div "CodeCombat ile Bilgisayar Bilimi öğretin Ben bir eğitmenim Canlı online kodlama…" at bounding box center [779, 346] width 1021 height 693
click at [1250, 31] on img at bounding box center [1257, 33] width 25 height 29
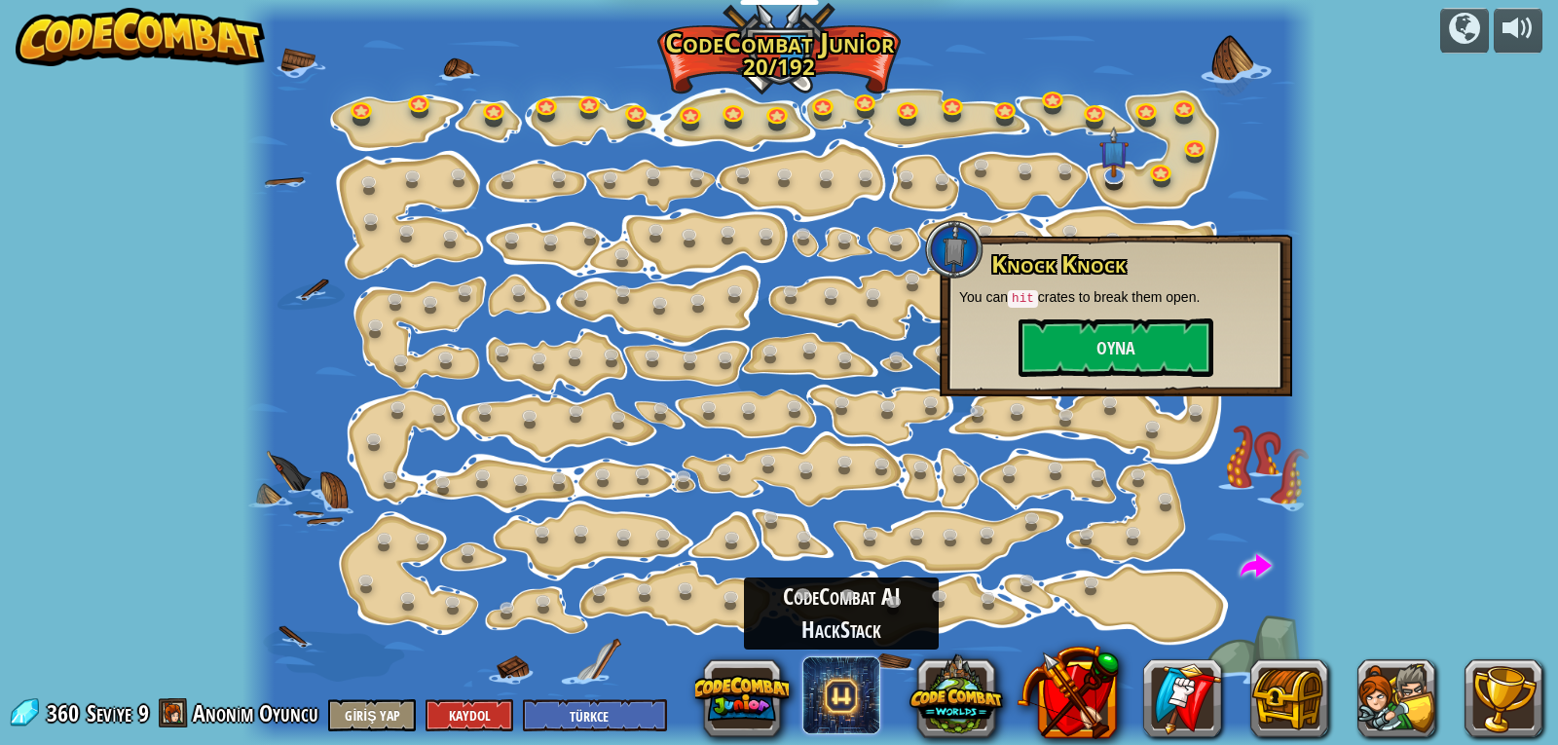
click at [859, 691] on span at bounding box center [842, 695] width 78 height 78
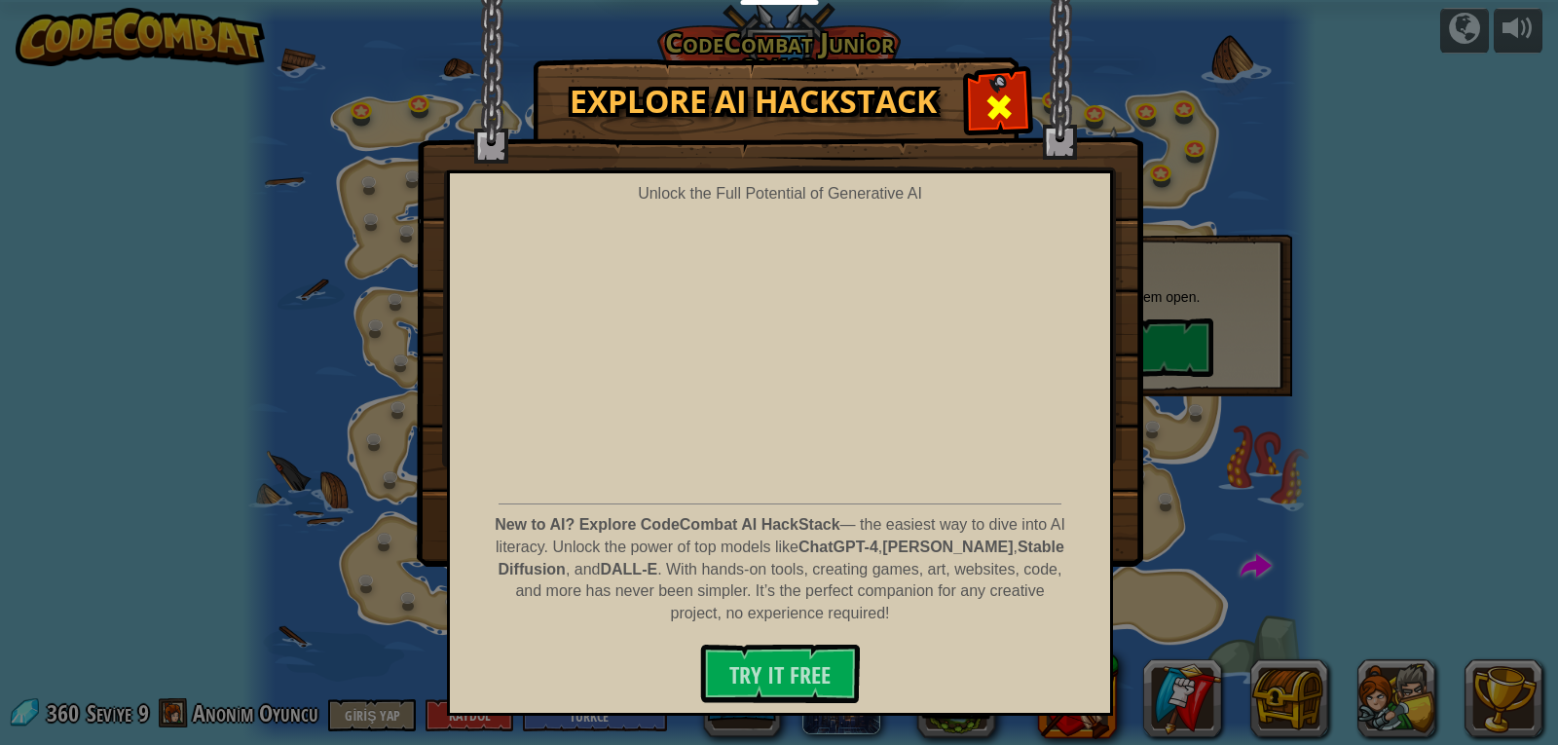
click at [1000, 99] on span at bounding box center [999, 107] width 31 height 31
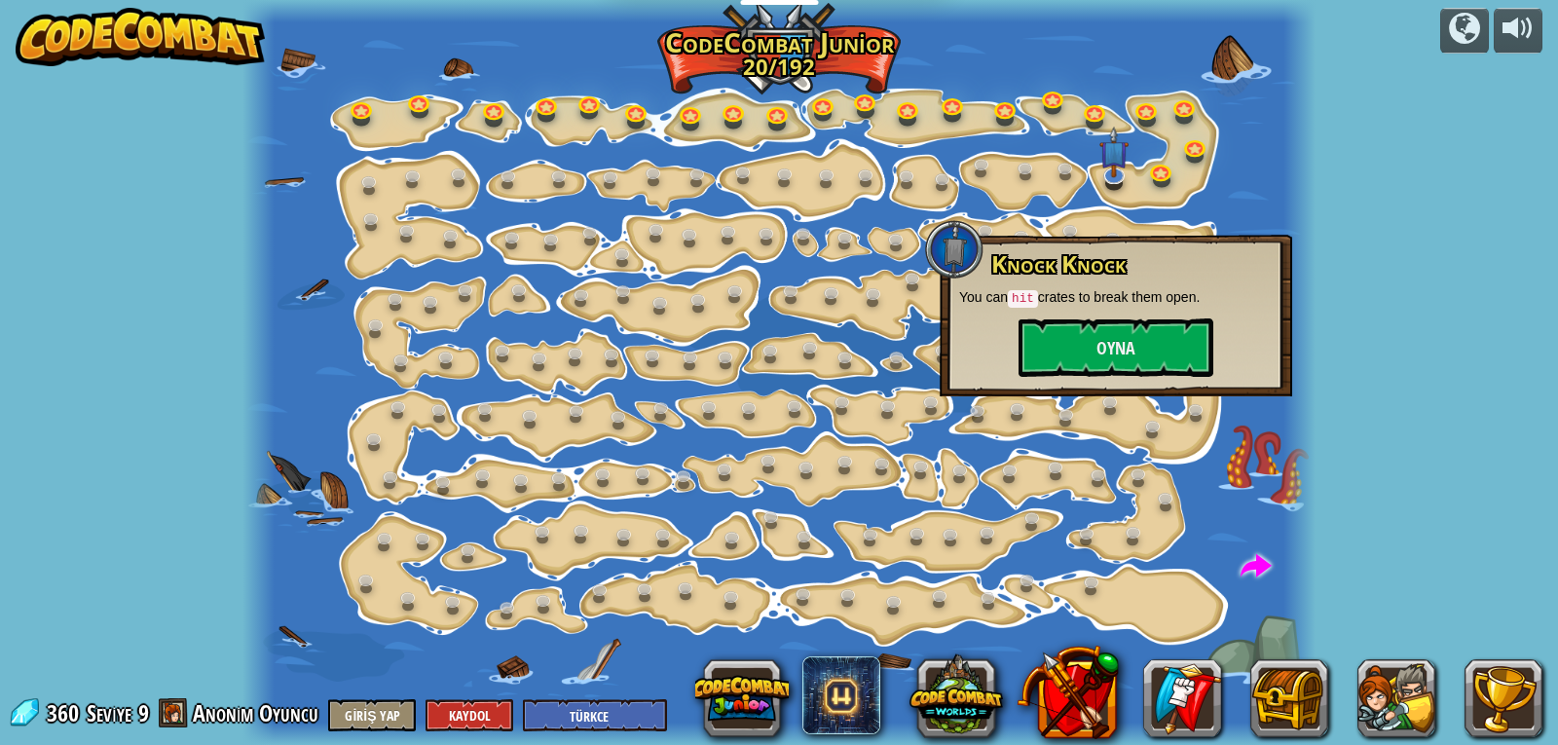
click at [214, 49] on img at bounding box center [140, 37] width 249 height 58
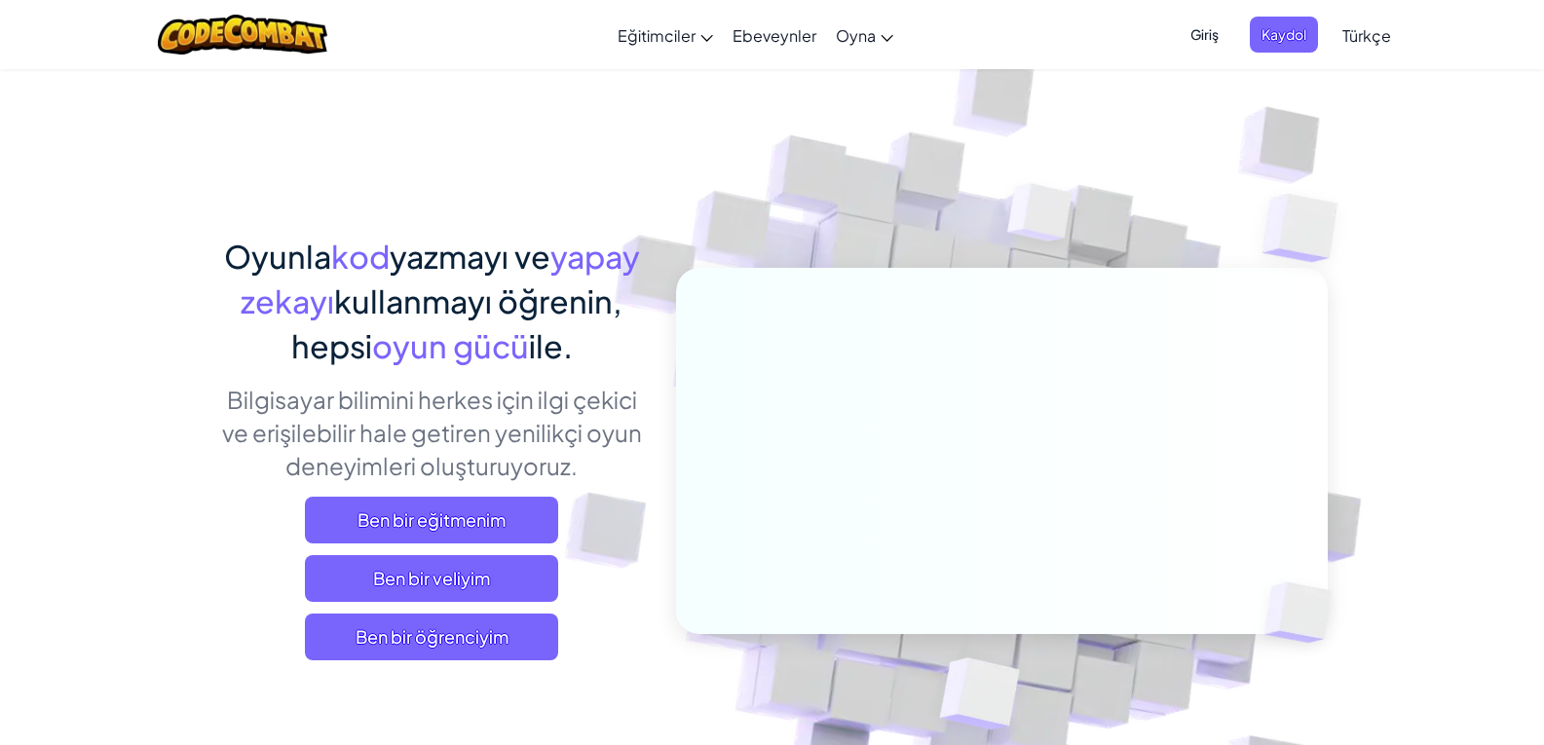
click at [357, 613] on div "Ben bir eğitmenim Ben bir veliyim Ben bir öğrenciyim" at bounding box center [431, 579] width 429 height 164
click at [361, 633] on span "Ben bir öğrenciyim" at bounding box center [431, 637] width 253 height 47
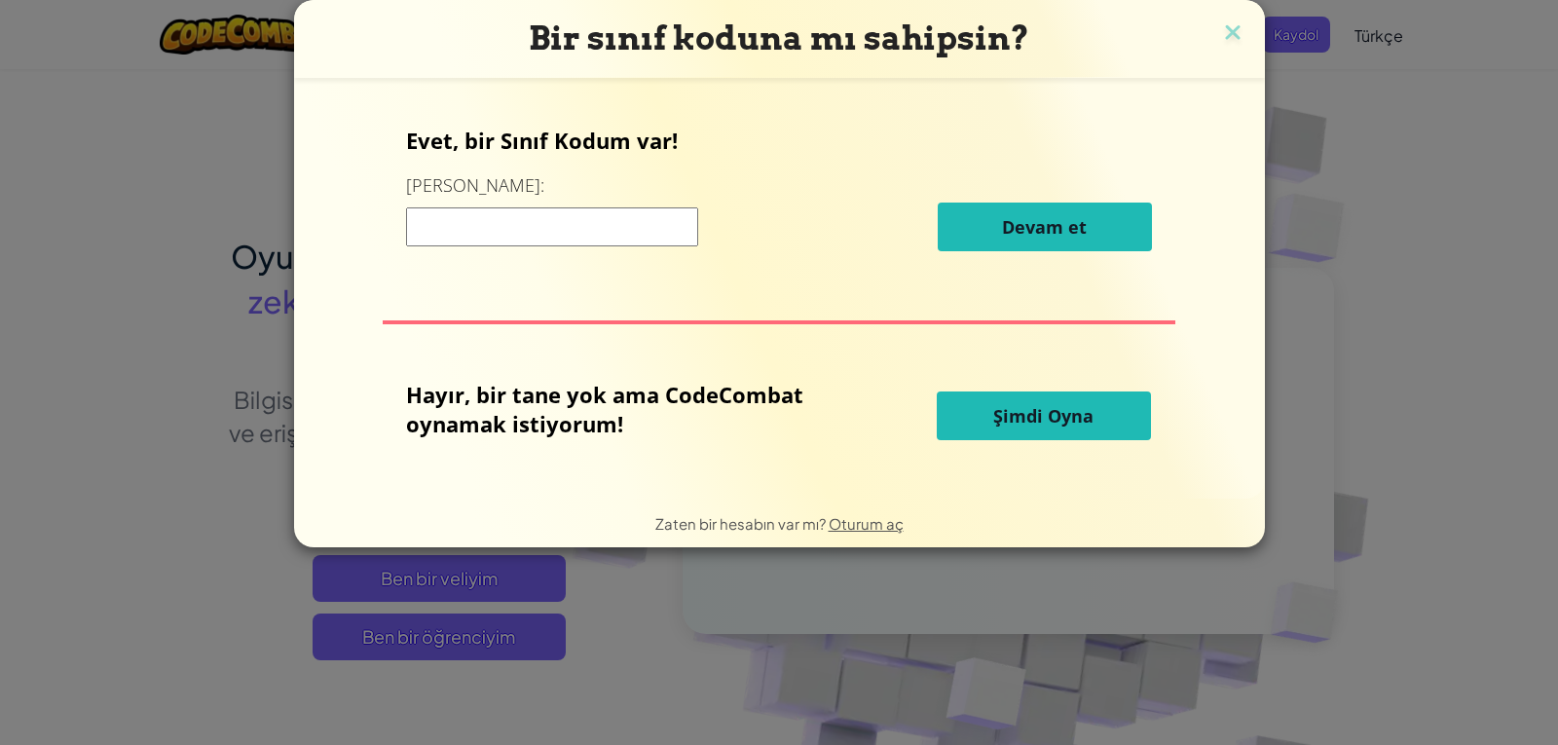
click at [996, 426] on span "Şimdi Oyna" at bounding box center [1043, 415] width 100 height 23
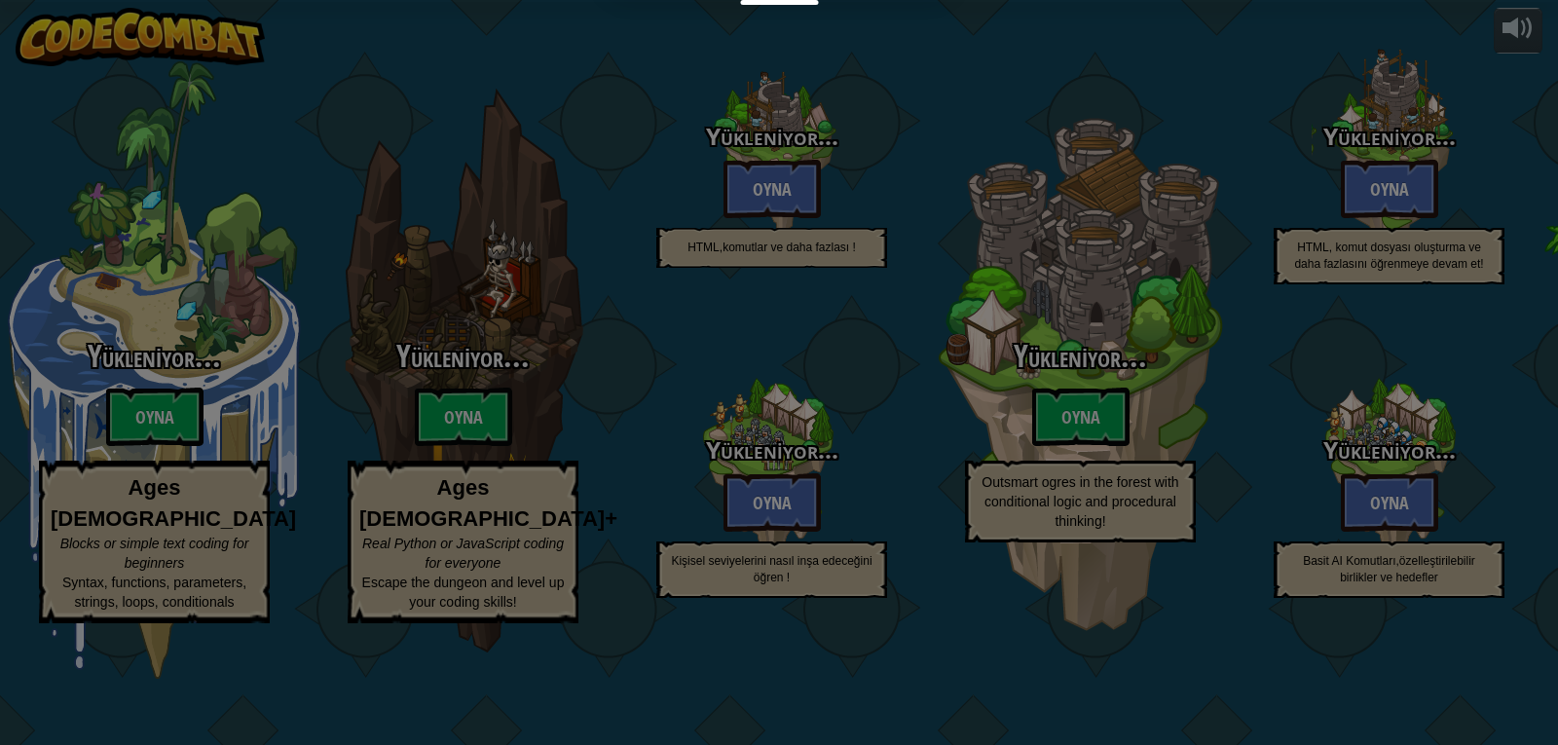
select select "tr"
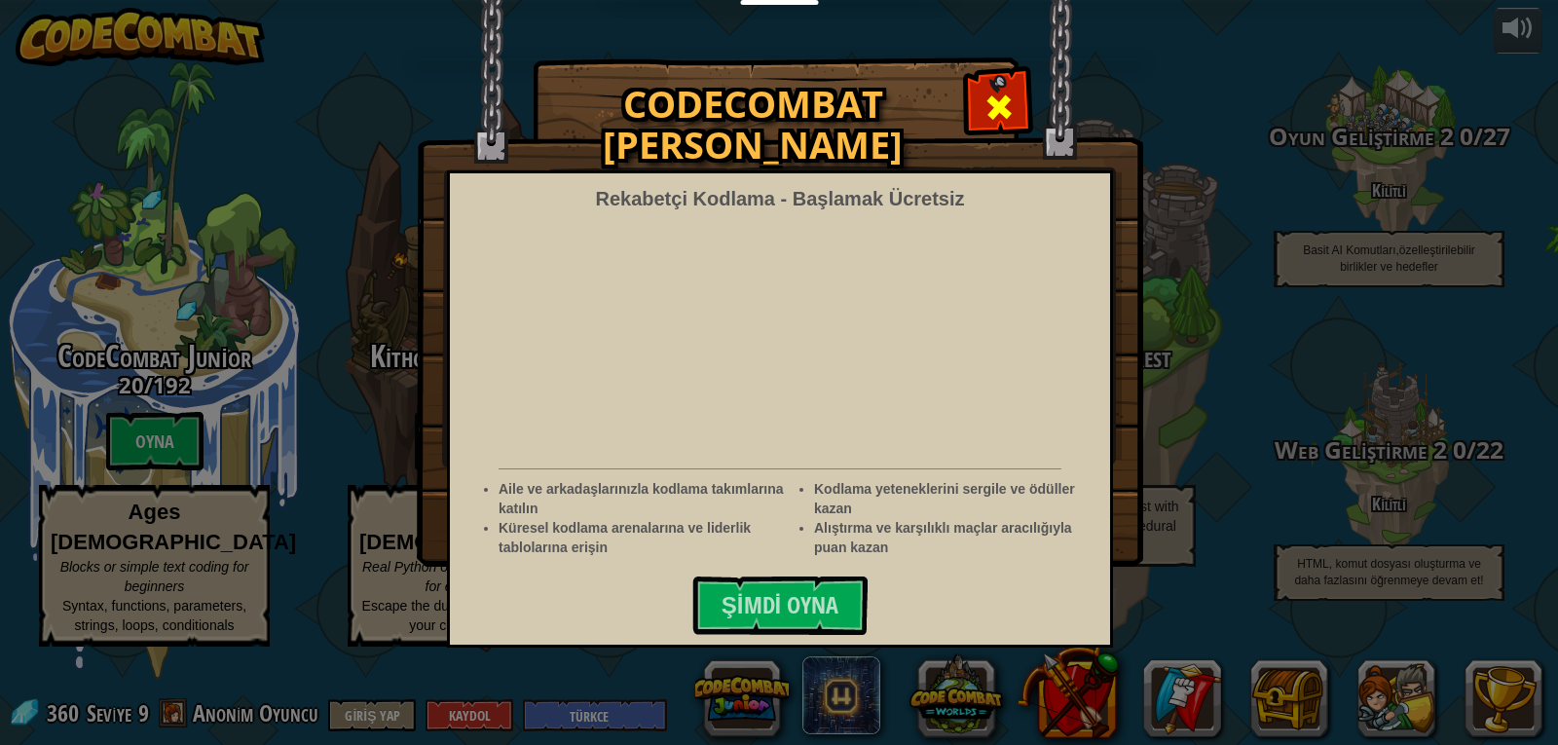
click at [1018, 92] on div at bounding box center [998, 104] width 61 height 61
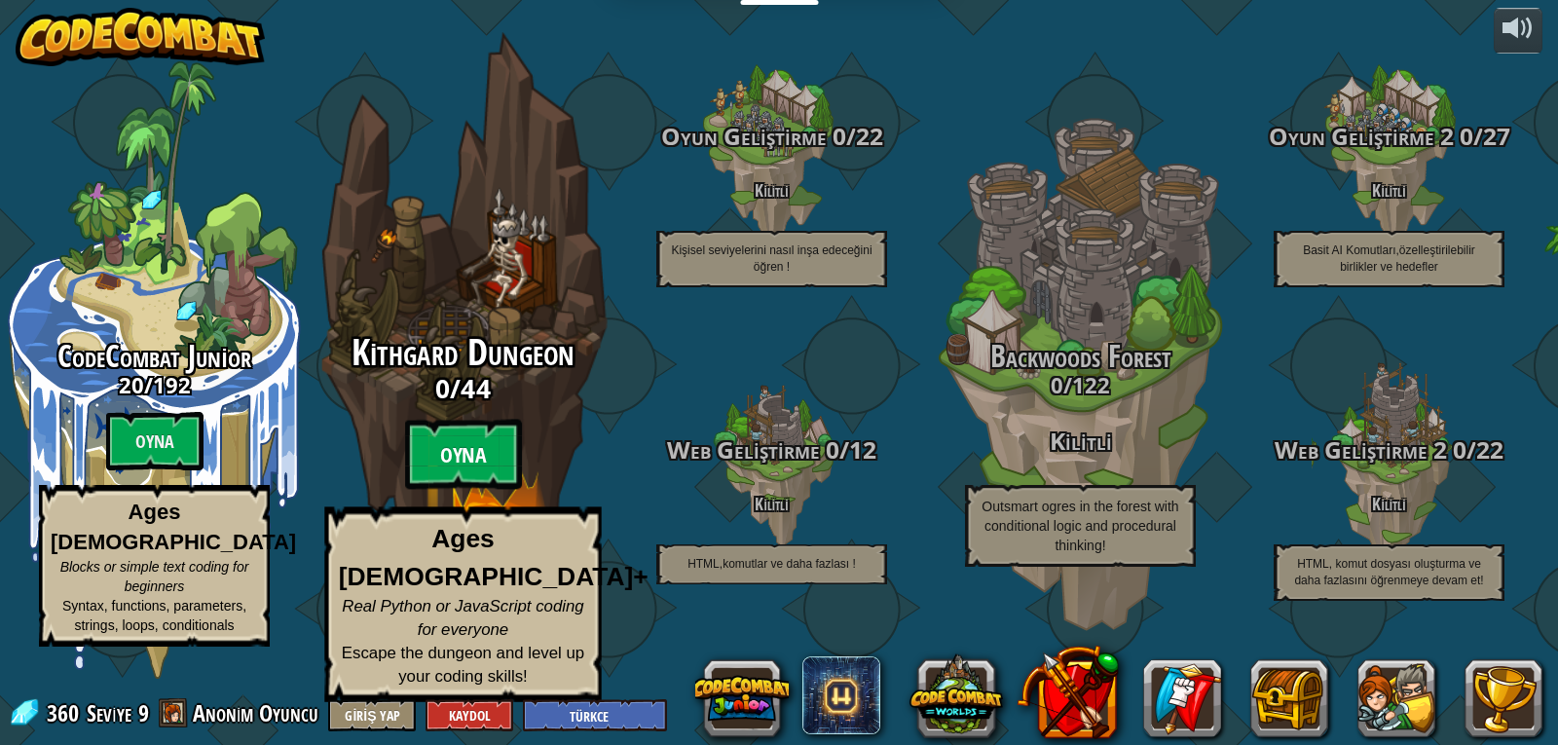
click at [435, 467] on btn "Oyna" at bounding box center [463, 455] width 117 height 70
select select "tr"
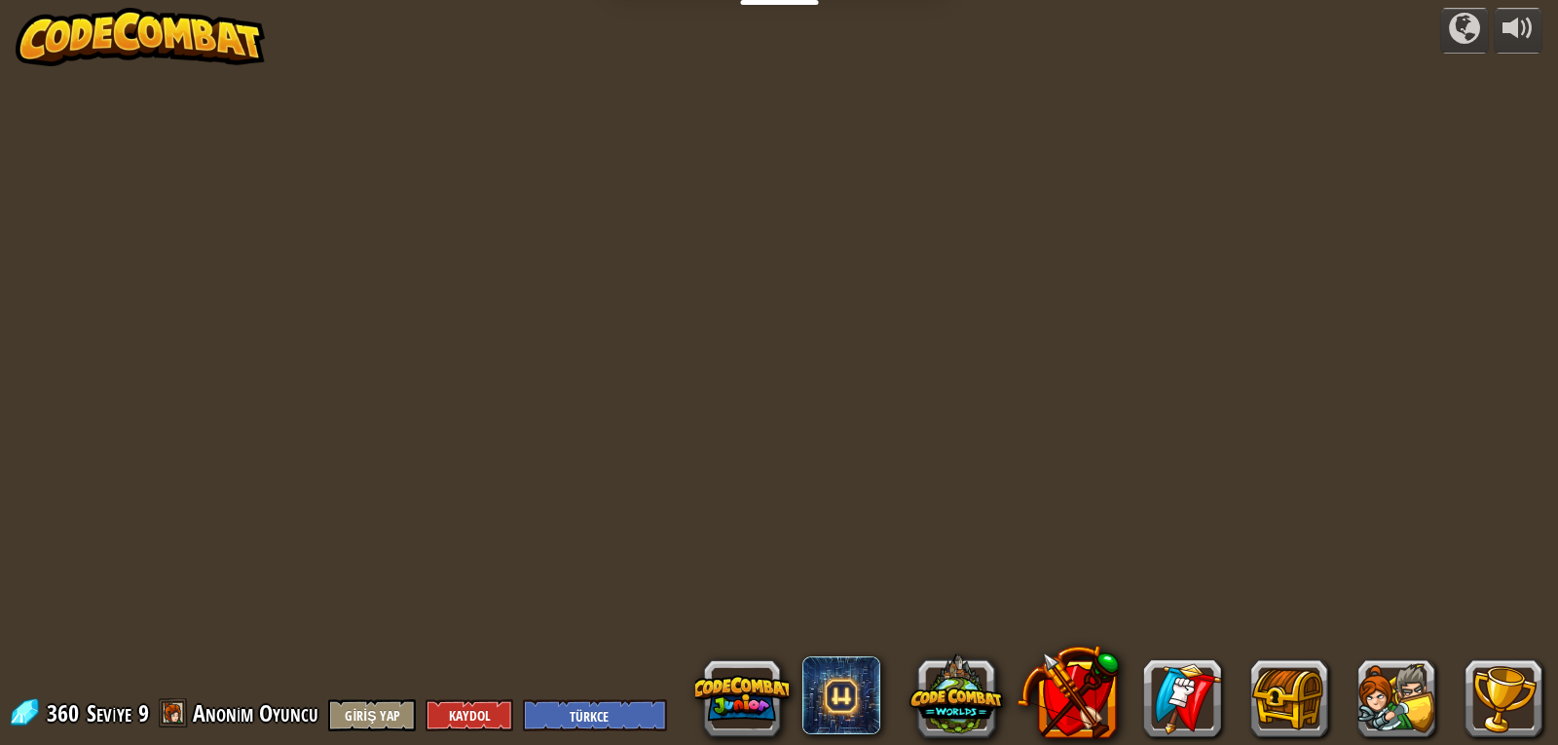
select select "tr"
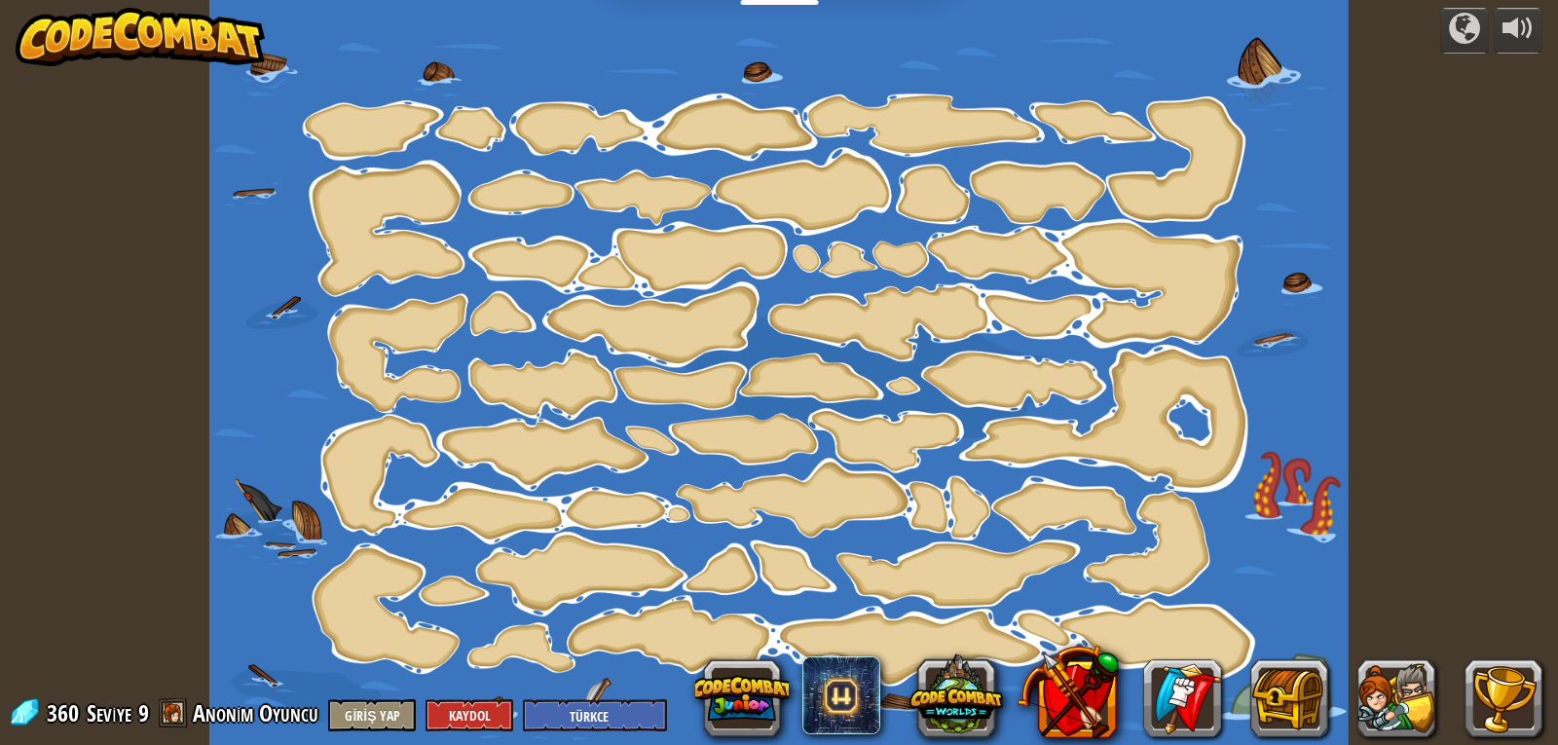
select select "tr"
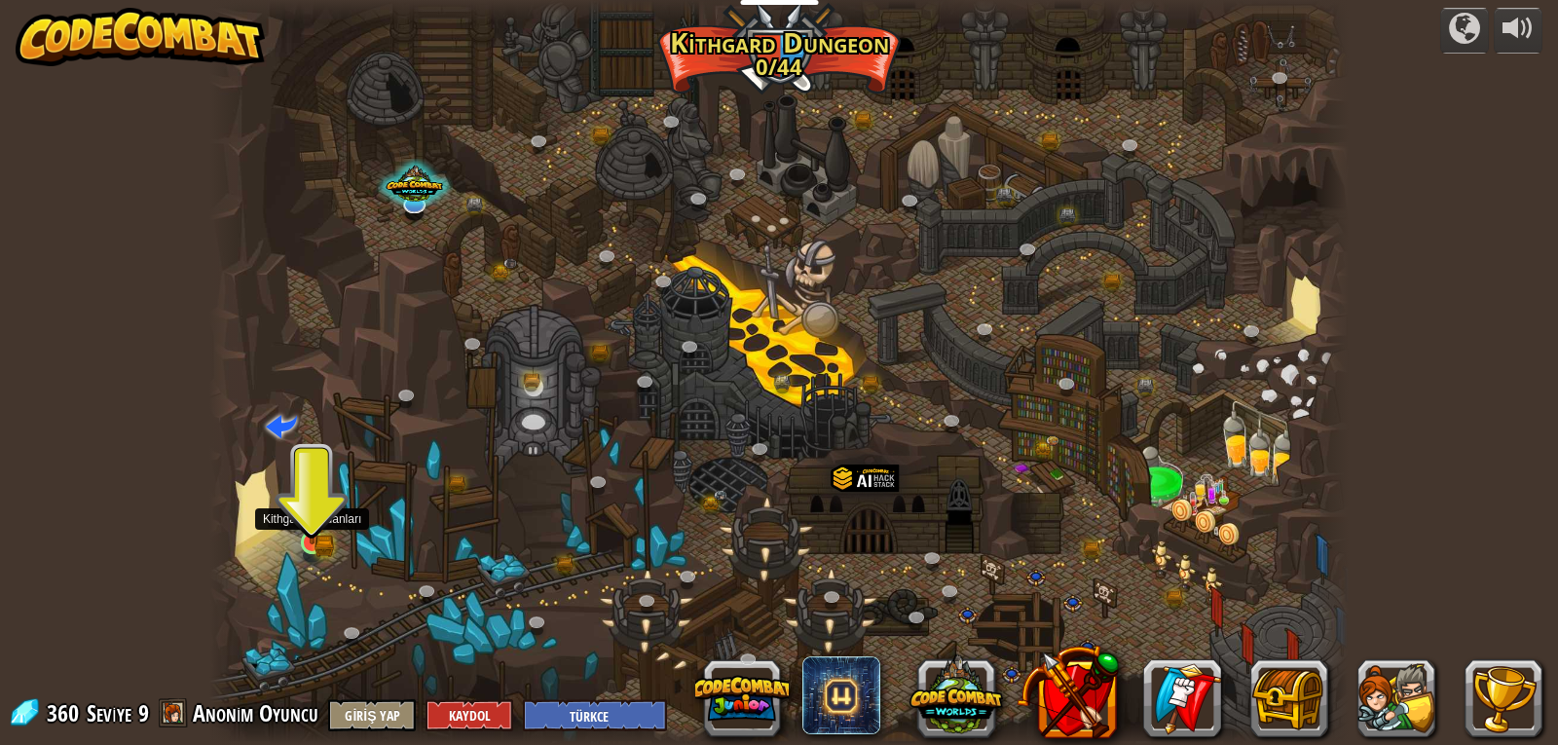
click at [312, 541] on img at bounding box center [312, 512] width 29 height 63
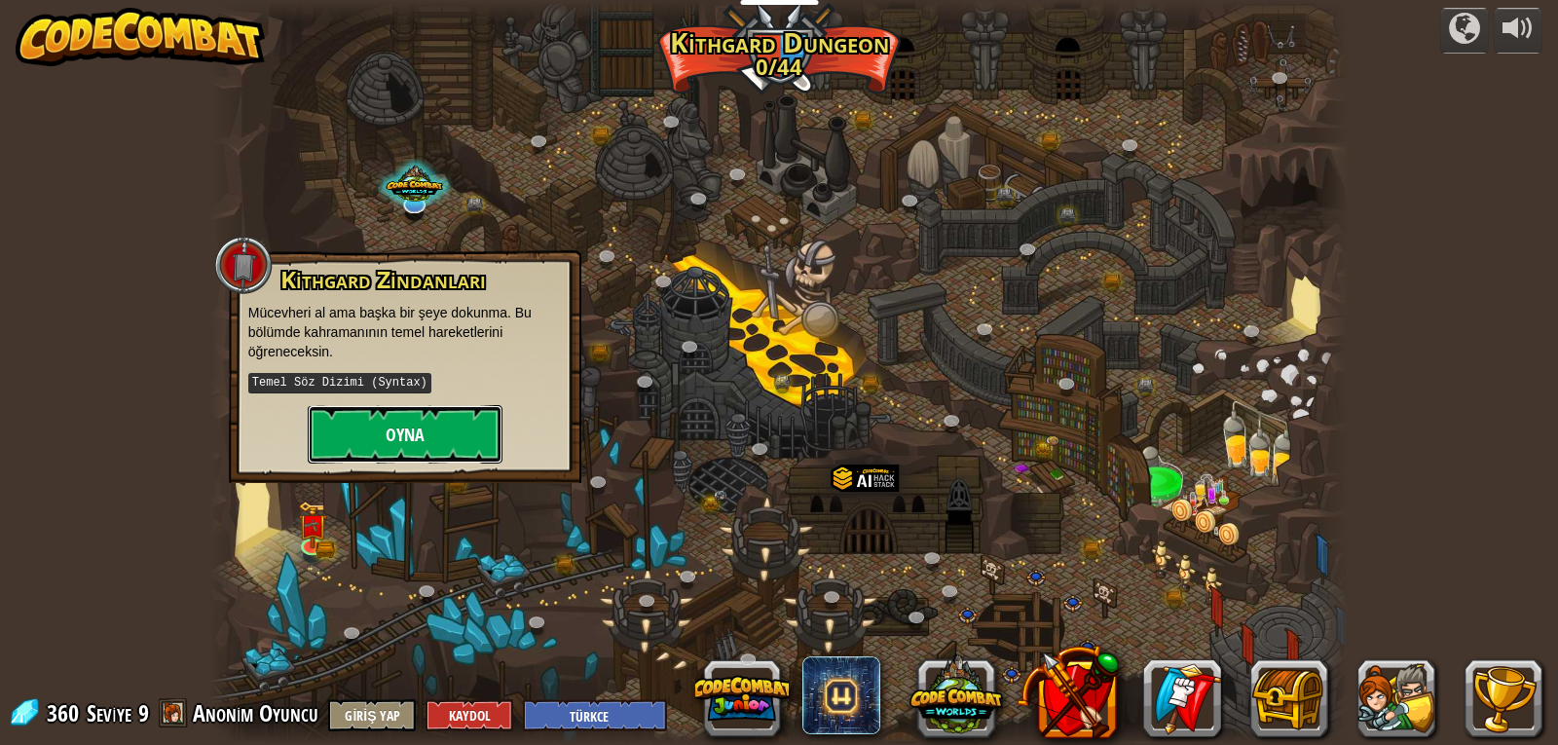
click at [392, 438] on button "Oyna" at bounding box center [405, 434] width 195 height 58
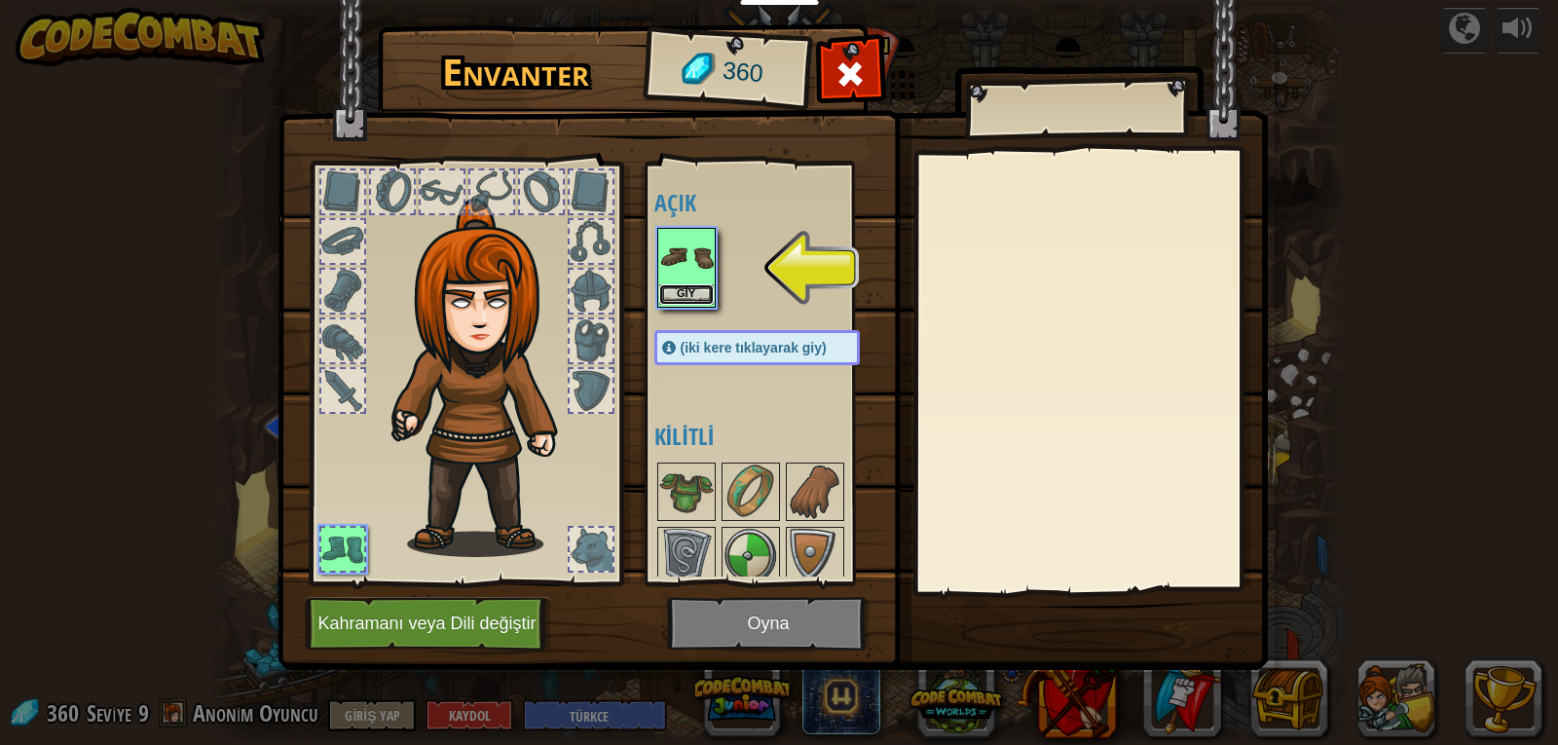
click at [700, 287] on button "Giy" at bounding box center [686, 294] width 55 height 20
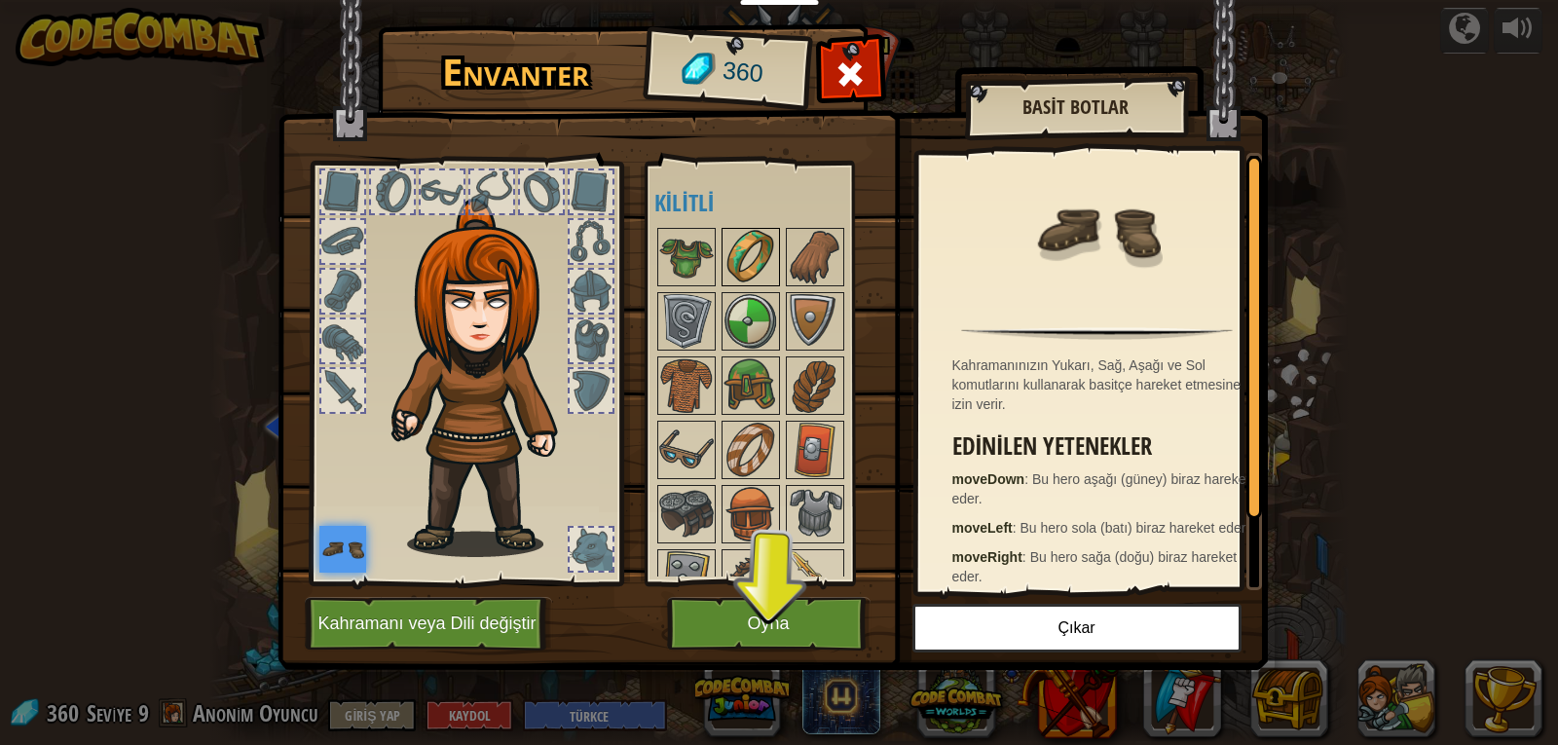
click at [766, 256] on img at bounding box center [751, 257] width 55 height 55
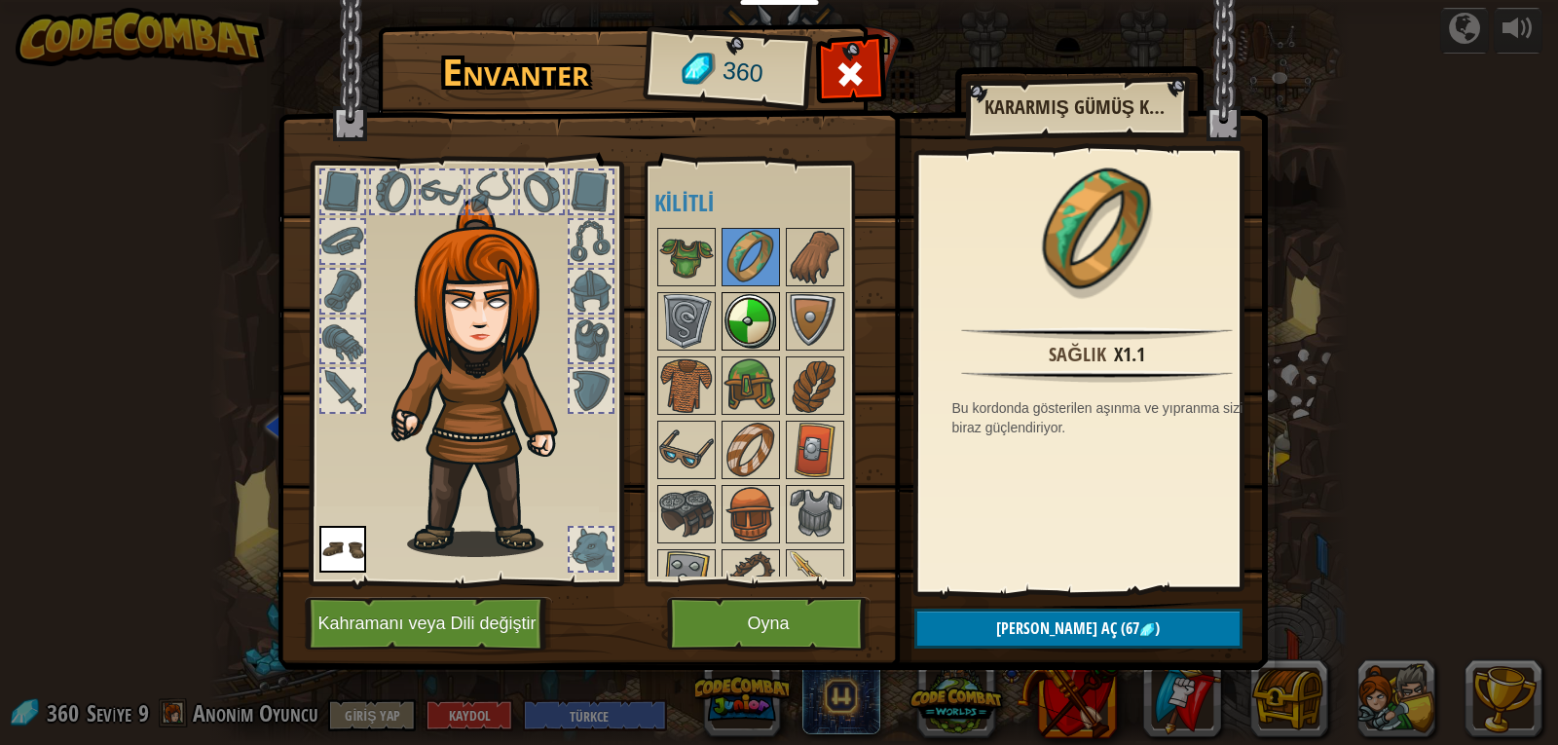
click at [758, 312] on img at bounding box center [751, 321] width 55 height 55
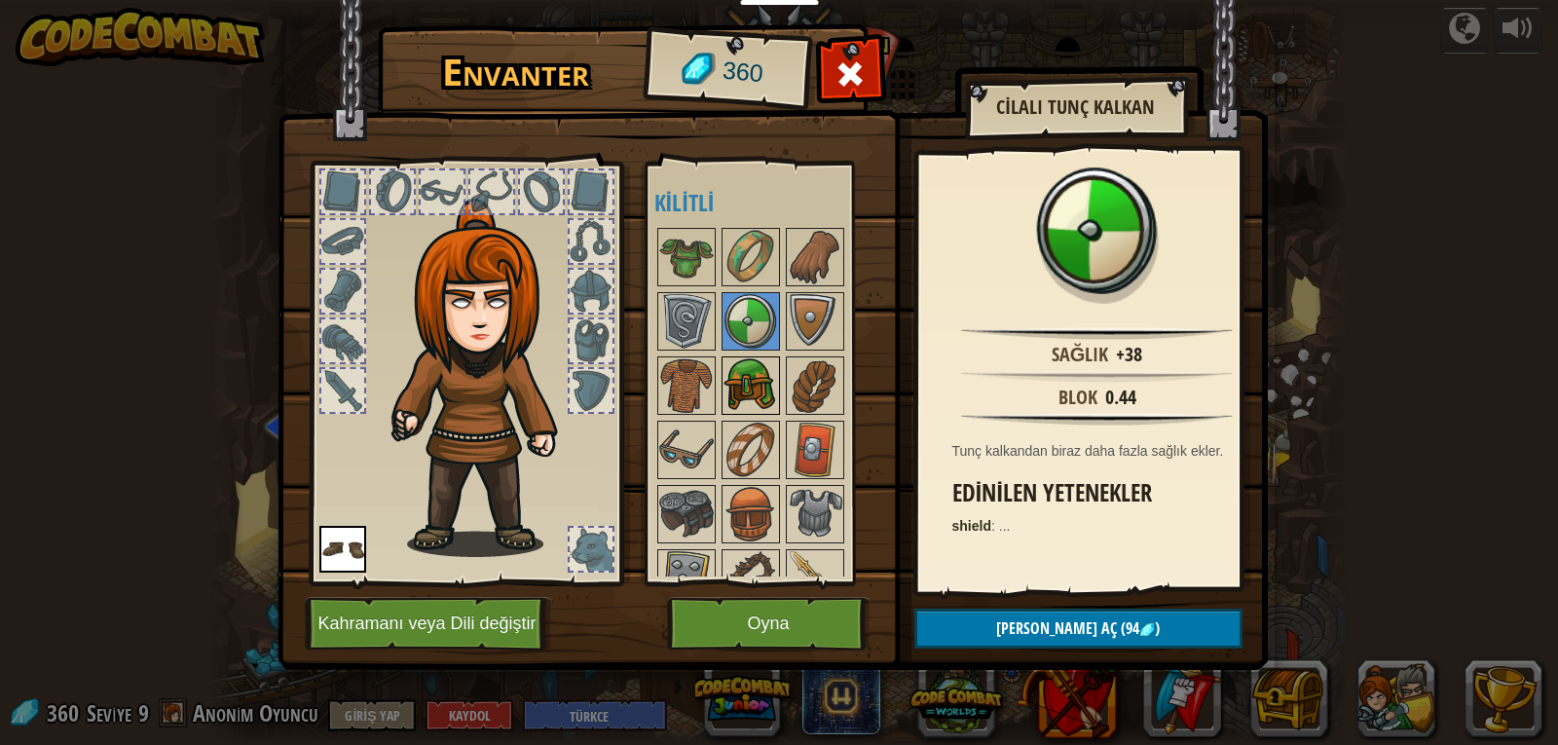
scroll to position [163, 0]
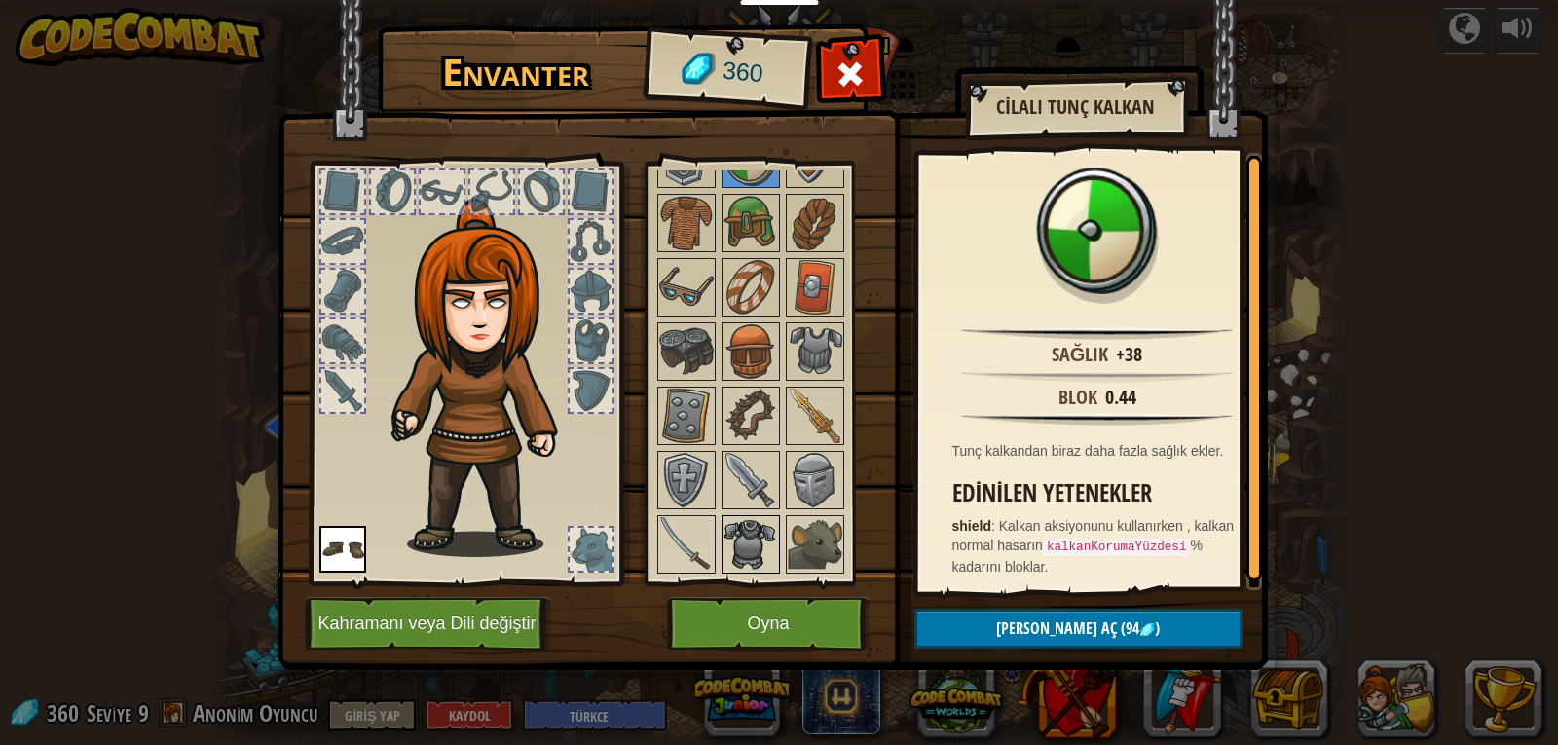
click at [768, 529] on img at bounding box center [751, 544] width 55 height 55
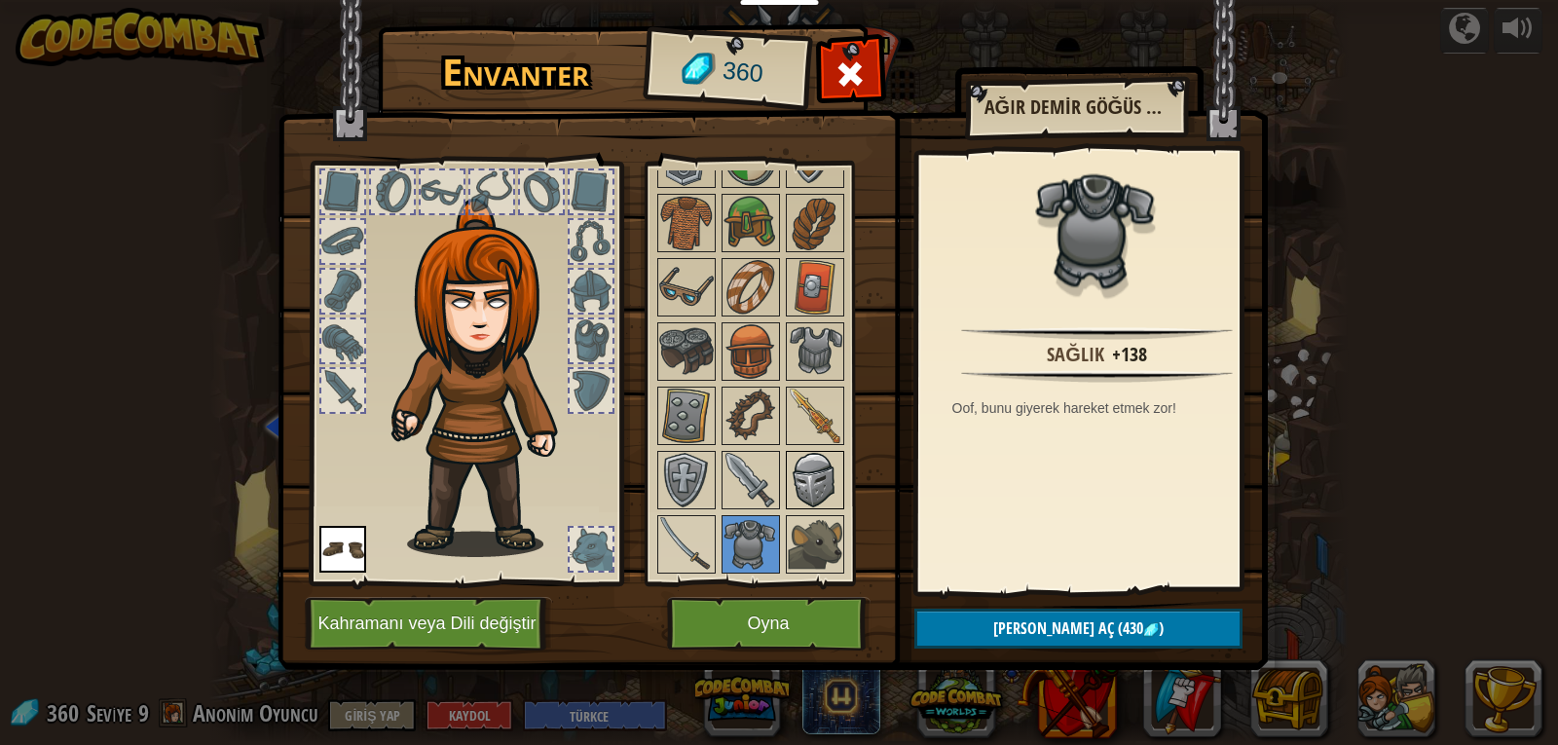
click at [795, 486] on img at bounding box center [815, 480] width 55 height 55
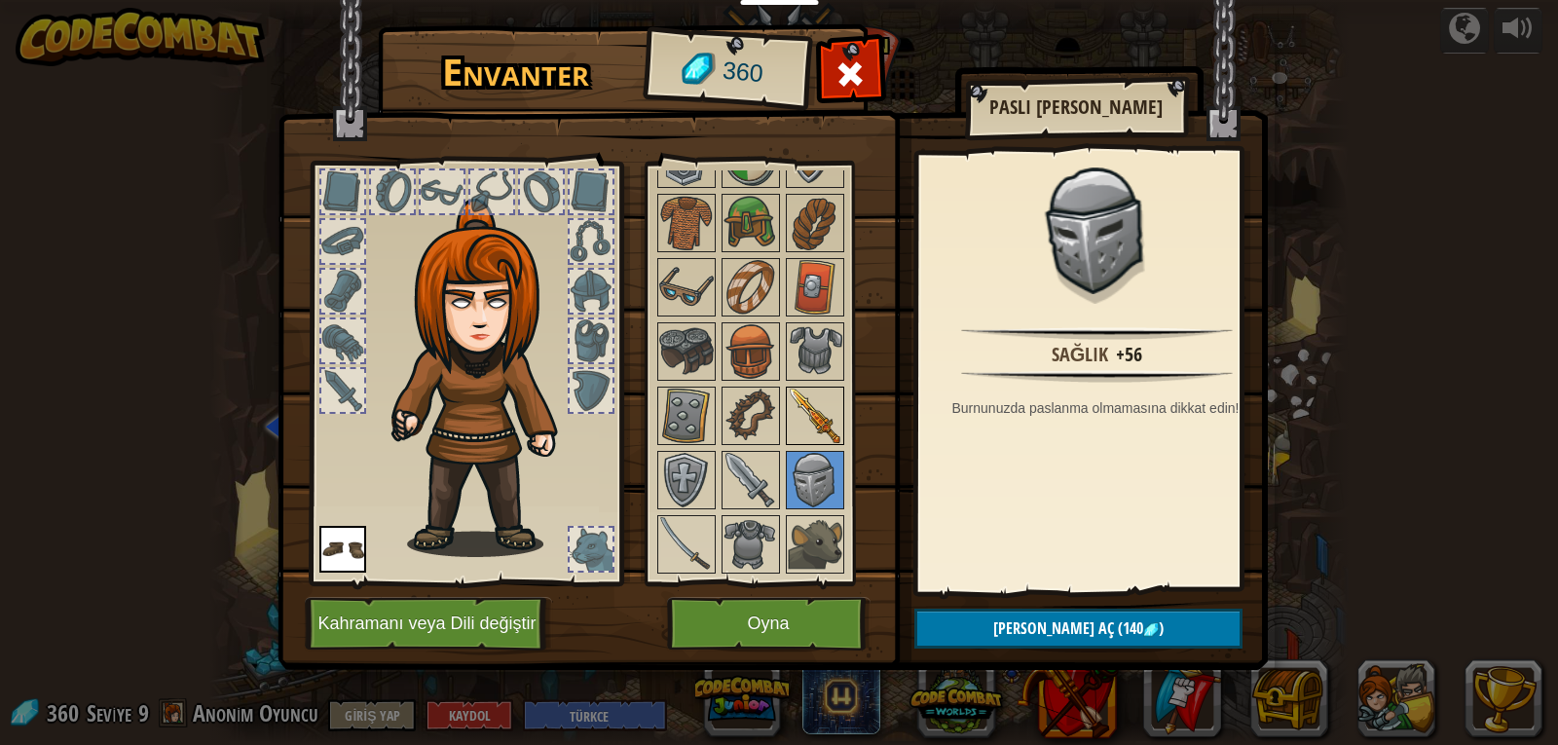
click at [796, 436] on img at bounding box center [815, 416] width 55 height 55
